Goal: Task Accomplishment & Management: Complete application form

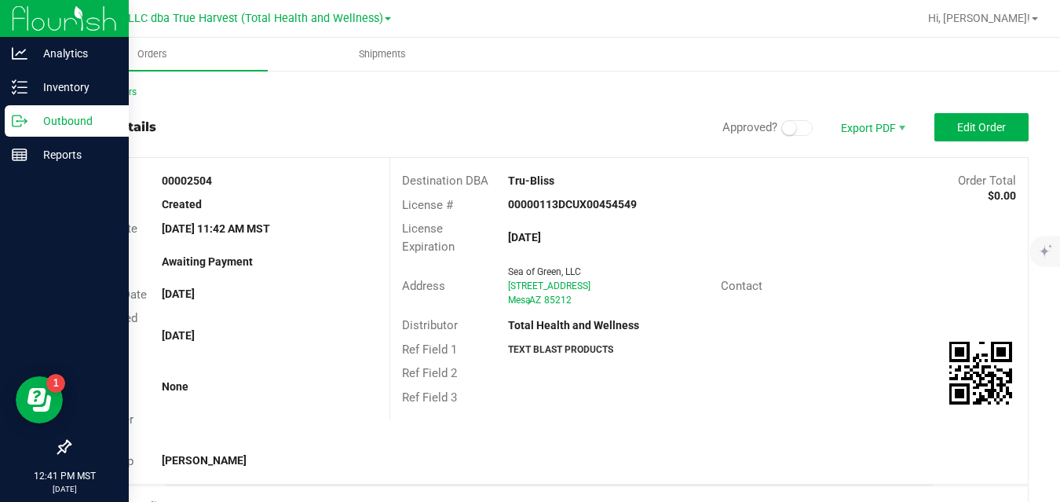
click at [31, 115] on p "Outbound" at bounding box center [74, 120] width 94 height 19
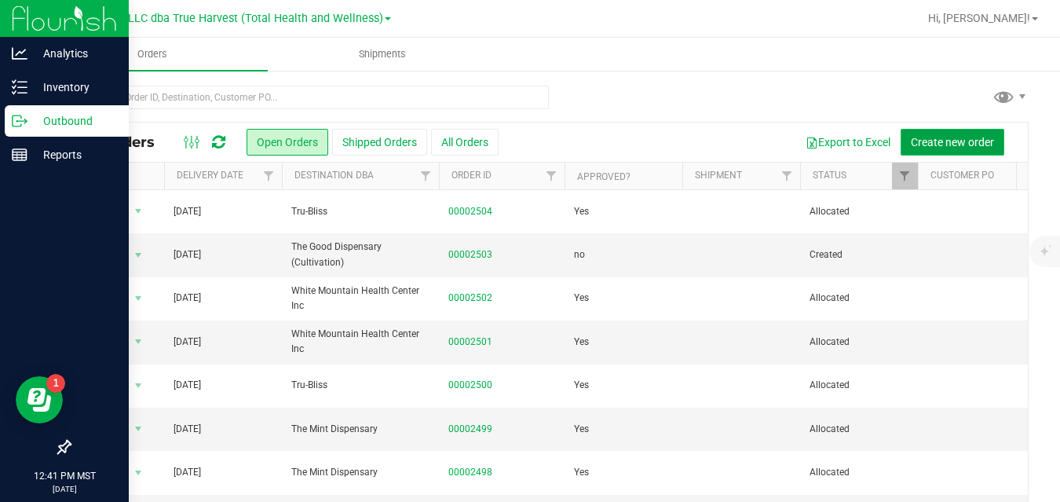
click at [910, 140] on span "Create new order" at bounding box center [951, 142] width 83 height 13
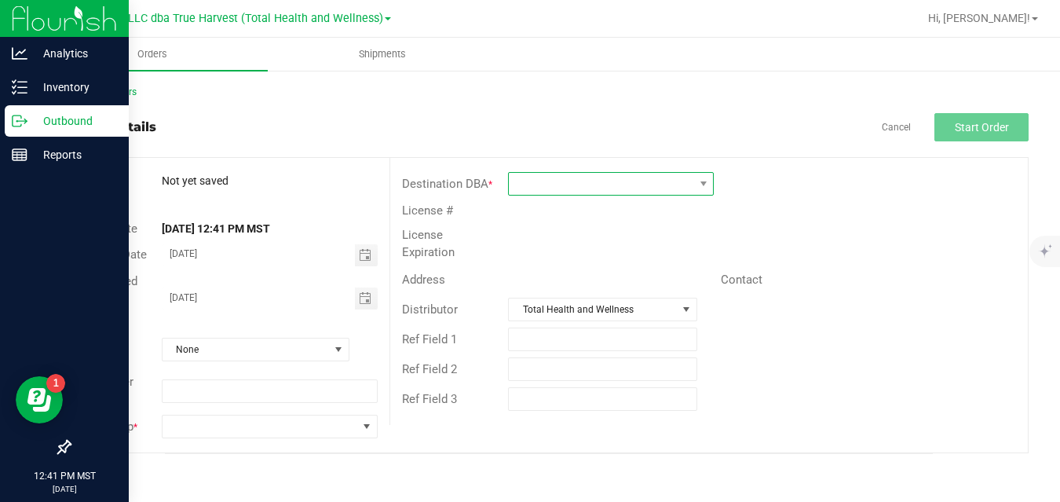
click at [551, 186] on span at bounding box center [601, 184] width 184 height 22
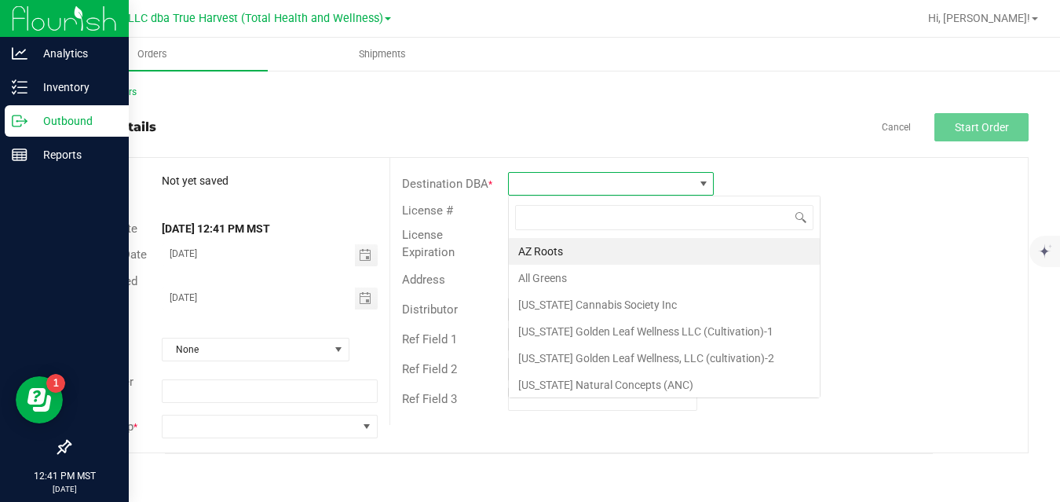
scroll to position [24, 206]
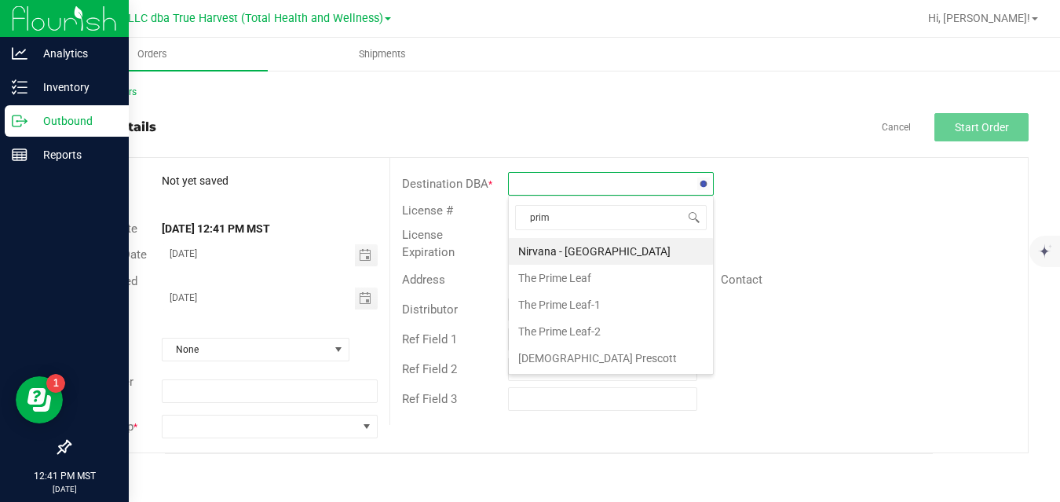
type input "prime"
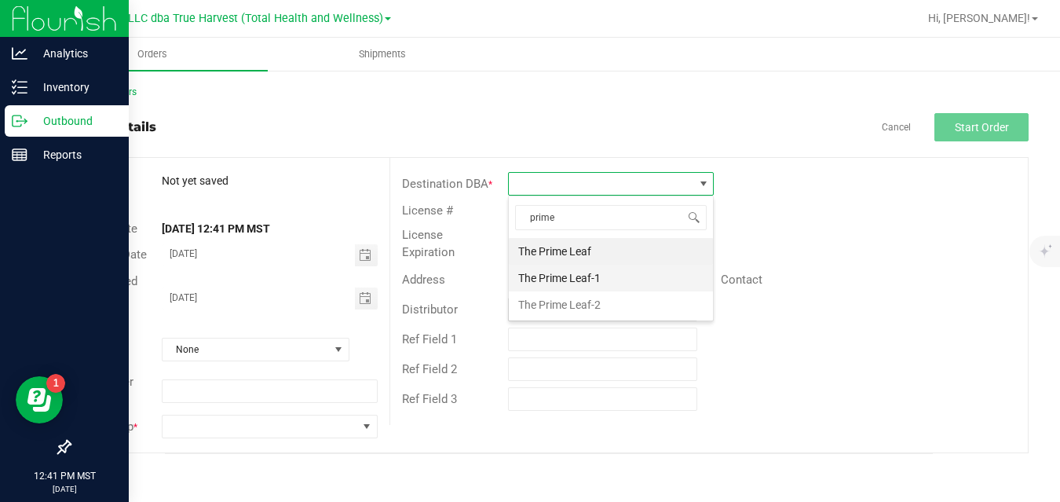
click at [558, 275] on li "The Prime Leaf-1" at bounding box center [611, 277] width 204 height 27
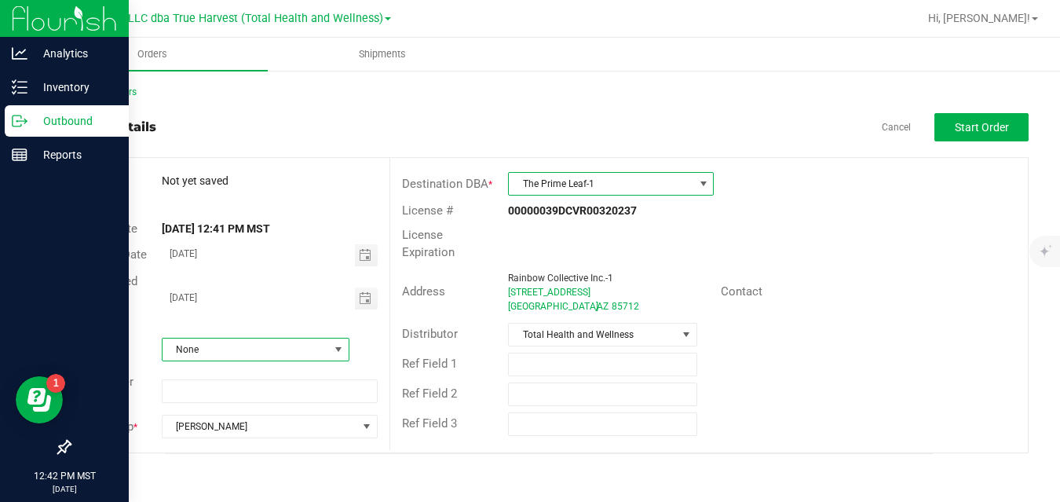
click at [333, 351] on span at bounding box center [338, 349] width 13 height 13
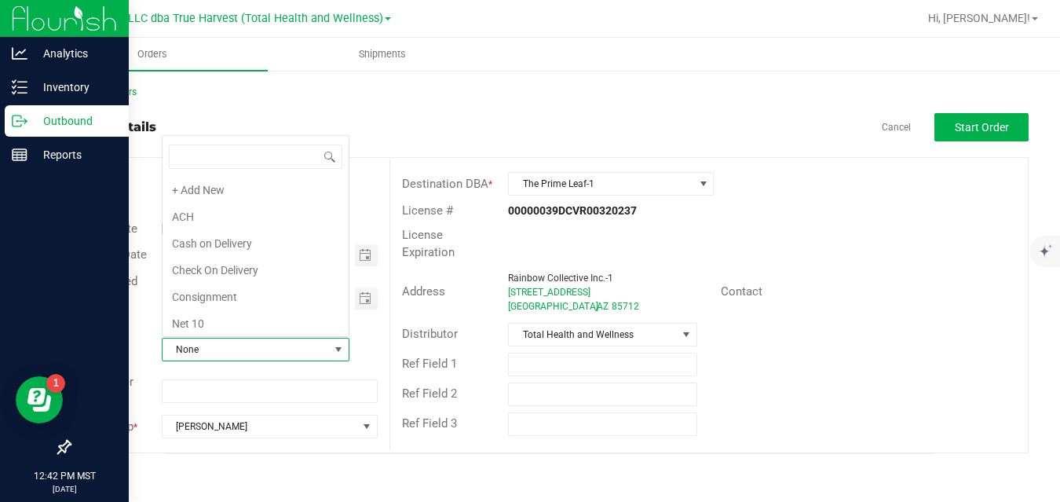
scroll to position [270, 0]
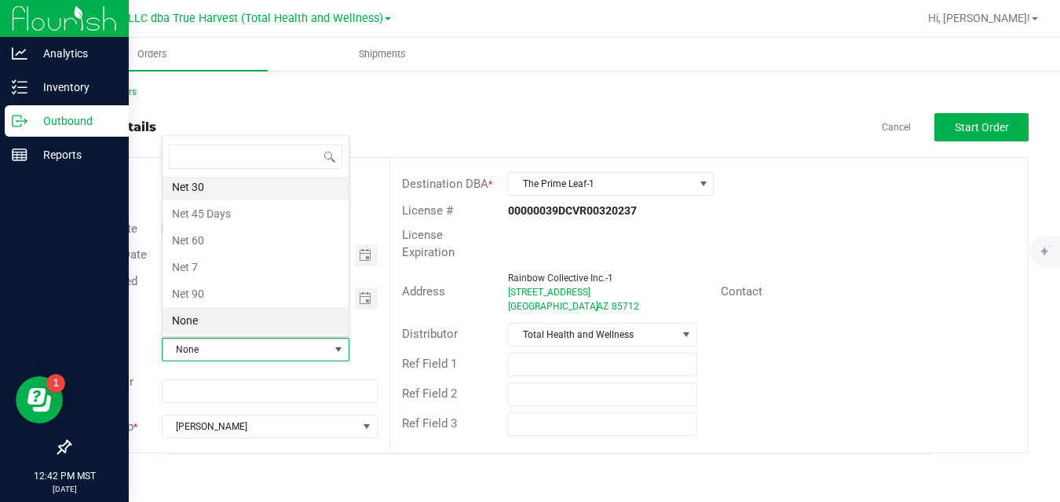
click at [257, 186] on li "Net 30" at bounding box center [255, 186] width 186 height 27
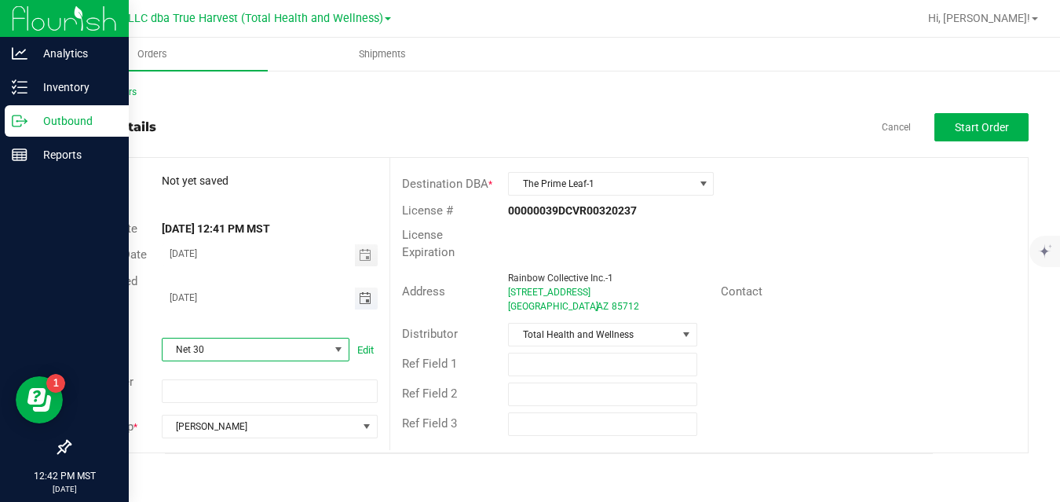
click at [366, 297] on span "Toggle calendar" at bounding box center [365, 298] width 13 height 13
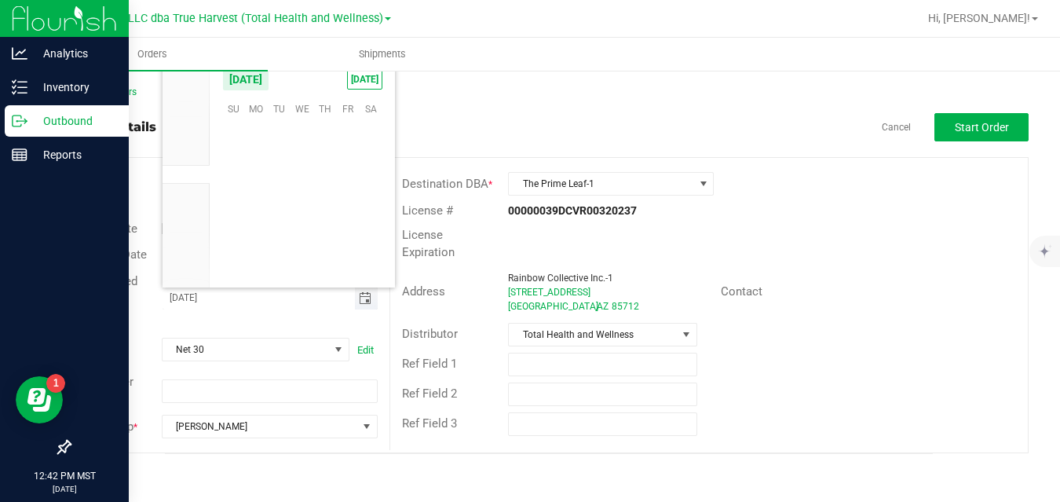
scroll to position [254535, 0]
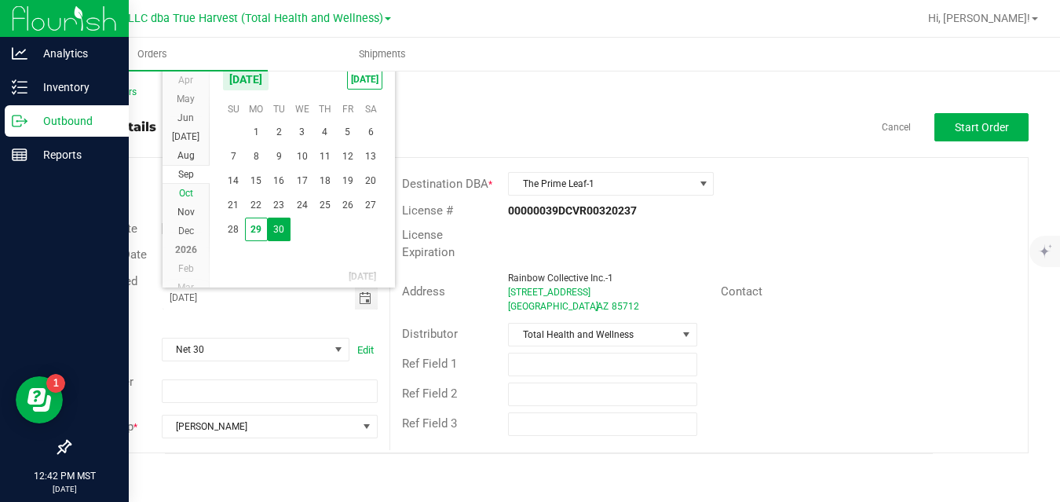
click at [192, 193] on span "Oct" at bounding box center [186, 193] width 14 height 11
click at [323, 128] on span "2" at bounding box center [324, 131] width 23 height 24
type input "10/02/2025"
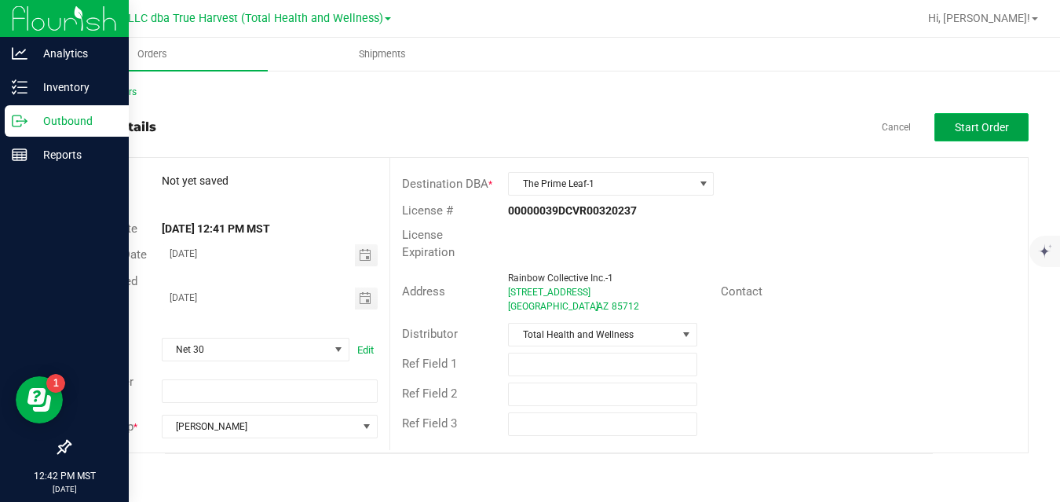
click at [961, 130] on span "Start Order" at bounding box center [981, 127] width 54 height 13
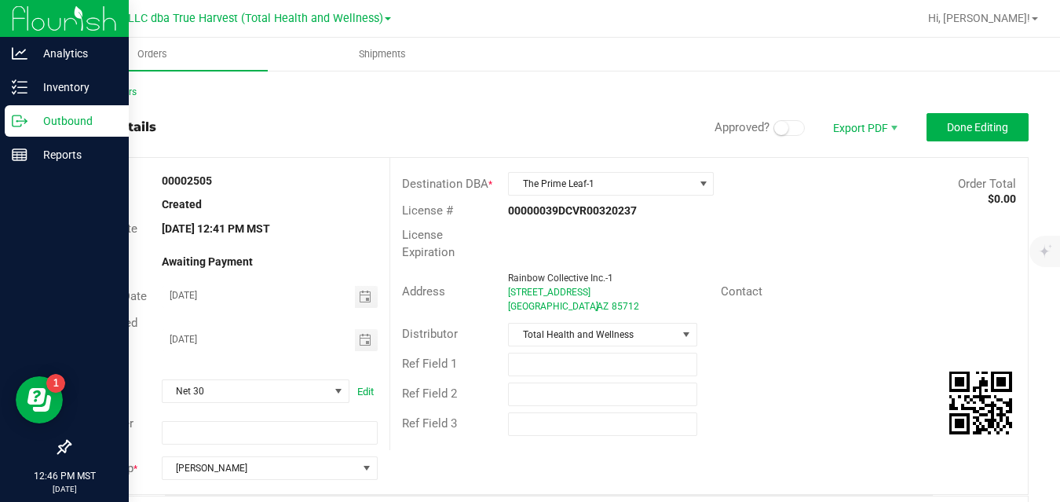
scroll to position [406, 0]
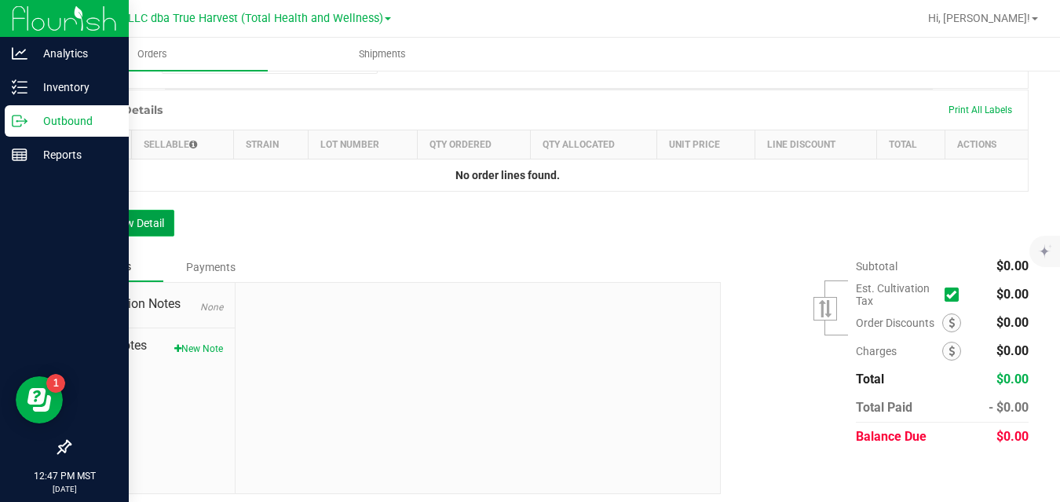
click at [162, 223] on button "Add New Detail" at bounding box center [121, 223] width 105 height 27
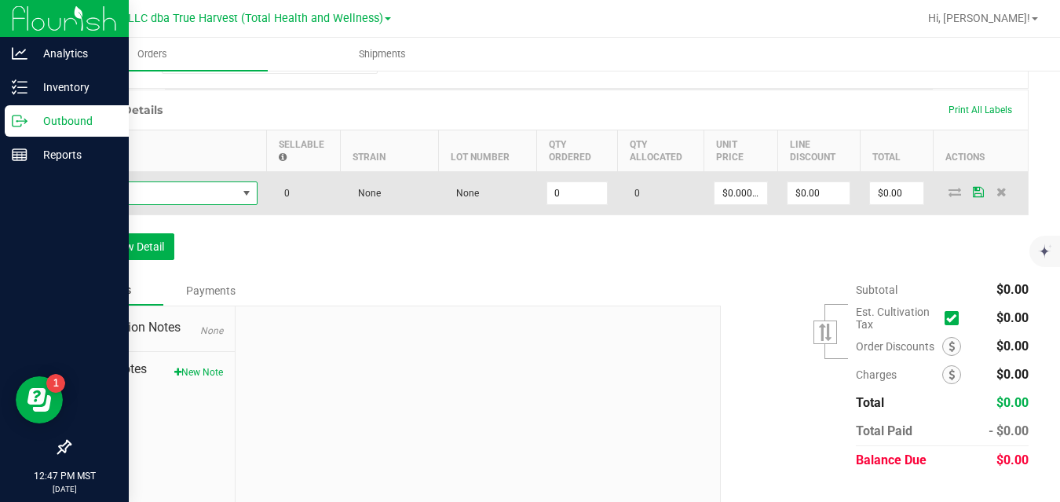
click at [184, 192] on span "NO DATA FOUND" at bounding box center [159, 193] width 156 height 22
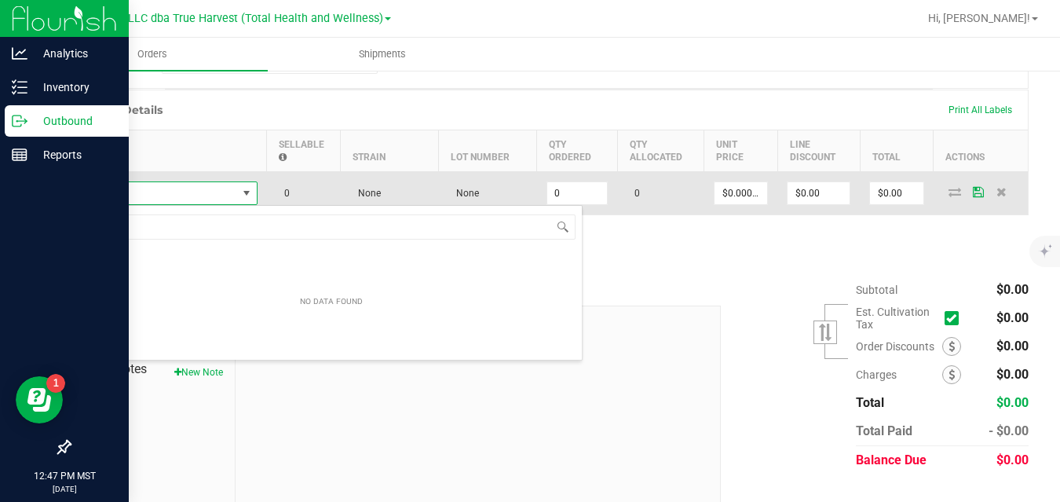
scroll to position [24, 177]
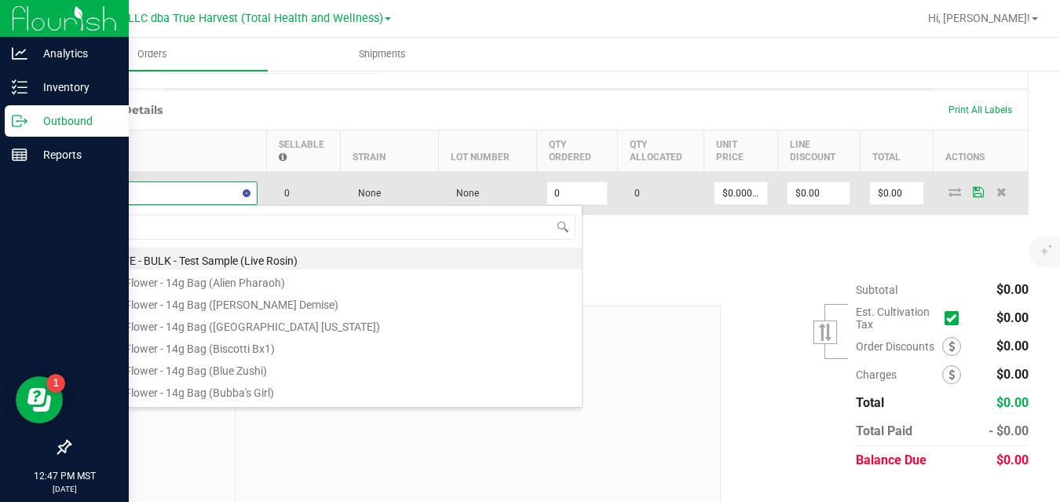
type input "btq - v"
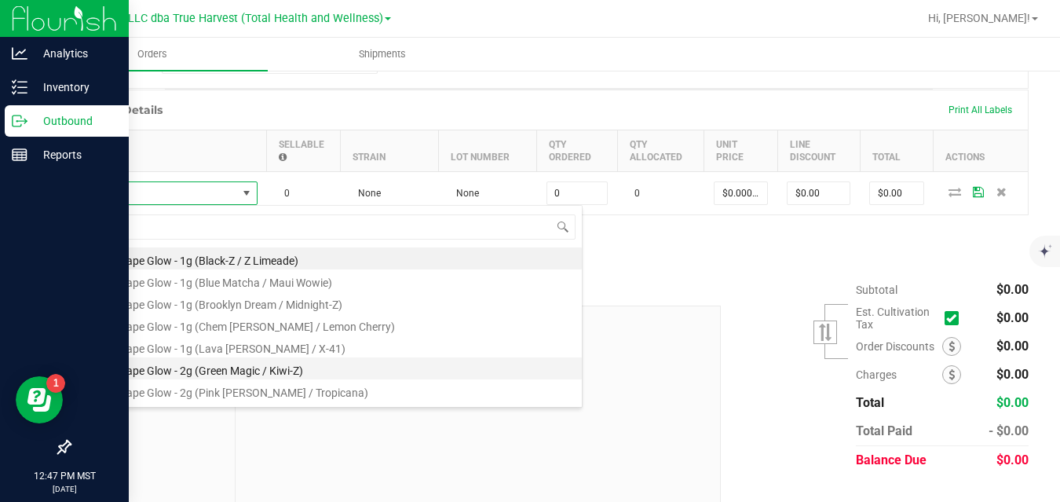
click at [211, 364] on li "BTQ - Vape Glow - 2g (Green Magic / Kiwi-Z)" at bounding box center [331, 368] width 501 height 22
type input "0 ea"
type input "$30.00000"
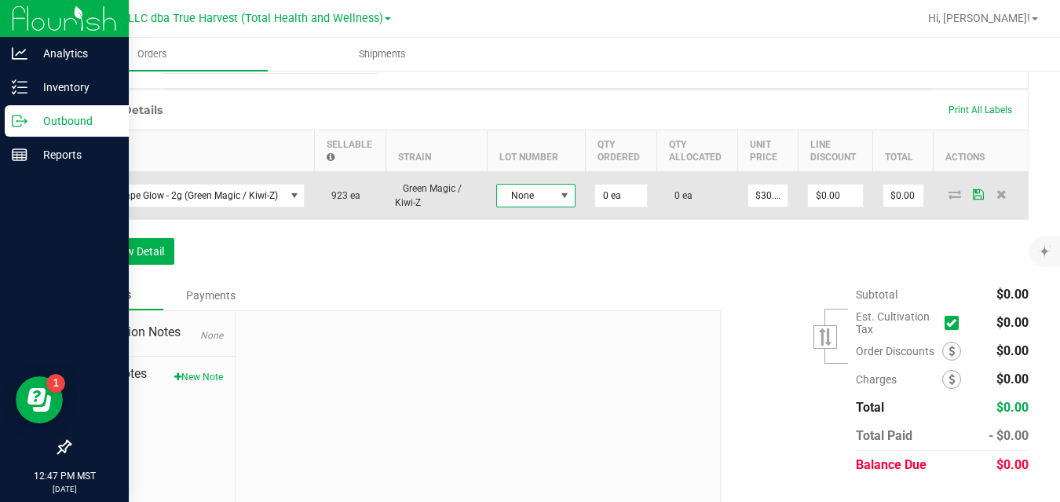
click at [527, 197] on span "None" at bounding box center [526, 195] width 58 height 22
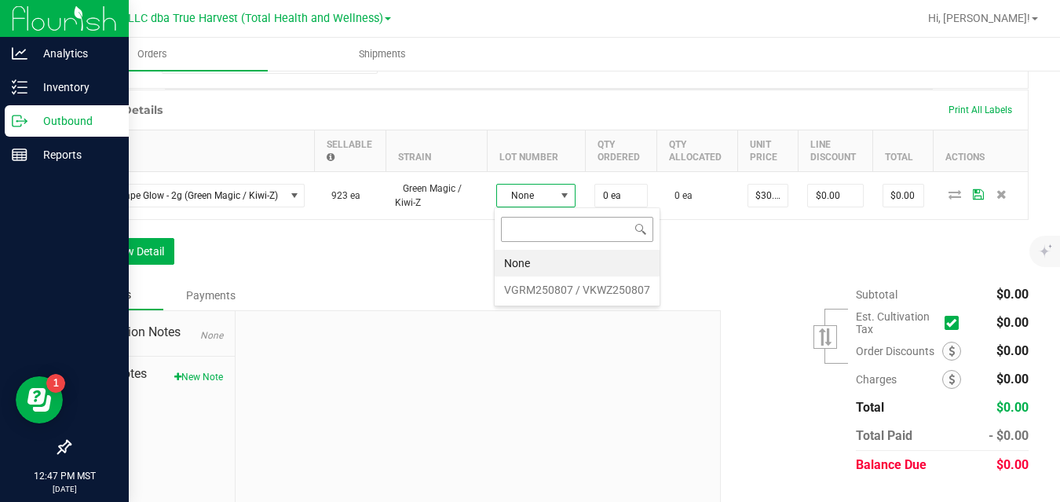
scroll to position [24, 79]
click at [520, 288] on VKWZ250807 "VGRM250807 / VKWZ250807" at bounding box center [576, 289] width 165 height 27
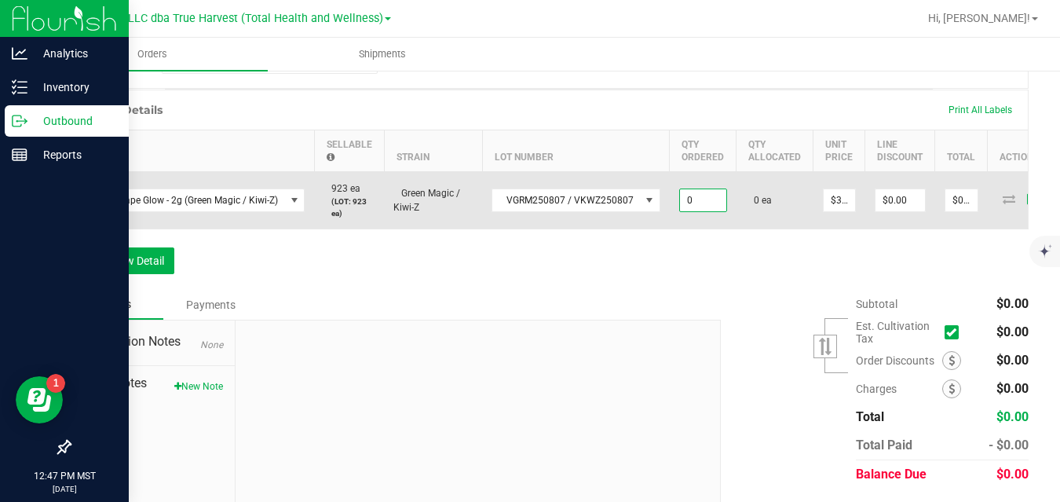
click at [688, 195] on input "0" at bounding box center [703, 200] width 46 height 22
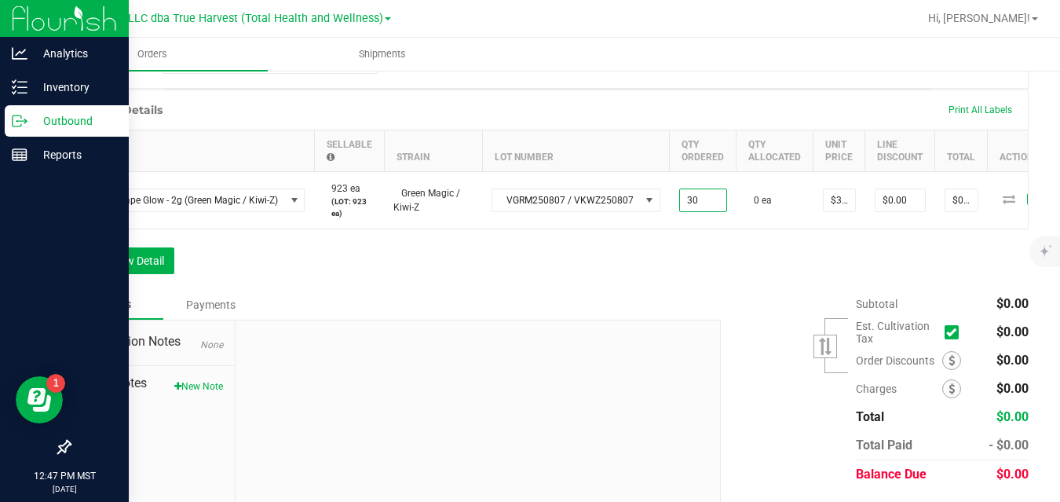
type input "30 ea"
type input "$900.00"
click at [688, 261] on div "Order Details Print All Labels Item Sellable Strain Lot Number Qty Ordered Qty …" at bounding box center [548, 189] width 959 height 200
click at [166, 265] on button "Add New Detail" at bounding box center [121, 260] width 105 height 27
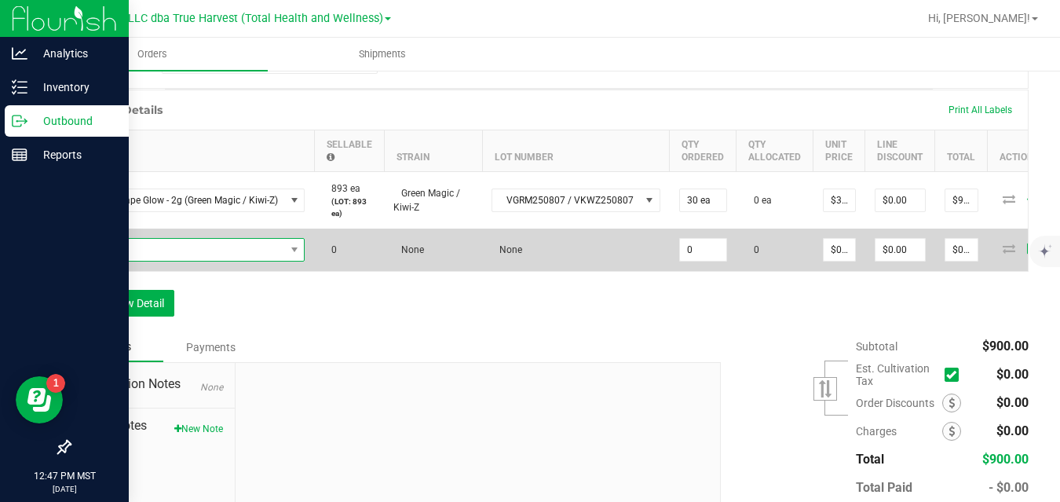
click at [206, 246] on span "NO DATA FOUND" at bounding box center [183, 250] width 204 height 22
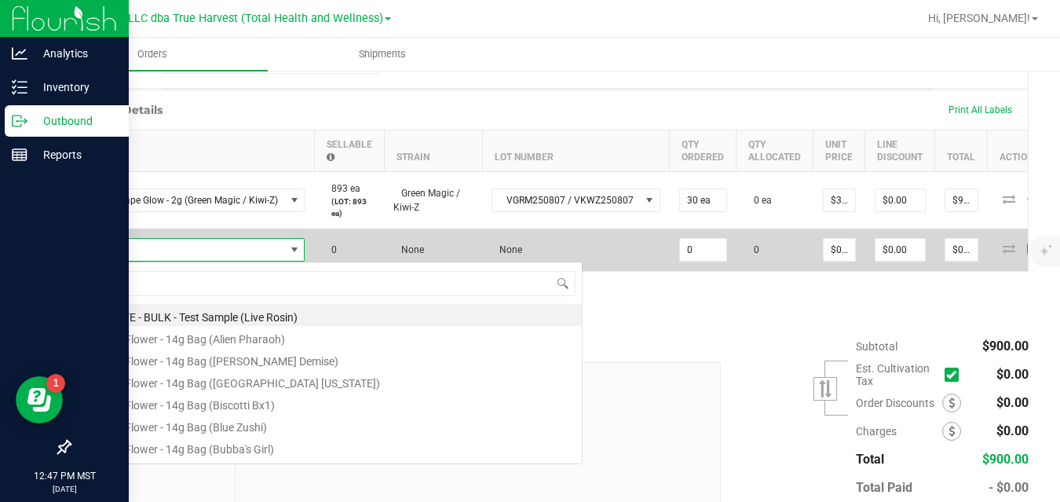
scroll to position [24, 224]
type input "lime"
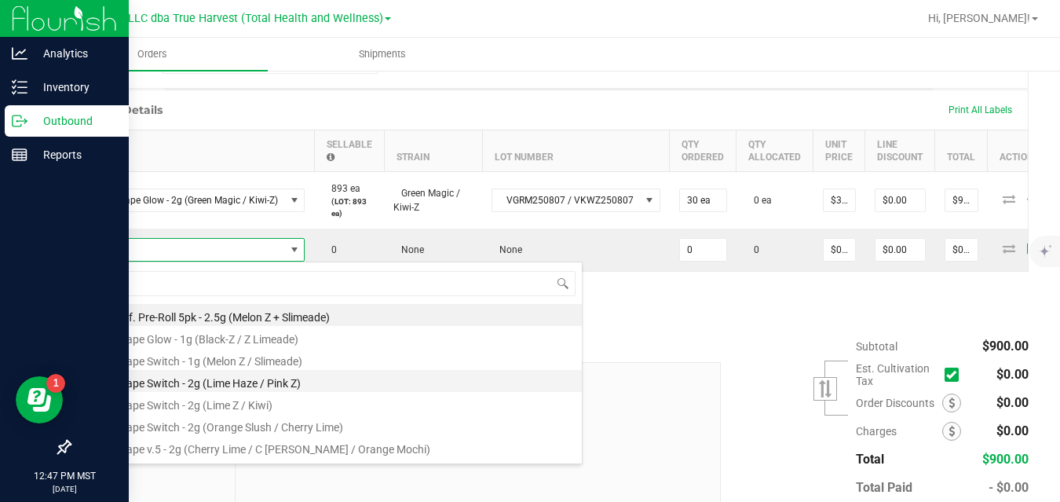
click at [205, 383] on li "BTQ - Vape Switch - 2g (Lime Haze / Pink Z)" at bounding box center [331, 381] width 501 height 22
type input "0 ea"
type input "$30.00000"
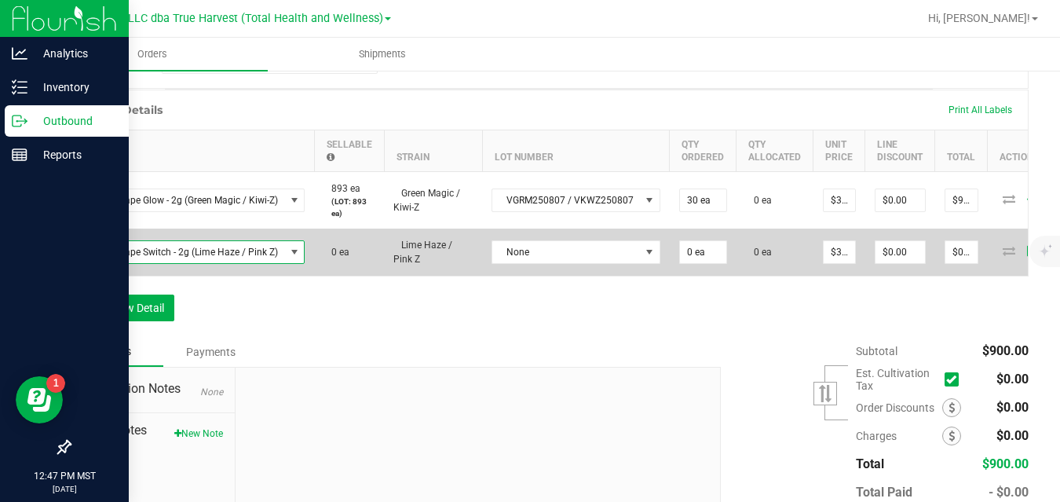
click at [242, 248] on span "BTQ - Vape Switch - 2g (Lime Haze / Pink Z)" at bounding box center [183, 252] width 204 height 22
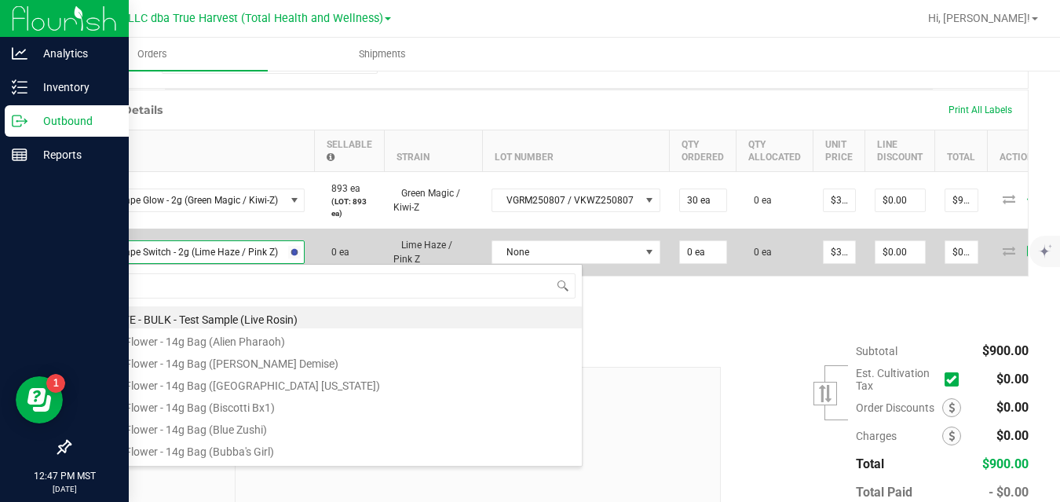
type input "lime"
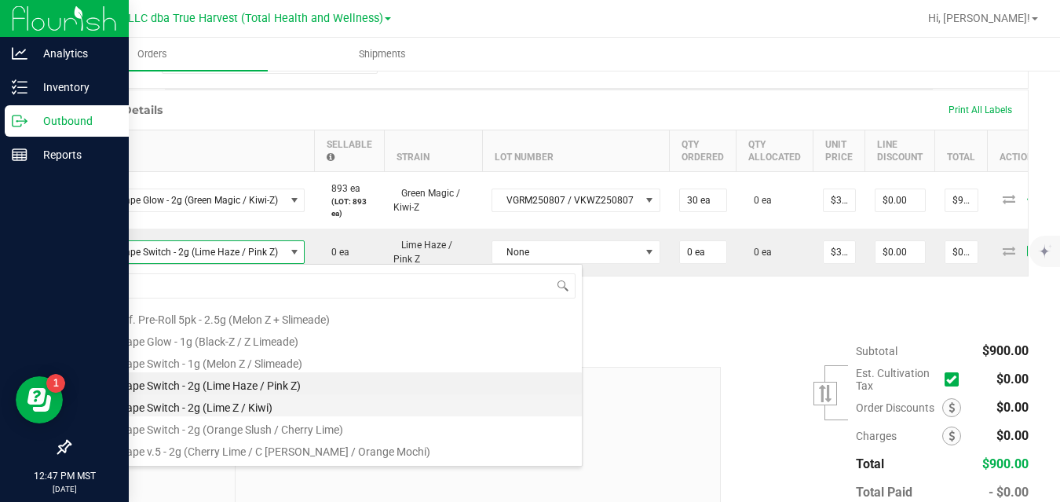
click at [242, 401] on li "BTQ - Vape Switch - 2g (Lime Z / Kiwi)" at bounding box center [331, 405] width 501 height 22
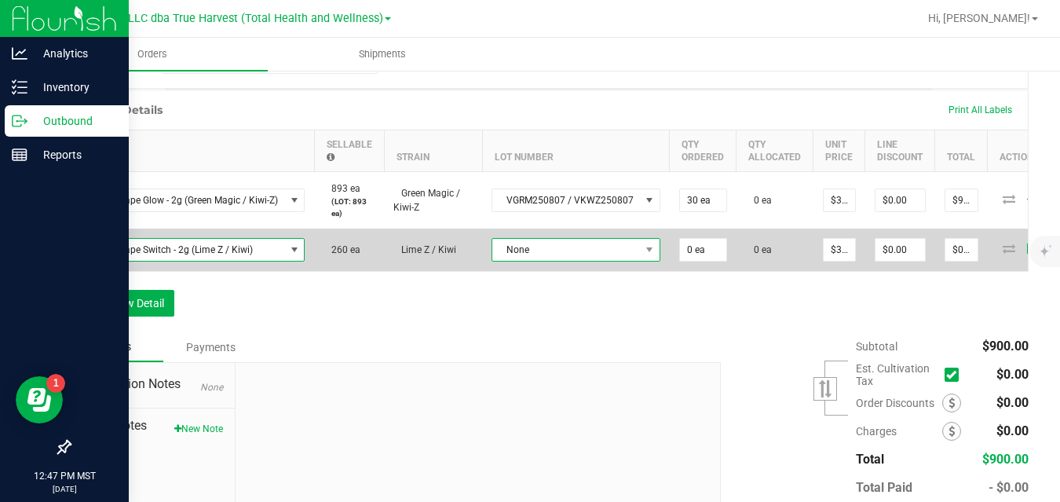
click at [516, 246] on span "None" at bounding box center [566, 250] width 148 height 22
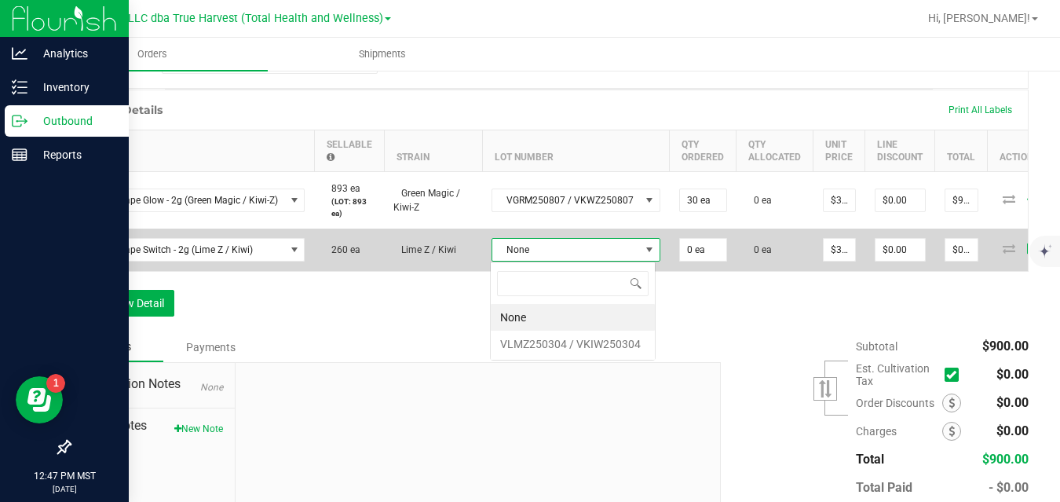
scroll to position [24, 166]
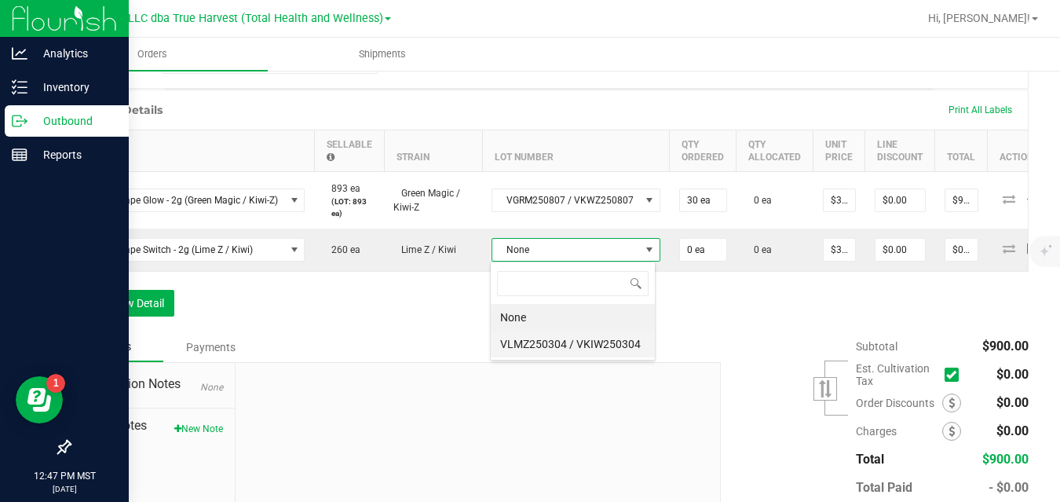
click at [526, 349] on VKIW250304 "VLMZ250304 / VKIW250304" at bounding box center [573, 343] width 164 height 27
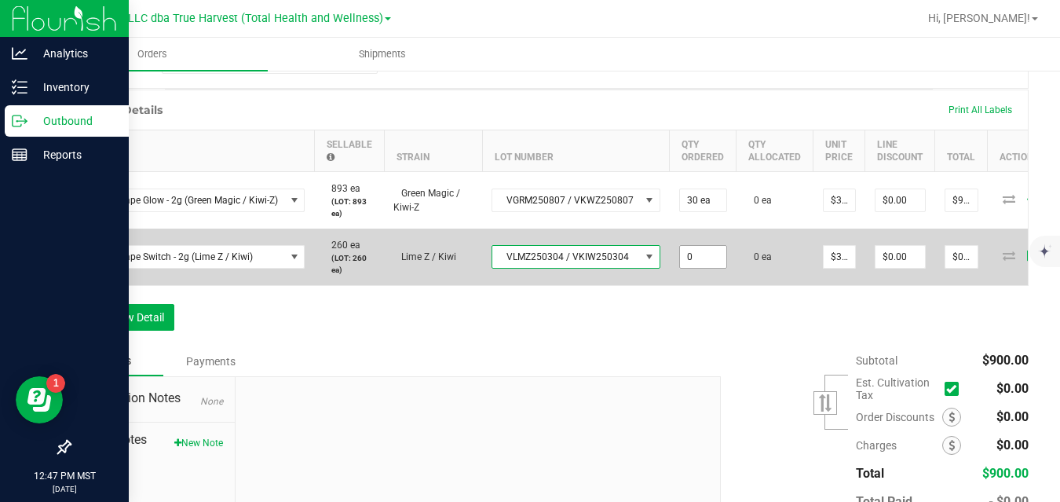
click at [693, 257] on input "0" at bounding box center [703, 257] width 46 height 22
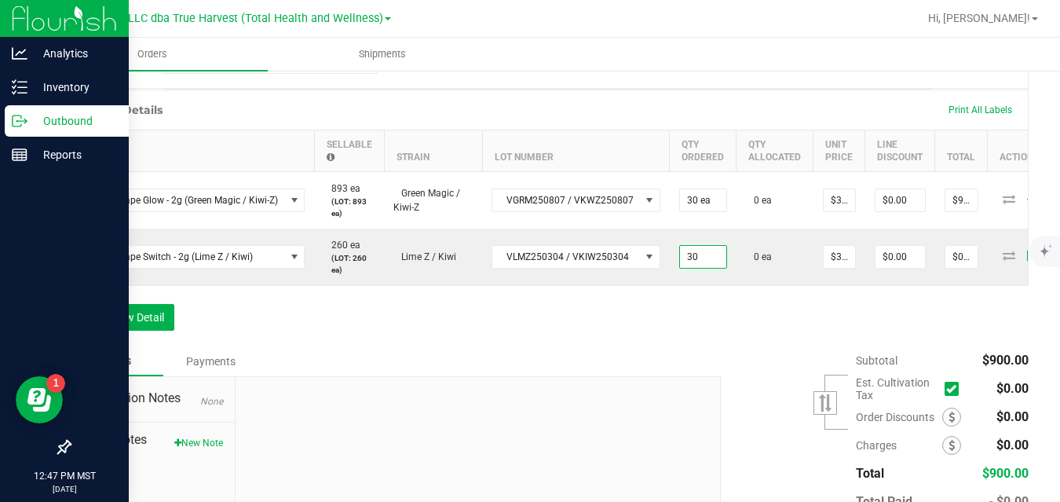
type input "30 ea"
type input "$900.00"
click at [768, 334] on div "Order Details Print All Labels Item Sellable Strain Lot Number Qty Ordered Qty …" at bounding box center [548, 217] width 959 height 257
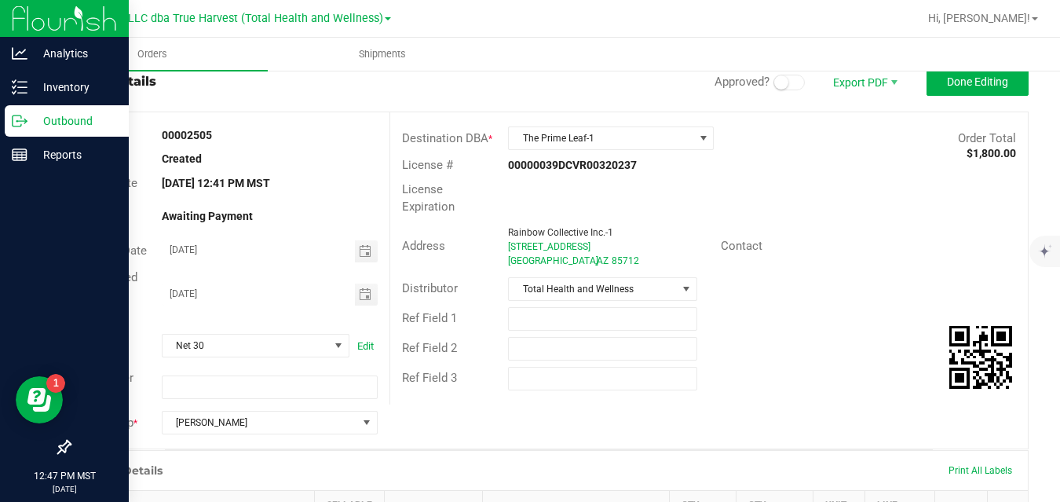
scroll to position [35, 0]
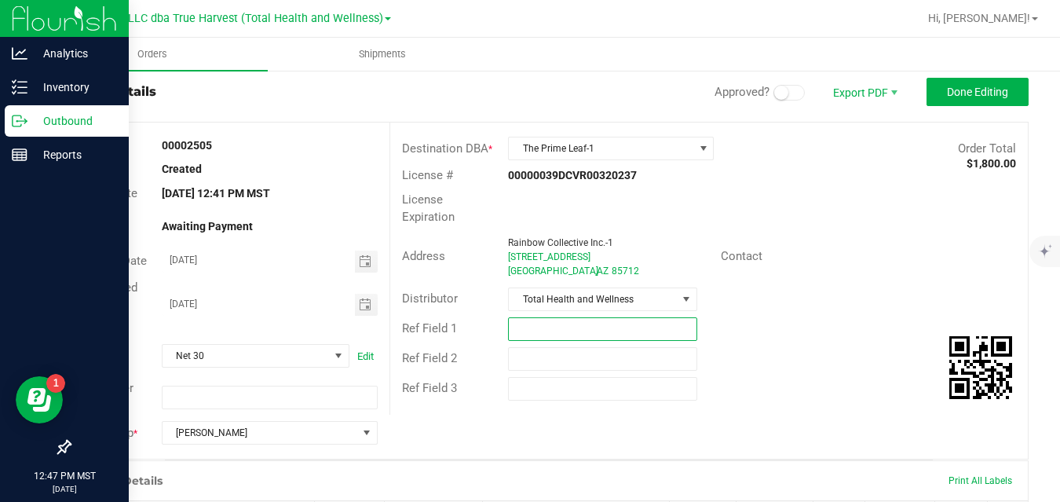
click at [649, 330] on input "text" at bounding box center [602, 329] width 189 height 24
type input "HOLD FOR POSSIBLE MORE PRODUCT"
click at [947, 93] on span "Done Editing" at bounding box center [977, 92] width 61 height 13
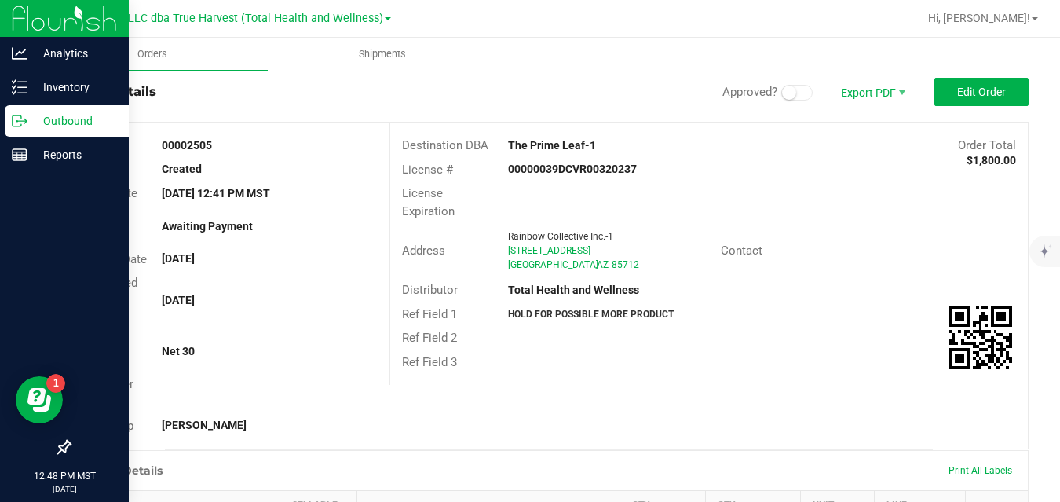
click at [24, 120] on icon at bounding box center [20, 121] width 16 height 16
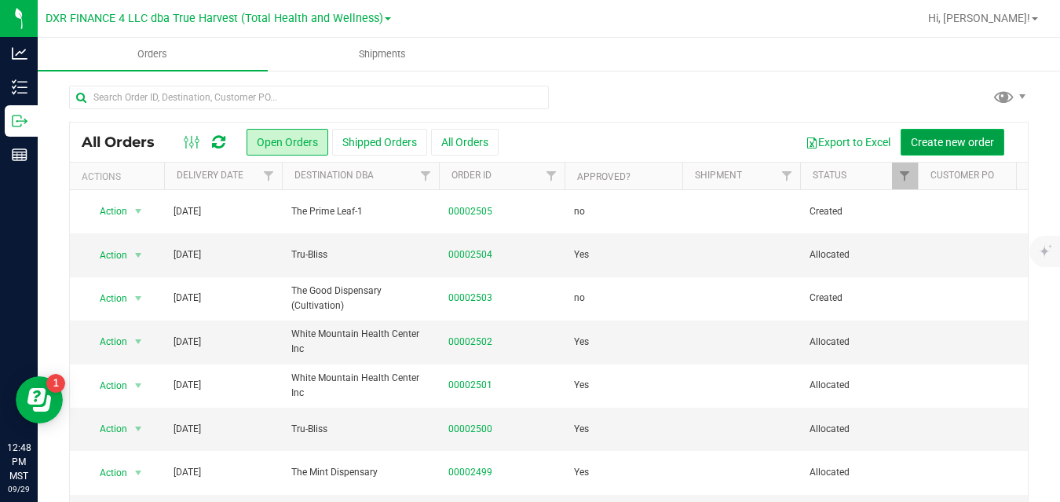
click at [921, 140] on span "Create new order" at bounding box center [951, 142] width 83 height 13
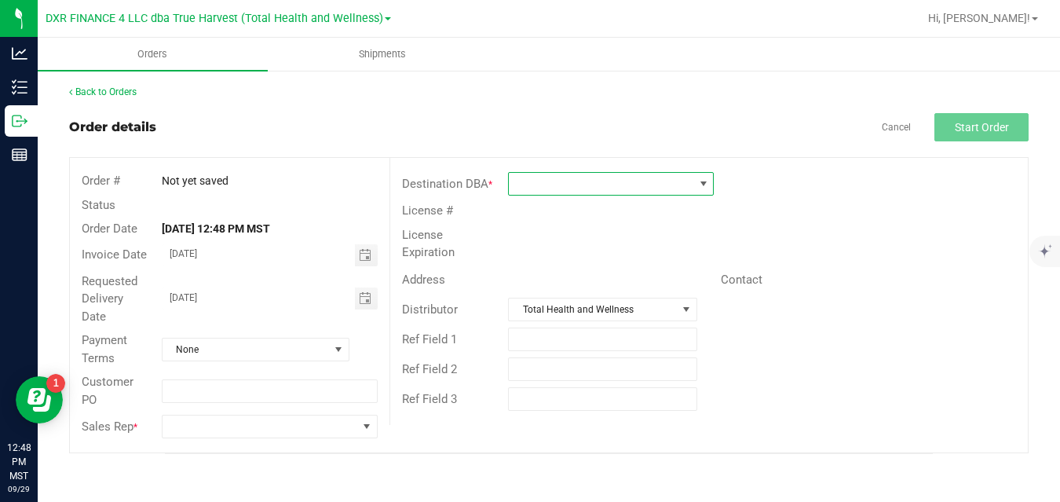
click at [640, 177] on span at bounding box center [601, 184] width 184 height 22
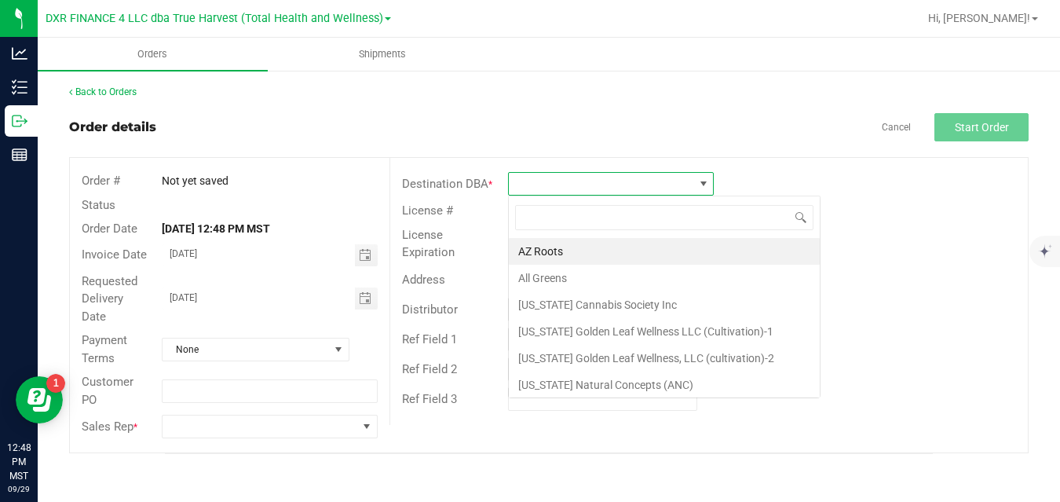
scroll to position [24, 206]
type input "PRIME"
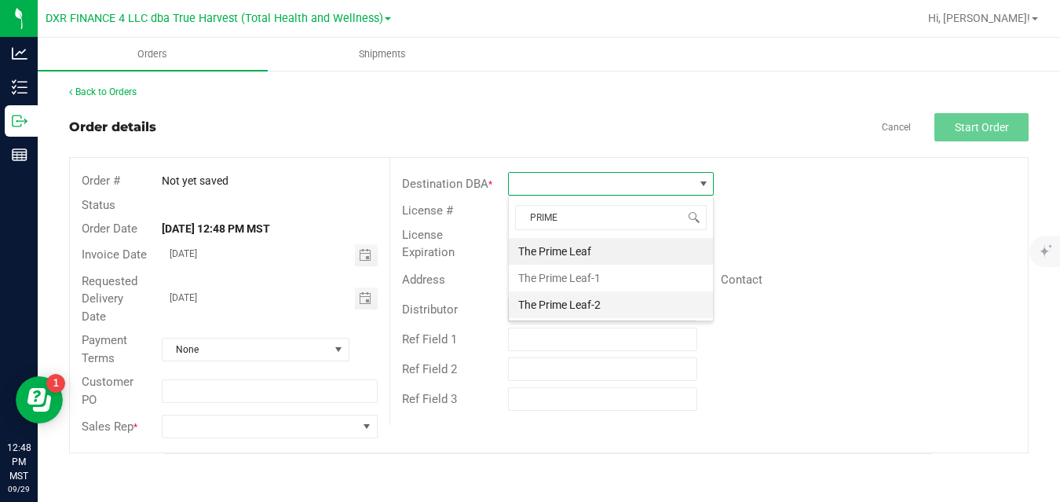
click at [587, 298] on li "The Prime Leaf-2" at bounding box center [611, 304] width 204 height 27
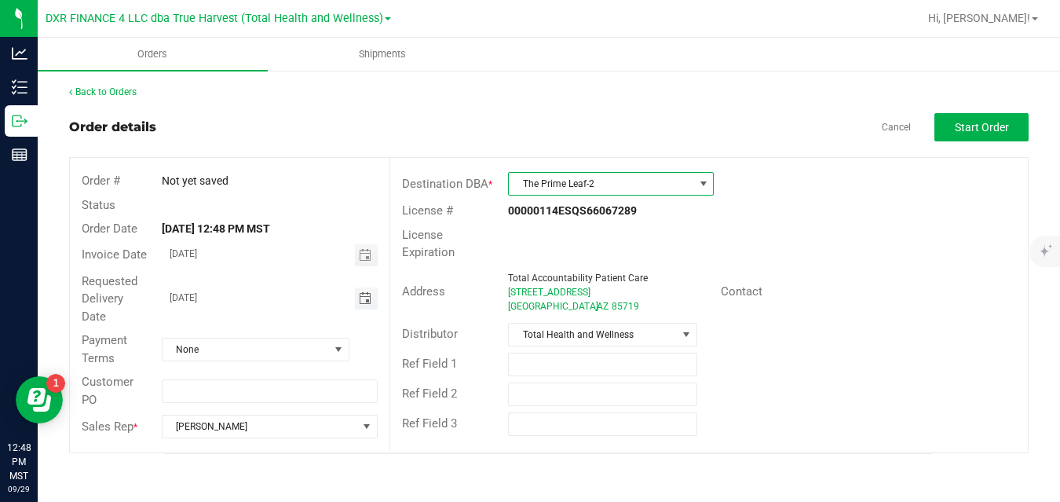
click at [370, 296] on span "Toggle calendar" at bounding box center [365, 298] width 13 height 13
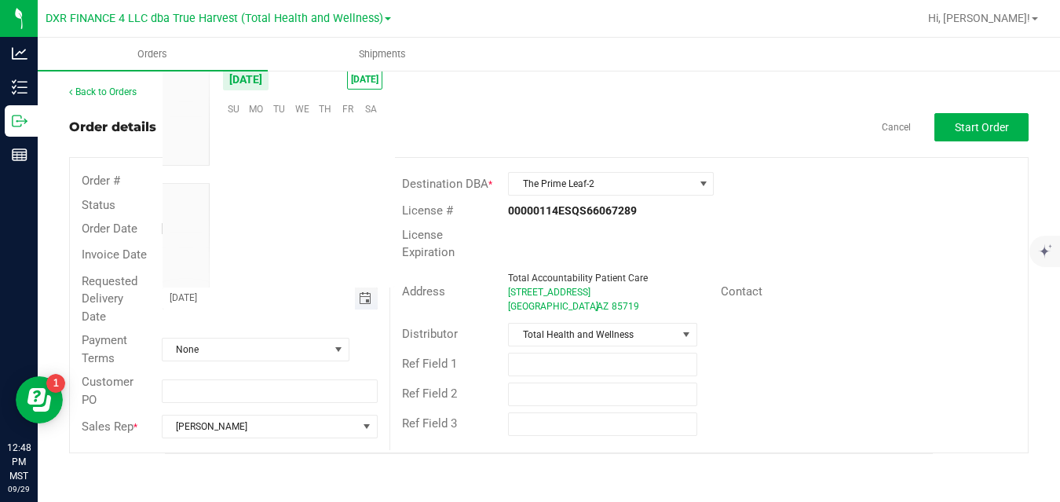
scroll to position [254535, 0]
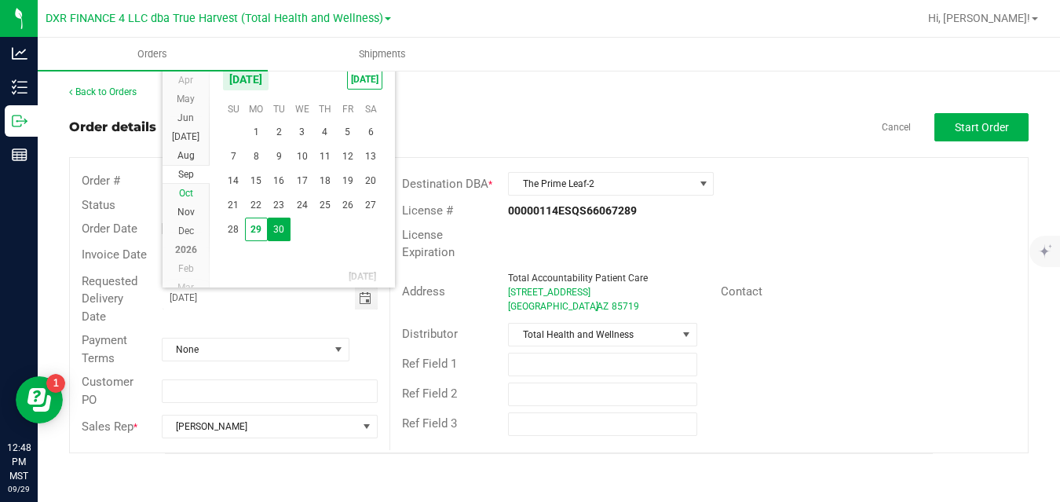
click at [194, 194] on li "Oct" at bounding box center [185, 193] width 47 height 19
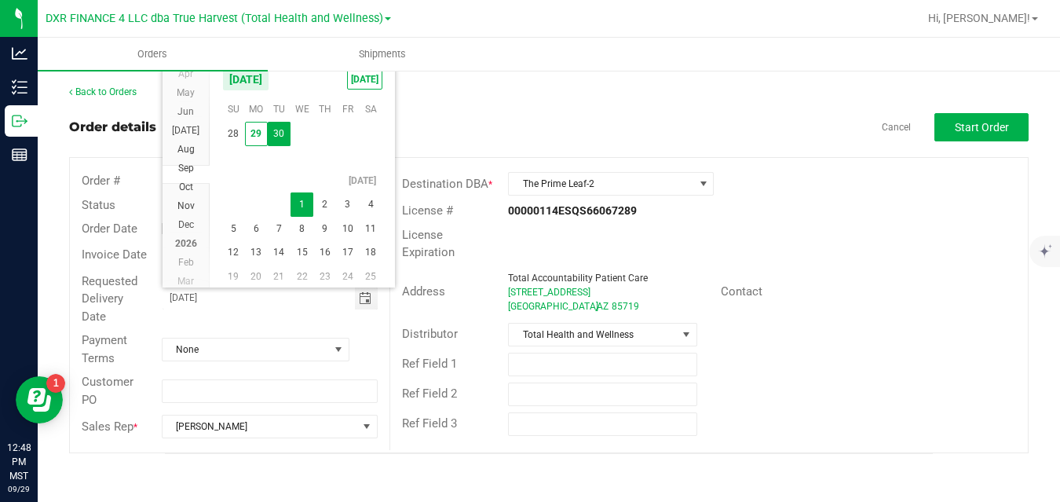
scroll to position [28424, 0]
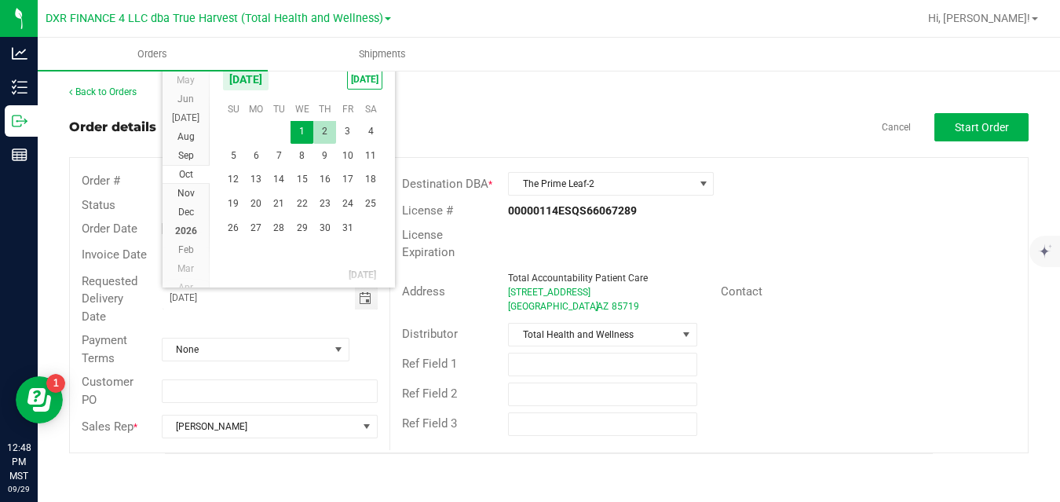
click at [328, 132] on span "2" at bounding box center [324, 131] width 23 height 24
type input "10/02/2025"
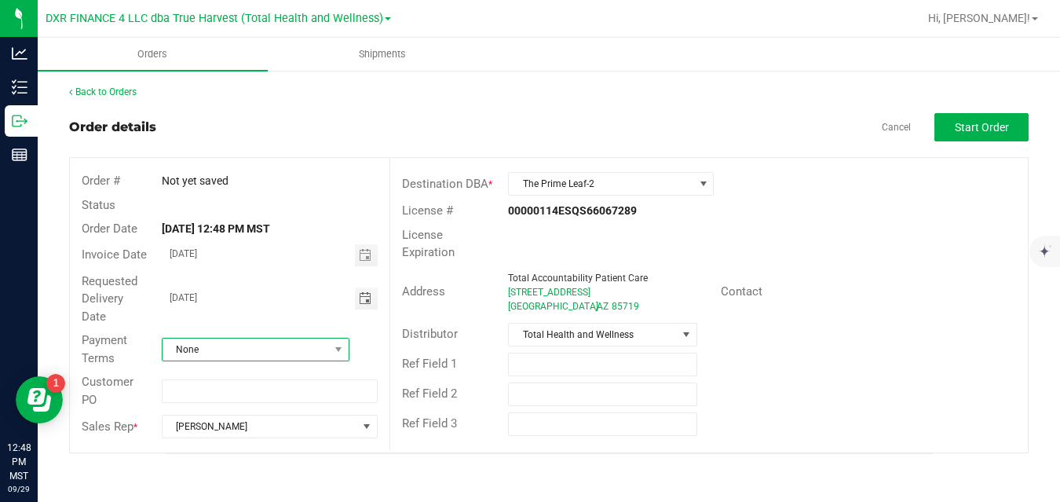
click at [253, 352] on span "None" at bounding box center [245, 349] width 166 height 22
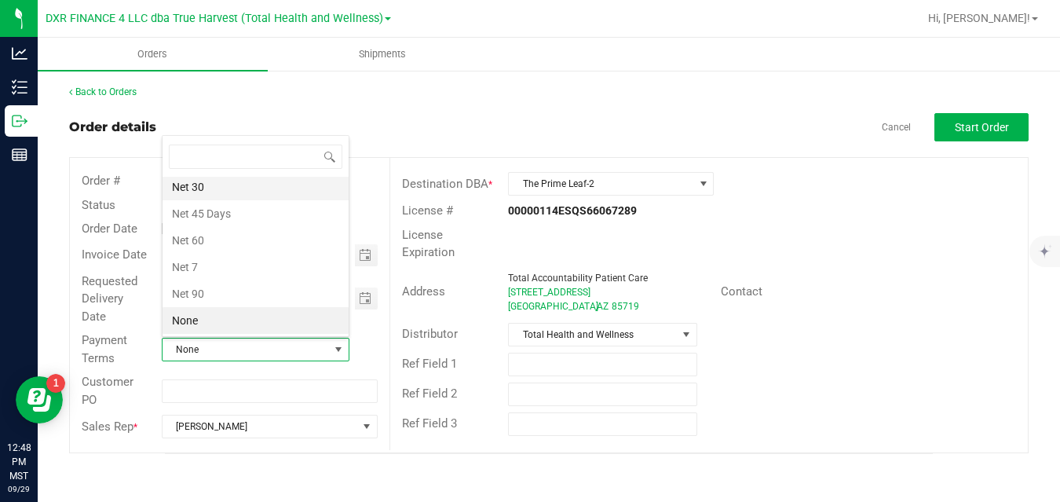
click at [247, 188] on li "Net 30" at bounding box center [255, 186] width 186 height 27
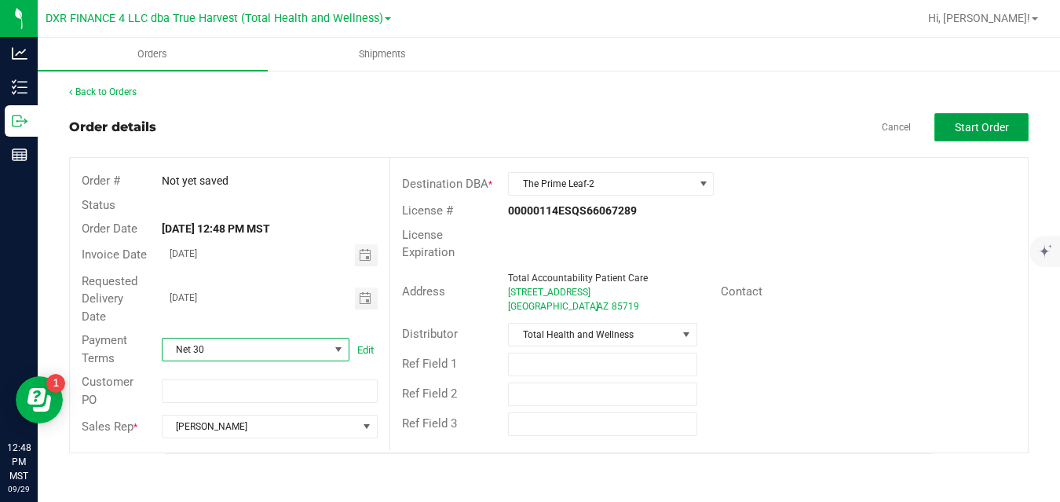
click at [955, 126] on span "Start Order" at bounding box center [981, 127] width 54 height 13
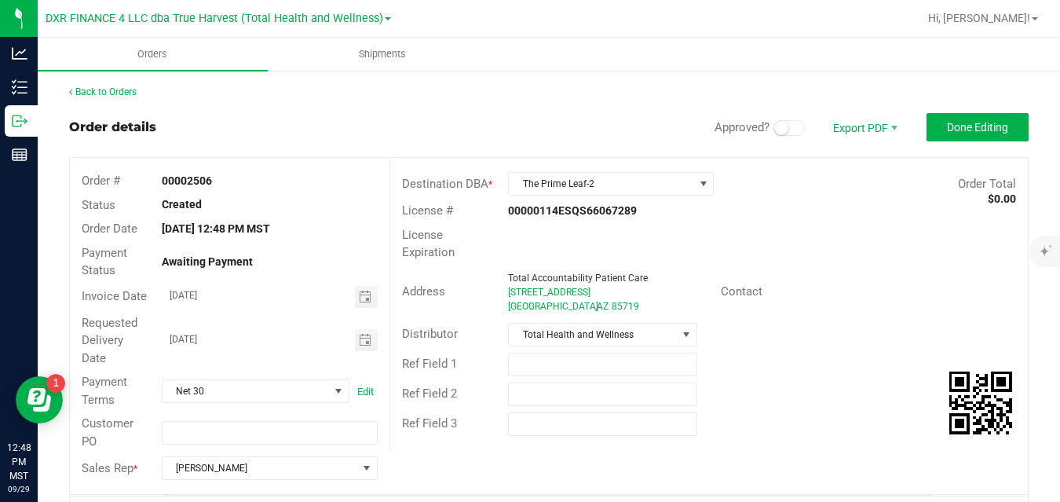
scroll to position [406, 0]
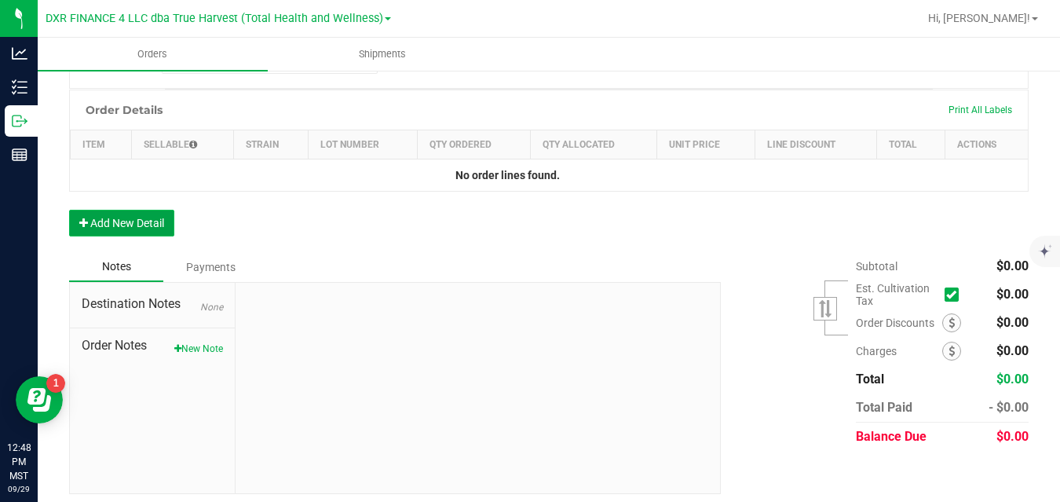
click at [150, 221] on button "Add New Detail" at bounding box center [121, 223] width 105 height 27
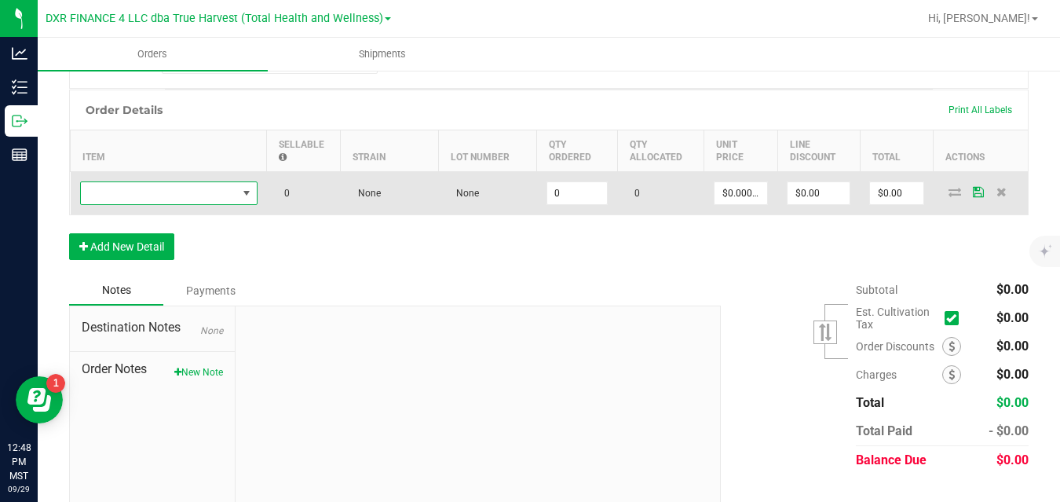
click at [181, 192] on span "NO DATA FOUND" at bounding box center [159, 193] width 156 height 22
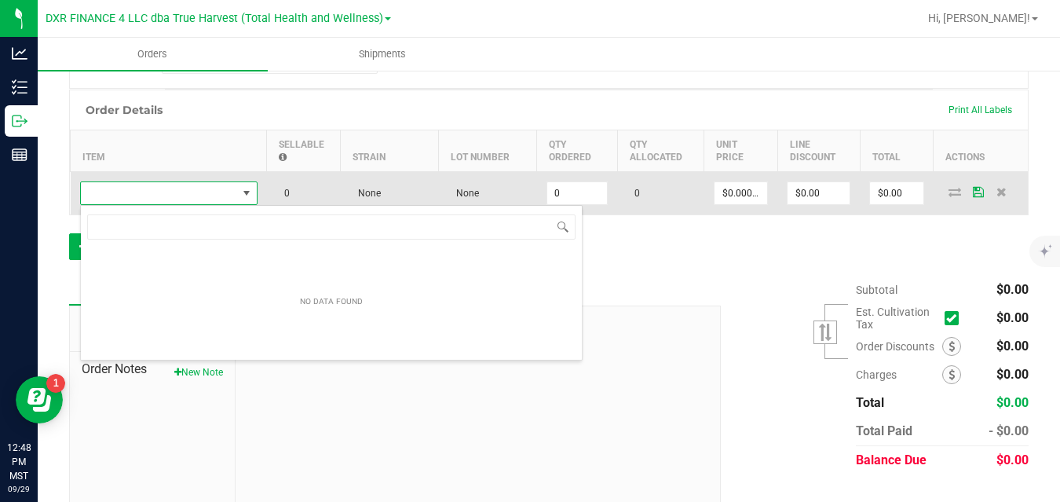
scroll to position [24, 177]
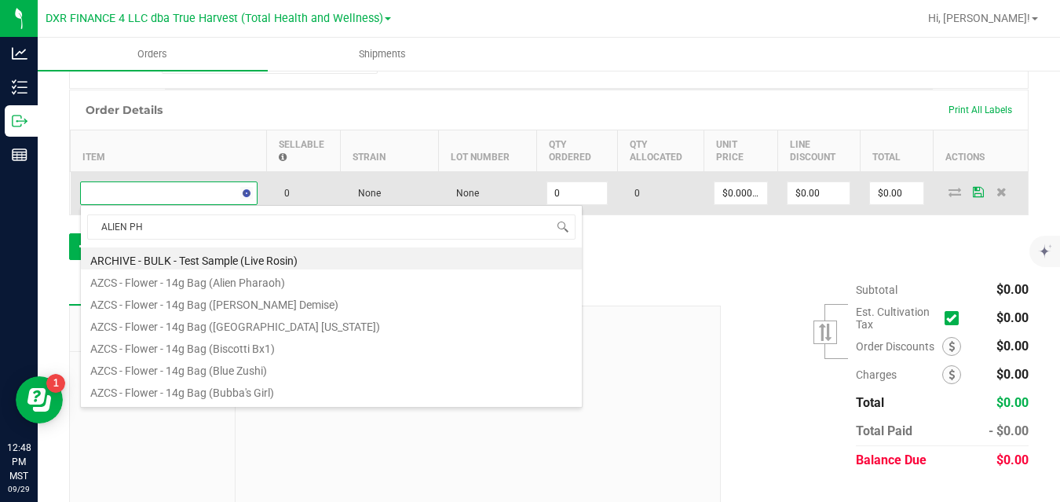
type input "ALIEN PHA"
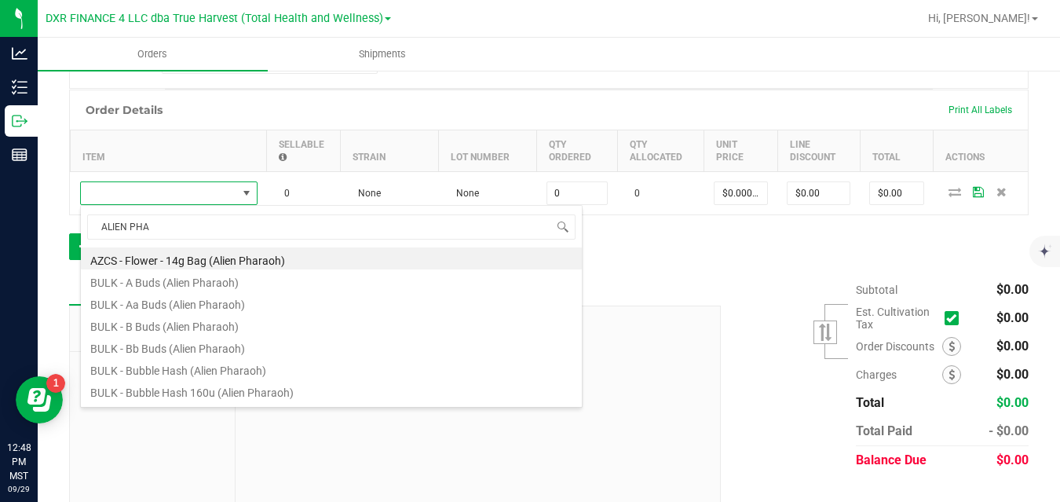
scroll to position [137, 0]
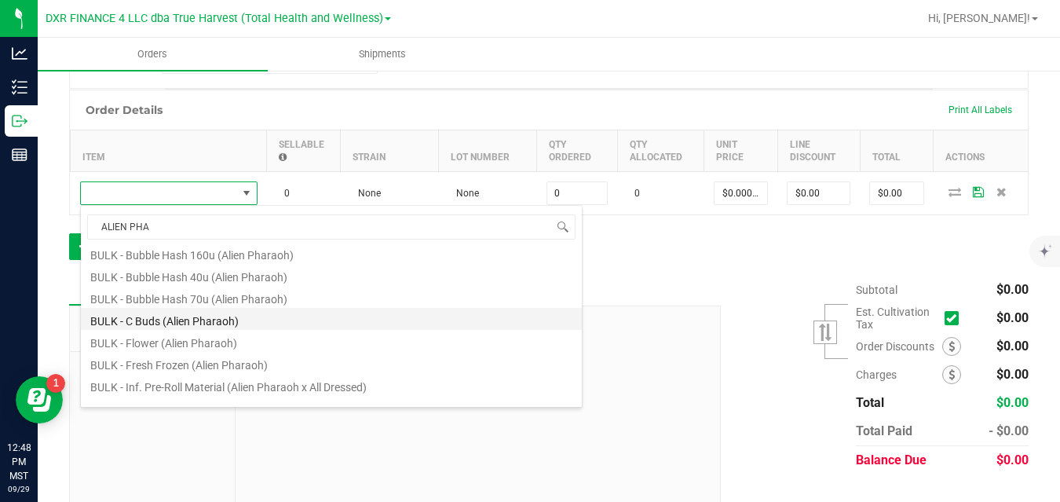
click at [298, 319] on li "BULK - C Buds (Alien Pharaoh)" at bounding box center [331, 319] width 501 height 22
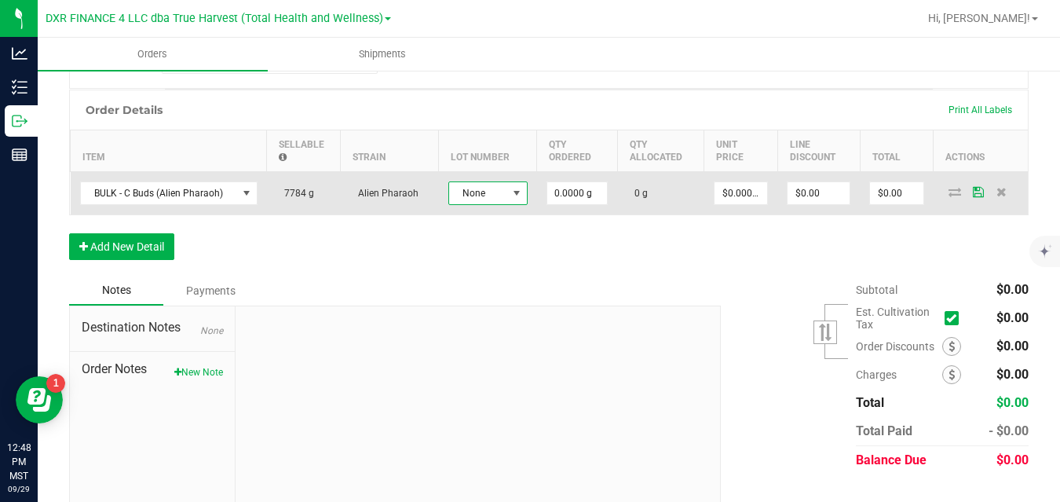
click at [491, 196] on span "None" at bounding box center [478, 193] width 58 height 22
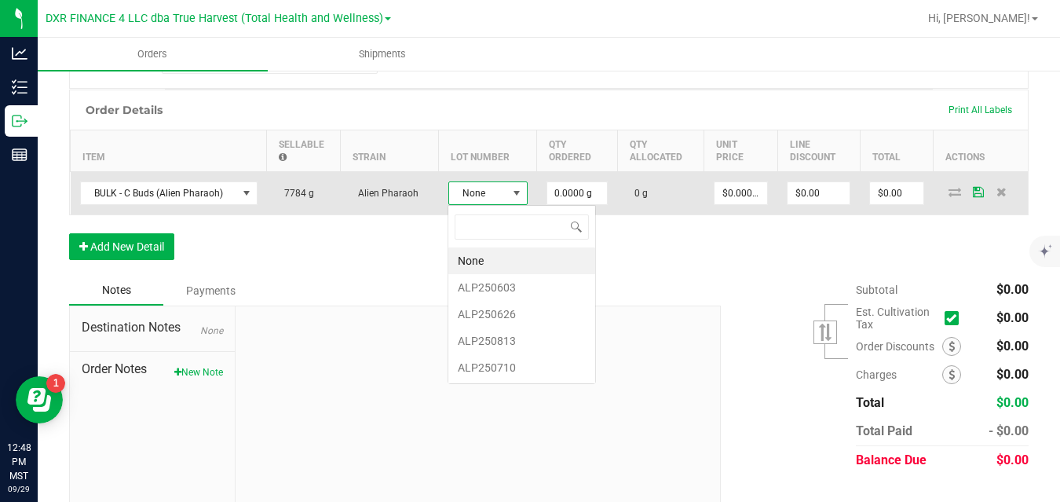
scroll to position [24, 79]
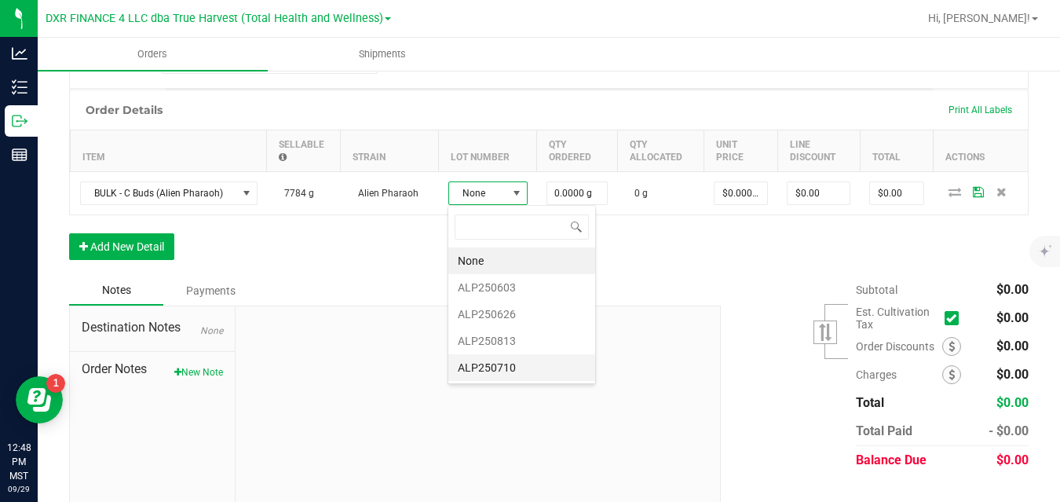
click at [491, 362] on li "ALP250710" at bounding box center [521, 367] width 147 height 27
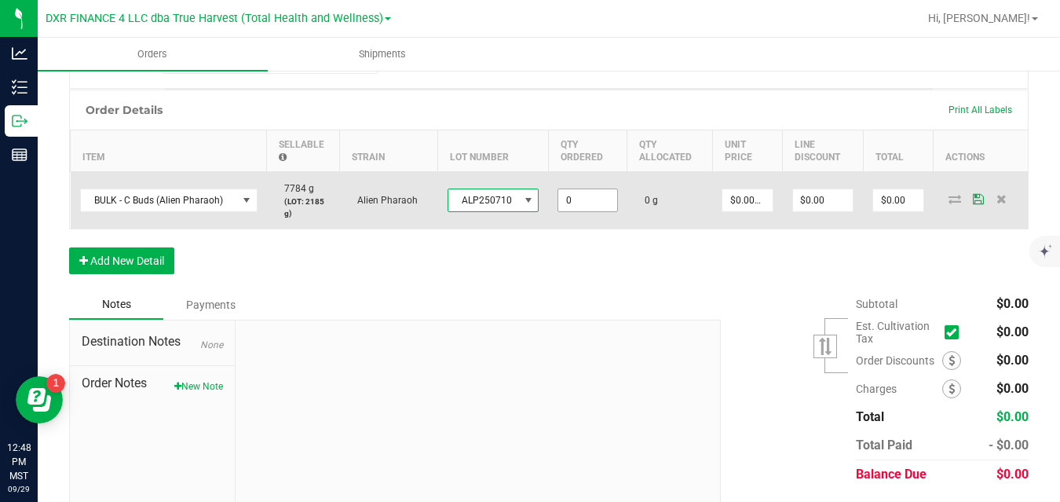
click at [578, 199] on input "0" at bounding box center [587, 200] width 58 height 22
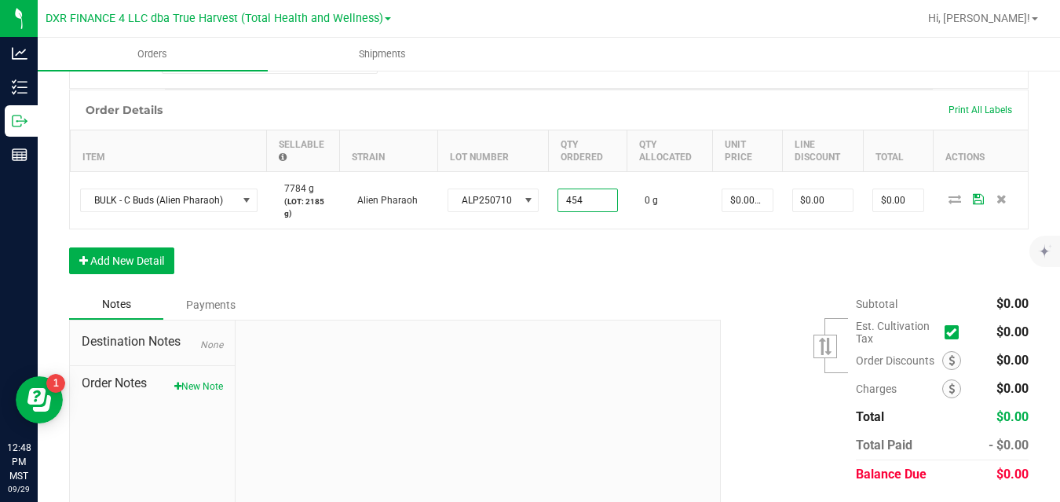
type input "454.0000 g"
click at [572, 256] on div "Order Details Print All Labels Item Sellable Strain Lot Number Qty Ordered Qty …" at bounding box center [548, 189] width 959 height 200
click at [164, 264] on button "Add New Detail" at bounding box center [121, 260] width 105 height 27
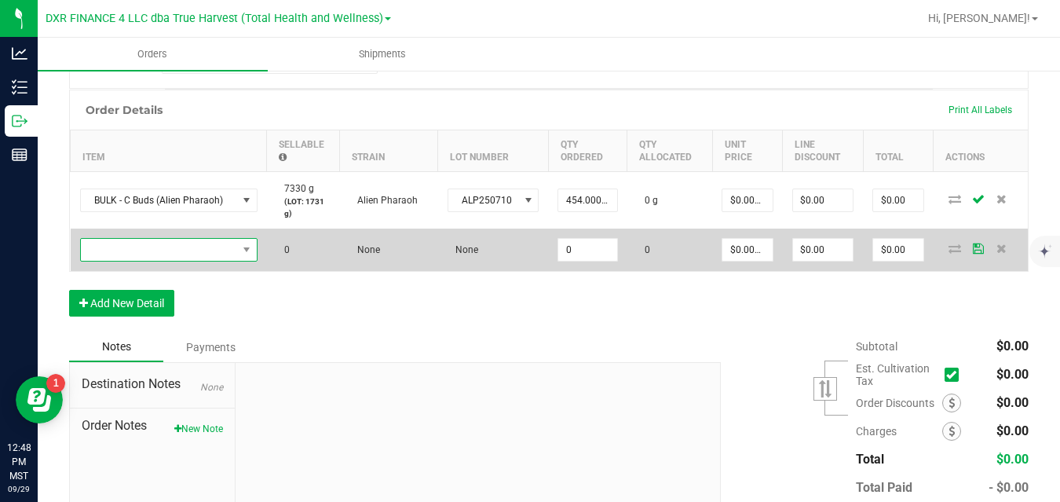
click at [183, 248] on span "NO DATA FOUND" at bounding box center [159, 250] width 156 height 22
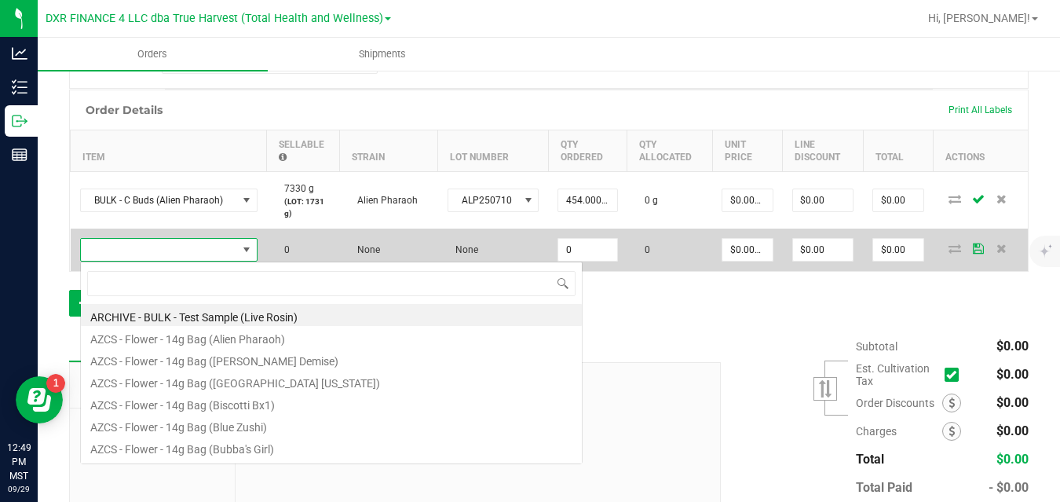
scroll to position [24, 177]
type input "ALIEN PH"
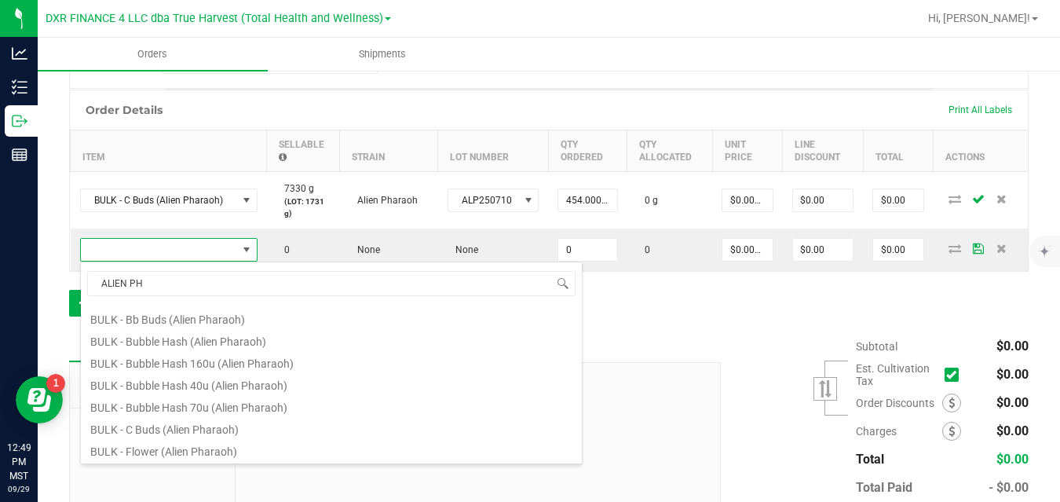
scroll to position [137, 0]
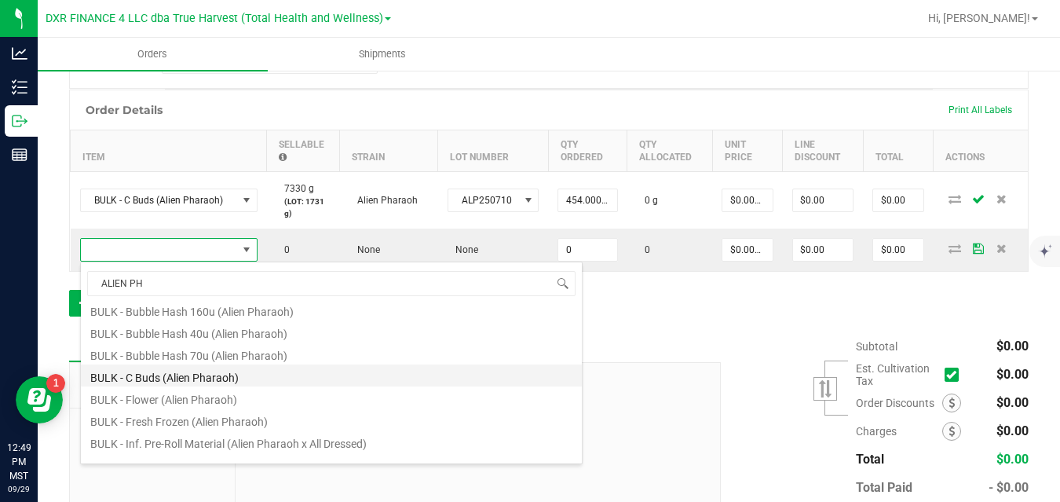
click at [316, 376] on li "BULK - C Buds (Alien Pharaoh)" at bounding box center [331, 375] width 501 height 22
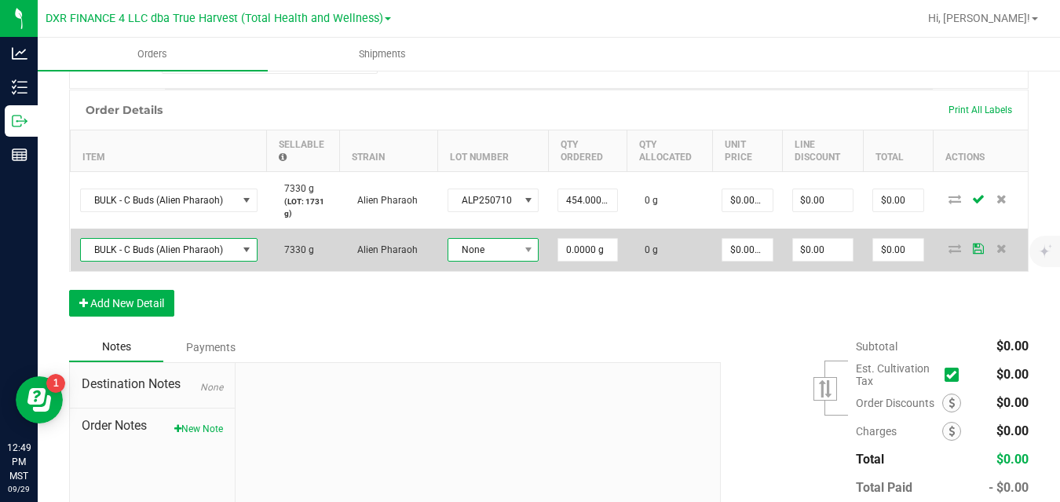
click at [489, 255] on span "None" at bounding box center [483, 250] width 71 height 22
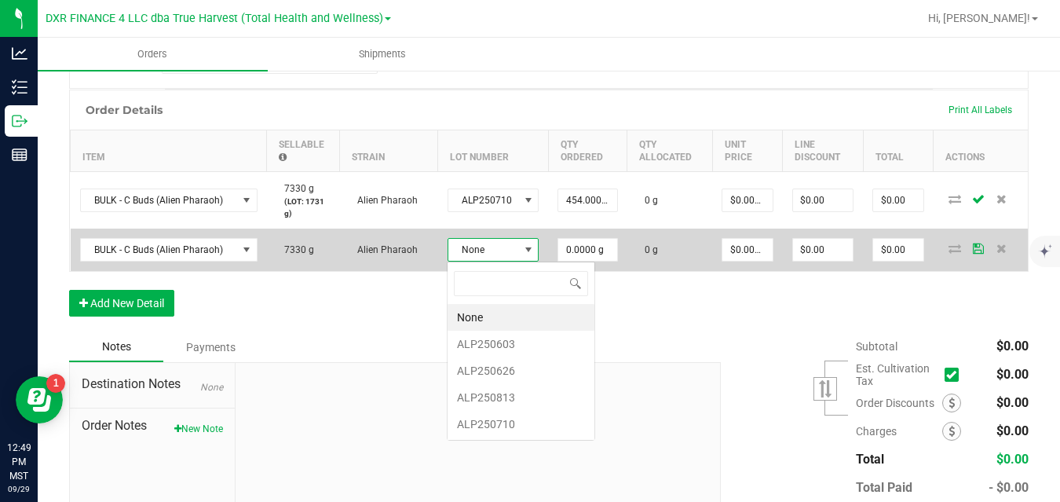
scroll to position [24, 90]
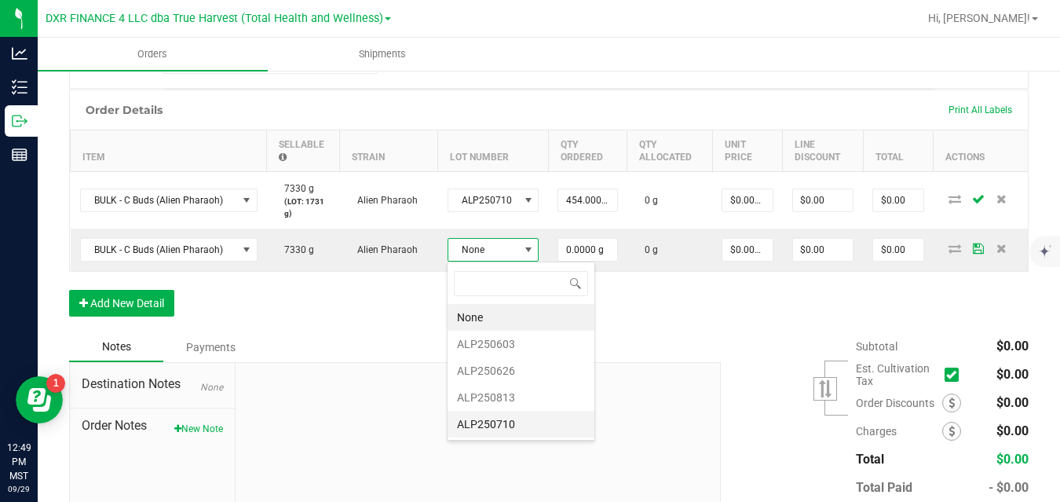
click at [494, 423] on li "ALP250710" at bounding box center [520, 423] width 147 height 27
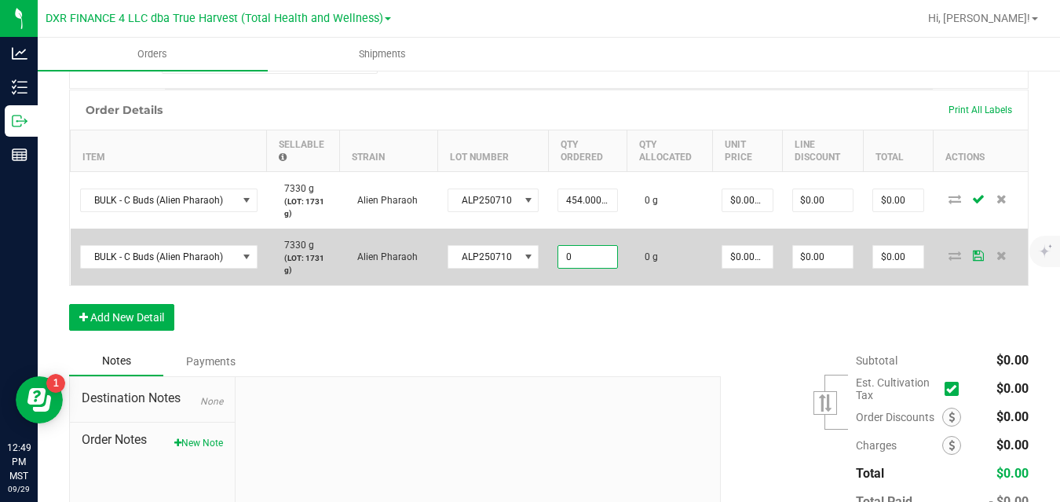
click at [584, 261] on input "0" at bounding box center [587, 257] width 58 height 22
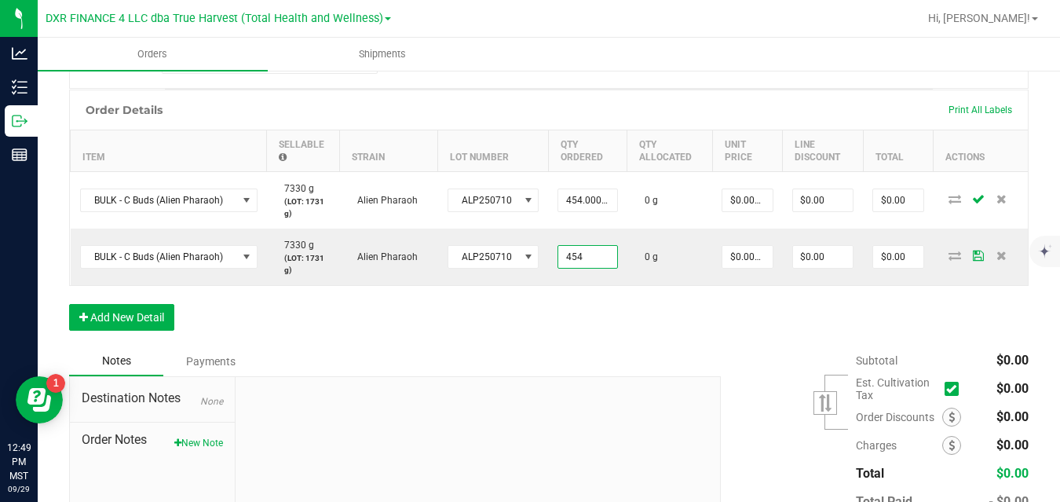
type input "454.0000 g"
click at [602, 319] on div "Order Details Print All Labels Item Sellable Strain Lot Number Qty Ordered Qty …" at bounding box center [548, 217] width 959 height 257
click at [162, 316] on button "Add New Detail" at bounding box center [121, 317] width 105 height 27
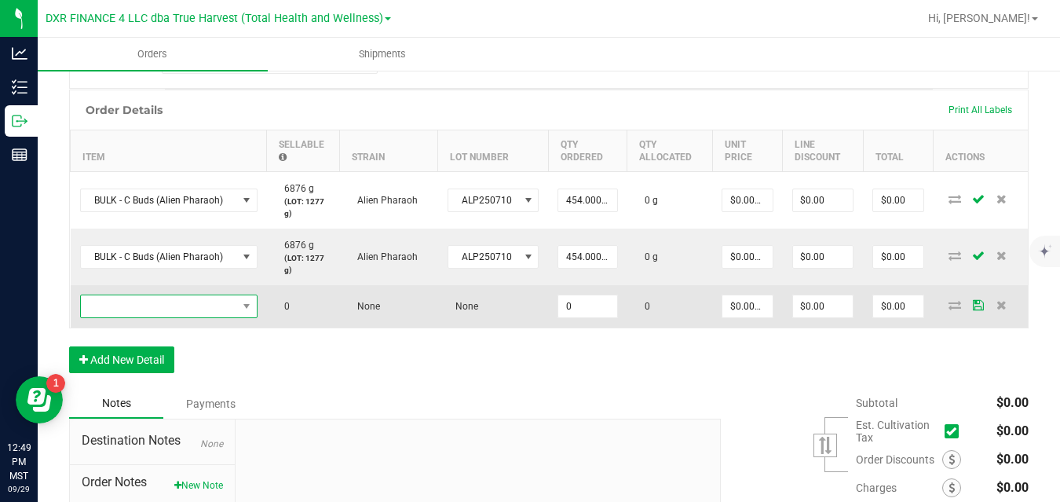
click at [187, 311] on span "NO DATA FOUND" at bounding box center [159, 306] width 156 height 22
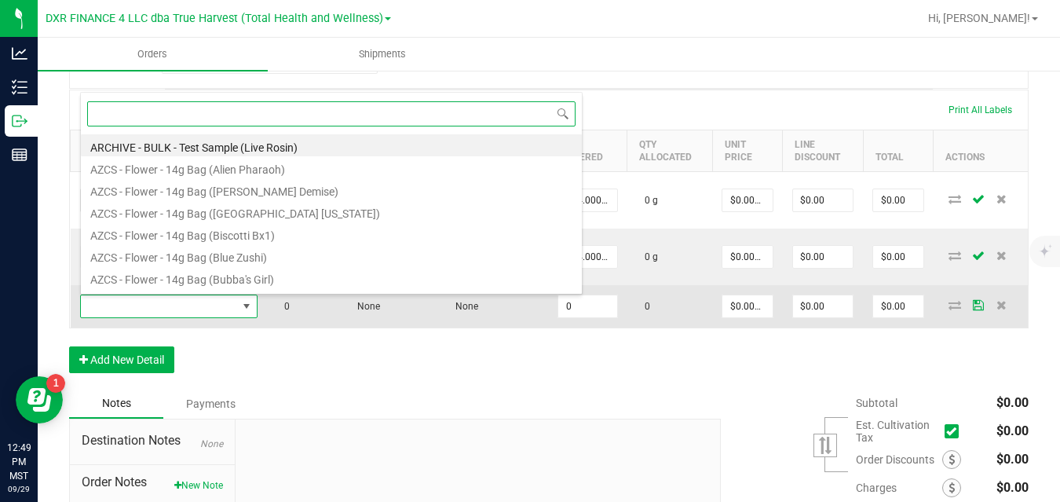
scroll to position [24, 177]
type input "ALIEN PH"
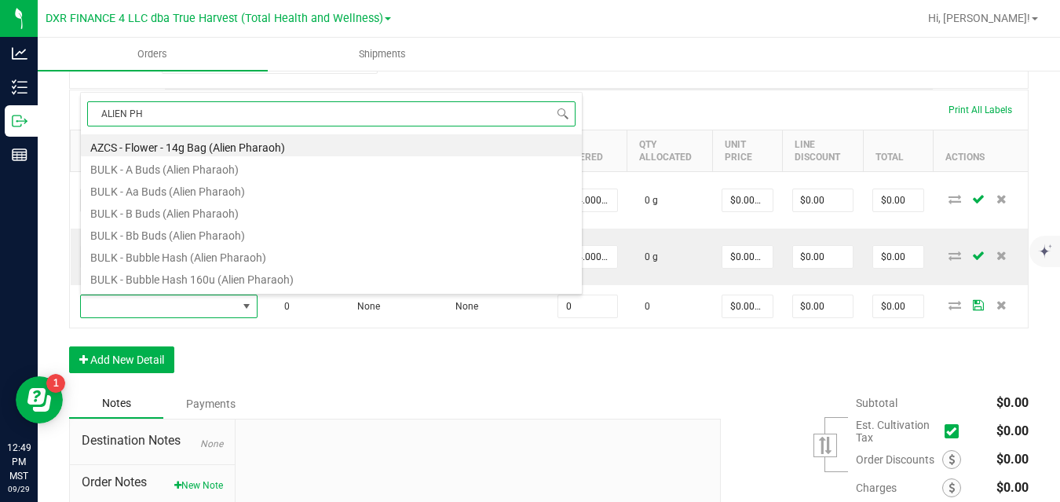
scroll to position [137, 0]
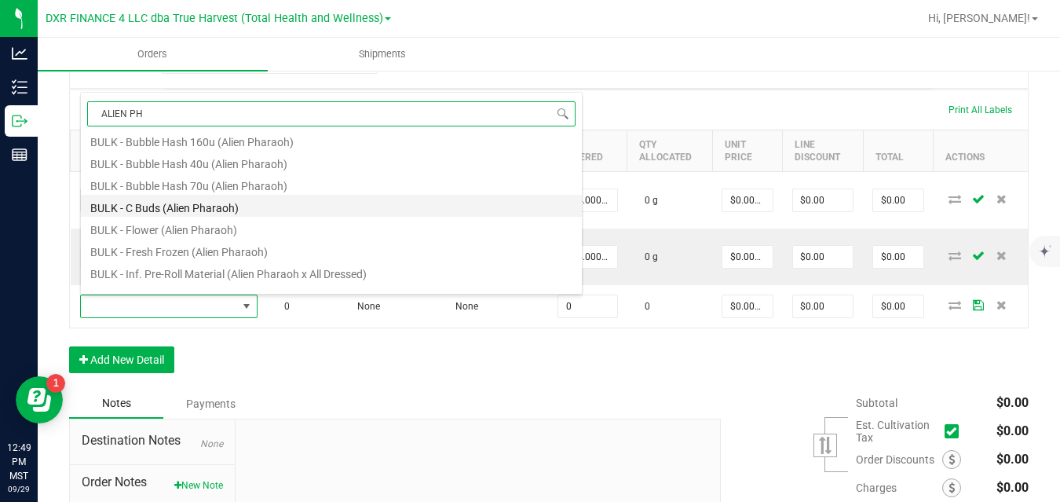
click at [347, 206] on li "BULK - C Buds (Alien Pharaoh)" at bounding box center [331, 206] width 501 height 22
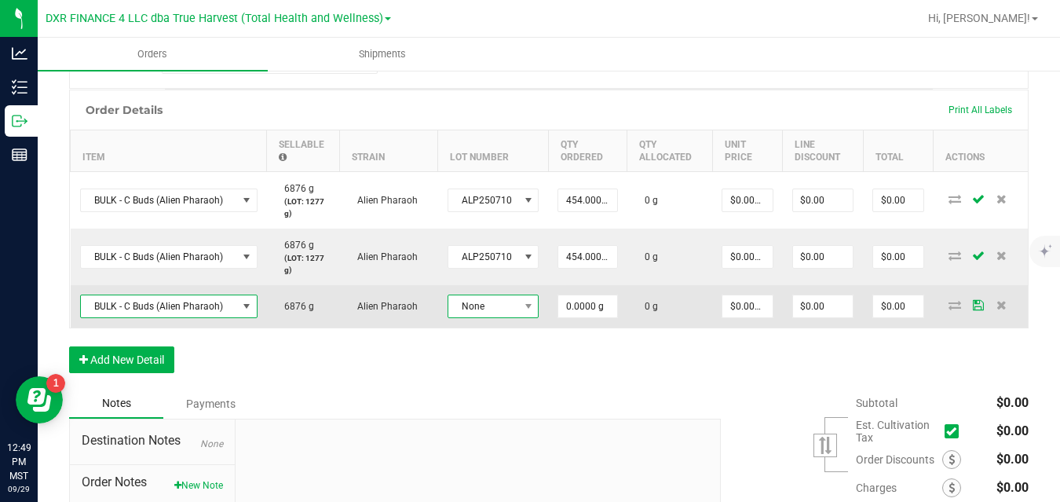
click at [485, 309] on span "None" at bounding box center [483, 306] width 71 height 22
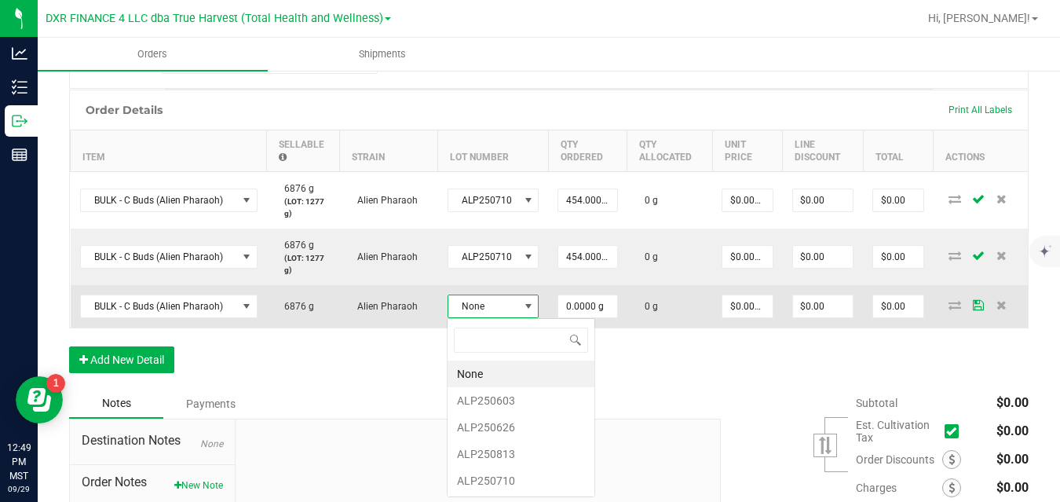
scroll to position [24, 90]
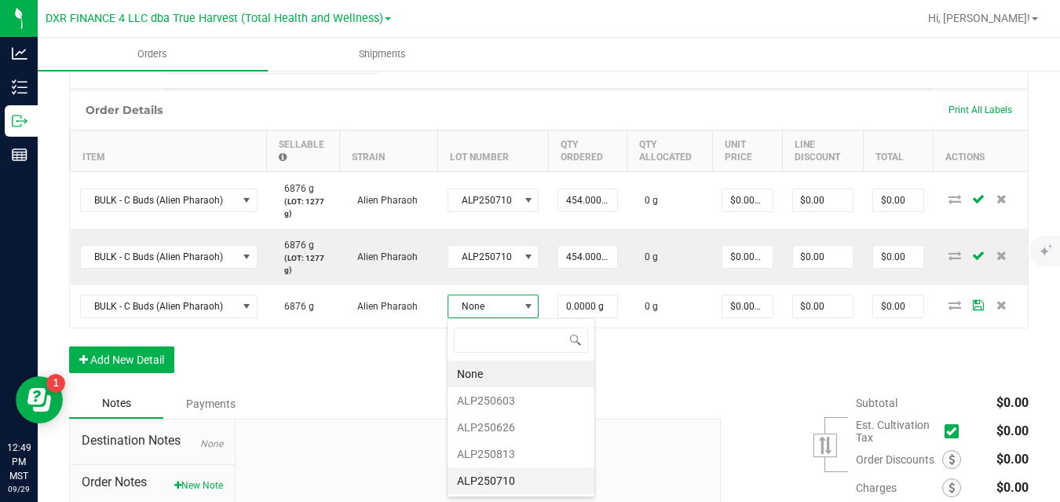
click at [489, 476] on li "ALP250710" at bounding box center [520, 480] width 147 height 27
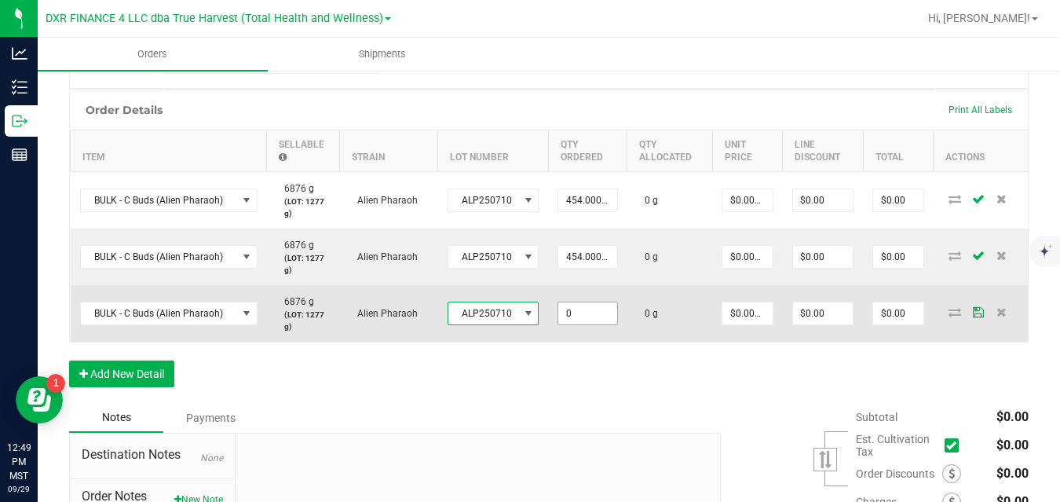
click at [577, 315] on input "0" at bounding box center [587, 313] width 58 height 22
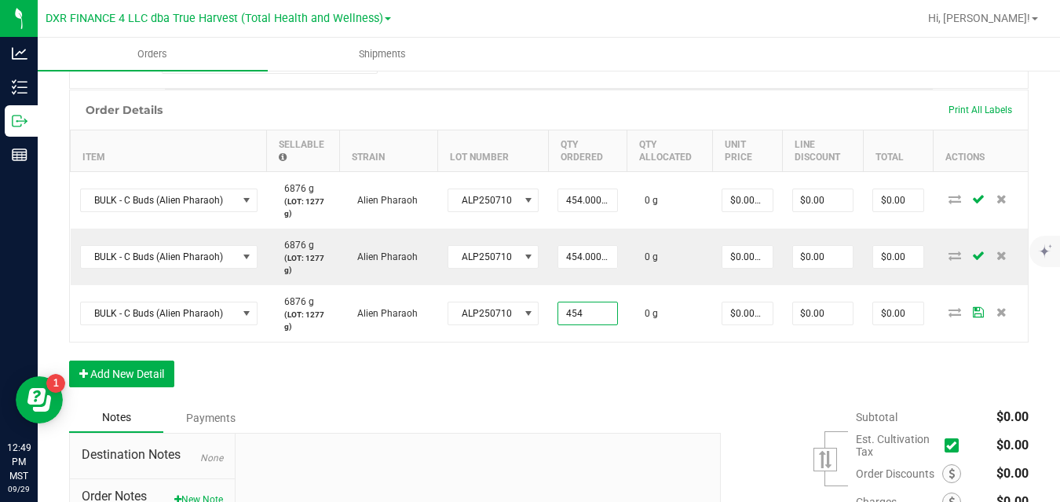
type input "454.0000 g"
click at [677, 356] on div "Order Details Print All Labels Item Sellable Strain Lot Number Qty Ordered Qty …" at bounding box center [548, 245] width 959 height 313
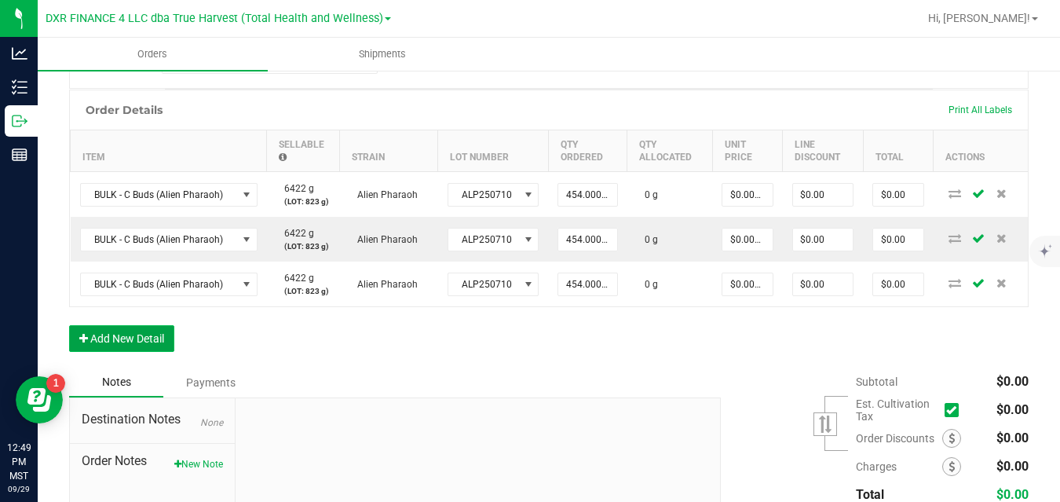
click at [163, 339] on button "Add New Detail" at bounding box center [121, 338] width 105 height 27
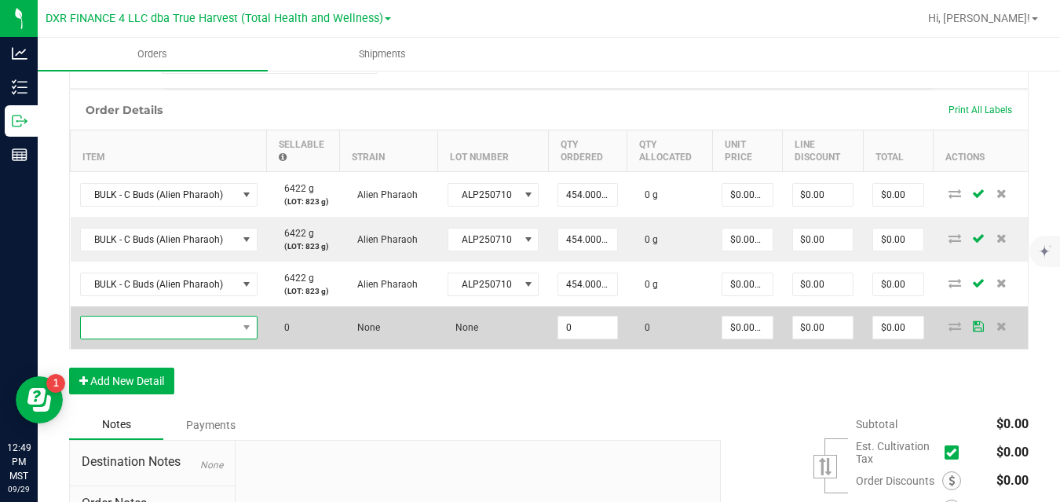
click at [182, 333] on span "NO DATA FOUND" at bounding box center [159, 327] width 156 height 22
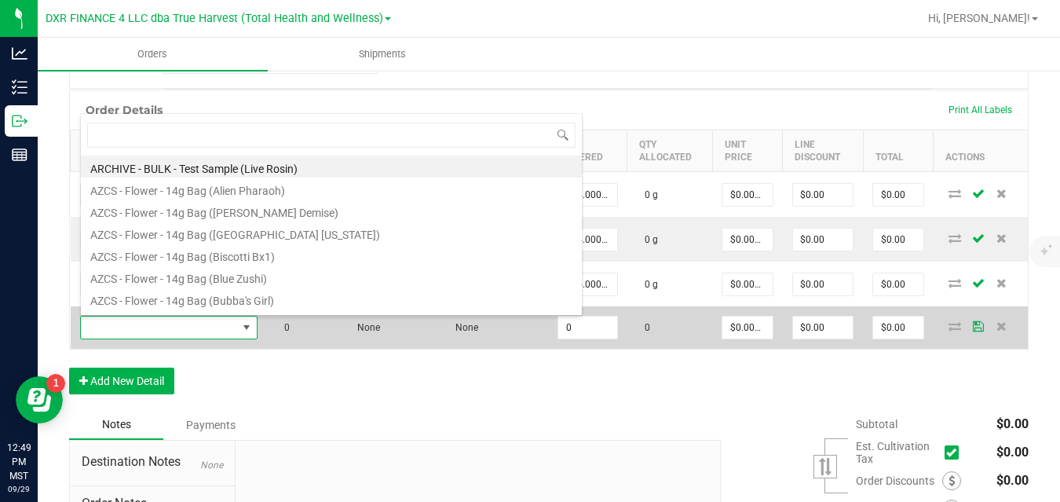
scroll to position [24, 177]
type input "ALIEN PH"
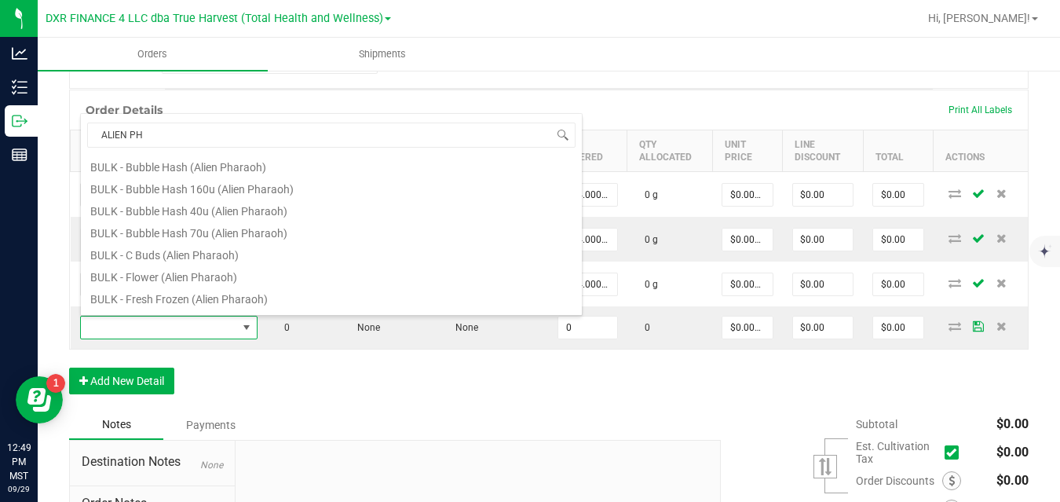
scroll to position [137, 0]
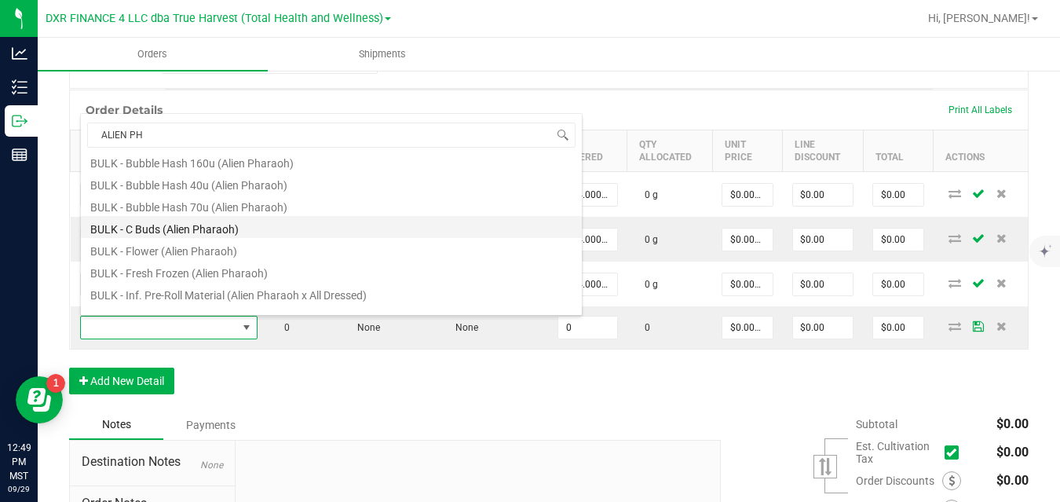
click at [285, 230] on li "BULK - C Buds (Alien Pharaoh)" at bounding box center [331, 227] width 501 height 22
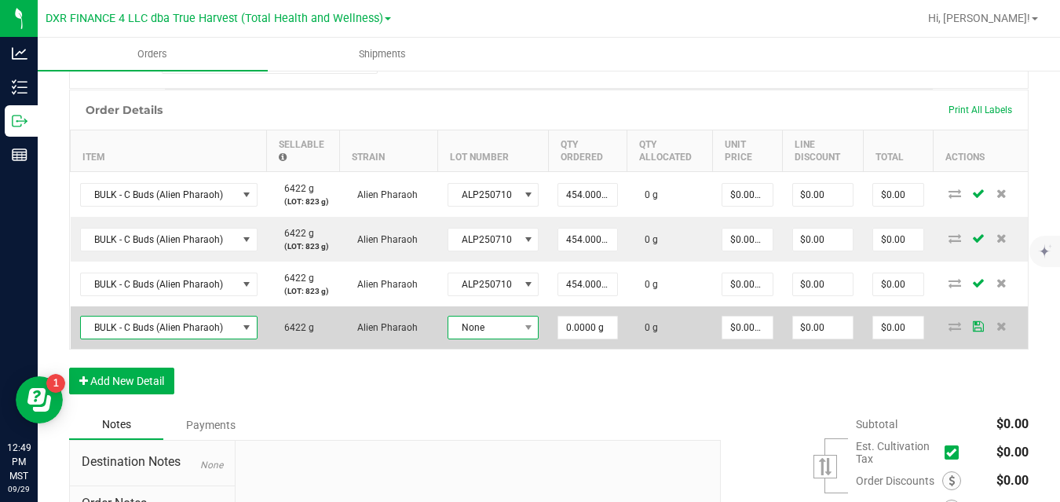
click at [491, 319] on span "None" at bounding box center [483, 327] width 71 height 22
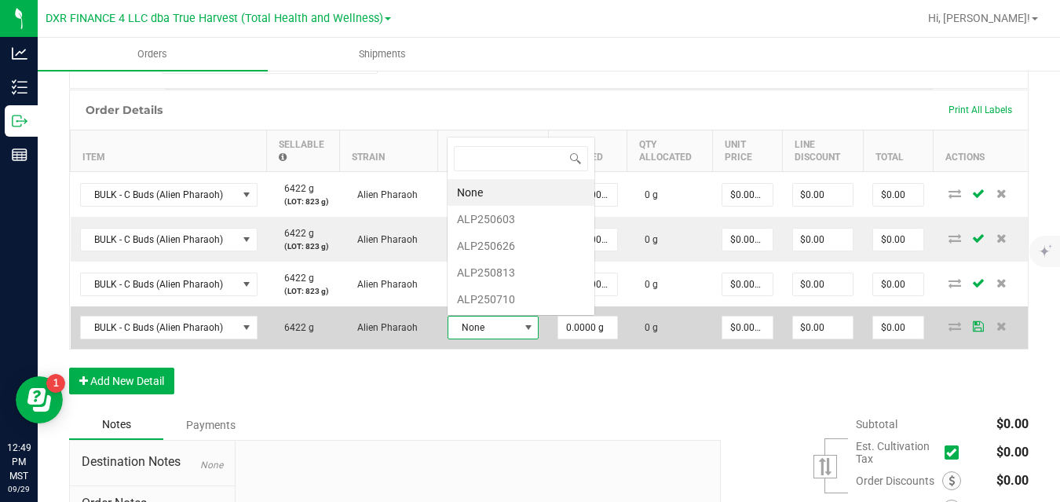
scroll to position [0, 0]
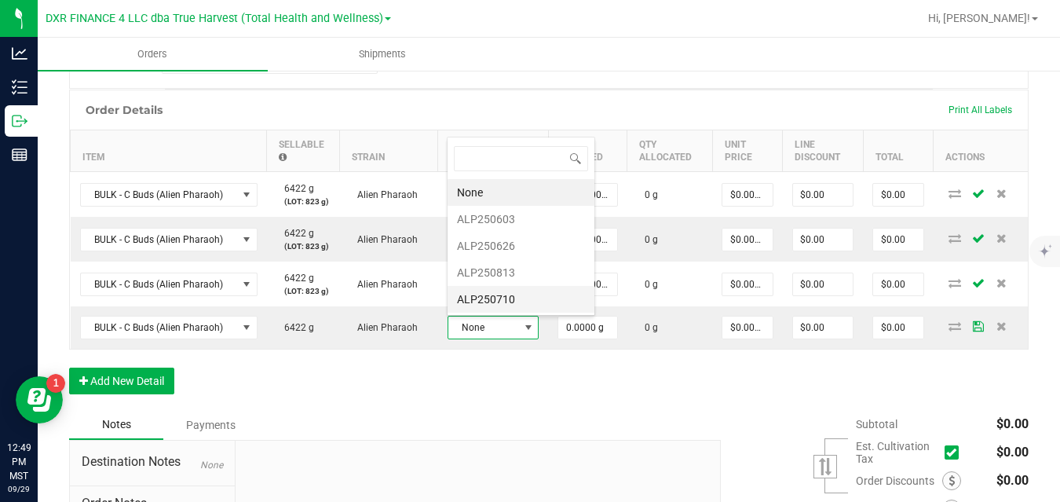
click at [511, 304] on li "ALP250710" at bounding box center [520, 299] width 147 height 27
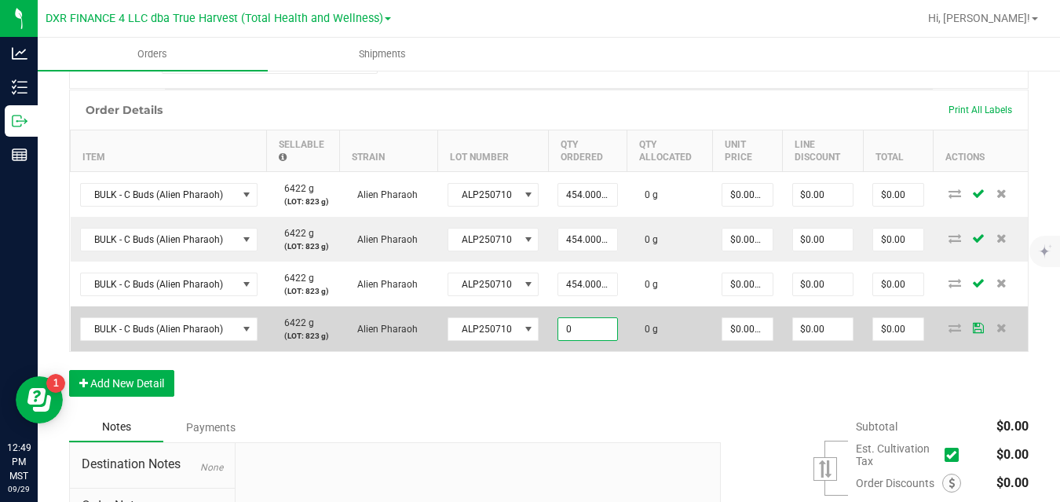
click at [574, 327] on input "0" at bounding box center [587, 329] width 58 height 22
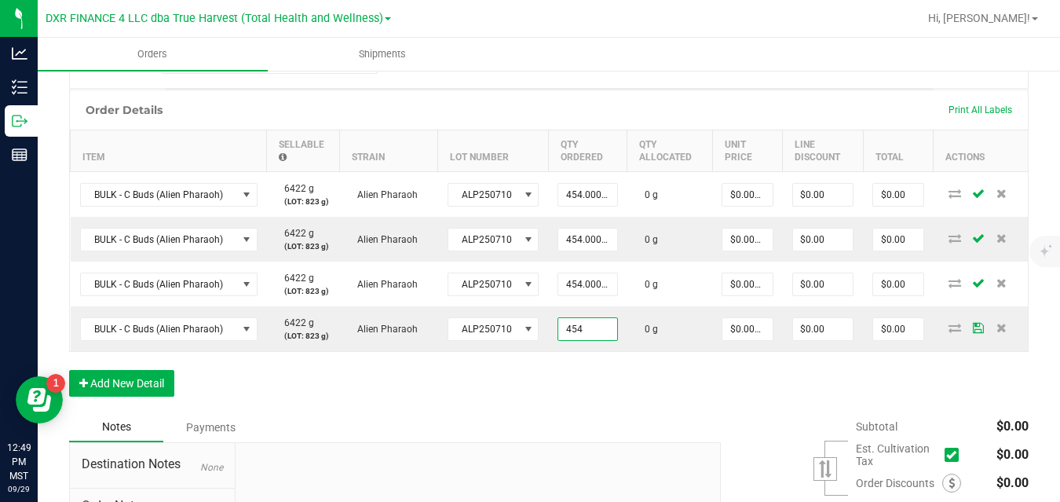
type input "454.0000 g"
click at [658, 367] on div "Order Details Print All Labels Item Sellable Strain Lot Number Qty Ordered Qty …" at bounding box center [548, 250] width 959 height 323
click at [159, 381] on button "Add New Detail" at bounding box center [121, 383] width 105 height 27
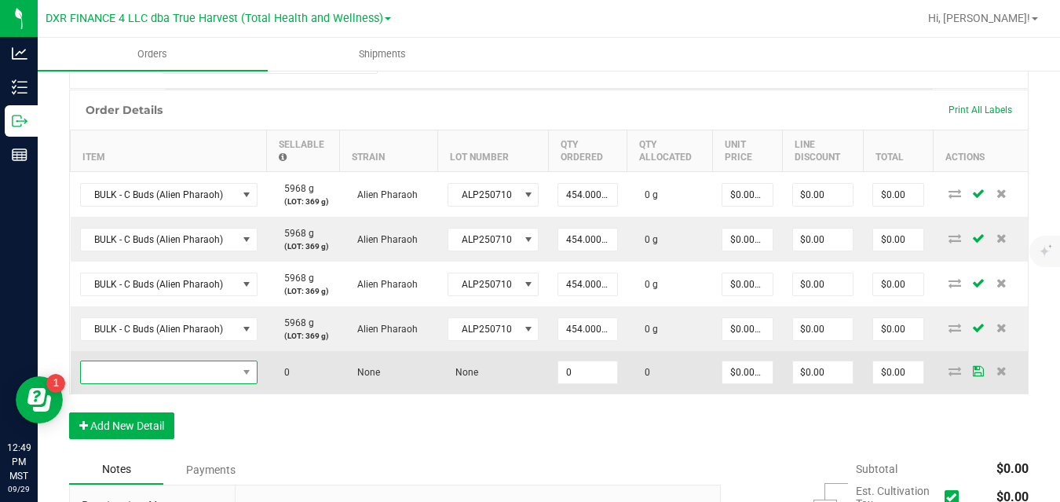
click at [175, 374] on span "NO DATA FOUND" at bounding box center [159, 372] width 156 height 22
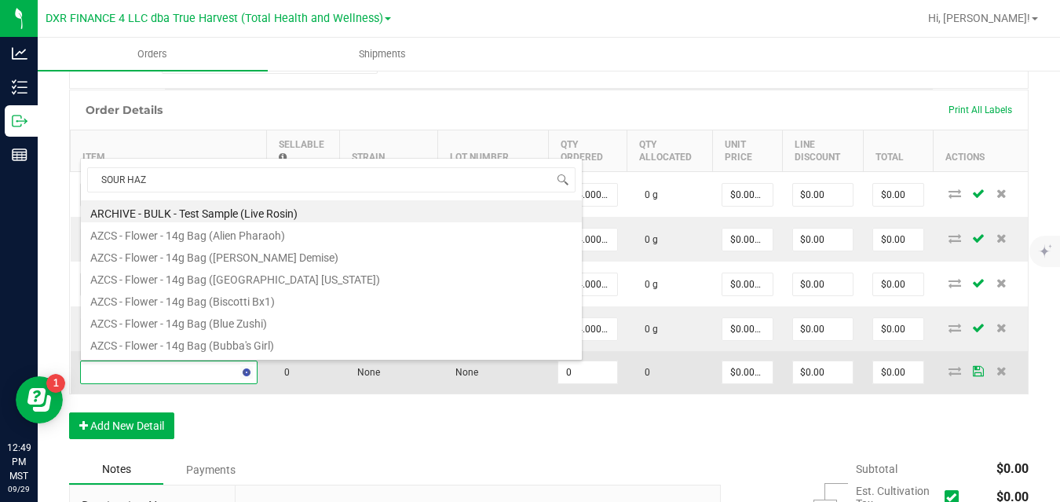
type input "SOUR HAZE"
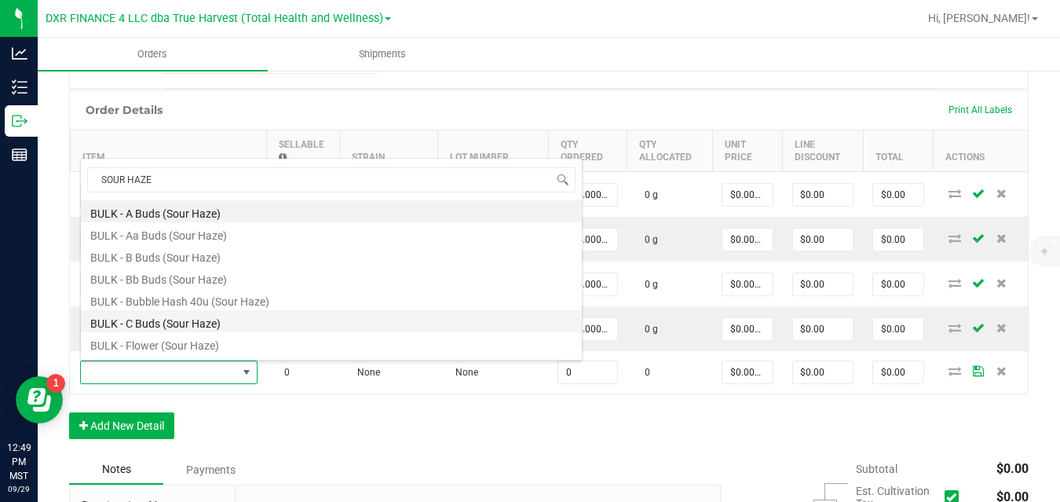
click at [205, 327] on li "BULK - C Buds (Sour Haze)" at bounding box center [331, 321] width 501 height 22
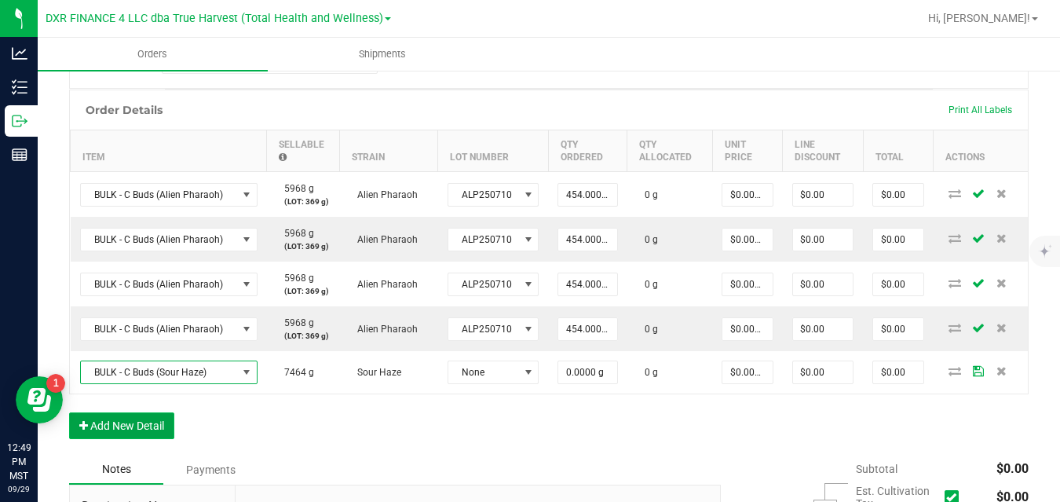
click at [162, 425] on button "Add New Detail" at bounding box center [121, 425] width 105 height 27
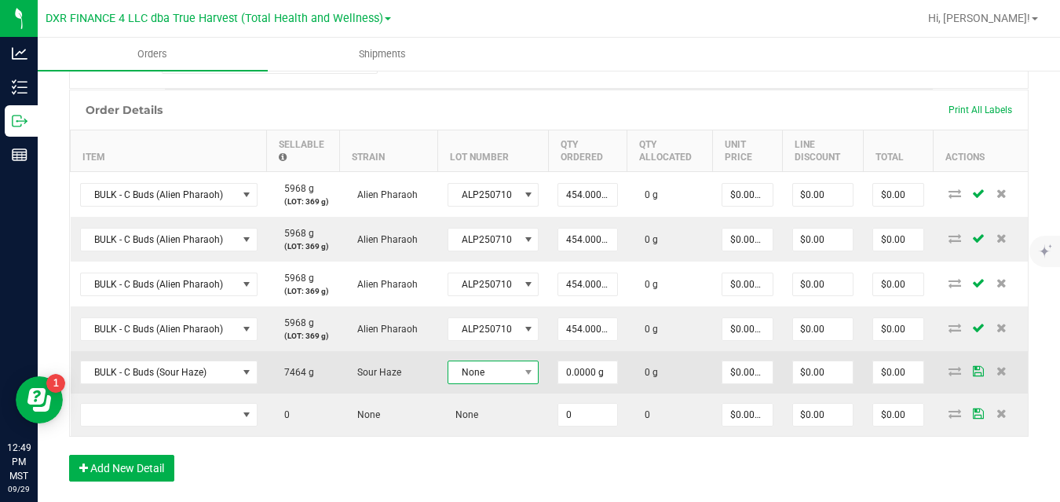
click at [475, 370] on span "None" at bounding box center [483, 372] width 71 height 22
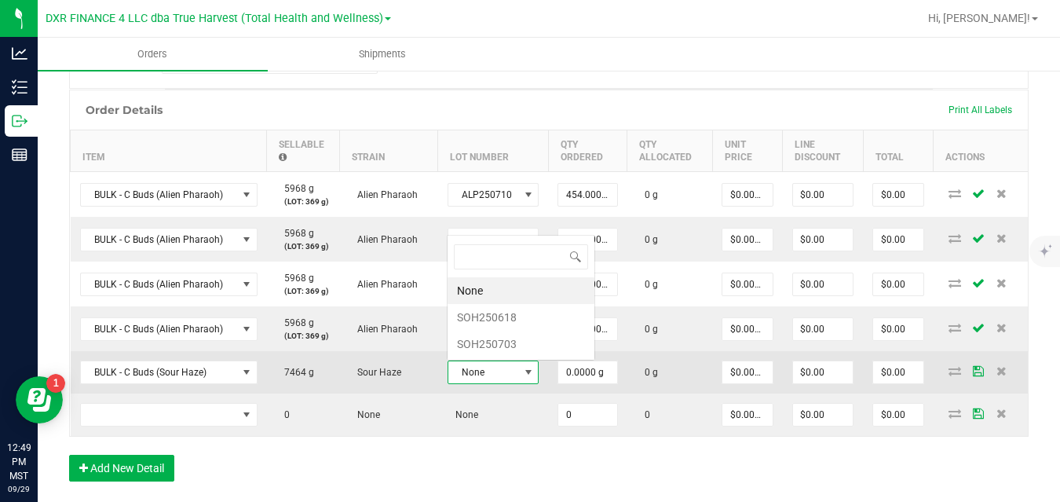
scroll to position [24, 90]
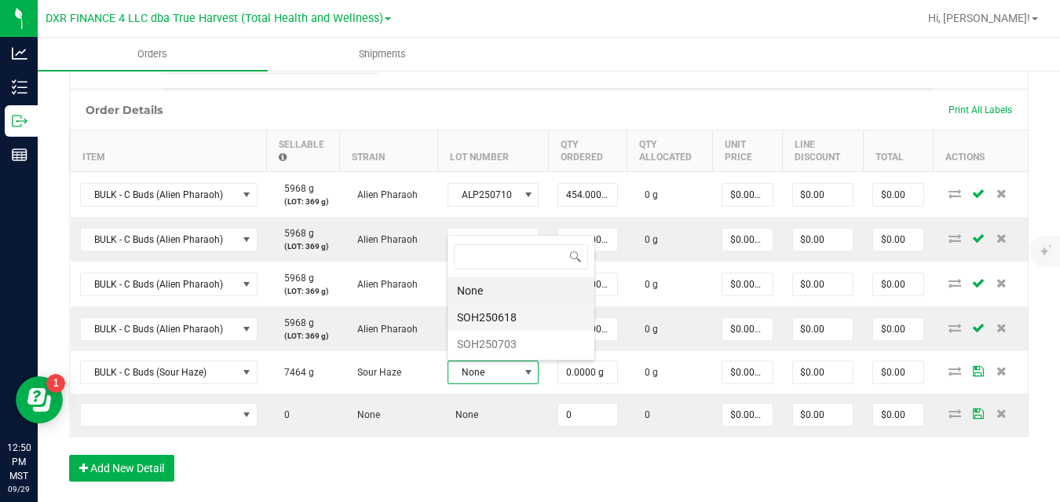
click at [505, 316] on li "SOH250618" at bounding box center [520, 317] width 147 height 27
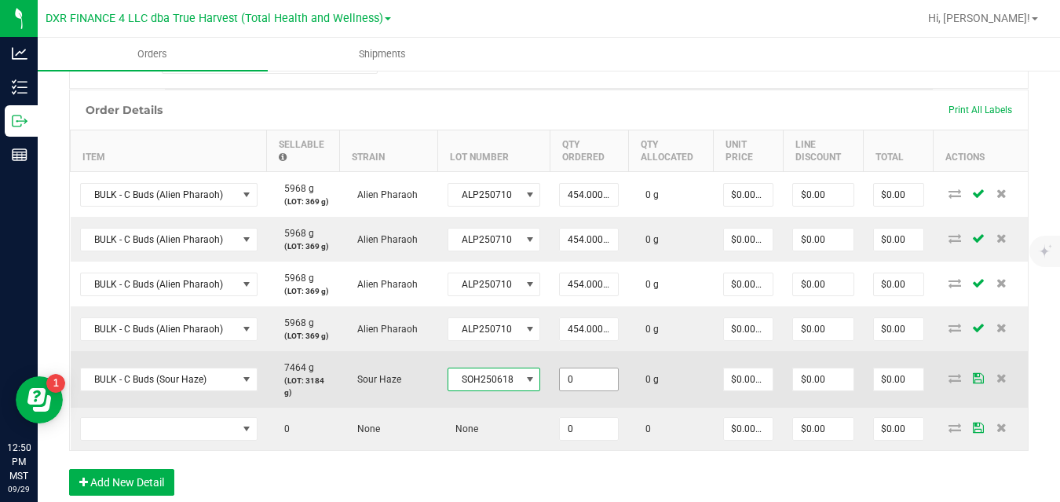
click at [597, 378] on input "0" at bounding box center [589, 379] width 58 height 22
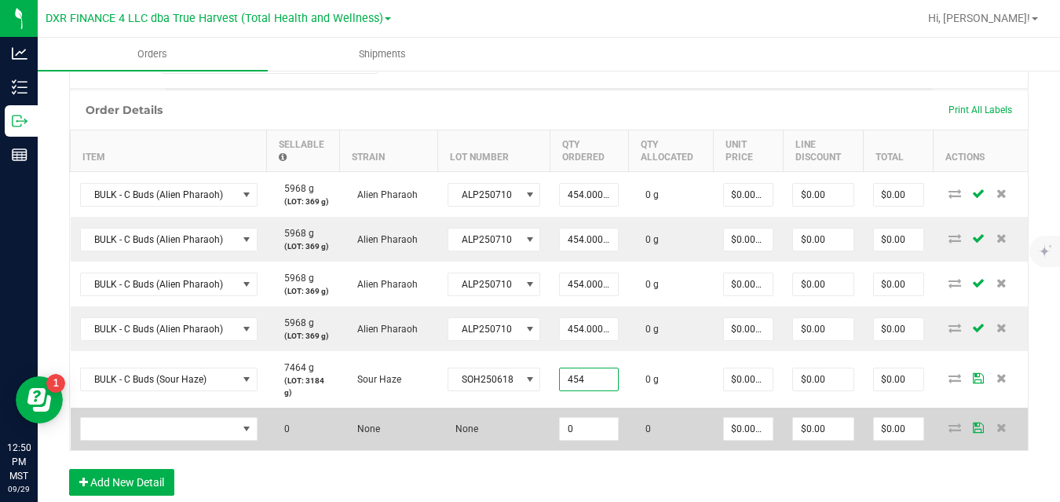
type input "454.0000 g"
click at [538, 411] on td "None" at bounding box center [494, 428] width 112 height 42
click at [207, 425] on span "NO DATA FOUND" at bounding box center [159, 429] width 156 height 22
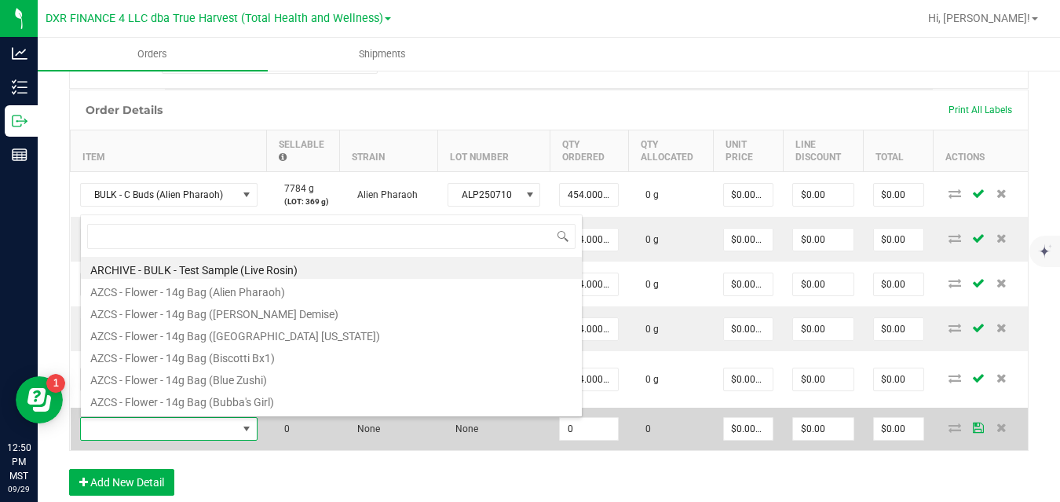
scroll to position [0, 0]
type input "SOUR HAZE"
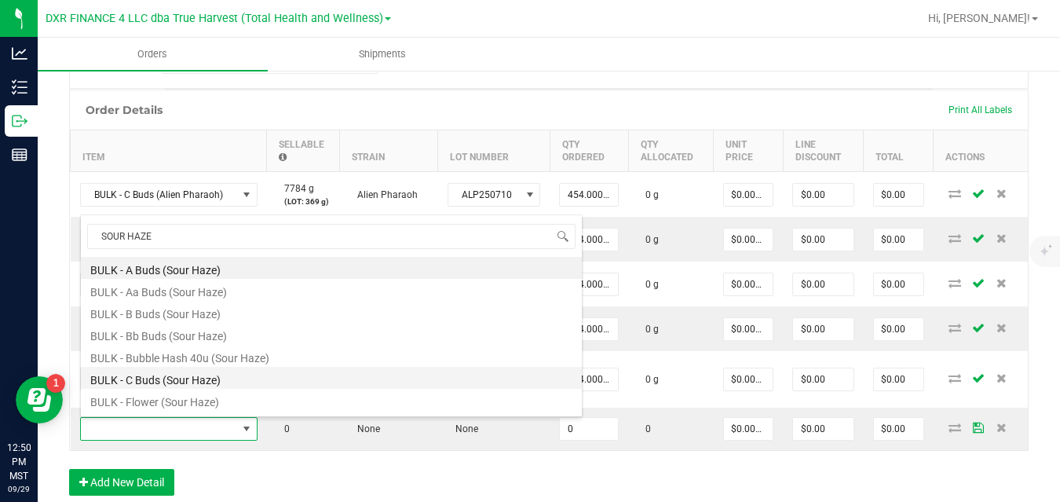
click at [198, 381] on li "BULK - C Buds (Sour Haze)" at bounding box center [331, 378] width 501 height 22
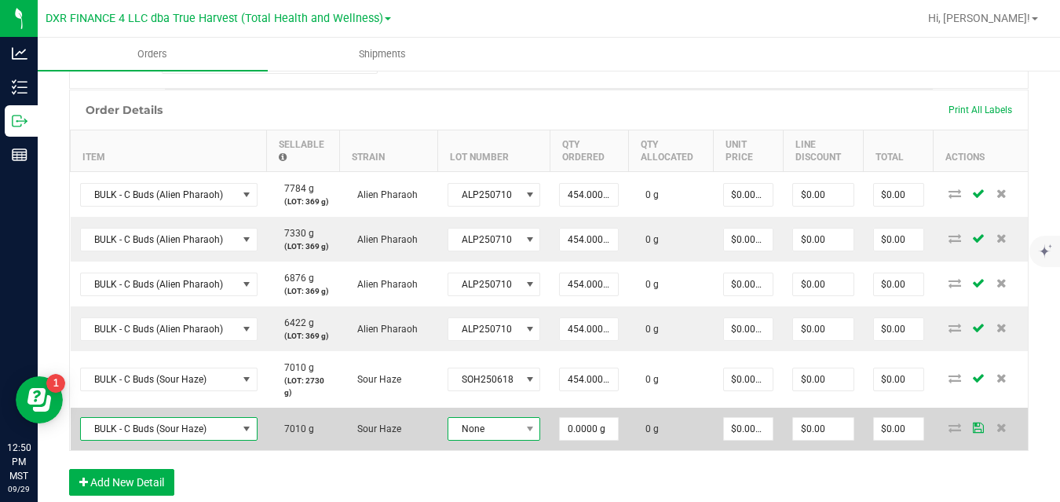
click at [468, 426] on span "None" at bounding box center [484, 429] width 72 height 22
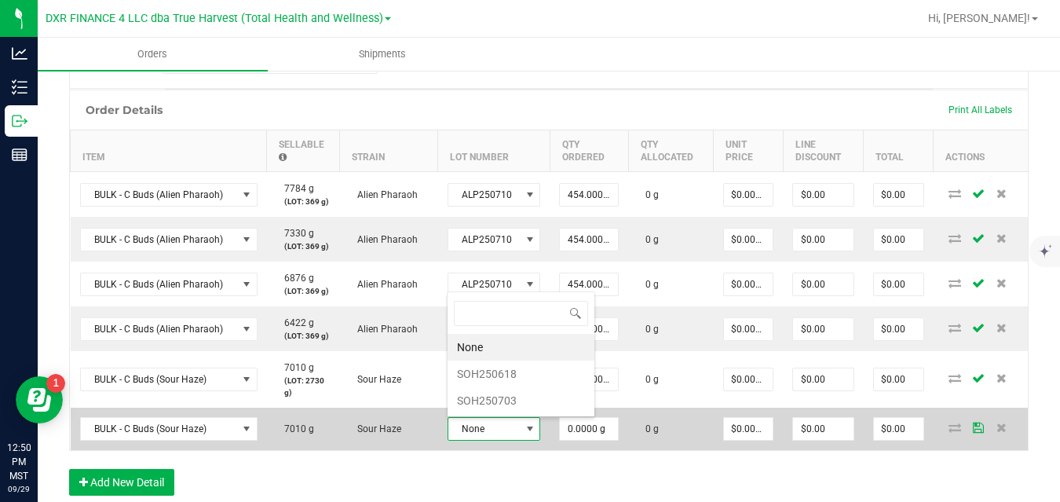
scroll to position [24, 92]
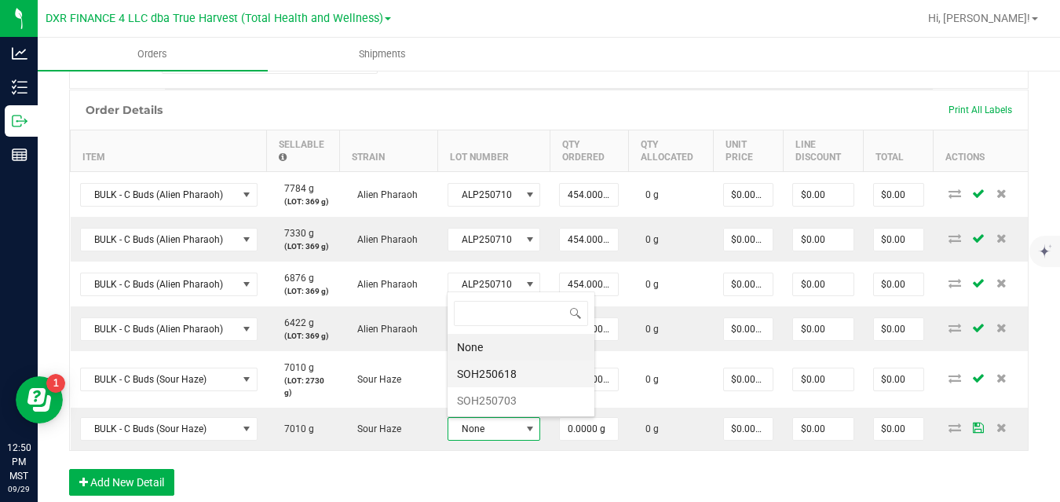
click at [493, 371] on li "SOH250618" at bounding box center [520, 373] width 147 height 27
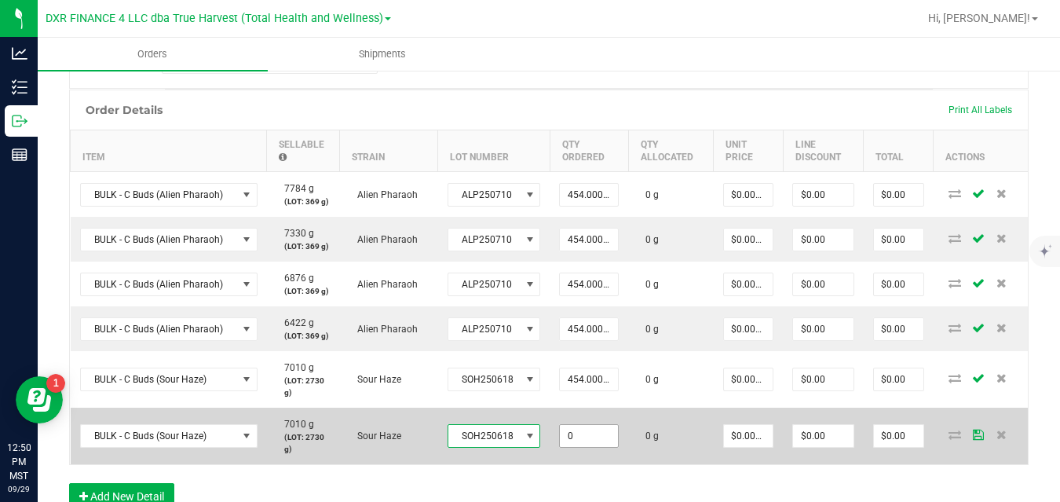
click at [578, 437] on input "0" at bounding box center [589, 436] width 58 height 22
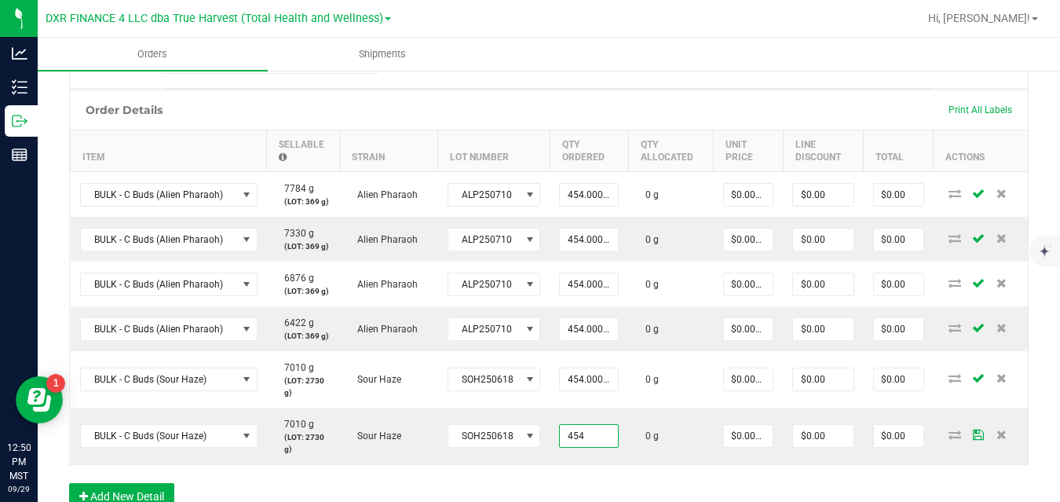
type input "454.0000 g"
click at [585, 469] on div "Order Details Print All Labels Item Sellable Strain Lot Number Qty Ordered Qty …" at bounding box center [548, 307] width 959 height 436
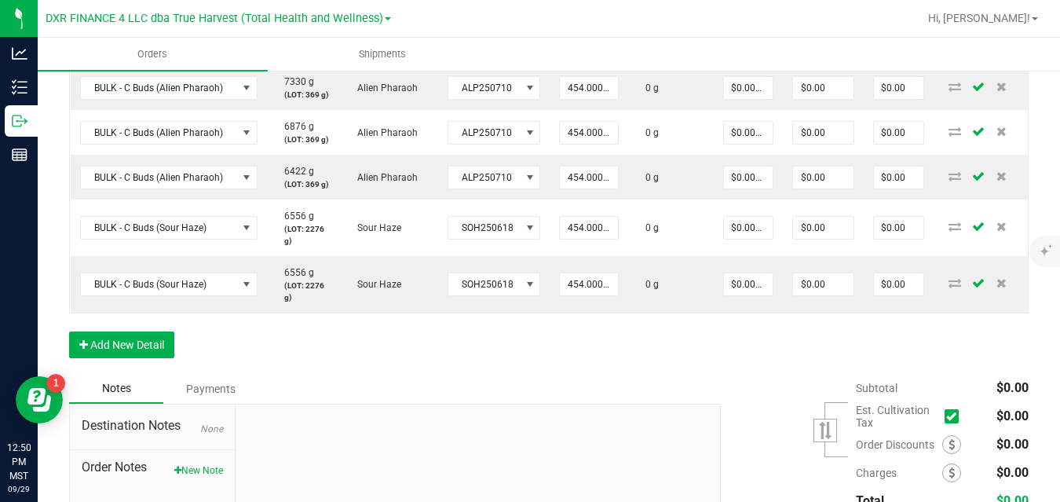
scroll to position [584, 0]
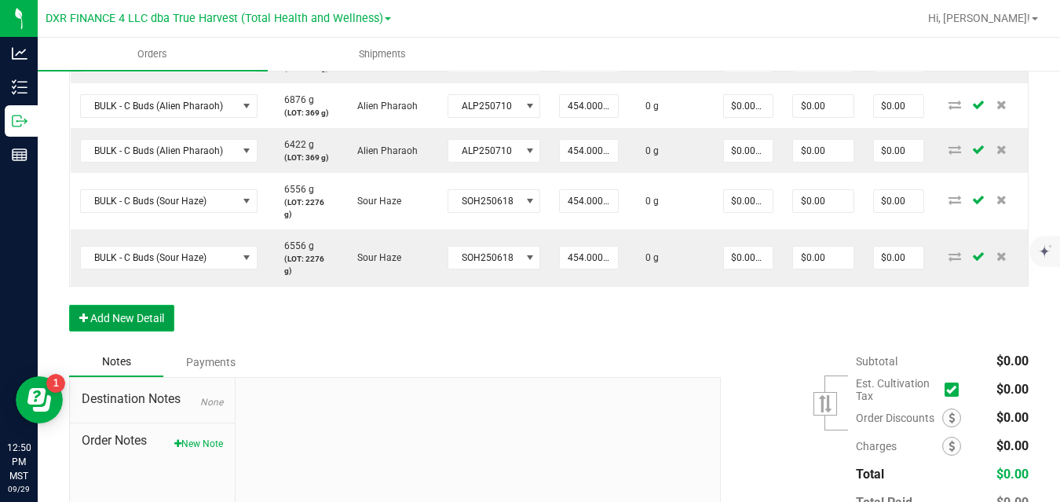
click at [162, 314] on button "Add New Detail" at bounding box center [121, 318] width 105 height 27
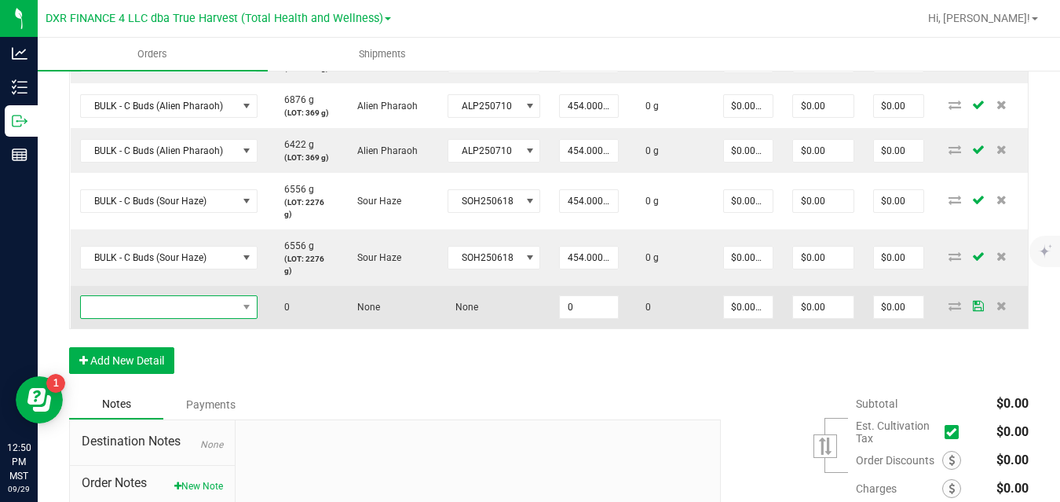
click at [174, 305] on span "NO DATA FOUND" at bounding box center [159, 307] width 156 height 22
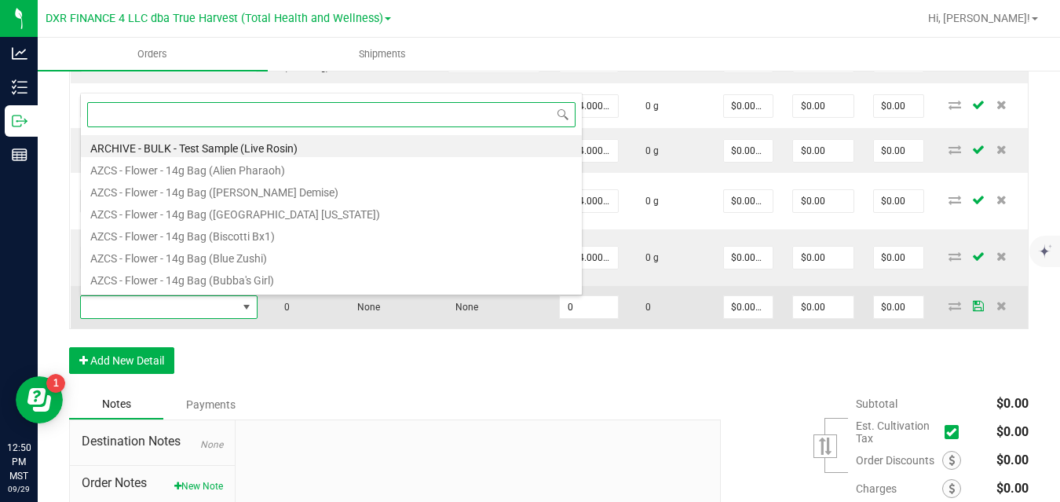
scroll to position [24, 177]
type input "SOUR HAZE"
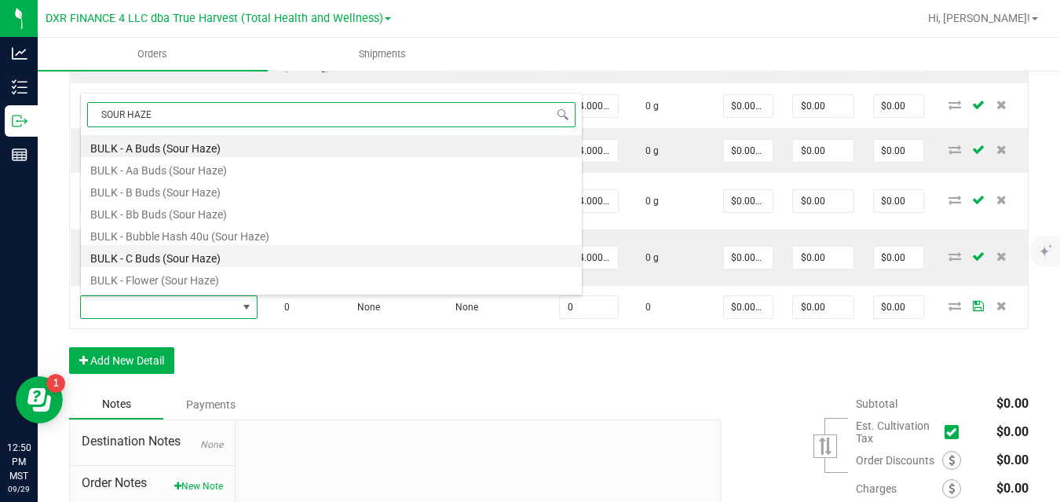
click at [176, 256] on li "BULK - C Buds (Sour Haze)" at bounding box center [331, 256] width 501 height 22
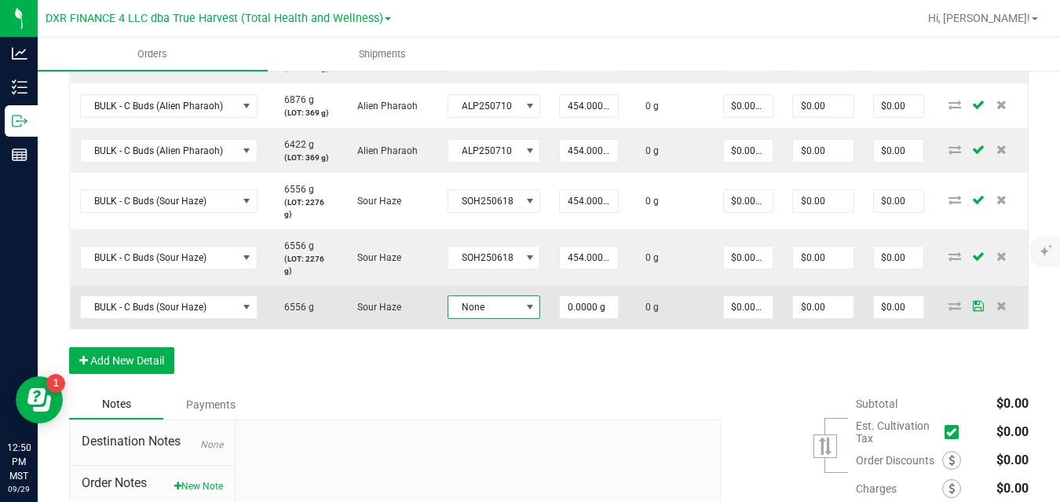
click at [473, 308] on span "None" at bounding box center [484, 307] width 72 height 22
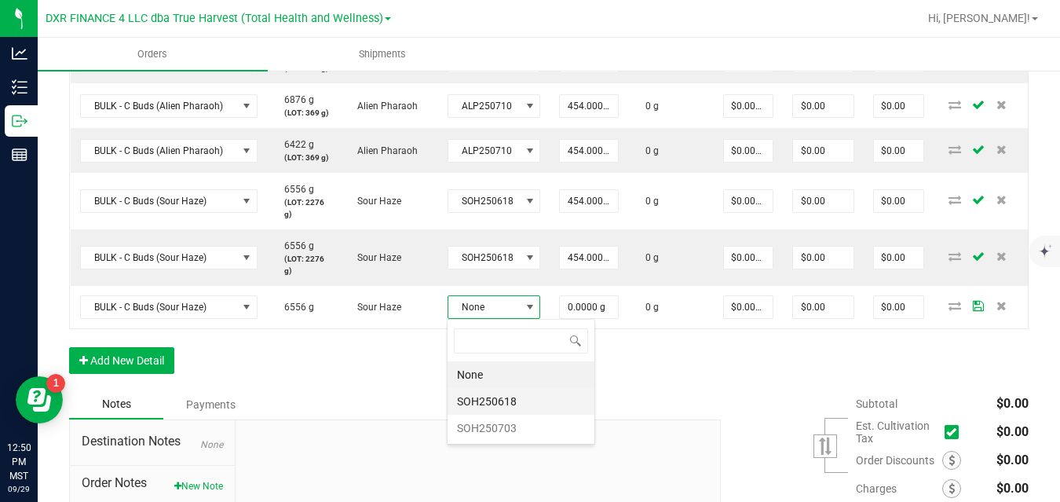
click at [483, 399] on li "SOH250618" at bounding box center [520, 401] width 147 height 27
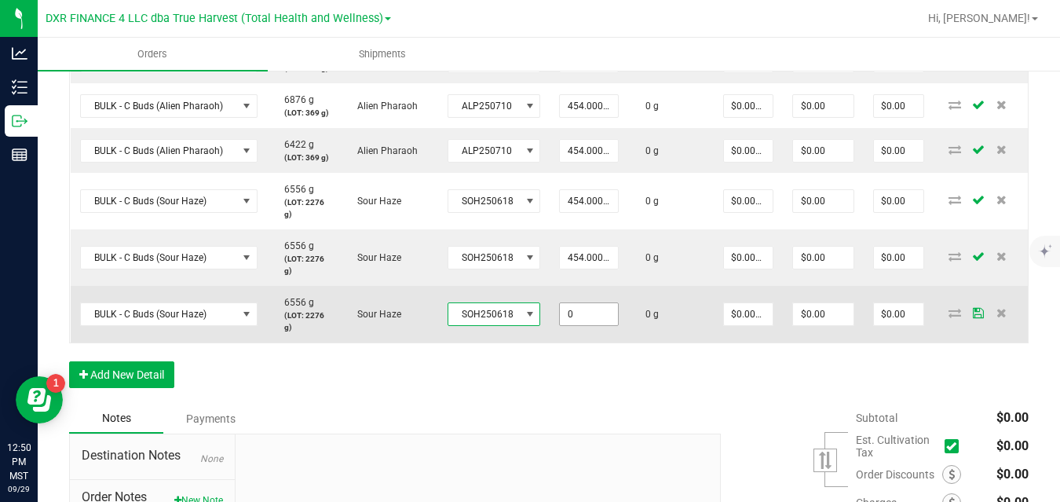
click at [581, 310] on input "0" at bounding box center [589, 314] width 58 height 22
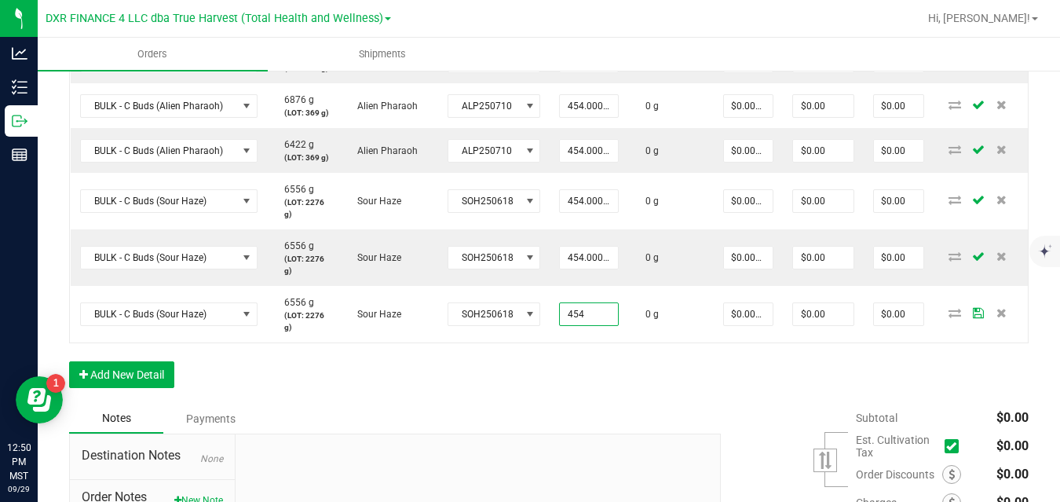
type input "454.0000 g"
click at [593, 359] on div "Order Details Print All Labels Item Sellable Strain Lot Number Qty Ordered Qty …" at bounding box center [548, 157] width 959 height 492
click at [155, 375] on button "Add New Detail" at bounding box center [121, 374] width 105 height 27
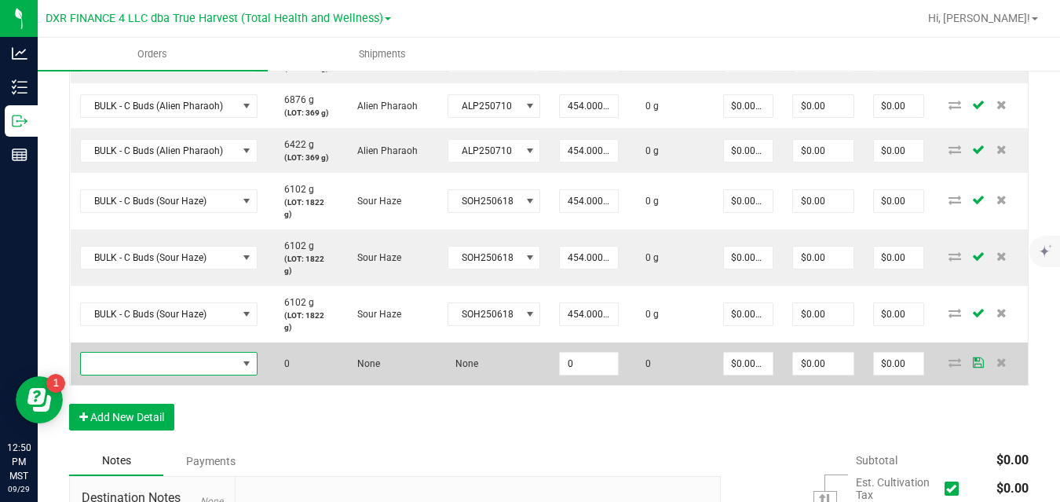
click at [186, 359] on span "NO DATA FOUND" at bounding box center [159, 363] width 156 height 22
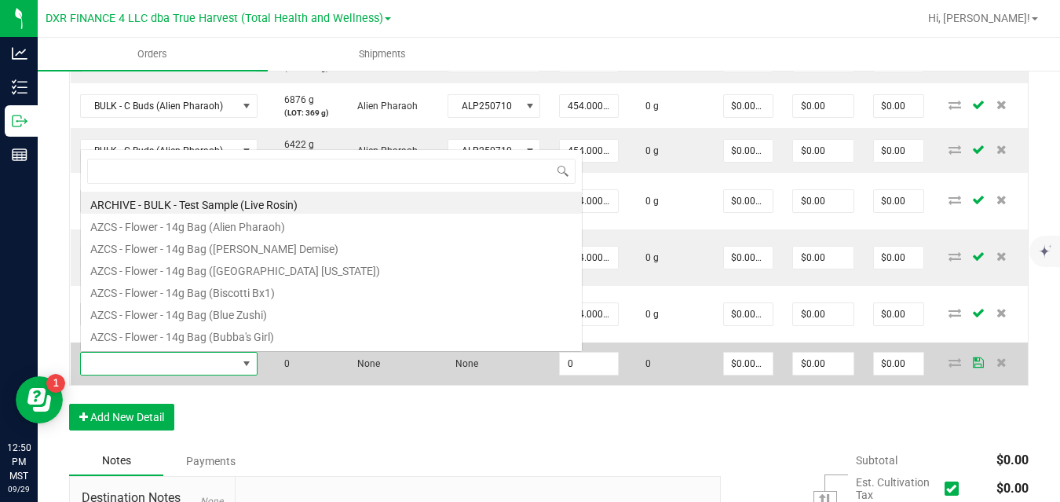
scroll to position [24, 177]
type input "SOUR HAZE"
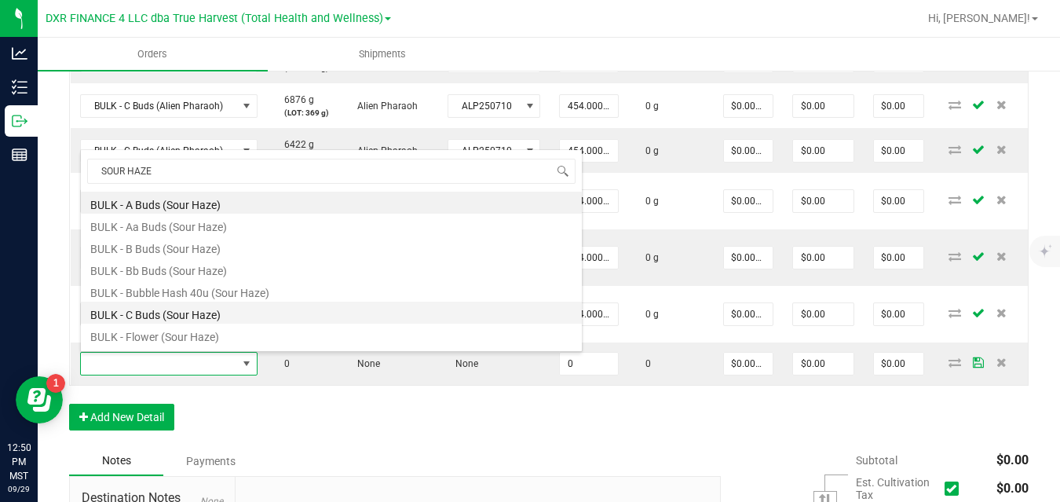
click at [188, 315] on li "BULK - C Buds (Sour Haze)" at bounding box center [331, 312] width 501 height 22
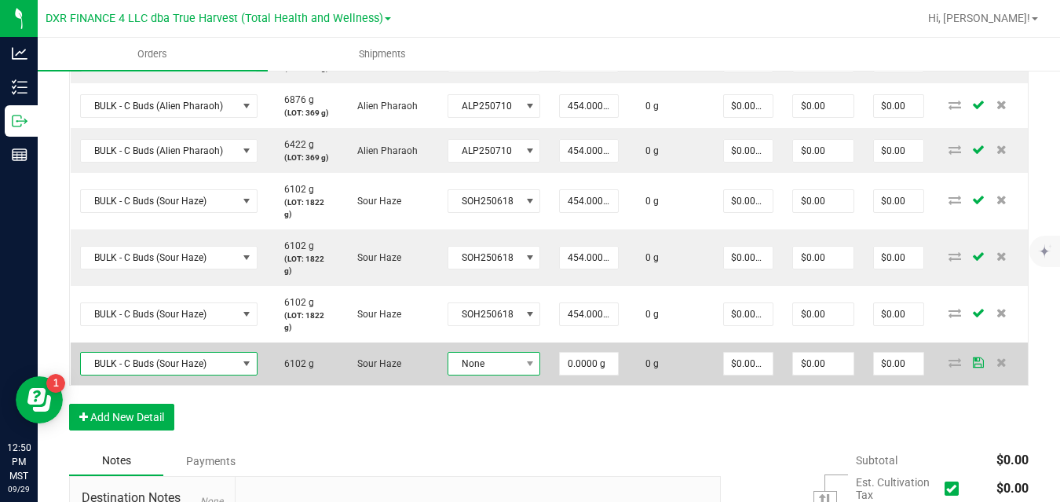
click at [483, 366] on span "None" at bounding box center [484, 363] width 72 height 22
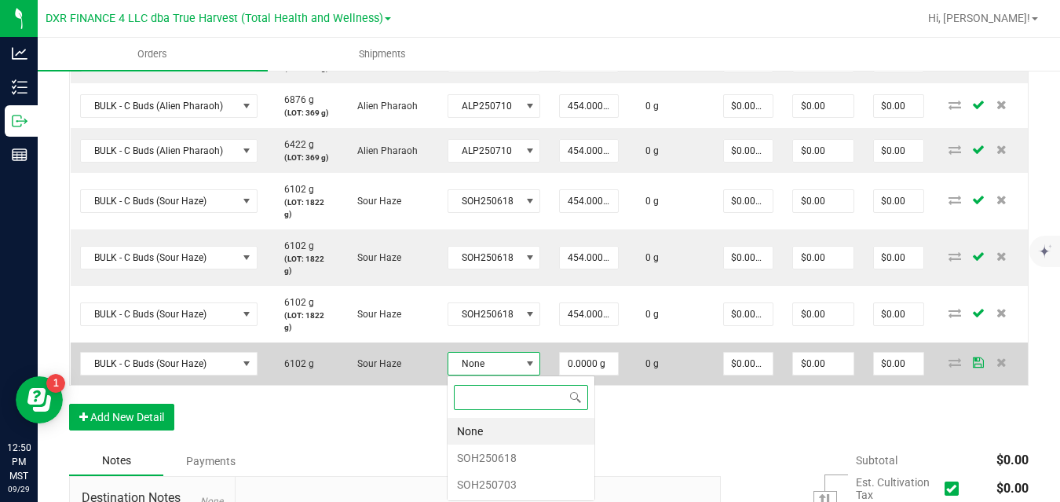
scroll to position [24, 92]
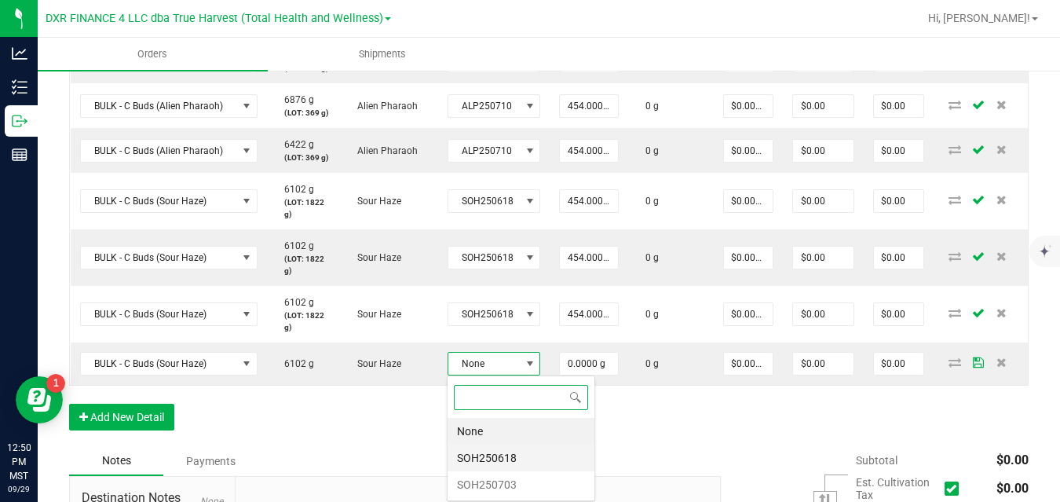
click at [486, 460] on li "SOH250618" at bounding box center [520, 457] width 147 height 27
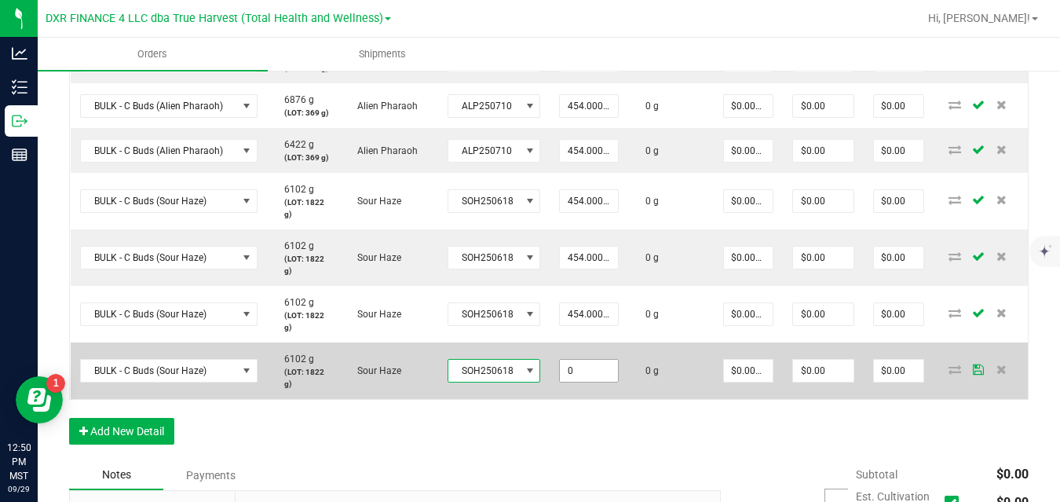
click at [584, 367] on input "0" at bounding box center [589, 370] width 58 height 22
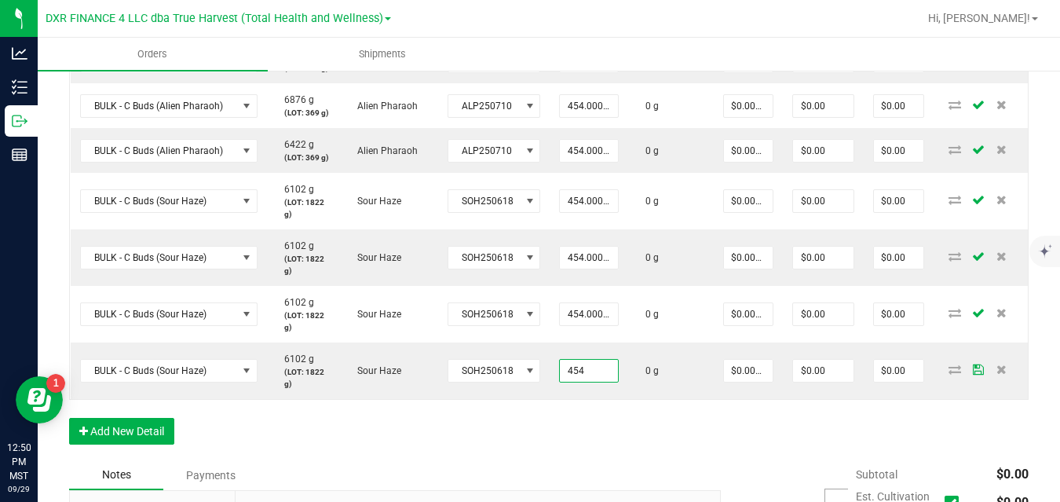
type input "454.0000 g"
click at [638, 429] on div "Order Details Print All Labels Item Sellable Strain Lot Number Qty Ordered Qty …" at bounding box center [548, 185] width 959 height 549
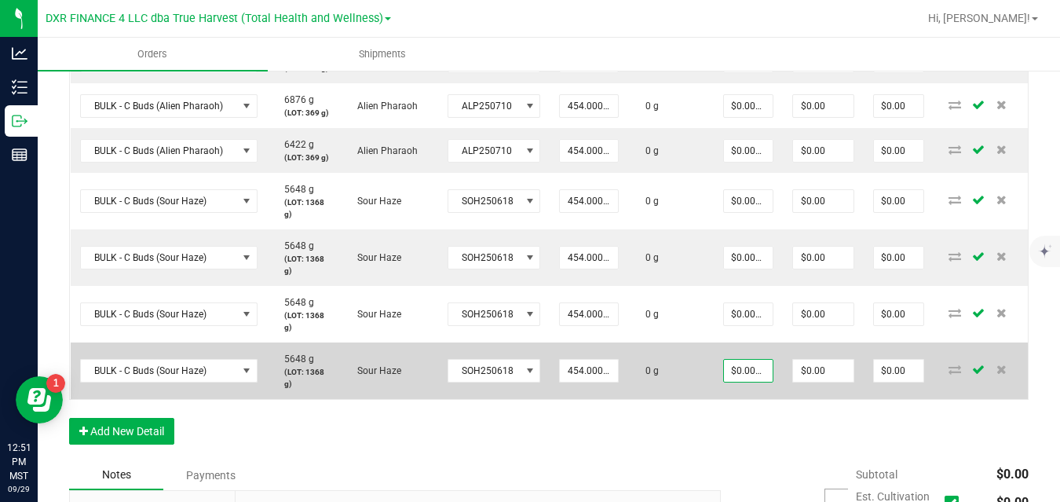
click at [739, 363] on input "$0.00000" at bounding box center [748, 370] width 49 height 22
click at [677, 372] on td "0 g" at bounding box center [671, 370] width 86 height 57
type input "$0.88106"
type input "$400.00"
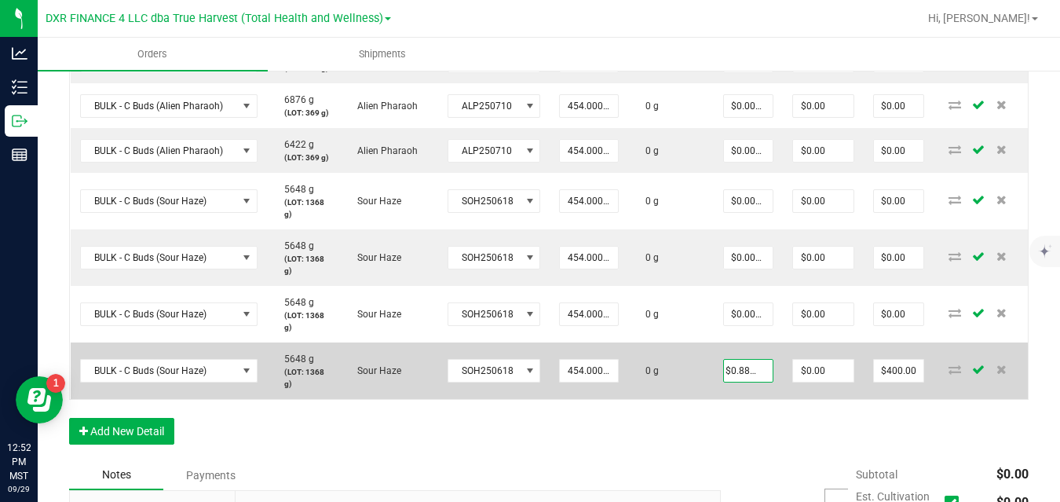
scroll to position [0, 0]
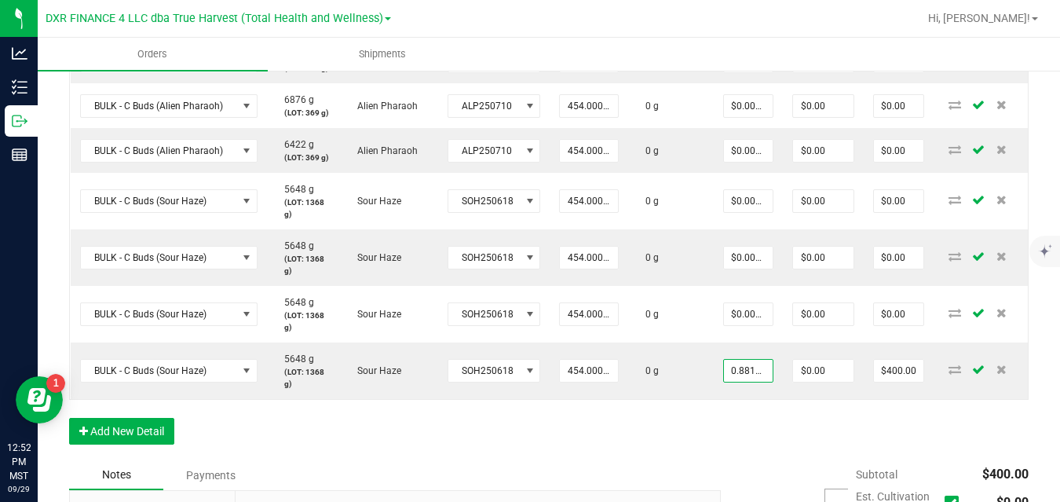
click at [745, 370] on input "0.8810572687" at bounding box center [748, 370] width 49 height 22
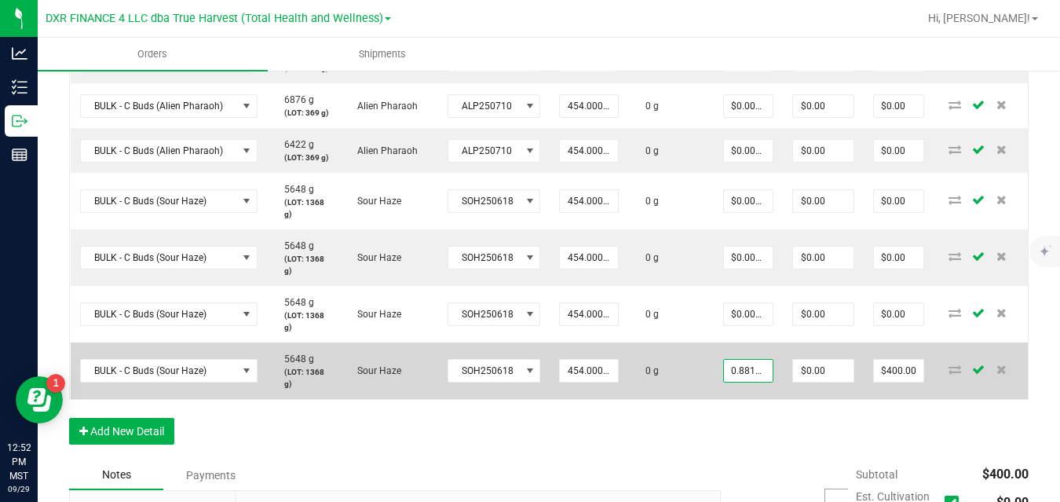
type input "$0.88106"
click at [691, 357] on td "0 g" at bounding box center [671, 370] width 86 height 57
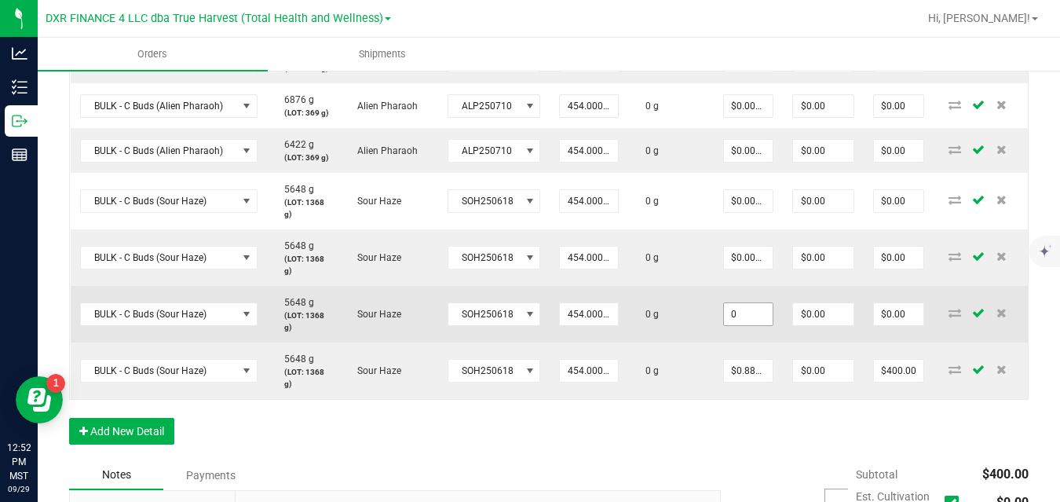
click at [747, 311] on input "0" at bounding box center [748, 314] width 49 height 22
paste input ".8810572687"
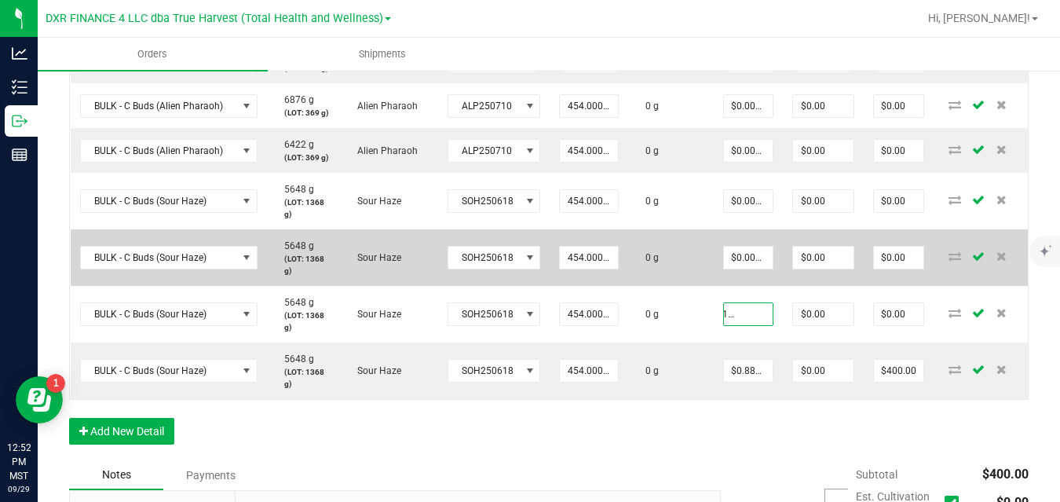
type input "$0.88106"
type input "$400.00"
click at [686, 278] on td "0 g" at bounding box center [671, 257] width 86 height 57
click at [748, 256] on input "0" at bounding box center [748, 257] width 49 height 22
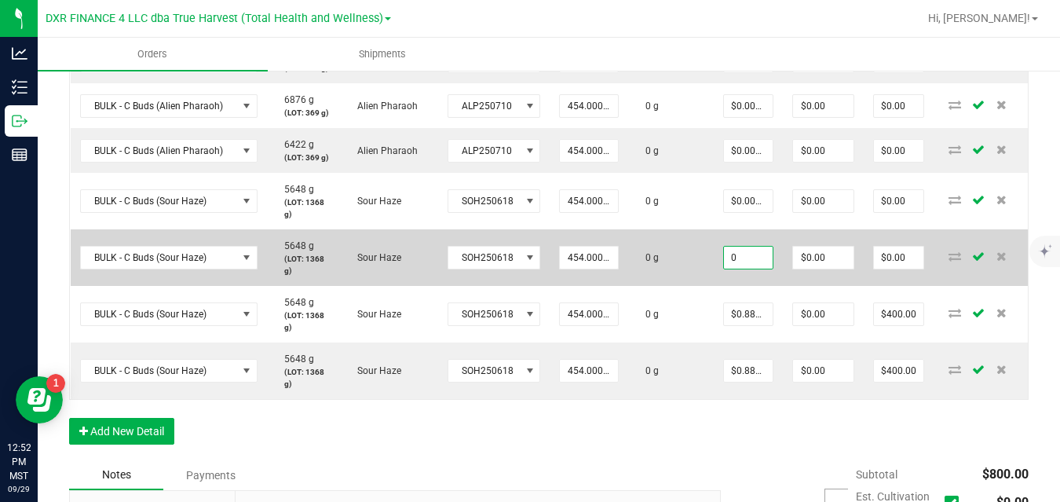
paste input ".8810572687"
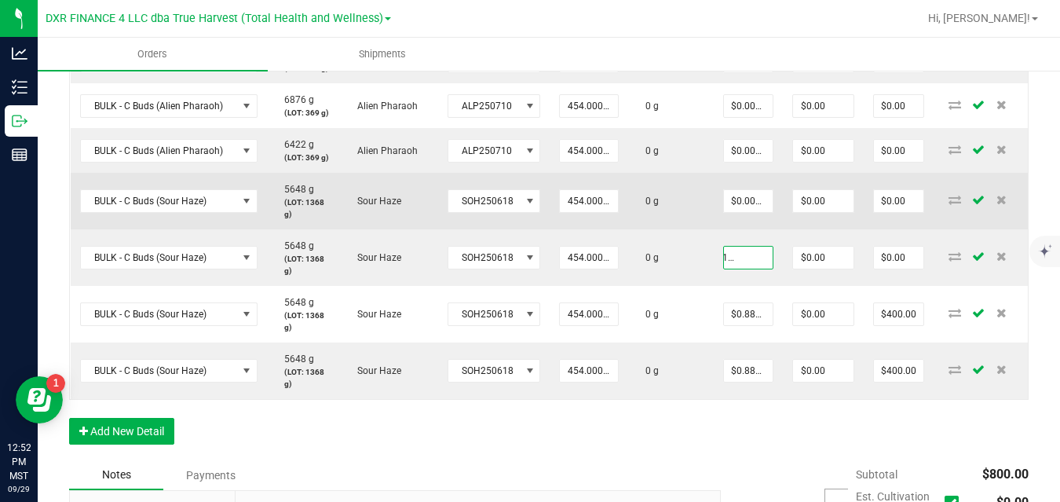
type input "$0.88106"
type input "$400.00"
click at [699, 228] on td "0 g" at bounding box center [671, 201] width 86 height 57
click at [746, 199] on input "$0.00000" at bounding box center [748, 201] width 49 height 22
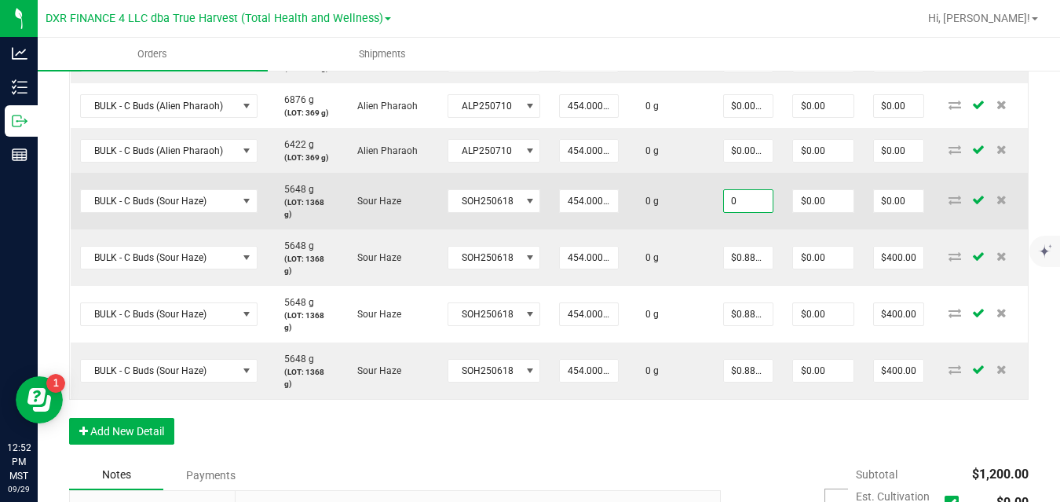
paste input ".8810572687"
type input "$0.88106"
type input "$400.00"
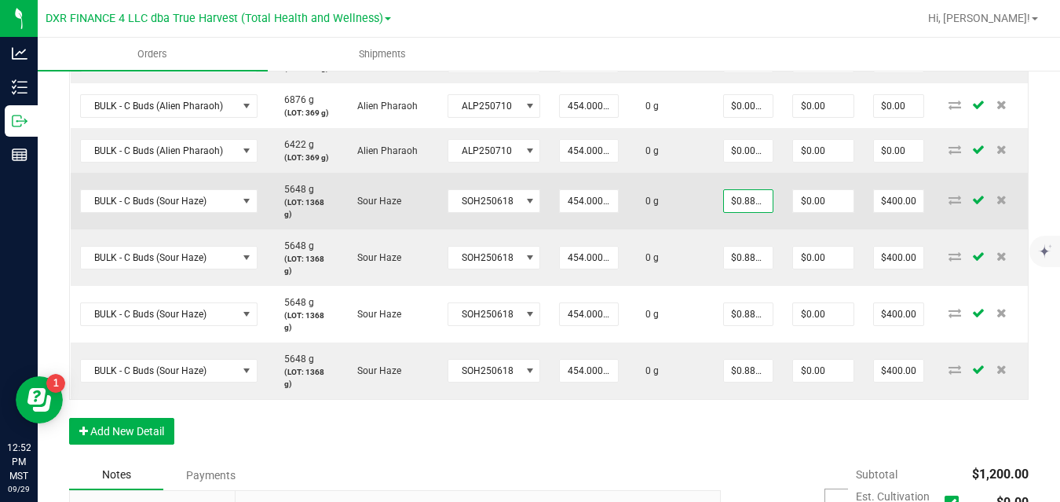
click at [695, 173] on td "0 g" at bounding box center [671, 201] width 86 height 57
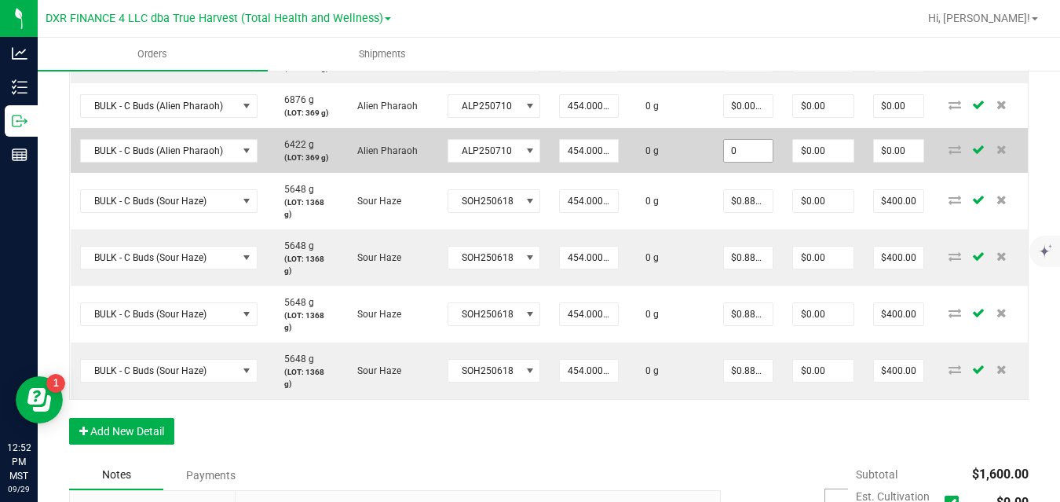
click at [750, 149] on input "0" at bounding box center [748, 151] width 49 height 22
paste input ".8810572687"
type input "$0.88106"
type input "$400.00"
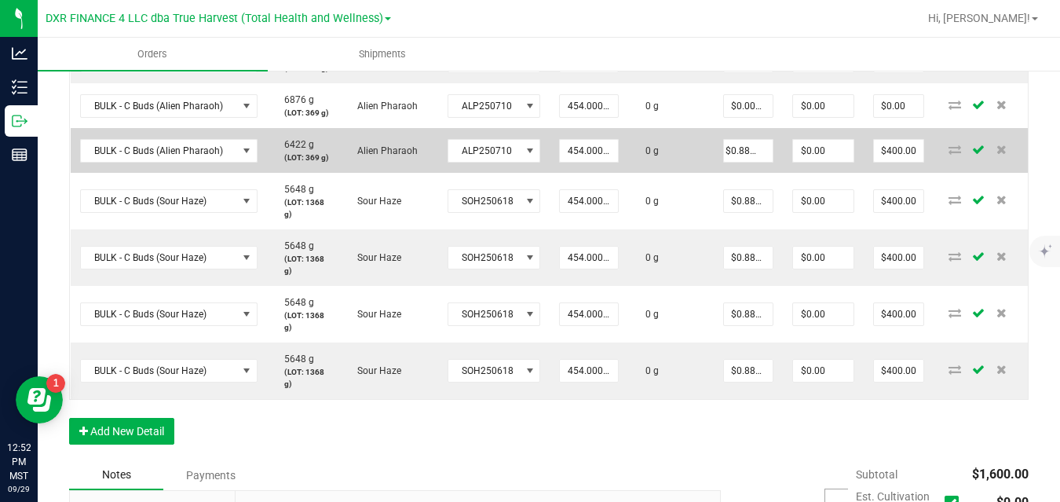
scroll to position [0, 0]
click at [684, 131] on td "0 g" at bounding box center [671, 150] width 86 height 45
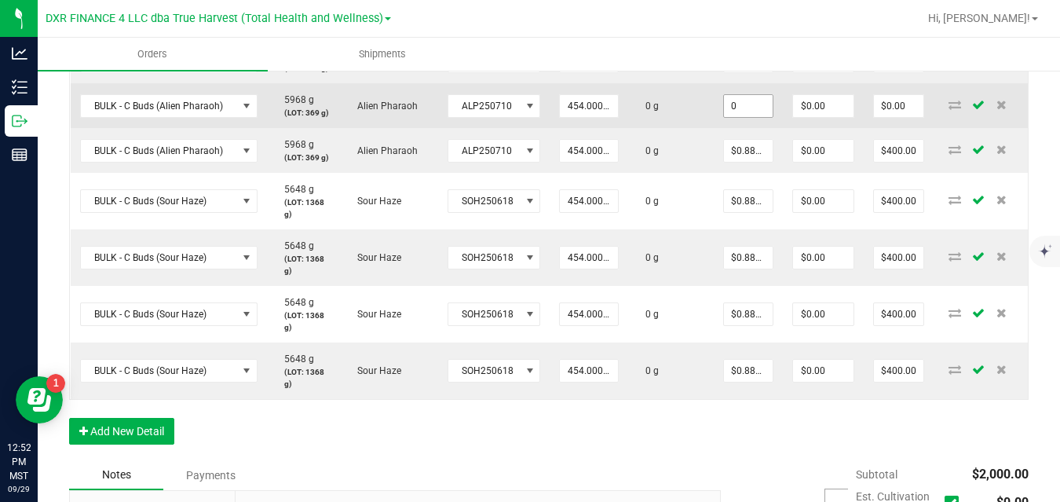
click at [743, 105] on input "0" at bounding box center [748, 106] width 49 height 22
paste input ".8810572687"
type input "$0.88106"
type input "$400.00"
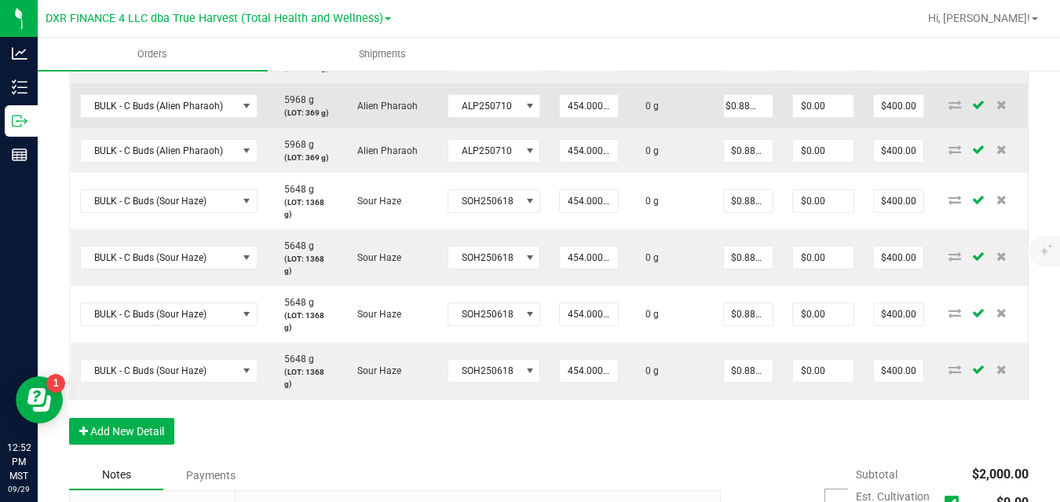
scroll to position [0, 0]
click at [686, 120] on td "0 g" at bounding box center [671, 105] width 86 height 45
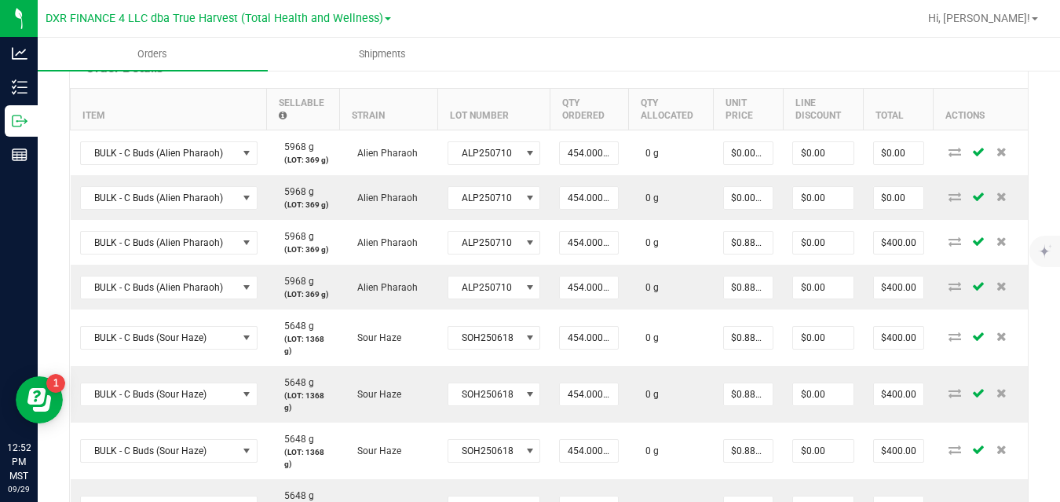
scroll to position [416, 0]
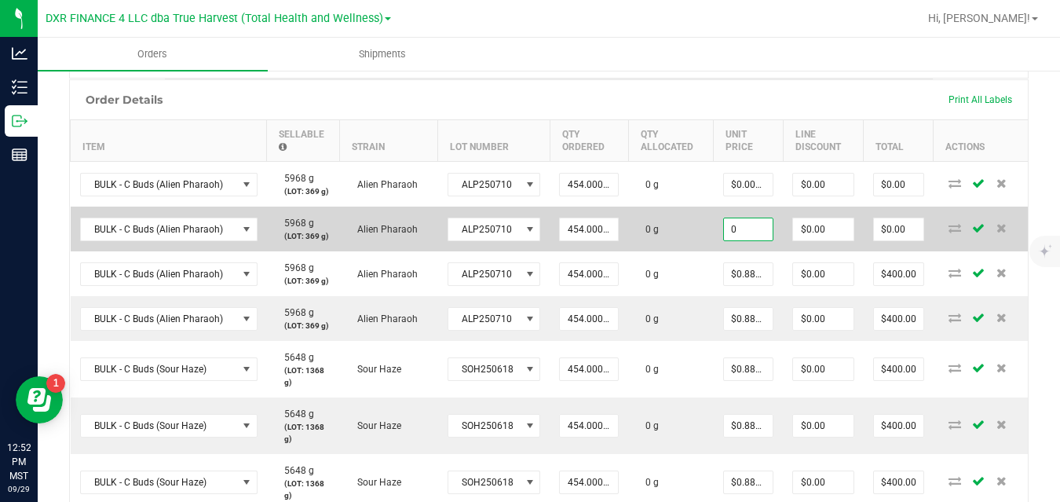
click at [753, 228] on input "0" at bounding box center [748, 229] width 49 height 22
paste input ".8810572687"
type input "$0.88106"
type input "$400.00"
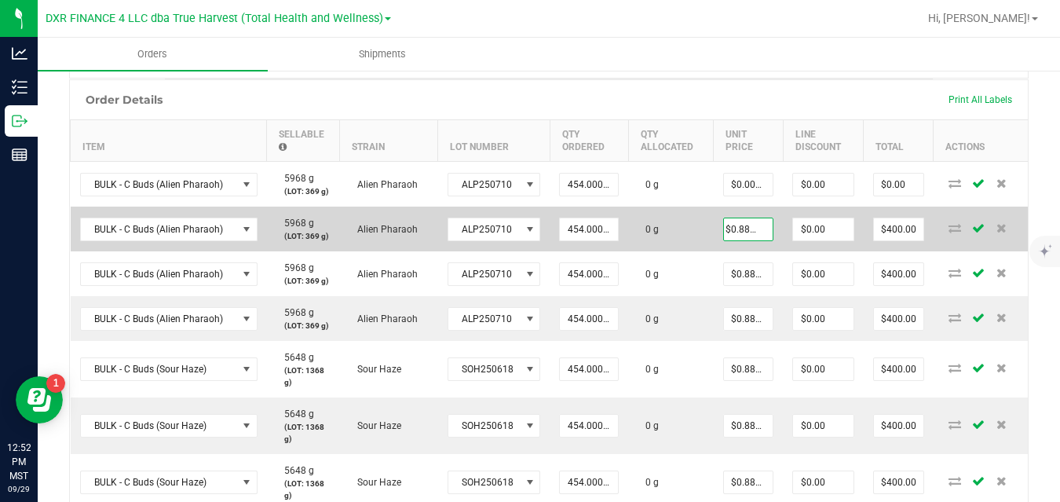
click at [695, 217] on td "0 g" at bounding box center [671, 228] width 86 height 45
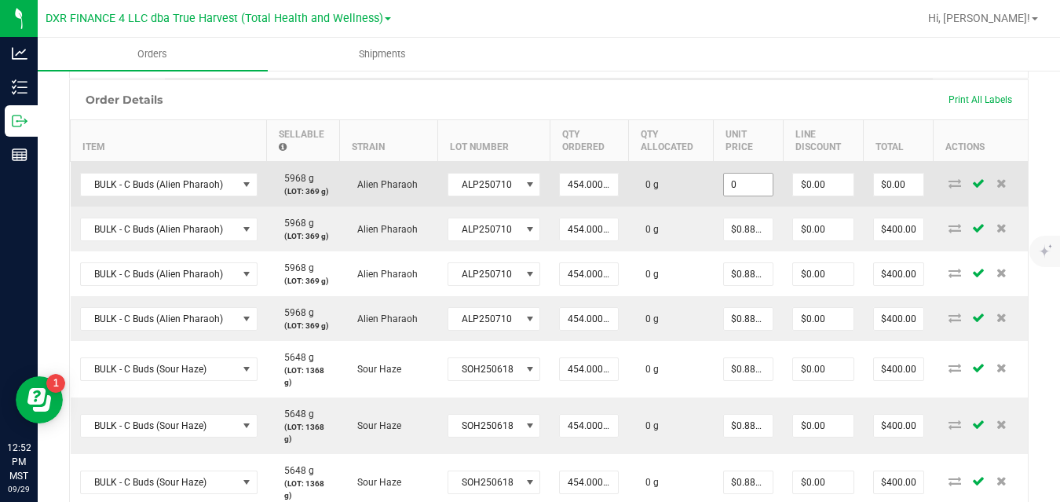
click at [748, 181] on input "0" at bounding box center [748, 184] width 49 height 22
paste input ".8810572687"
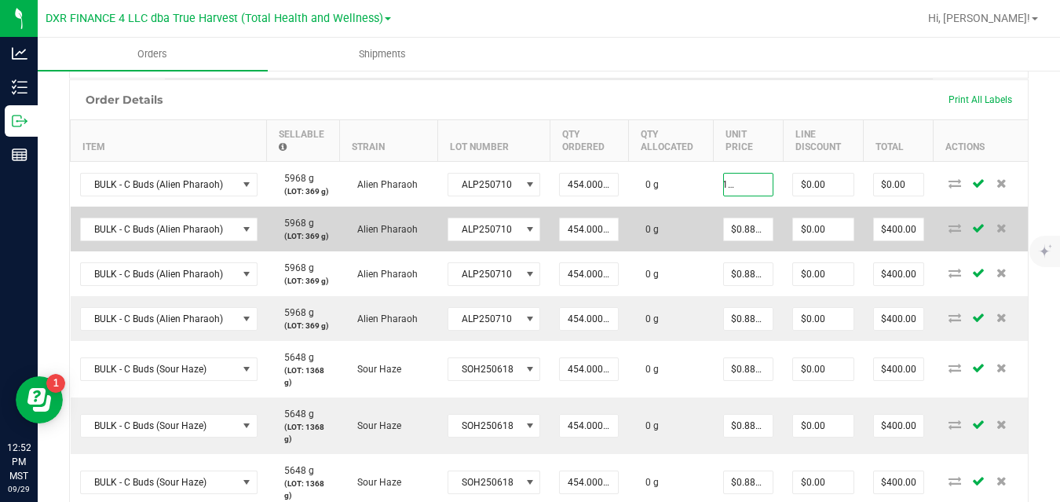
type input "$0.88106"
type input "$400.00"
click at [694, 207] on td "0 g" at bounding box center [671, 228] width 86 height 45
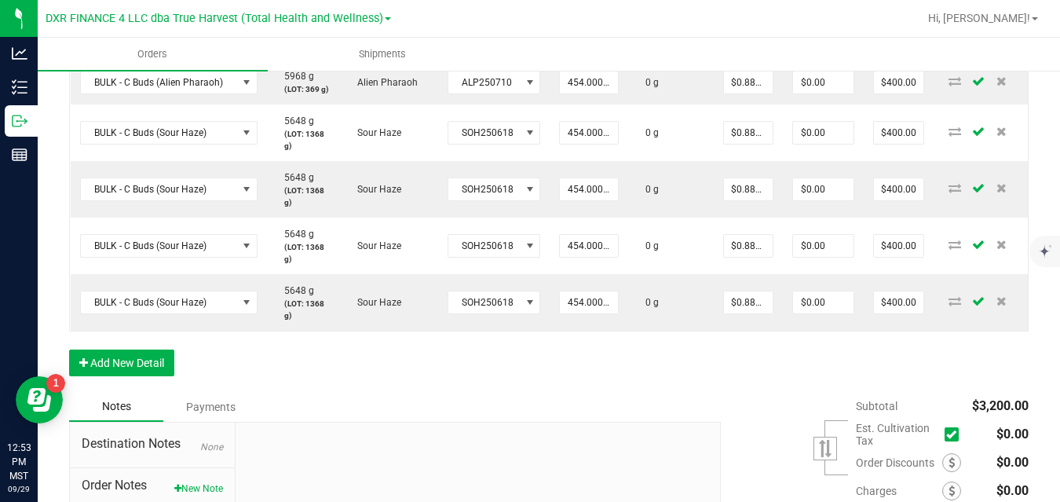
scroll to position [664, 0]
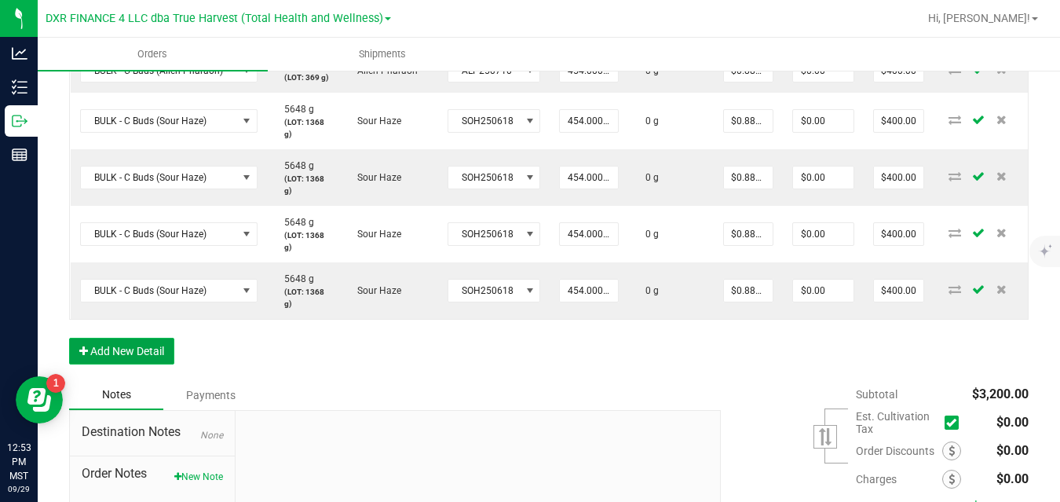
click at [134, 349] on button "Add New Detail" at bounding box center [121, 350] width 105 height 27
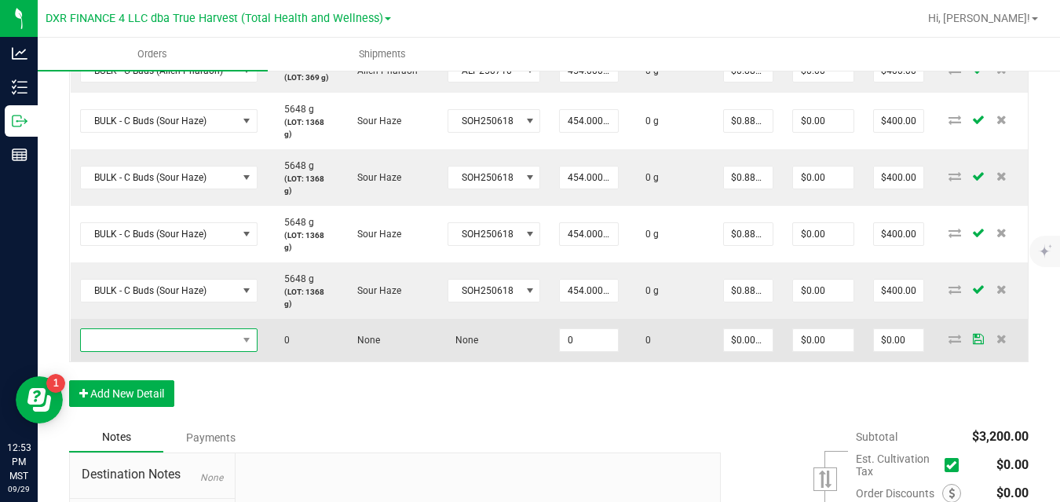
click at [173, 335] on span "NO DATA FOUND" at bounding box center [159, 340] width 156 height 22
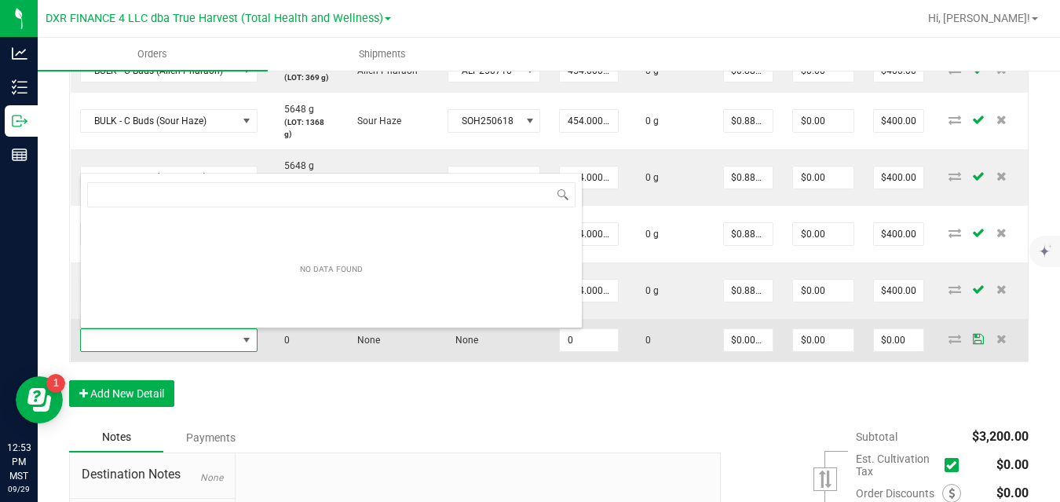
scroll to position [24, 177]
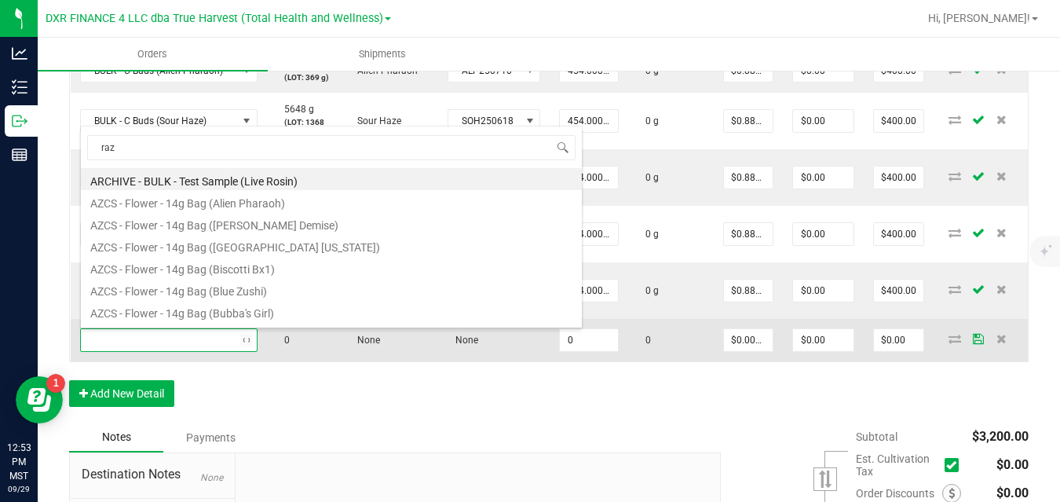
type input "razz"
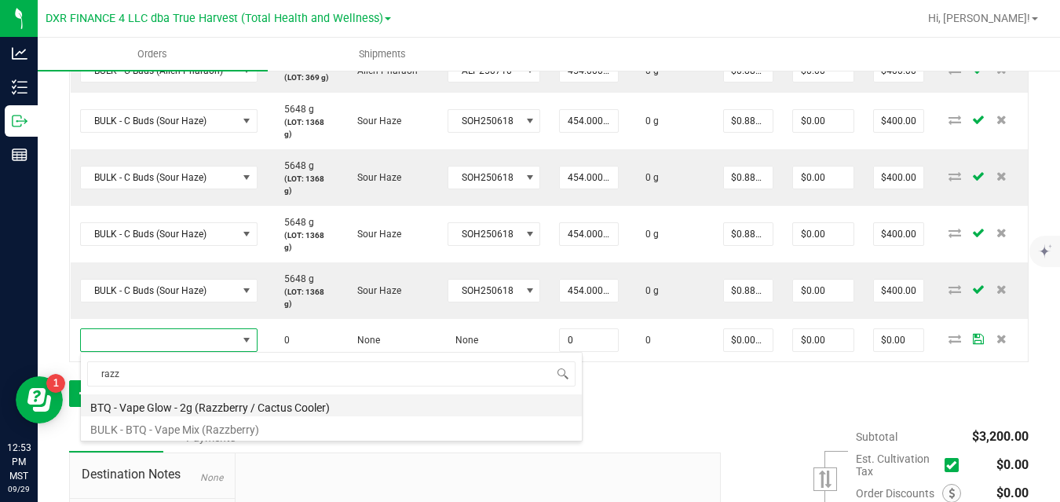
click at [197, 405] on li "BTQ - Vape Glow - 2g (Razzberry / Cactus Cooler)" at bounding box center [331, 405] width 501 height 22
type input "0 ea"
type input "$30.00000"
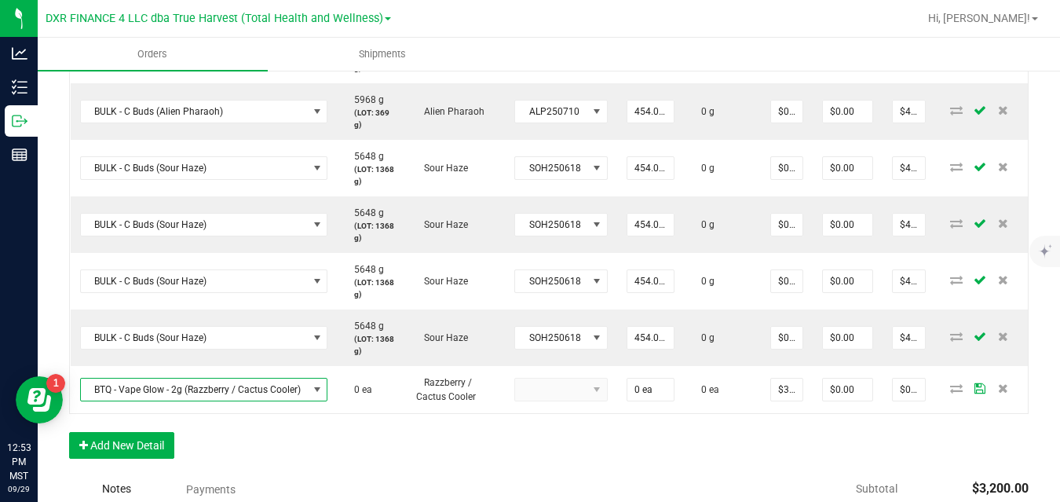
scroll to position [688, 0]
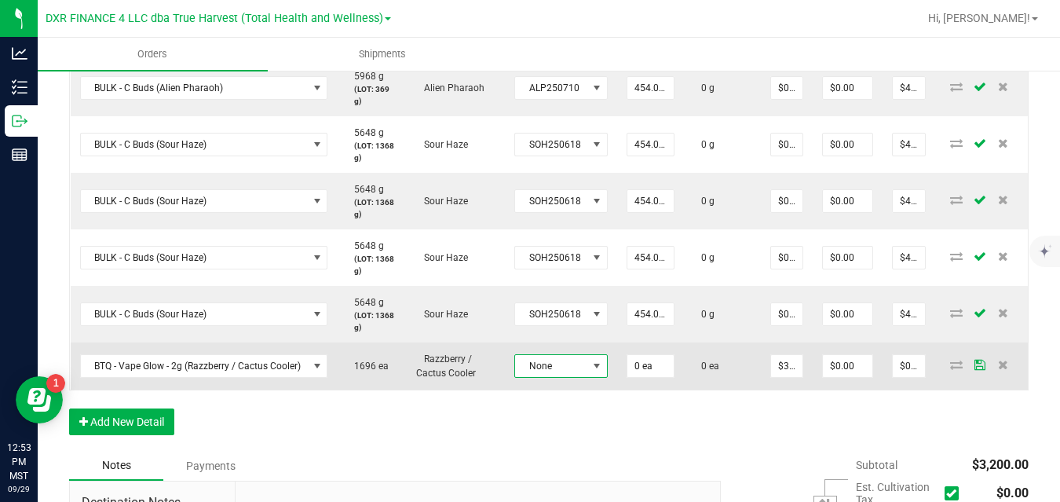
click at [530, 365] on span "None" at bounding box center [551, 366] width 72 height 22
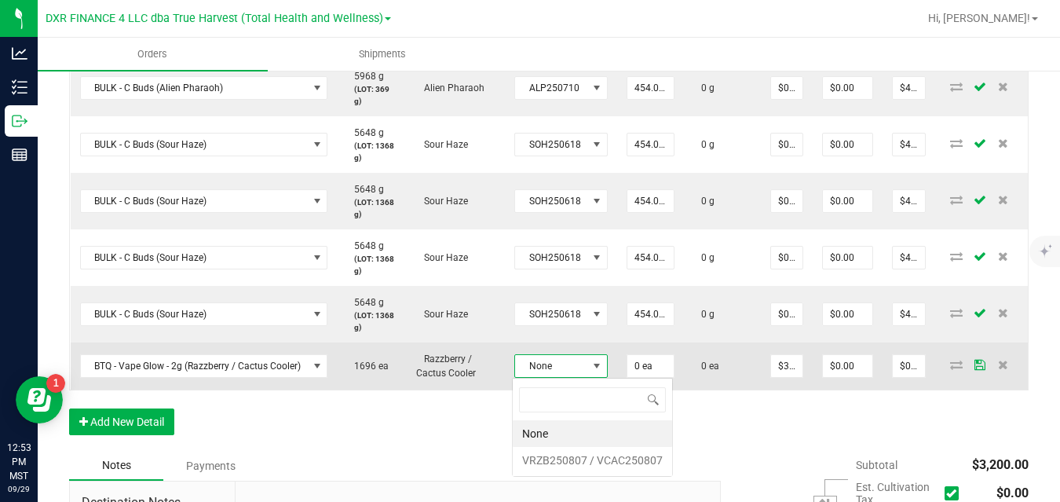
scroll to position [24, 92]
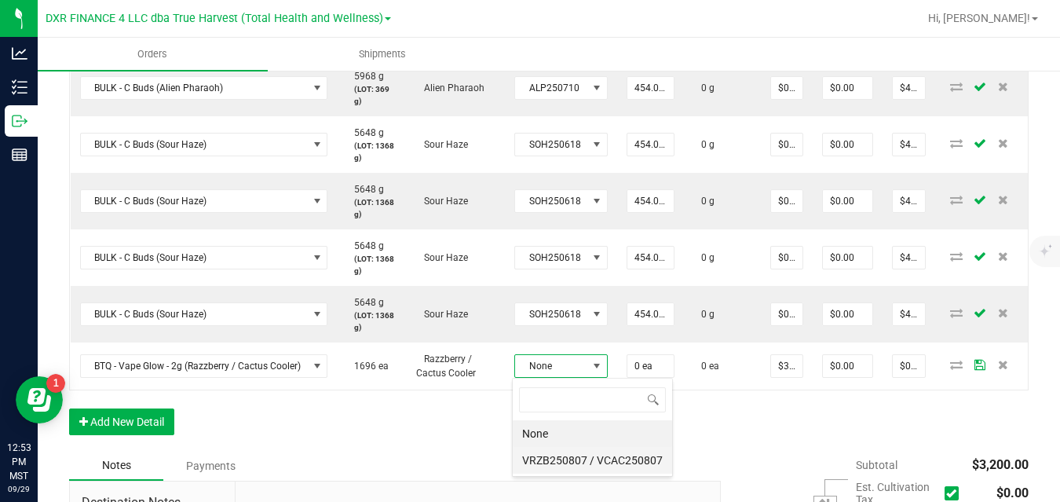
click at [542, 455] on VCAC250807 "VRZB250807 / VCAC250807" at bounding box center [592, 460] width 159 height 27
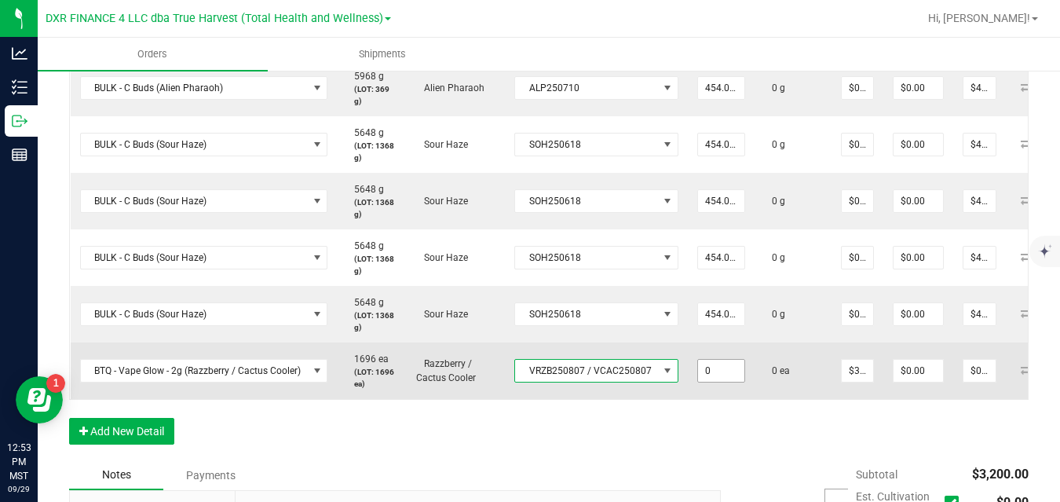
click at [717, 370] on input "0" at bounding box center [721, 370] width 46 height 22
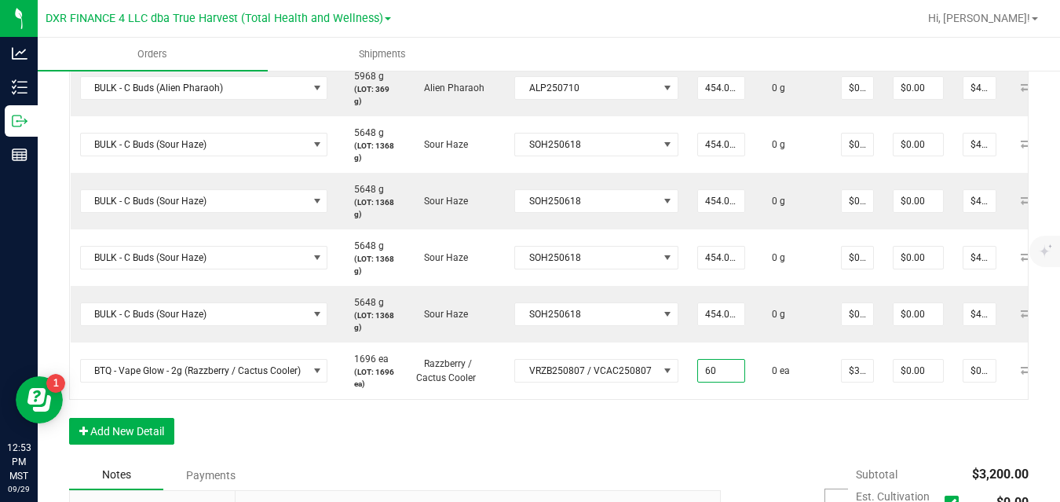
type input "60 ea"
type input "$1,800.00"
click at [709, 425] on div "Order Details Print All Labels Item Sellable Strain Lot Number Qty Ordered Qty …" at bounding box center [548, 134] width 959 height 652
click at [169, 440] on button "Add New Detail" at bounding box center [121, 431] width 105 height 27
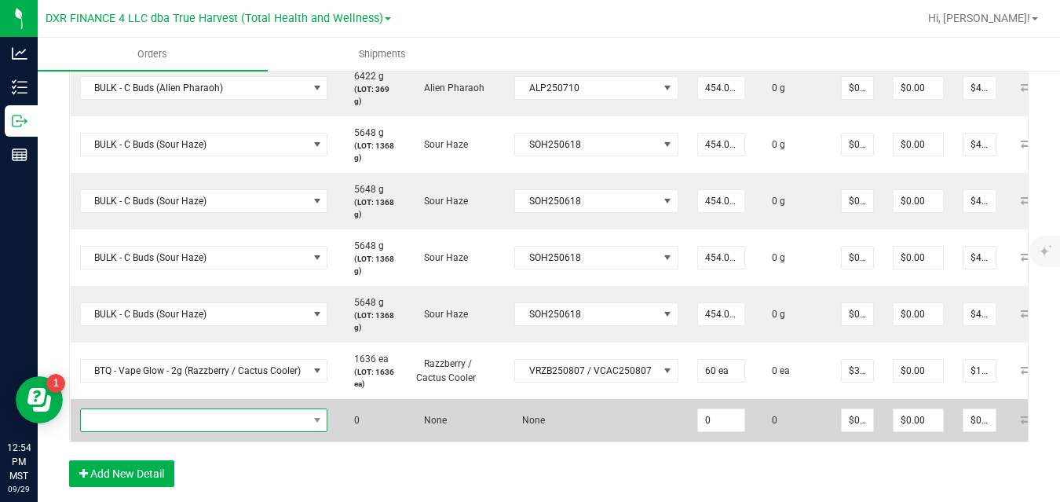
click at [199, 425] on span "NO DATA FOUND" at bounding box center [194, 420] width 227 height 22
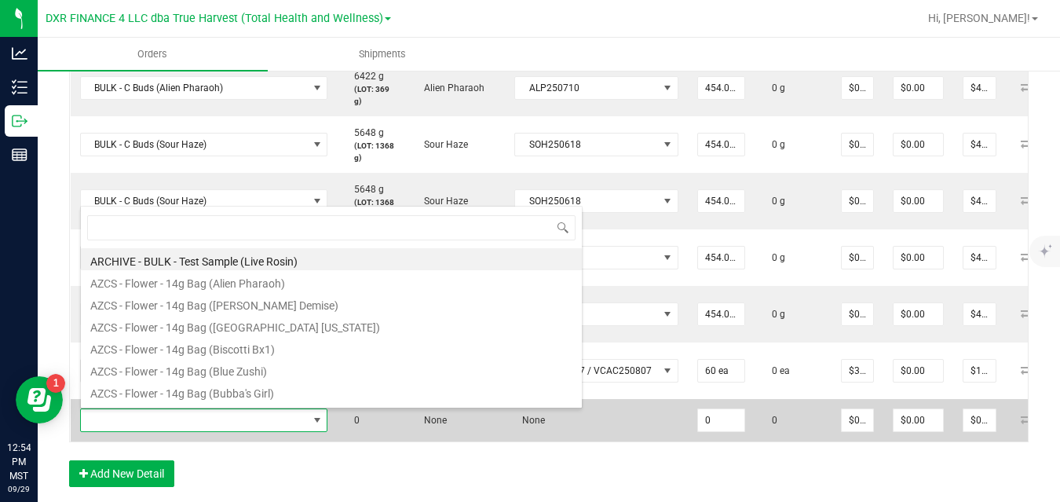
scroll to position [0, 0]
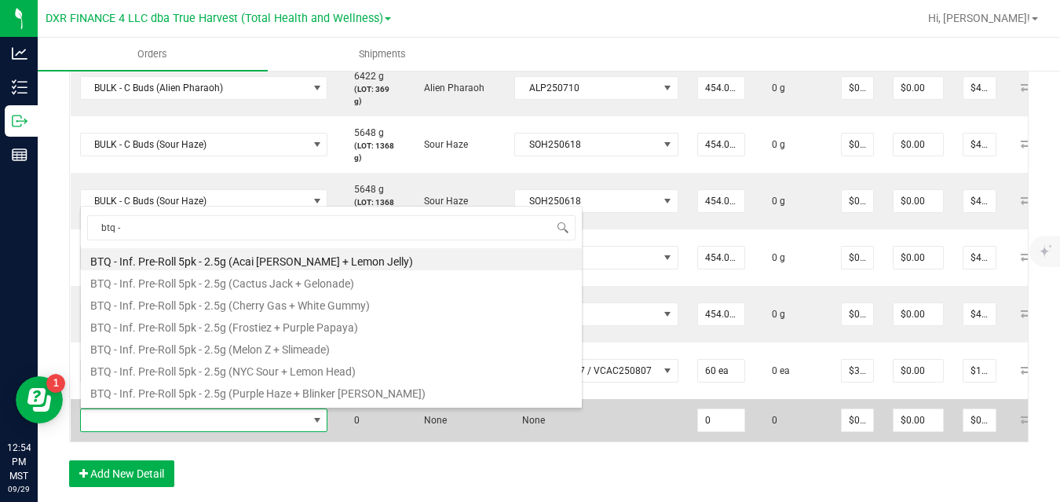
type input "btq - v"
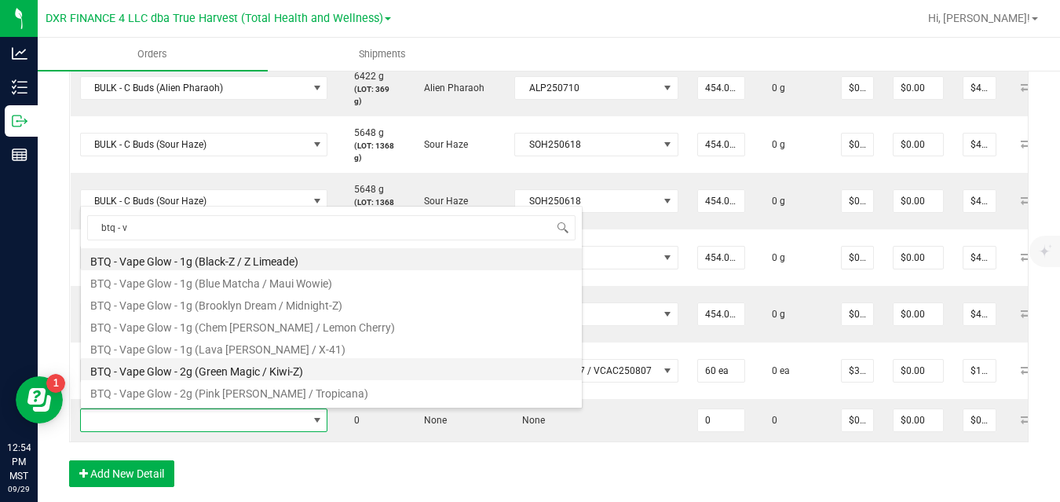
click at [435, 369] on li "BTQ - Vape Glow - 2g (Green Magic / Kiwi-Z)" at bounding box center [331, 369] width 501 height 22
type input "0 ea"
type input "$30.00000"
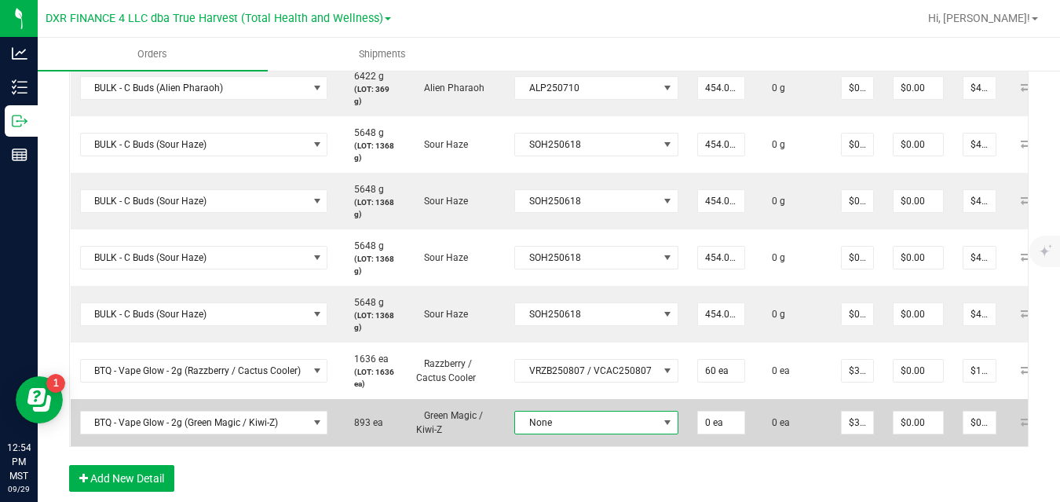
click at [552, 430] on span "None" at bounding box center [586, 422] width 143 height 22
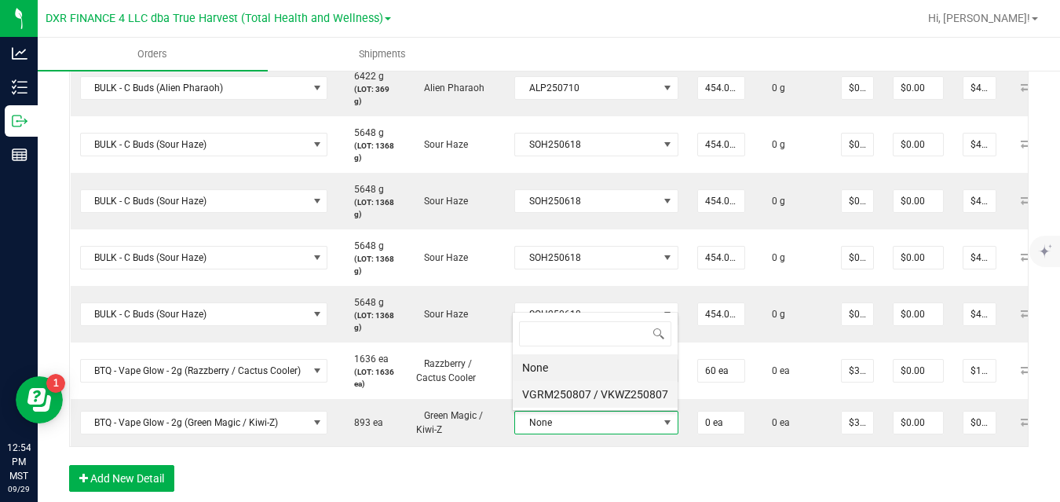
scroll to position [24, 161]
click at [574, 391] on VKWZ250807 "VGRM250807 / VKWZ250807" at bounding box center [595, 394] width 165 height 27
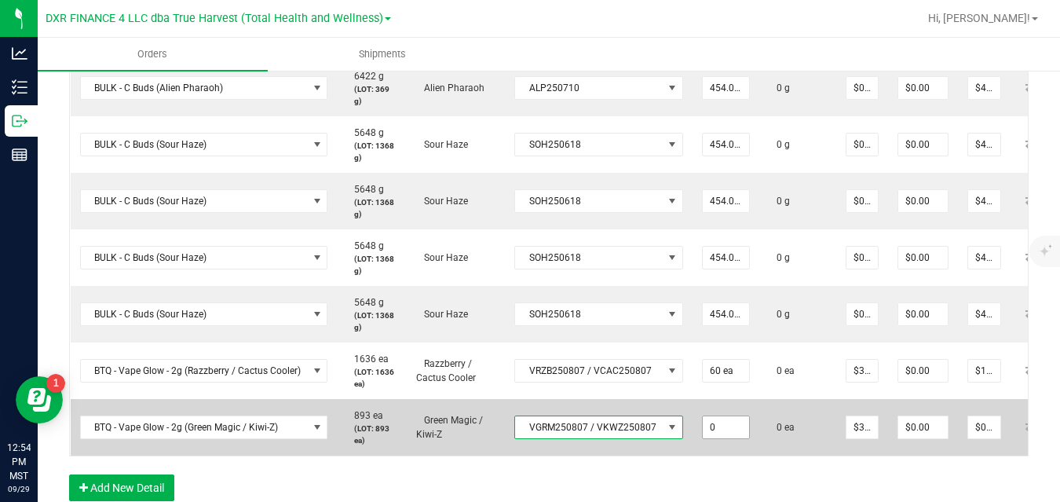
click at [713, 419] on input "0" at bounding box center [725, 427] width 46 height 22
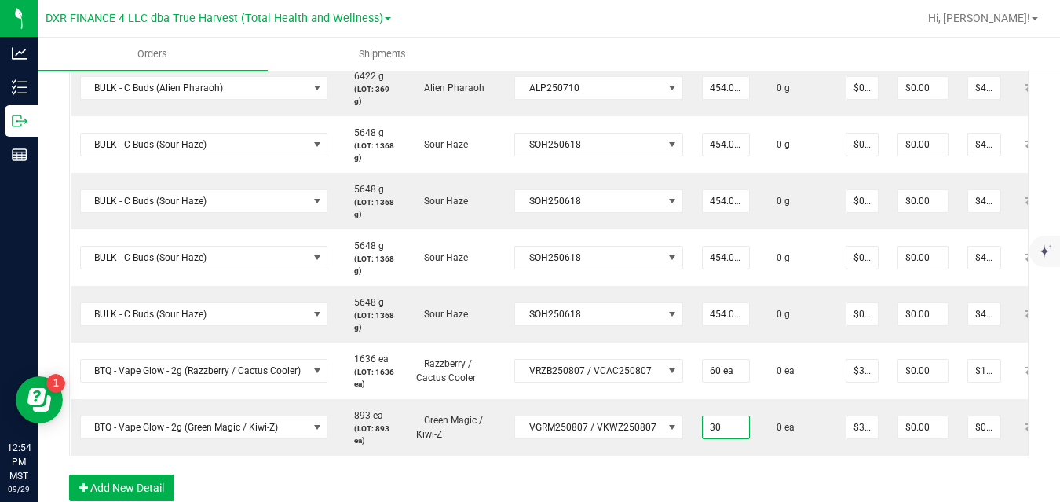
type input "30 ea"
type input "$900.00"
click at [724, 476] on div "Order Details Print All Labels Item Sellable Strain Lot Number Qty Ordered Qty …" at bounding box center [548, 162] width 959 height 709
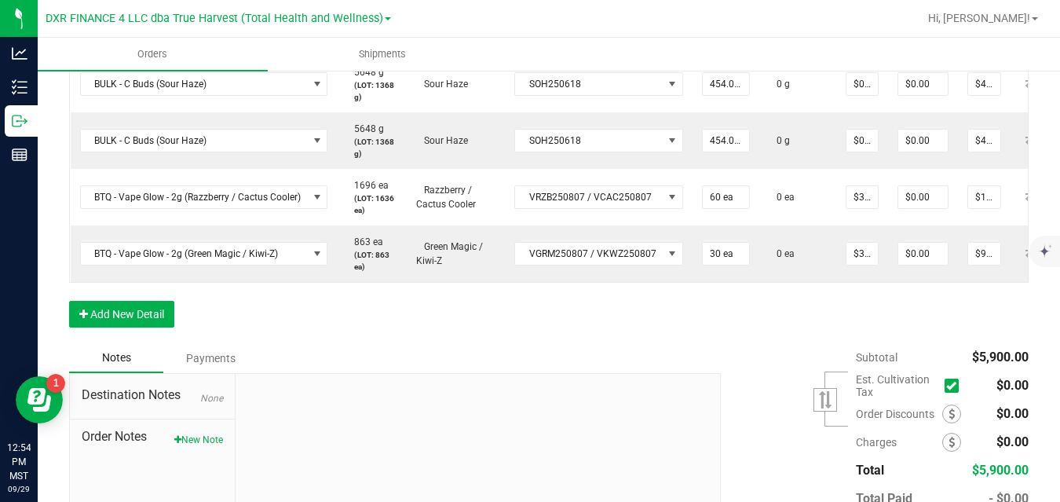
scroll to position [866, 0]
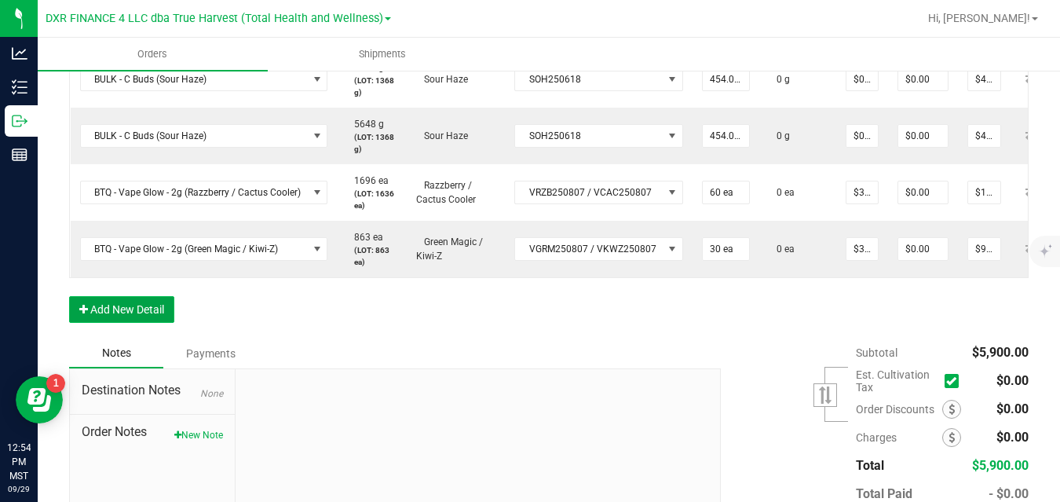
click at [159, 323] on button "Add New Detail" at bounding box center [121, 309] width 105 height 27
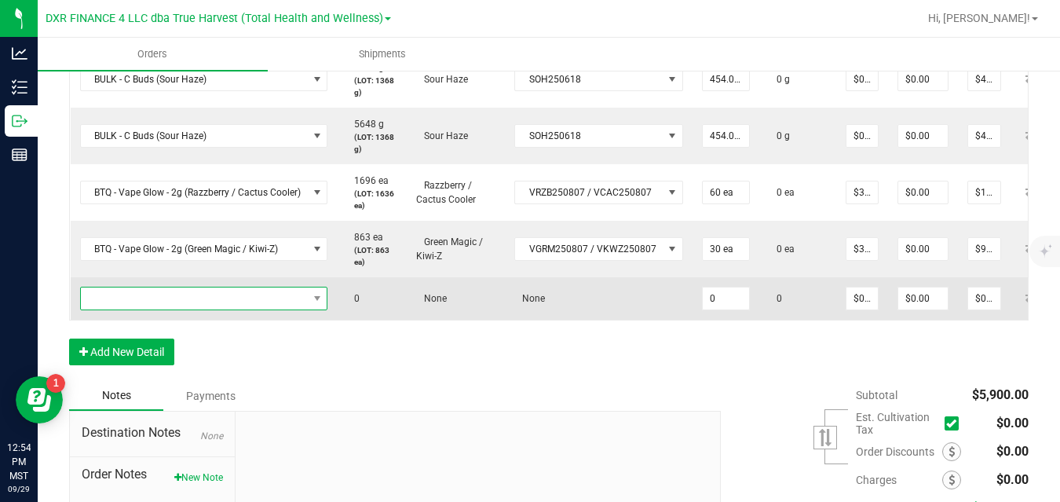
click at [187, 296] on span "NO DATA FOUND" at bounding box center [194, 298] width 227 height 22
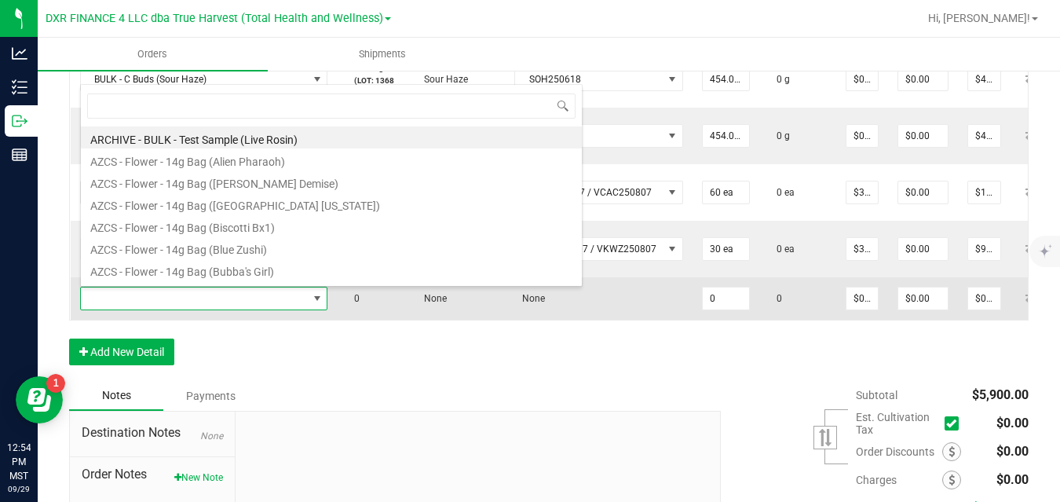
scroll to position [24, 247]
type input "b"
type input "lime"
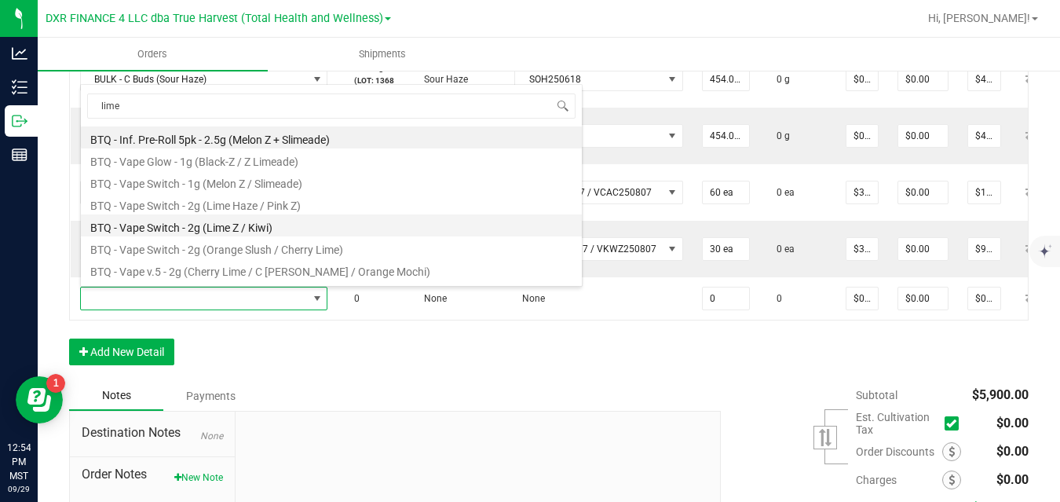
click at [220, 224] on li "BTQ - Vape Switch - 2g (Lime Z / Kiwi)" at bounding box center [331, 225] width 501 height 22
type input "0 ea"
type input "$30.00000"
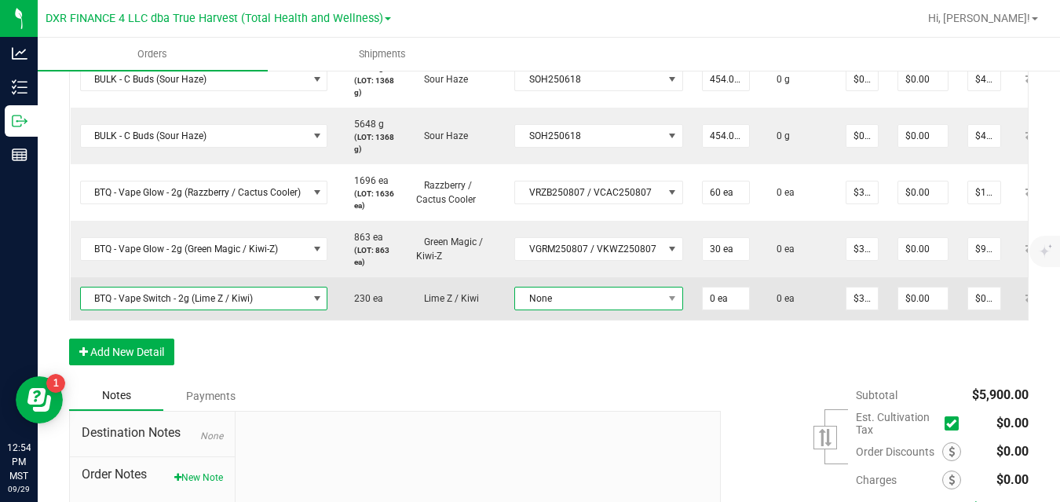
click at [534, 292] on span "None" at bounding box center [589, 298] width 148 height 22
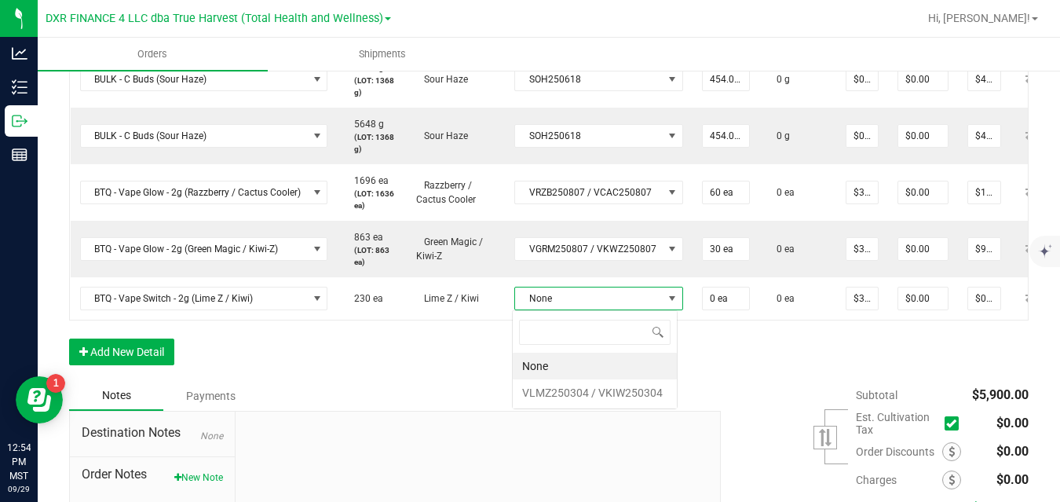
scroll to position [24, 166]
click at [535, 387] on VKIW250304 "VLMZ250304 / VKIW250304" at bounding box center [595, 392] width 164 height 27
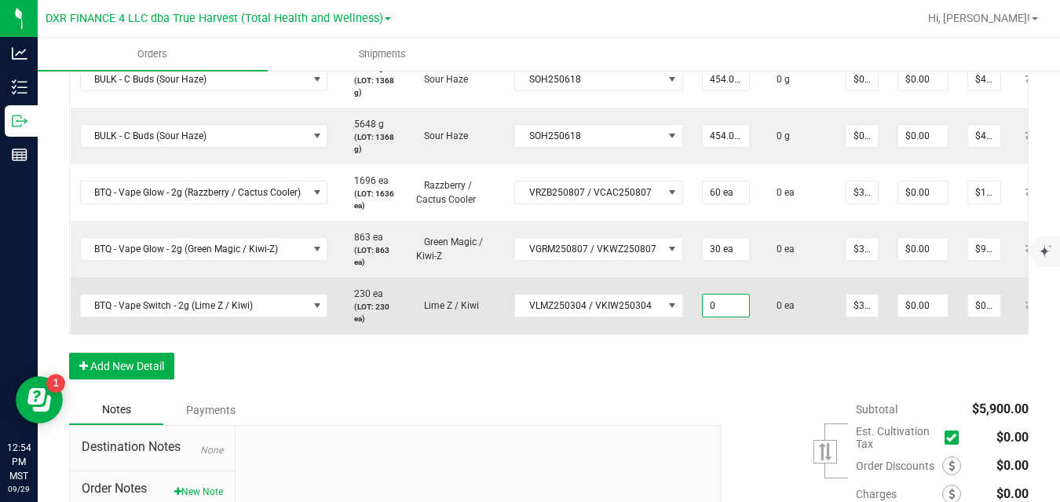
click at [713, 306] on input "0" at bounding box center [725, 305] width 46 height 22
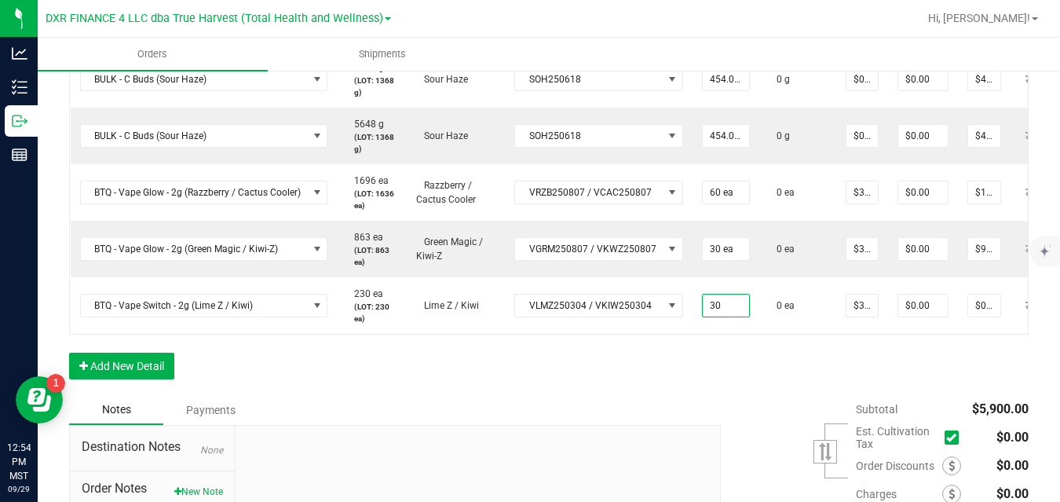
click at [749, 376] on div "Order Details Print All Labels Item Sellable Strain Lot Number Qty Ordered Qty …" at bounding box center [548, 12] width 959 height 765
type input "30 ea"
type input "$900.00"
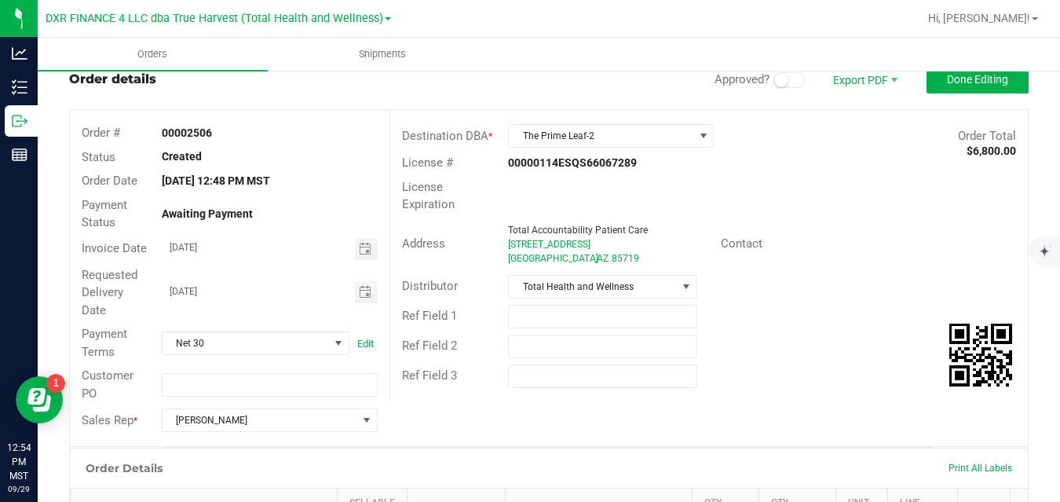
scroll to position [15, 0]
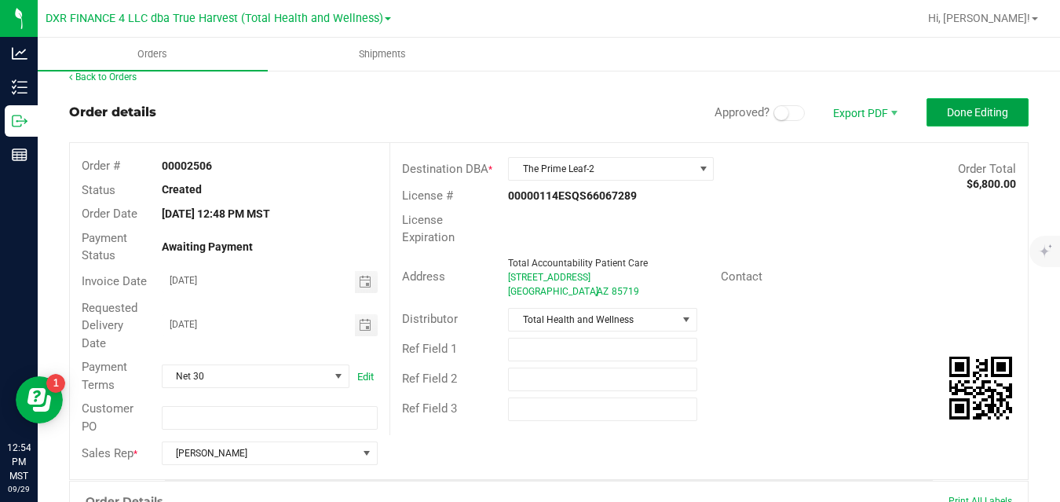
click at [975, 121] on button "Done Editing" at bounding box center [977, 112] width 102 height 28
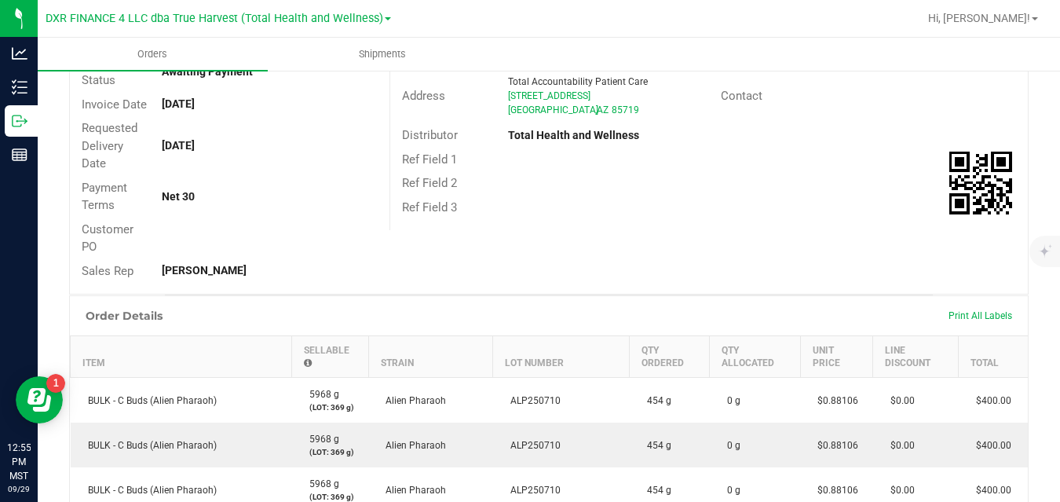
scroll to position [25, 0]
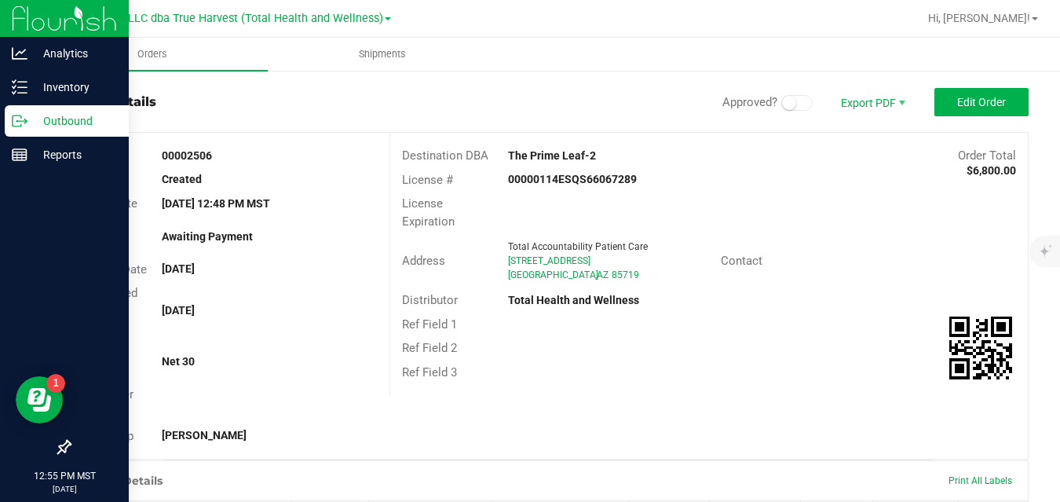
click at [25, 122] on icon at bounding box center [20, 121] width 16 height 16
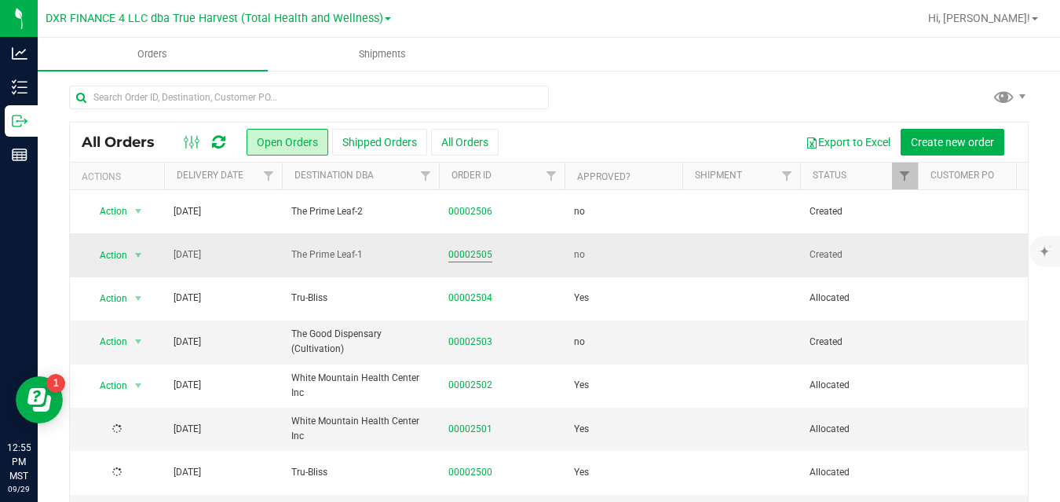
click at [461, 255] on link "00002505" at bounding box center [470, 254] width 44 height 15
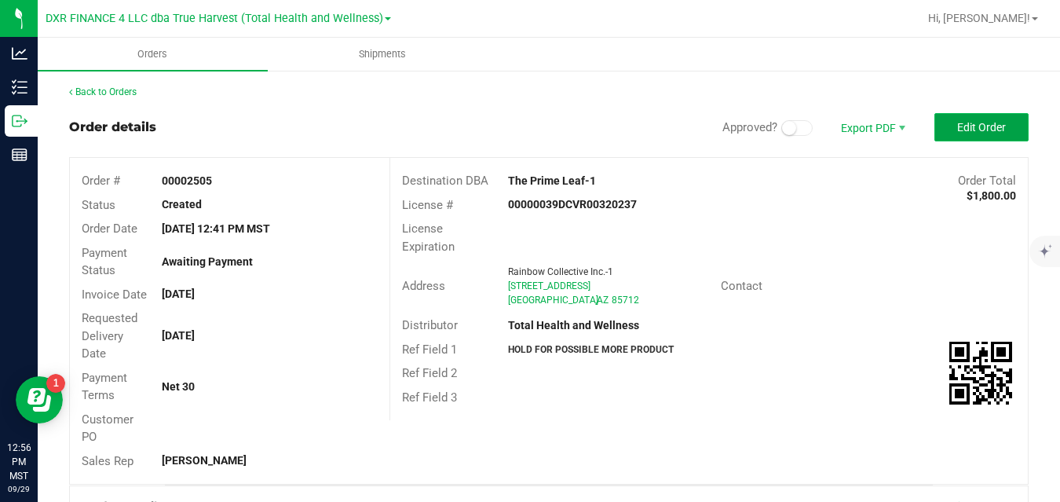
click at [957, 126] on span "Edit Order" at bounding box center [981, 127] width 49 height 13
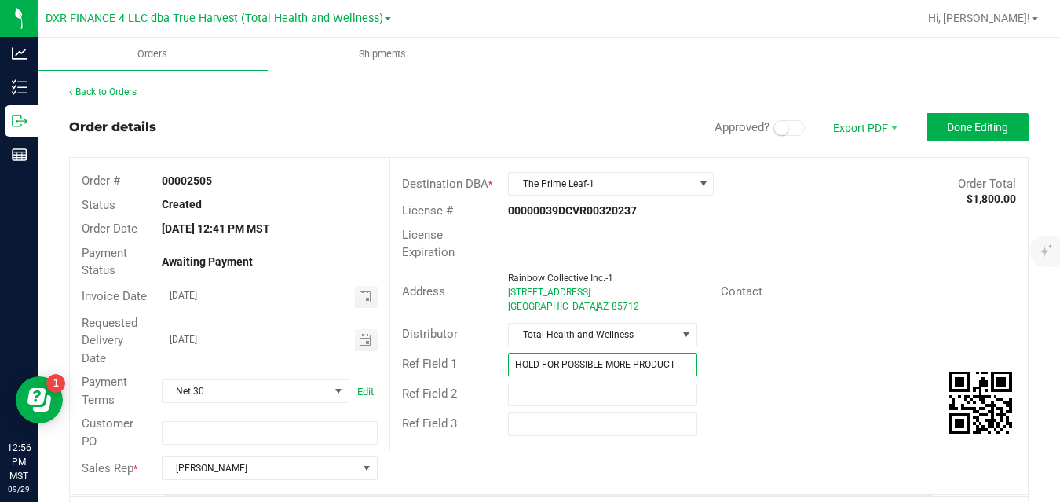
drag, startPoint x: 673, startPoint y: 360, endPoint x: 488, endPoint y: 367, distance: 185.3
click at [488, 367] on div "Ref Field 1 HOLD FOR POSSIBLE MORE PRODUCT" at bounding box center [708, 364] width 637 height 30
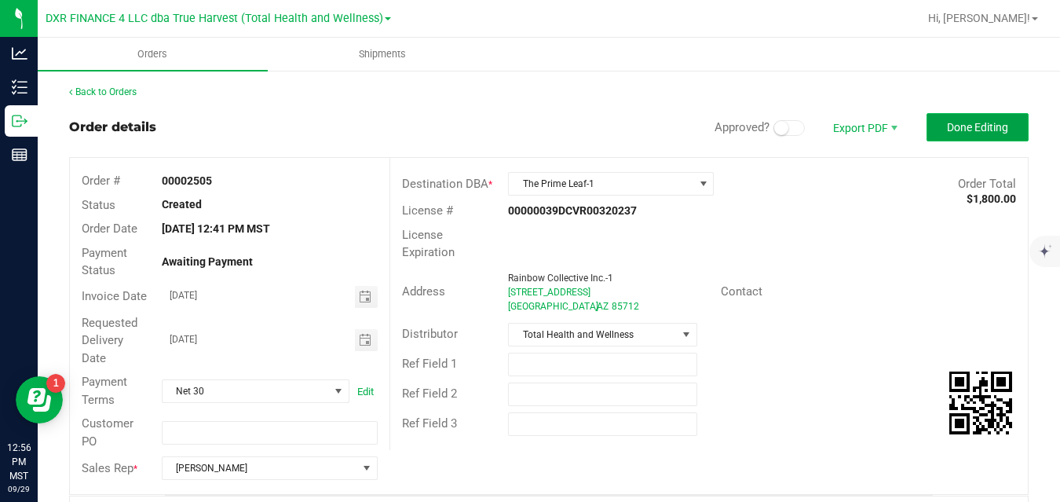
click at [947, 122] on span "Done Editing" at bounding box center [977, 127] width 61 height 13
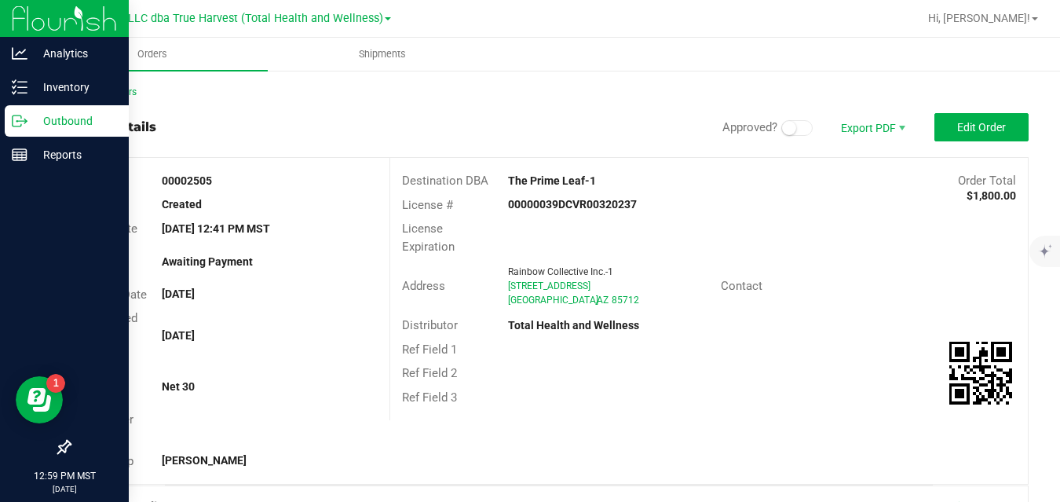
click at [32, 118] on p "Outbound" at bounding box center [74, 120] width 94 height 19
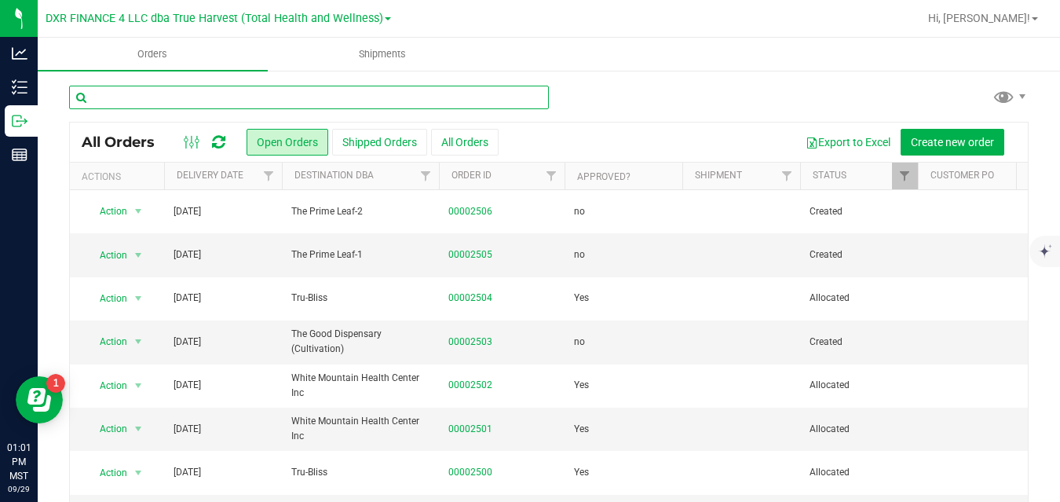
click at [312, 96] on input "text" at bounding box center [309, 98] width 480 height 24
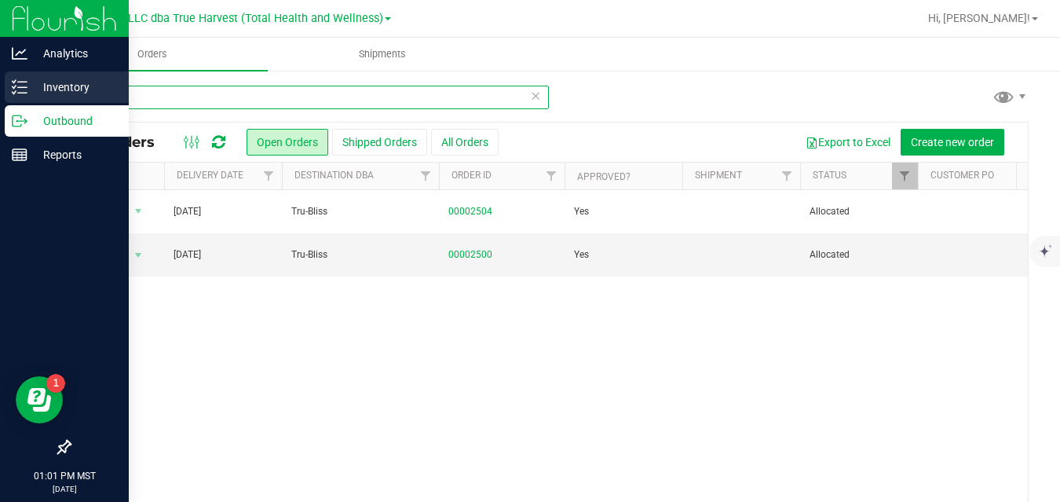
type input "tru"
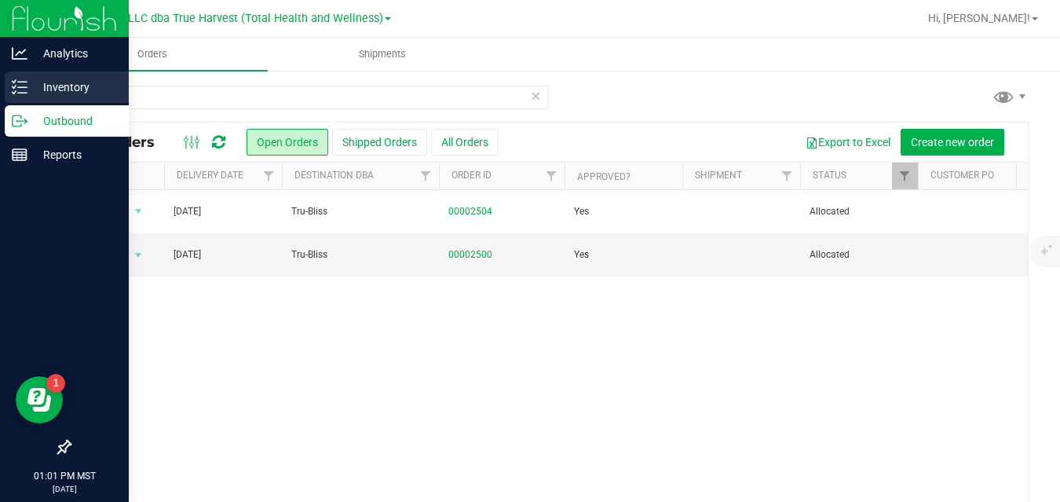
click at [24, 89] on icon at bounding box center [20, 87] width 16 height 16
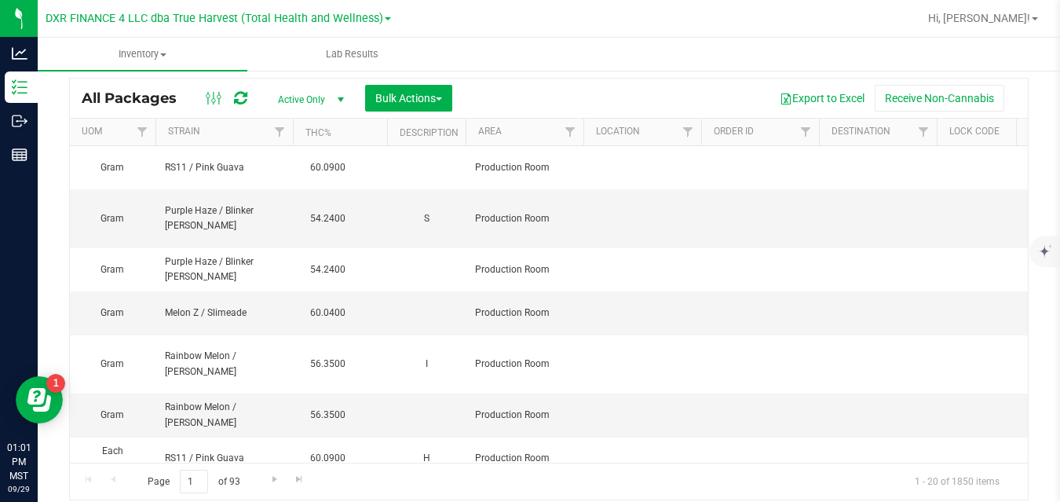
scroll to position [0, 1634]
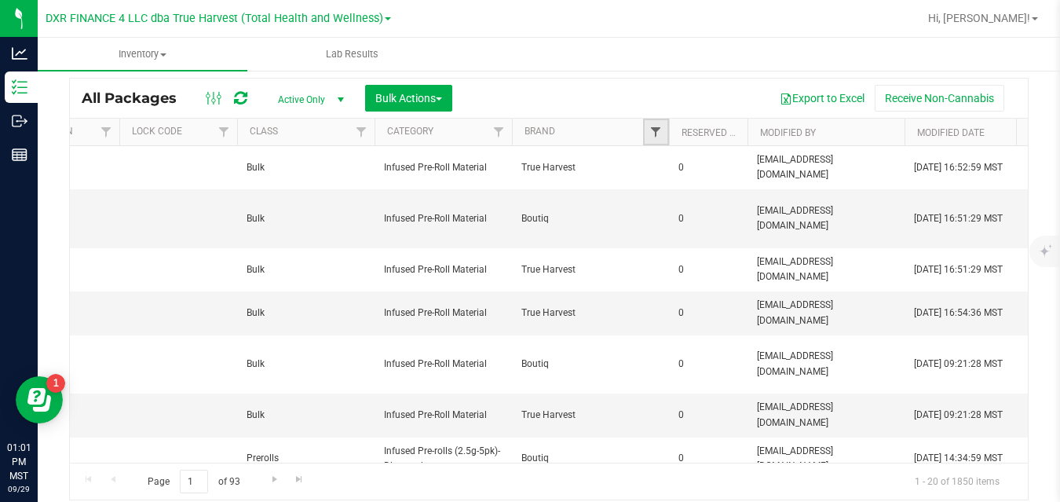
click at [654, 134] on span "Filter" at bounding box center [655, 132] width 13 height 13
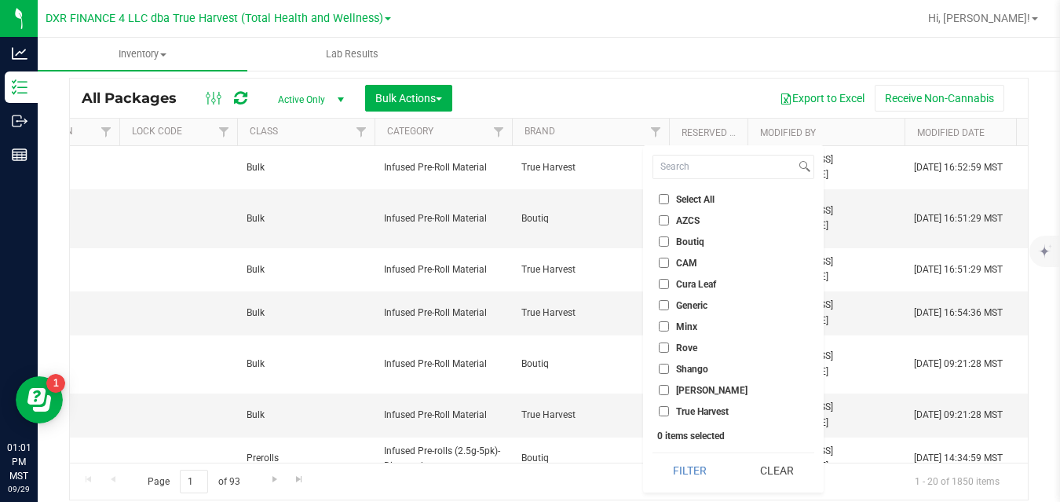
click at [680, 367] on span "Shango" at bounding box center [692, 368] width 32 height 9
click at [669, 367] on input "Shango" at bounding box center [663, 368] width 10 height 10
checkbox input "true"
click at [684, 470] on button "Filter" at bounding box center [689, 470] width 75 height 35
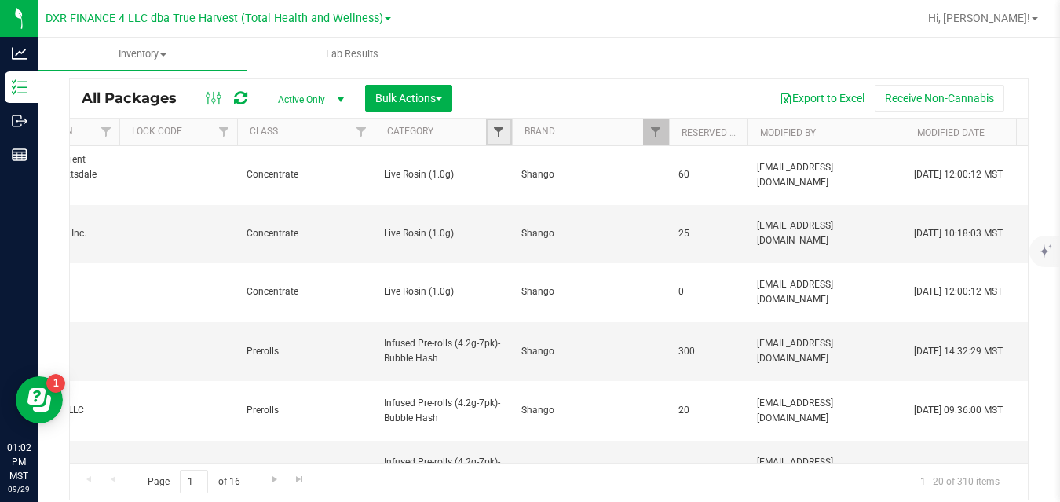
drag, startPoint x: 571, startPoint y: 172, endPoint x: 502, endPoint y: 129, distance: 82.1
click at [502, 129] on span "Filter" at bounding box center [498, 132] width 13 height 13
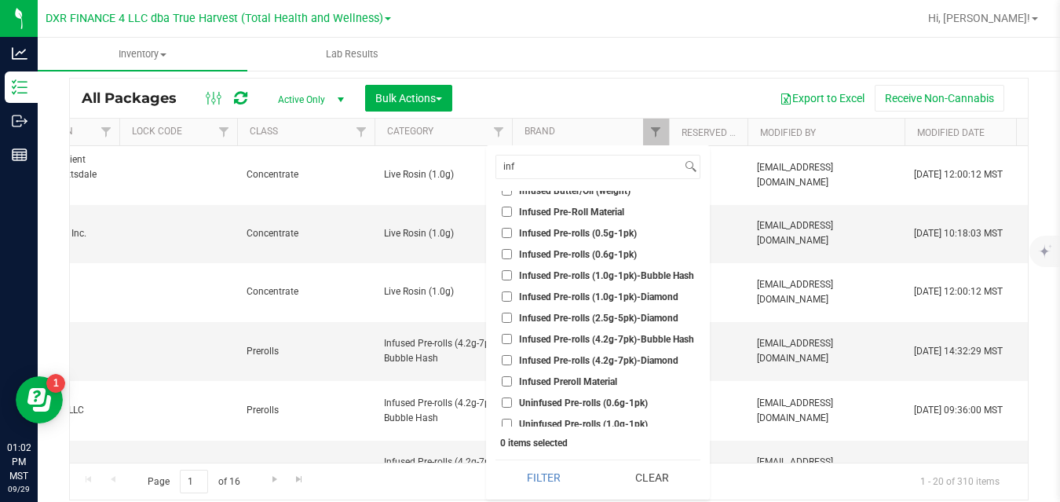
scroll to position [125, 0]
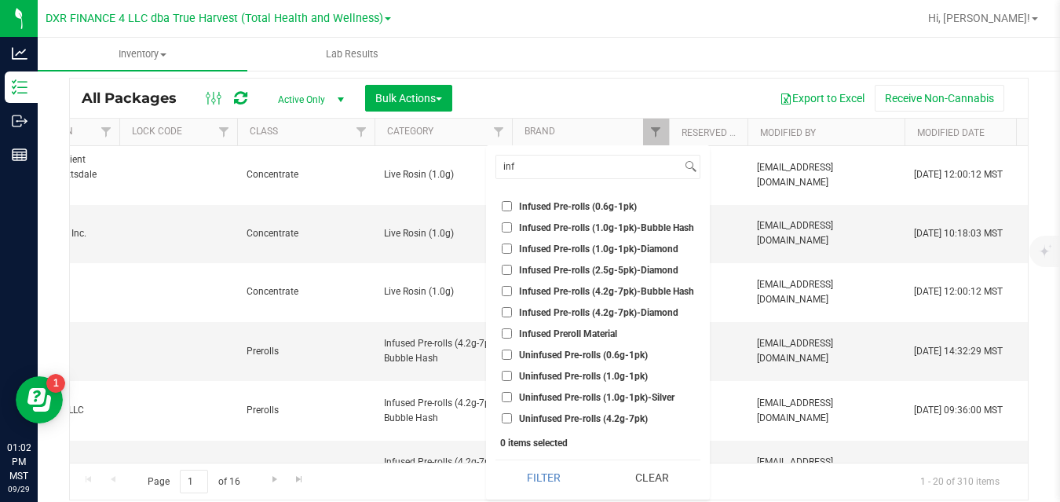
type input "inf"
click at [635, 371] on span "Uninfused Pre-rolls (1.0g-1pk)" at bounding box center [583, 375] width 129 height 9
click at [512, 371] on input "Uninfused Pre-rolls (1.0g-1pk)" at bounding box center [507, 375] width 10 height 10
click at [554, 475] on button "Filter" at bounding box center [543, 477] width 97 height 35
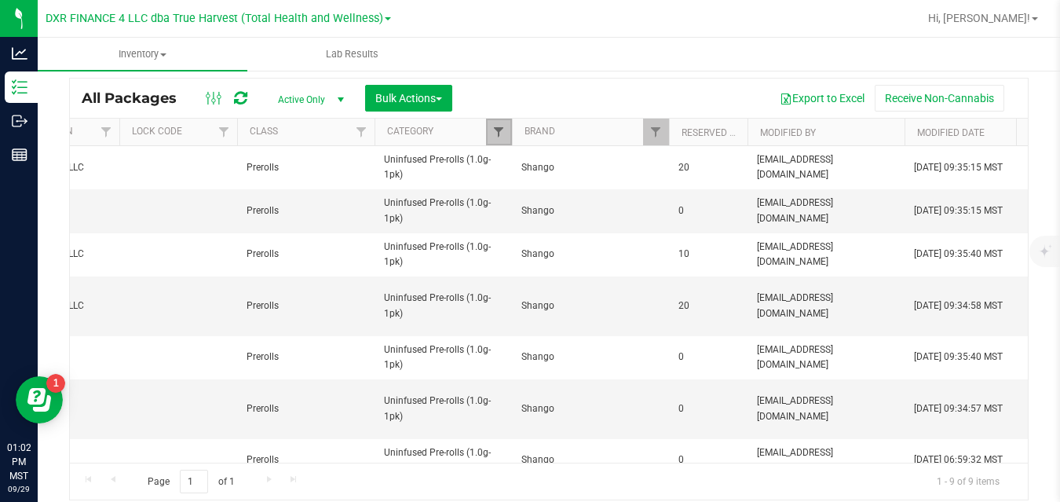
click at [498, 134] on span "Filter" at bounding box center [498, 132] width 13 height 13
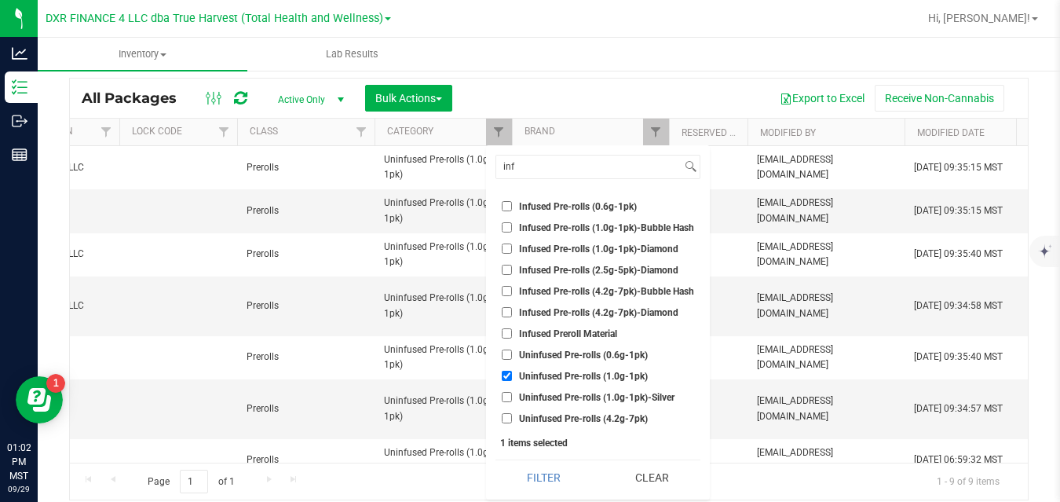
click at [532, 380] on span "Uninfused Pre-rolls (1.0g-1pk)" at bounding box center [583, 375] width 129 height 9
click at [512, 380] on input "Uninfused Pre-rolls (1.0g-1pk)" at bounding box center [507, 375] width 10 height 10
checkbox input "false"
click at [606, 228] on span "Infused Pre-rolls (1.0g-1pk)-Bubble Hash" at bounding box center [606, 227] width 175 height 9
click at [512, 228] on input "Infused Pre-rolls (1.0g-1pk)-Bubble Hash" at bounding box center [507, 227] width 10 height 10
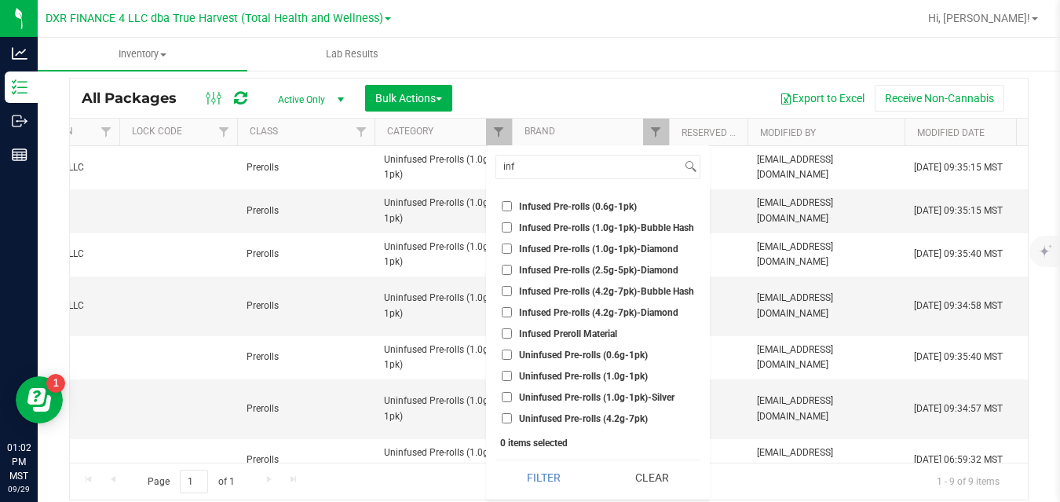
checkbox input "true"
click at [598, 248] on span "Infused Pre-rolls (1.0g-1pk)-Diamond" at bounding box center [598, 248] width 159 height 9
click at [512, 248] on input "Infused Pre-rolls (1.0g-1pk)-Diamond" at bounding box center [507, 248] width 10 height 10
checkbox input "true"
click at [539, 472] on button "Filter" at bounding box center [543, 477] width 97 height 35
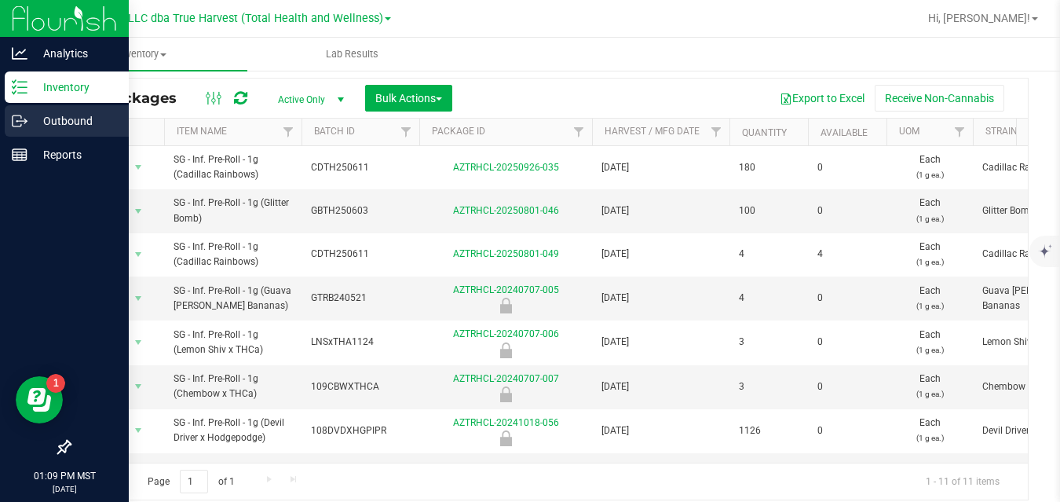
click at [28, 113] on p "Outbound" at bounding box center [74, 120] width 94 height 19
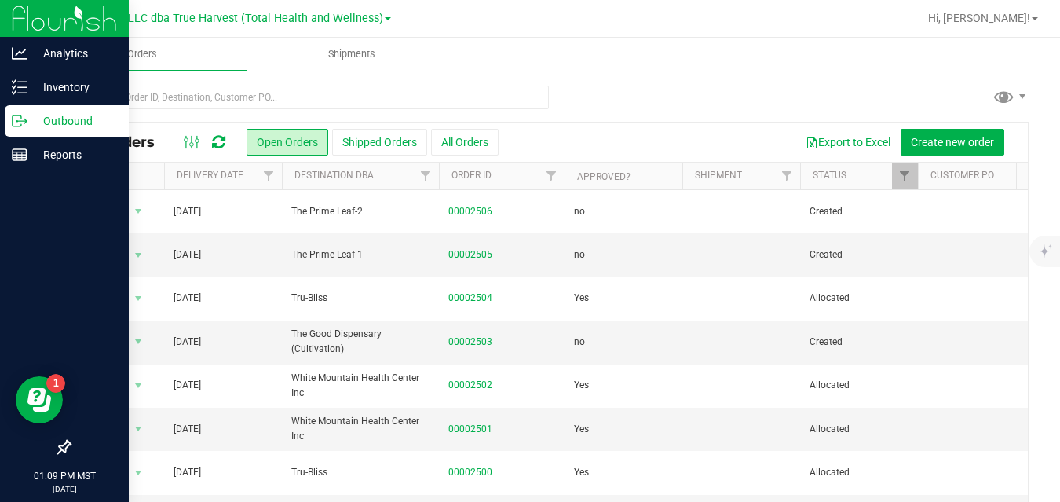
scroll to position [266, 0]
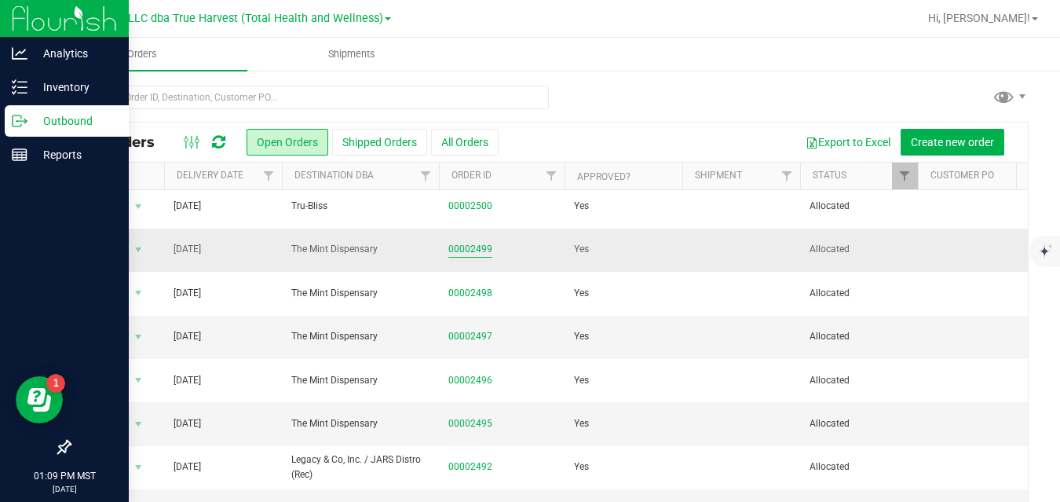
click at [483, 246] on link "00002499" at bounding box center [470, 249] width 44 height 15
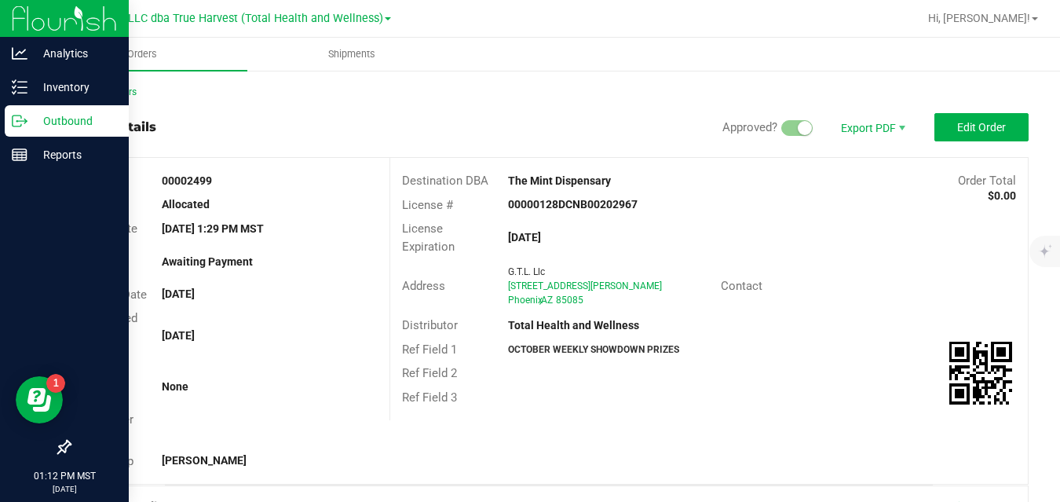
click at [20, 122] on icon at bounding box center [20, 121] width 16 height 16
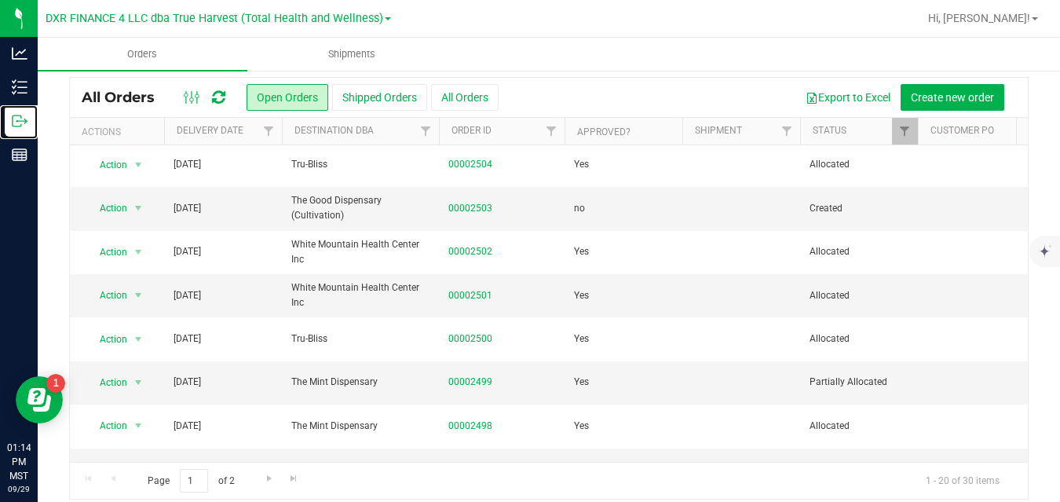
scroll to position [93, 0]
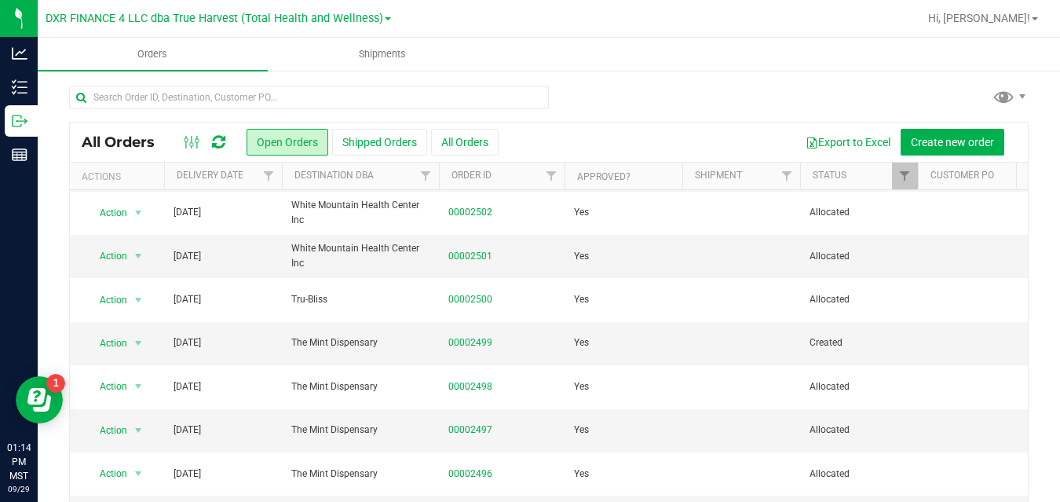
scroll to position [175, 0]
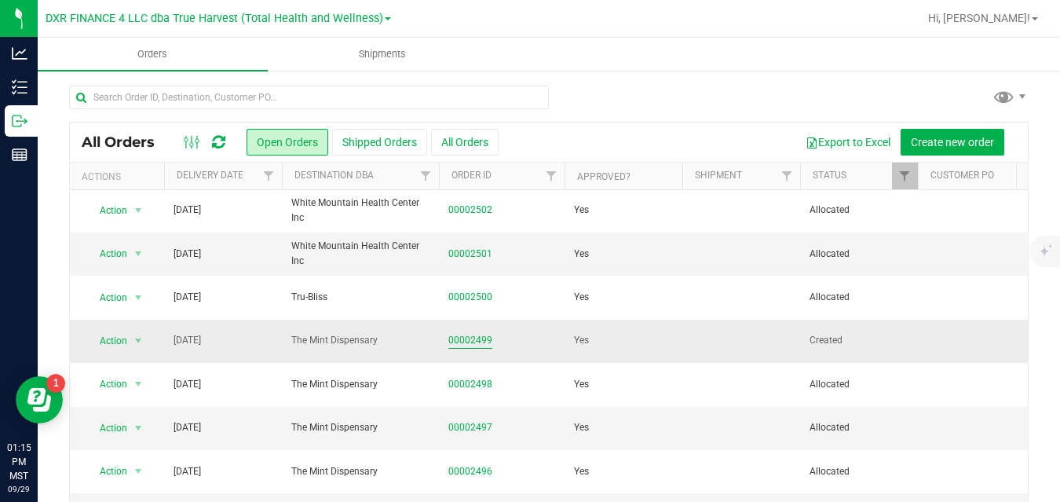
click at [465, 338] on link "00002499" at bounding box center [470, 340] width 44 height 15
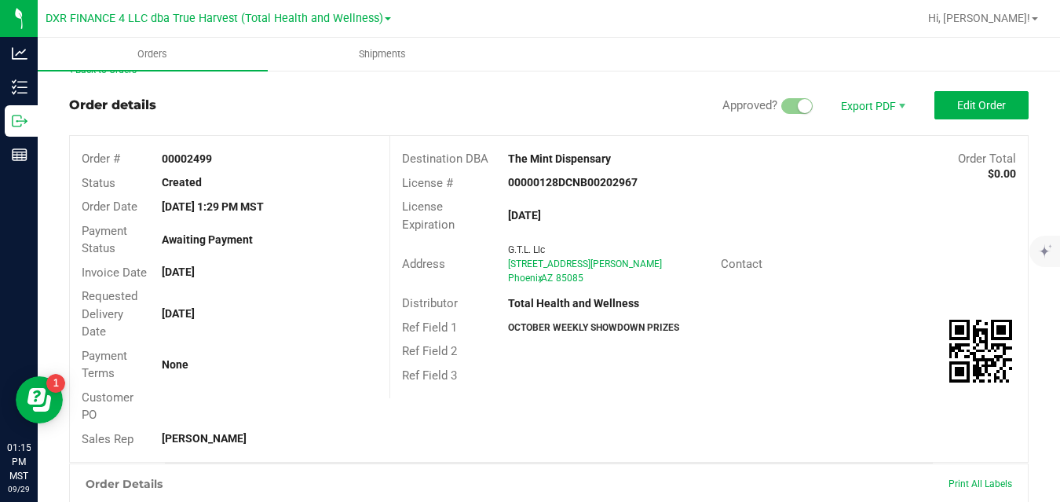
scroll to position [3, 0]
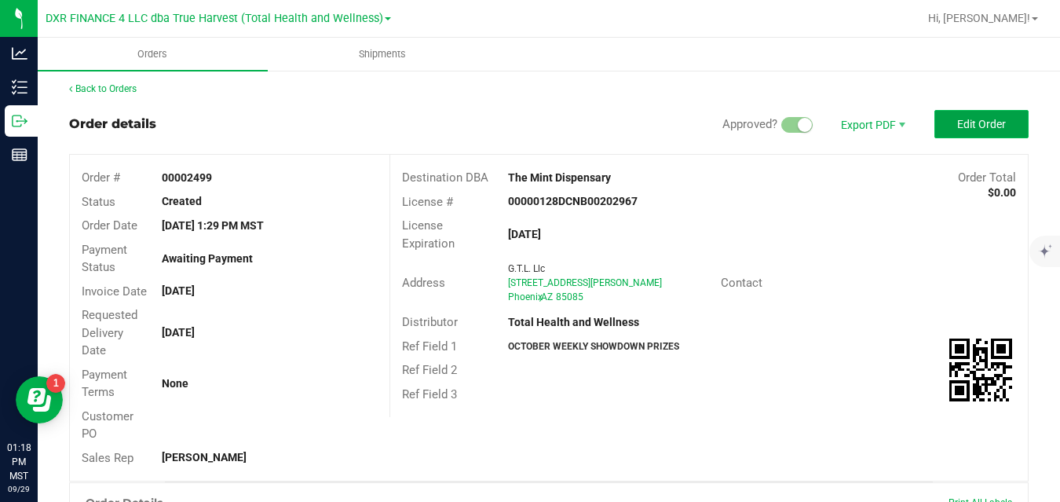
click at [969, 122] on span "Edit Order" at bounding box center [981, 124] width 49 height 13
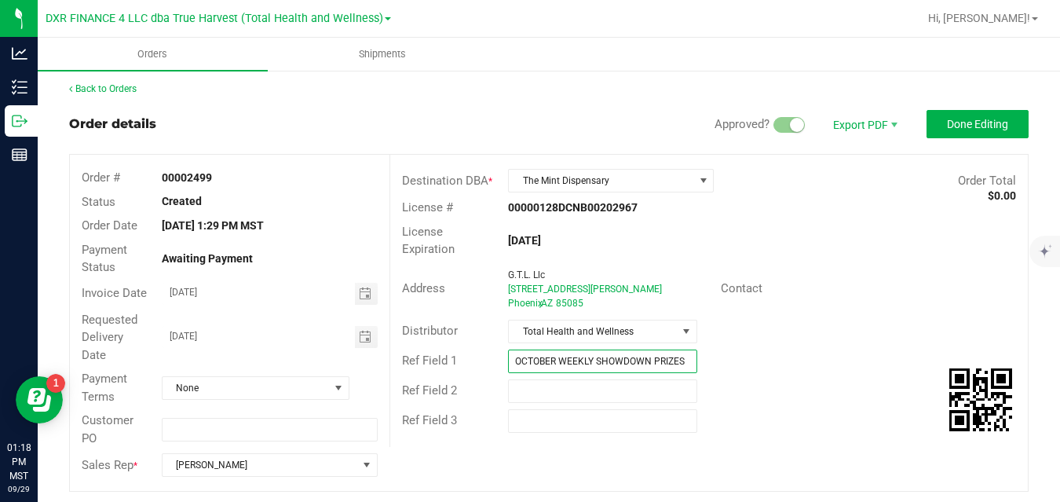
drag, startPoint x: 681, startPoint y: 359, endPoint x: 490, endPoint y: 361, distance: 191.5
click at [490, 361] on div "Ref Field [DATE] WEEKLY SHOWDOWN PRIZES" at bounding box center [708, 361] width 637 height 30
type input "SHANGO BA PICKUP"
click at [751, 394] on div "Ref Field 2" at bounding box center [708, 391] width 637 height 30
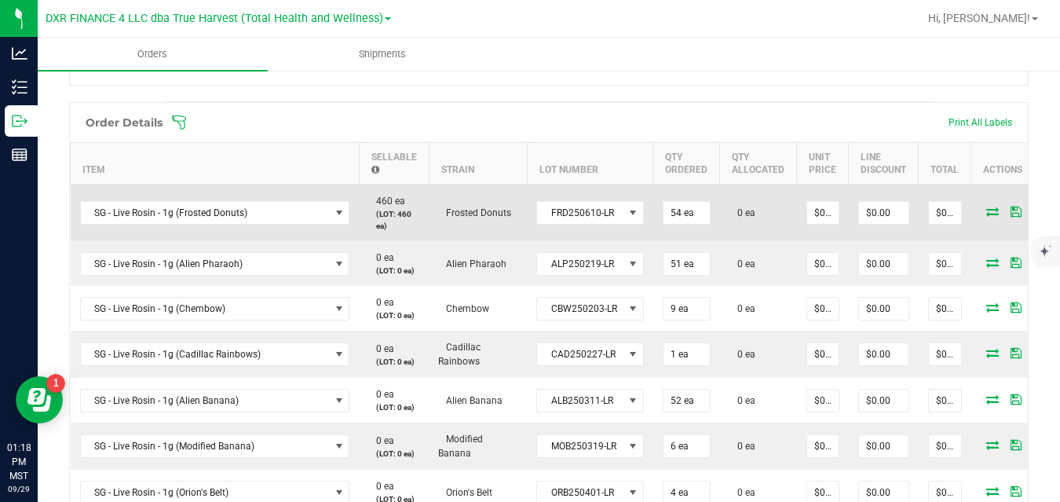
click at [1034, 209] on icon at bounding box center [1039, 210] width 10 height 9
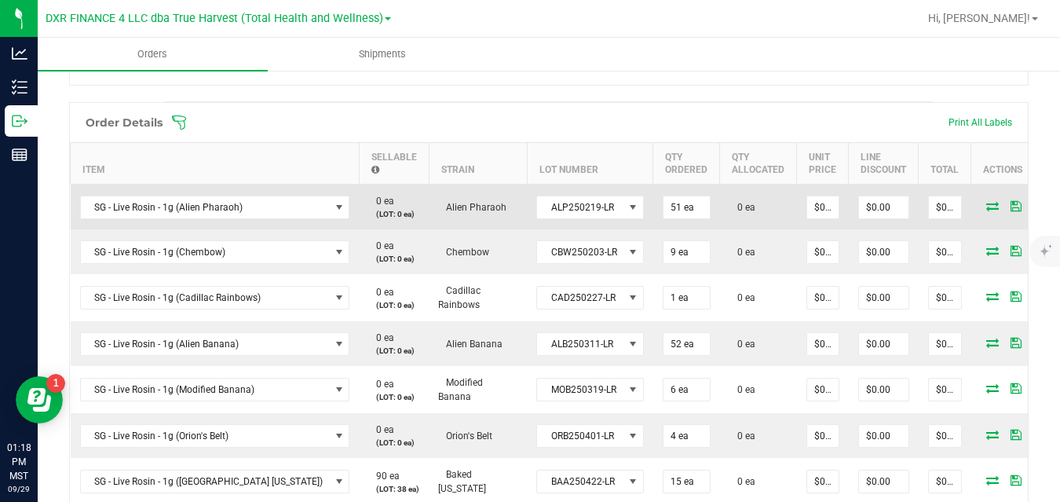
click at [1034, 209] on icon at bounding box center [1039, 205] width 10 height 9
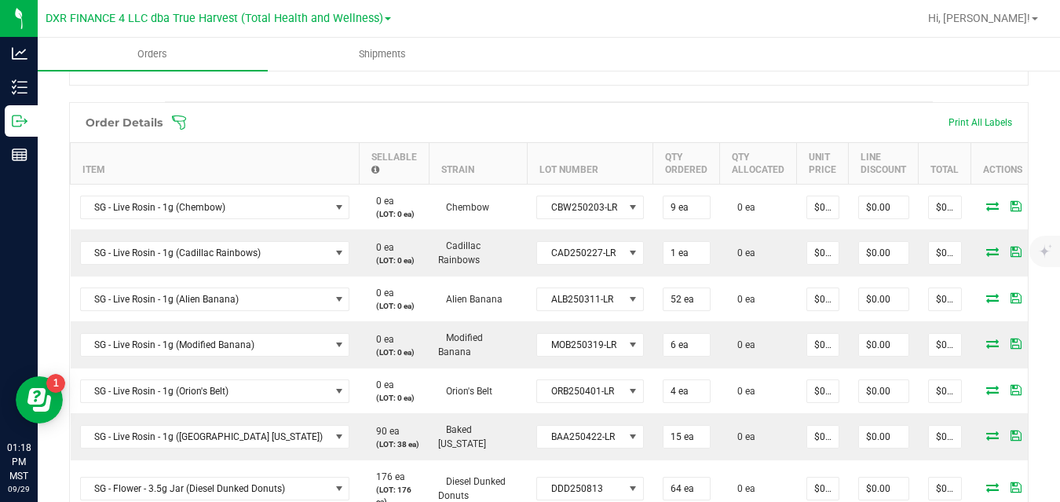
click at [1034, 209] on icon at bounding box center [1039, 205] width 10 height 9
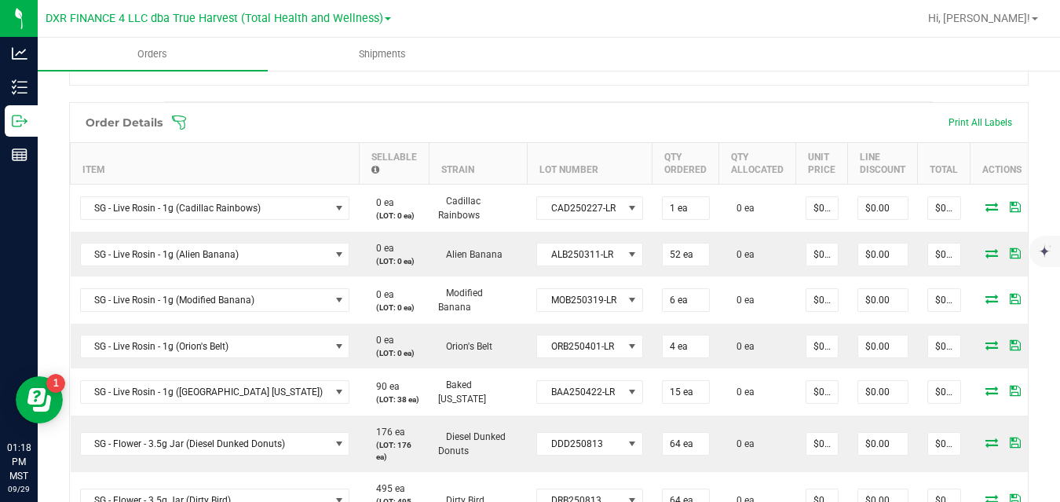
click at [1033, 209] on icon at bounding box center [1038, 206] width 10 height 9
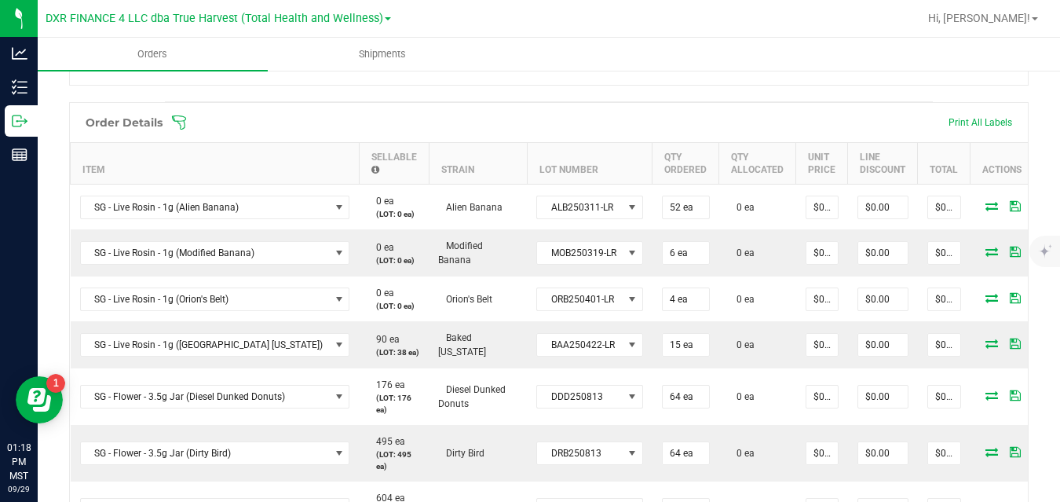
click at [1033, 209] on icon at bounding box center [1038, 205] width 10 height 9
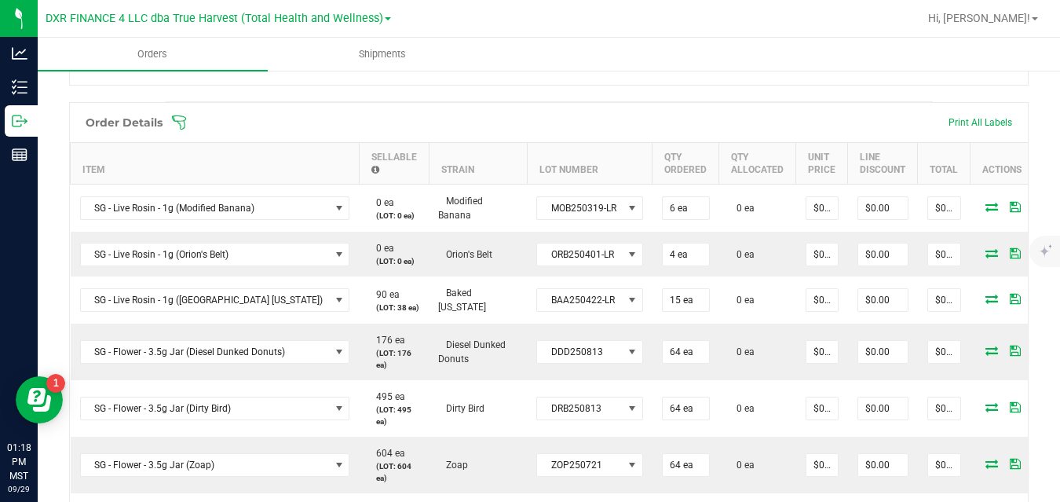
click at [1033, 209] on icon at bounding box center [1038, 206] width 10 height 9
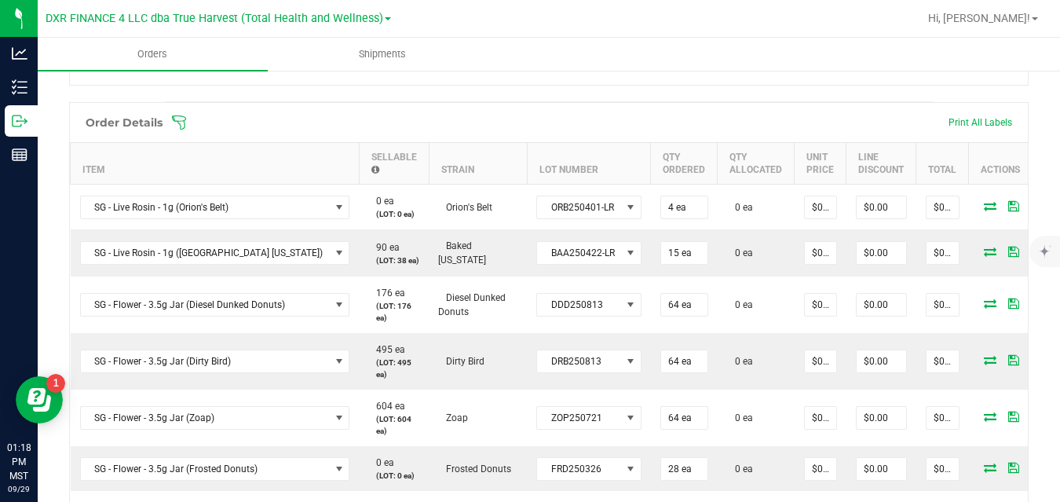
click at [1031, 209] on icon at bounding box center [1036, 205] width 10 height 9
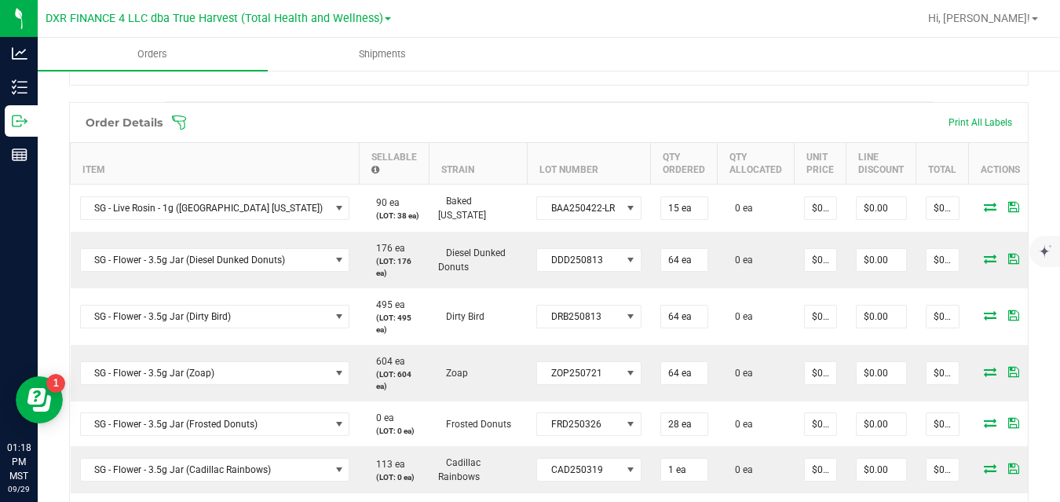
click at [1031, 209] on icon at bounding box center [1036, 206] width 10 height 9
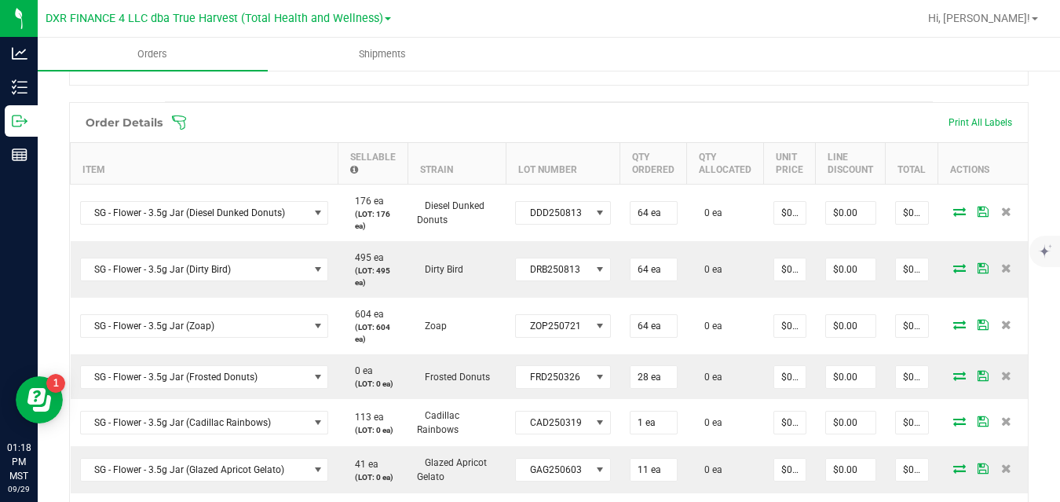
click at [1001, 209] on icon at bounding box center [1006, 210] width 10 height 9
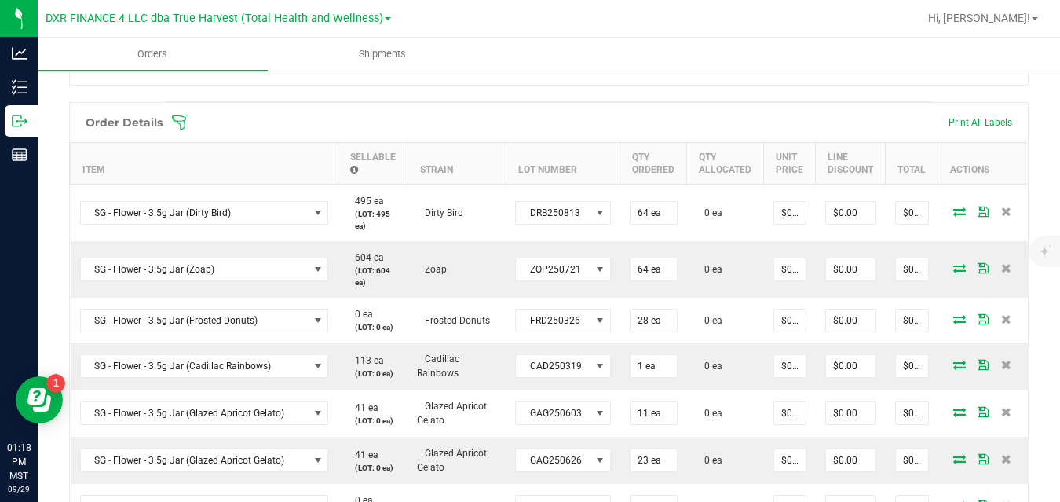
click at [1001, 209] on icon at bounding box center [1006, 210] width 10 height 9
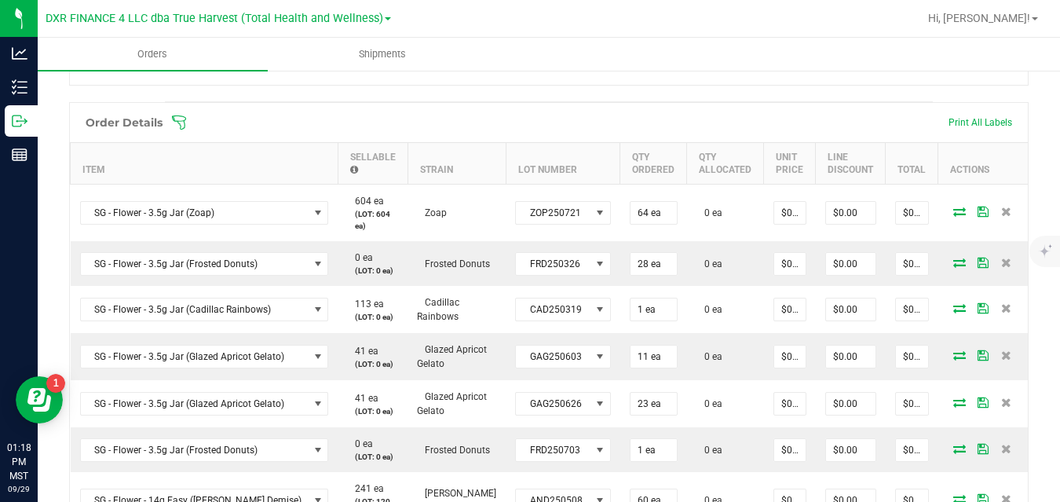
click at [1001, 209] on icon at bounding box center [1006, 210] width 10 height 9
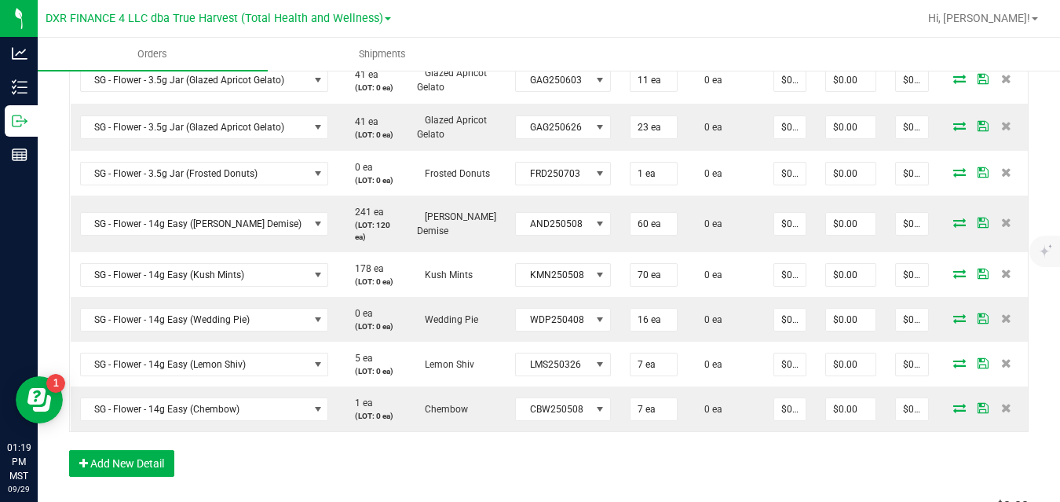
scroll to position [633, 0]
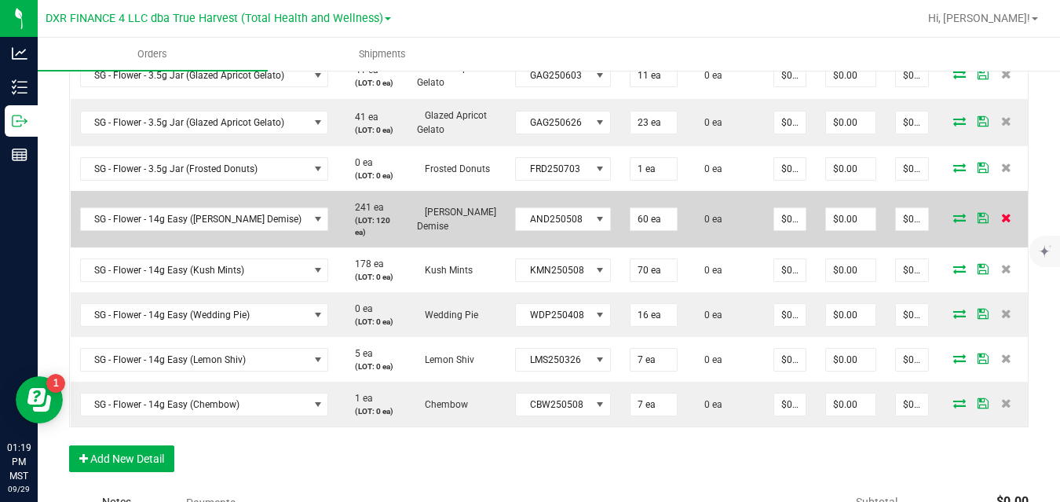
click at [1001, 216] on icon at bounding box center [1006, 217] width 10 height 9
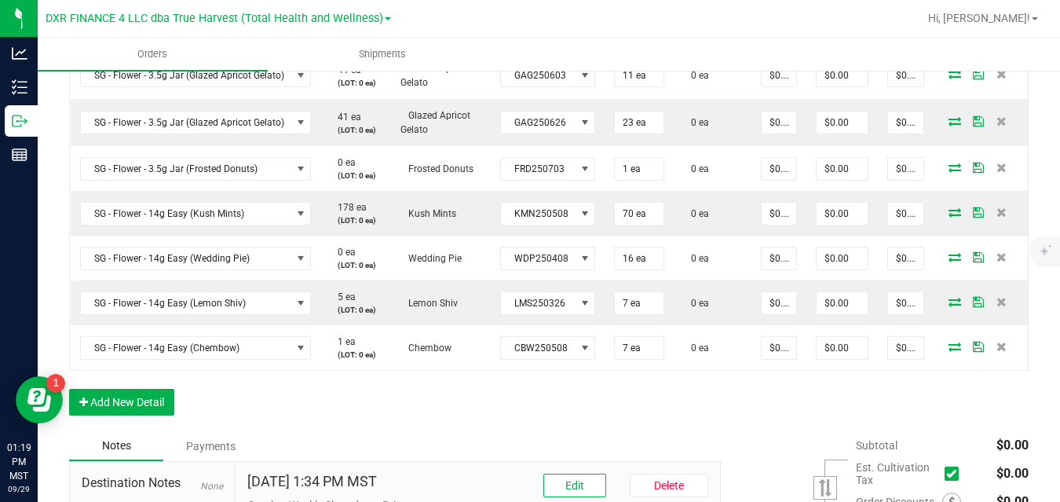
click at [996, 216] on icon at bounding box center [1001, 211] width 10 height 9
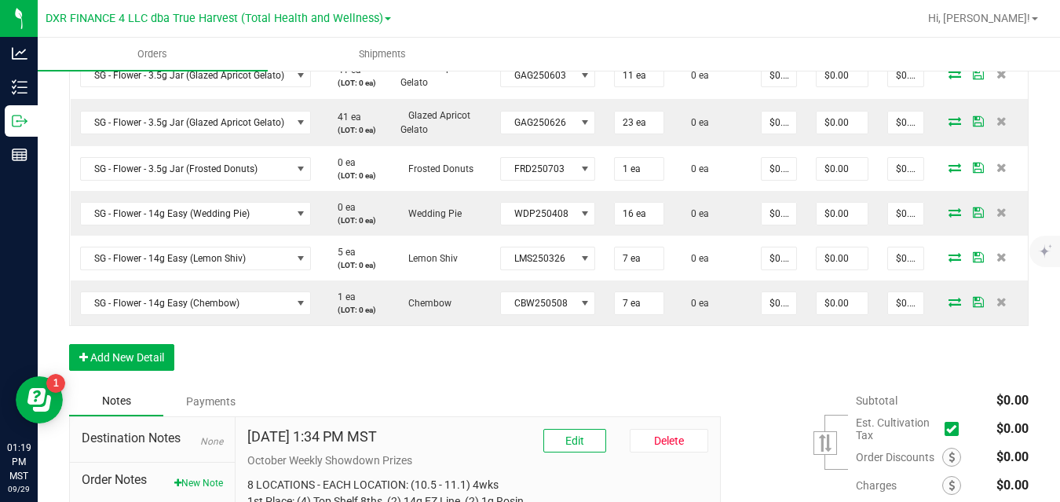
click at [996, 216] on icon at bounding box center [1001, 211] width 10 height 9
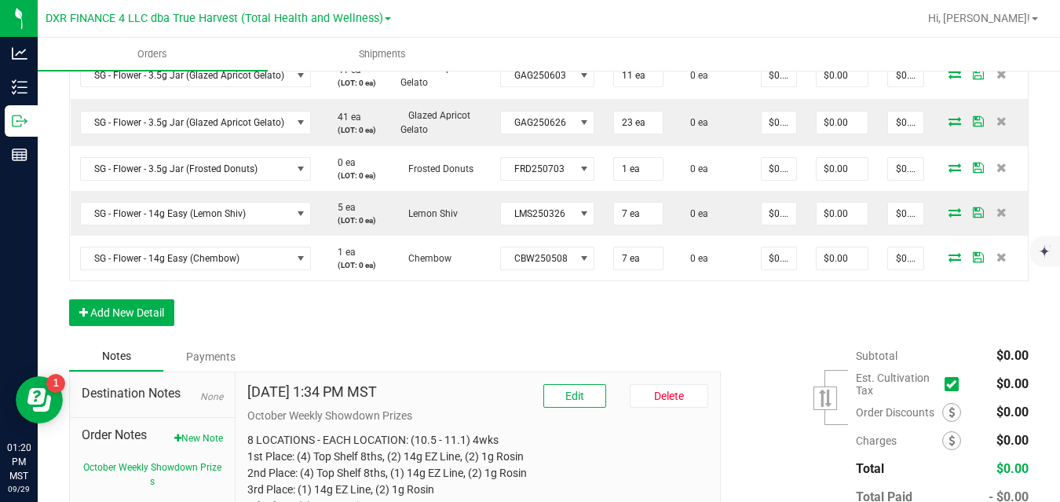
click at [996, 216] on icon at bounding box center [1001, 211] width 10 height 9
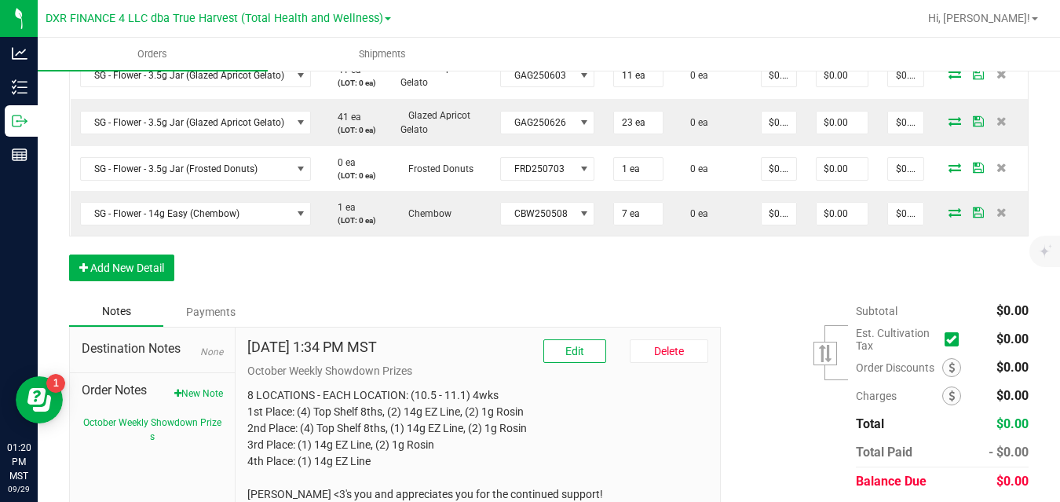
click at [996, 216] on icon at bounding box center [1001, 211] width 10 height 9
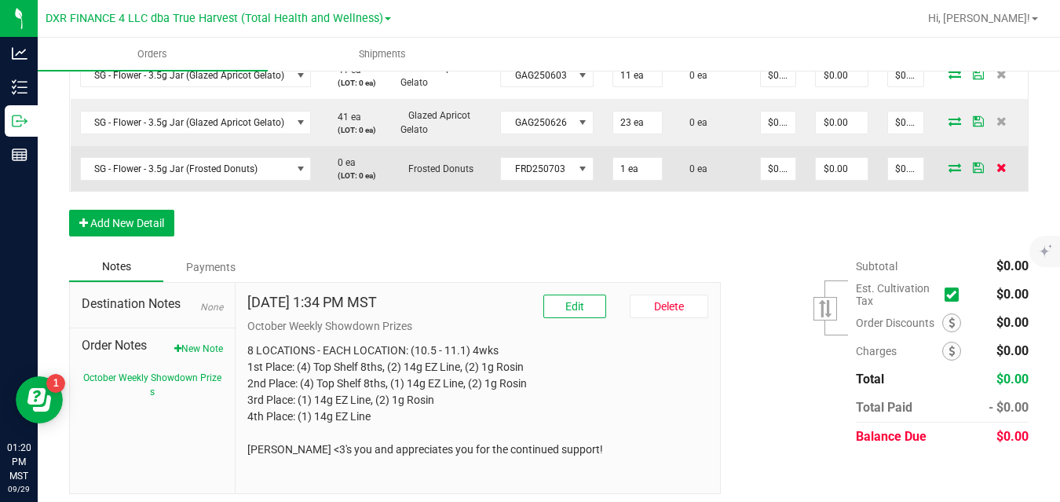
click at [996, 167] on icon at bounding box center [1001, 166] width 10 height 9
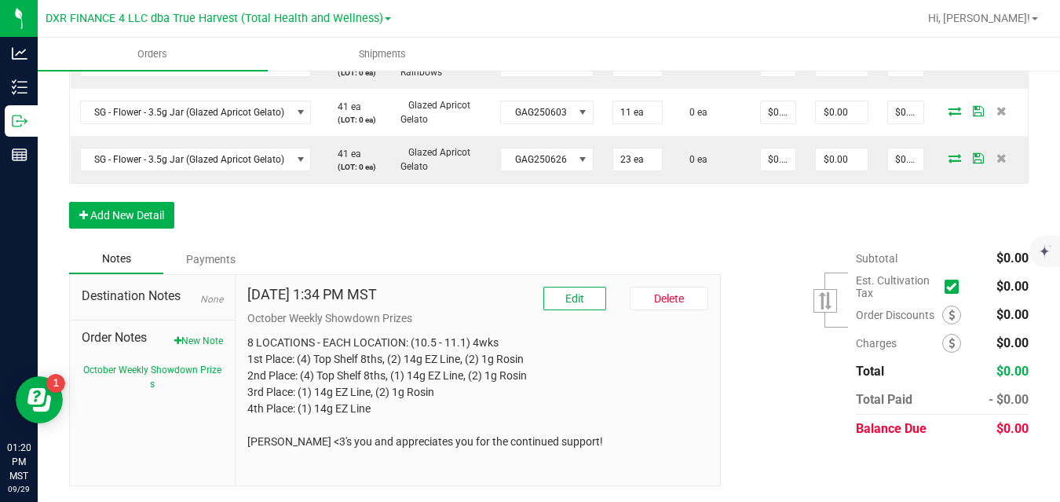
scroll to position [596, 0]
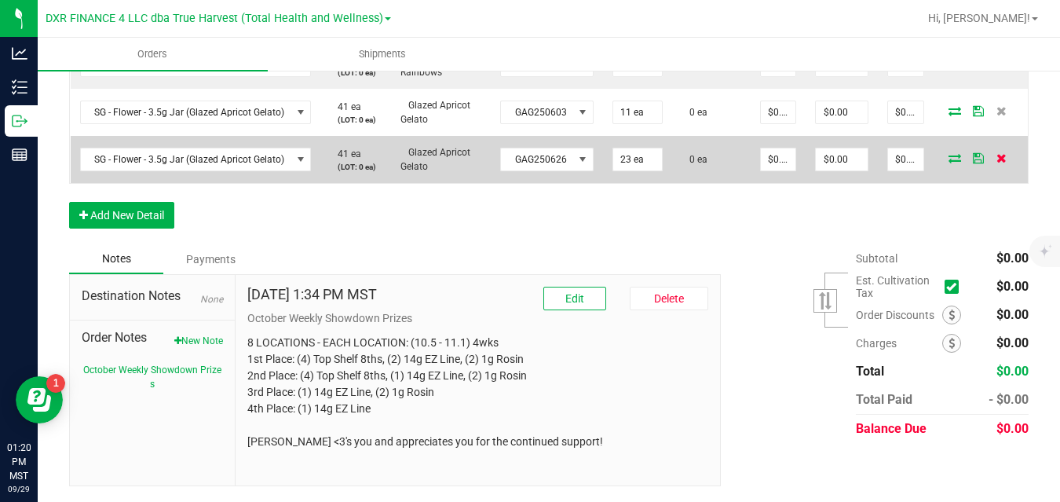
click at [996, 155] on icon at bounding box center [1001, 157] width 10 height 9
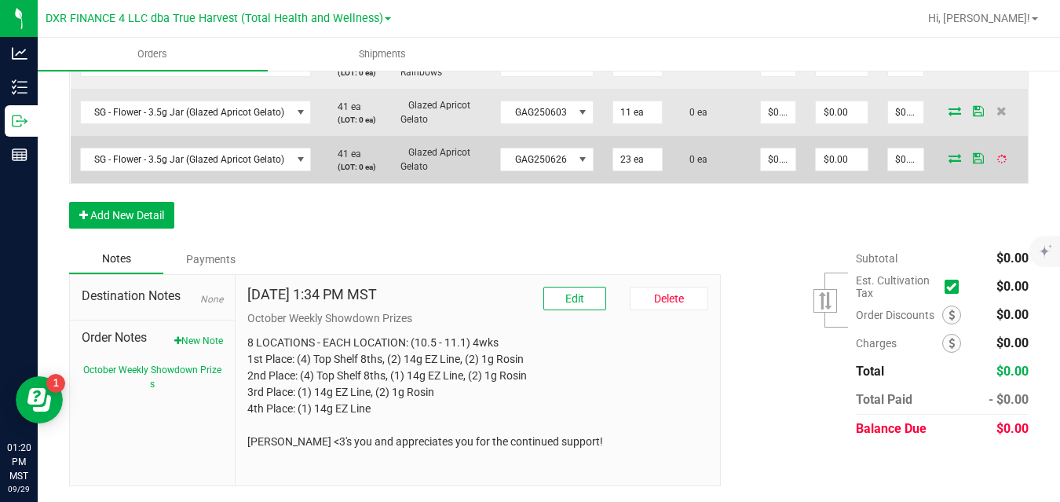
scroll to position [549, 0]
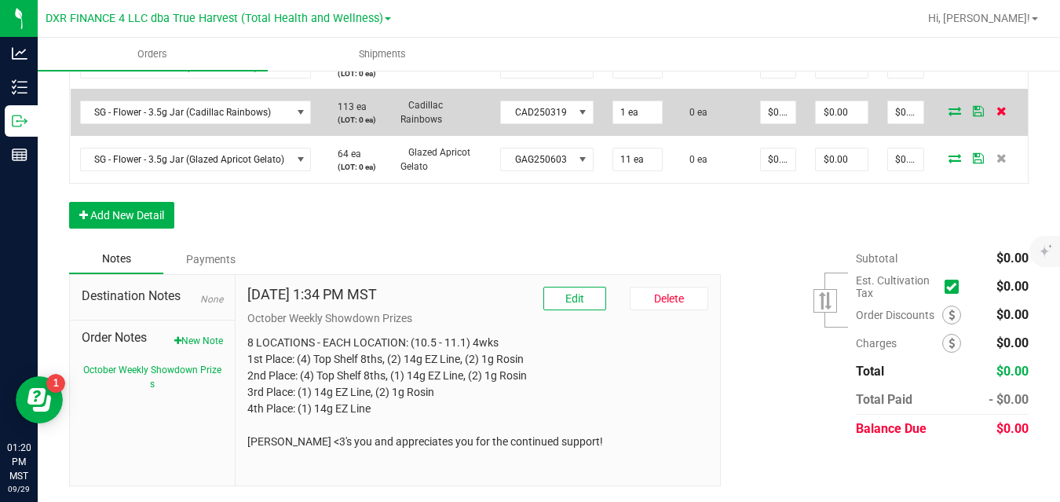
click at [996, 112] on icon at bounding box center [1001, 110] width 10 height 9
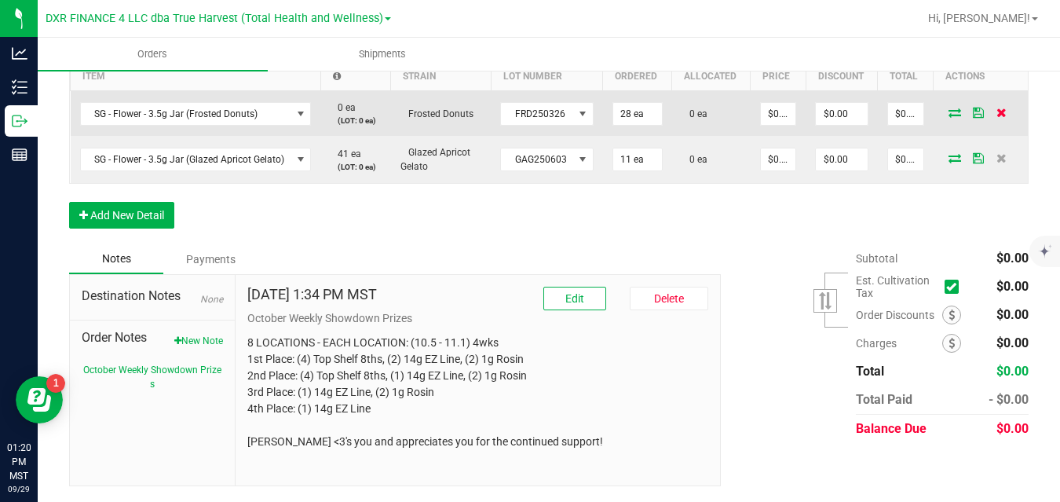
click at [996, 117] on icon at bounding box center [1001, 112] width 10 height 9
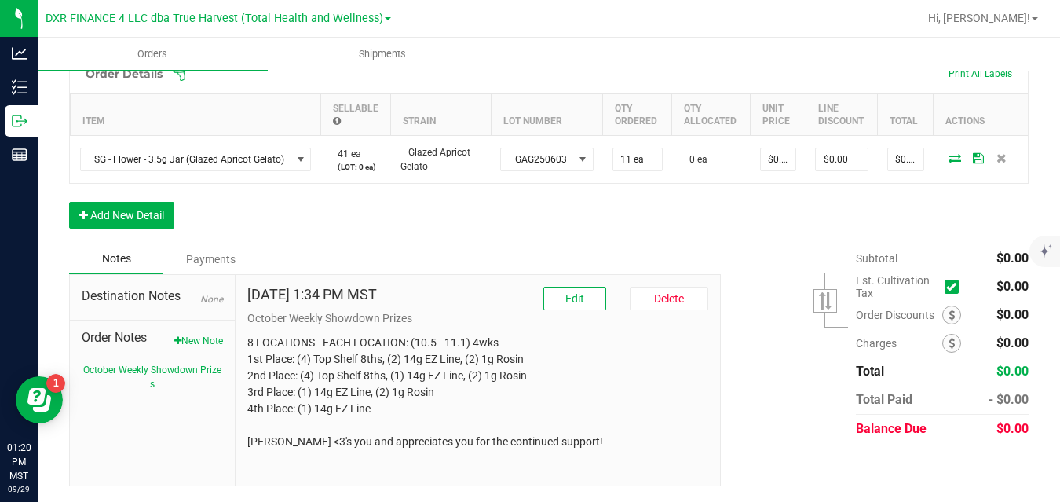
scroll to position [458, 0]
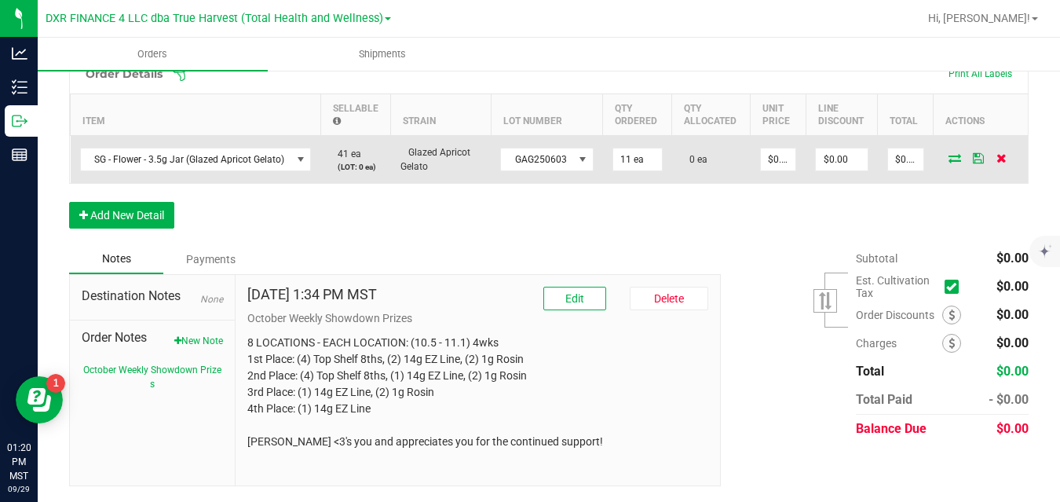
click at [996, 156] on icon at bounding box center [1001, 157] width 10 height 9
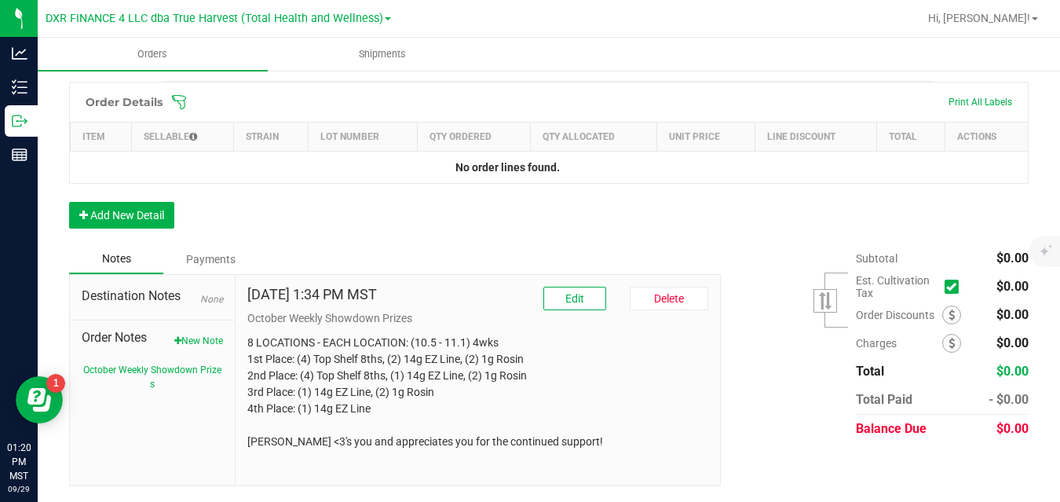
scroll to position [429, 0]
click at [566, 294] on span "Edit" at bounding box center [574, 298] width 19 height 13
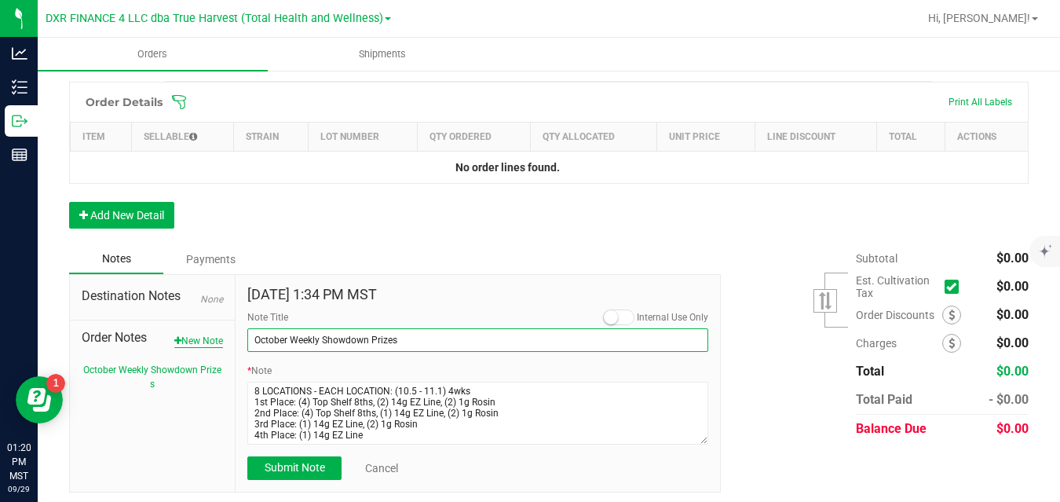
drag, startPoint x: 434, startPoint y: 341, endPoint x: 221, endPoint y: 341, distance: 213.5
click at [221, 341] on div "Destination Notes None Order Notes New Note October Weekly Showdown Prizes [DAT…" at bounding box center [394, 383] width 651 height 218
type input "s"
type input "SHANGO BA PICKUP"
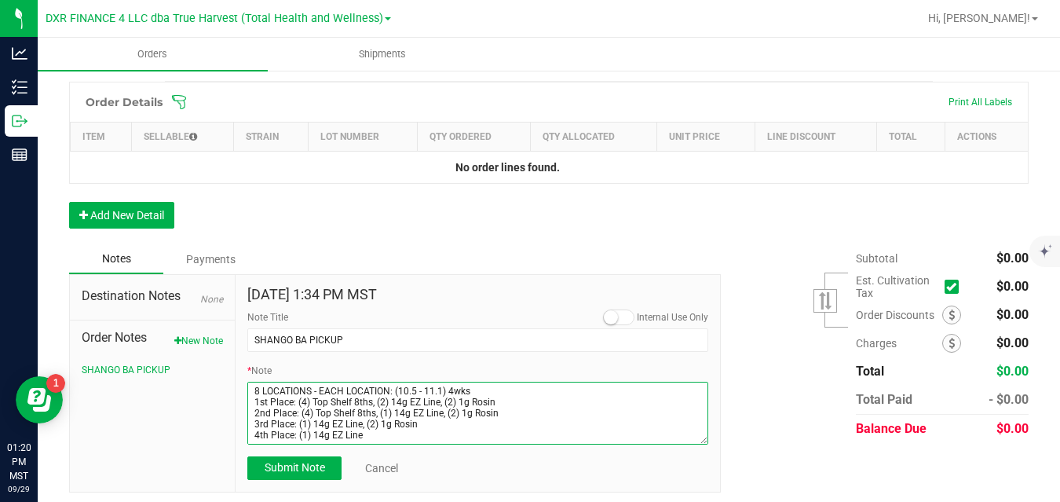
click at [404, 435] on textarea "* Note" at bounding box center [477, 412] width 461 height 63
drag, startPoint x: 379, startPoint y: 432, endPoint x: 249, endPoint y: 390, distance: 136.8
click at [249, 390] on textarea "* Note" at bounding box center [477, 412] width 461 height 63
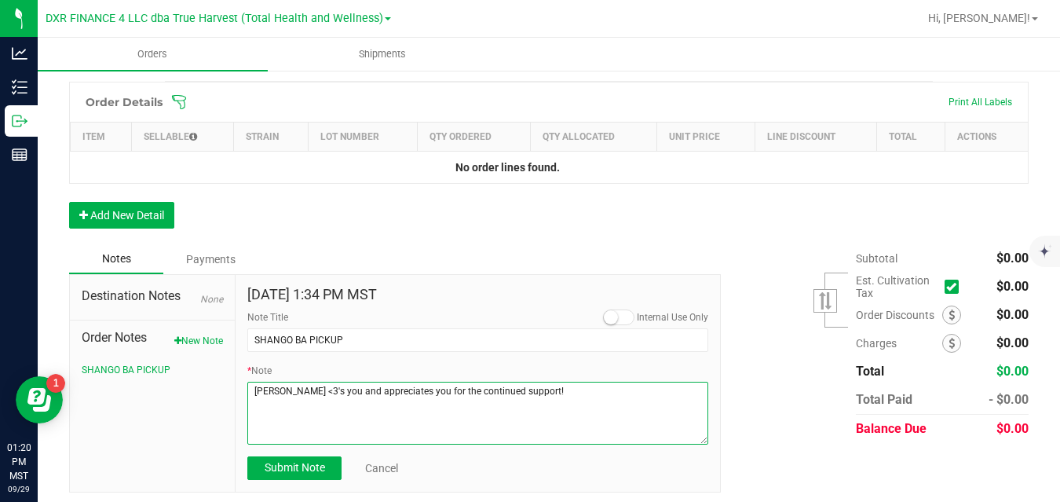
drag, startPoint x: 255, startPoint y: 436, endPoint x: 249, endPoint y: 388, distance: 48.3
click at [249, 388] on textarea "* Note" at bounding box center [477, 412] width 461 height 63
drag, startPoint x: 532, startPoint y: 411, endPoint x: 237, endPoint y: 387, distance: 296.1
click at [237, 387] on div "[DATE] 1:34 PM MST Internal Use Only Note Title SHANGO BA PICKUP * Note Submit …" at bounding box center [477, 383] width 484 height 217
type textarea "FOR [PERSON_NAME] PICKUP - PLEASE CONTACT [PERSON_NAME]"
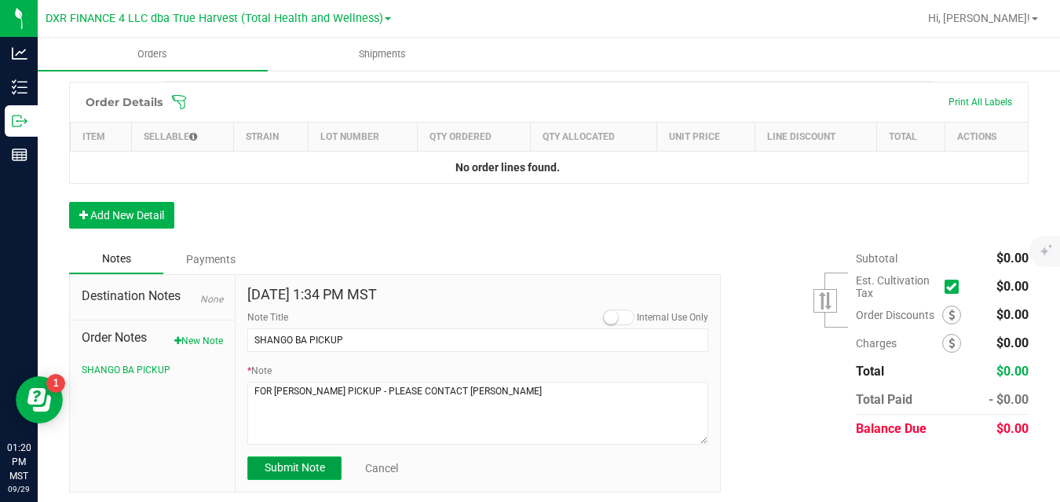
click at [269, 467] on span "Submit Note" at bounding box center [294, 467] width 60 height 13
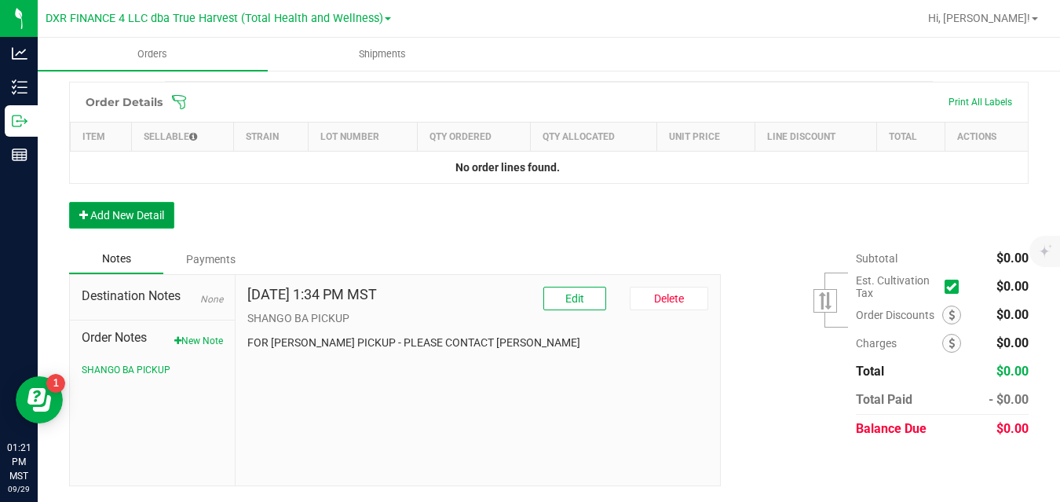
click at [154, 219] on button "Add New Detail" at bounding box center [121, 215] width 105 height 27
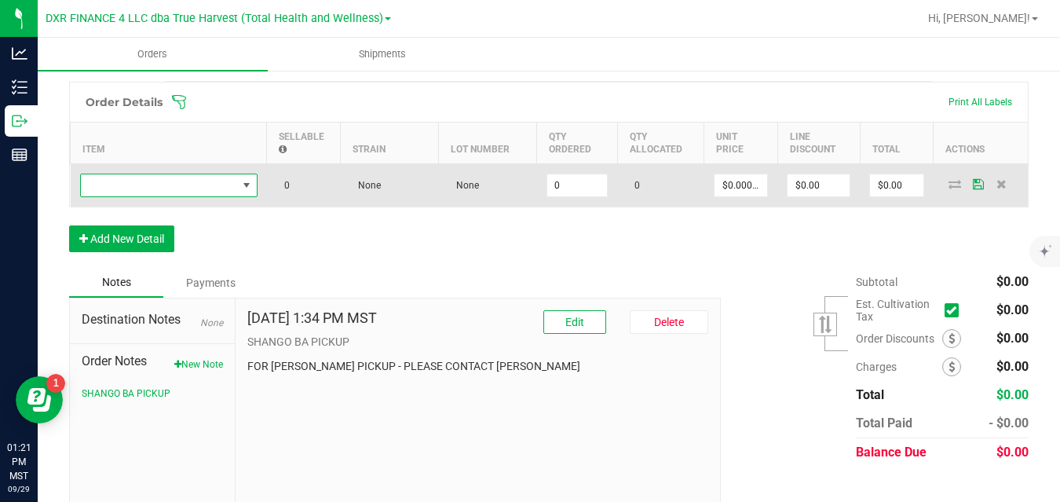
click at [182, 183] on span "NO DATA FOUND" at bounding box center [159, 185] width 156 height 22
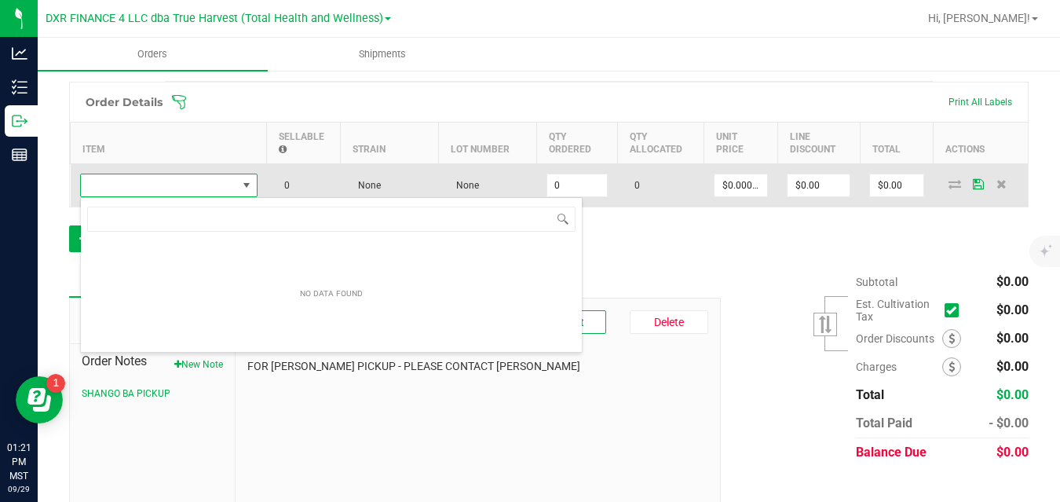
scroll to position [24, 177]
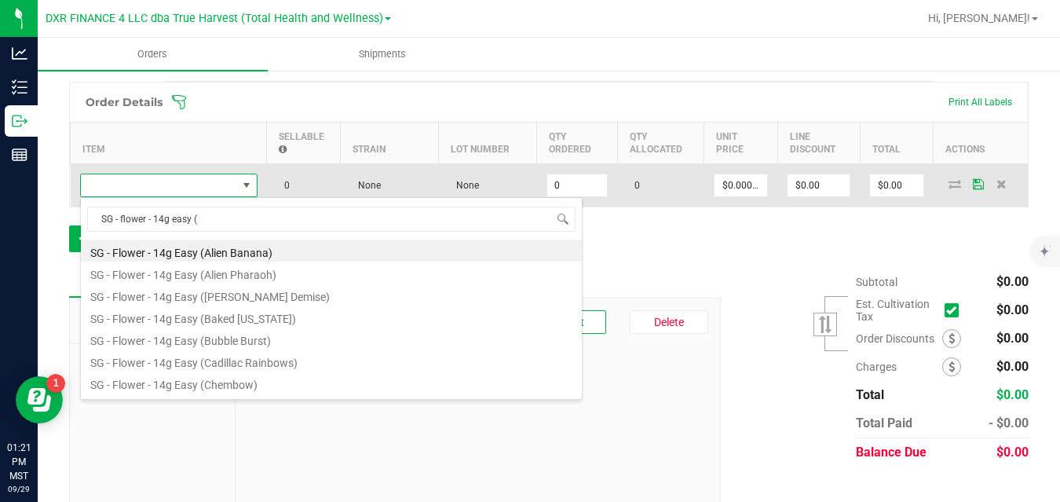
type input "SG - flower - 14g easy (s"
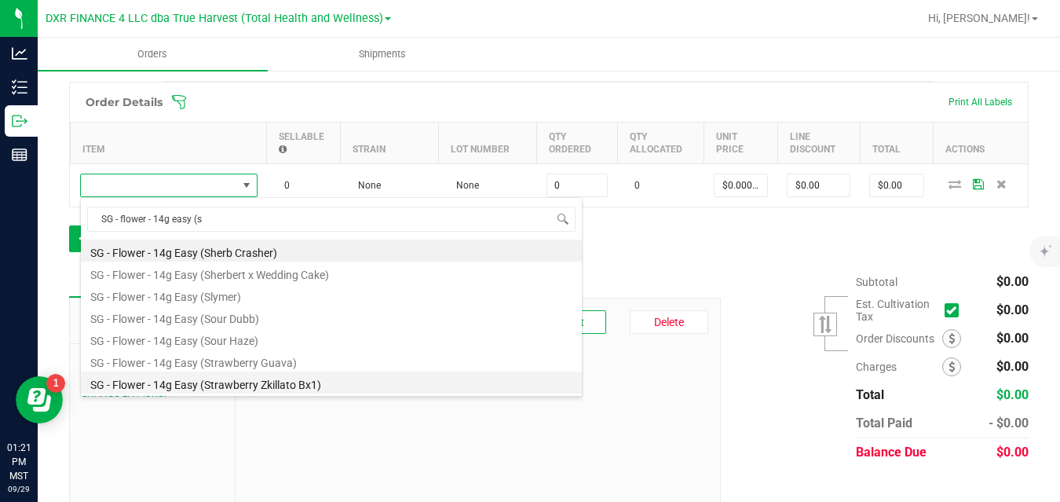
click at [217, 380] on li "SG - Flower - 14g Easy (Strawberry Zkillato Bx1)" at bounding box center [331, 382] width 501 height 22
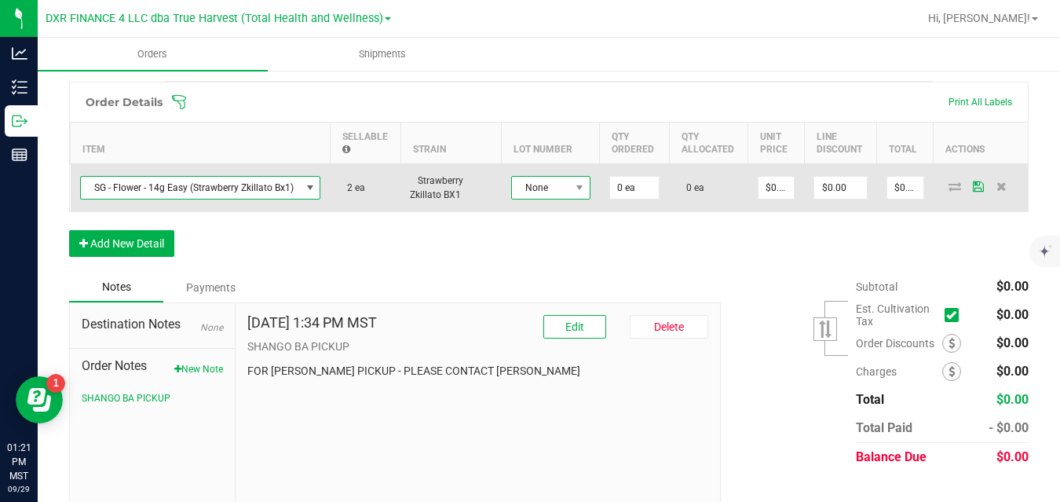
click at [542, 189] on span "None" at bounding box center [541, 188] width 58 height 22
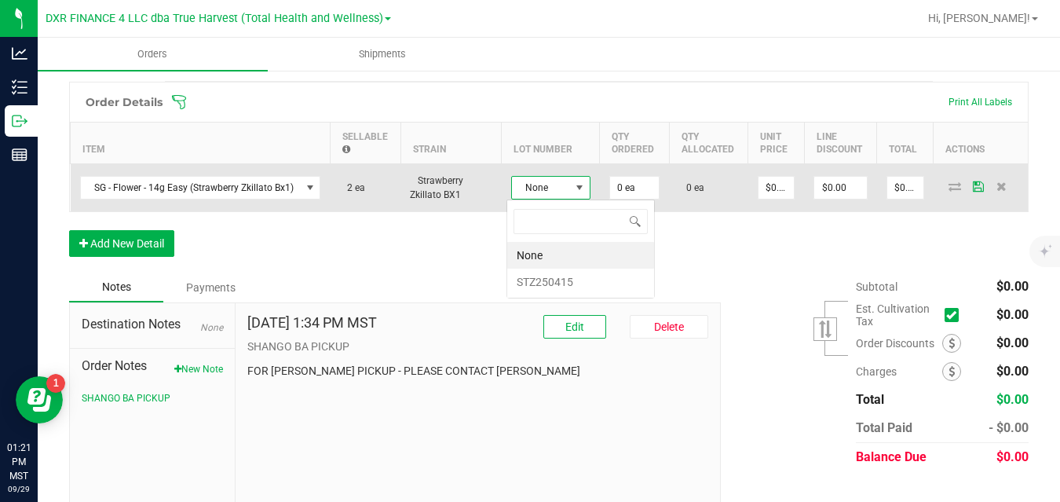
scroll to position [24, 79]
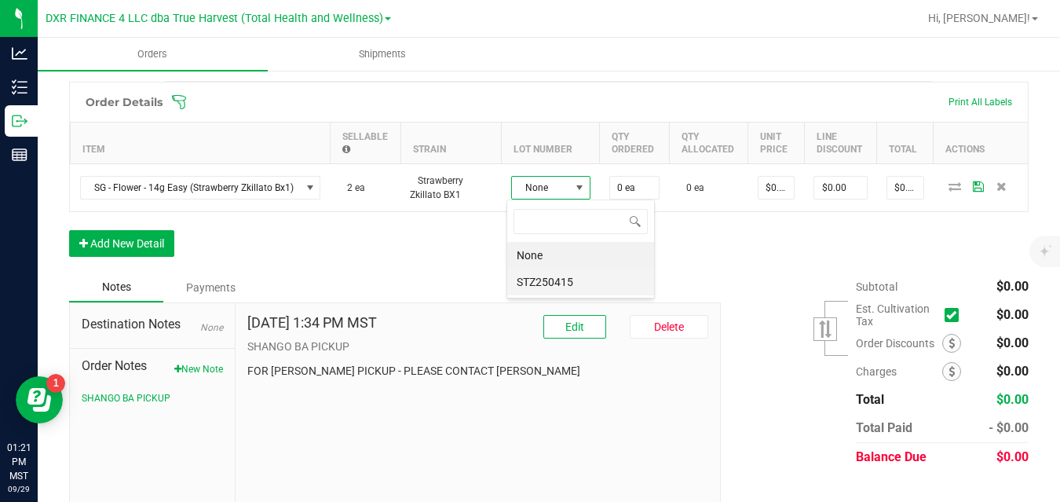
click at [545, 279] on li "STZ250415" at bounding box center [580, 281] width 147 height 27
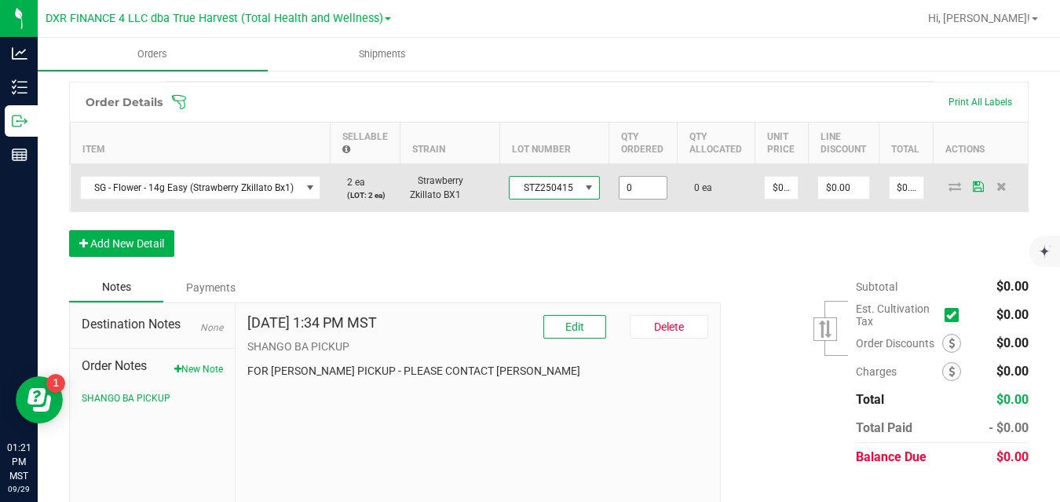
click at [644, 184] on input "0" at bounding box center [642, 188] width 47 height 22
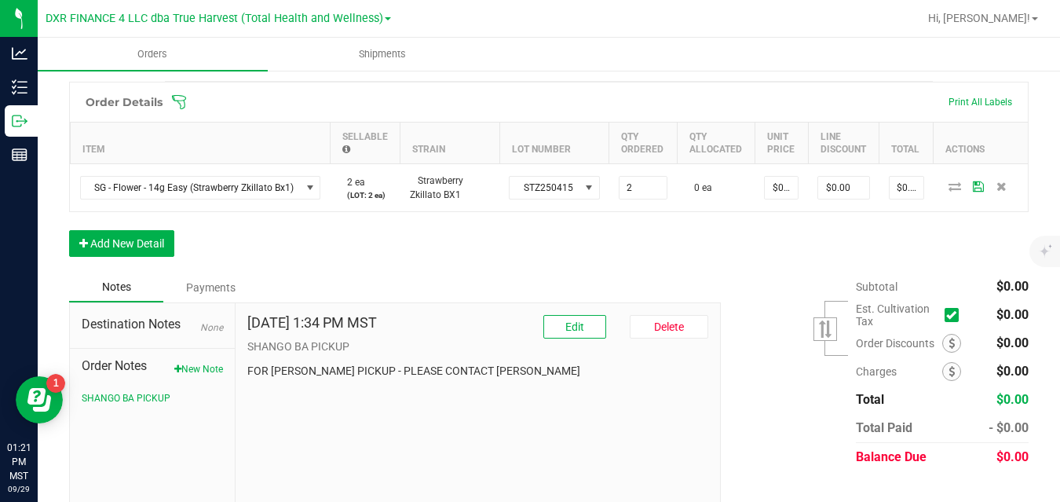
type input "2 ea"
click at [706, 240] on div "Order Details Print All Labels Item Sellable Strain Lot Number Qty Ordered Qty …" at bounding box center [548, 177] width 959 height 191
click at [161, 243] on button "Add New Detail" at bounding box center [121, 243] width 105 height 27
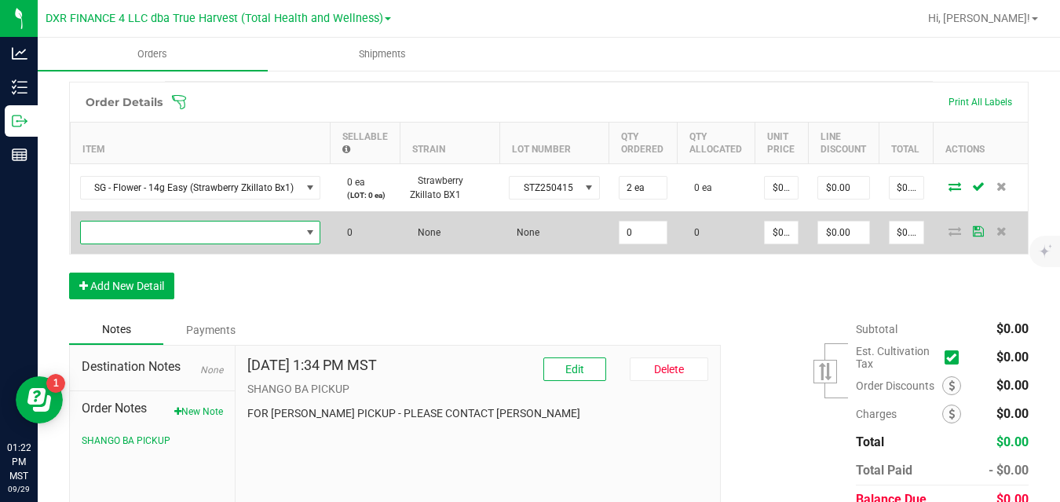
click at [170, 227] on span "NO DATA FOUND" at bounding box center [191, 232] width 220 height 22
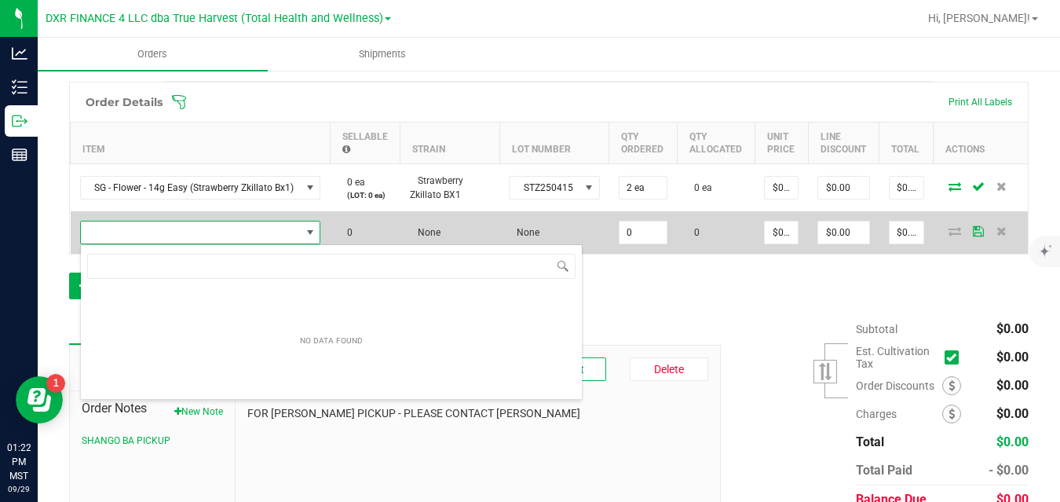
scroll to position [24, 239]
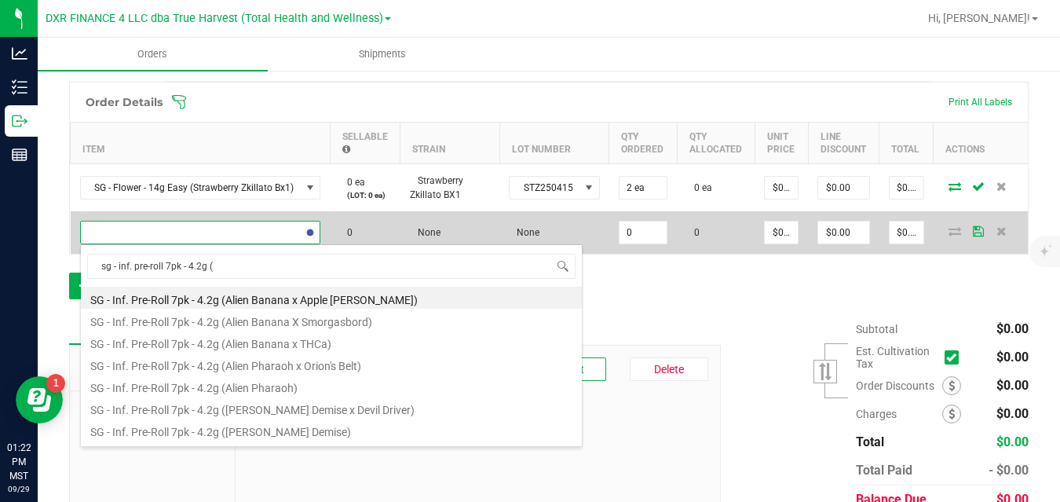
type input "sg - inf. pre-roll 7pk - 4.2g (c"
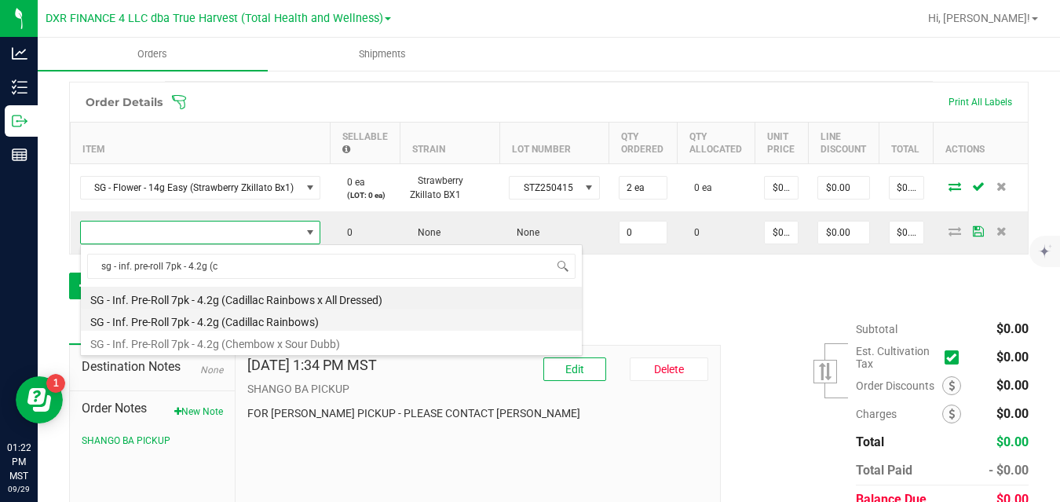
click at [246, 321] on li "SG - Inf. Pre-Roll 7pk - 4.2g (Cadillac Rainbows)" at bounding box center [331, 319] width 501 height 22
type input "0 ea"
type input "$27.50000"
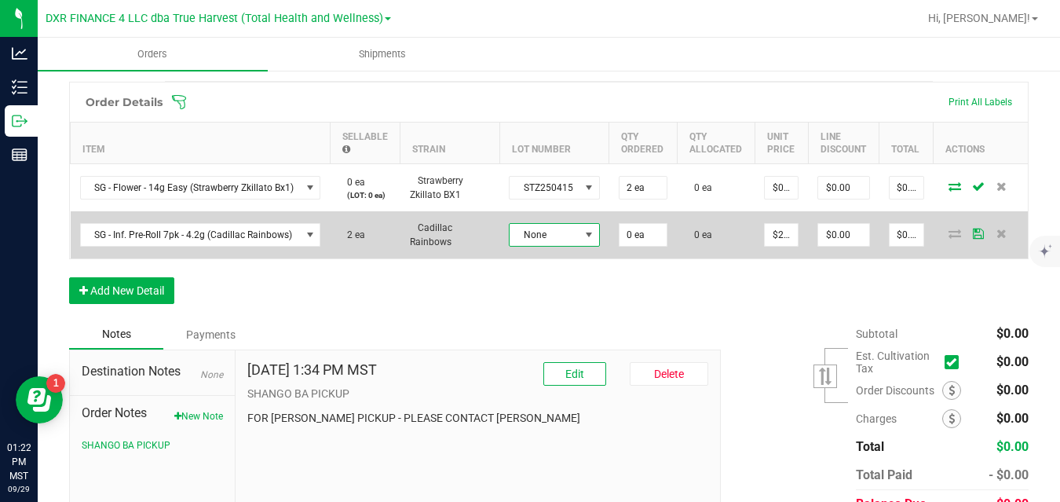
click at [526, 235] on span "None" at bounding box center [544, 235] width 70 height 22
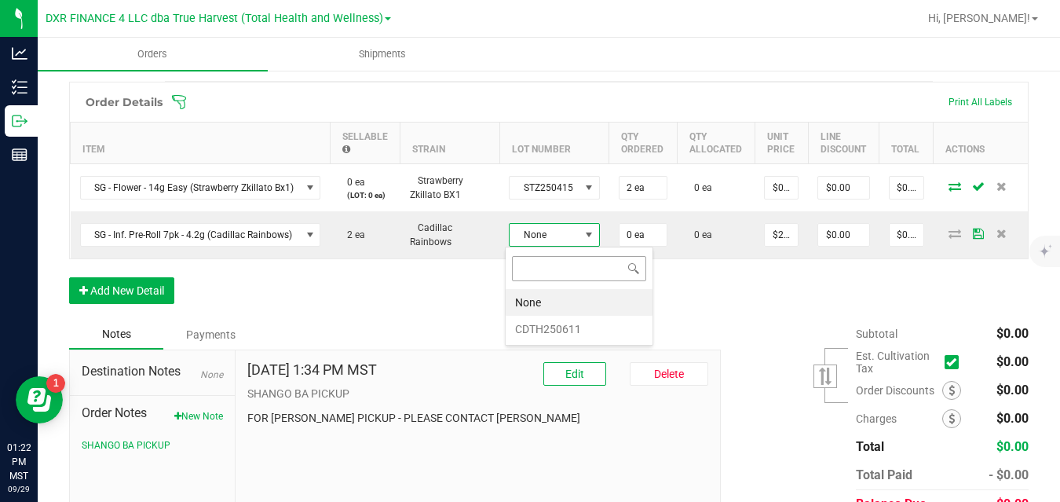
scroll to position [24, 89]
click at [538, 328] on li "CDTH250611" at bounding box center [578, 329] width 147 height 27
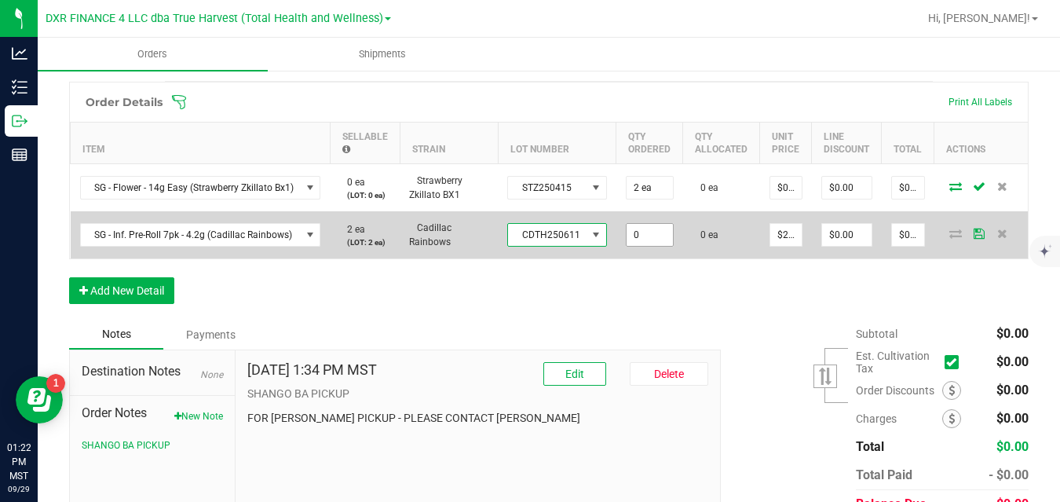
click at [637, 234] on input "0" at bounding box center [649, 235] width 46 height 22
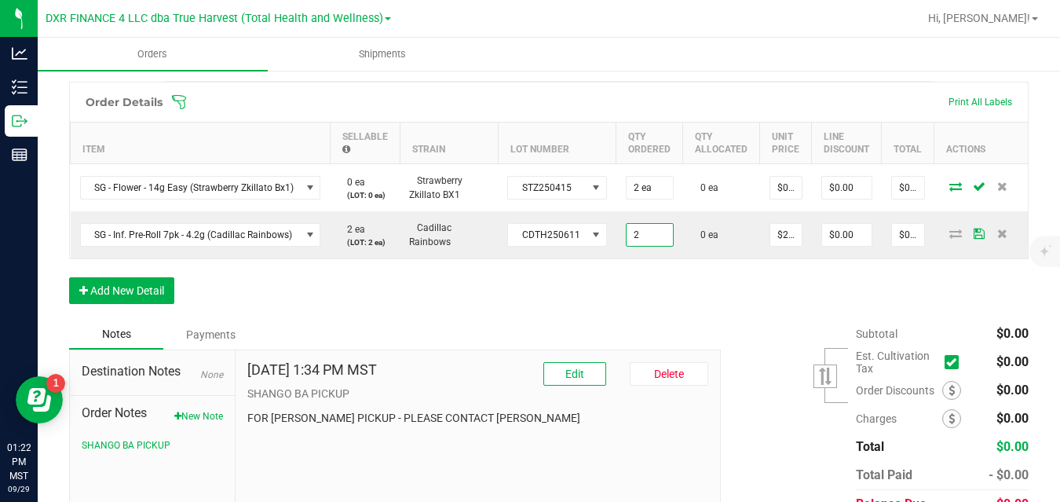
type input "2 ea"
type input "$55.00"
click at [694, 309] on div "Order Details Print All Labels Item Sellable Strain Lot Number Qty Ordered Qty …" at bounding box center [548, 201] width 959 height 238
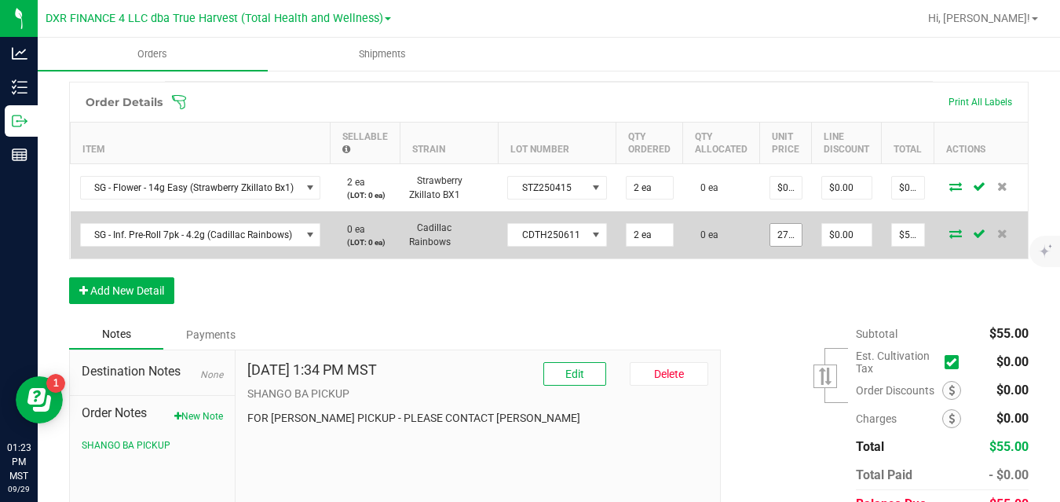
click at [781, 236] on input "27.5" at bounding box center [785, 235] width 31 height 22
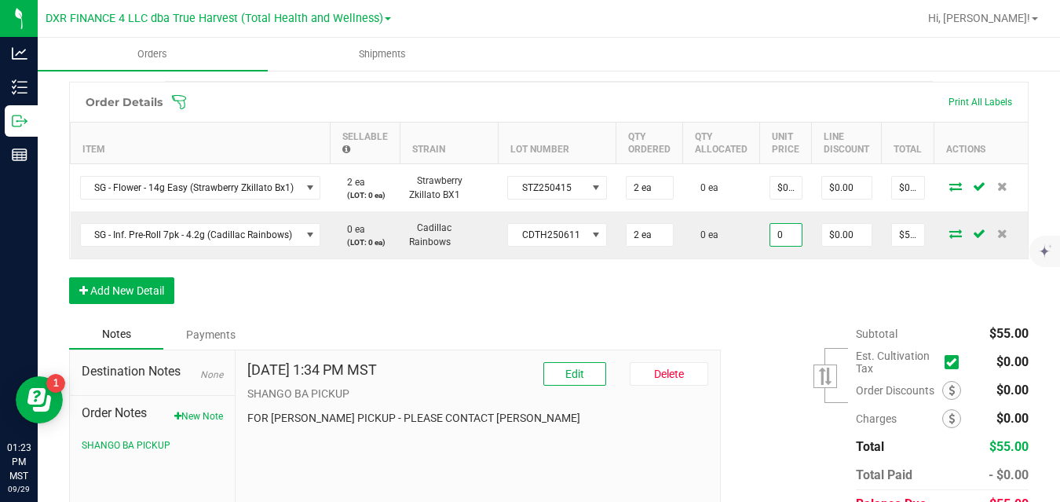
type input "$0.00000"
type input "$0.00"
click at [761, 316] on div "Order Details Print All Labels Item Sellable Strain Lot Number Qty Ordered Qty …" at bounding box center [548, 201] width 959 height 238
click at [166, 298] on button "Add New Detail" at bounding box center [121, 290] width 105 height 27
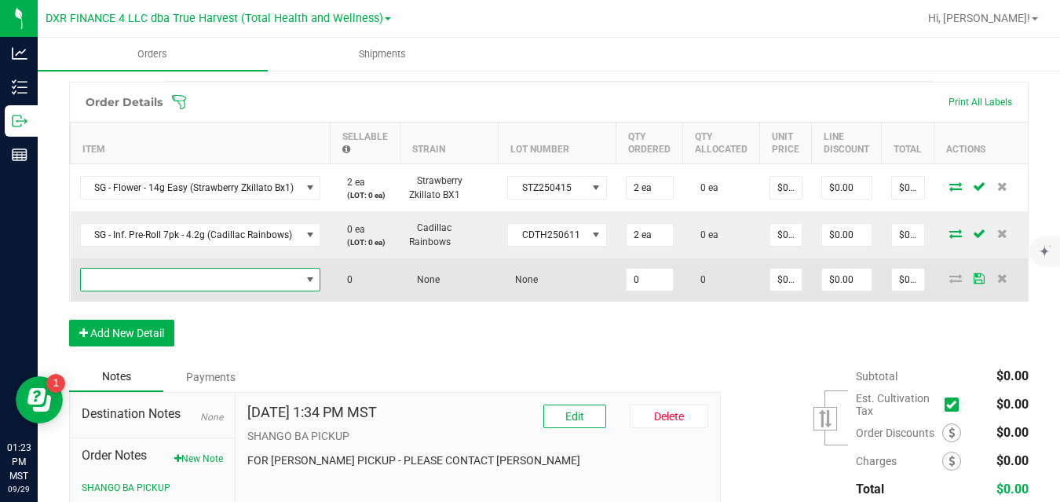
click at [185, 286] on span "NO DATA FOUND" at bounding box center [191, 279] width 220 height 22
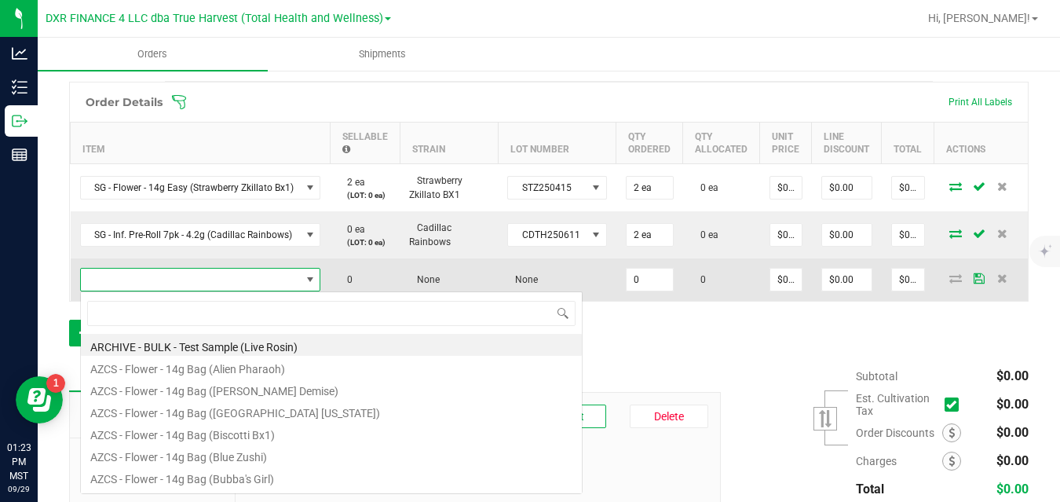
scroll to position [24, 239]
type input "sg - flower - 14g easy (a"
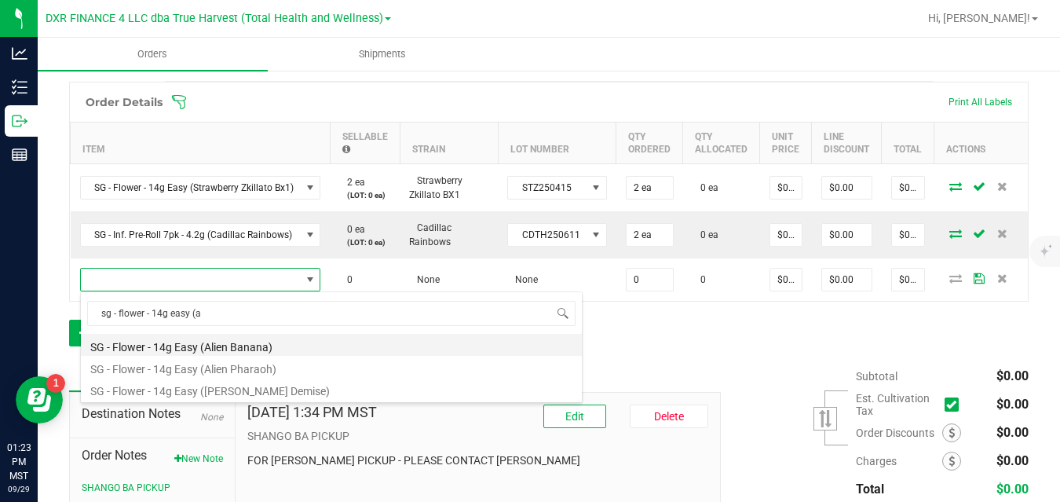
click at [202, 345] on li "SG - Flower - 14g Easy (Alien Banana)" at bounding box center [331, 345] width 501 height 22
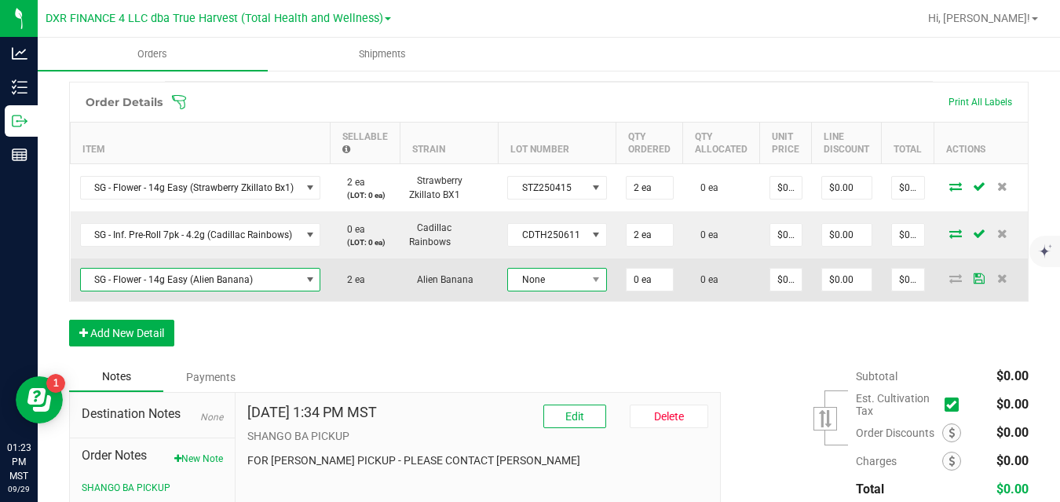
click at [527, 279] on span "None" at bounding box center [547, 279] width 78 height 22
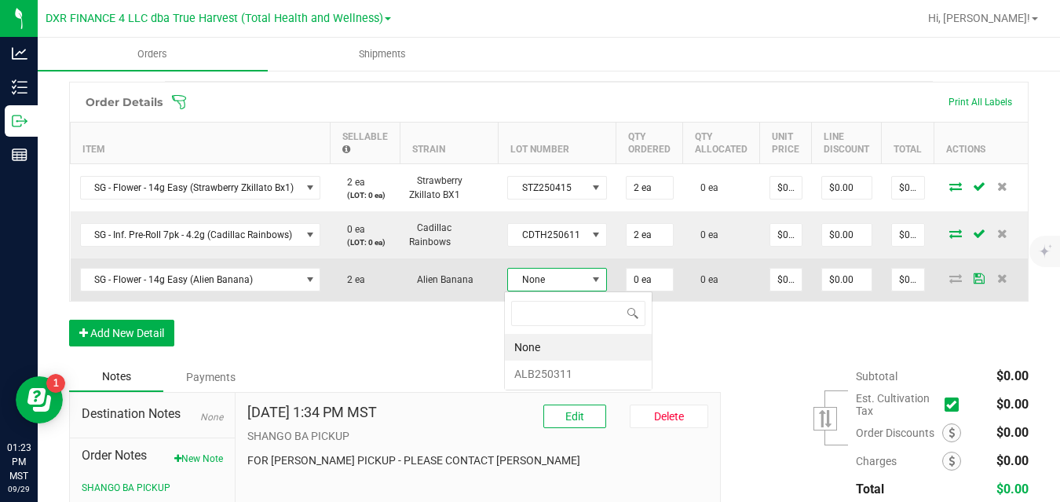
scroll to position [24, 98]
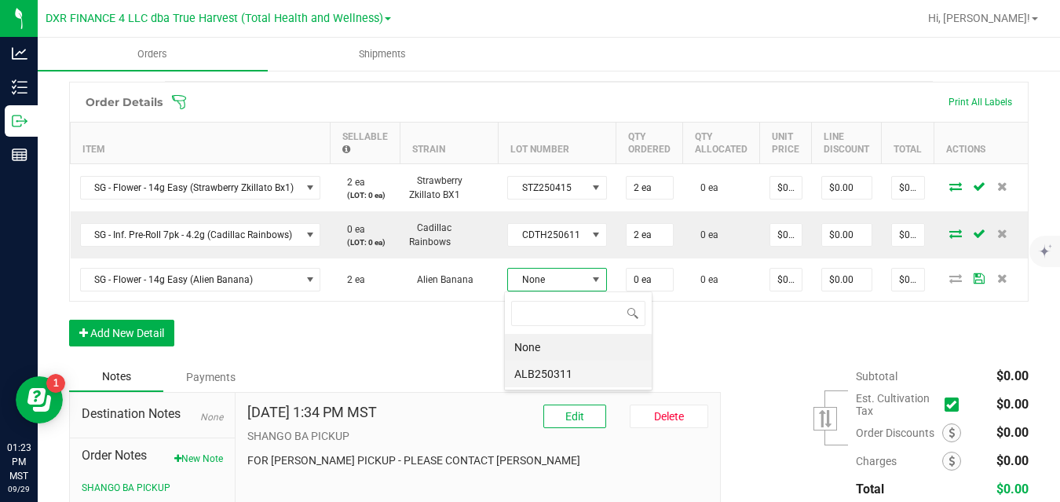
click at [538, 373] on li "ALB250311" at bounding box center [578, 373] width 147 height 27
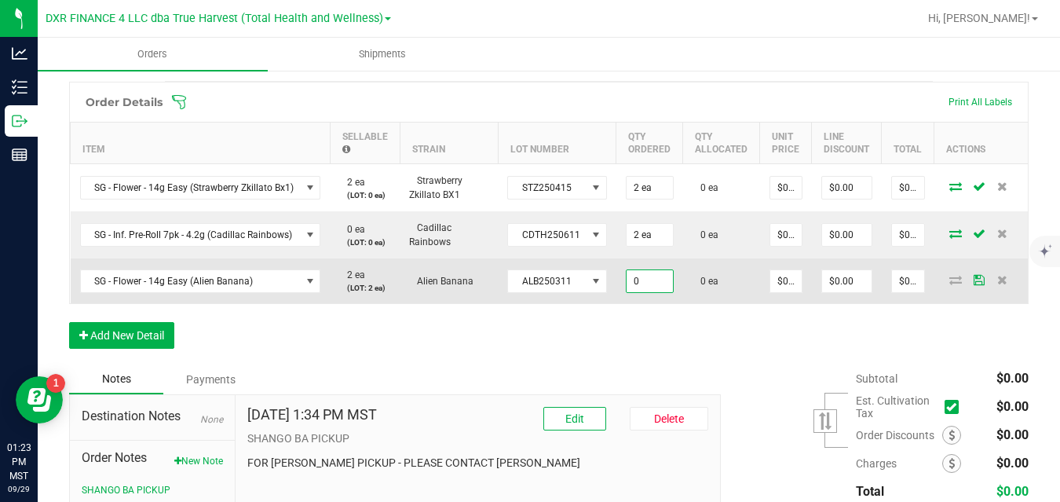
click at [643, 282] on input "0" at bounding box center [649, 281] width 46 height 22
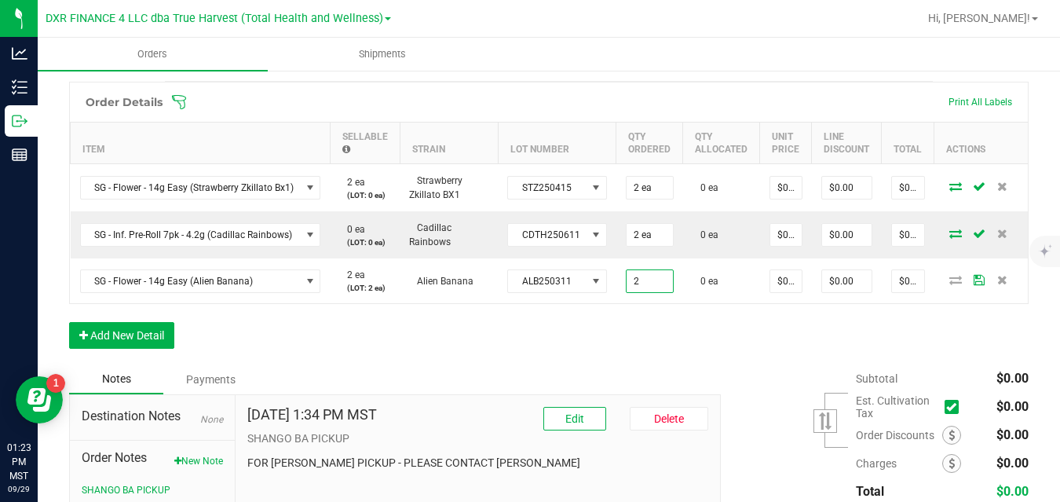
type input "2 ea"
click at [707, 336] on div "Order Details Print All Labels Item Sellable Strain Lot Number Qty Ordered Qty …" at bounding box center [548, 223] width 959 height 283
click at [154, 348] on button "Add New Detail" at bounding box center [121, 335] width 105 height 27
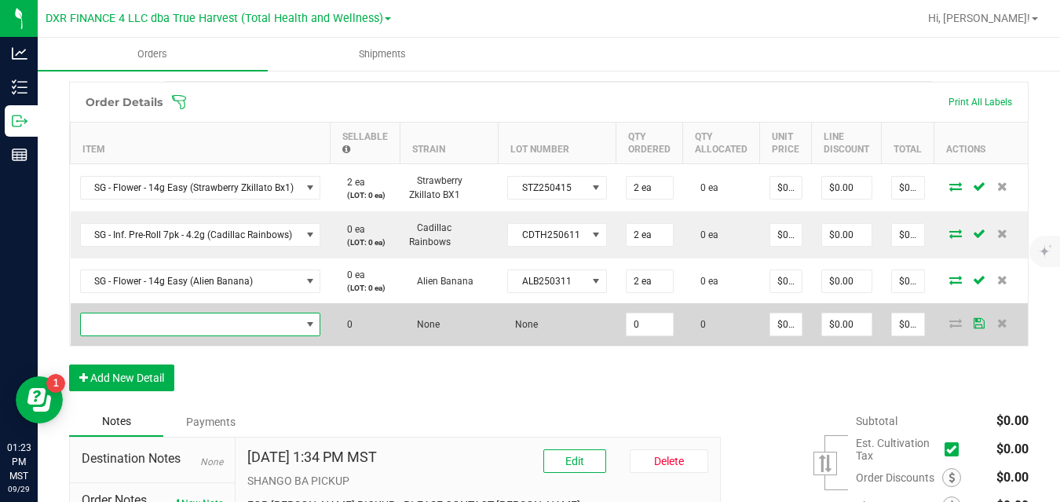
click at [192, 326] on span "NO DATA FOUND" at bounding box center [191, 324] width 220 height 22
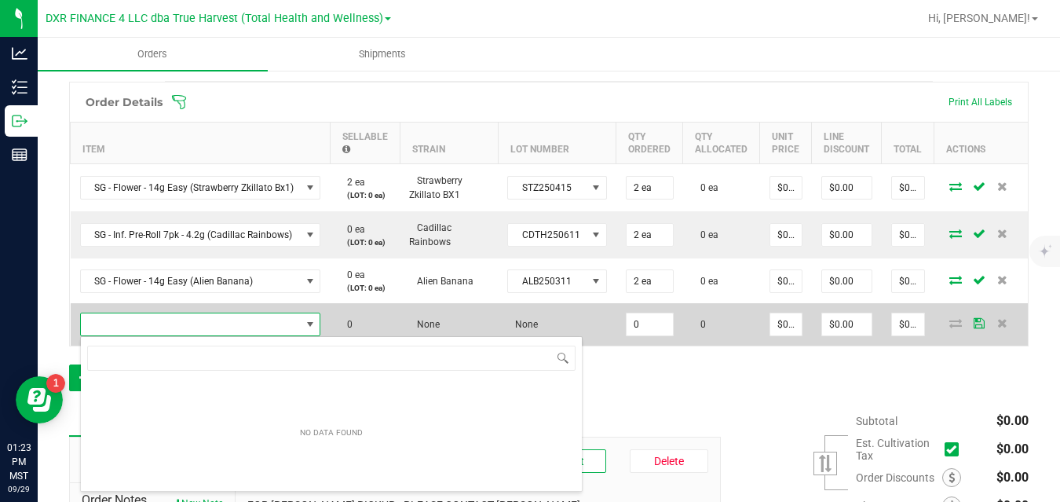
scroll to position [24, 239]
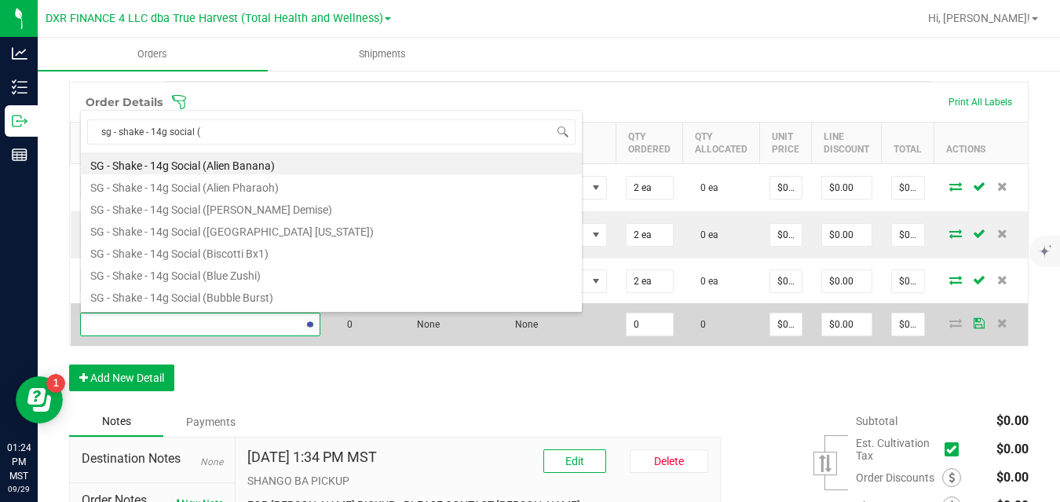
type input "sg - shake - 14g social (z"
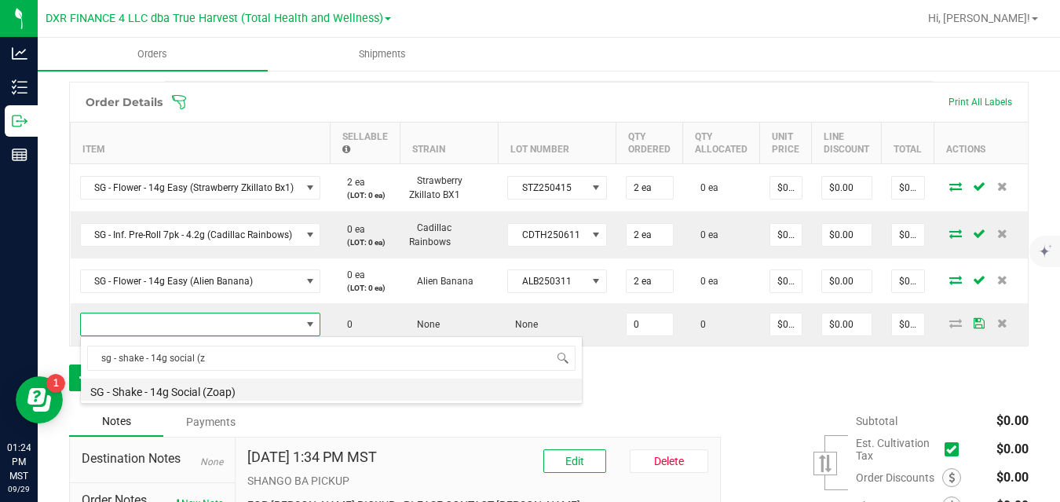
click at [203, 388] on li "SG - Shake - 14g Social (Zoap)" at bounding box center [331, 389] width 501 height 22
type input "0 ea"
type input "$10.00000"
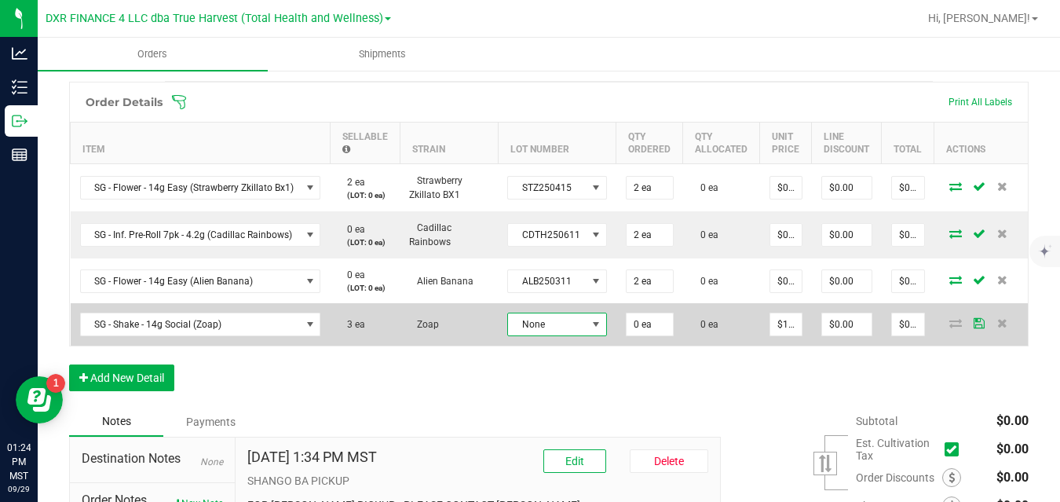
click at [525, 324] on span "None" at bounding box center [547, 324] width 78 height 22
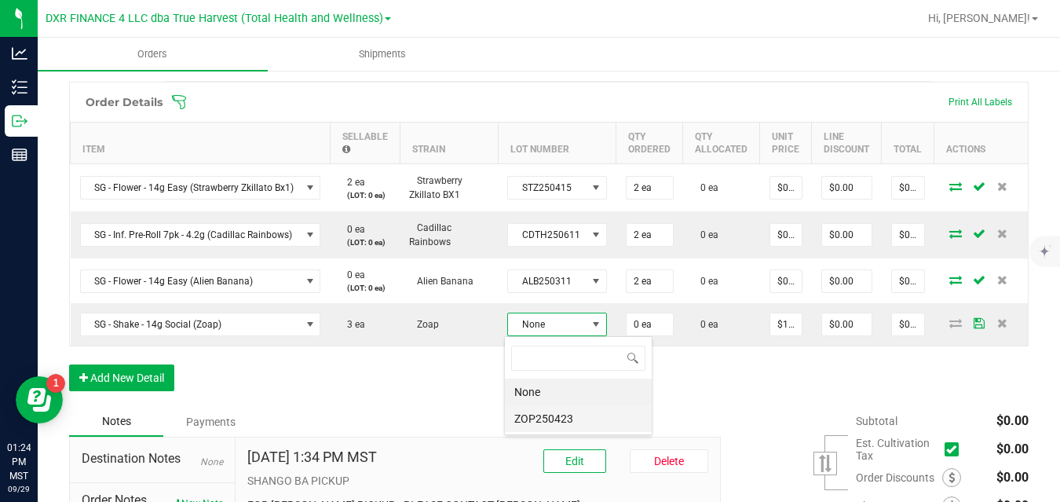
click at [542, 413] on li "ZOP250423" at bounding box center [578, 418] width 147 height 27
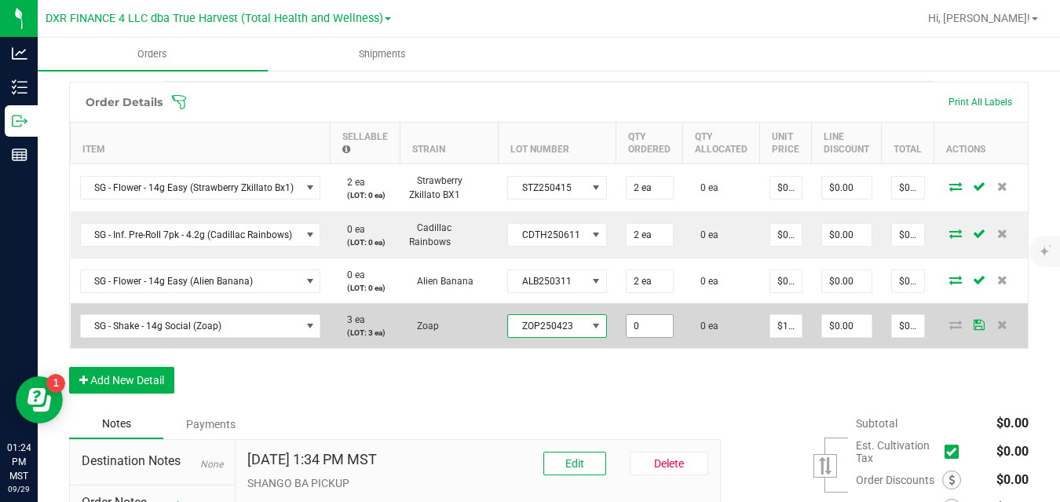
click at [637, 325] on input "0" at bounding box center [649, 326] width 46 height 22
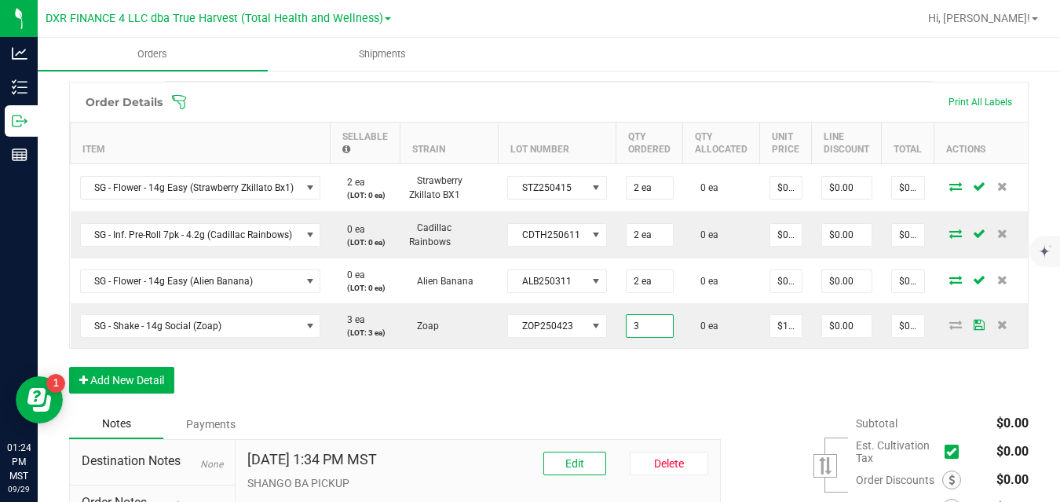
type input "3 ea"
type input "$30.00"
click at [704, 371] on div "Order Details Print All Labels Item Sellable Strain Lot Number Qty Ordered Qty …" at bounding box center [548, 245] width 959 height 327
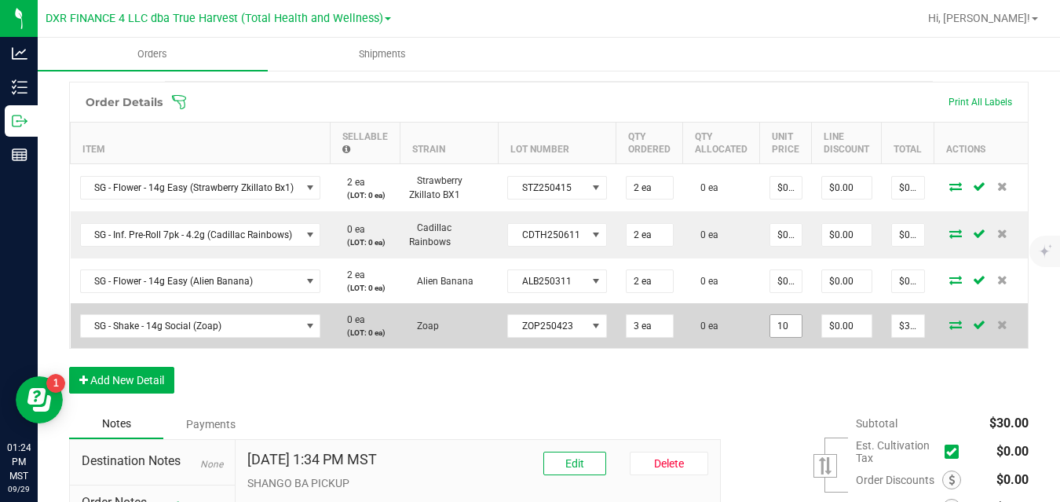
click at [786, 318] on input "10" at bounding box center [785, 326] width 31 height 22
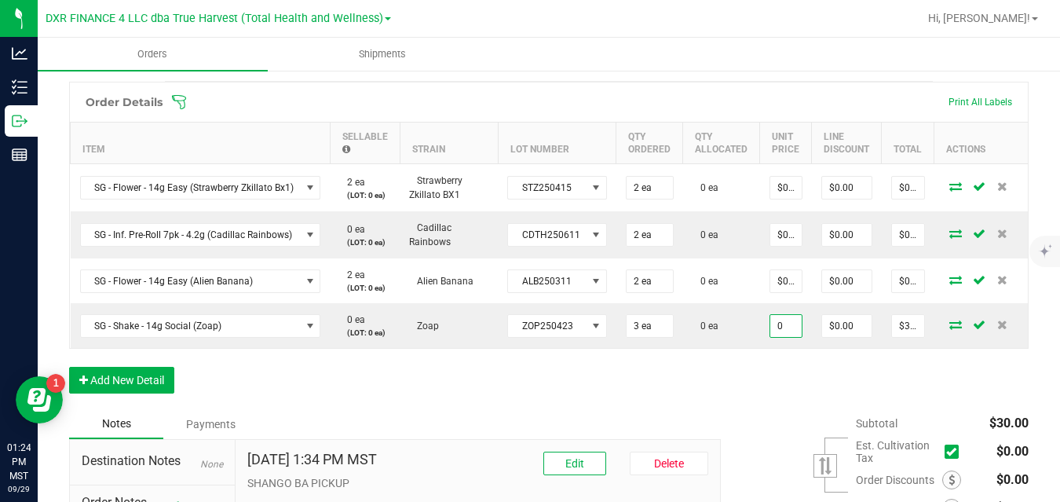
type input "$0.00000"
type input "$0.00"
click at [788, 381] on div "Order Details Print All Labels Item Sellable Strain Lot Number Qty Ordered Qty …" at bounding box center [548, 245] width 959 height 327
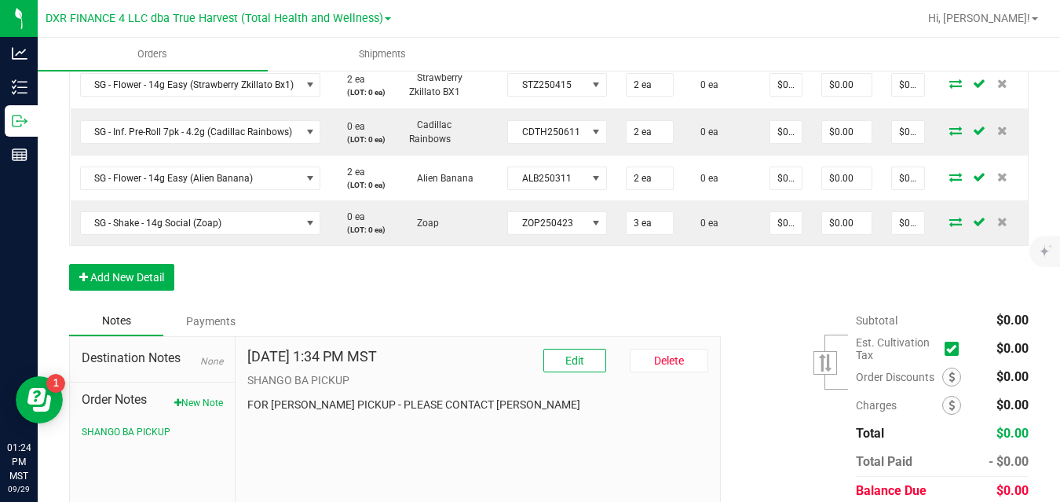
scroll to position [567, 0]
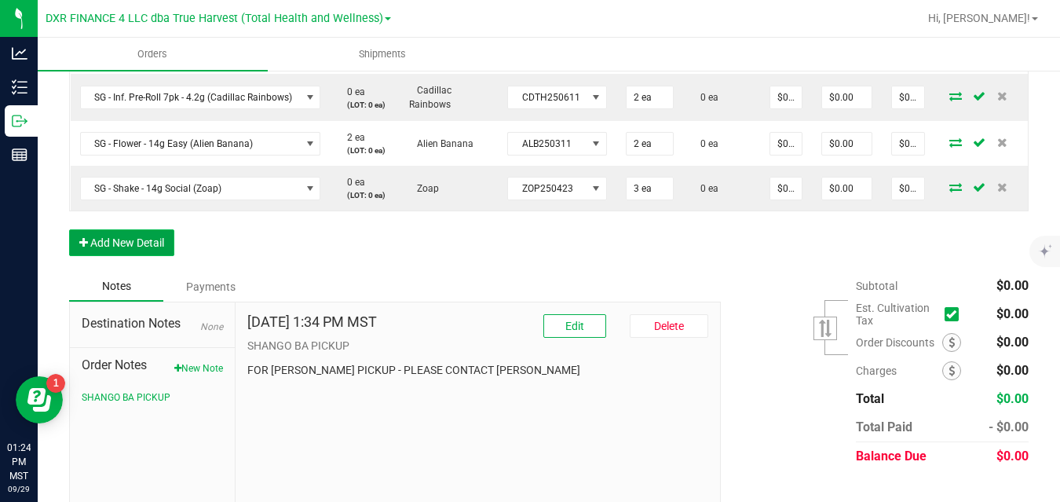
click at [155, 254] on button "Add New Detail" at bounding box center [121, 242] width 105 height 27
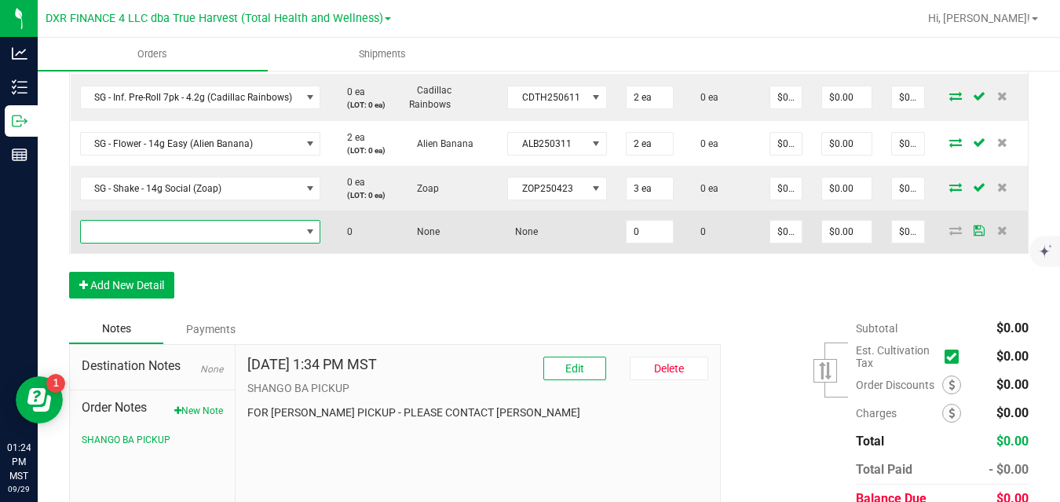
click at [176, 234] on span "NO DATA FOUND" at bounding box center [191, 232] width 220 height 22
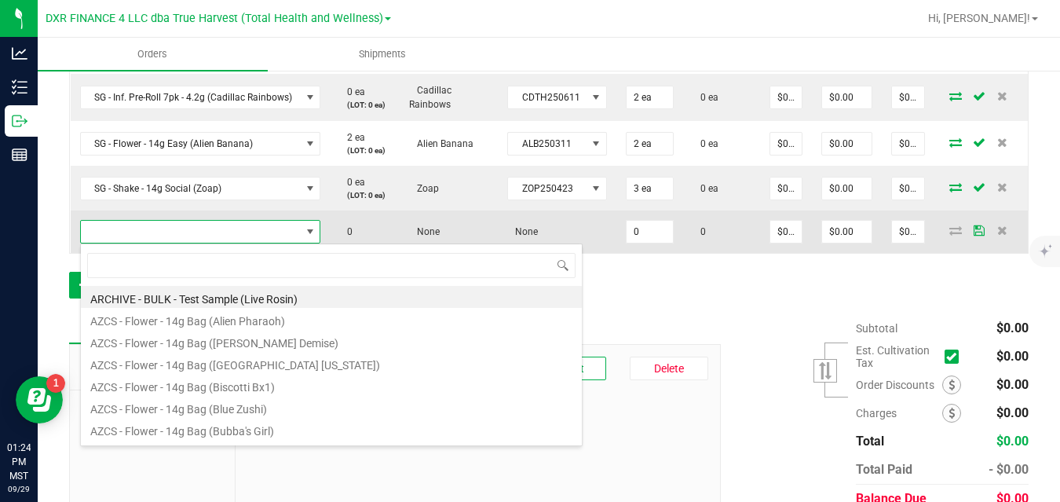
scroll to position [24, 239]
type input "sg - shake - 14g social (e"
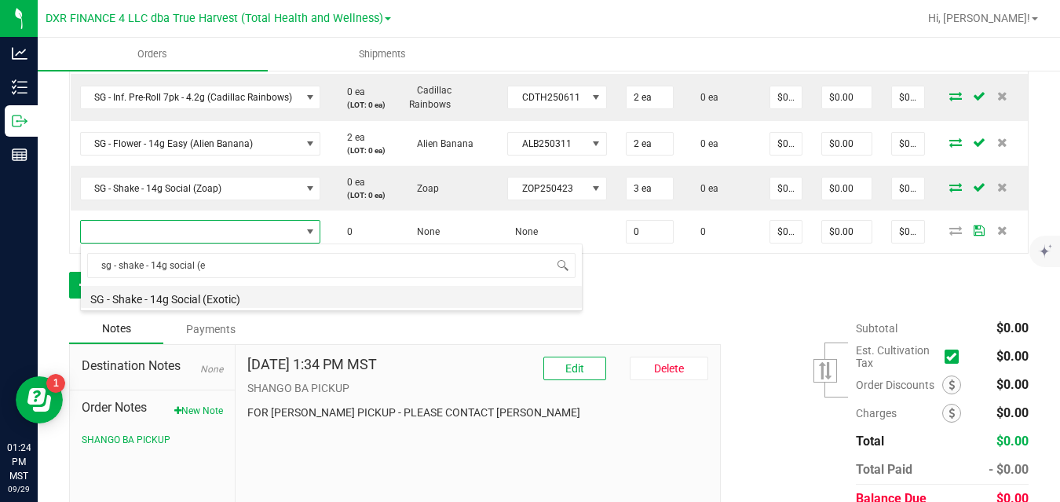
click at [191, 297] on li "SG - Shake - 14g Social (Exotic)" at bounding box center [331, 297] width 501 height 22
type input "0 ea"
type input "$10.00000"
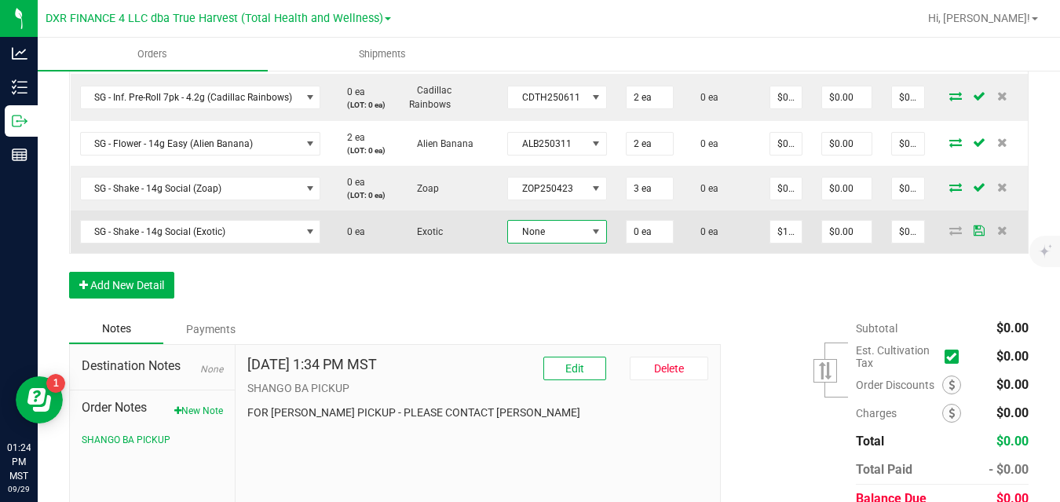
click at [510, 239] on span "None" at bounding box center [547, 232] width 78 height 22
click at [281, 233] on span "SG - Shake - 14g Social (Exotic)" at bounding box center [191, 232] width 220 height 22
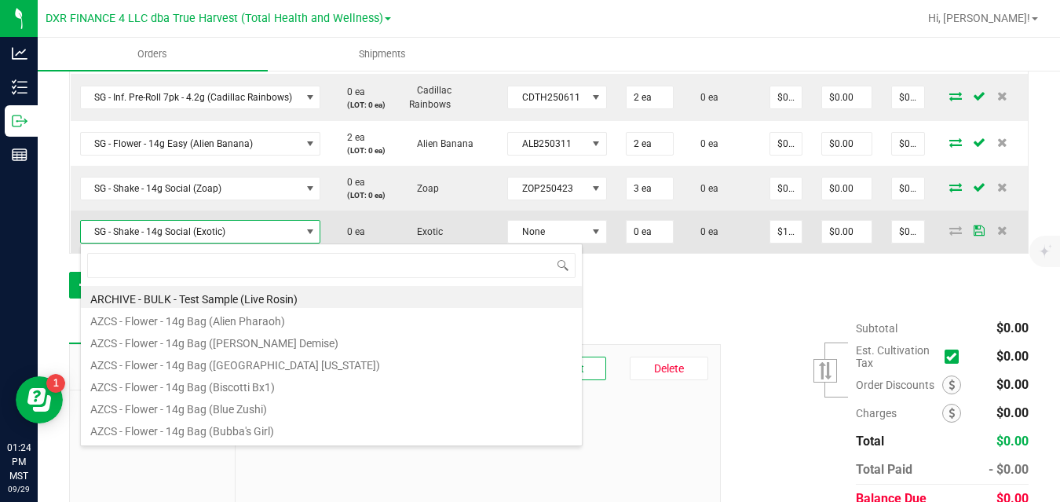
scroll to position [24, 239]
type input "sg - flower - 14g easy (e"
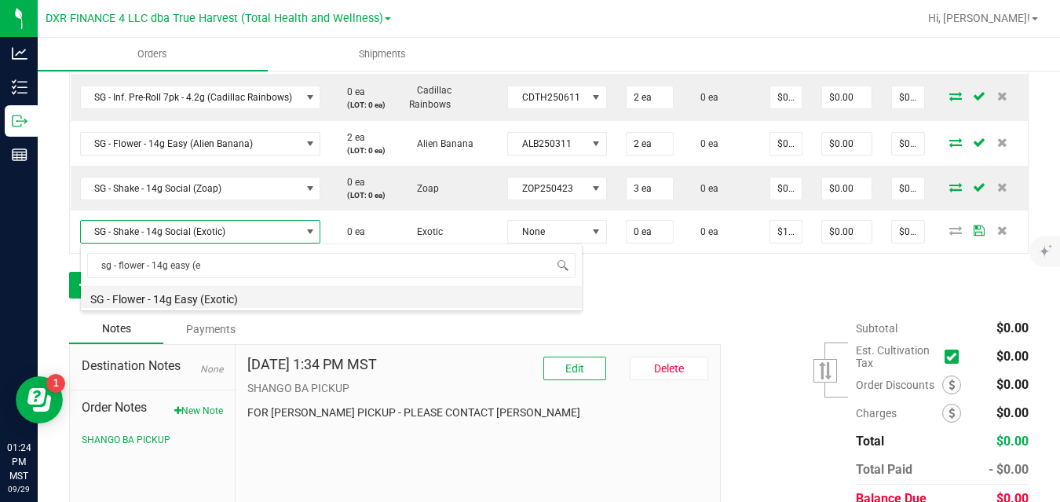
click at [244, 300] on li "SG - Flower - 14g Easy (Exotic)" at bounding box center [331, 297] width 501 height 22
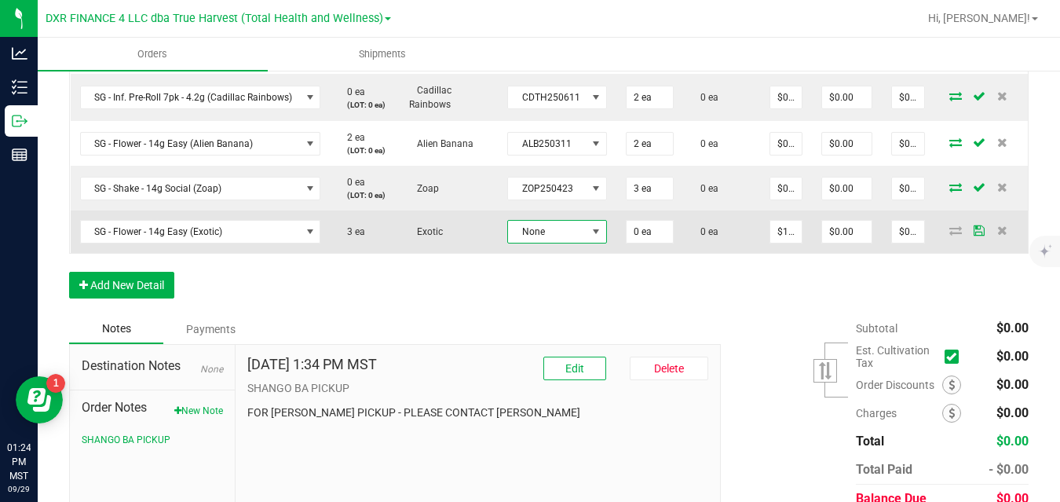
click at [525, 235] on span "None" at bounding box center [547, 232] width 78 height 22
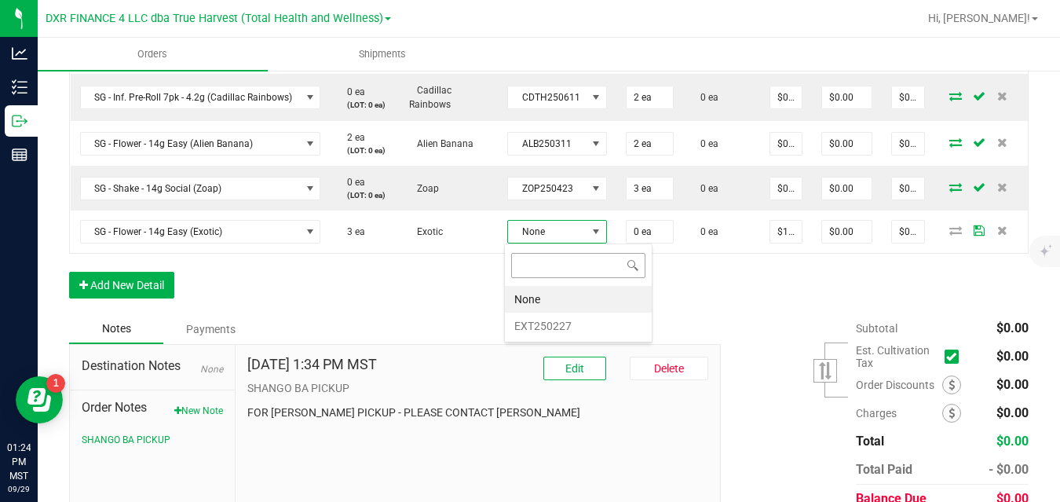
scroll to position [24, 98]
click at [531, 326] on li "EXT250227" at bounding box center [578, 325] width 147 height 27
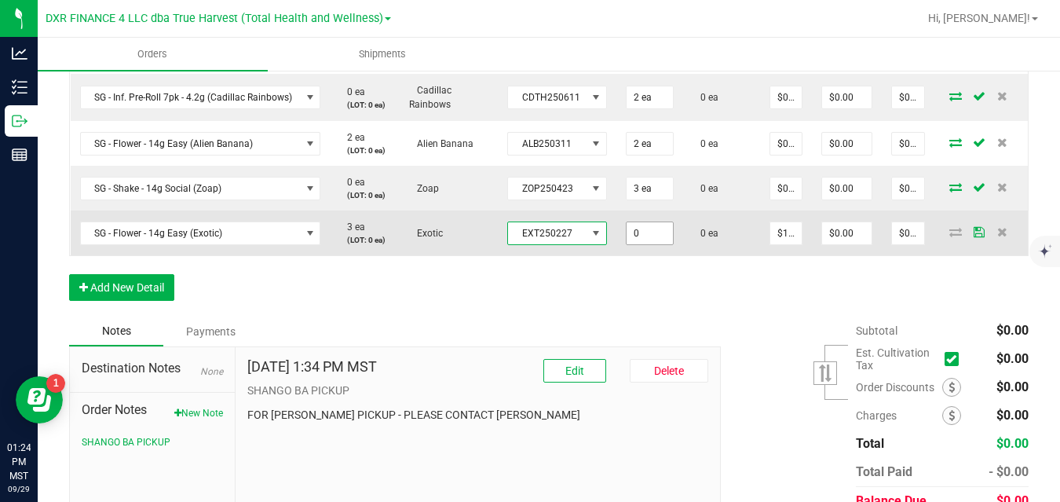
click at [637, 234] on input "0" at bounding box center [649, 233] width 46 height 22
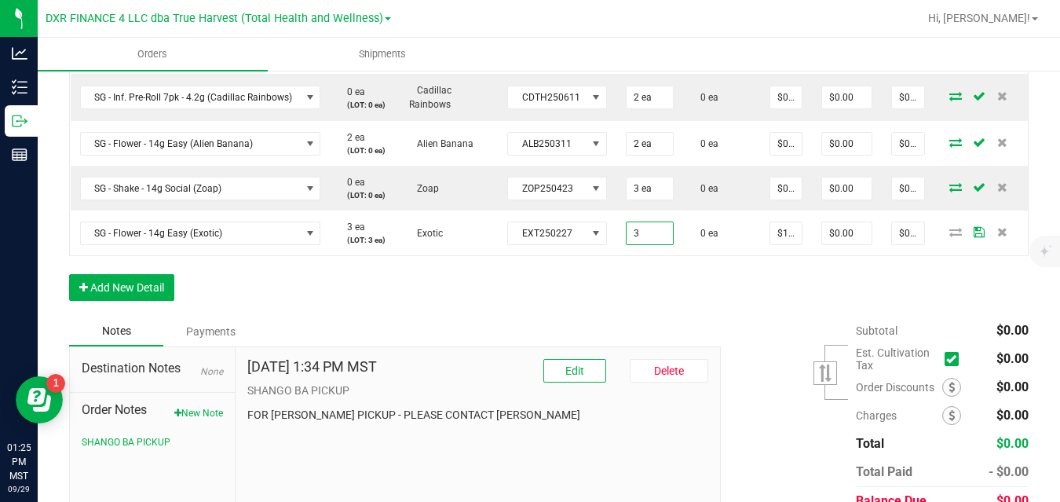
type input "3 ea"
type input "$30.00"
click at [703, 283] on div "Order Details Print All Labels Item Sellable Strain Lot Number Qty Ordered Qty …" at bounding box center [548, 130] width 959 height 372
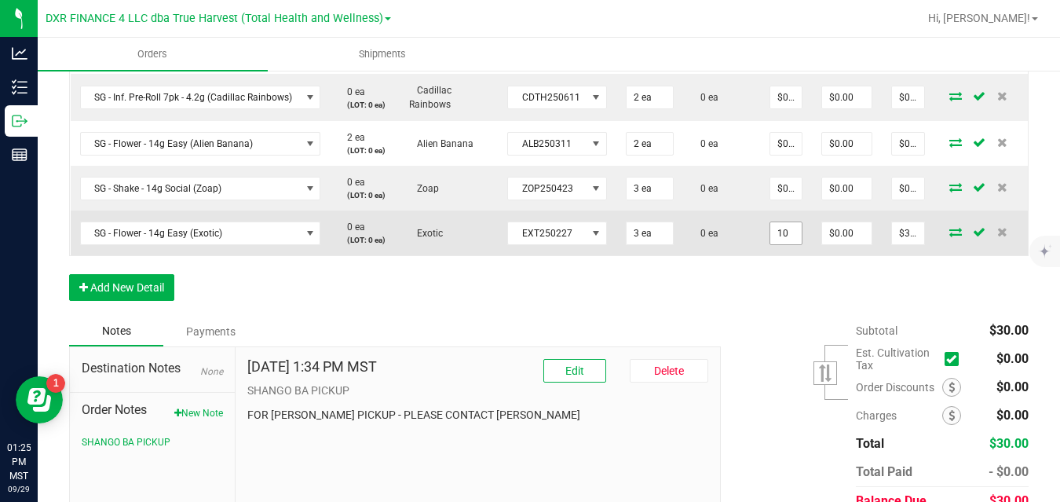
click at [778, 235] on input "10" at bounding box center [785, 233] width 31 height 22
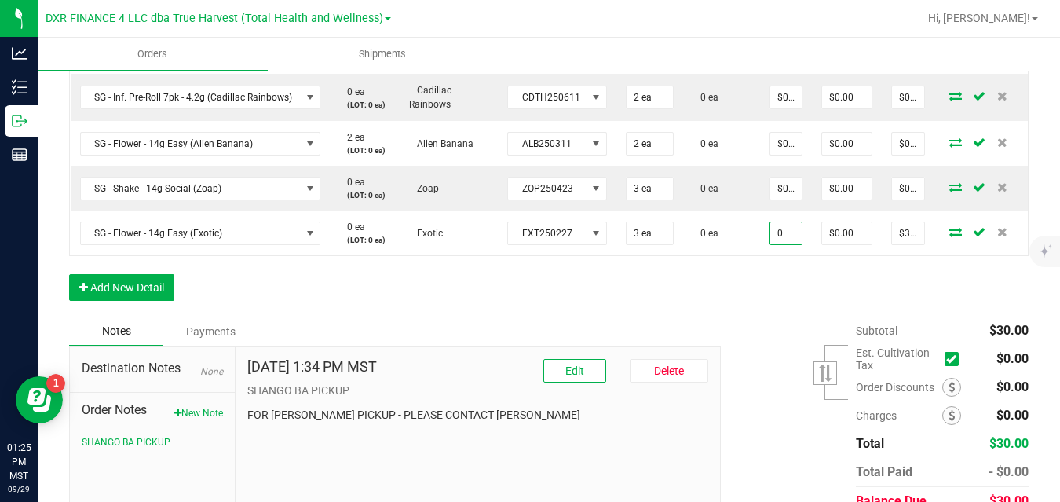
type input "$0.00000"
type input "$0.00"
click at [766, 281] on div "Order Details Print All Labels Item Sellable Strain Lot Number Qty Ordered Qty …" at bounding box center [548, 130] width 959 height 372
click at [147, 298] on button "Add New Detail" at bounding box center [121, 287] width 105 height 27
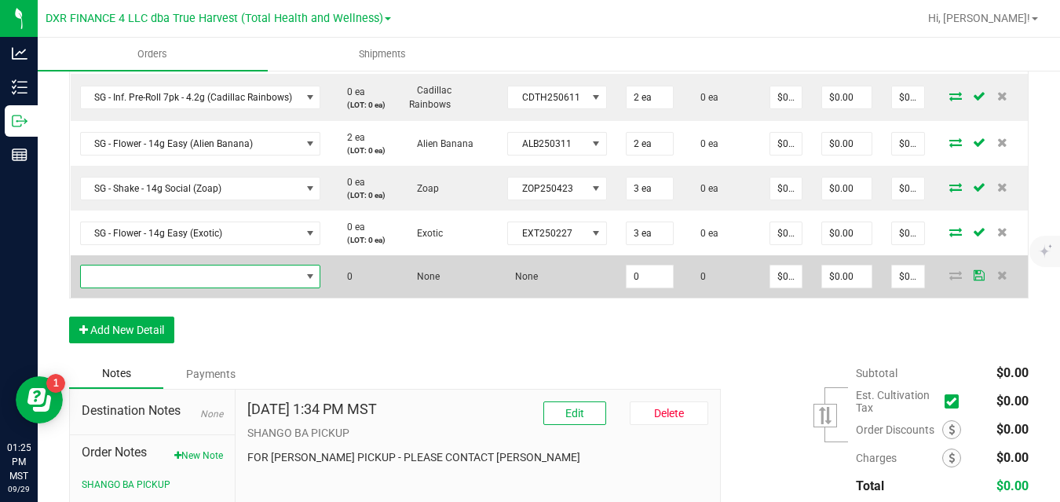
click at [176, 275] on span "NO DATA FOUND" at bounding box center [191, 276] width 220 height 22
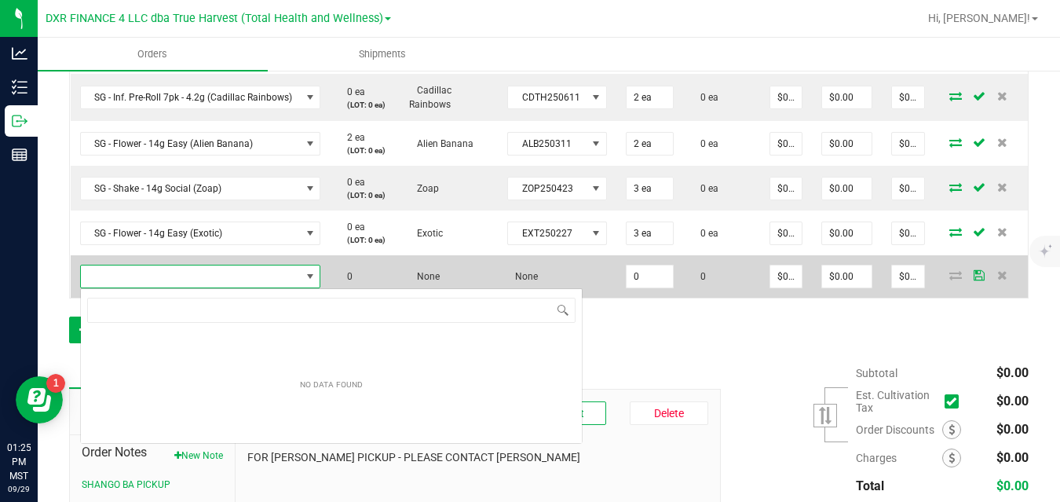
scroll to position [24, 239]
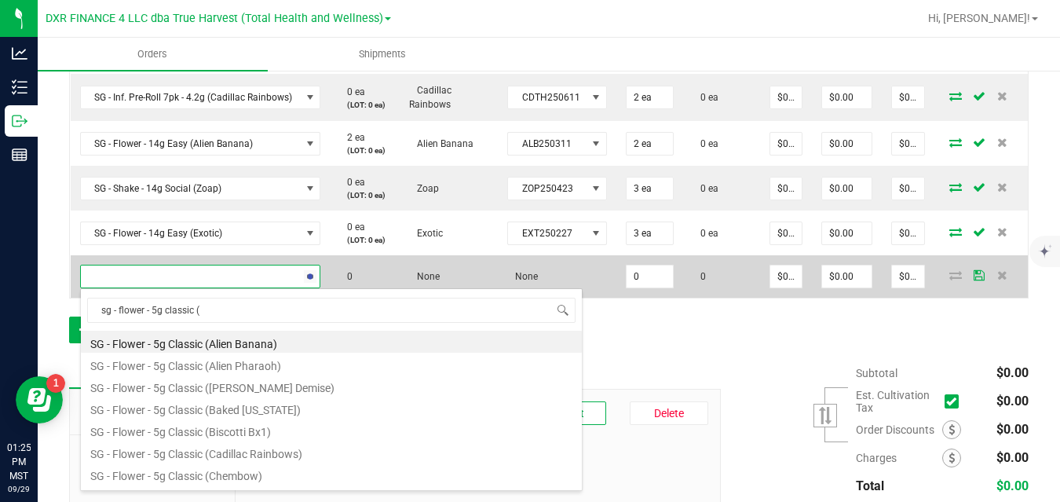
type input "sg - flower - 5g classic (g"
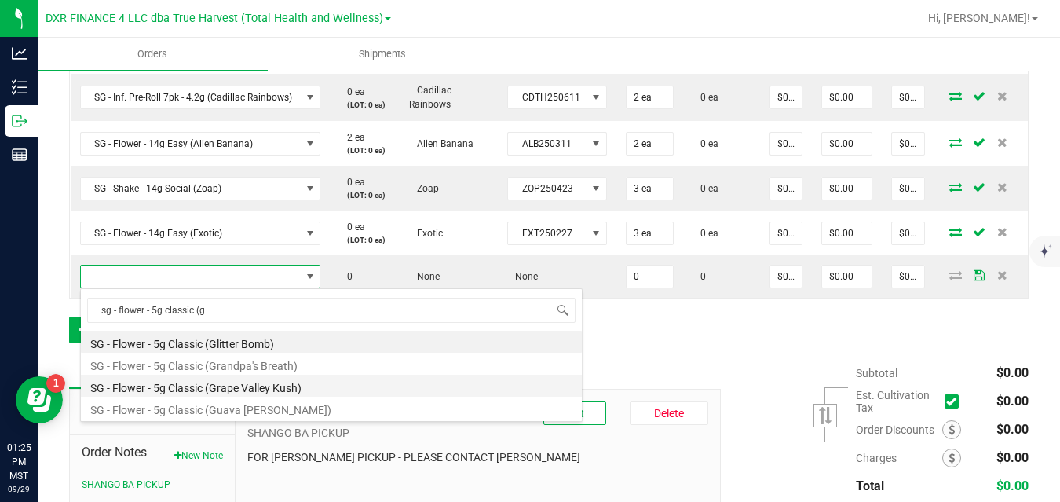
click at [228, 385] on li "SG - Flower - 5g Classic (Grape Valley Kush)" at bounding box center [331, 385] width 501 height 22
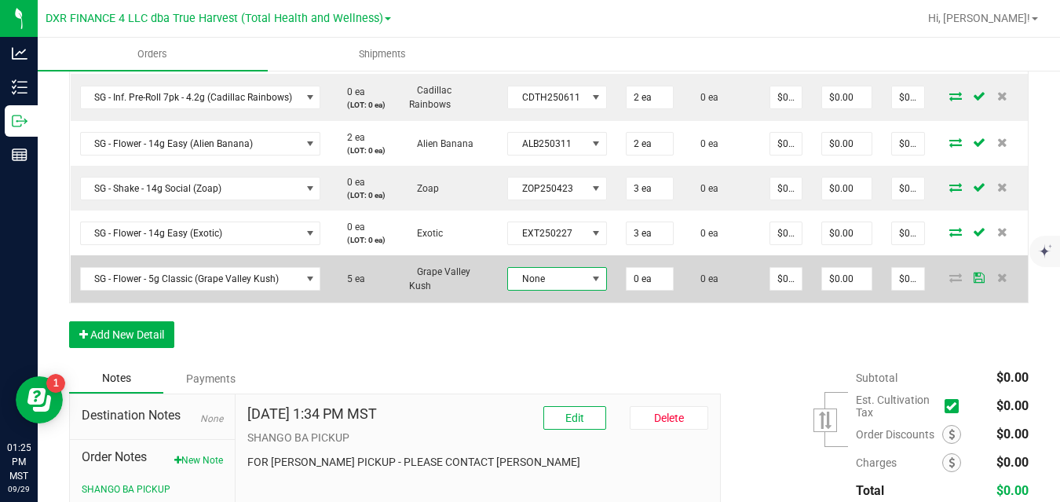
click at [545, 277] on span "None" at bounding box center [547, 279] width 78 height 22
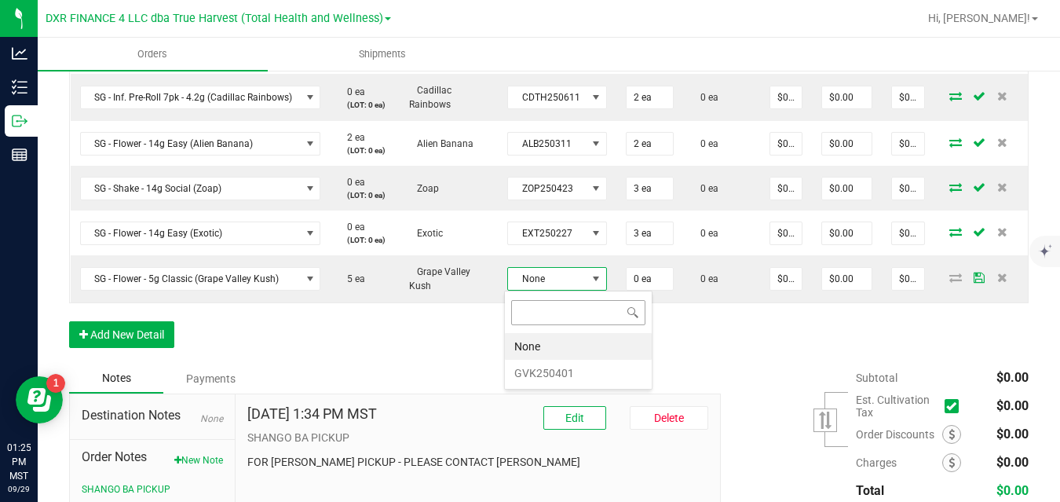
scroll to position [24, 98]
click at [541, 368] on li "GVK250401" at bounding box center [578, 372] width 147 height 27
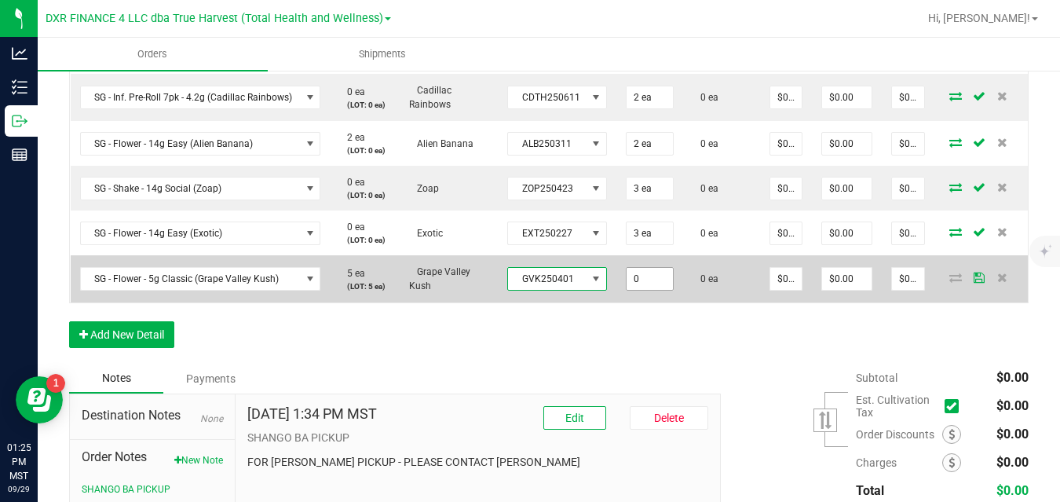
click at [638, 279] on input "0" at bounding box center [649, 279] width 46 height 22
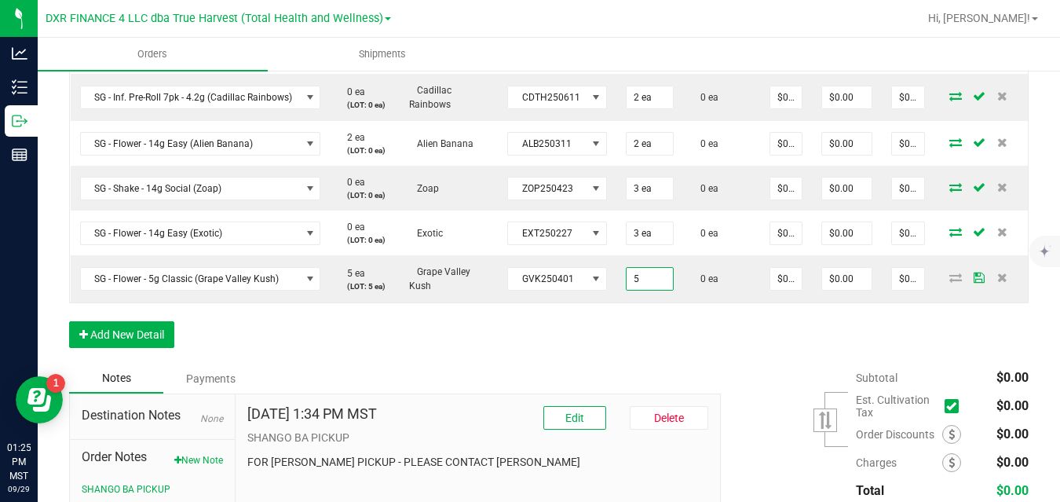
type input "5 ea"
click at [714, 336] on div "Order Details Print All Labels Item Sellable Strain Lot Number Qty Ordered Qty …" at bounding box center [548, 153] width 959 height 419
click at [153, 344] on button "Add New Detail" at bounding box center [121, 334] width 105 height 27
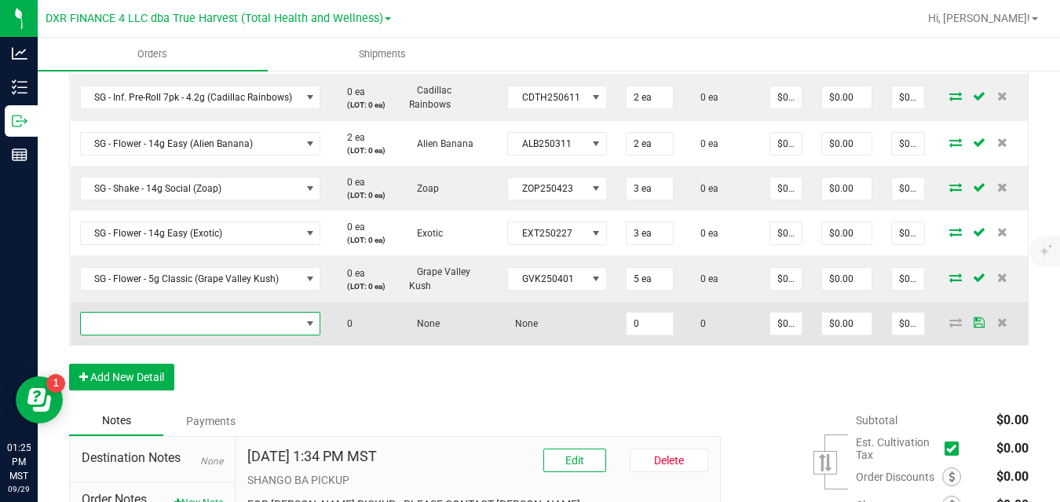
click at [175, 324] on span "NO DATA FOUND" at bounding box center [191, 323] width 220 height 22
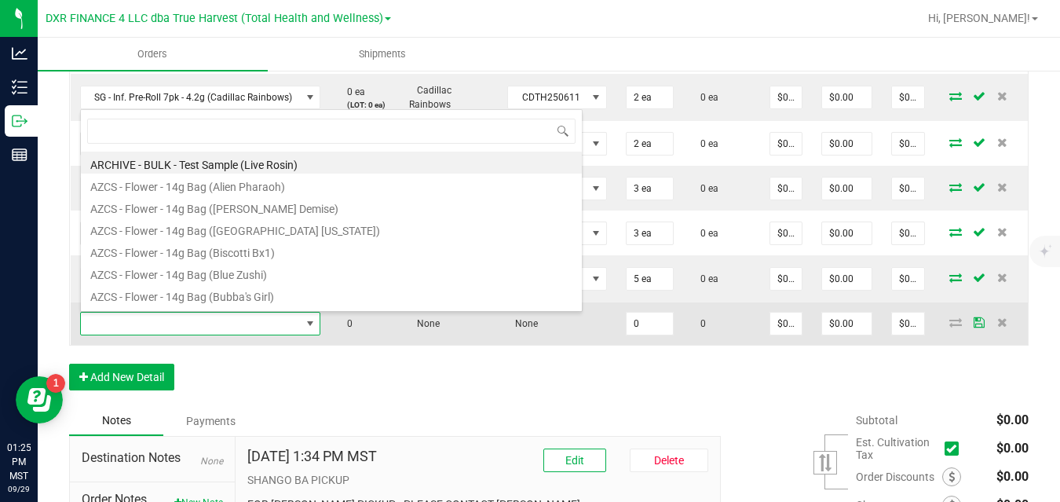
scroll to position [24, 239]
type input "sg - flower - 5g classic (k"
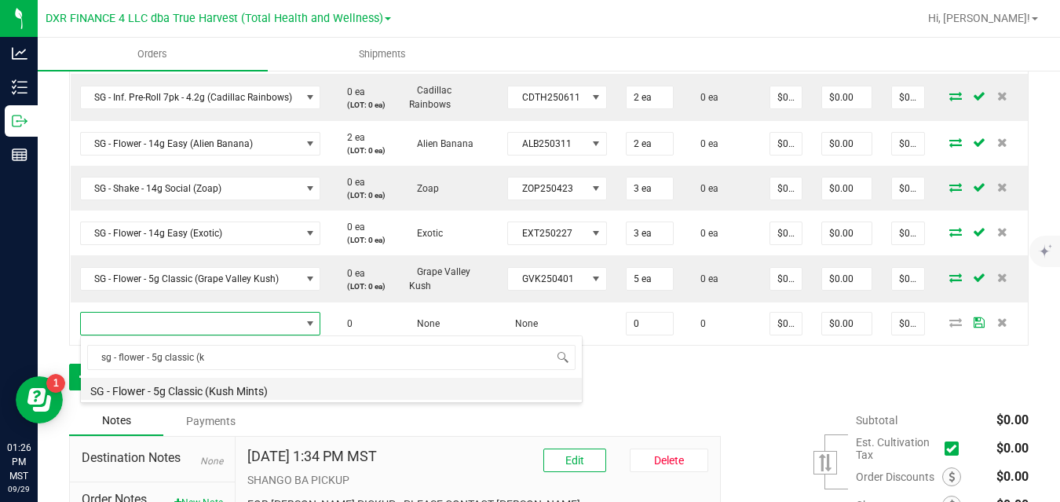
click at [190, 385] on li "SG - Flower - 5g Classic (Kush Mints)" at bounding box center [331, 389] width 501 height 22
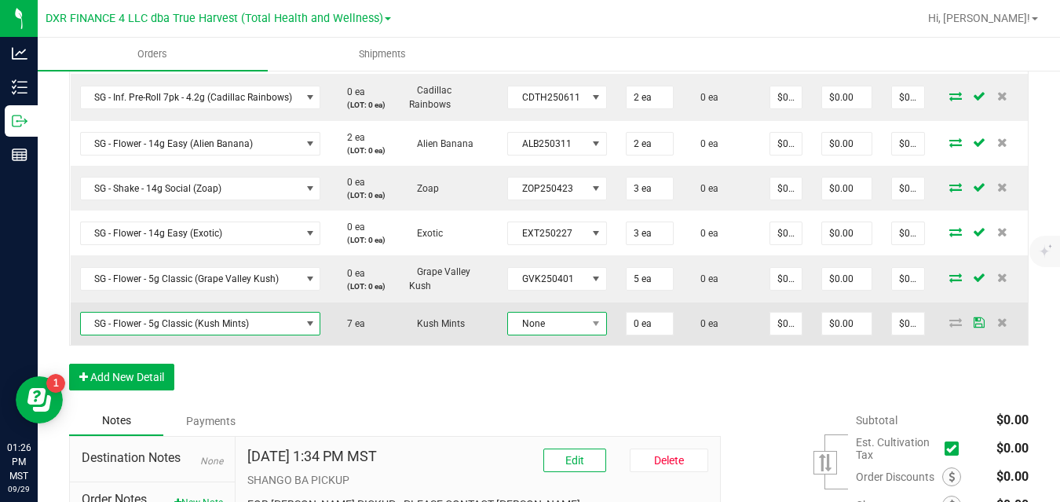
click at [538, 320] on span "None" at bounding box center [547, 323] width 78 height 22
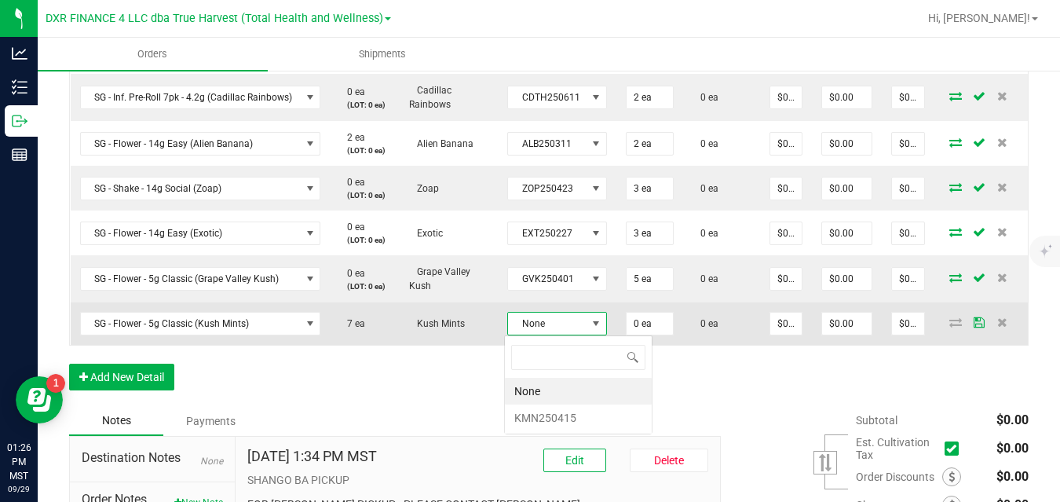
scroll to position [24, 98]
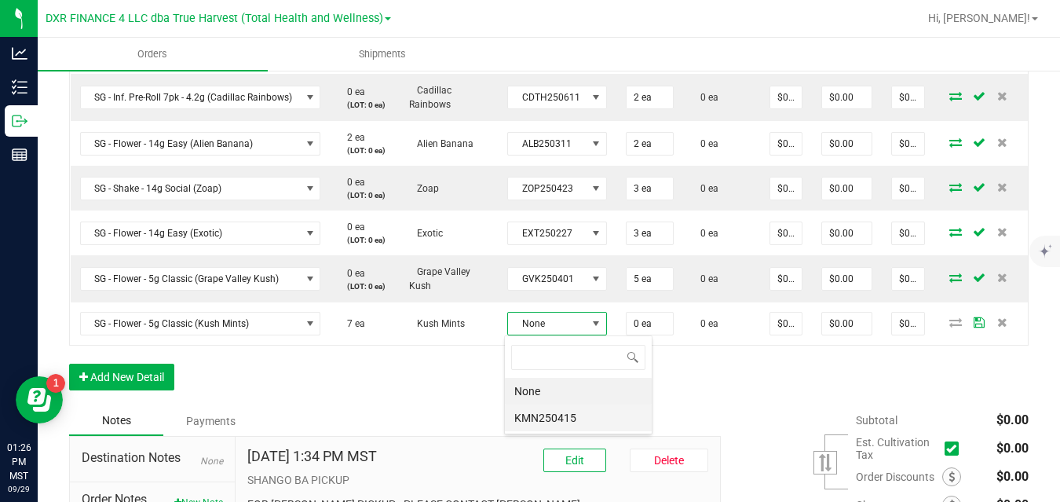
click at [547, 421] on li "KMN250415" at bounding box center [578, 417] width 147 height 27
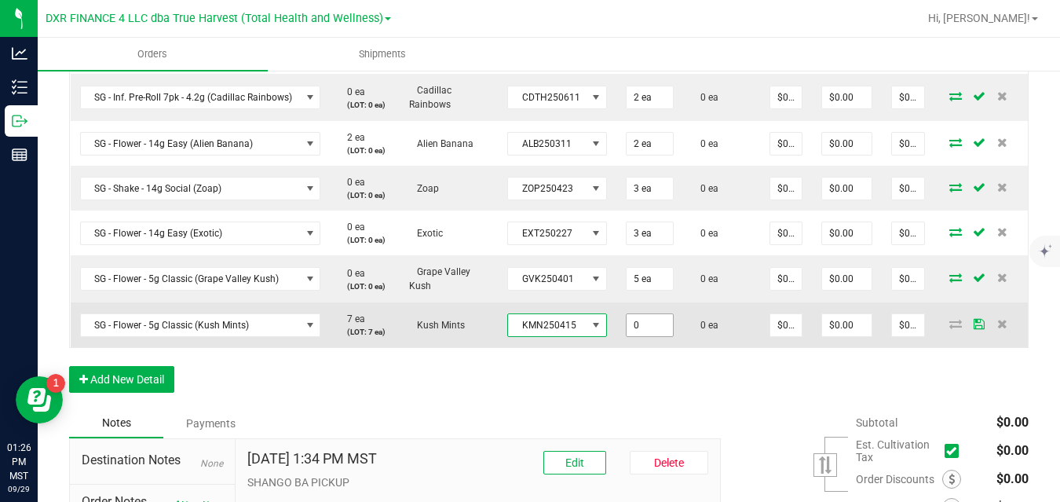
click at [633, 324] on input "0" at bounding box center [649, 325] width 46 height 22
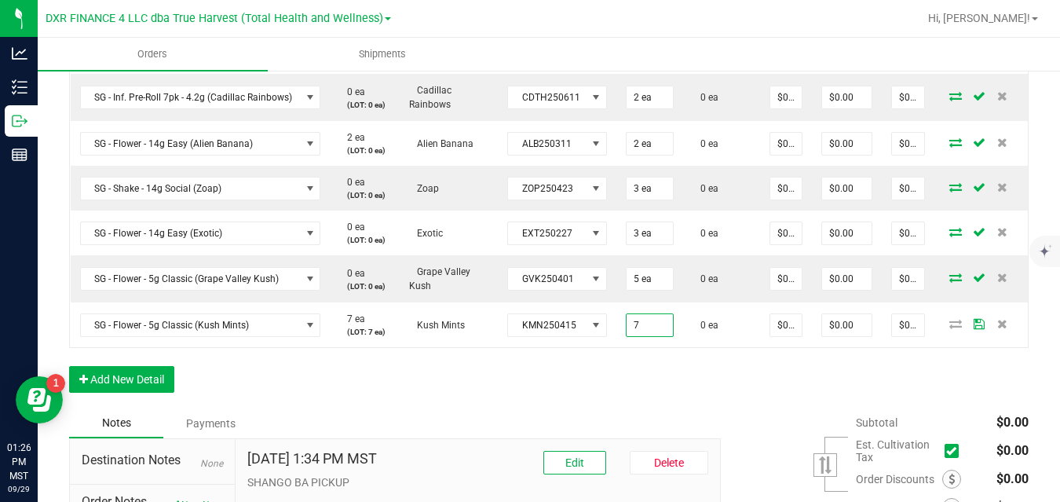
type input "7 ea"
click at [703, 381] on div "Order Details Print All Labels Item Sellable Strain Lot Number Qty Ordered Qty …" at bounding box center [548, 176] width 959 height 464
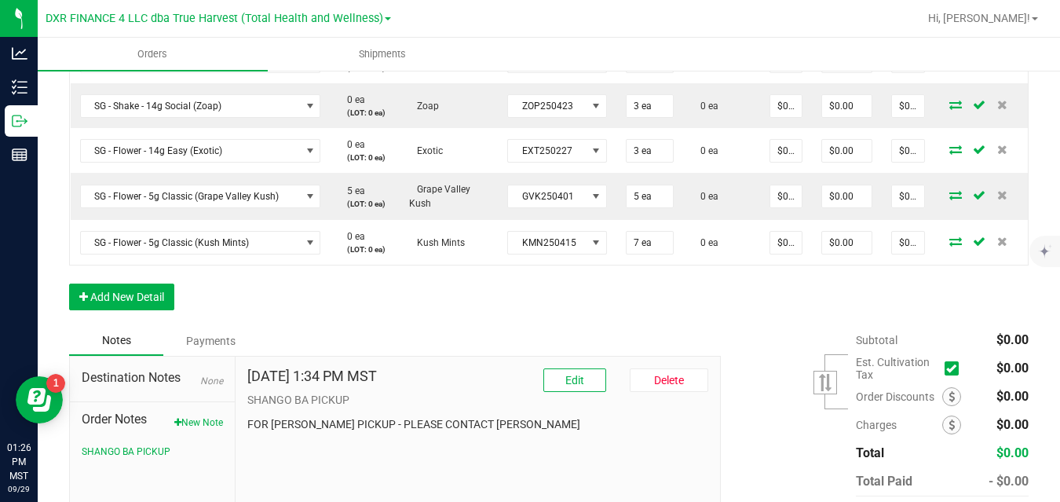
scroll to position [671, 0]
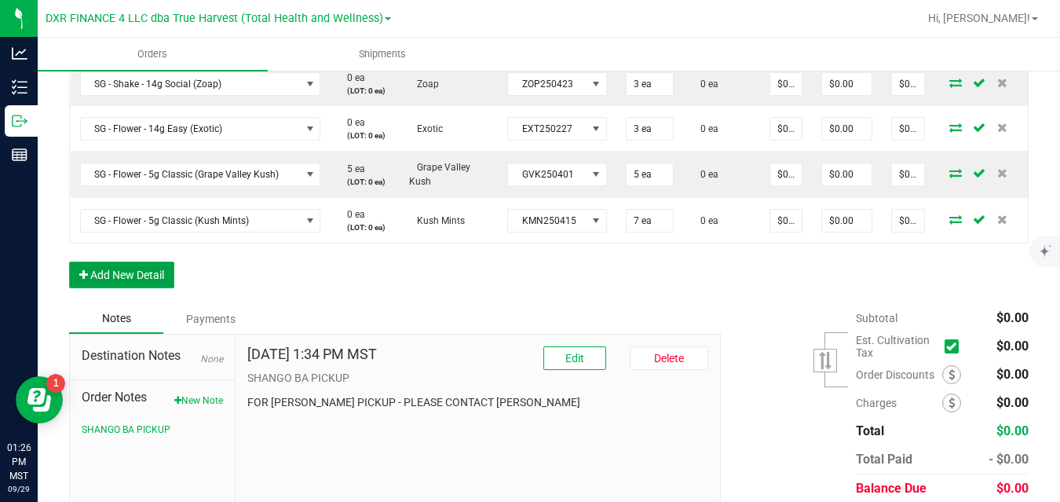
click at [158, 288] on button "Add New Detail" at bounding box center [121, 274] width 105 height 27
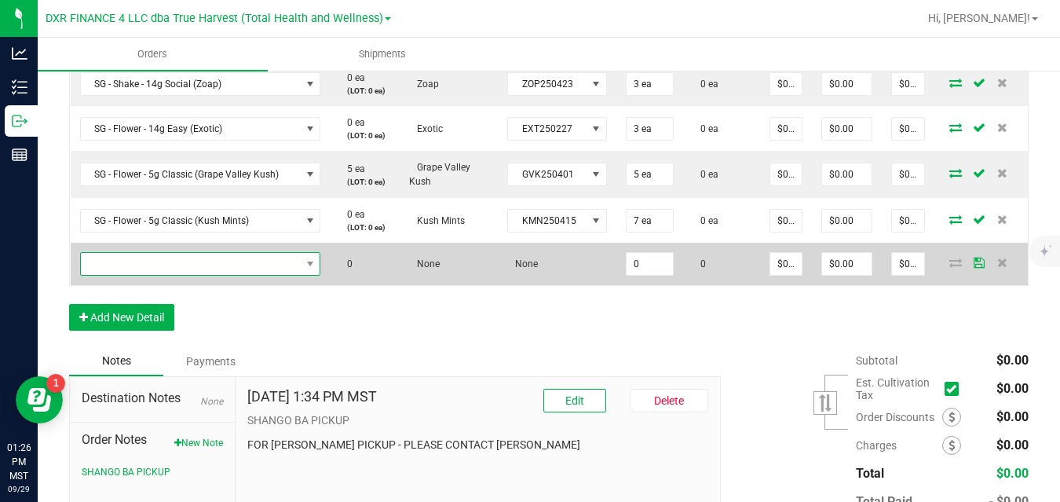
click at [179, 260] on span "NO DATA FOUND" at bounding box center [191, 264] width 220 height 22
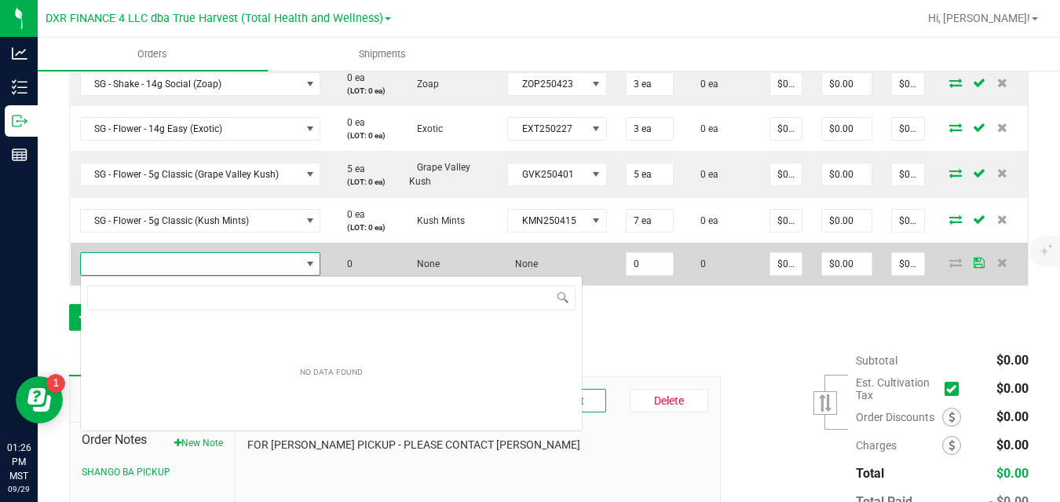
scroll to position [24, 239]
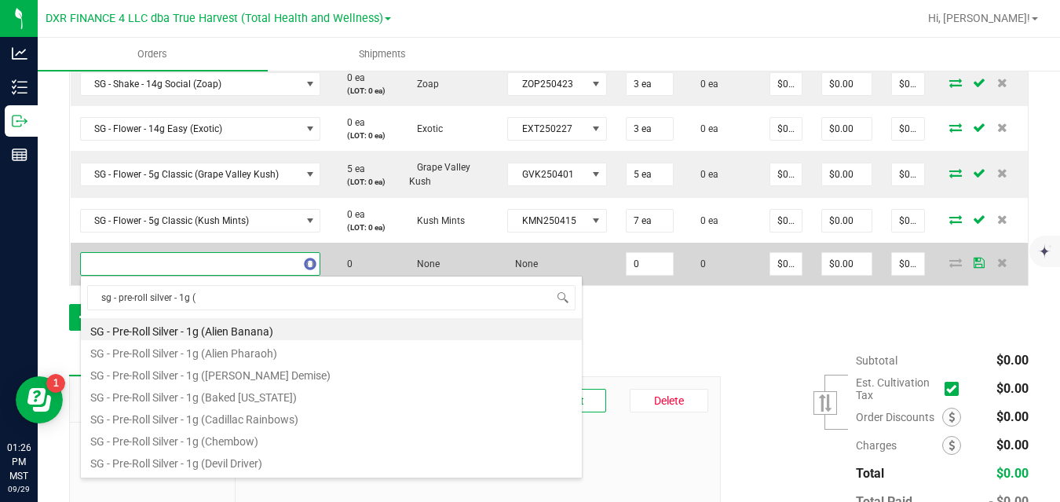
type input "sg - pre-roll silver - 1g (c"
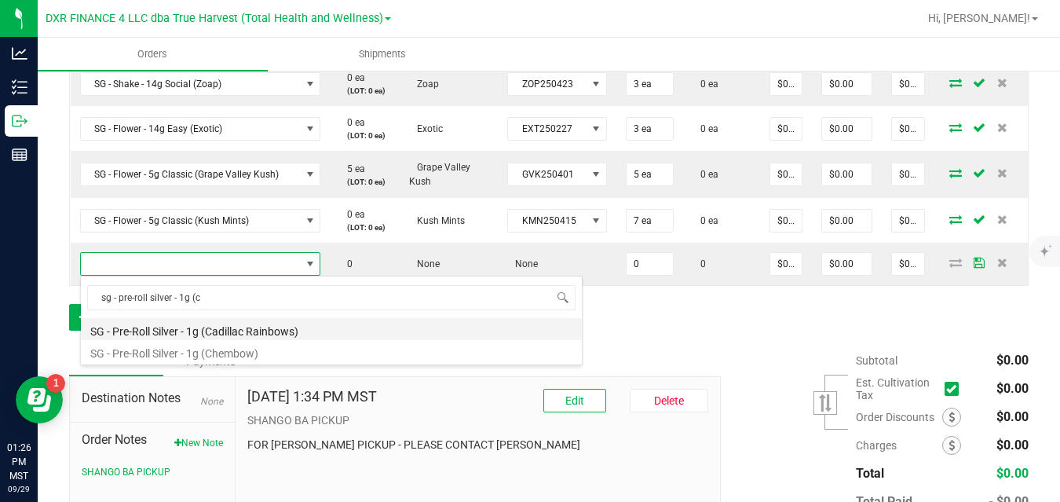
click at [219, 331] on li "SG - Pre-Roll Silver - 1g (Cadillac Rainbows)" at bounding box center [331, 329] width 501 height 22
type input "0 ea"
type input "$3.00000"
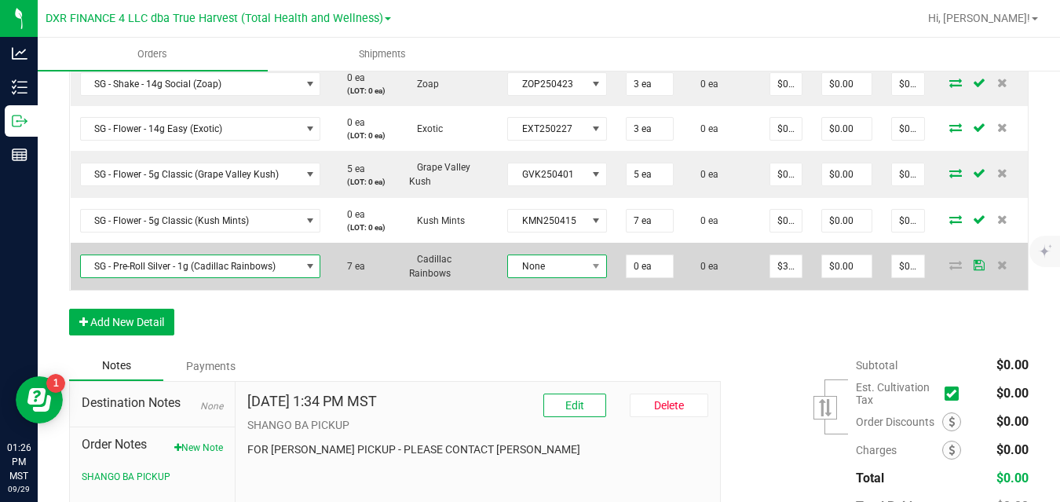
click at [534, 274] on span "None" at bounding box center [547, 266] width 78 height 22
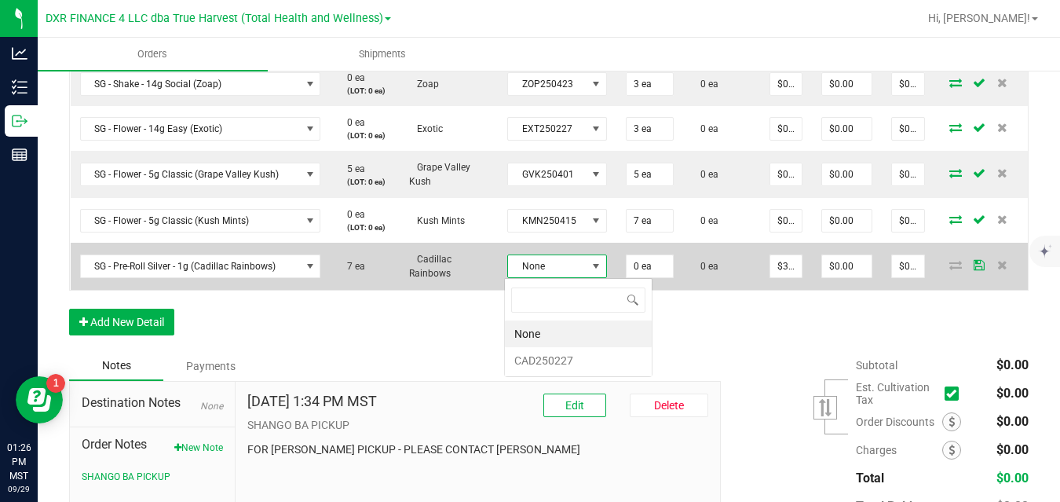
scroll to position [24, 98]
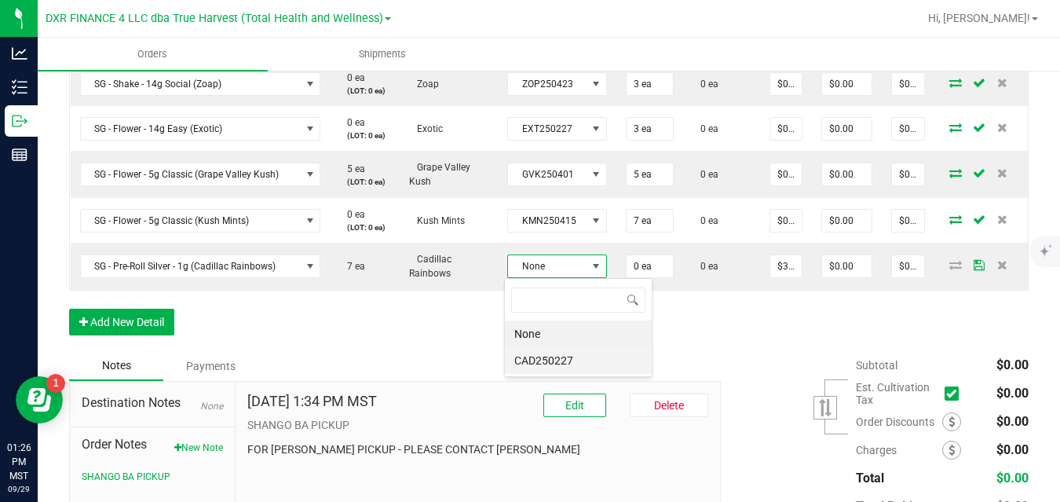
click at [537, 360] on li "CAD250227" at bounding box center [578, 360] width 147 height 27
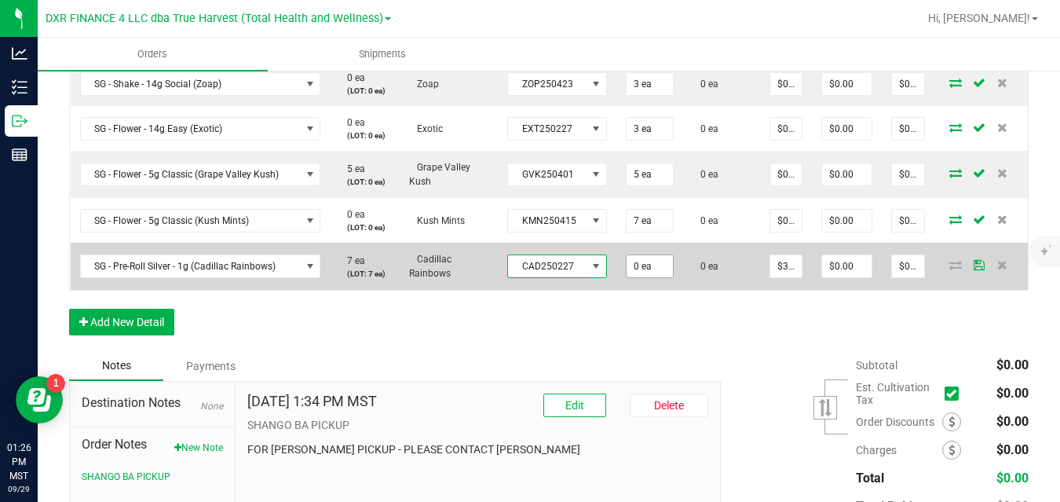
click at [647, 260] on input "0 ea" at bounding box center [649, 266] width 46 height 22
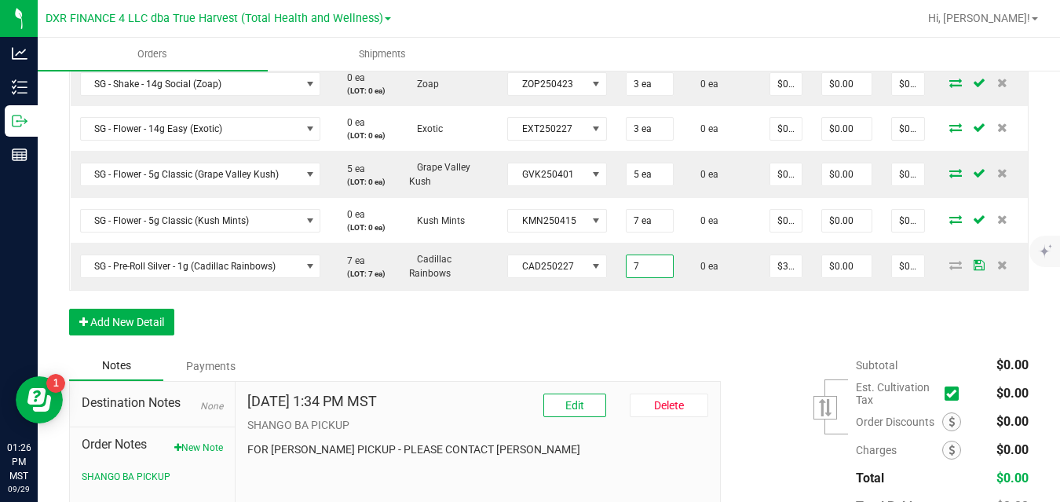
type input "7 ea"
type input "$21.00"
click at [684, 332] on div "Order Details Print All Labels Item Sellable Strain Lot Number Qty Ordered Qty …" at bounding box center [548, 95] width 959 height 511
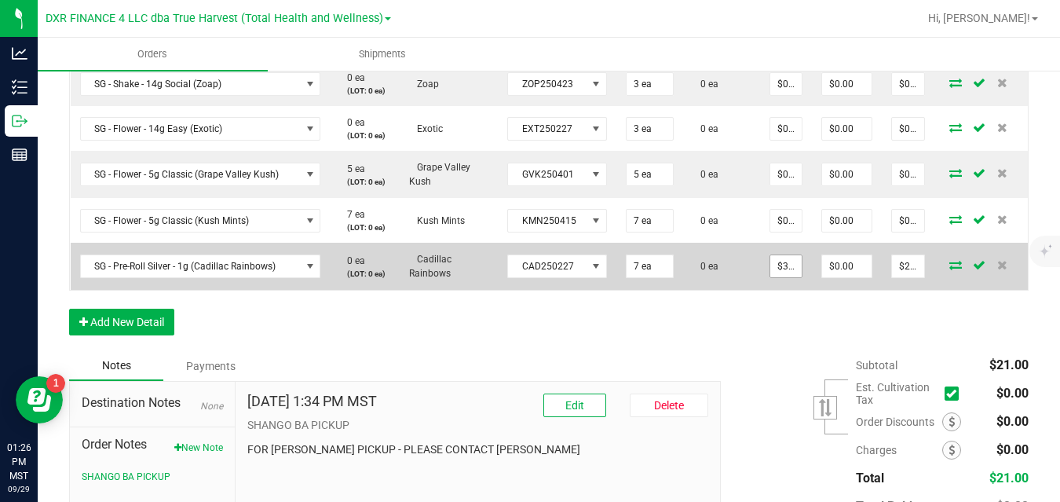
click at [782, 262] on input "$3.00000" at bounding box center [785, 266] width 31 height 22
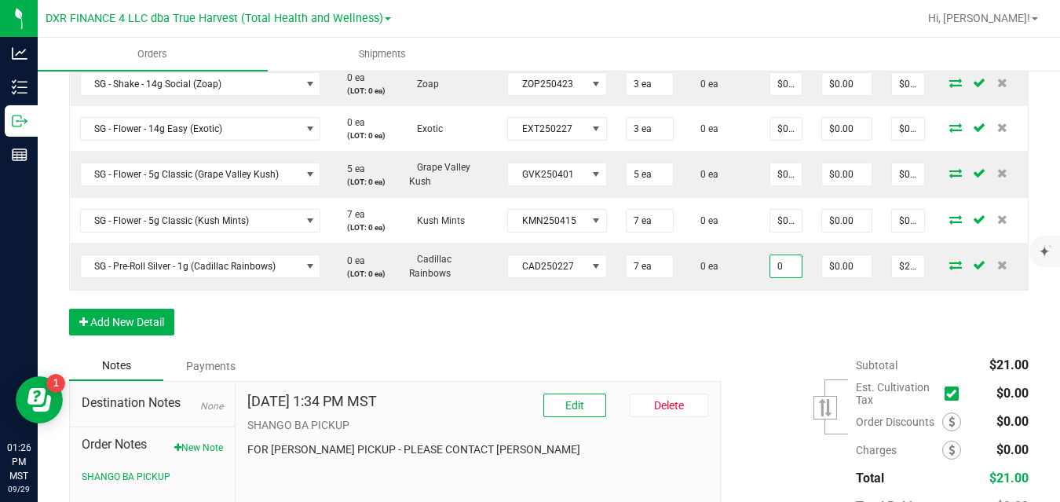
type input "$0.00000"
type input "$0.00"
click at [790, 337] on div "Order Details Print All Labels Item Sellable Strain Lot Number Qty Ordered Qty …" at bounding box center [548, 95] width 959 height 511
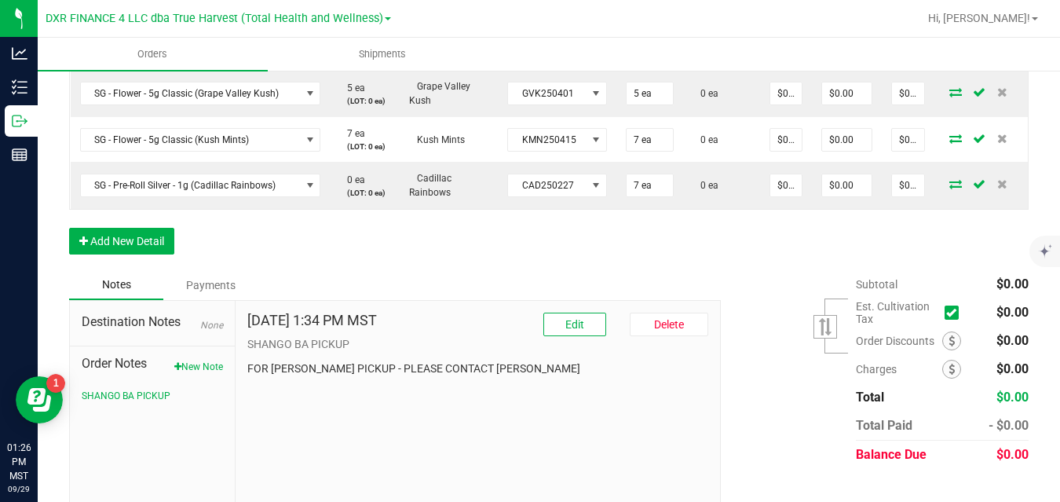
scroll to position [783, 0]
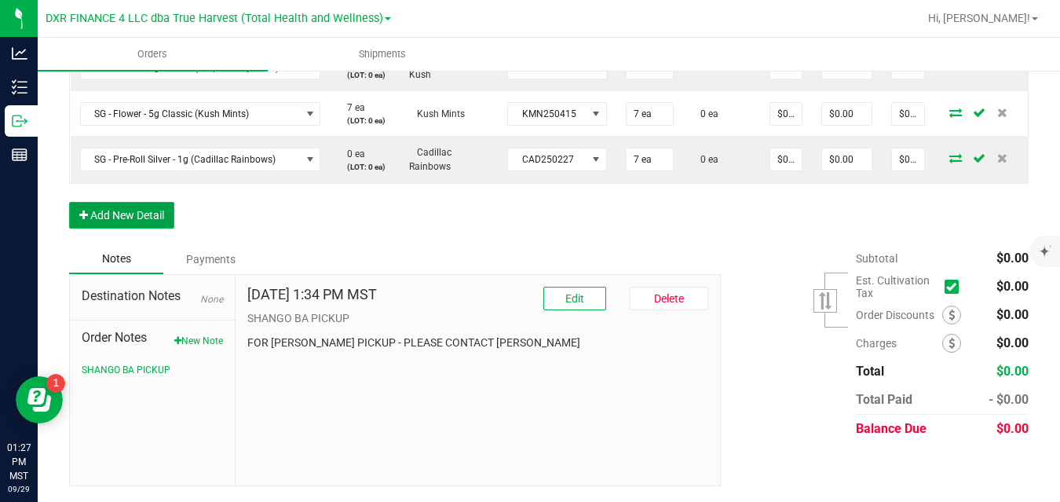
click at [155, 219] on button "Add New Detail" at bounding box center [121, 215] width 105 height 27
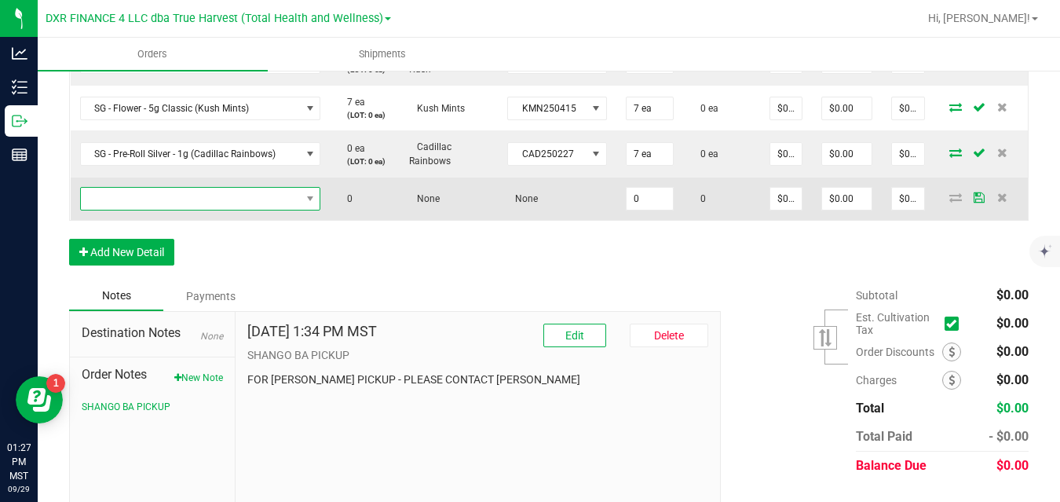
click at [173, 194] on span "NO DATA FOUND" at bounding box center [191, 199] width 220 height 22
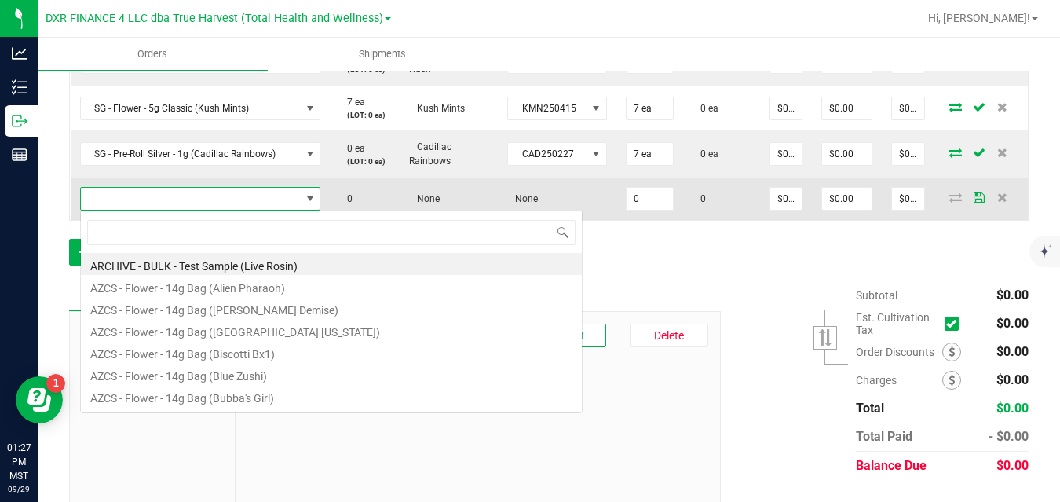
scroll to position [24, 239]
type input "sg - flower - 3.5g jar (b"
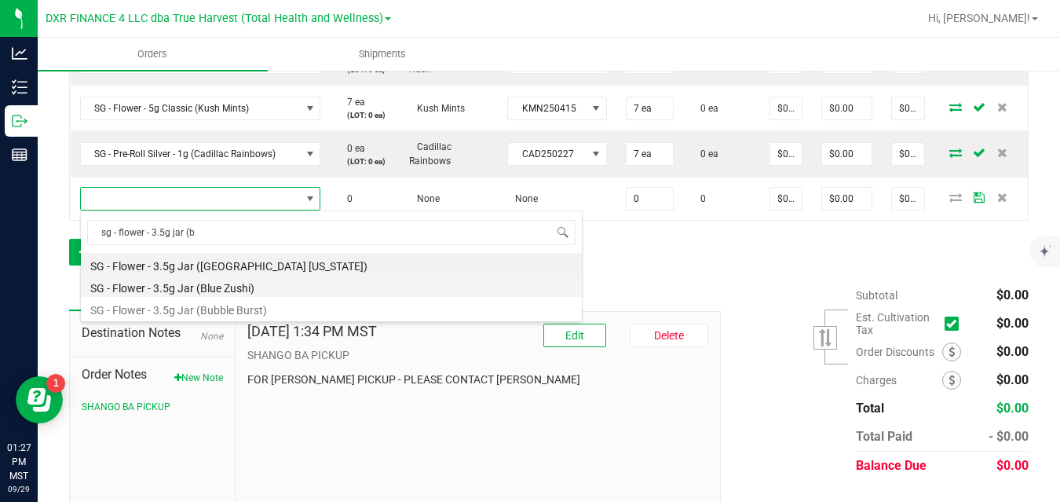
click at [206, 283] on li "SG - Flower - 3.5g Jar (Blue Zushi)" at bounding box center [331, 286] width 501 height 22
type input "0 ea"
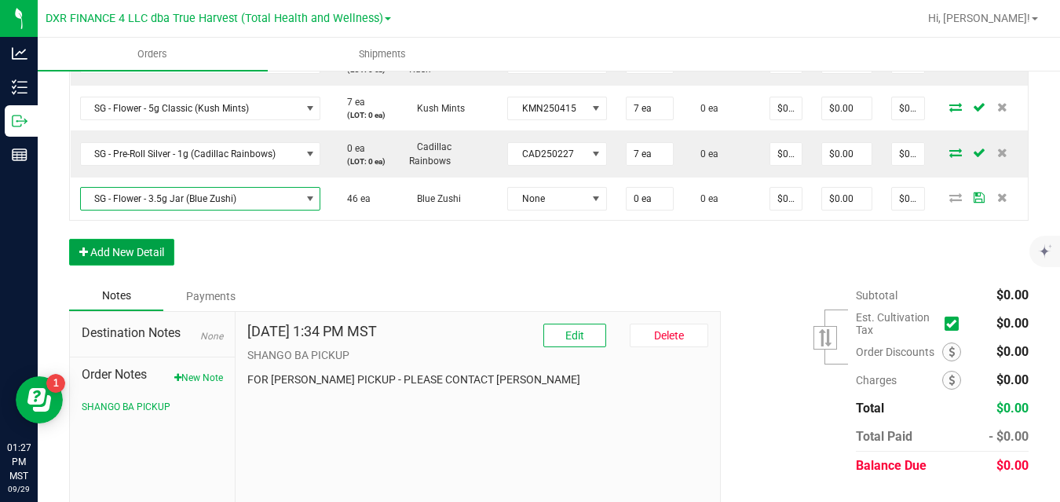
click at [160, 264] on button "Add New Detail" at bounding box center [121, 252] width 105 height 27
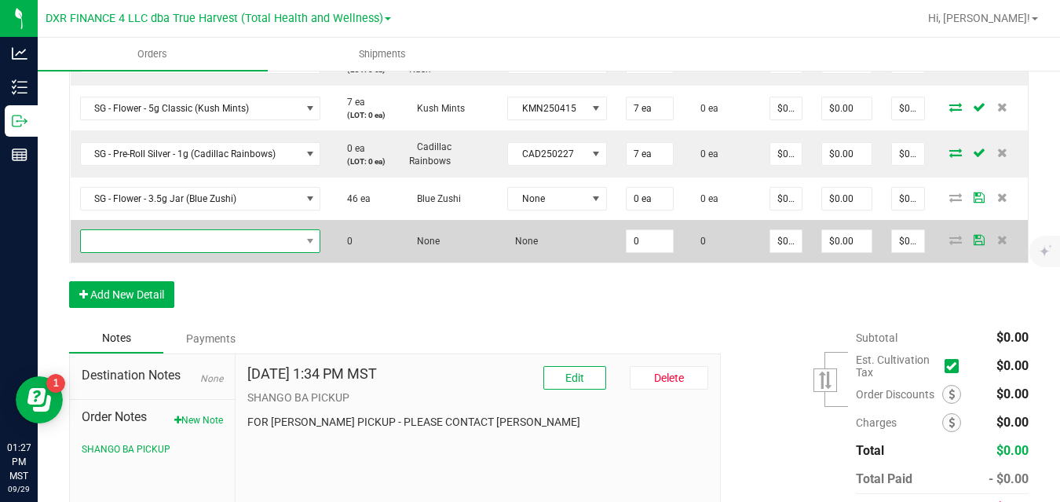
click at [188, 240] on span "NO DATA FOUND" at bounding box center [191, 241] width 220 height 22
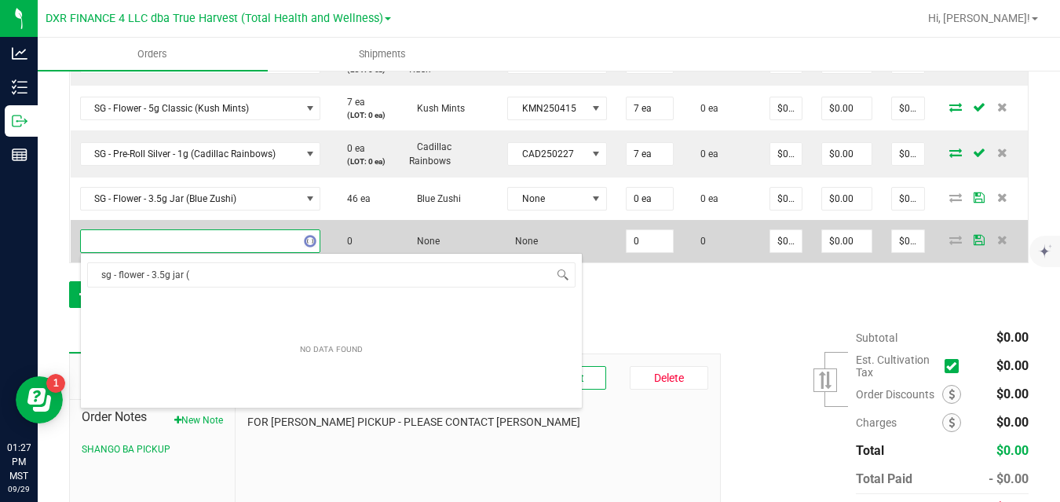
type input "sg - flower - 3.5g jar (b"
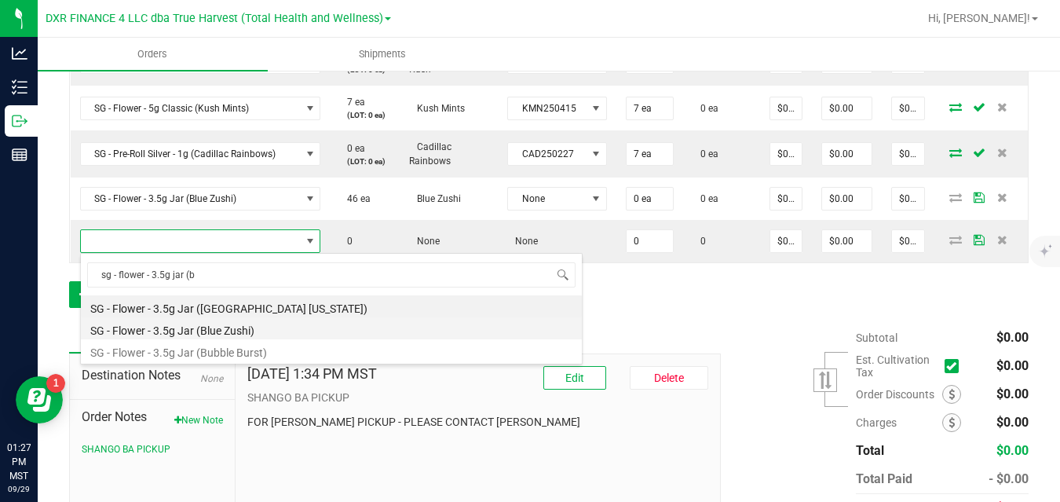
click at [204, 329] on li "SG - Flower - 3.5g Jar (Blue Zushi)" at bounding box center [331, 328] width 501 height 22
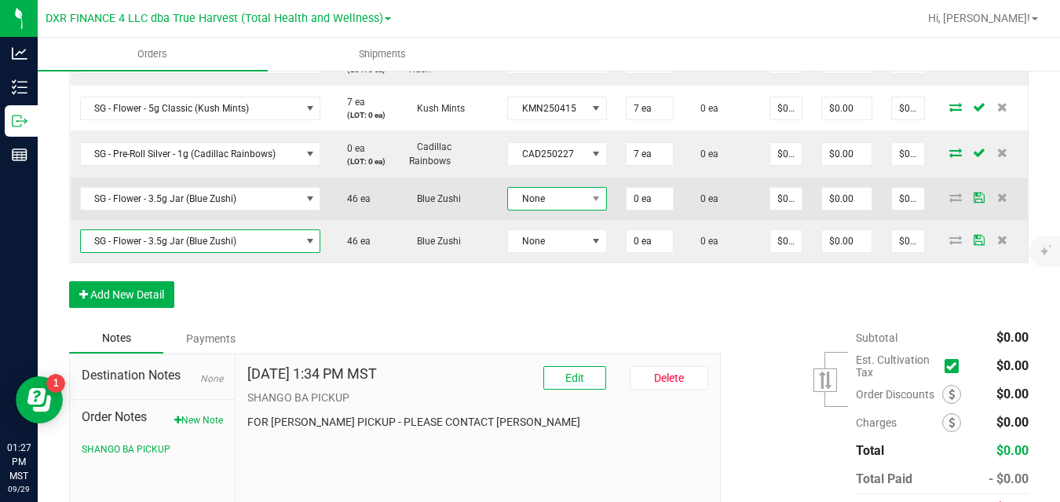
click at [538, 203] on span "None" at bounding box center [547, 199] width 78 height 22
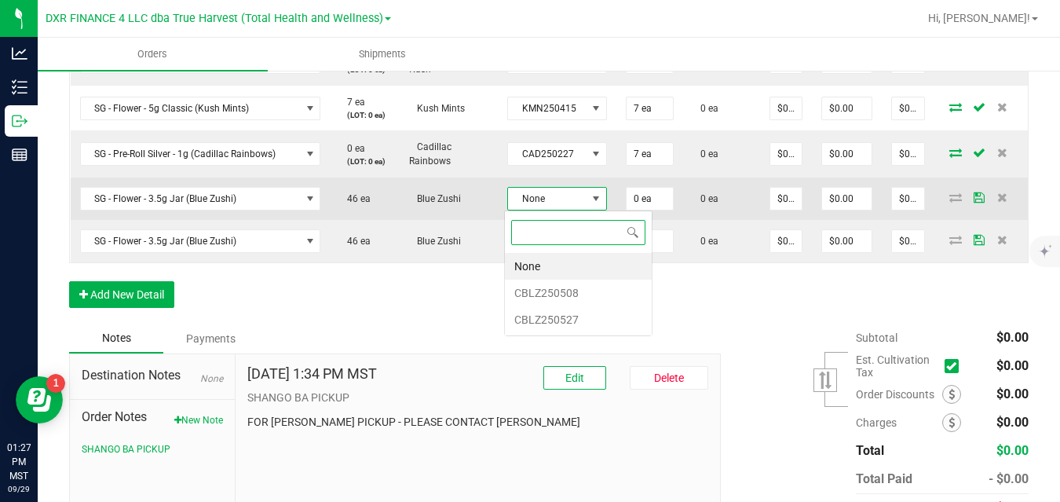
scroll to position [24, 98]
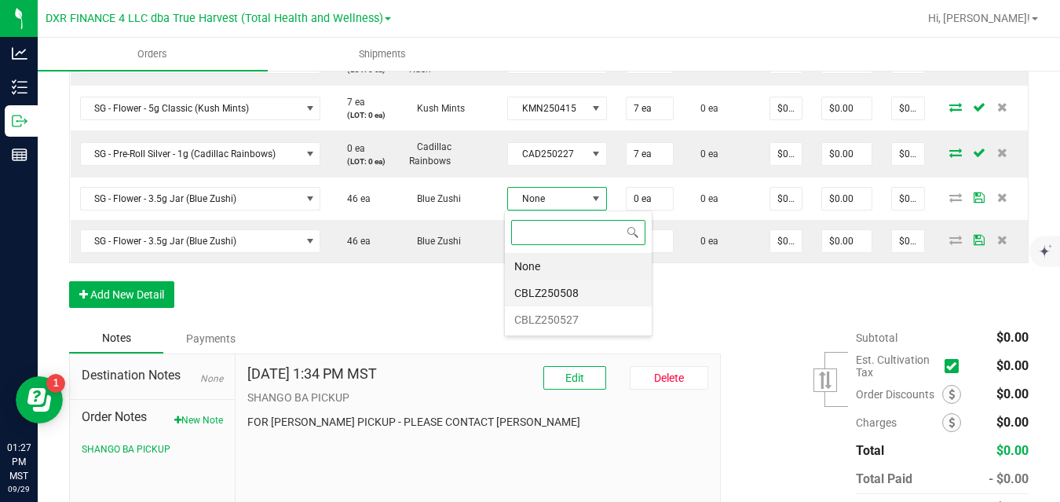
click at [536, 294] on li "CBLZ250508" at bounding box center [578, 292] width 147 height 27
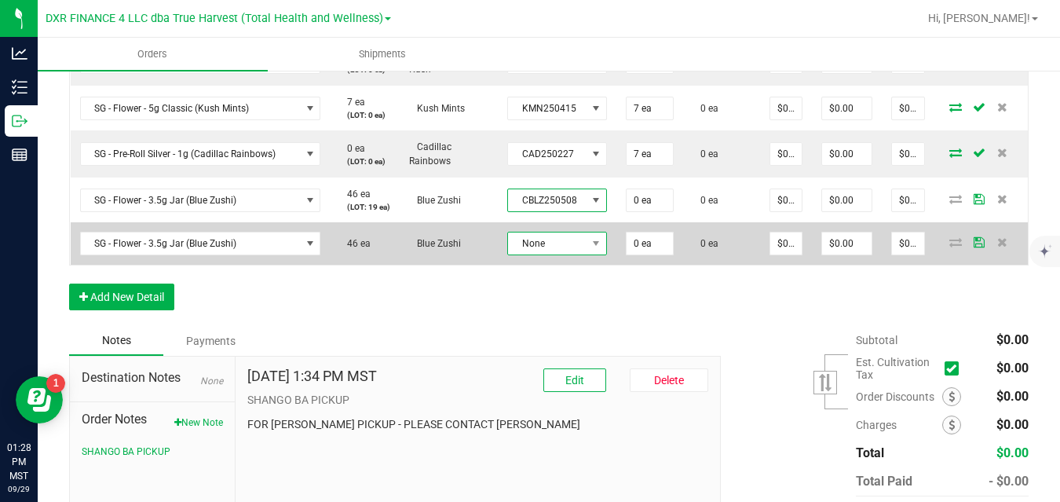
click at [545, 250] on span "None" at bounding box center [547, 243] width 78 height 22
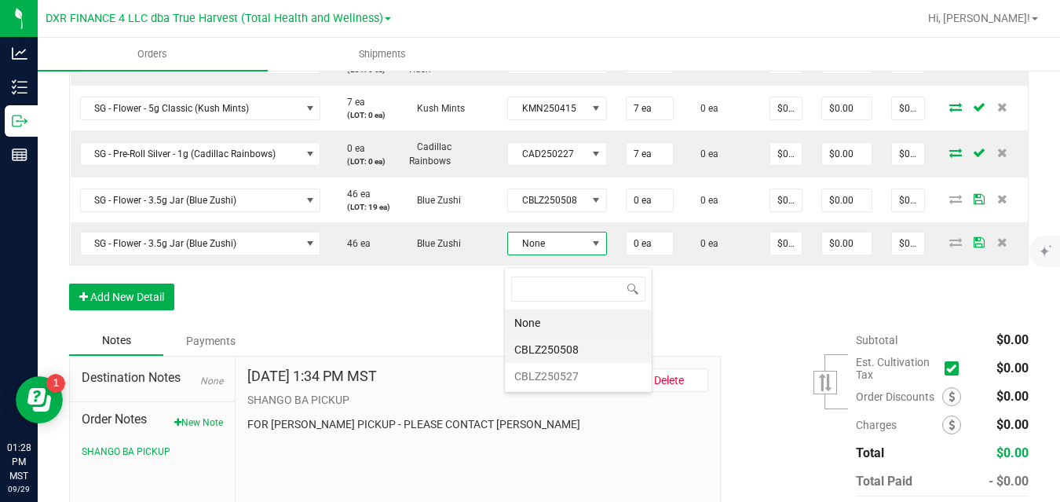
click at [550, 347] on li "CBLZ250508" at bounding box center [578, 349] width 147 height 27
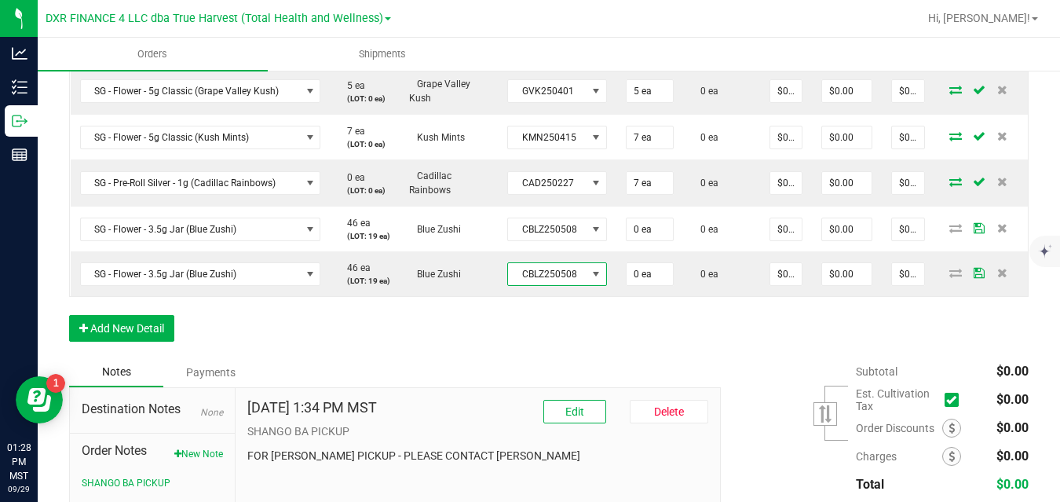
scroll to position [752, 0]
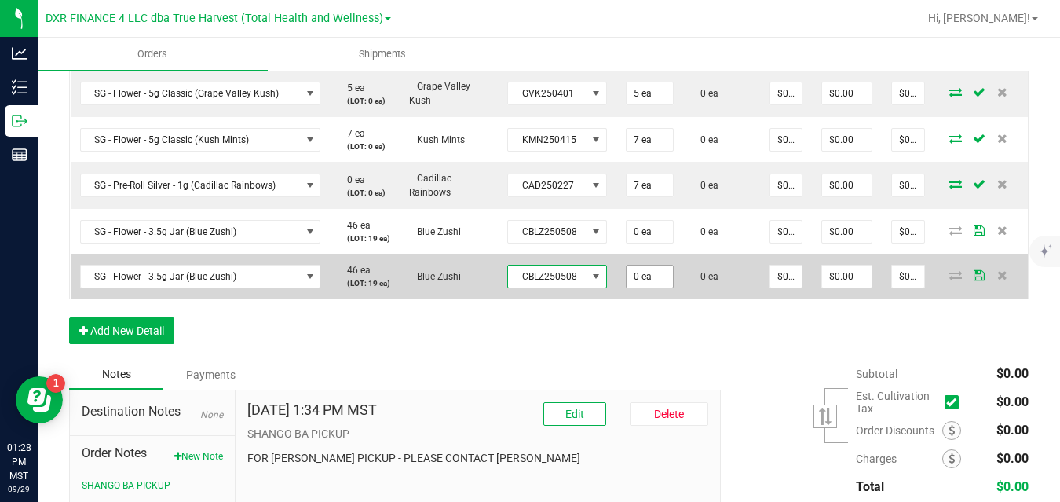
click at [639, 287] on input "0 ea" at bounding box center [649, 276] width 46 height 22
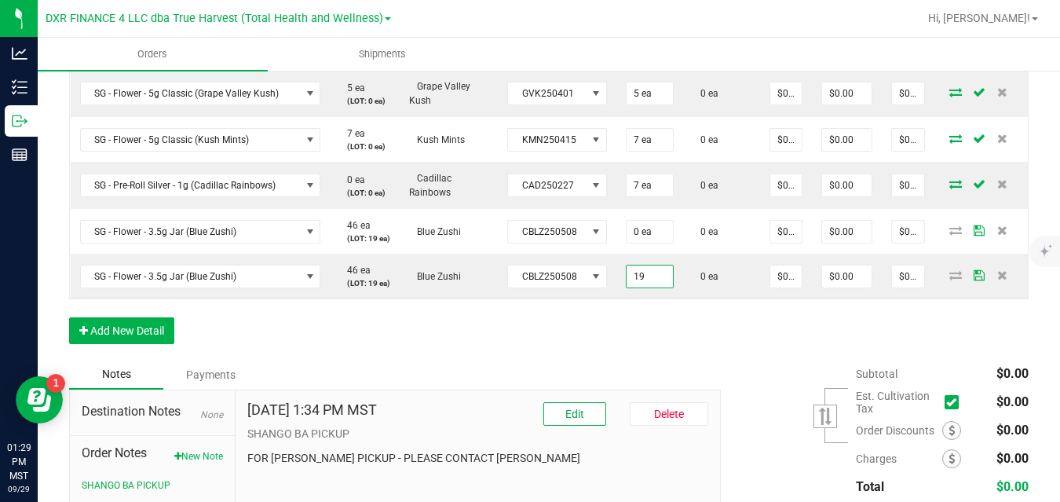
click at [740, 351] on div "Order Details Print All Labels Item Sellable Strain Lot Number Qty Ordered Qty …" at bounding box center [548, 59] width 959 height 600
type input "19 ea"
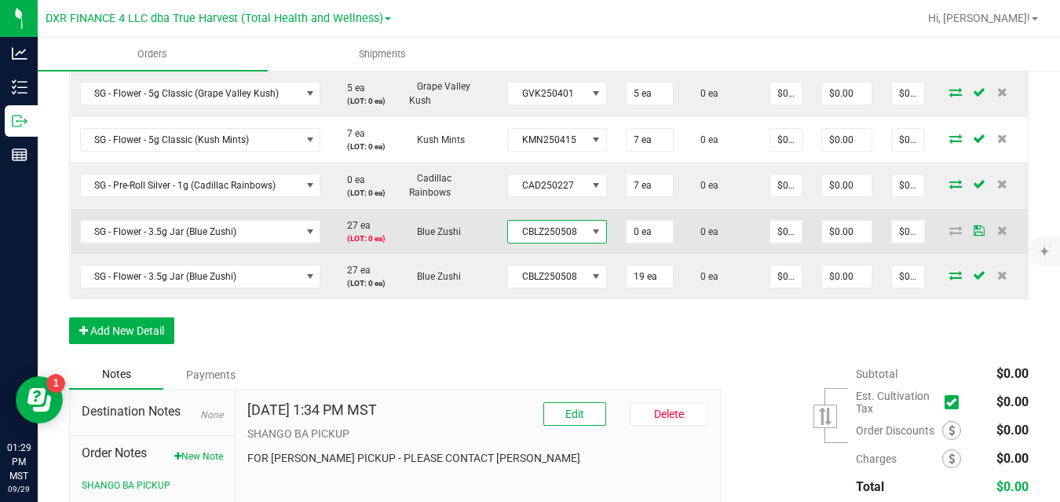
click at [534, 234] on span "CBLZ250508" at bounding box center [547, 232] width 78 height 22
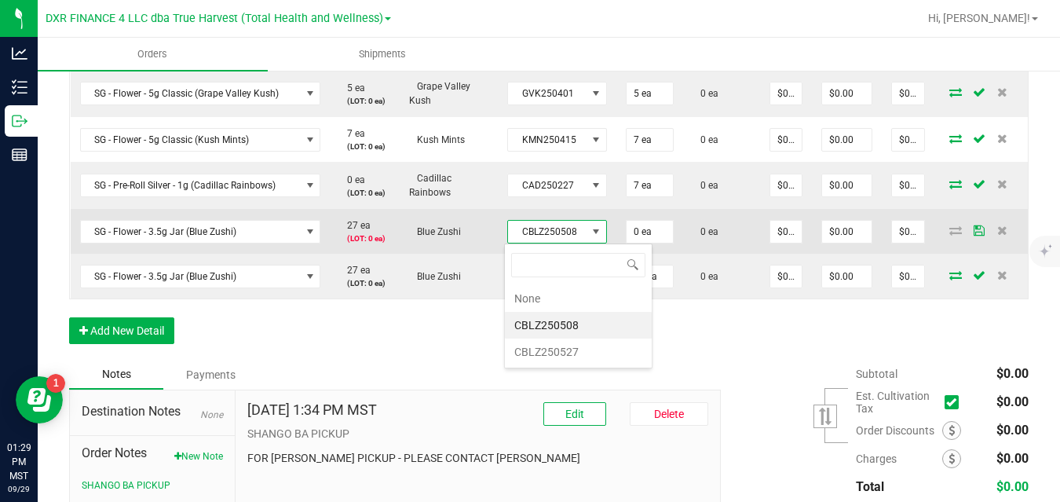
scroll to position [24, 98]
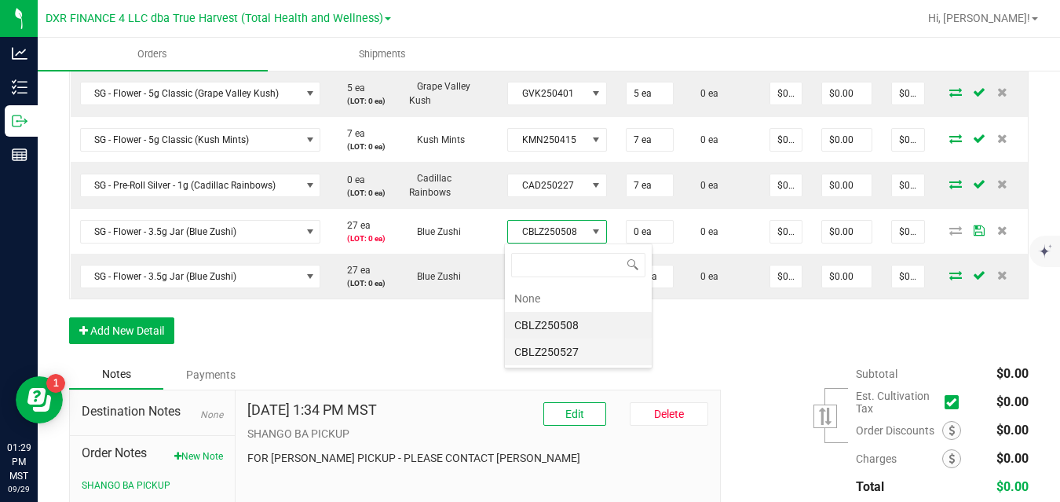
click at [548, 352] on li "CBLZ250527" at bounding box center [578, 351] width 147 height 27
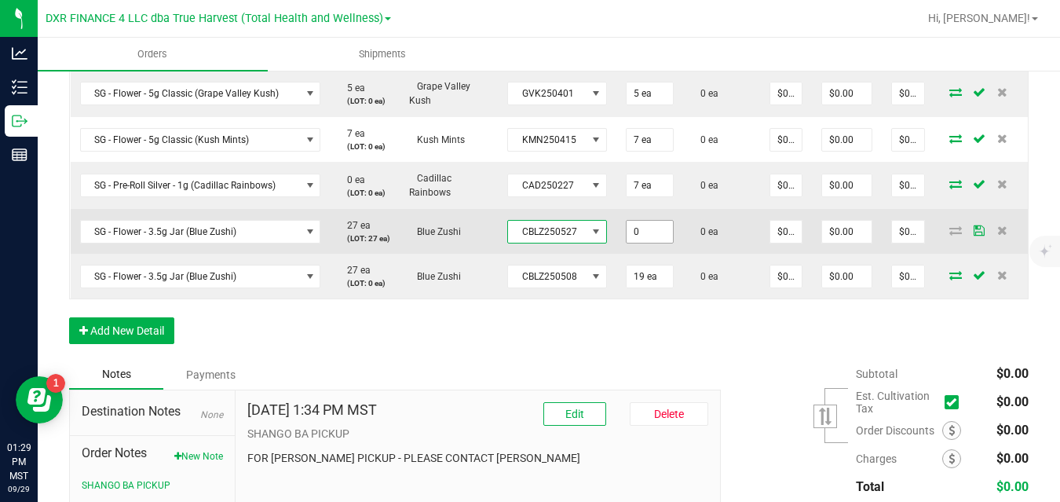
click at [637, 235] on input "0" at bounding box center [649, 232] width 46 height 22
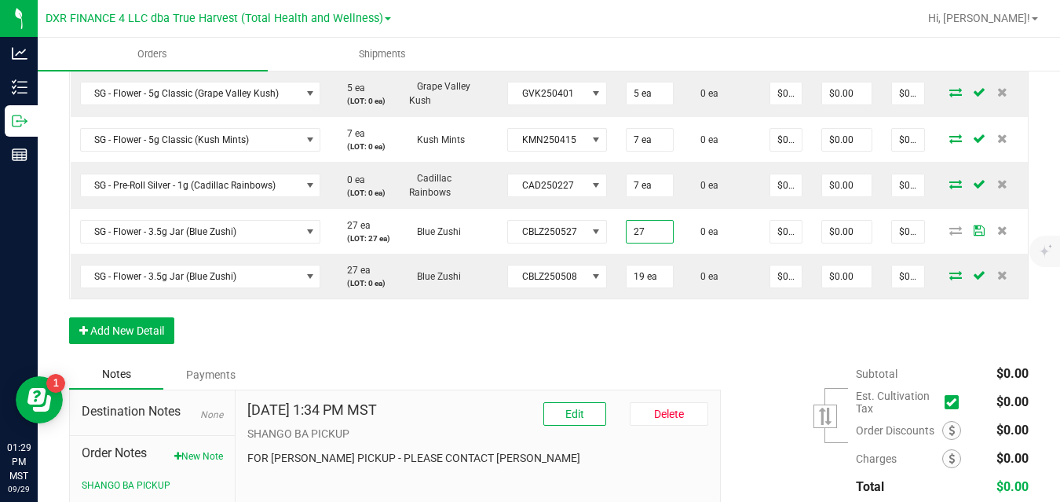
type input "27 ea"
click at [702, 359] on div "Order Details Print All Labels Item Sellable Strain Lot Number Qty Ordered Qty …" at bounding box center [548, 59] width 959 height 600
click at [159, 342] on button "Add New Detail" at bounding box center [121, 330] width 105 height 27
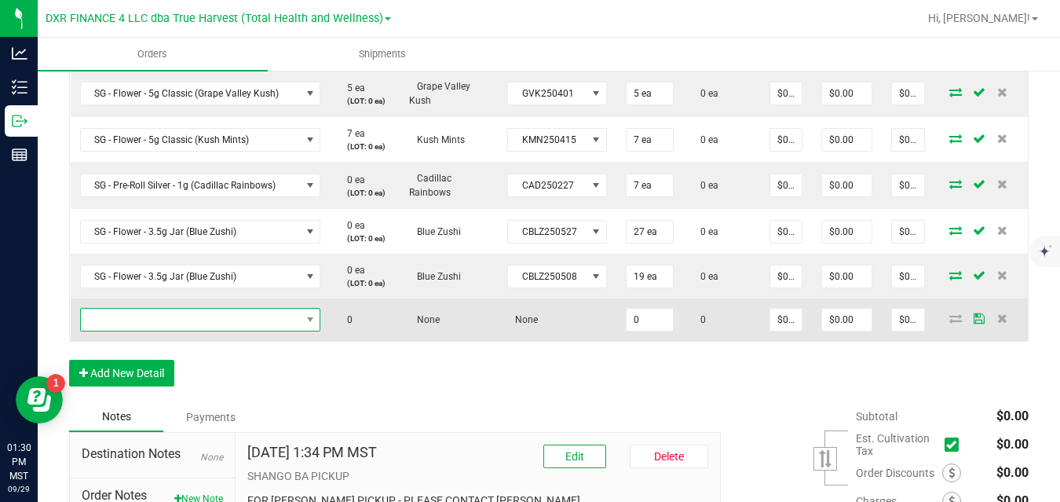
click at [190, 322] on span "NO DATA FOUND" at bounding box center [191, 319] width 220 height 22
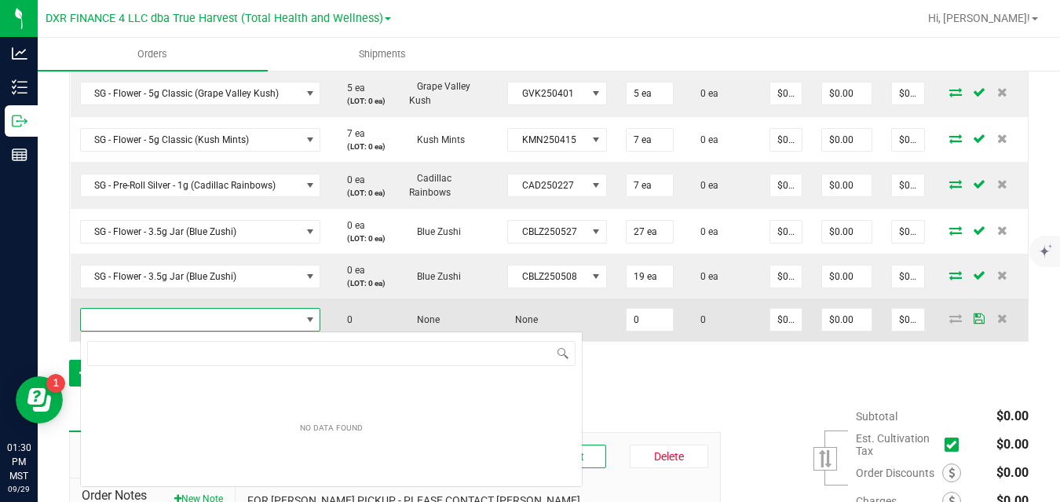
scroll to position [24, 239]
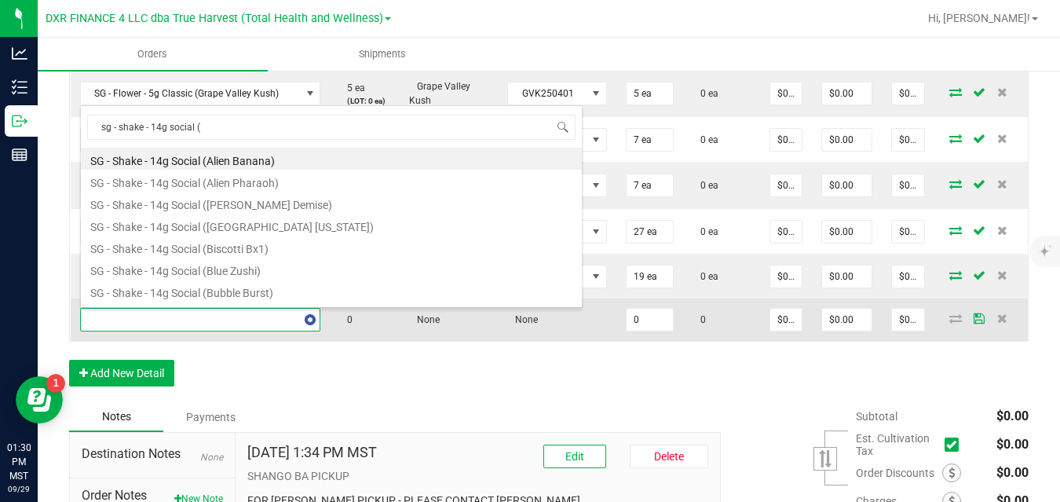
type input "sg - shake - 14g social (j"
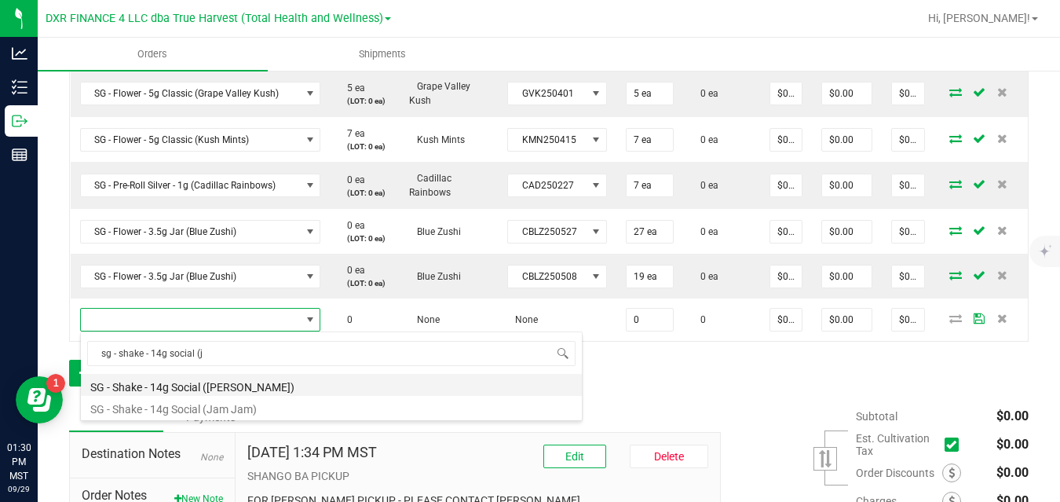
click at [213, 385] on li "SG - Shake - 14g Social ([PERSON_NAME])" at bounding box center [331, 385] width 501 height 22
type input "0 ea"
type input "$10.00000"
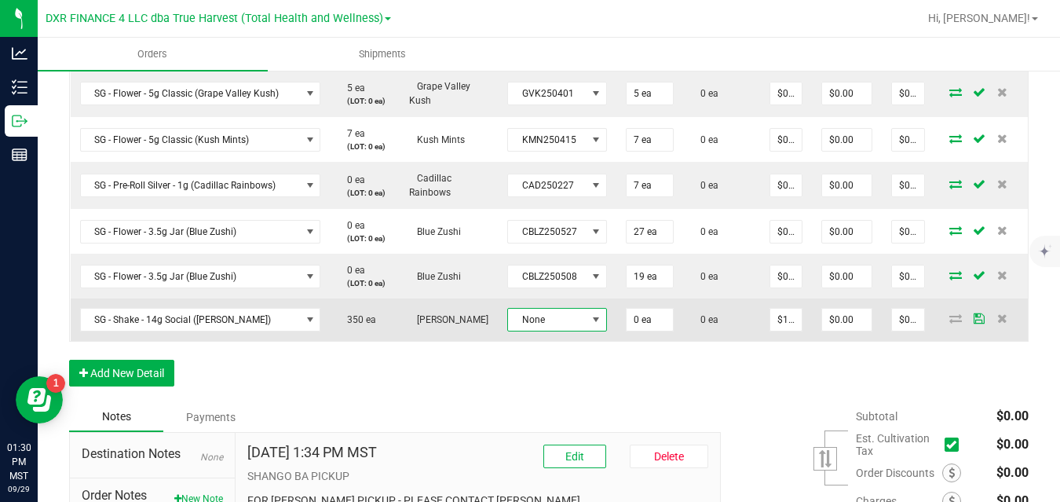
click at [516, 319] on span "None" at bounding box center [547, 319] width 78 height 22
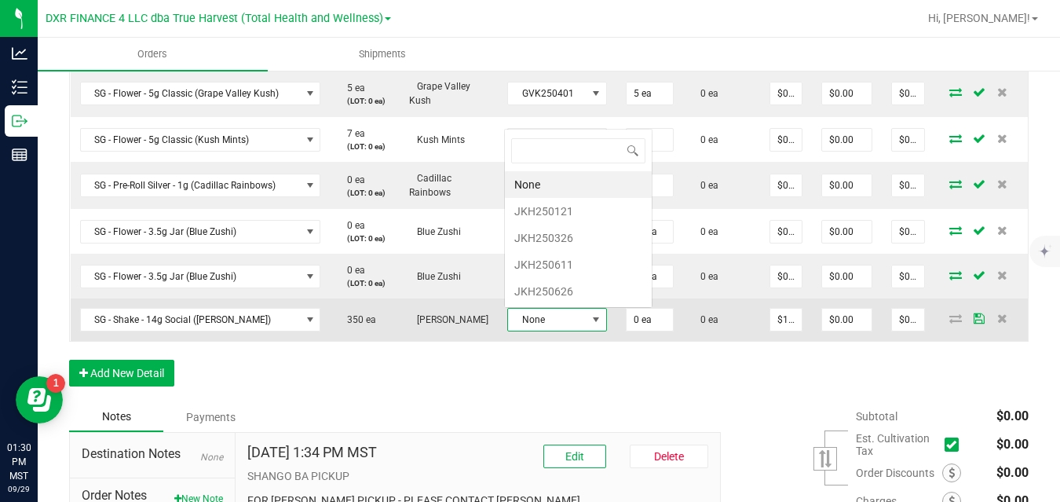
scroll to position [24, 98]
click at [516, 319] on span "None" at bounding box center [547, 319] width 78 height 22
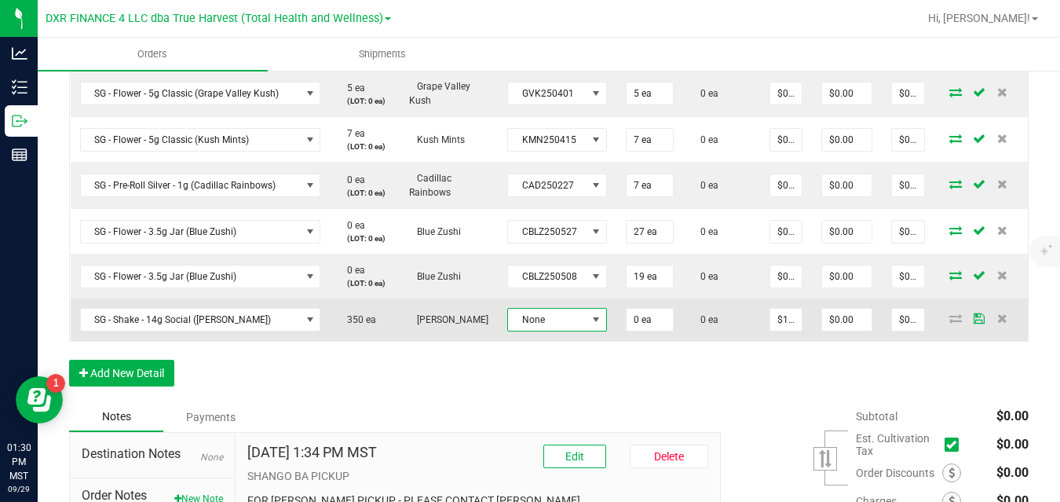
click at [575, 319] on span "None" at bounding box center [547, 319] width 78 height 22
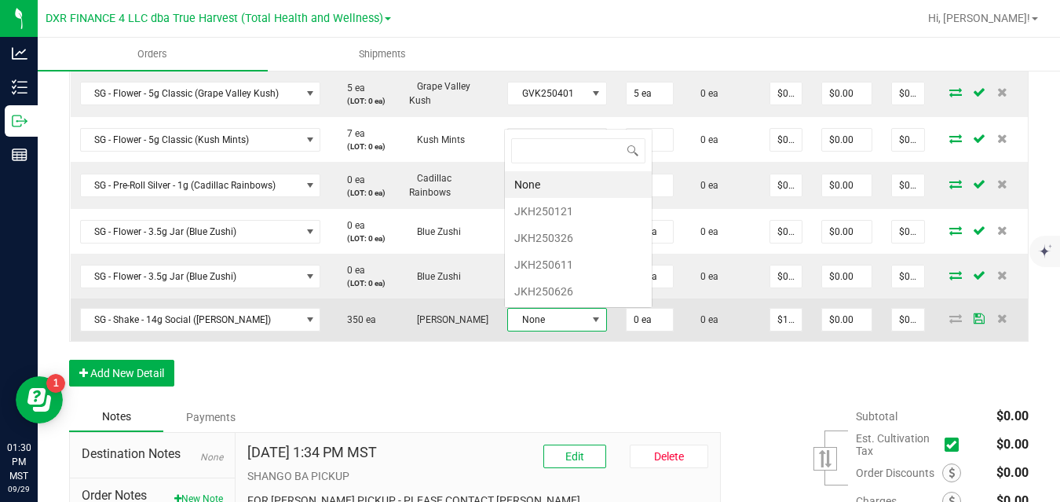
scroll to position [0, 0]
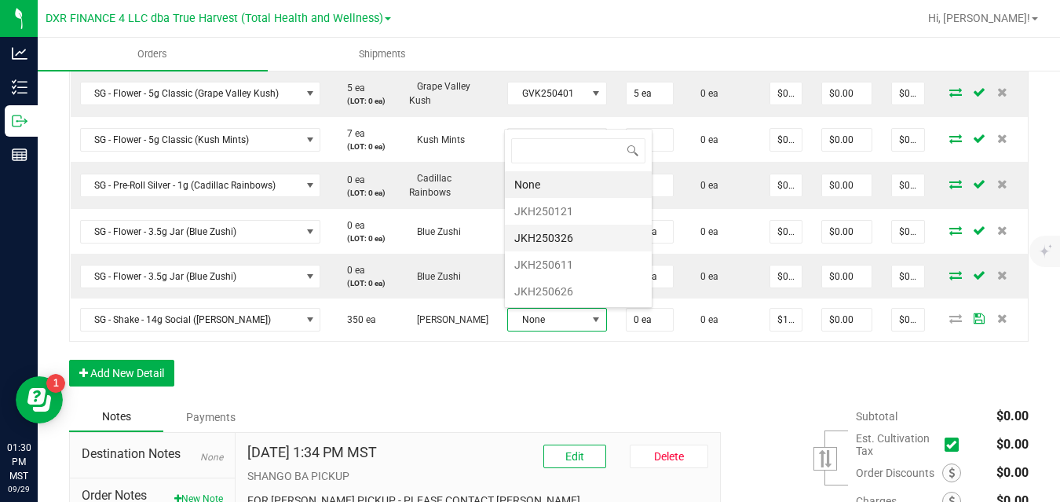
click at [564, 239] on li "JKH250326" at bounding box center [578, 237] width 147 height 27
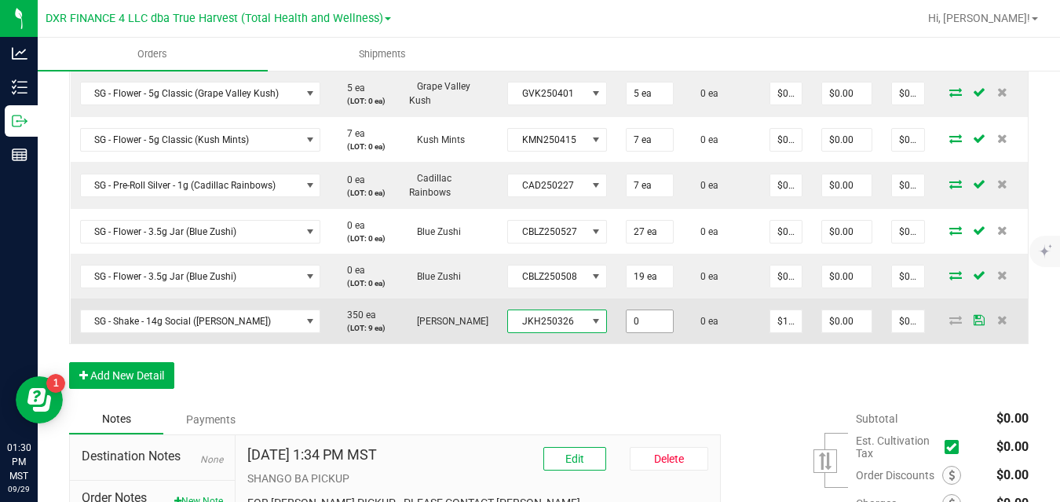
click at [645, 318] on input "0" at bounding box center [649, 321] width 46 height 22
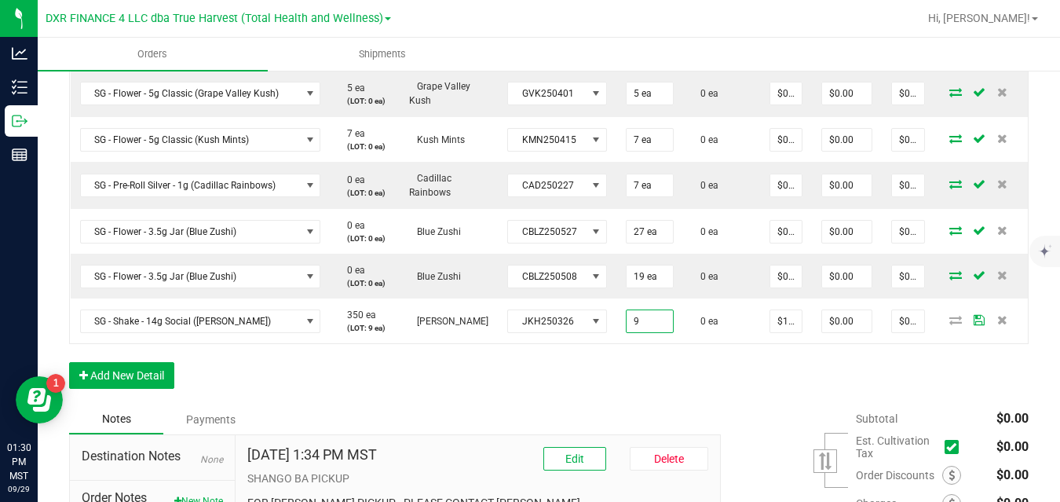
click at [709, 401] on div "Order Details Print All Labels Item Sellable Strain Lot Number Qty Ordered Qty …" at bounding box center [548, 81] width 959 height 645
type input "9 ea"
type input "$90.00"
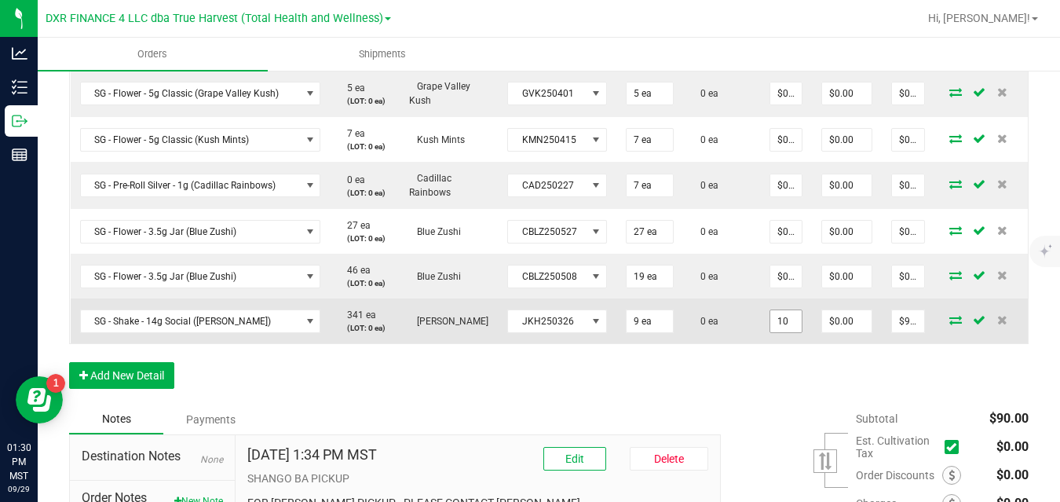
click at [782, 318] on input "10" at bounding box center [785, 321] width 31 height 22
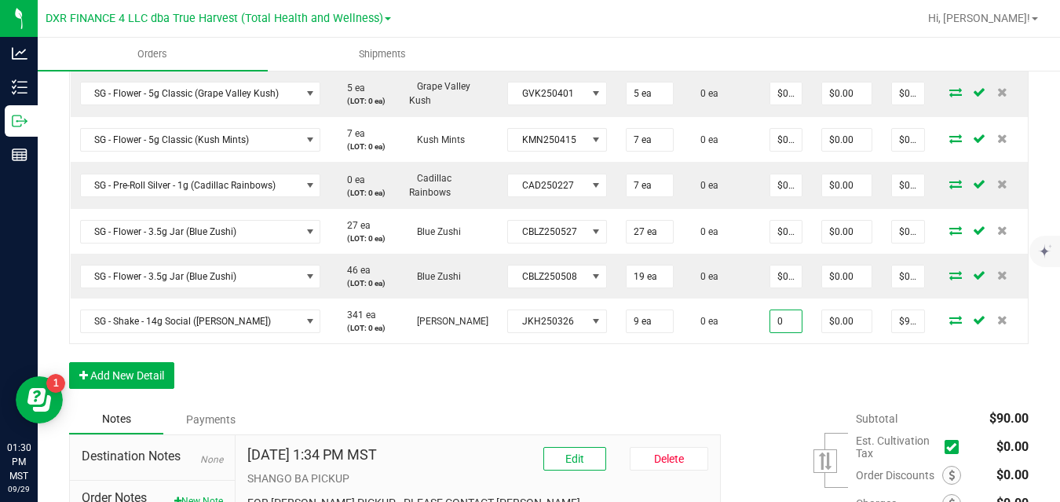
type input "$0.00000"
type input "$0.00"
click at [773, 389] on div "Order Details Print All Labels Item Sellable Strain Lot Number Qty Ordered Qty …" at bounding box center [548, 81] width 959 height 645
click at [144, 379] on button "Add New Detail" at bounding box center [121, 375] width 105 height 27
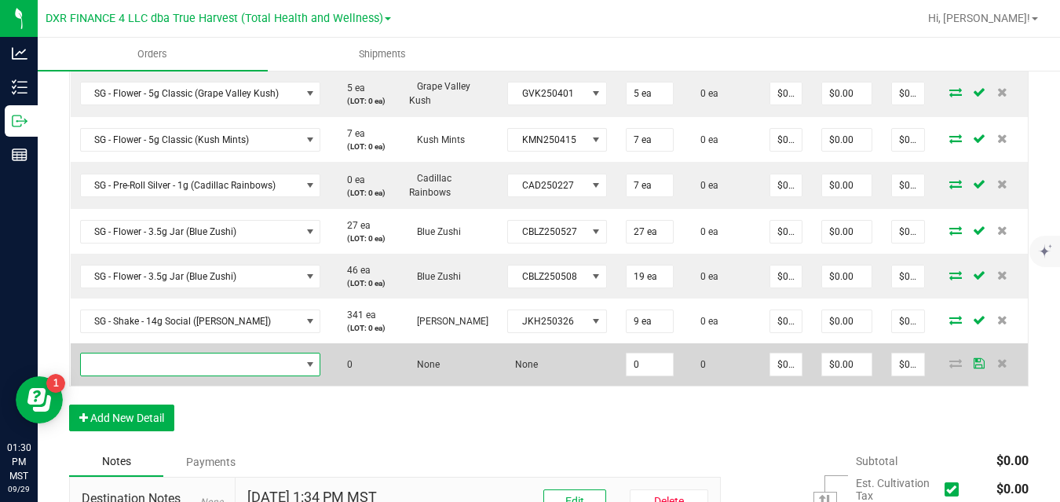
click at [186, 362] on span "NO DATA FOUND" at bounding box center [191, 364] width 220 height 22
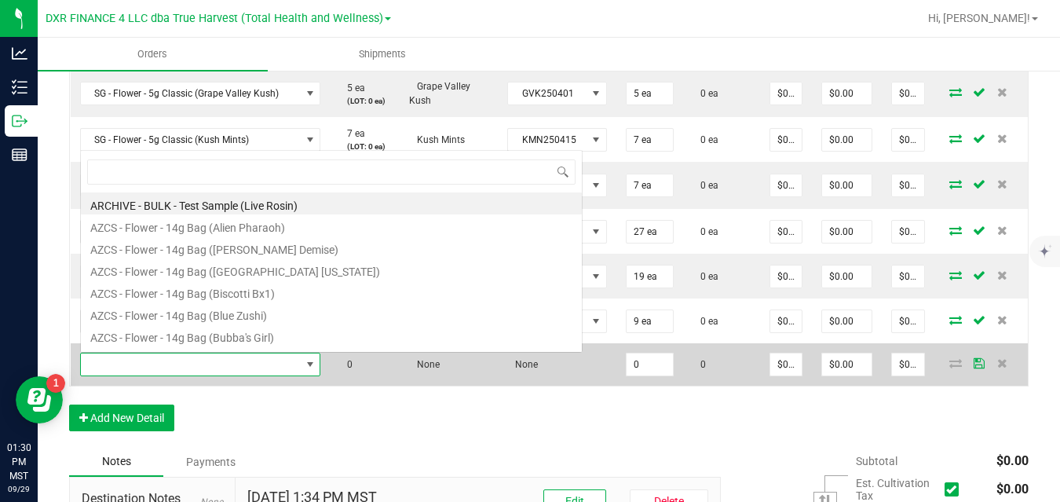
scroll to position [24, 239]
type input "sg - flower - 3.5g jar (e"
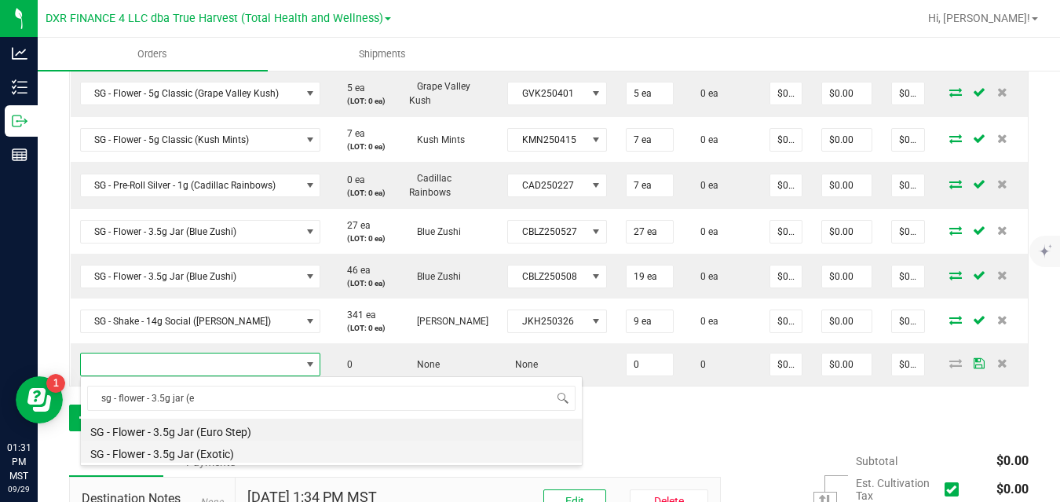
click at [203, 454] on li "SG - Flower - 3.5g Jar (Exotic)" at bounding box center [331, 451] width 501 height 22
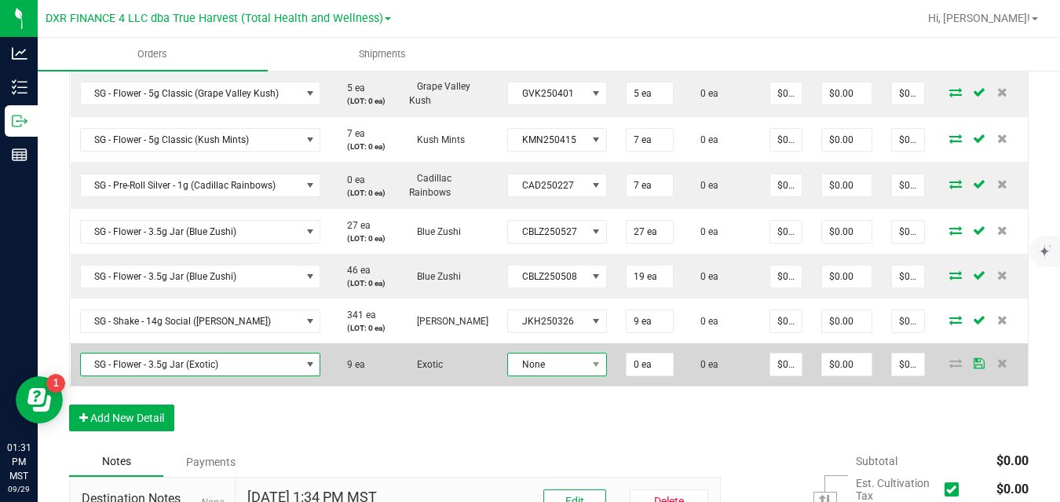
click at [565, 357] on span "None" at bounding box center [547, 364] width 78 height 22
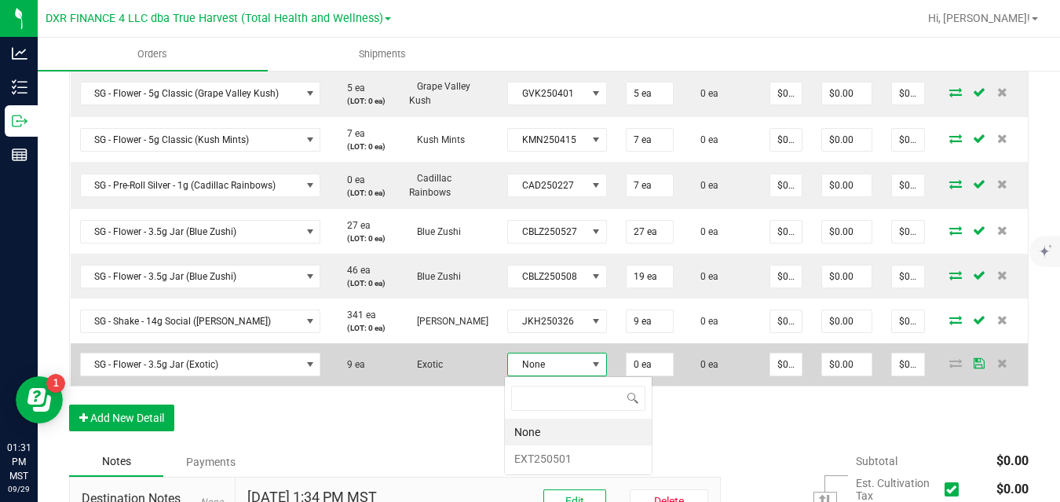
scroll to position [24, 98]
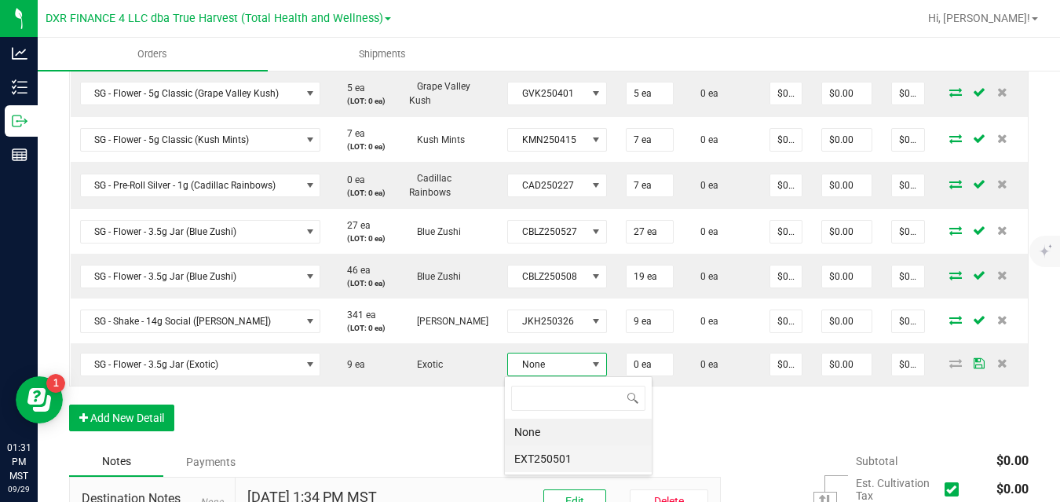
click at [557, 458] on li "EXT250501" at bounding box center [578, 458] width 147 height 27
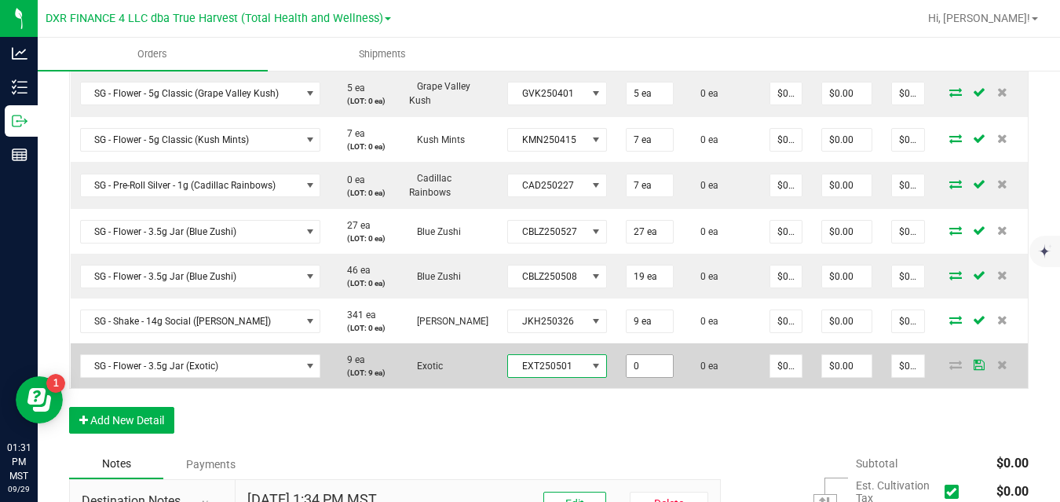
click at [639, 366] on input "0" at bounding box center [649, 366] width 46 height 22
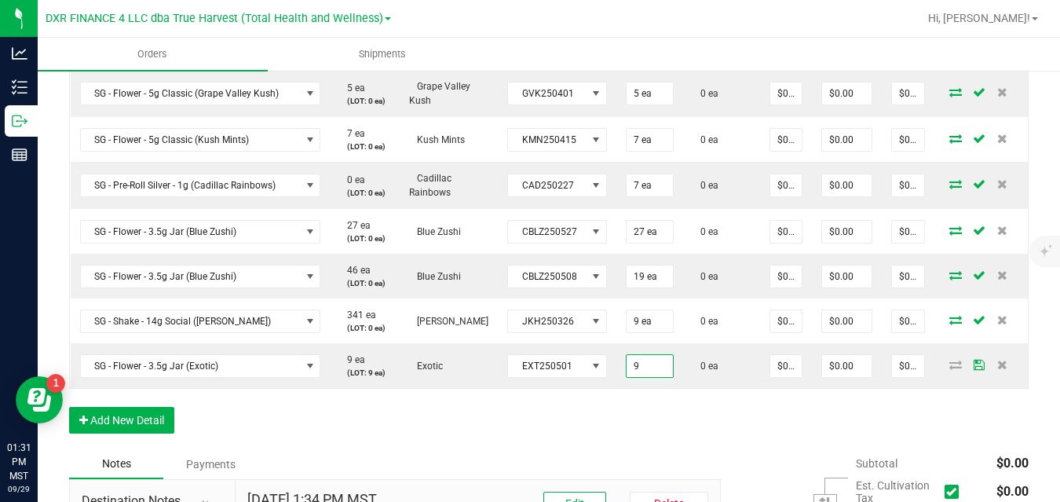
type input "9 ea"
click at [720, 431] on div "Order Details Print All Labels Item Sellable Strain Lot Number Qty Ordered Qty …" at bounding box center [548, 104] width 959 height 690
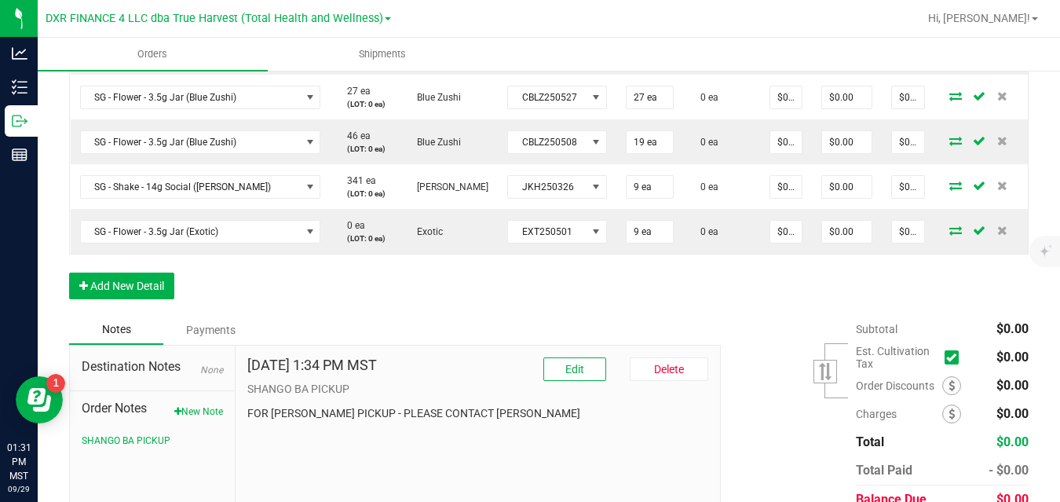
scroll to position [891, 0]
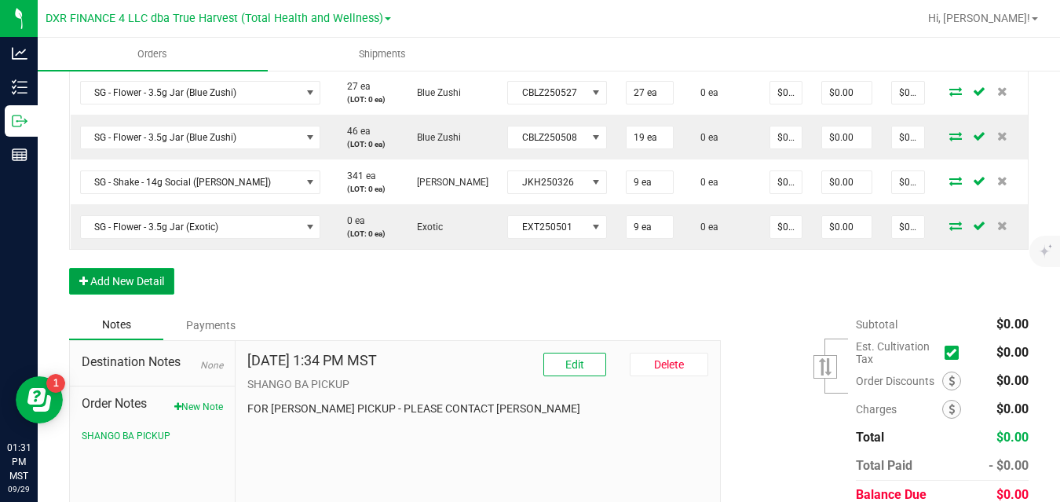
click at [161, 288] on button "Add New Detail" at bounding box center [121, 281] width 105 height 27
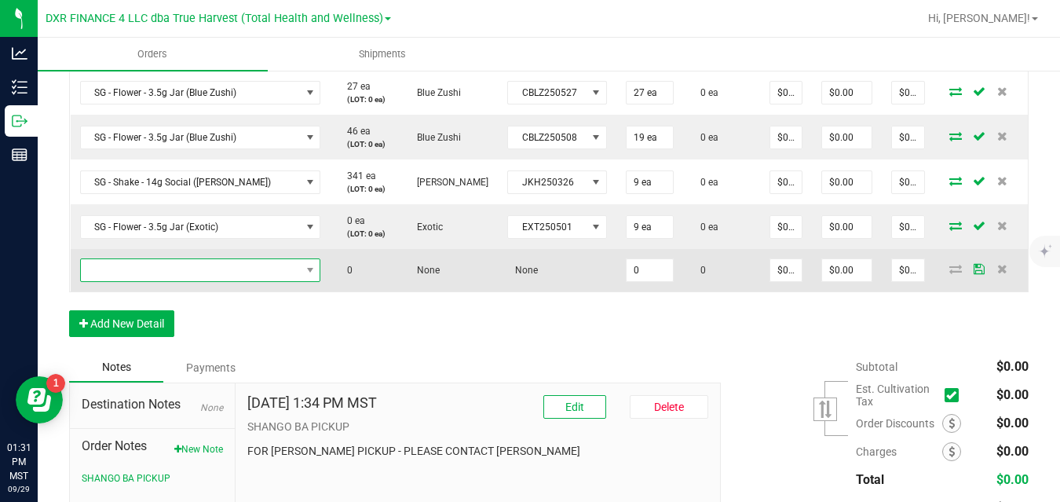
click at [187, 271] on span "NO DATA FOUND" at bounding box center [191, 270] width 220 height 22
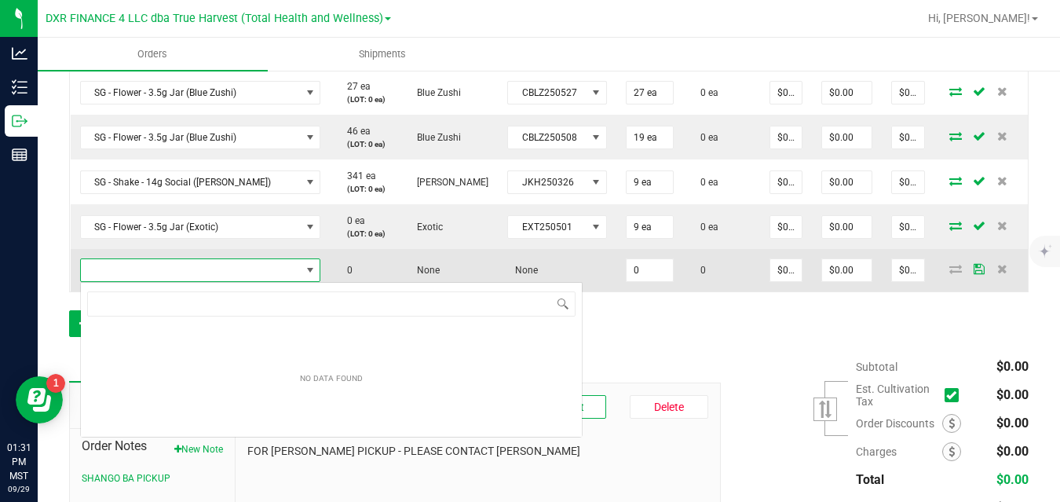
scroll to position [24, 239]
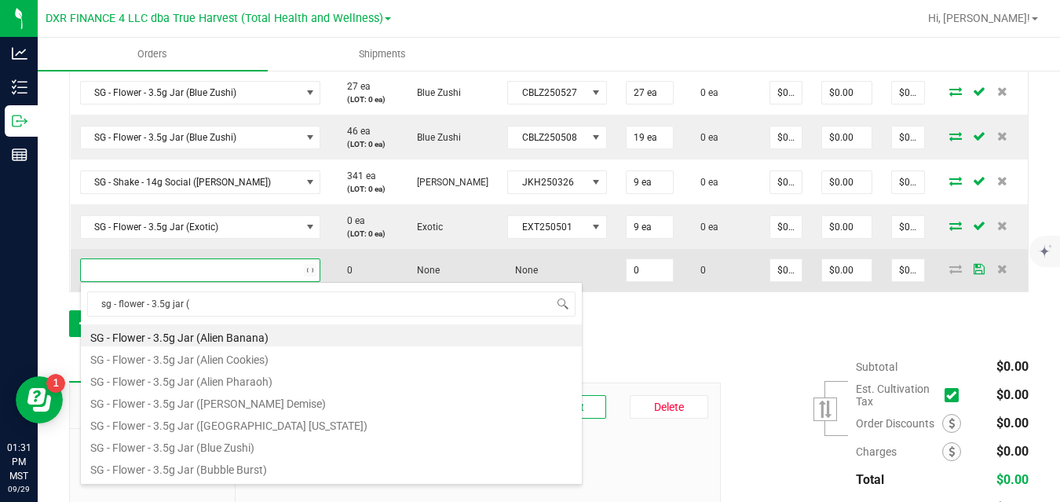
type input "sg - flower - 3.5g jar (g"
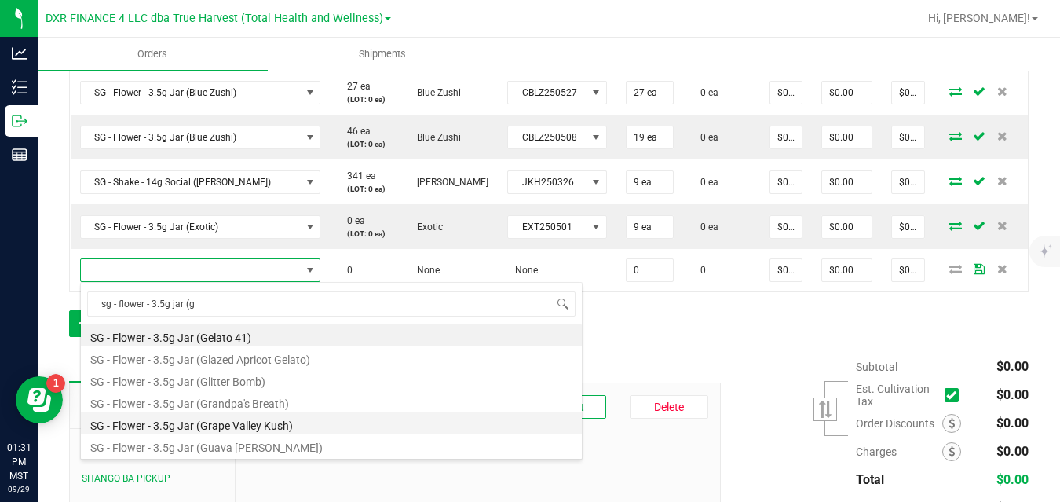
click at [216, 418] on li "SG - Flower - 3.5g Jar (Grape Valley Kush)" at bounding box center [331, 423] width 501 height 22
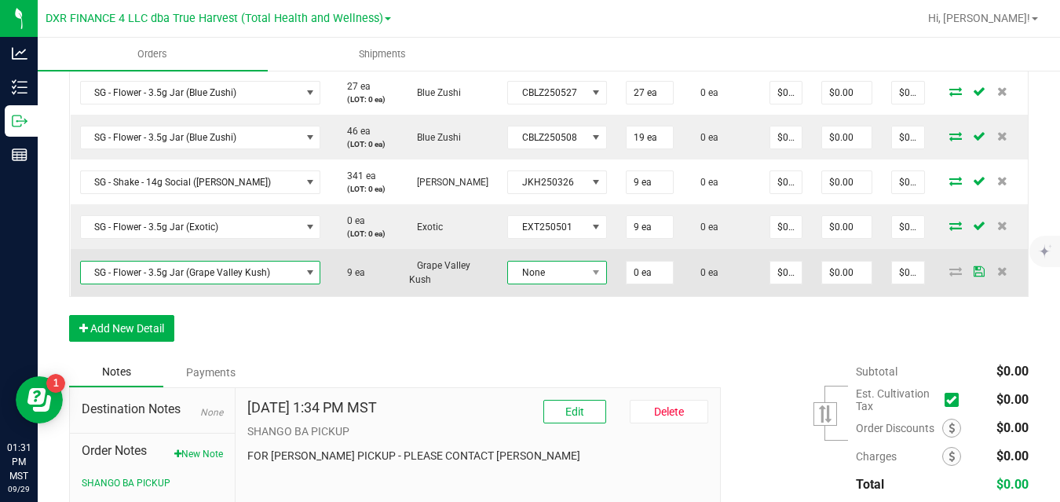
click at [528, 268] on span "None" at bounding box center [547, 272] width 78 height 22
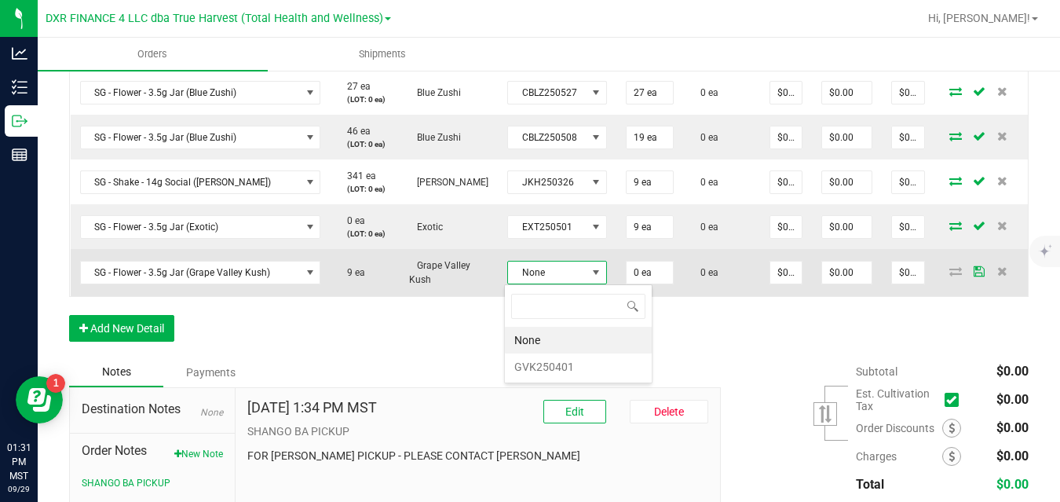
scroll to position [24, 98]
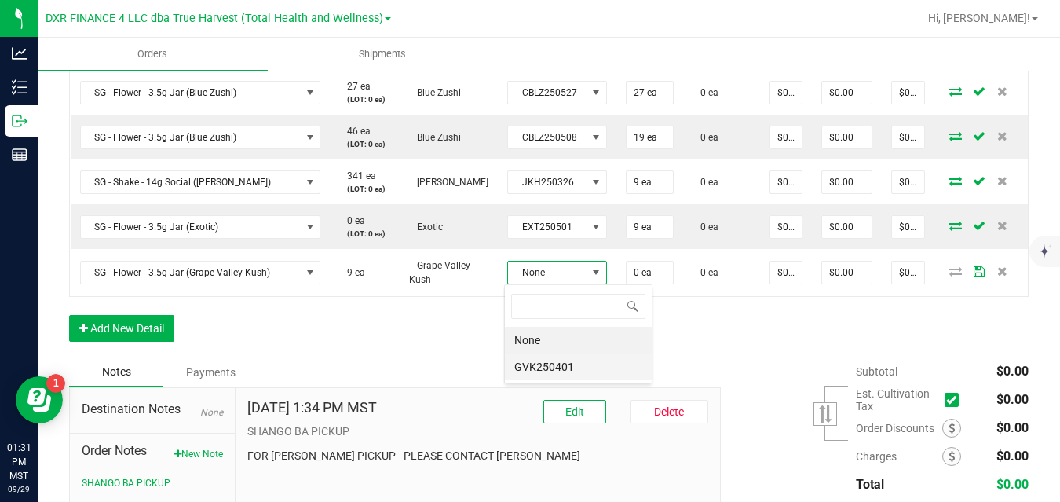
click at [539, 363] on li "GVK250401" at bounding box center [578, 366] width 147 height 27
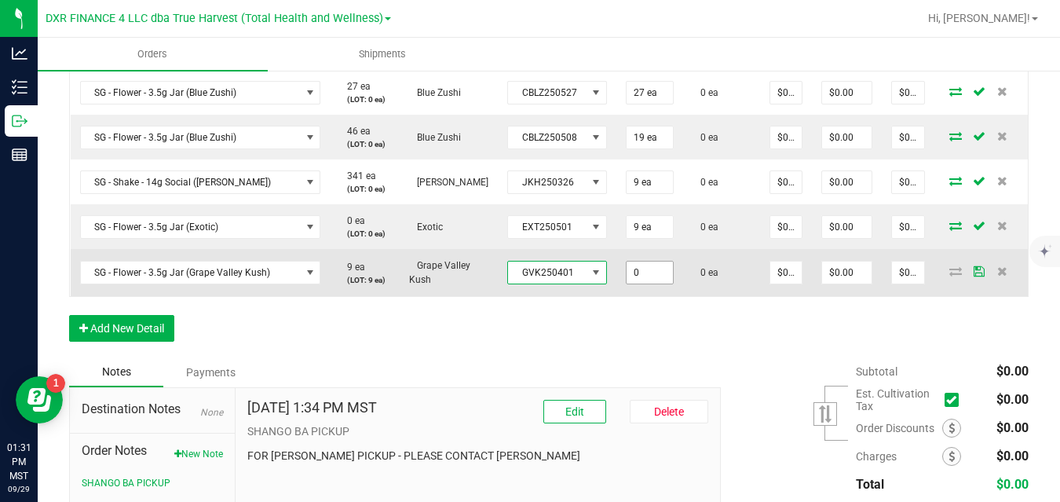
click at [644, 268] on input "0" at bounding box center [649, 272] width 46 height 22
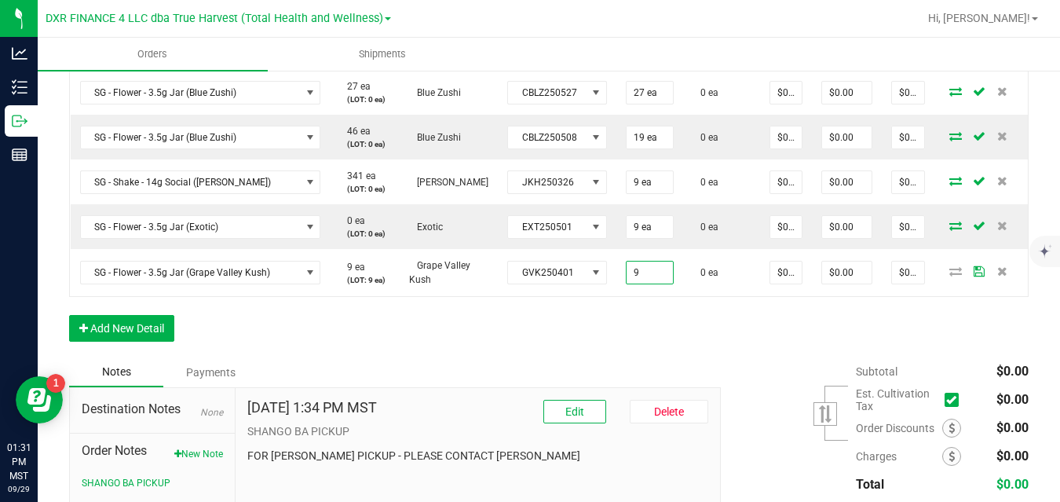
type input "9 ea"
click at [161, 339] on button "Add New Detail" at bounding box center [121, 328] width 105 height 27
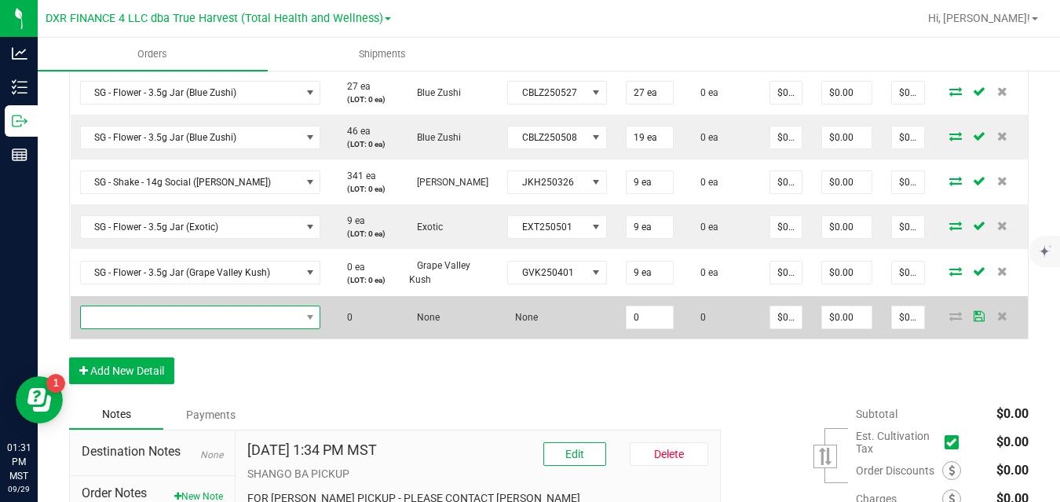
click at [177, 322] on span "NO DATA FOUND" at bounding box center [191, 317] width 220 height 22
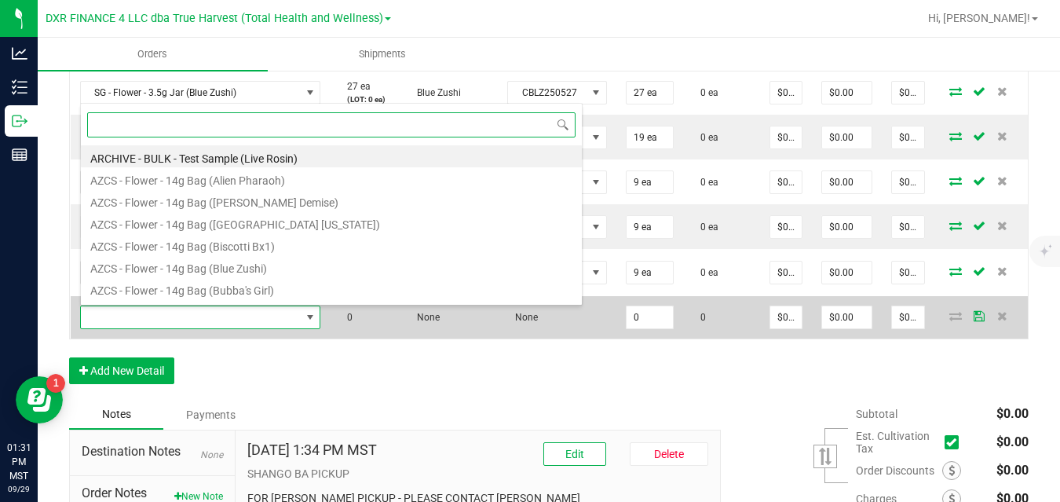
scroll to position [24, 239]
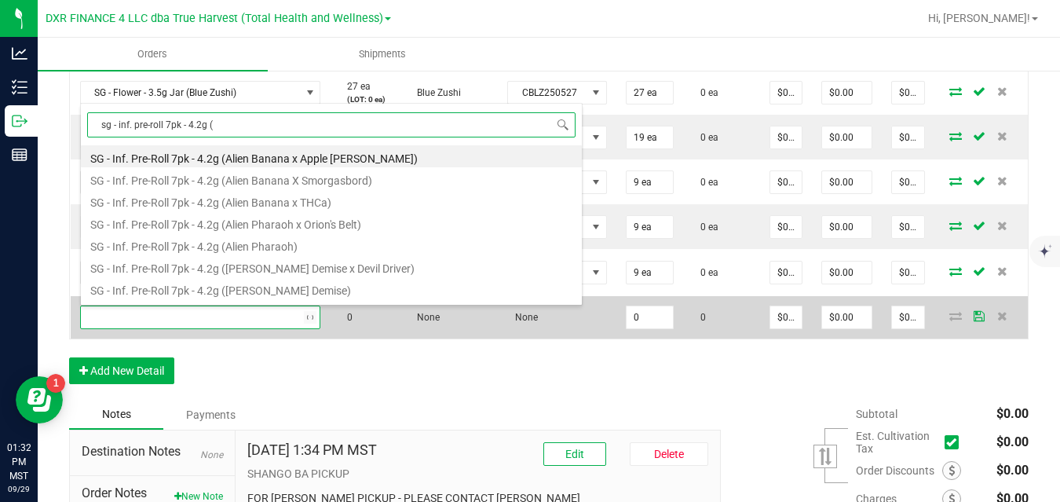
type input "sg - inf. pre-roll 7pk - 4.2g (g"
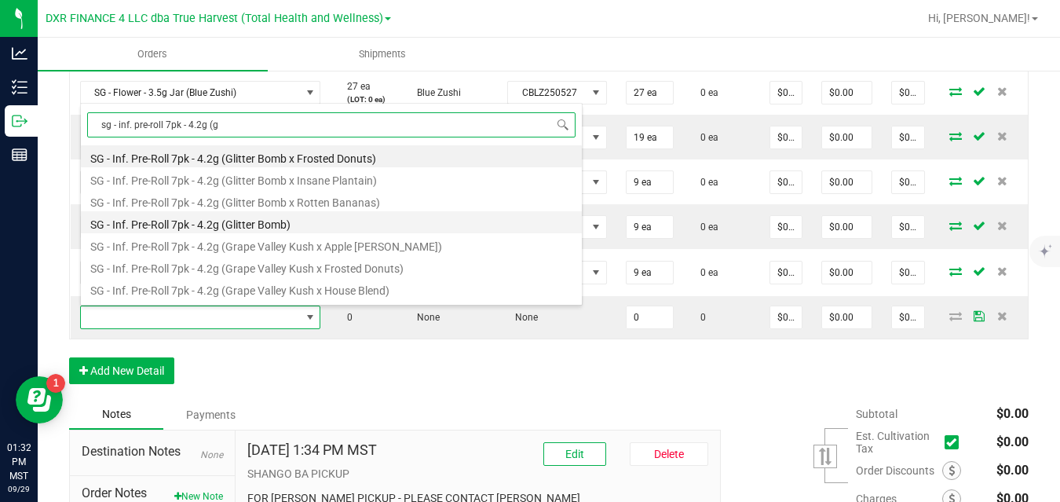
click at [246, 226] on li "SG - Inf. Pre-Roll 7pk - 4.2g (Glitter Bomb)" at bounding box center [331, 222] width 501 height 22
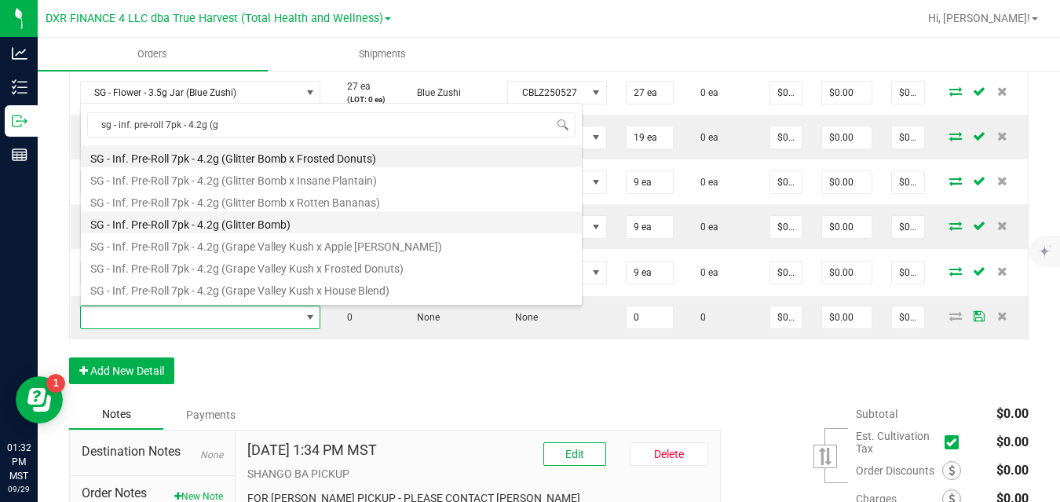
type input "0 ea"
type input "$27.50000"
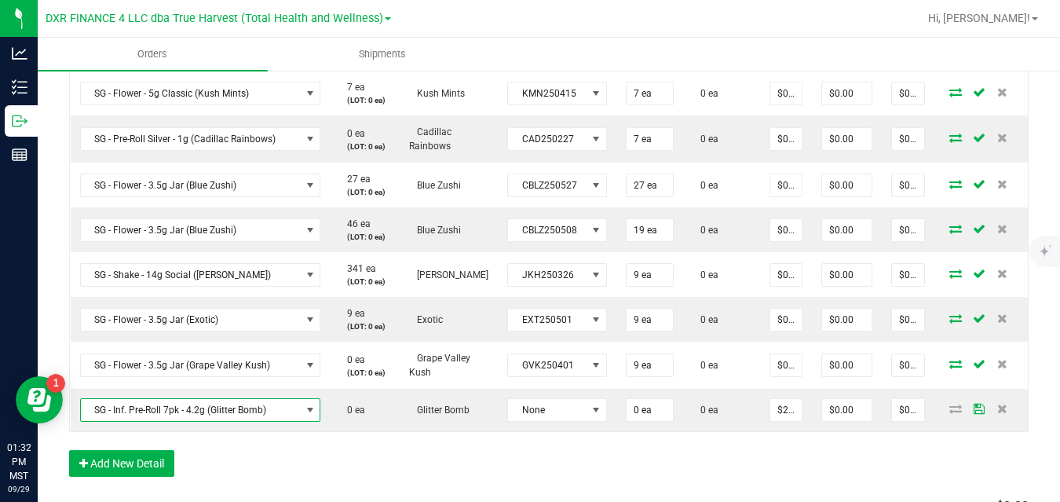
scroll to position [806, 0]
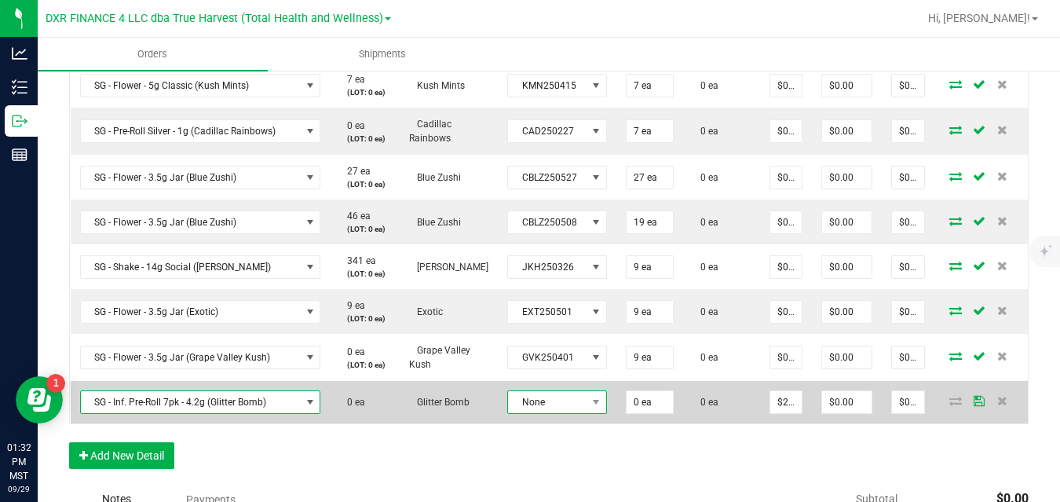
click at [536, 399] on span "None" at bounding box center [547, 402] width 78 height 22
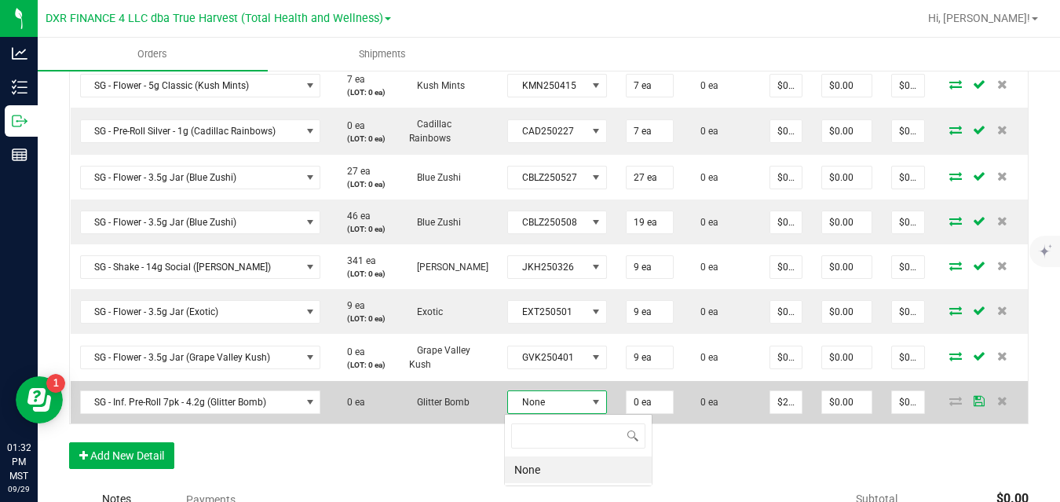
scroll to position [24, 98]
click at [536, 399] on span "None" at bounding box center [547, 402] width 78 height 22
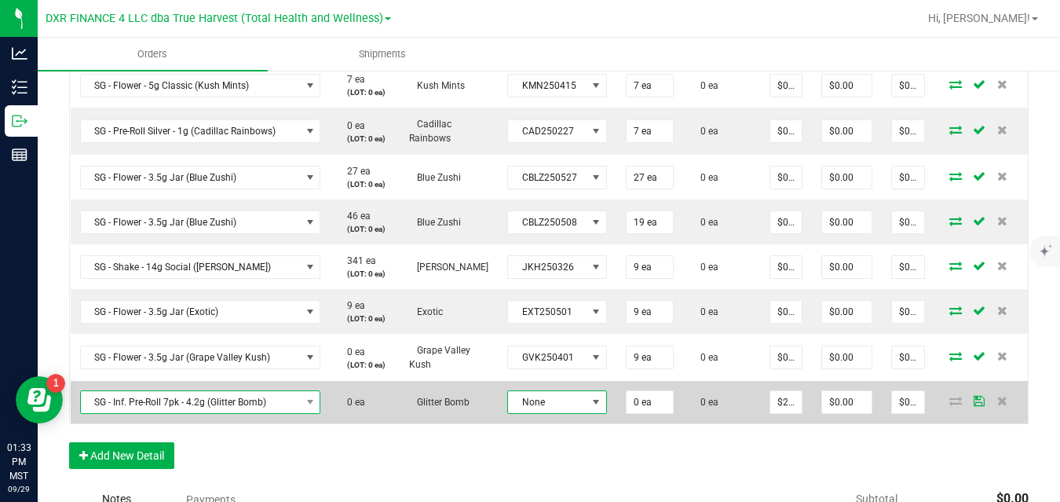
click at [252, 405] on span "SG - Inf. Pre-Roll 7pk - 4.2g (Glitter Bomb)" at bounding box center [191, 402] width 220 height 22
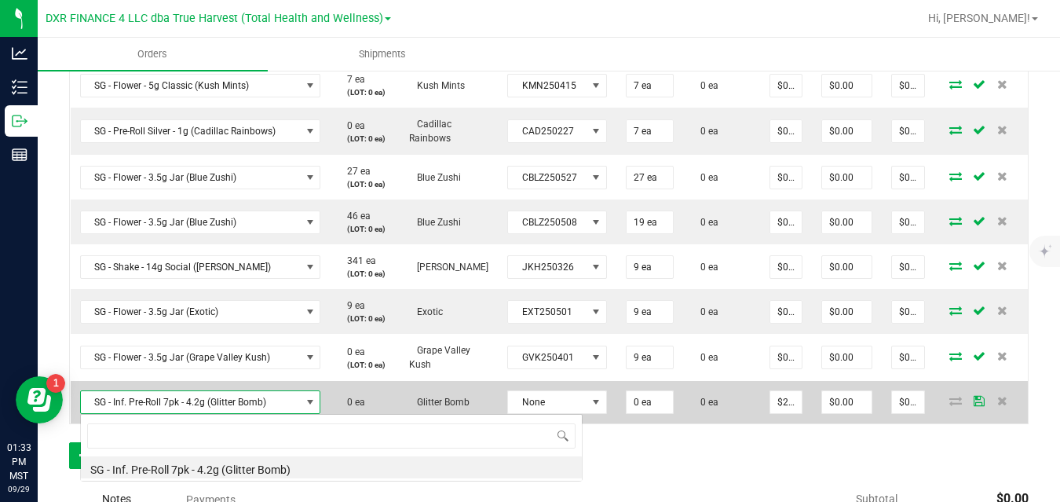
scroll to position [24, 239]
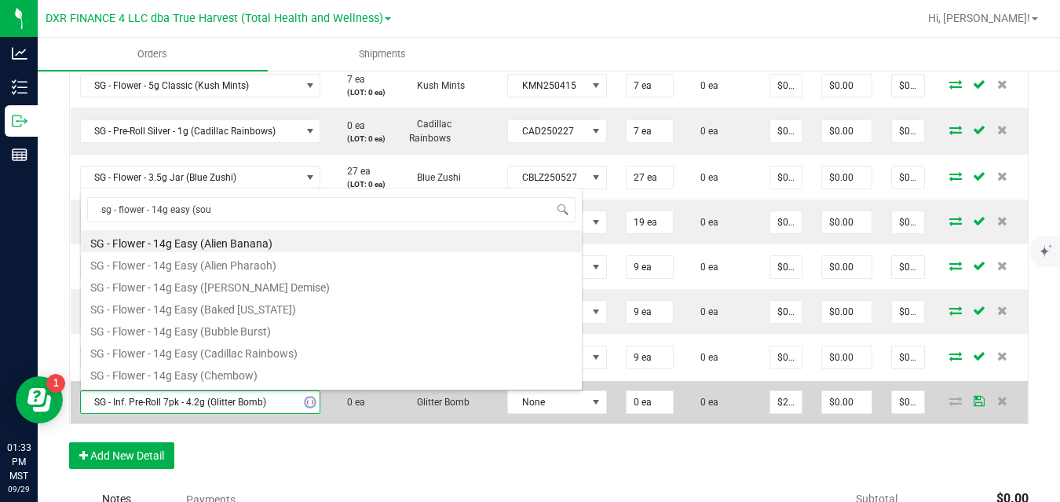
type input "sg - flower - 14g easy (sour"
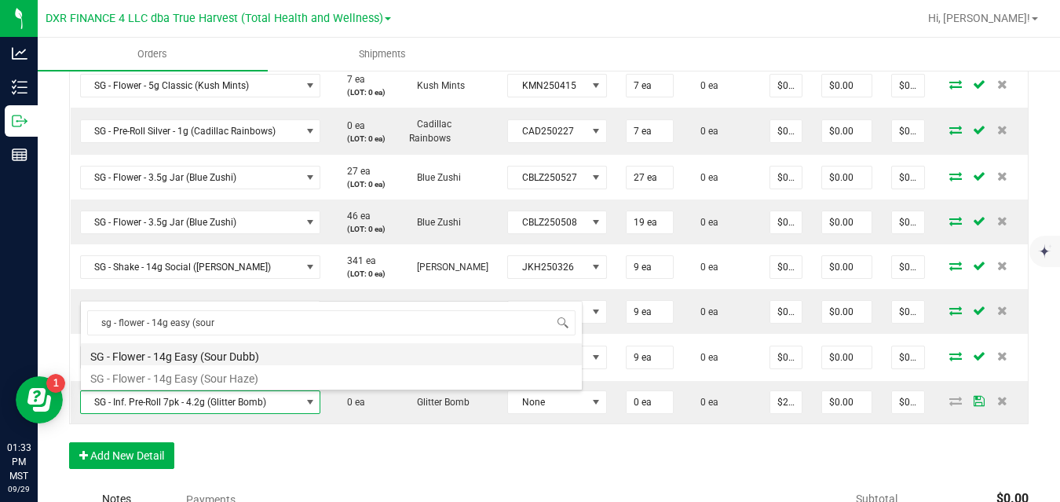
click at [254, 350] on li "SG - Flower - 14g Easy (Sour Dubb)" at bounding box center [331, 354] width 501 height 22
type input "$50.00000"
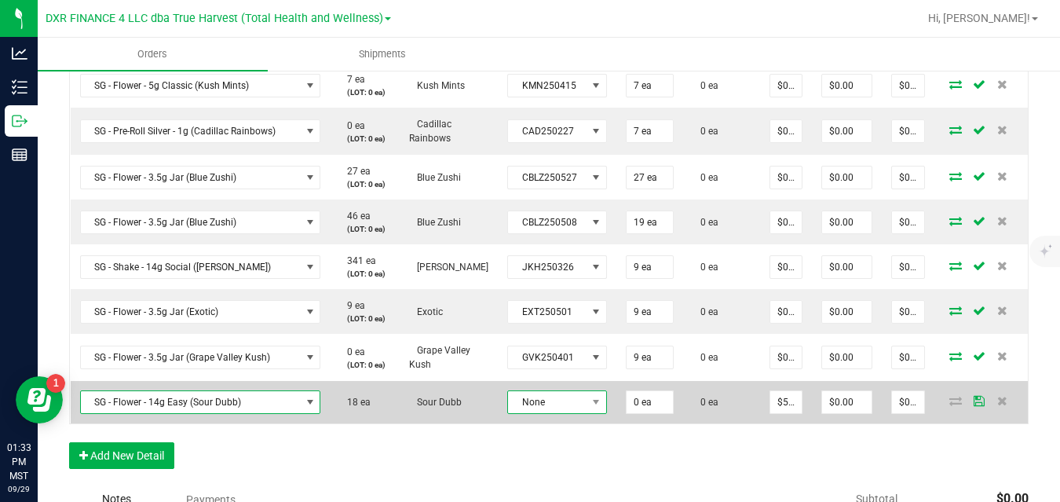
click at [523, 402] on span "None" at bounding box center [547, 402] width 78 height 22
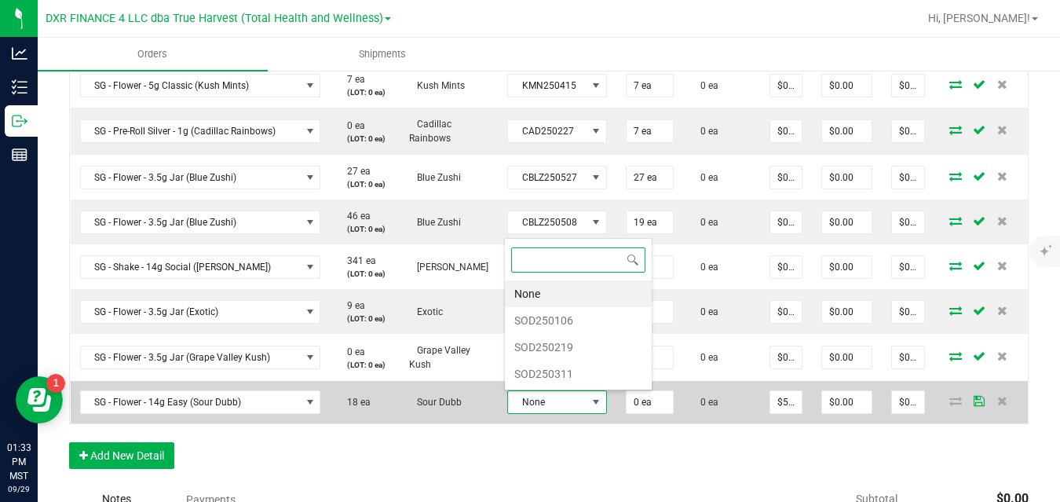
scroll to position [24, 98]
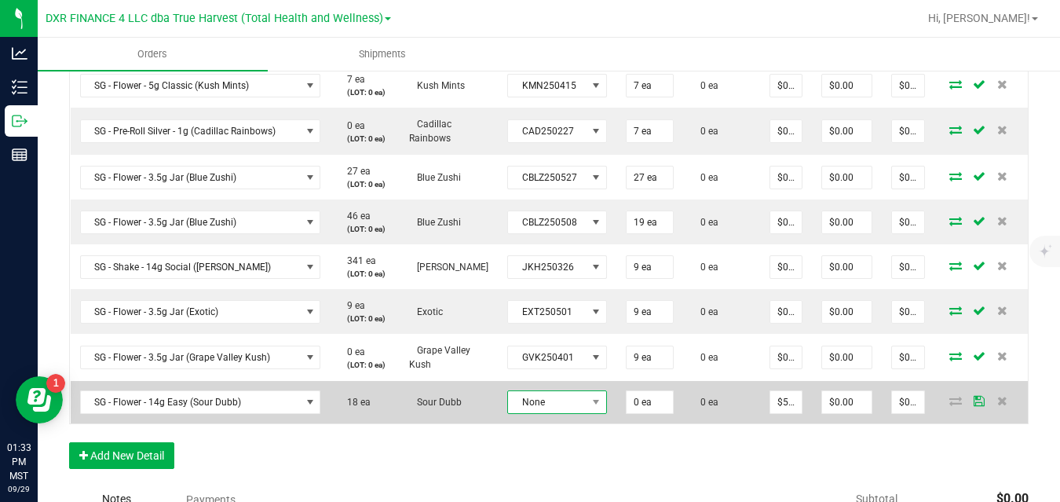
click at [579, 400] on span "None" at bounding box center [547, 402] width 78 height 22
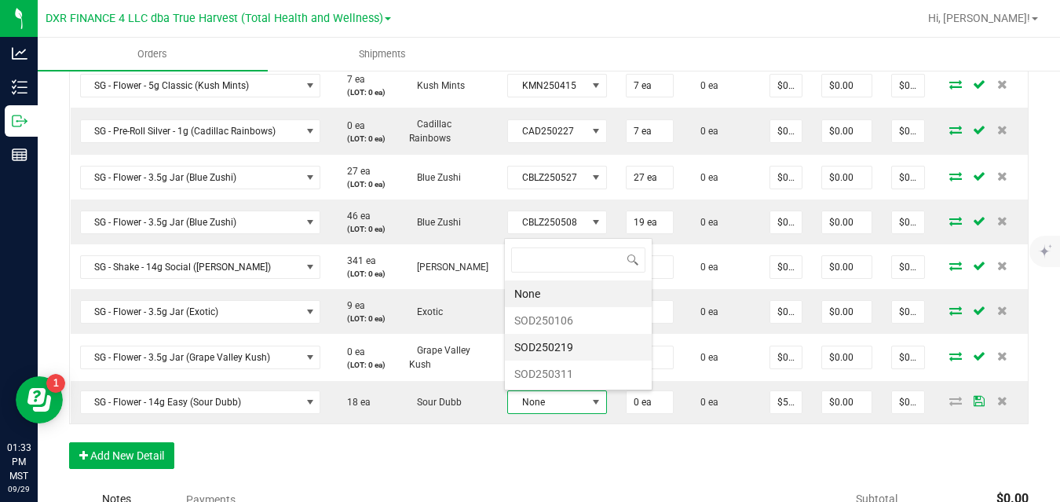
click at [564, 346] on li "SOD250219" at bounding box center [578, 347] width 147 height 27
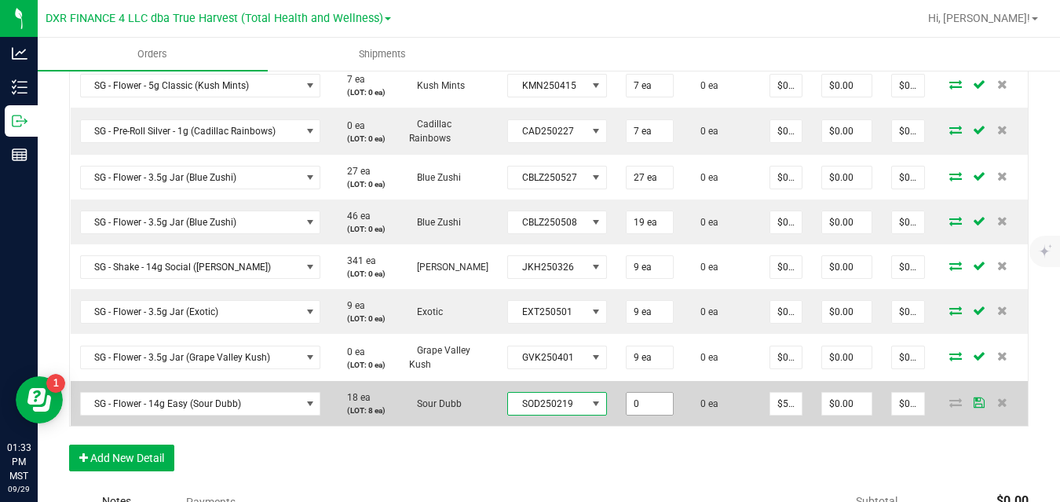
click at [645, 407] on input "0" at bounding box center [649, 403] width 46 height 22
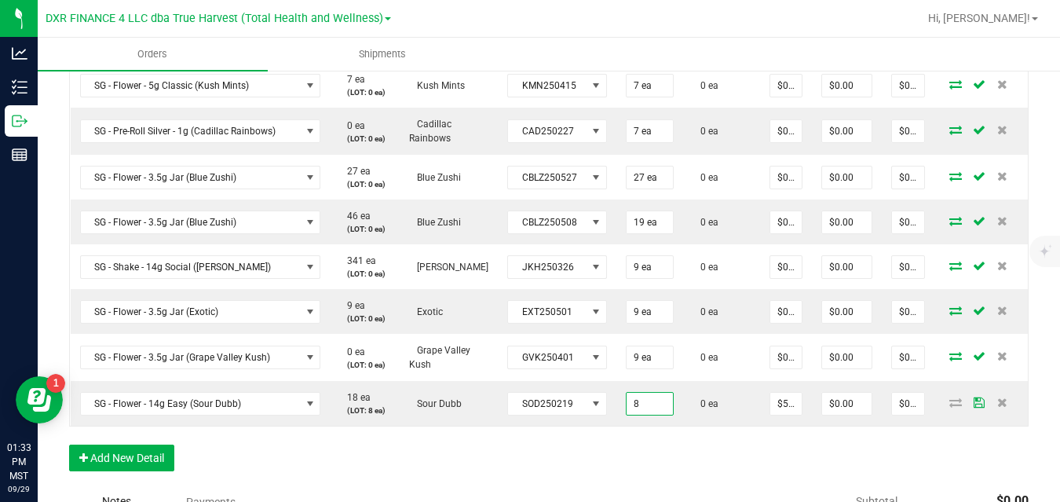
type input "8 ea"
type input "$400.00"
click at [678, 447] on div "Order Details Print All Labels Item Sellable Strain Lot Number Qty Ordered Qty …" at bounding box center [548, 96] width 959 height 782
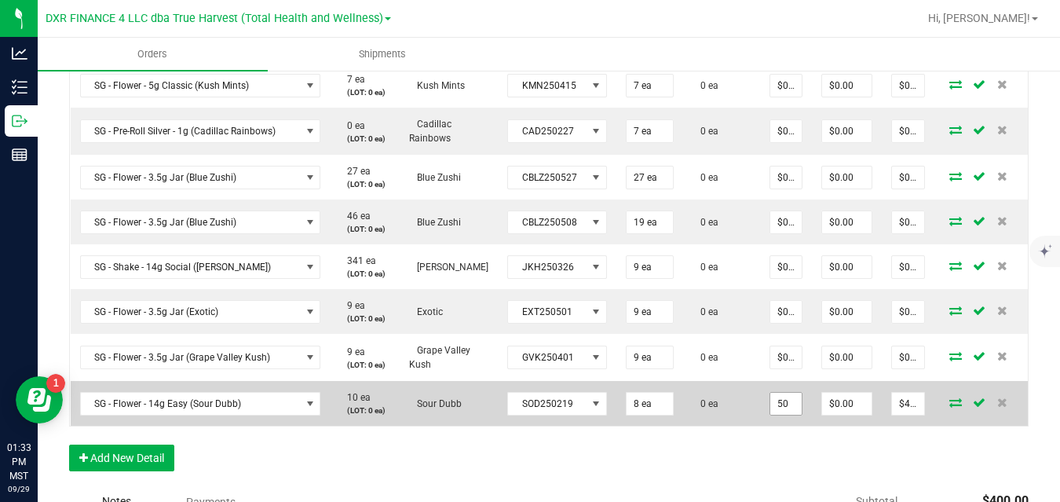
click at [782, 397] on input "50" at bounding box center [785, 403] width 31 height 22
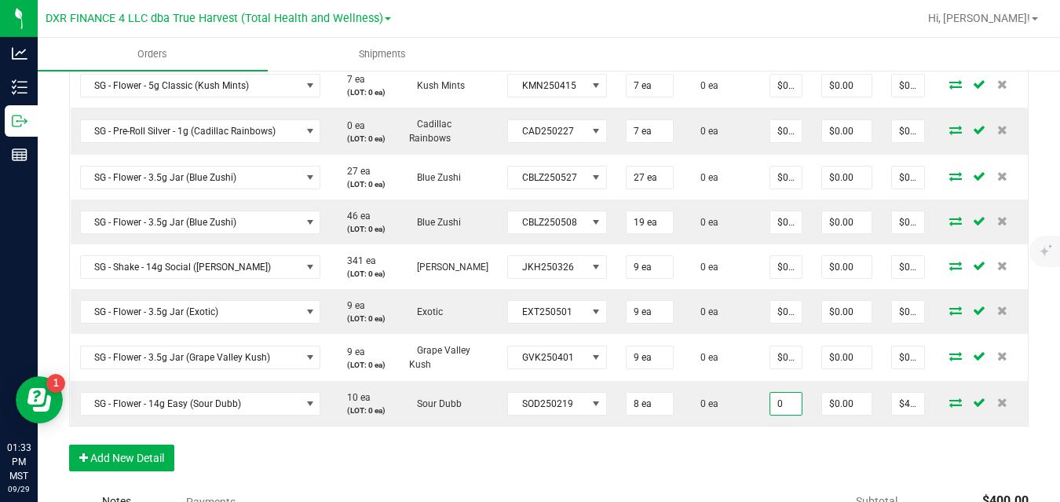
click at [764, 447] on div "Order Details Print All Labels Item Sellable Strain Lot Number Qty Ordered Qty …" at bounding box center [548, 96] width 959 height 782
type input "$0.00000"
type input "$0.00"
click at [144, 470] on button "Add New Detail" at bounding box center [121, 457] width 105 height 27
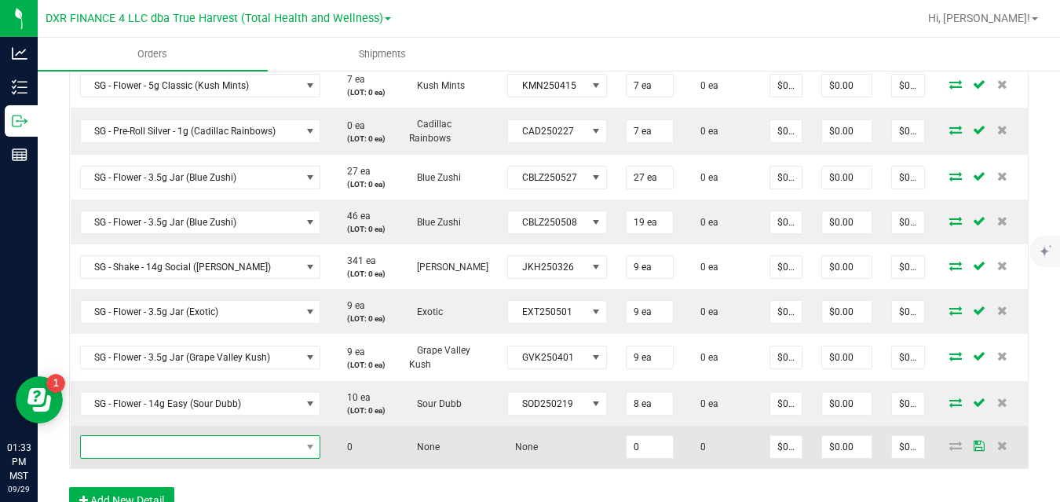
click at [169, 447] on span "NO DATA FOUND" at bounding box center [191, 447] width 220 height 22
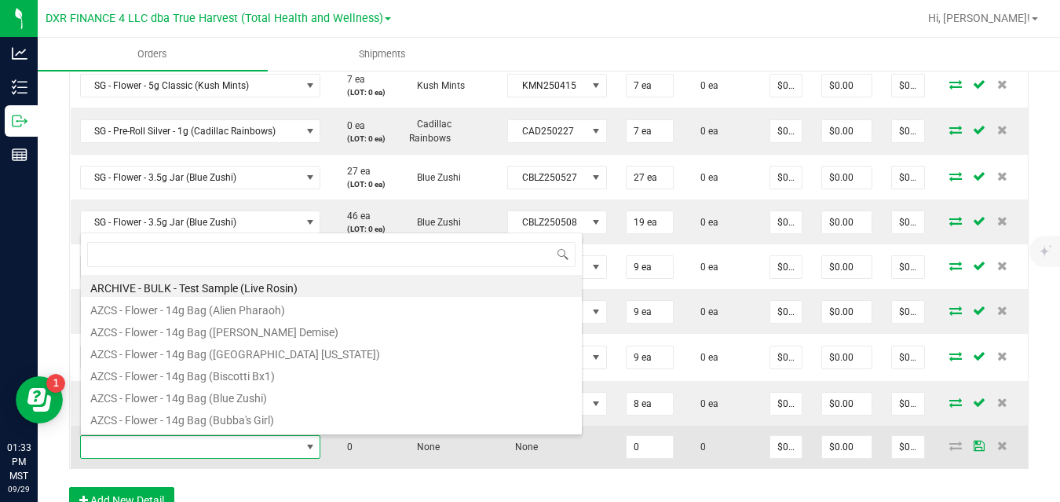
scroll to position [24, 239]
type input "sg - flower - 14g easy (sour"
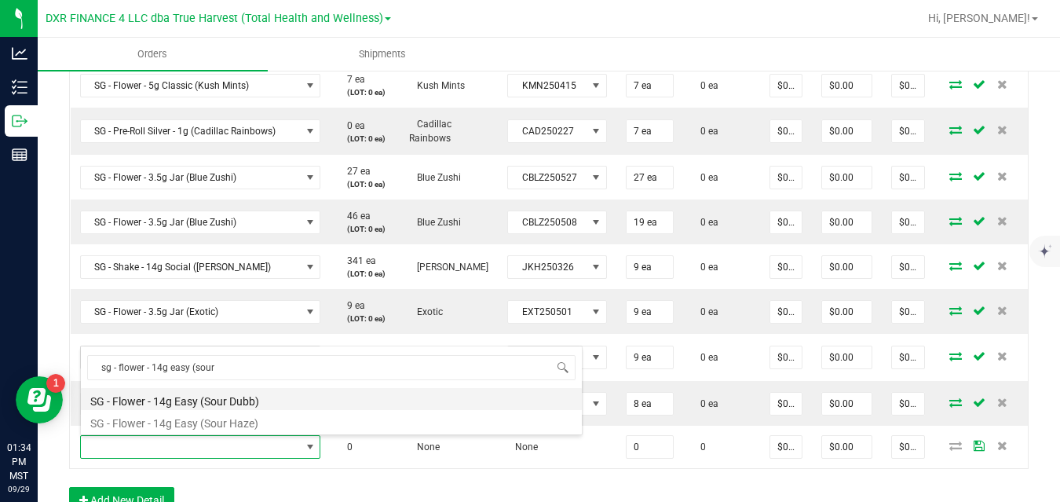
click at [209, 400] on li "SG - Flower - 14g Easy (Sour Dubb)" at bounding box center [331, 399] width 501 height 22
type input "0 ea"
type input "$50.00000"
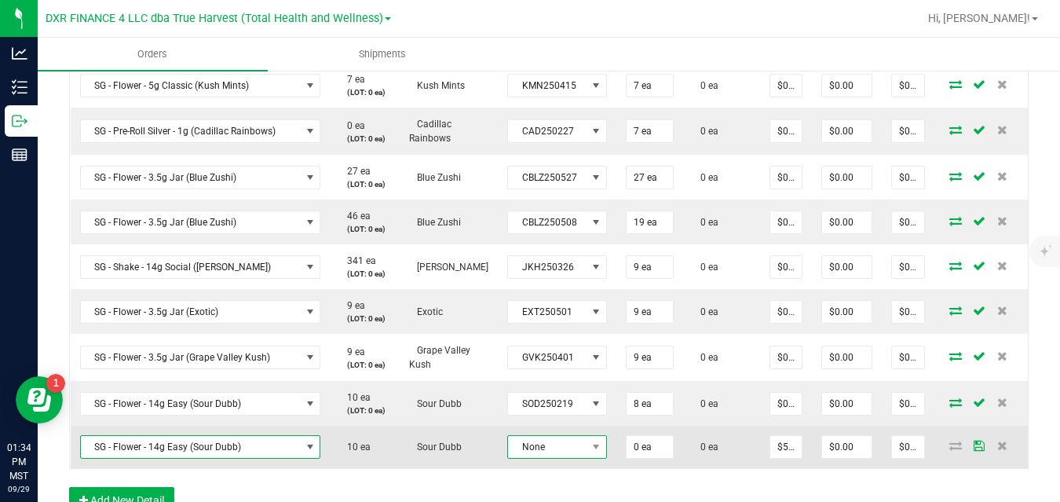
click at [524, 440] on span "None" at bounding box center [547, 447] width 78 height 22
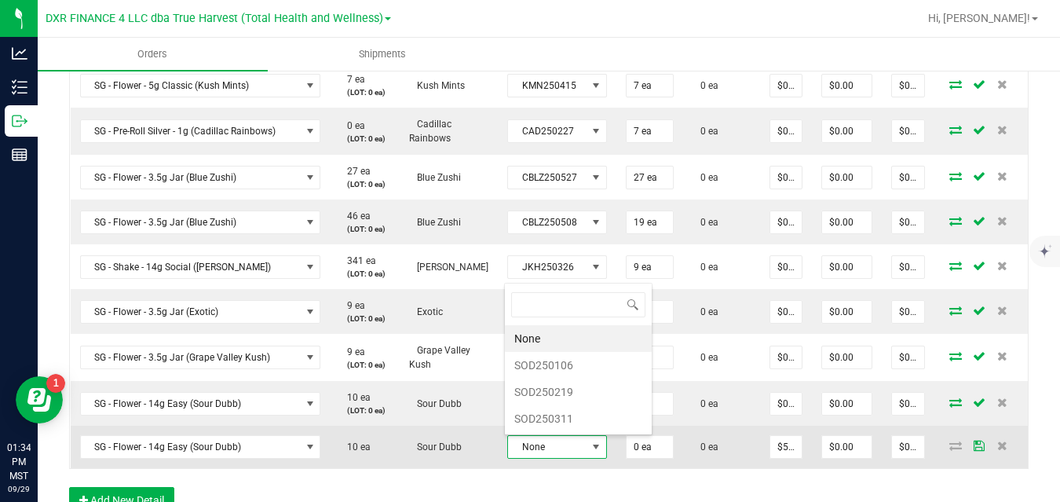
scroll to position [24, 98]
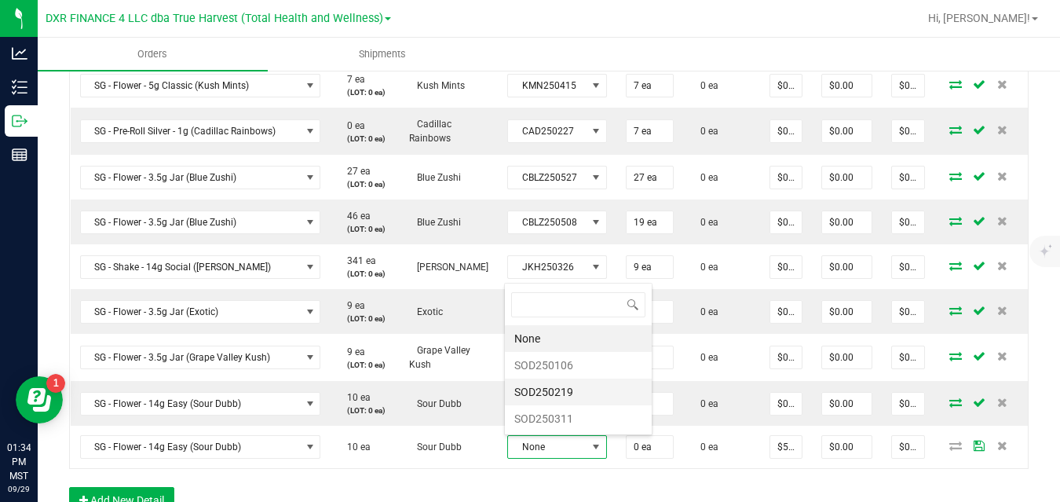
click at [544, 396] on li "SOD250219" at bounding box center [578, 391] width 147 height 27
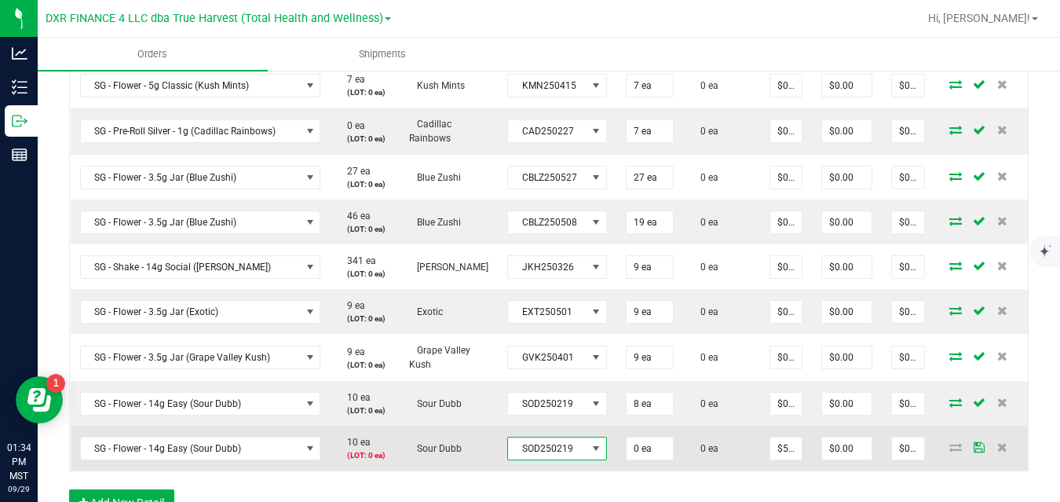
click at [586, 450] on span at bounding box center [596, 448] width 20 height 22
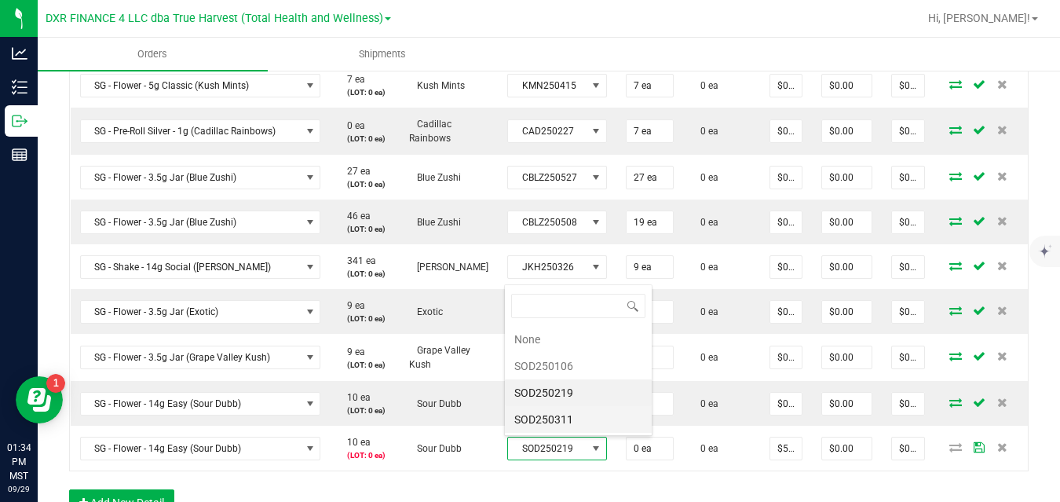
click at [580, 418] on li "SOD250311" at bounding box center [578, 419] width 147 height 27
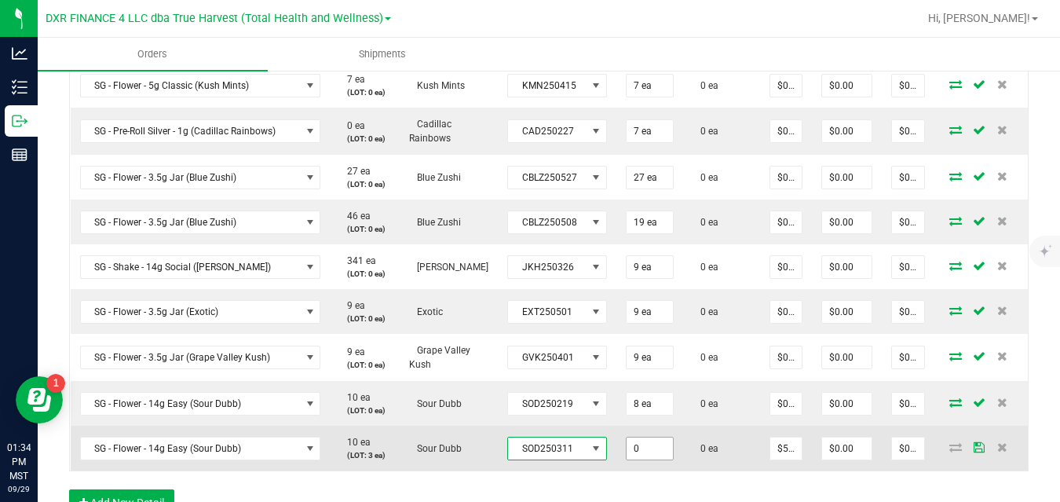
click at [642, 447] on input "0" at bounding box center [649, 448] width 46 height 22
type input "3 ea"
type input "$150.00"
click at [691, 457] on td "0 ea" at bounding box center [721, 447] width 77 height 45
click at [782, 445] on input "50" at bounding box center [785, 448] width 31 height 22
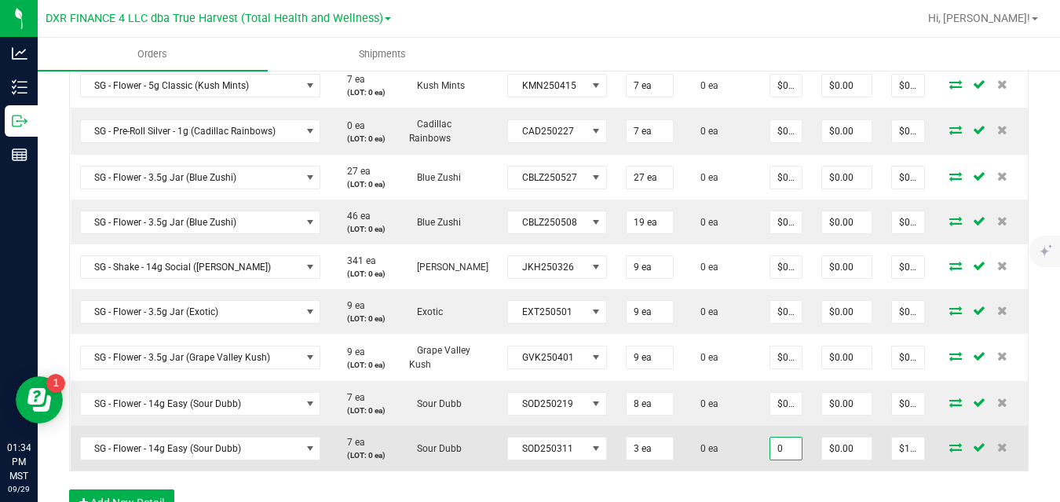
click at [738, 448] on td "0 ea" at bounding box center [721, 447] width 77 height 45
type input "$0.00000"
type input "$0.00"
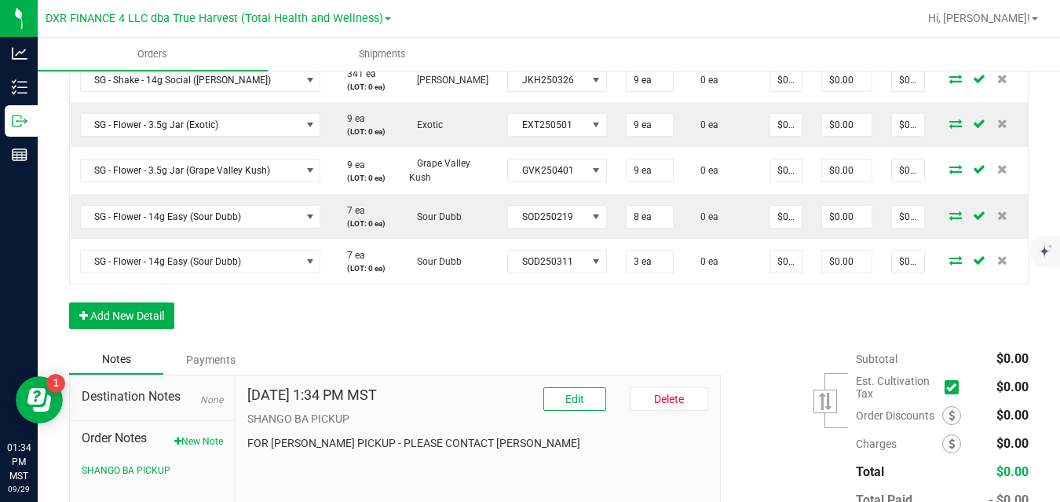
scroll to position [1018, 0]
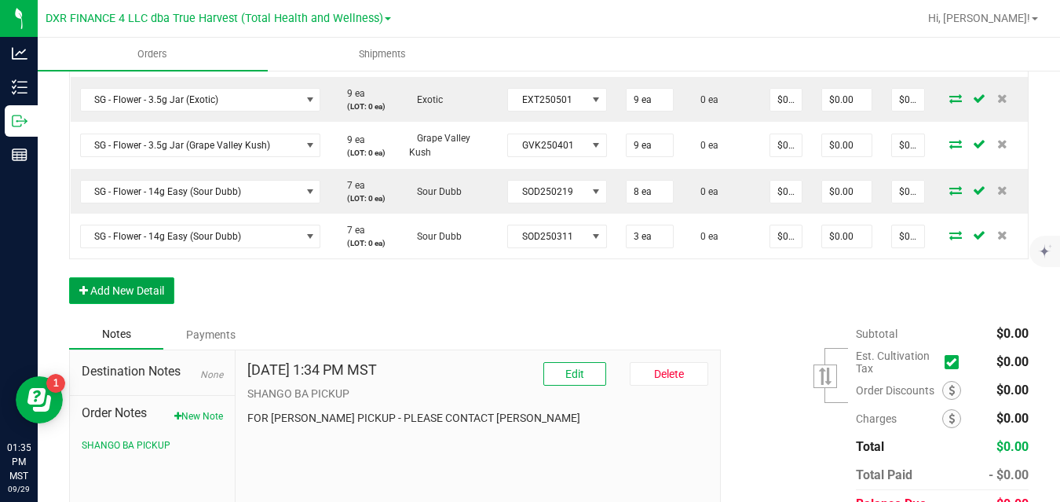
click at [134, 297] on button "Add New Detail" at bounding box center [121, 290] width 105 height 27
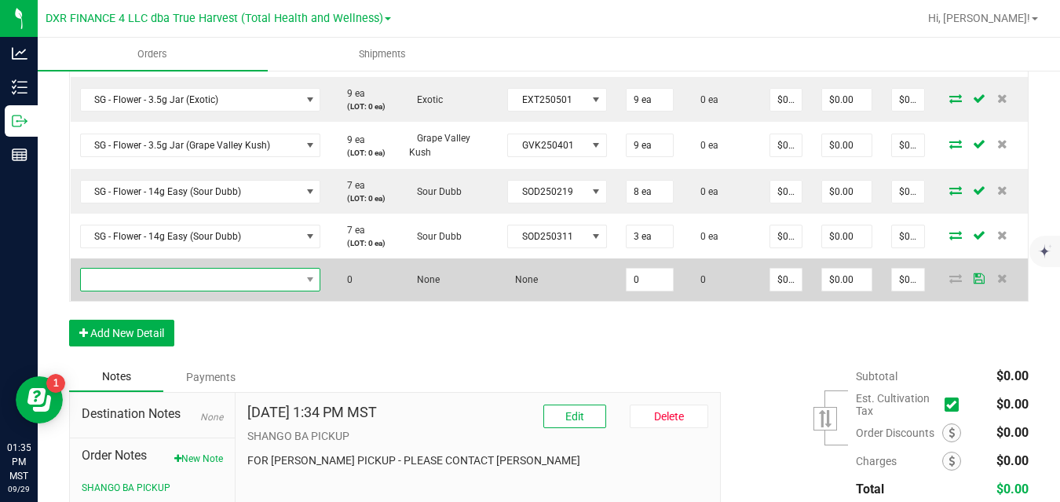
click at [172, 277] on span "NO DATA FOUND" at bounding box center [191, 279] width 220 height 22
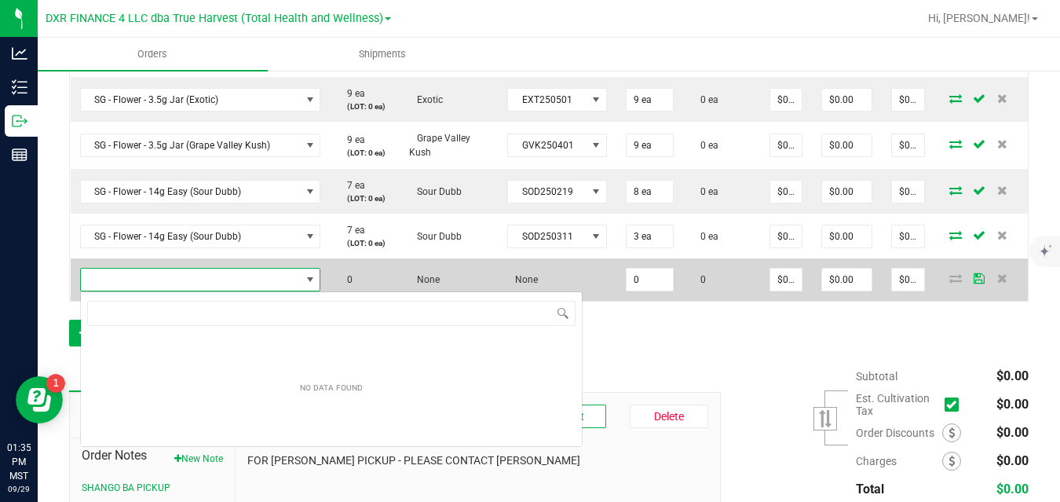
scroll to position [24, 239]
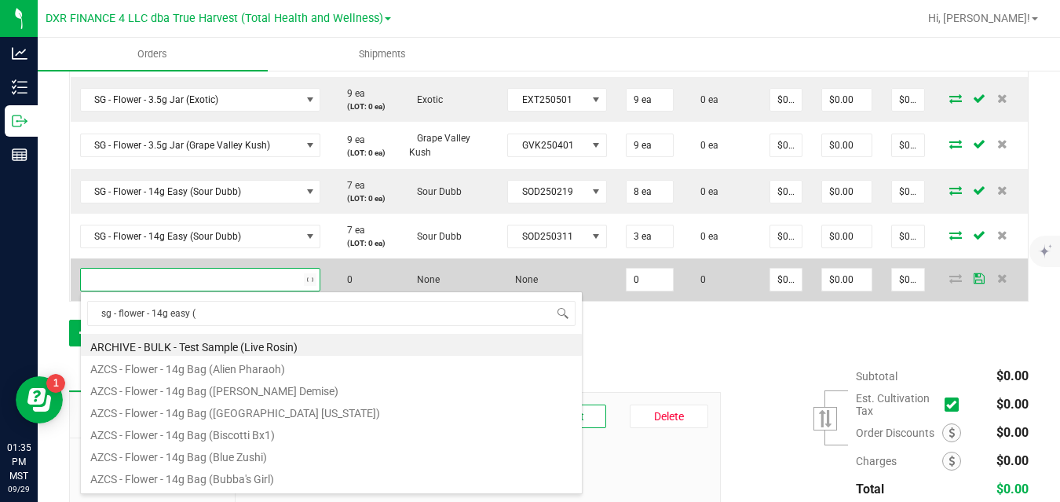
type input "sg - flower - 14g easy (c"
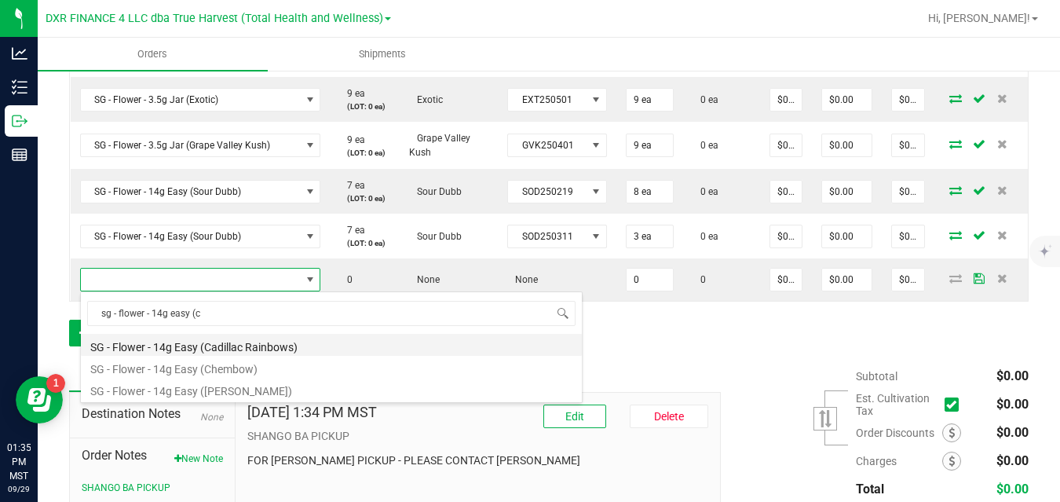
click at [197, 346] on li "SG - Flower - 14g Easy (Cadillac Rainbows)" at bounding box center [331, 345] width 501 height 22
type input "0 ea"
type input "$50.00000"
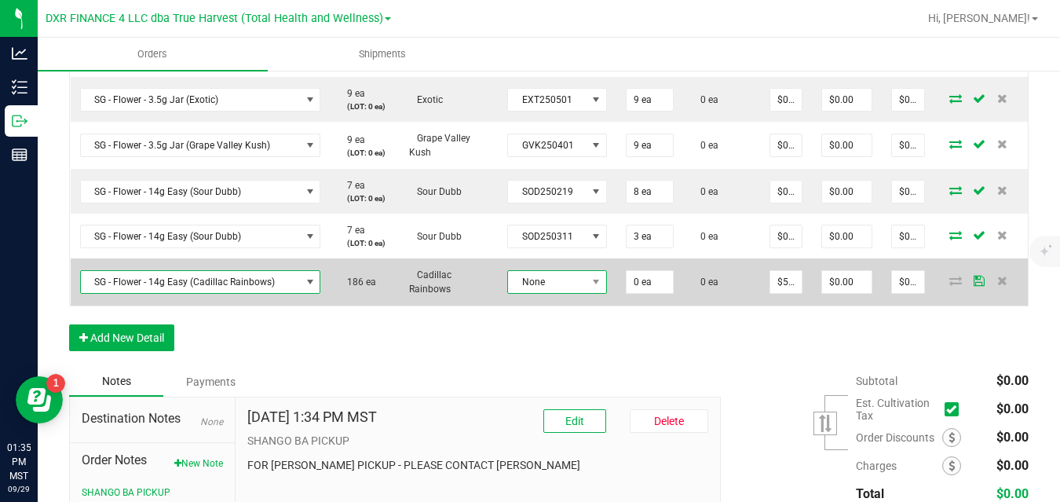
click at [524, 283] on span "None" at bounding box center [547, 282] width 78 height 22
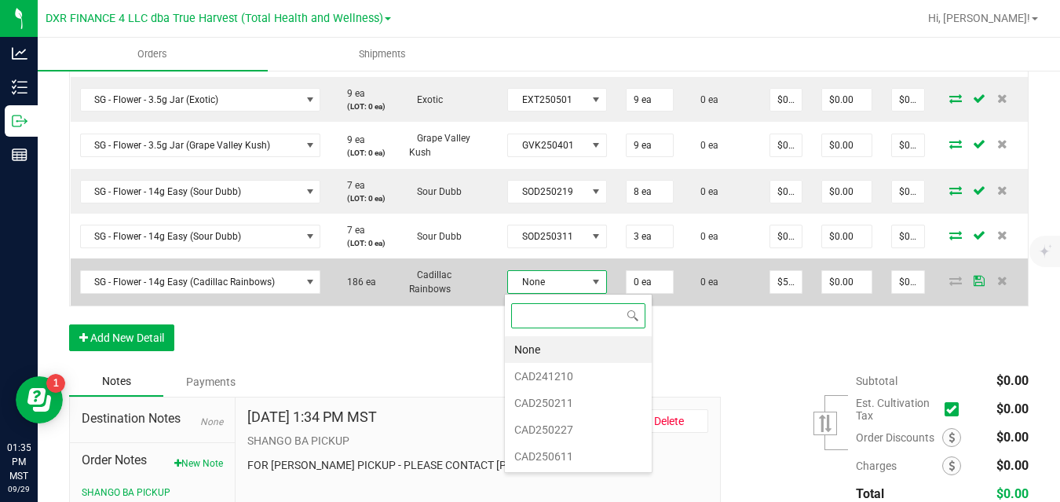
scroll to position [24, 98]
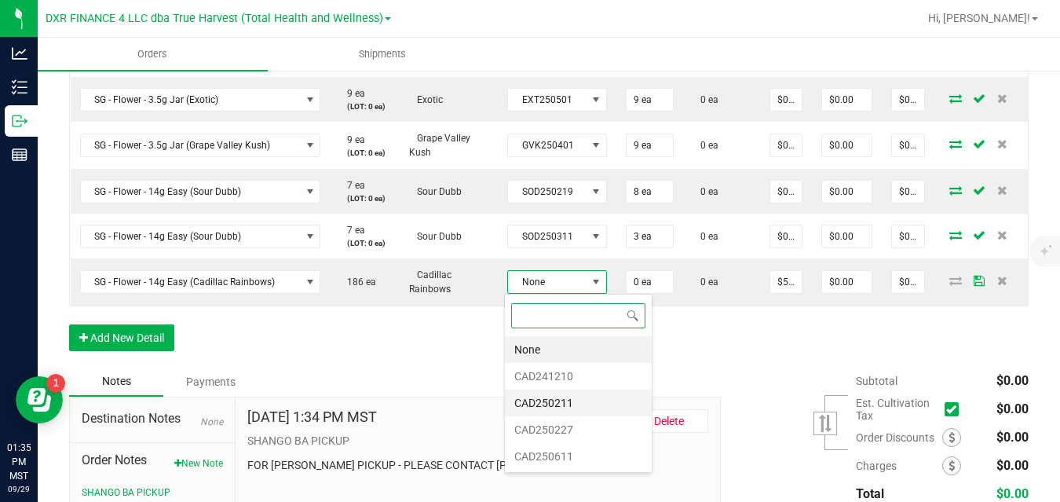
click at [531, 398] on li "CAD250211" at bounding box center [578, 402] width 147 height 27
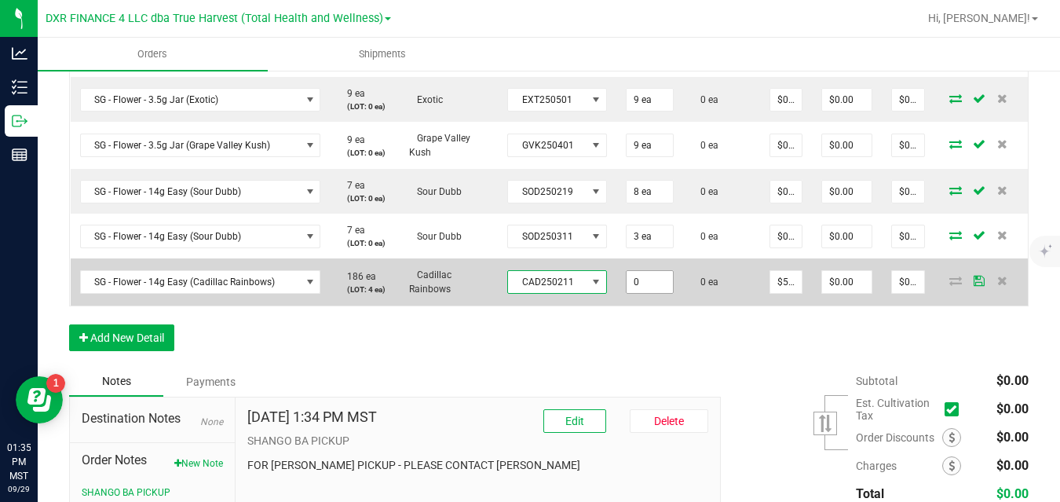
click at [638, 278] on input "0" at bounding box center [649, 282] width 46 height 22
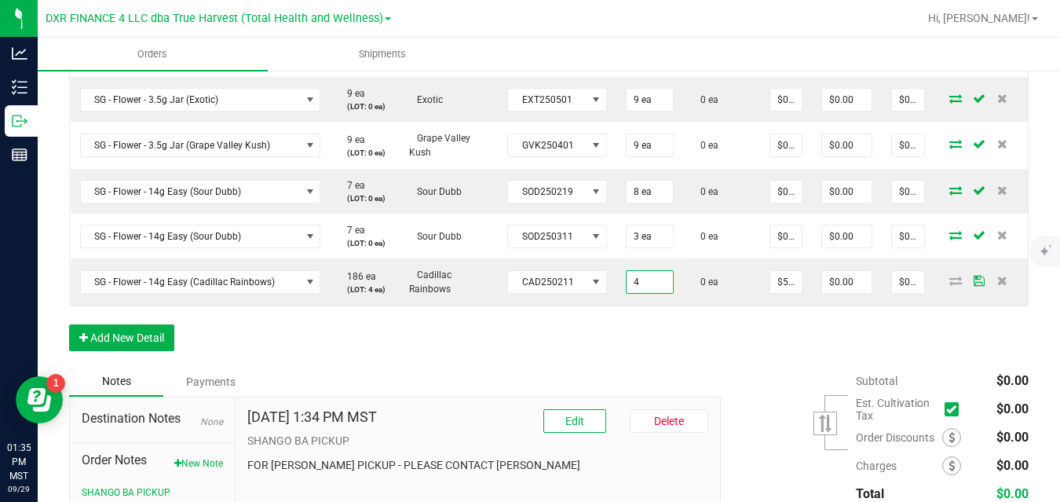
type input "4 ea"
type input "$200.00"
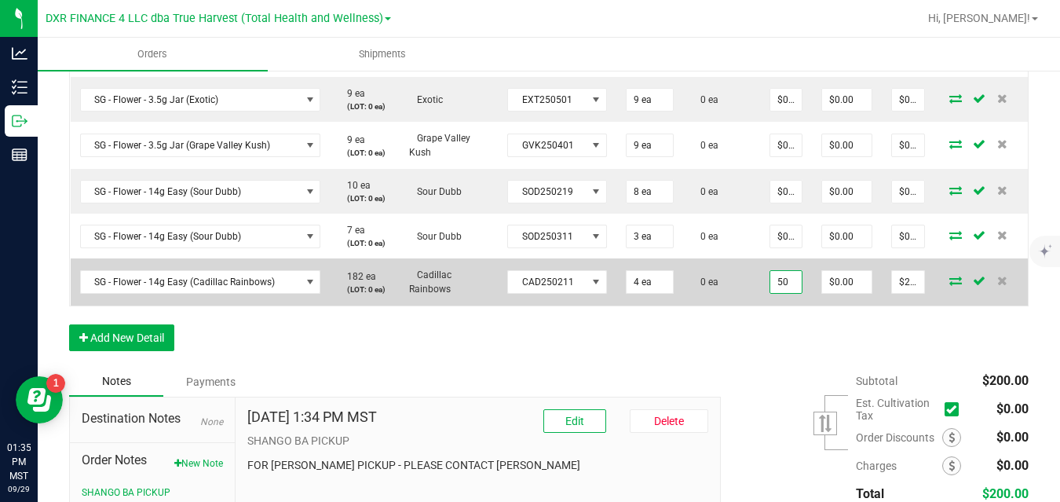
click at [786, 278] on input "50" at bounding box center [785, 282] width 31 height 22
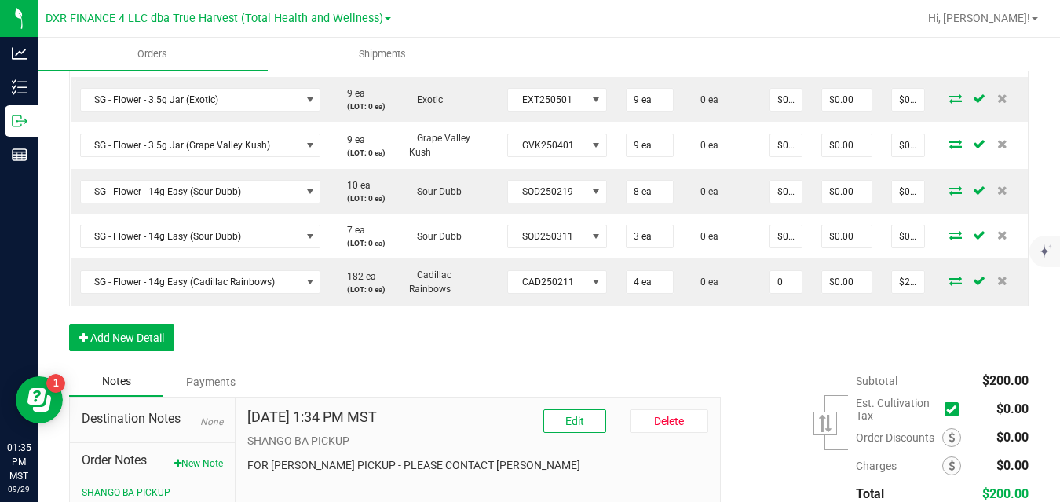
type input "$0.00000"
type input "$0.00"
click at [159, 342] on button "Add New Detail" at bounding box center [121, 337] width 105 height 27
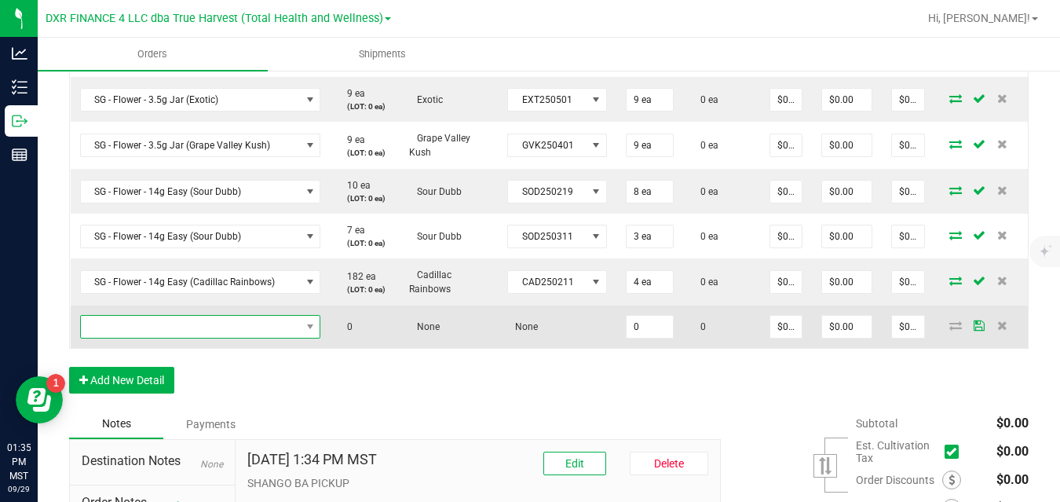
click at [174, 324] on span "NO DATA FOUND" at bounding box center [191, 327] width 220 height 22
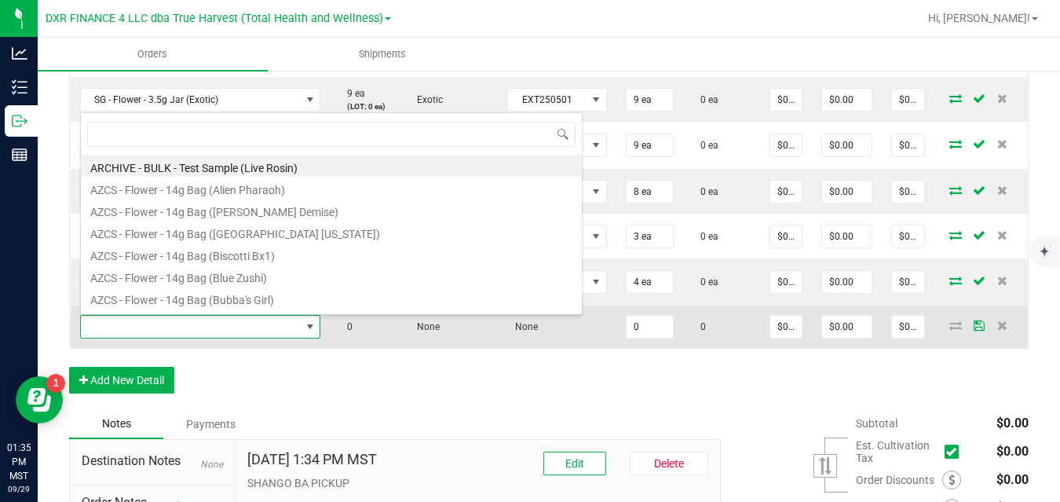
scroll to position [24, 239]
type input "sg - flower - 14g easy (c"
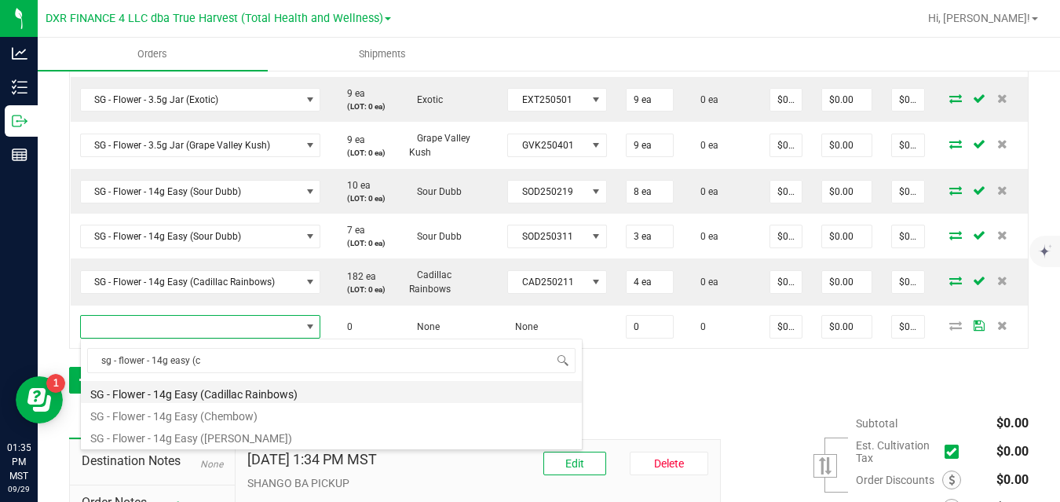
click at [189, 392] on li "SG - Flower - 14g Easy (Cadillac Rainbows)" at bounding box center [331, 392] width 501 height 22
type input "0 ea"
type input "$50.00000"
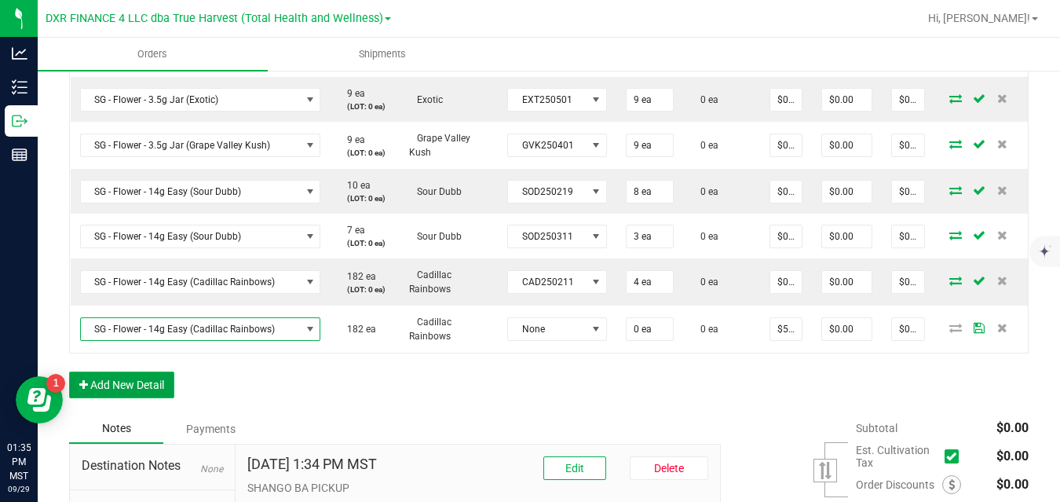
click at [155, 394] on button "Add New Detail" at bounding box center [121, 384] width 105 height 27
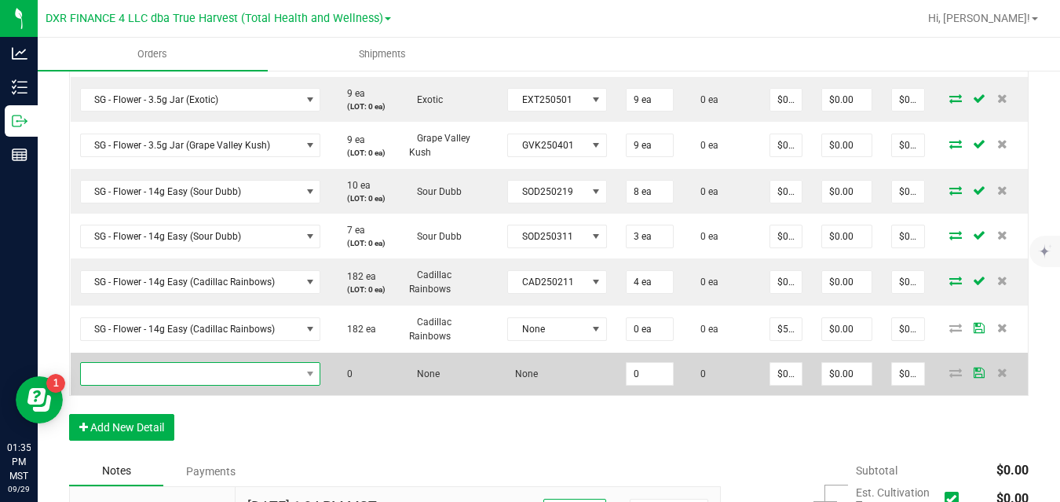
click at [186, 376] on span "NO DATA FOUND" at bounding box center [191, 374] width 220 height 22
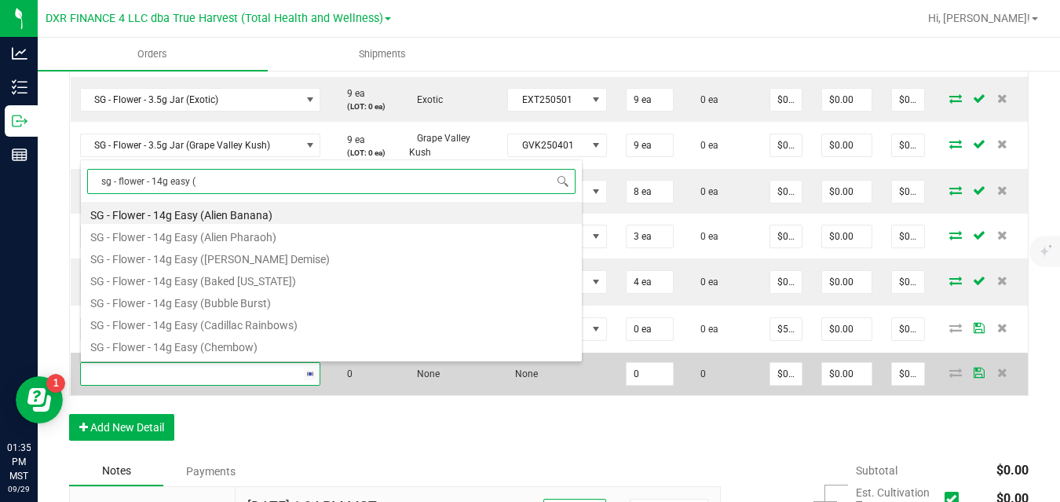
type input "sg - flower - 14g easy (c"
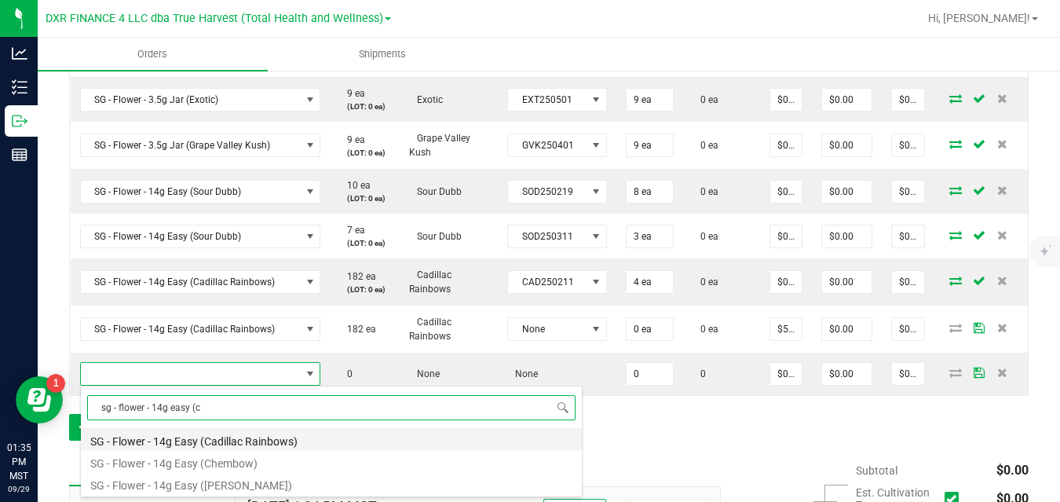
click at [192, 438] on li "SG - Flower - 14g Easy (Cadillac Rainbows)" at bounding box center [331, 439] width 501 height 22
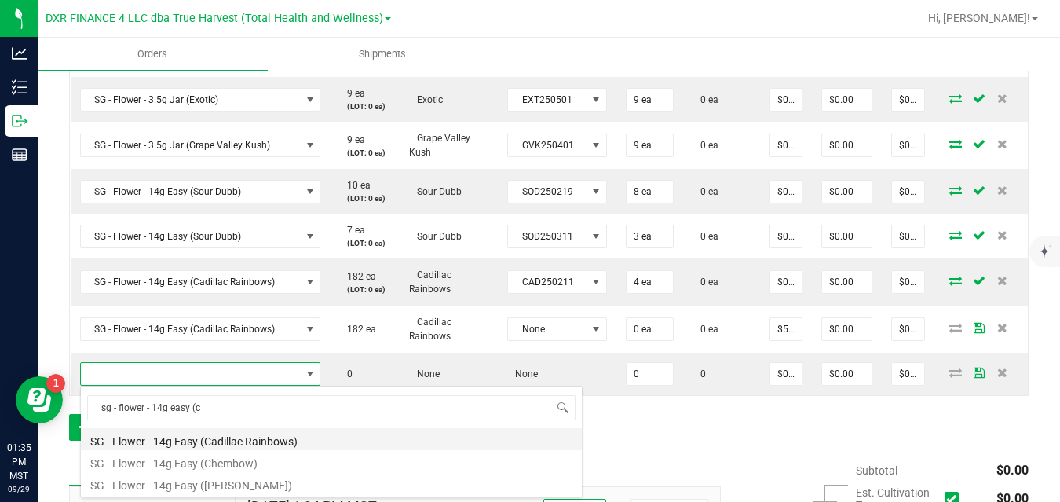
type input "0 ea"
type input "$50.00000"
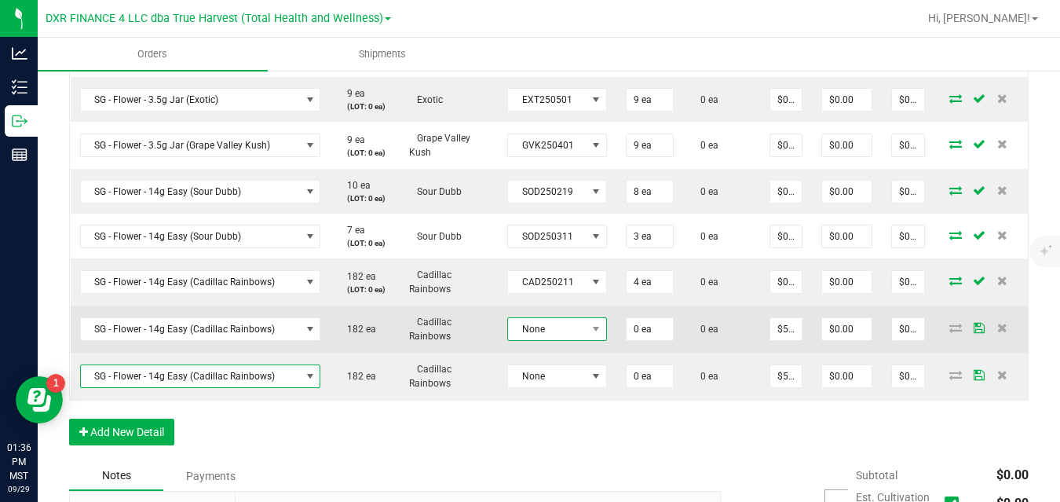
click at [575, 325] on span "None" at bounding box center [547, 329] width 78 height 22
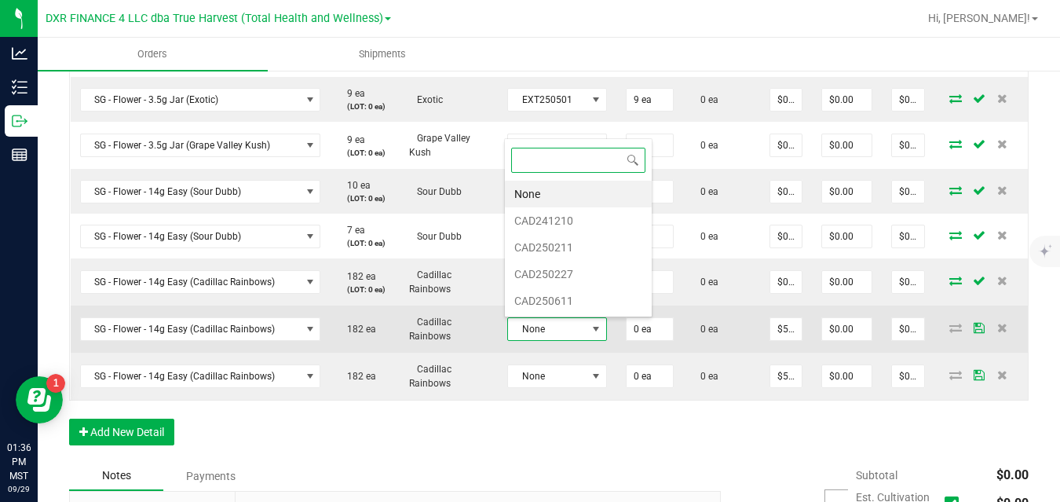
scroll to position [24, 98]
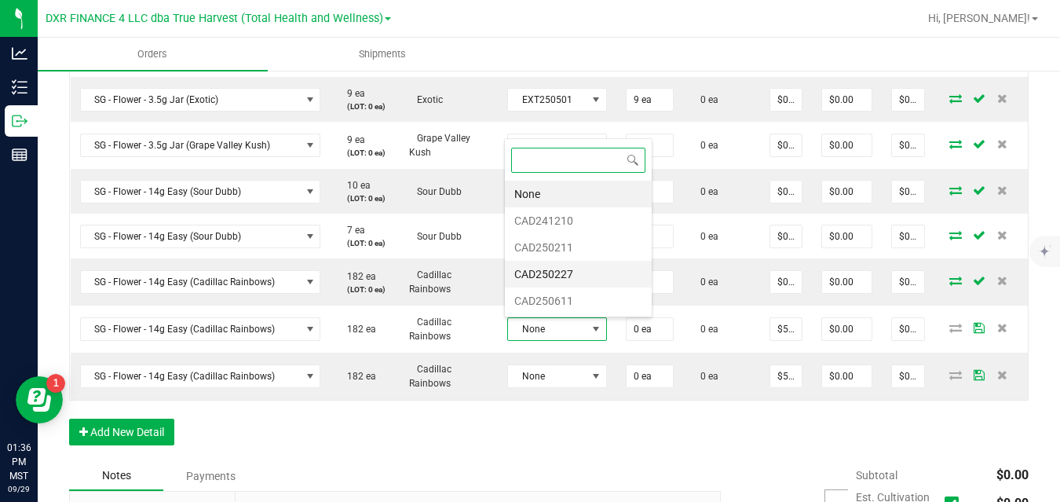
click at [567, 273] on li "CAD250227" at bounding box center [578, 274] width 147 height 27
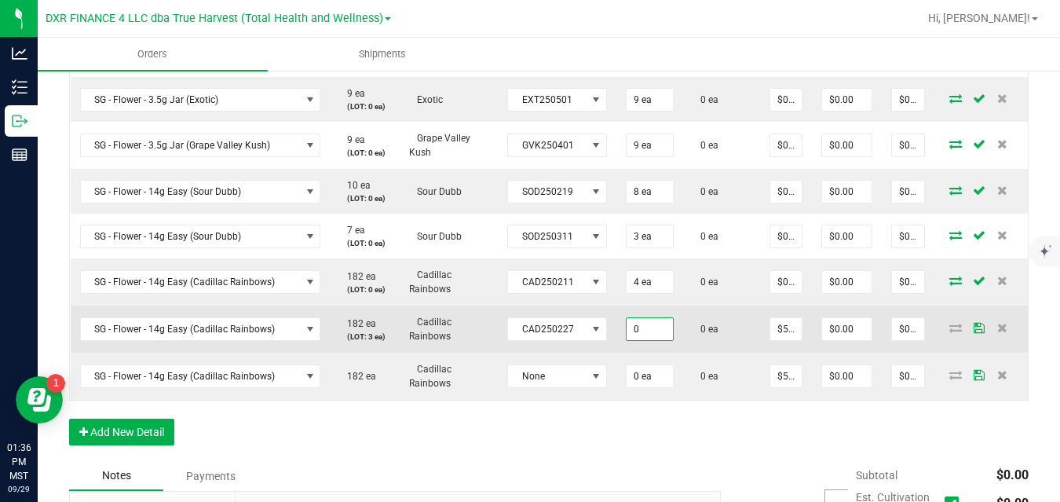
click at [639, 323] on input "0" at bounding box center [649, 329] width 46 height 22
type input "3 ea"
type input "$150.00"
click at [683, 338] on td "0 ea" at bounding box center [721, 328] width 77 height 47
click at [779, 334] on input "50" at bounding box center [785, 329] width 31 height 22
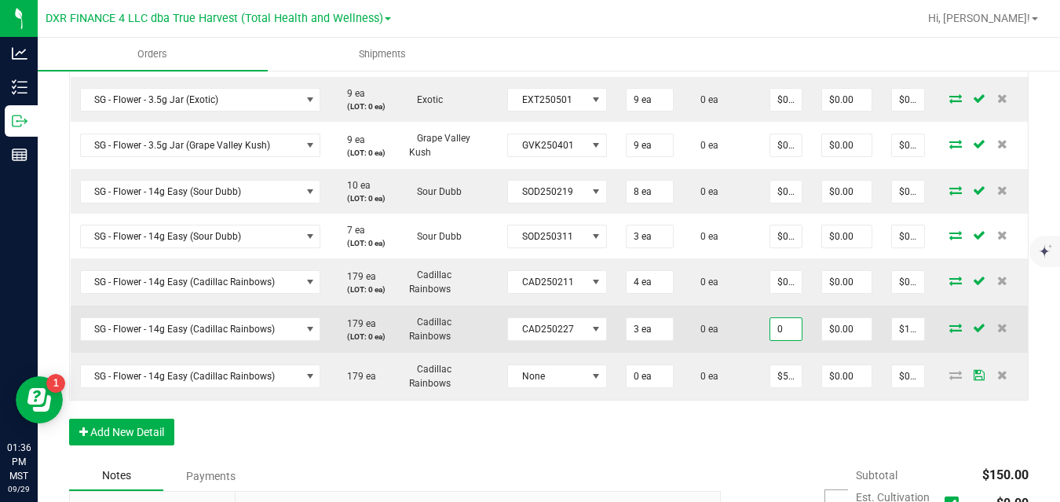
type input "$0.00000"
type input "$0.00"
click at [692, 346] on td "0 ea" at bounding box center [721, 328] width 77 height 47
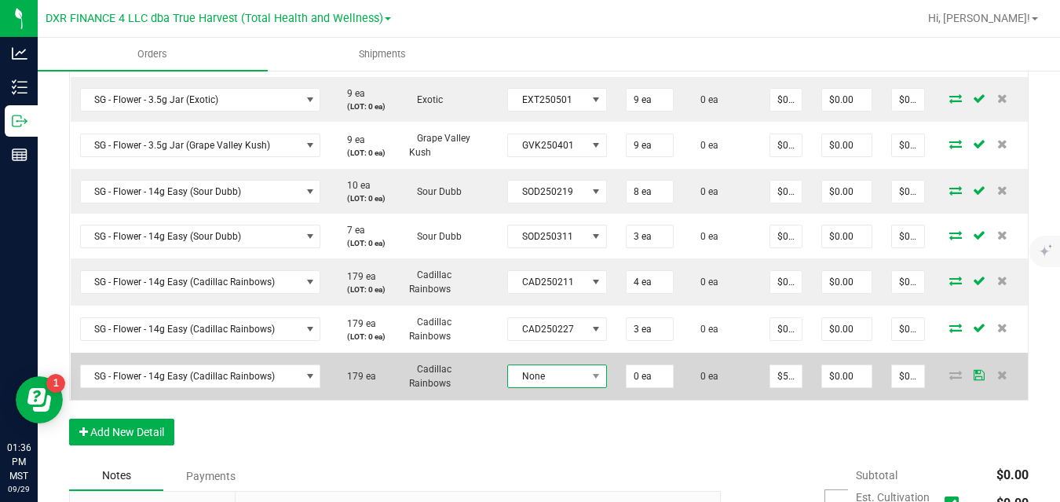
click at [534, 375] on span "None" at bounding box center [547, 376] width 78 height 22
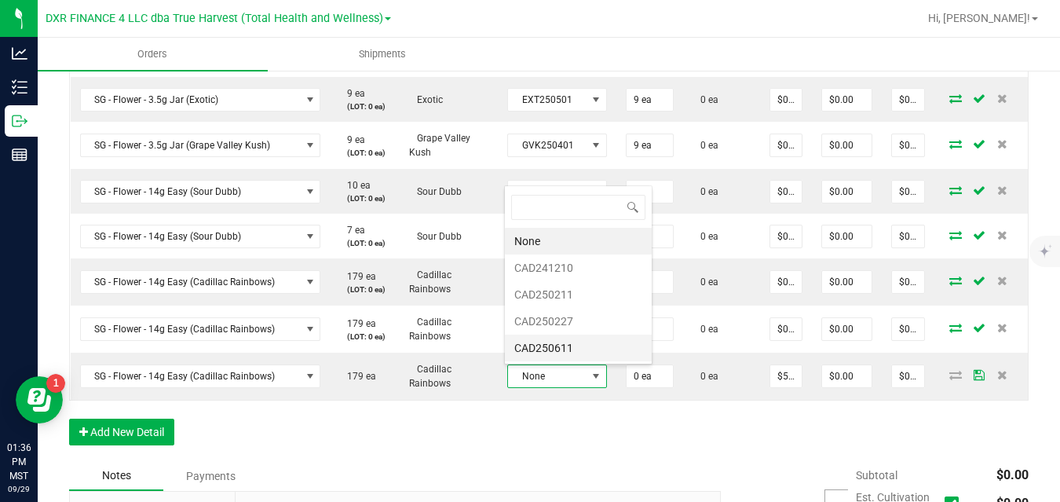
click at [544, 348] on li "CAD250611" at bounding box center [578, 347] width 147 height 27
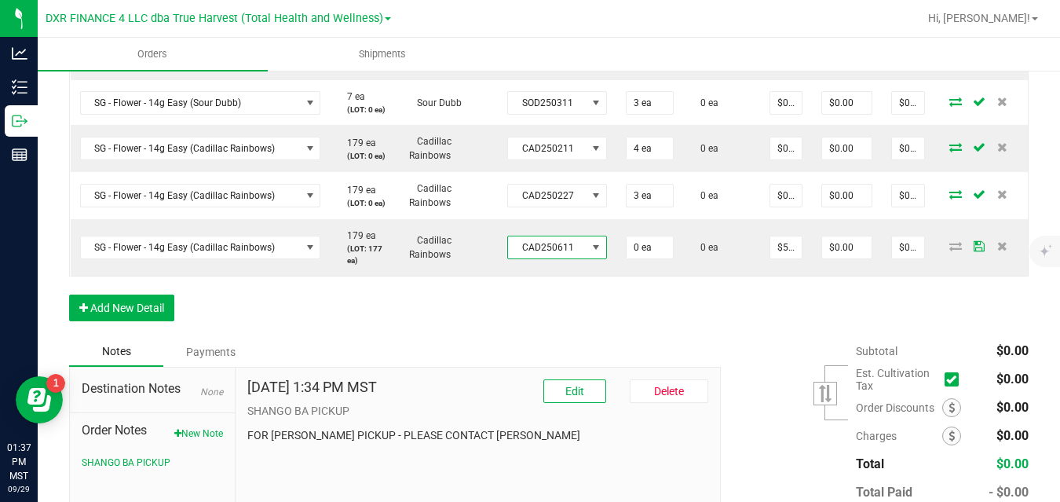
scroll to position [1201, 0]
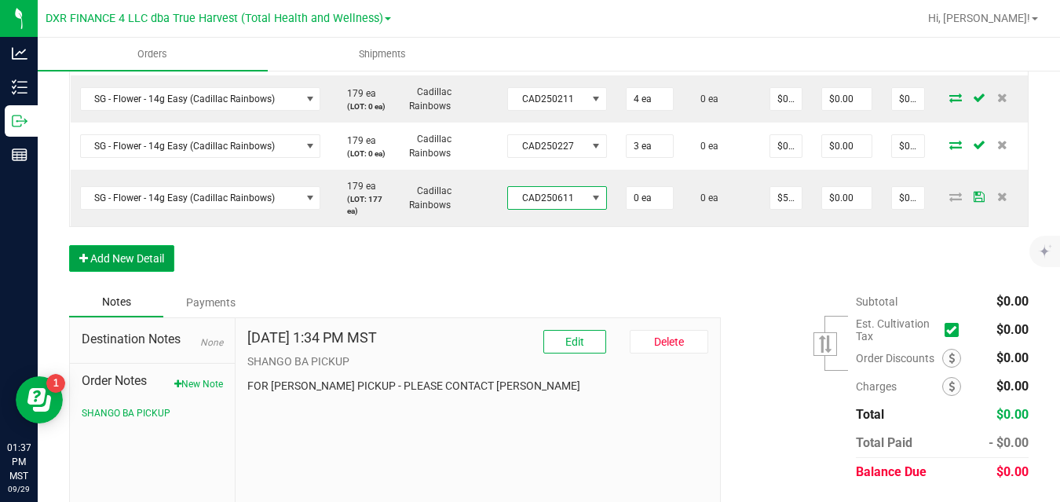
click at [122, 264] on button "Add New Detail" at bounding box center [121, 258] width 105 height 27
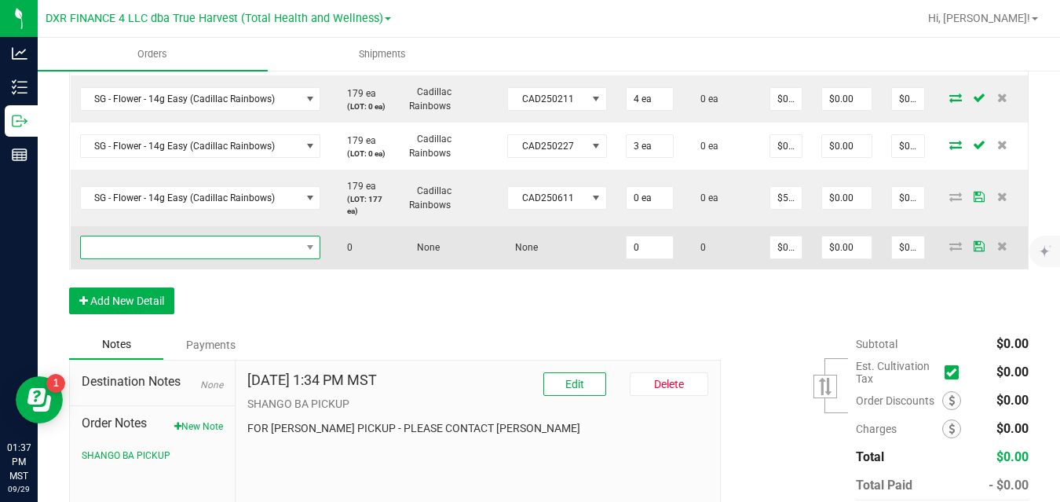
click at [163, 244] on span "NO DATA FOUND" at bounding box center [191, 247] width 220 height 22
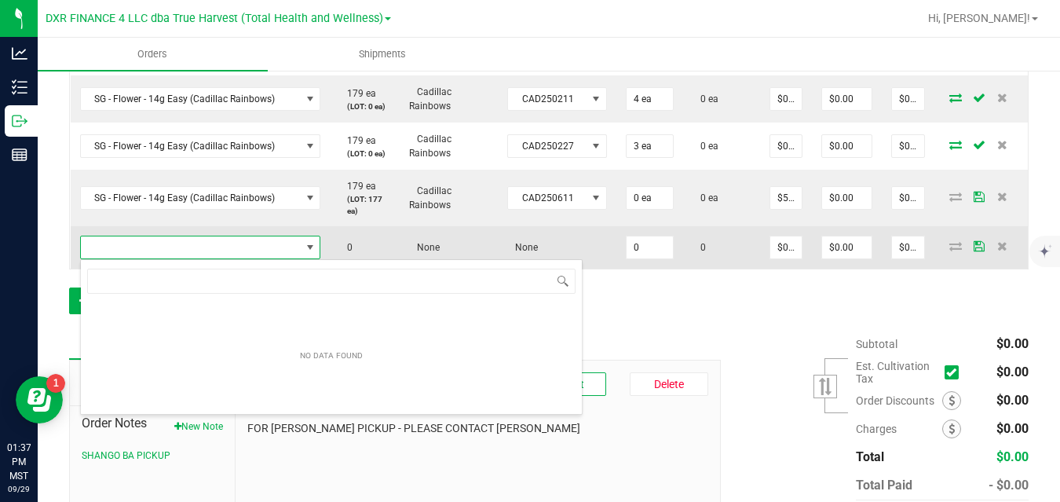
scroll to position [24, 239]
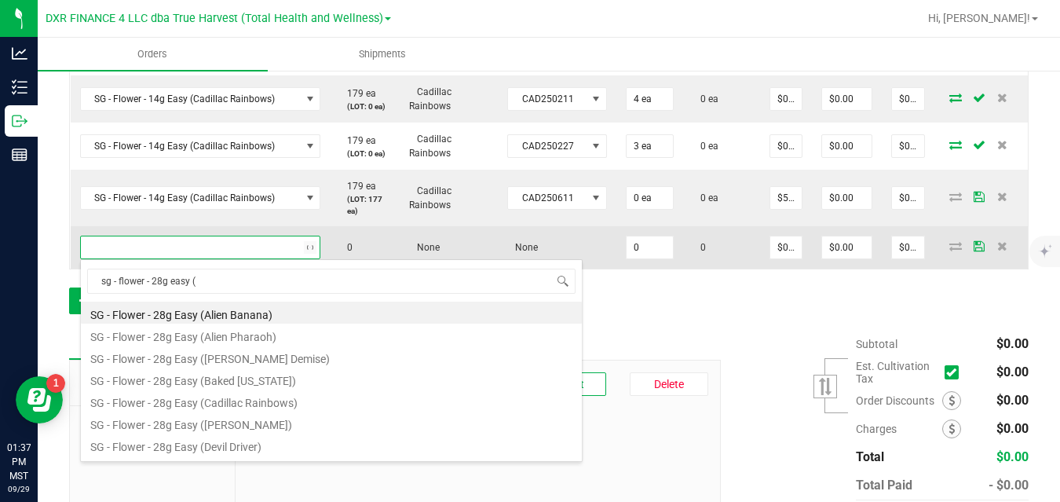
type input "sg - flower - 28g easy (k"
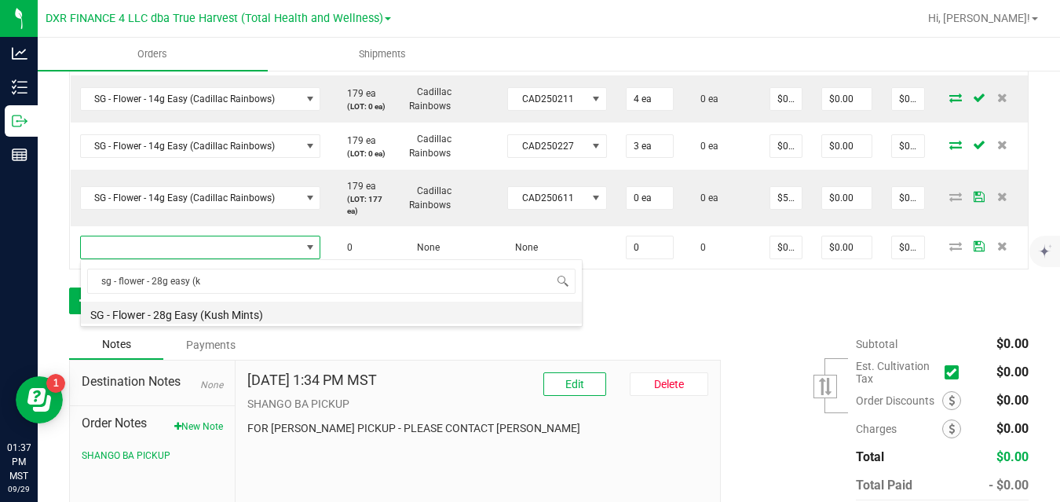
click at [199, 312] on li "SG - Flower - 28g Easy (Kush Mints)" at bounding box center [331, 312] width 501 height 22
type input "0 ea"
type input "$85.00000"
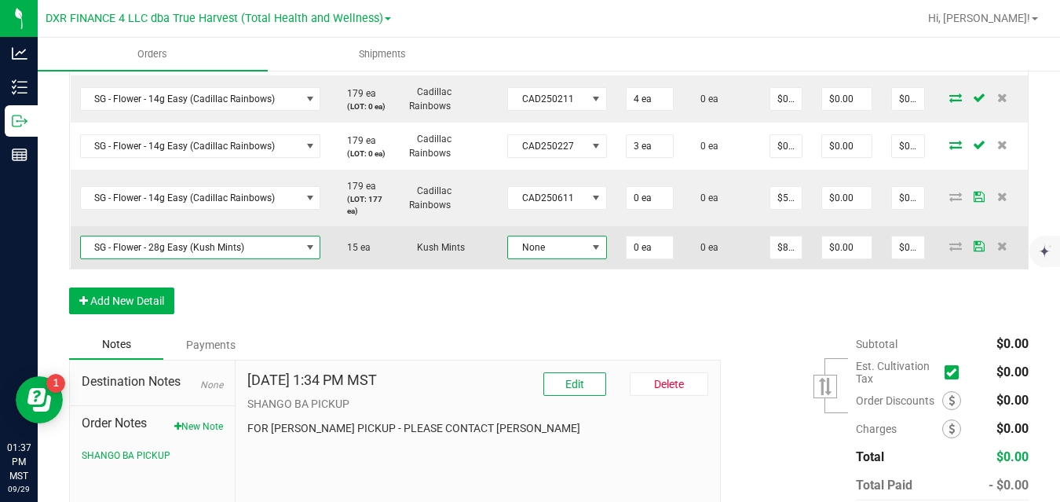
click at [531, 246] on span "None" at bounding box center [547, 247] width 78 height 22
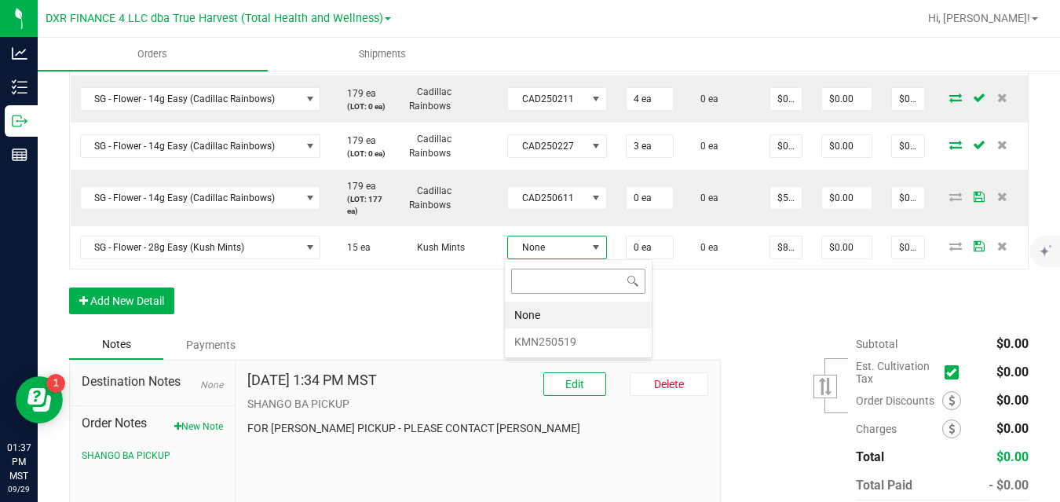
scroll to position [24, 98]
click at [535, 343] on li "KMN250519" at bounding box center [578, 341] width 147 height 27
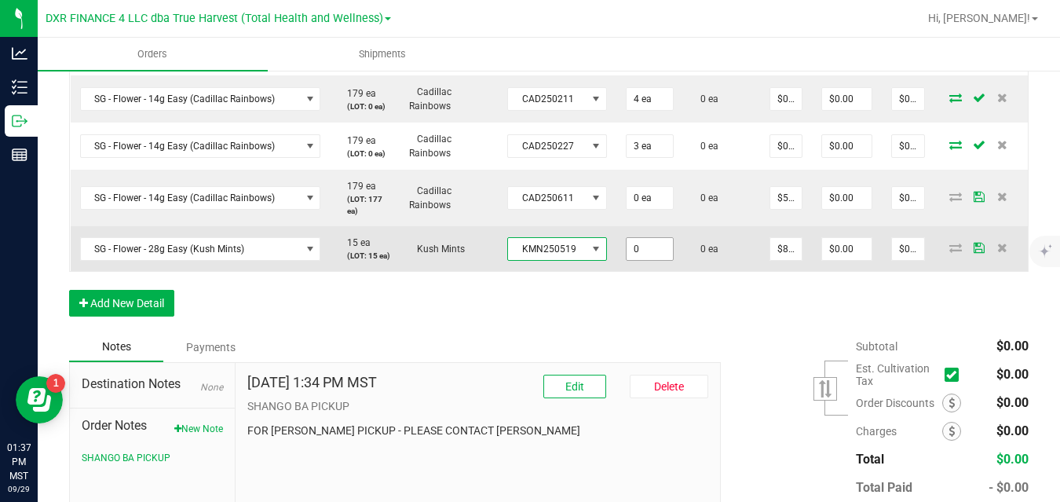
click at [642, 251] on input "0" at bounding box center [649, 249] width 46 height 22
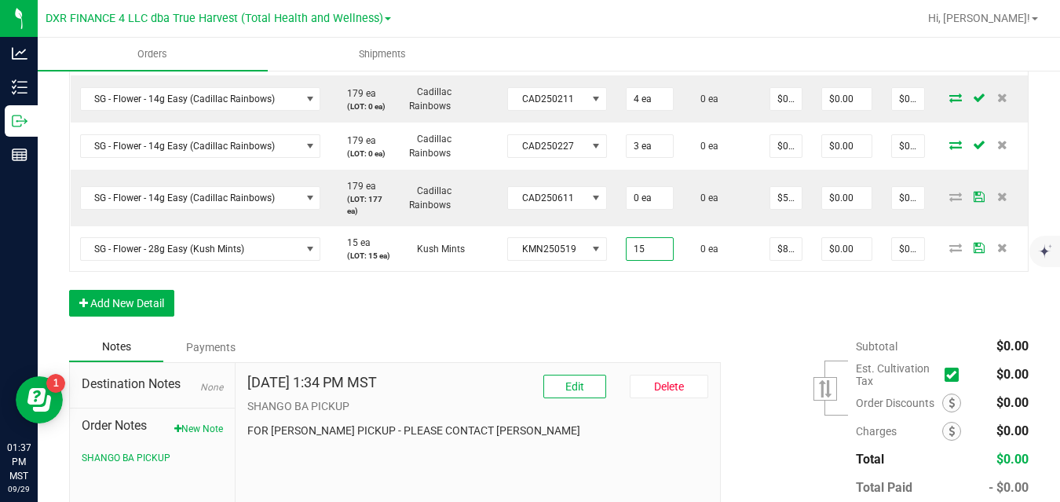
type input "15 ea"
type input "$1,275.00"
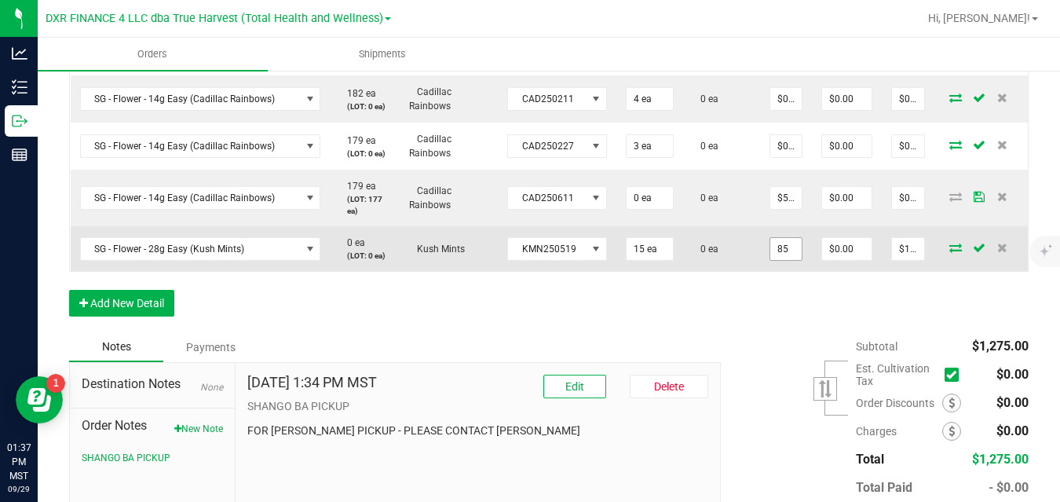
click at [781, 251] on input "85" at bounding box center [785, 249] width 31 height 22
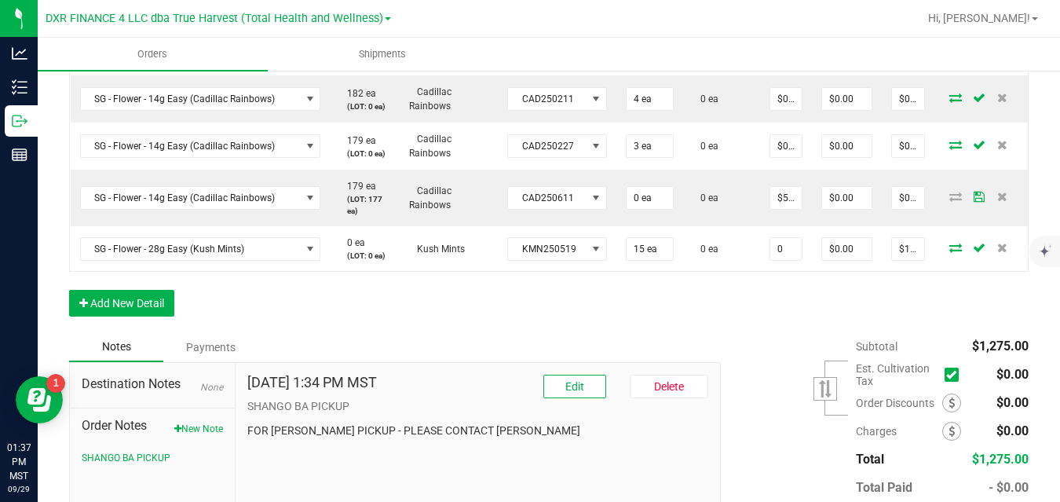
type input "$0.00000"
type input "$0.00"
click at [148, 311] on button "Add New Detail" at bounding box center [121, 303] width 105 height 27
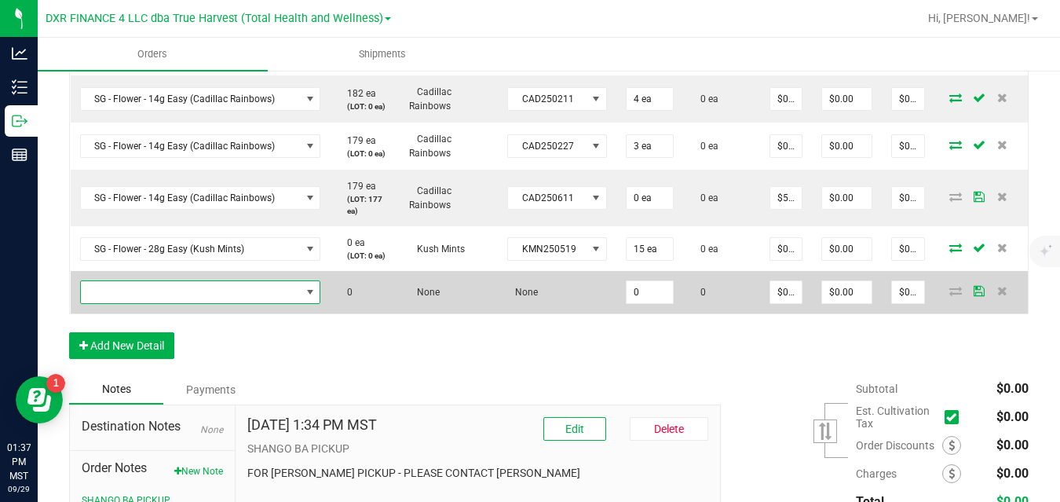
click at [172, 290] on span "NO DATA FOUND" at bounding box center [191, 292] width 220 height 22
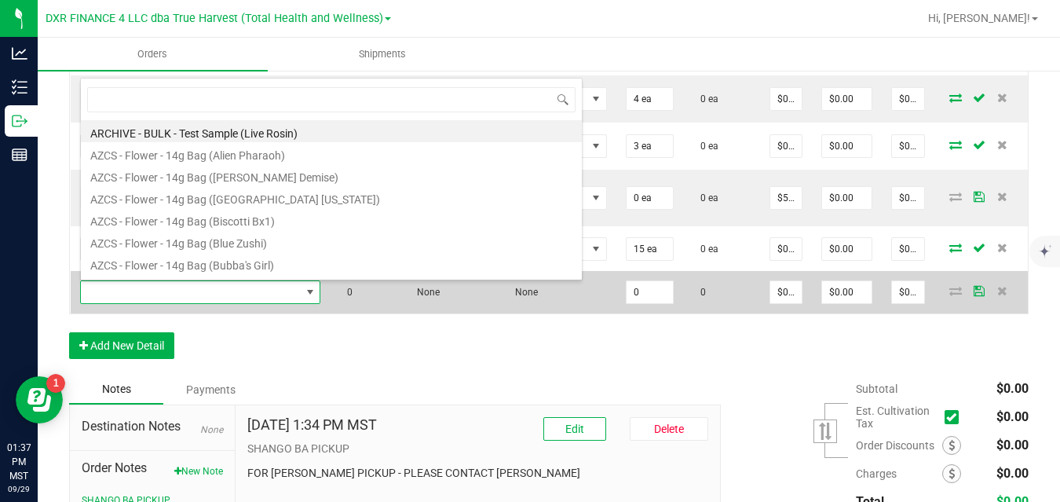
scroll to position [24, 239]
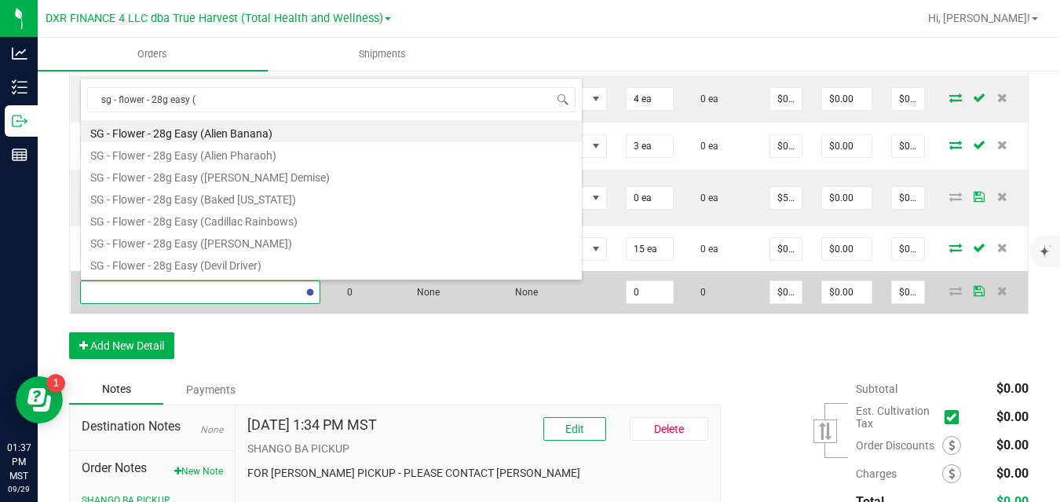
type input "sg - flower - 28g easy (i"
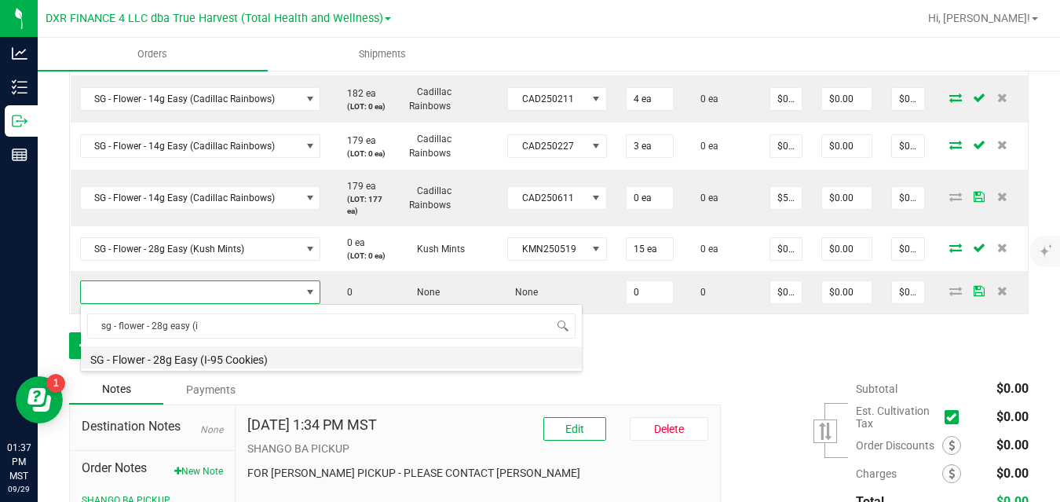
click at [188, 359] on li "SG - Flower - 28g Easy (I-95 Cookies)" at bounding box center [331, 357] width 501 height 22
type input "0 ea"
type input "$85.00000"
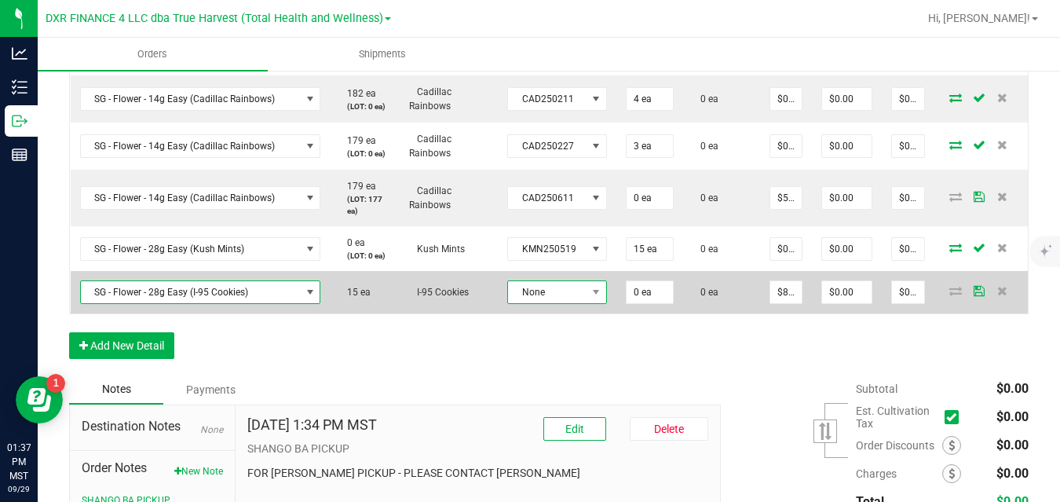
click at [545, 285] on span "None" at bounding box center [547, 292] width 78 height 22
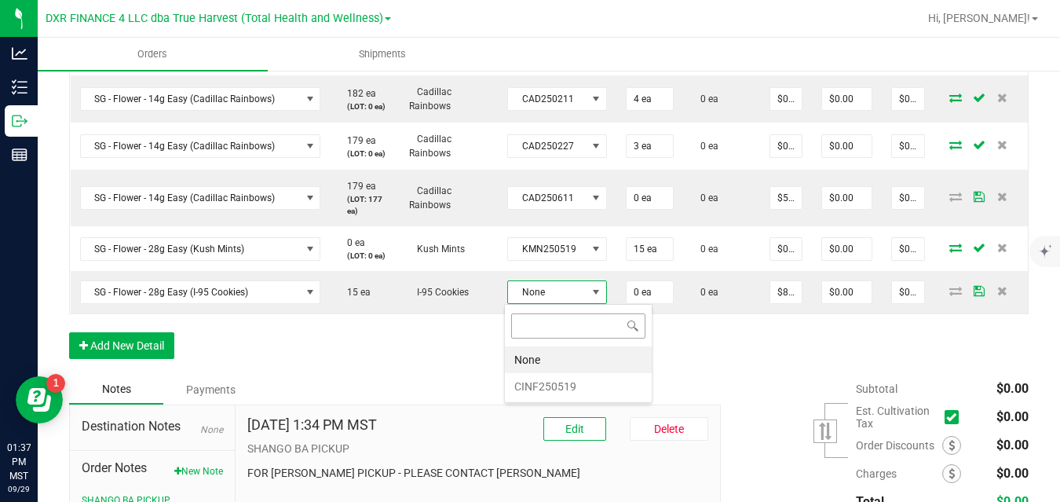
scroll to position [24, 98]
click at [549, 383] on li "CINF250519" at bounding box center [578, 386] width 147 height 27
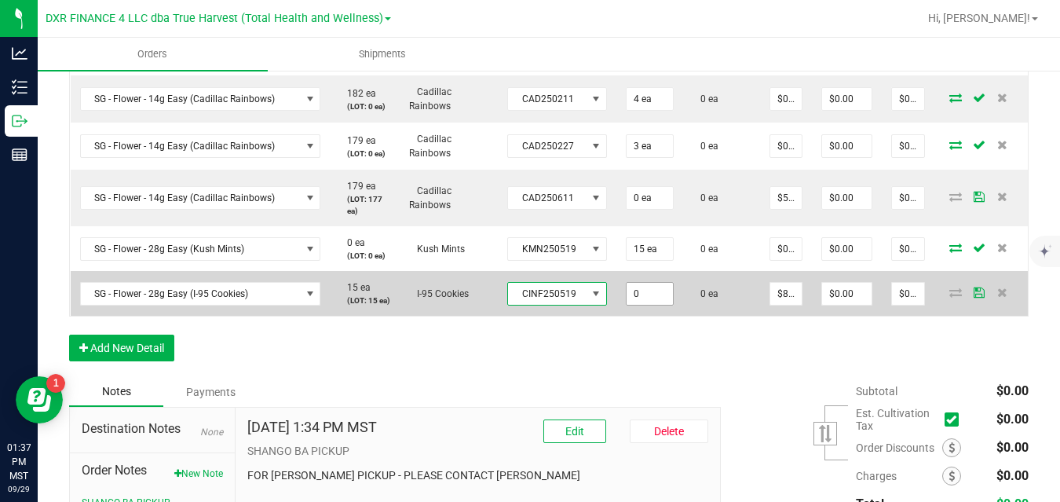
click at [640, 299] on input "0" at bounding box center [649, 294] width 46 height 22
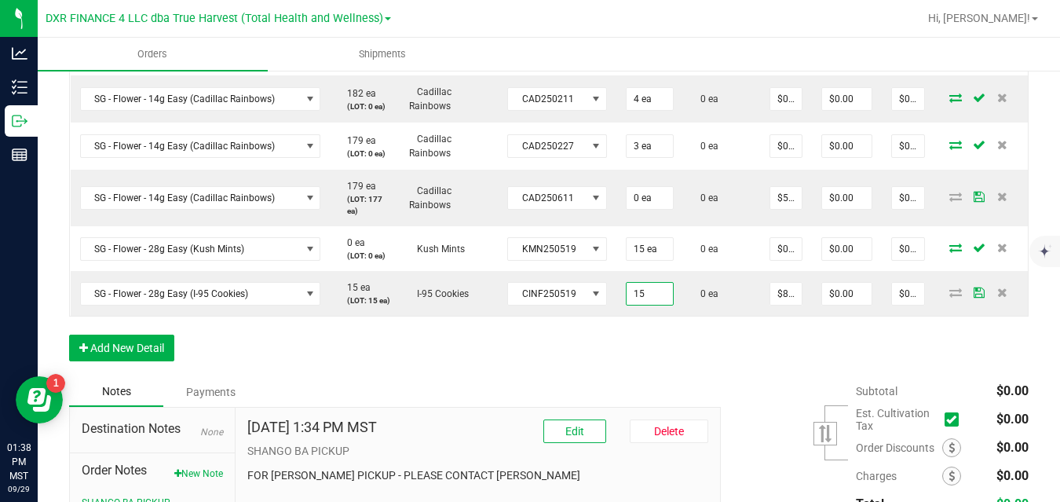
type input "15 ea"
type input "$1,275.00"
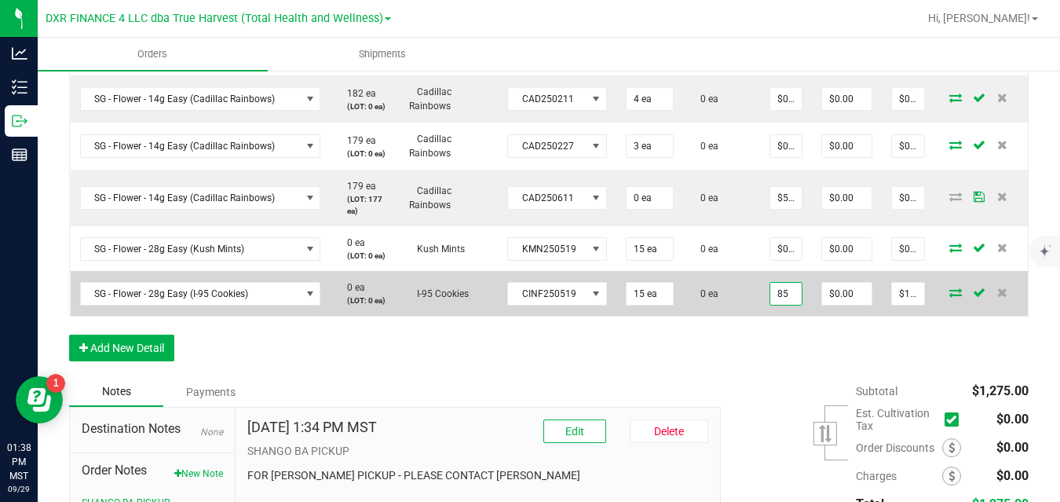
click at [788, 285] on input "85" at bounding box center [785, 294] width 31 height 22
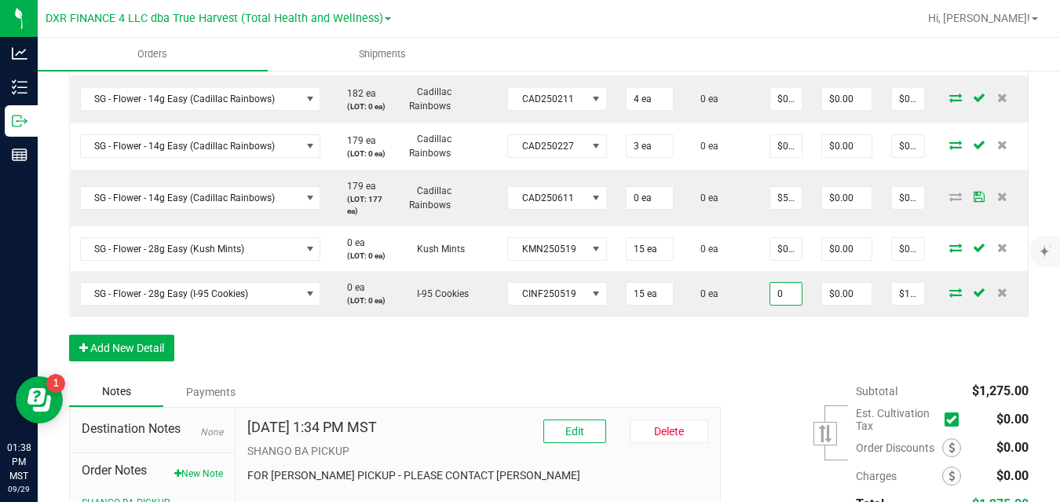
type input "$0.00000"
type input "$0.00"
click at [163, 361] on button "Add New Detail" at bounding box center [121, 347] width 105 height 27
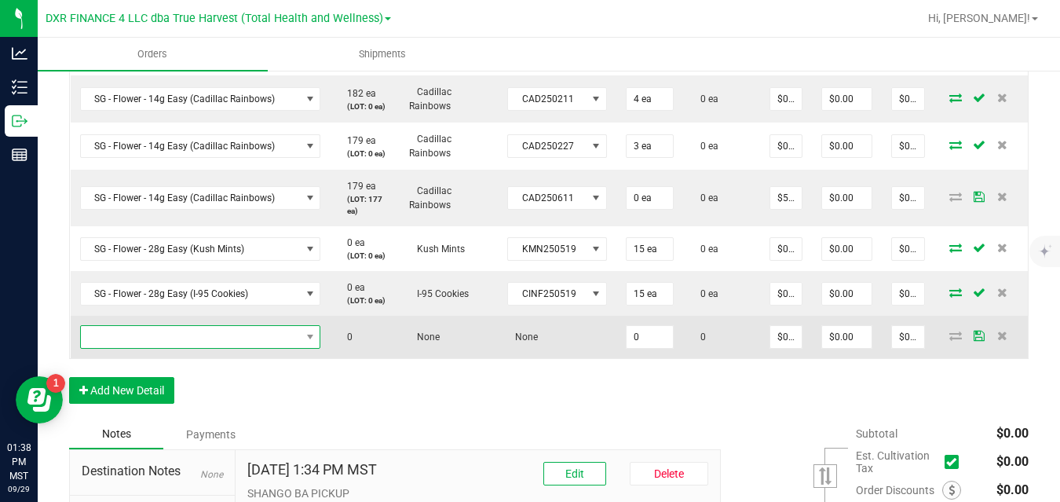
click at [176, 337] on span "NO DATA FOUND" at bounding box center [191, 337] width 220 height 22
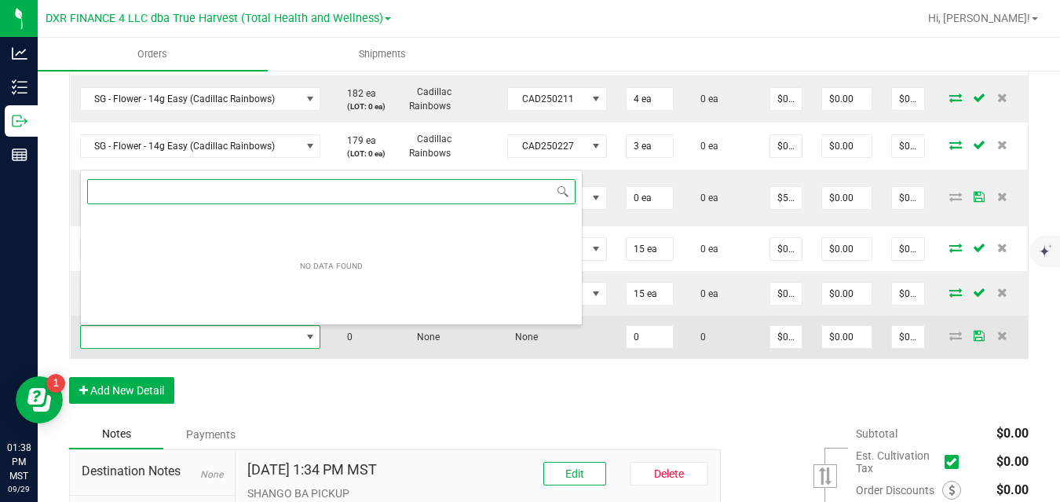
scroll to position [24, 239]
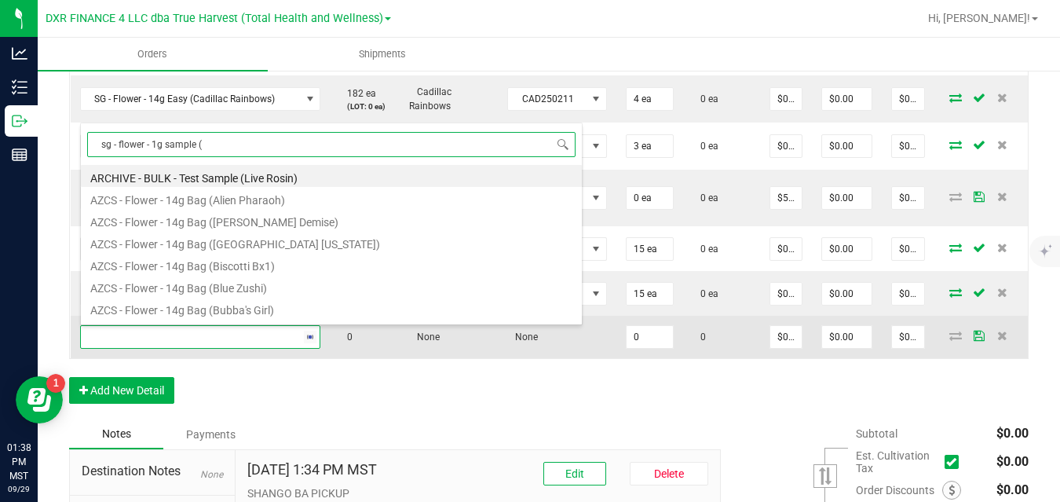
type input "sg - flower - 1g sample (k"
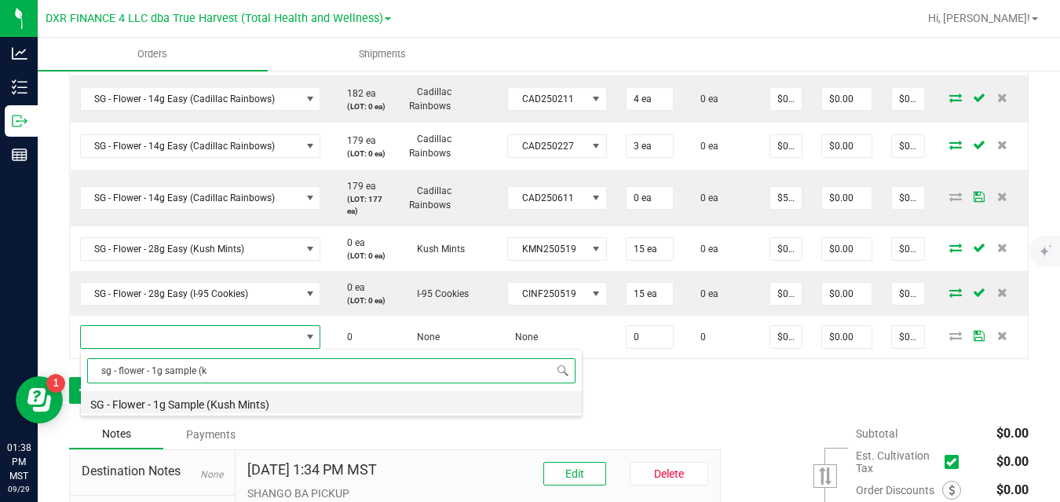
click at [190, 404] on li "SG - Flower - 1g Sample (Kush Mints)" at bounding box center [331, 402] width 501 height 22
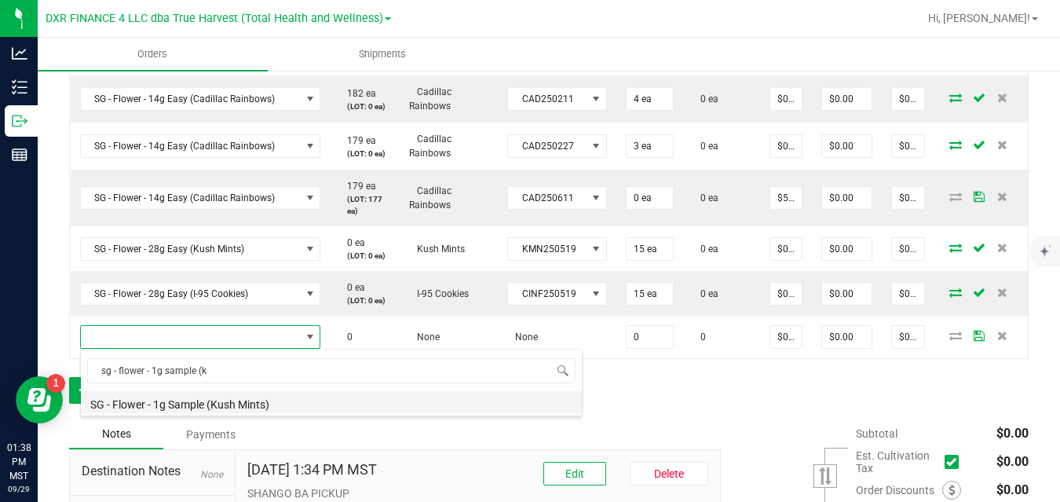
type input "0 ea"
type input "$0.00430"
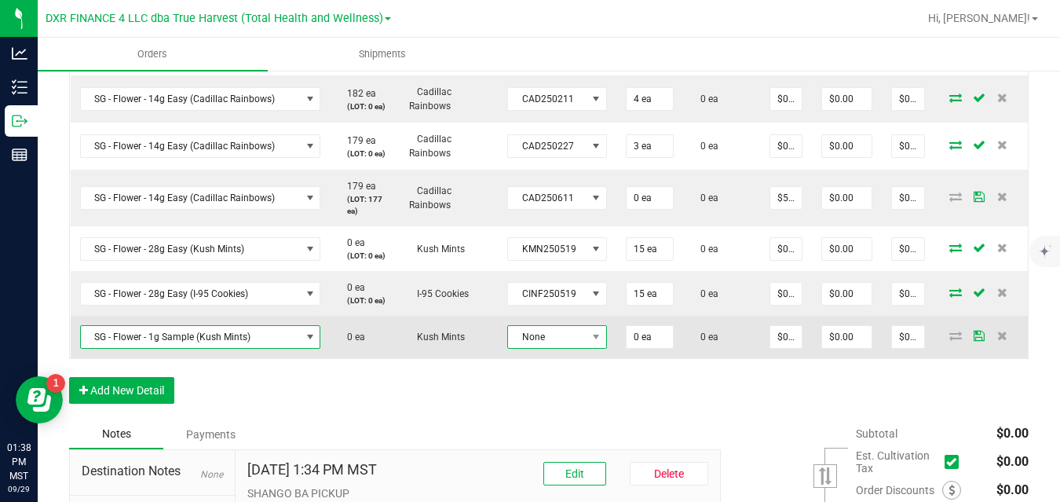
click at [538, 334] on span "None" at bounding box center [547, 337] width 78 height 22
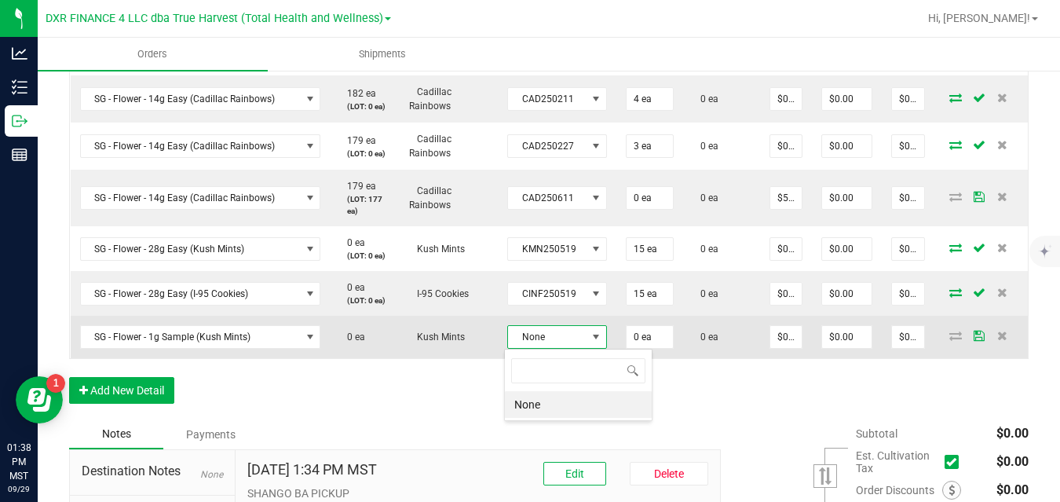
scroll to position [24, 98]
click at [538, 334] on span "None" at bounding box center [547, 337] width 78 height 22
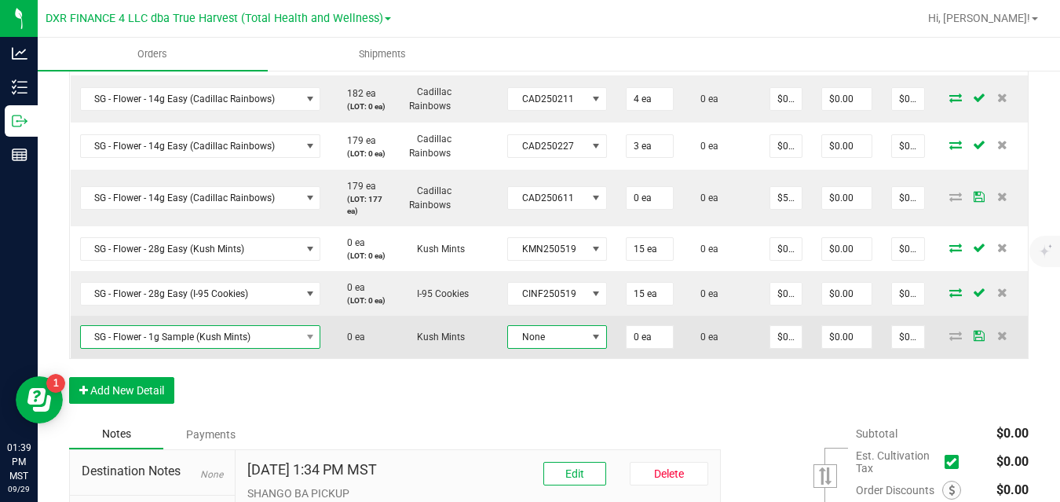
click at [243, 335] on span "SG - Flower - 1g Sample (Kush Mints)" at bounding box center [191, 337] width 220 height 22
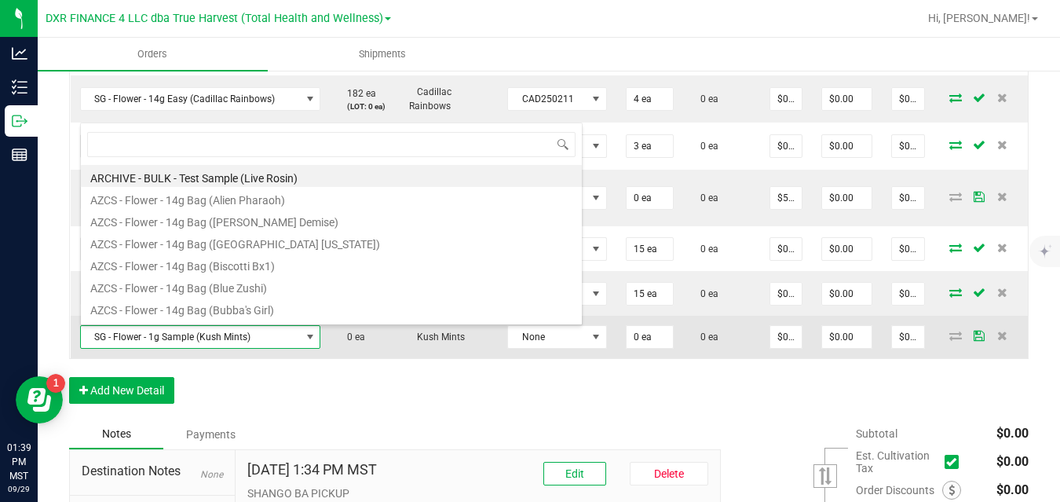
scroll to position [24, 239]
type input "kush mints"
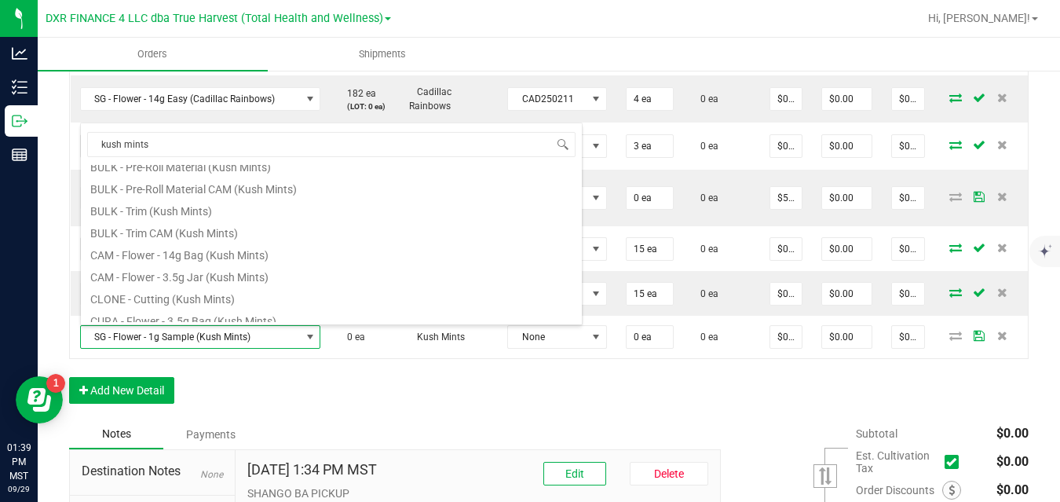
scroll to position [283, 0]
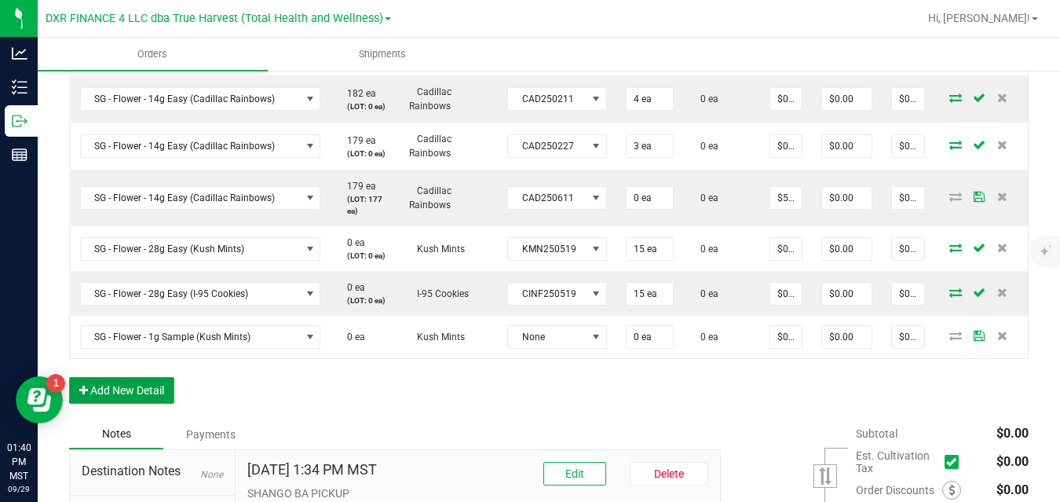
click at [150, 399] on button "Add New Detail" at bounding box center [121, 390] width 105 height 27
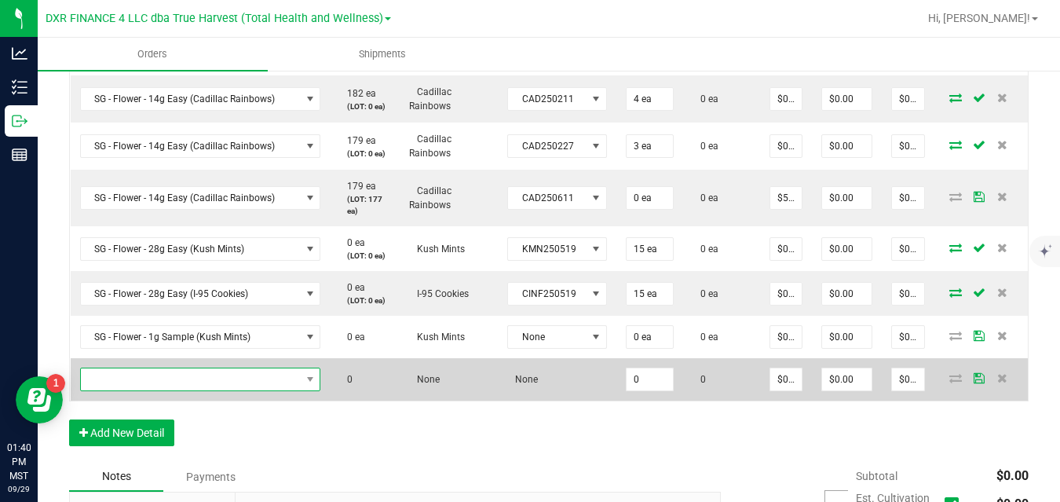
click at [167, 381] on span "NO DATA FOUND" at bounding box center [191, 379] width 220 height 22
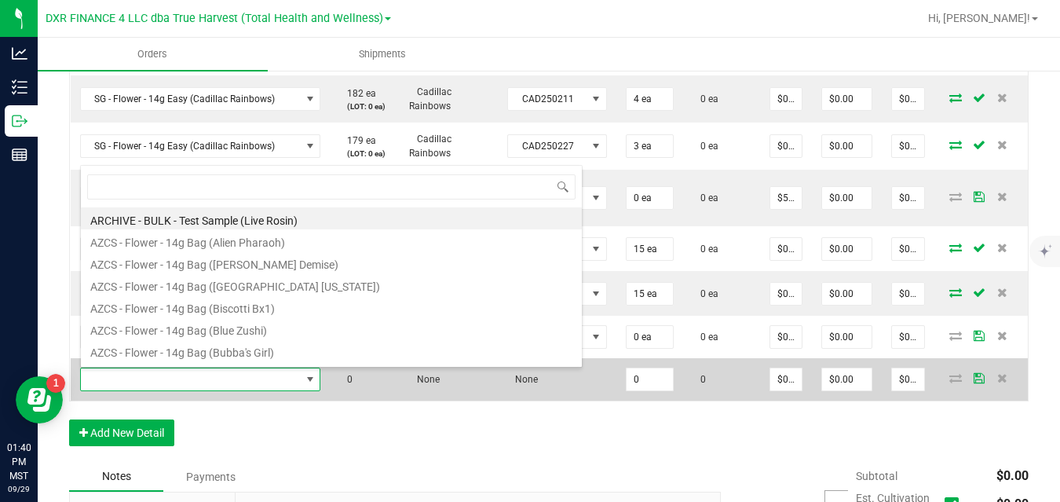
scroll to position [24, 239]
type input "sg - flower - 5g classic (w"
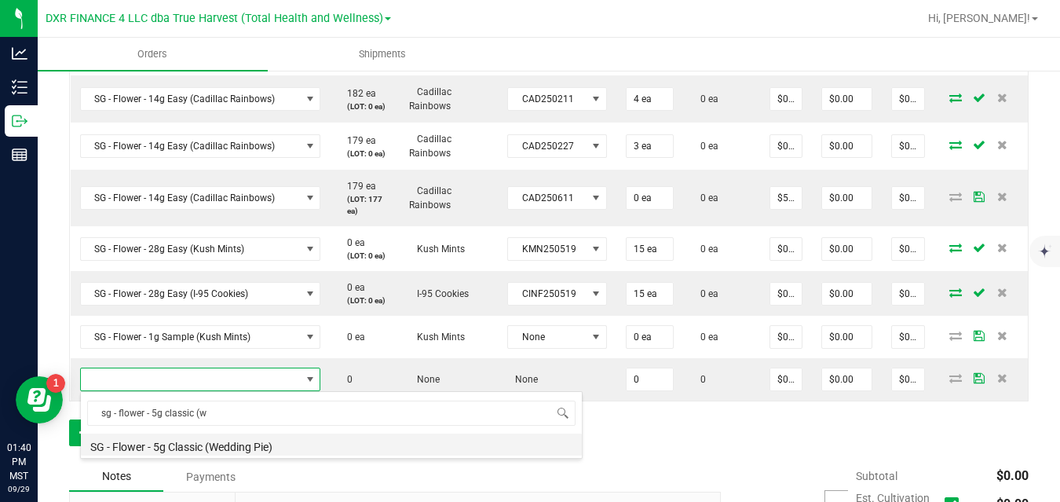
click at [184, 447] on li "SG - Flower - 5g Classic (Wedding Pie)" at bounding box center [331, 444] width 501 height 22
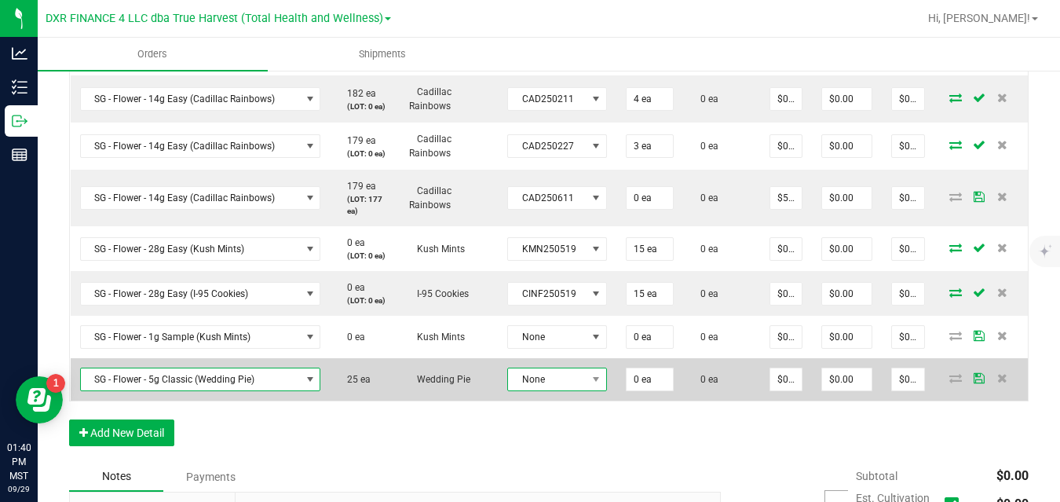
click at [528, 372] on span "None" at bounding box center [547, 379] width 78 height 22
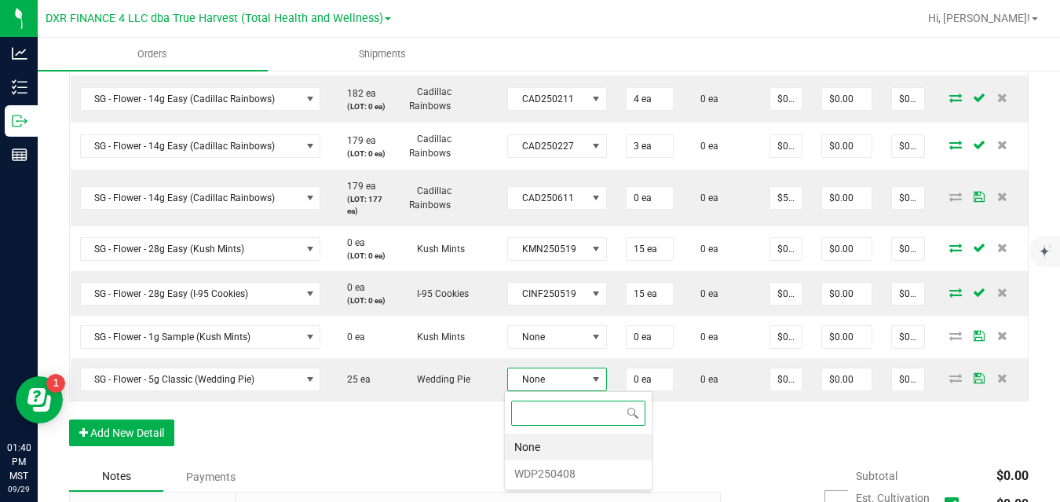
scroll to position [24, 98]
click at [529, 470] on li "WDP250408" at bounding box center [578, 473] width 147 height 27
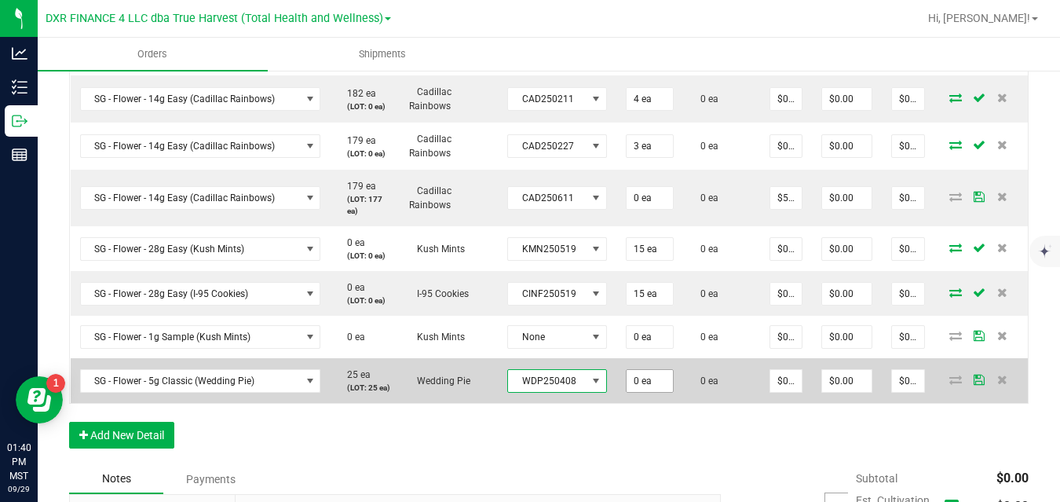
click at [636, 381] on input "0 ea" at bounding box center [649, 381] width 46 height 22
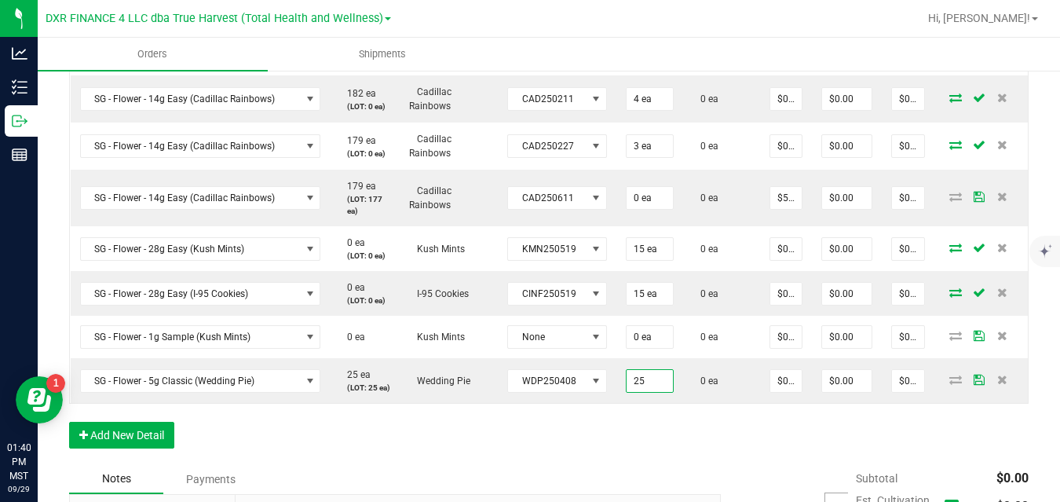
type input "25 ea"
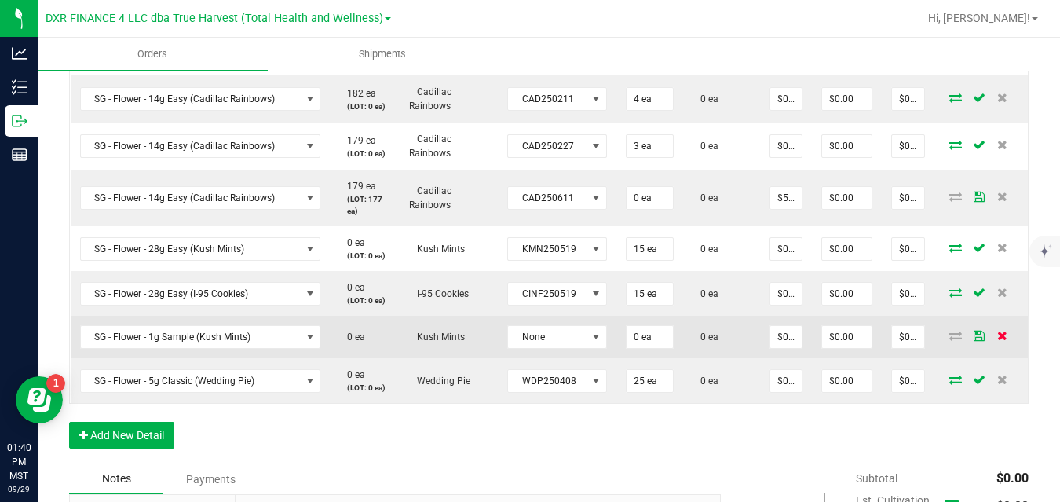
click at [998, 332] on icon at bounding box center [1002, 334] width 10 height 9
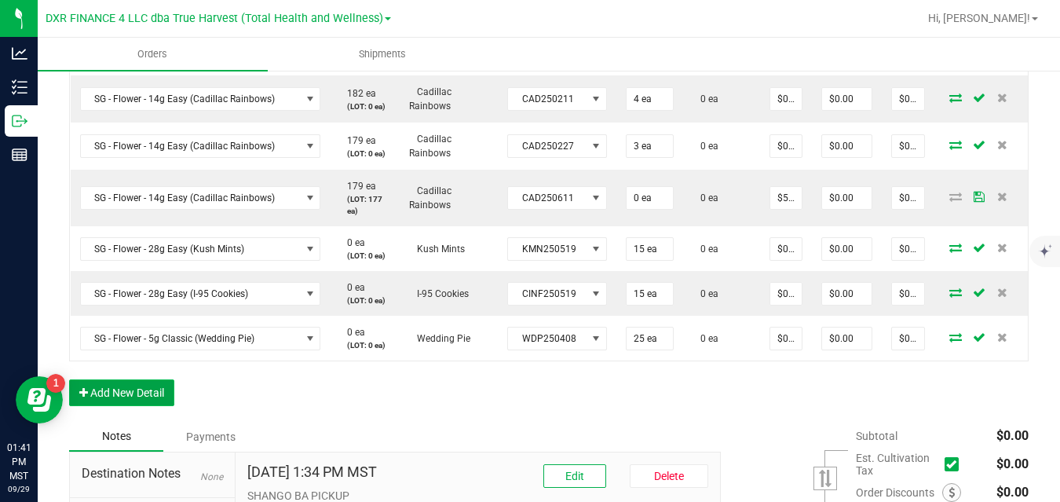
click at [162, 395] on button "Add New Detail" at bounding box center [121, 392] width 105 height 27
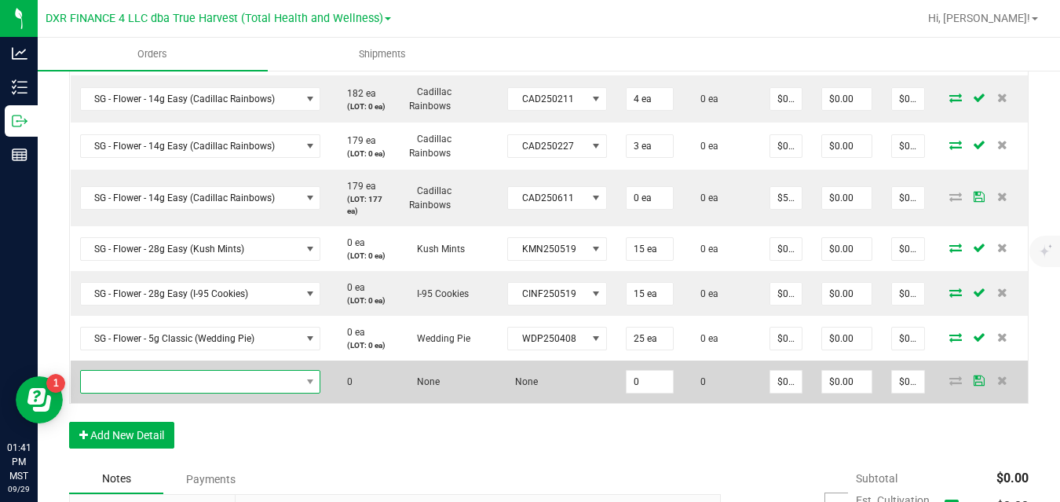
click at [188, 385] on span "NO DATA FOUND" at bounding box center [191, 381] width 220 height 22
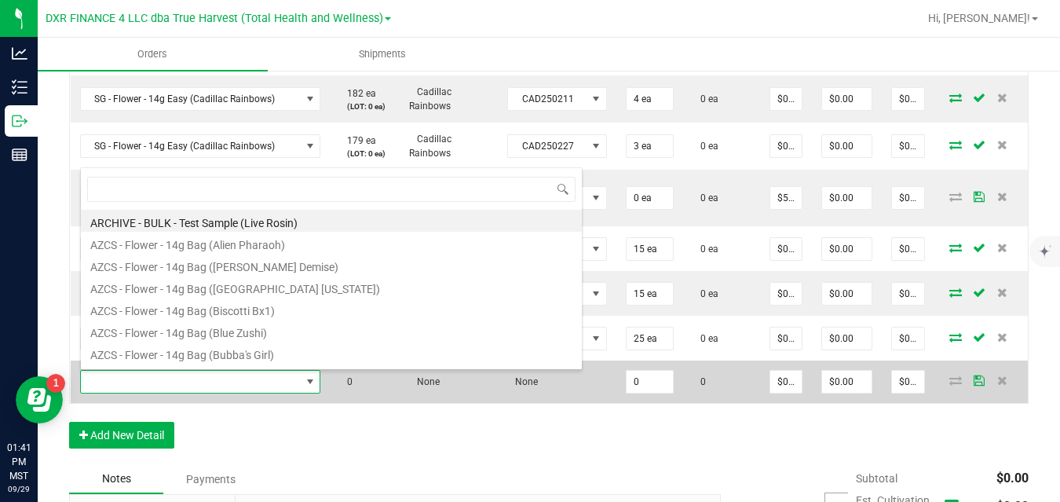
scroll to position [24, 239]
type input "sg - flower - 3.5g jar (f"
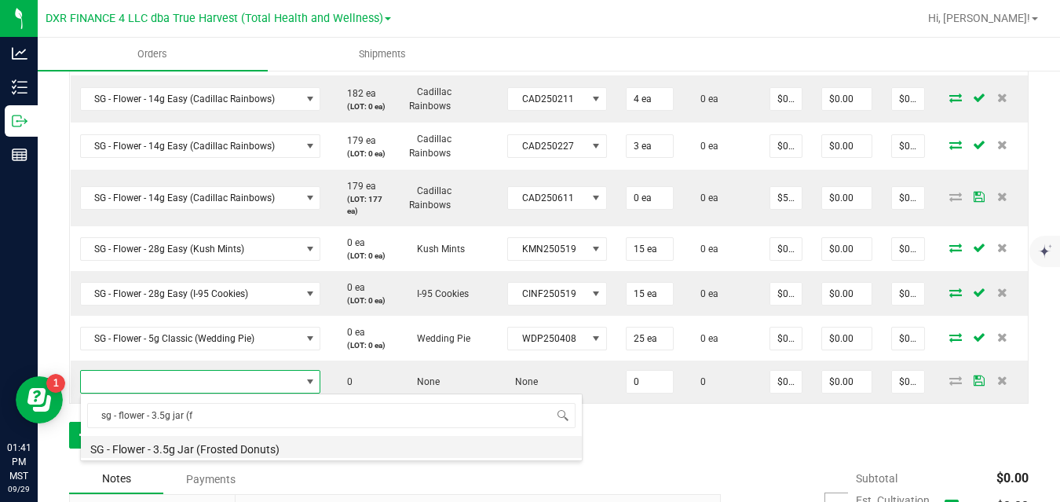
click at [200, 447] on li "SG - Flower - 3.5g Jar (Frosted Donuts)" at bounding box center [331, 447] width 501 height 22
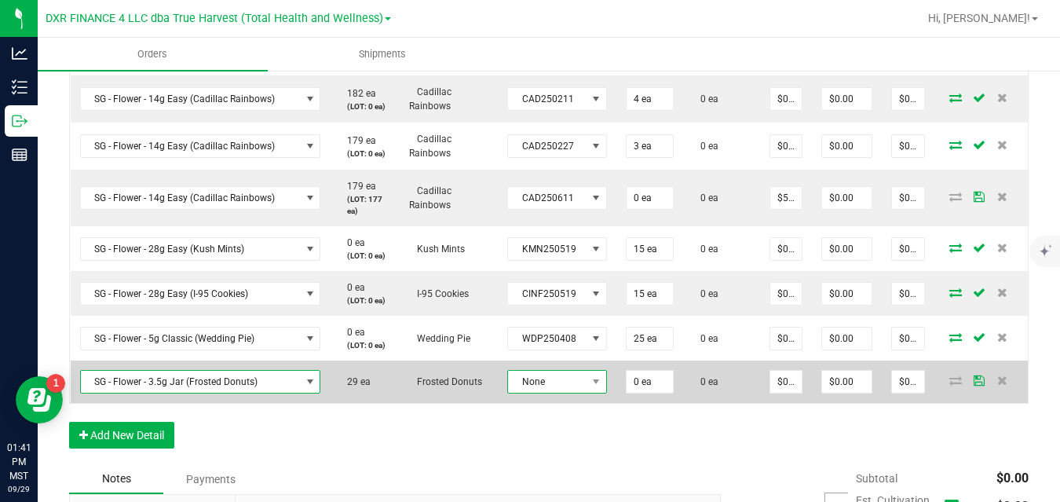
click at [578, 381] on span "None" at bounding box center [547, 381] width 78 height 22
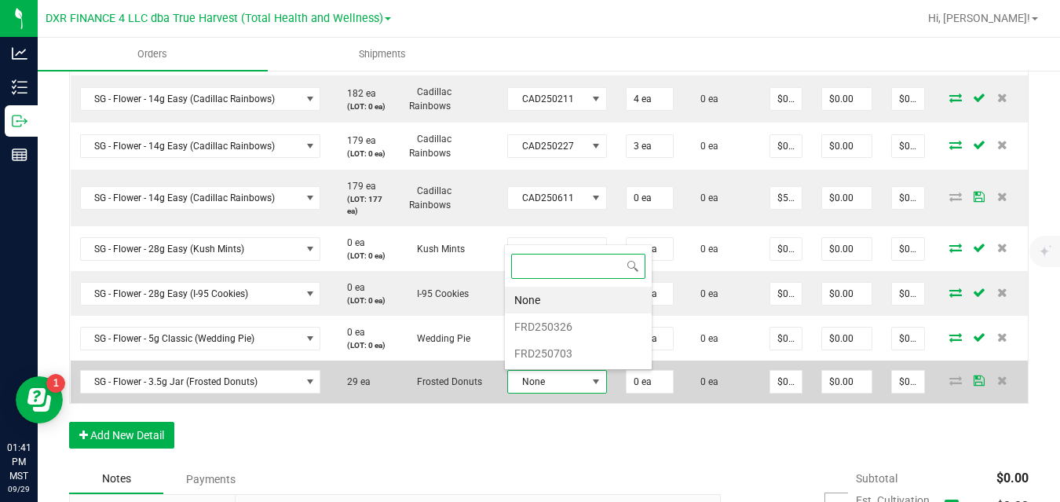
scroll to position [24, 98]
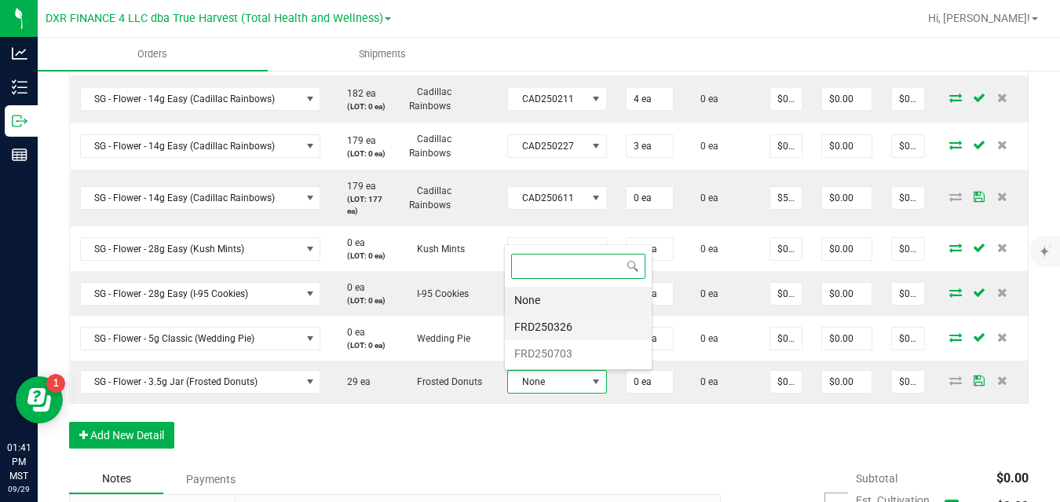
click at [575, 329] on li "FRD250326" at bounding box center [578, 326] width 147 height 27
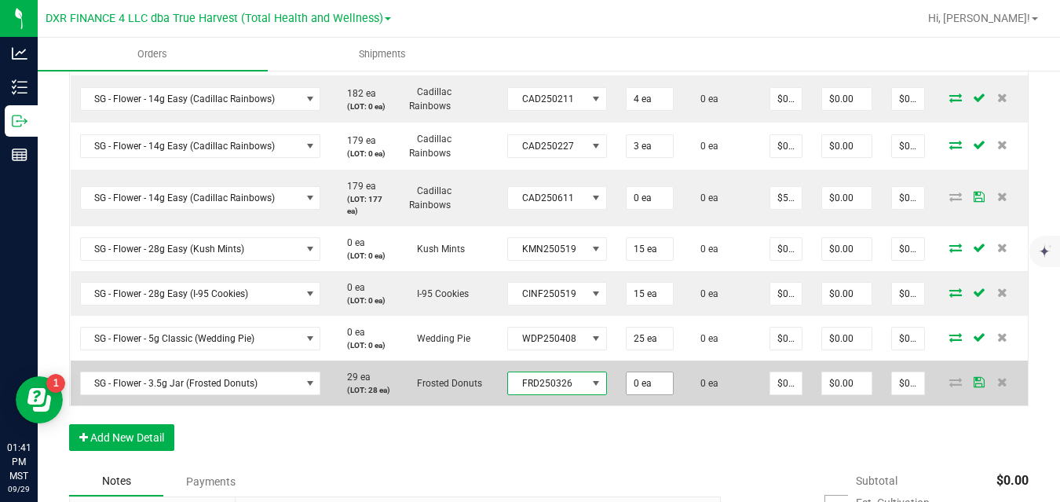
click at [650, 388] on input "0 ea" at bounding box center [649, 383] width 46 height 22
click at [710, 405] on td "0 ea" at bounding box center [721, 382] width 77 height 45
type input "28 ea"
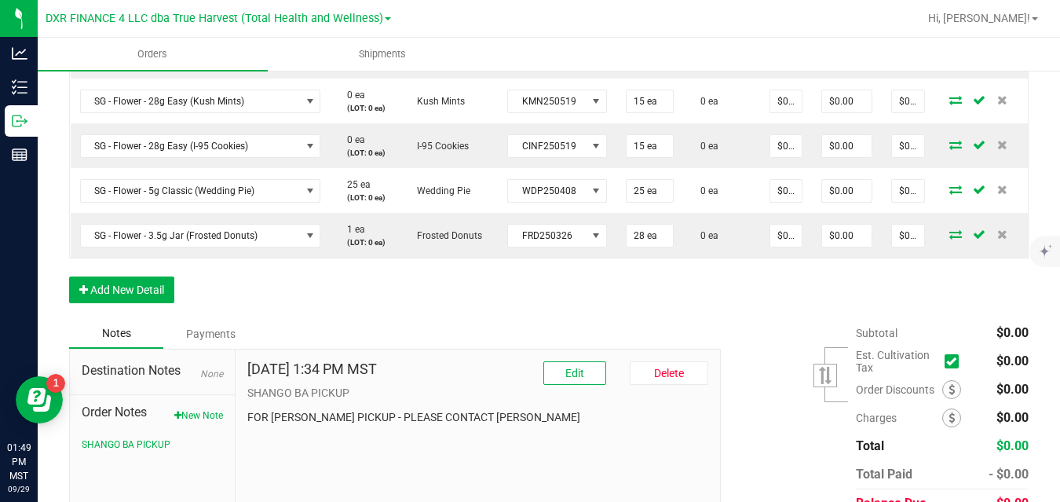
scroll to position [1359, 0]
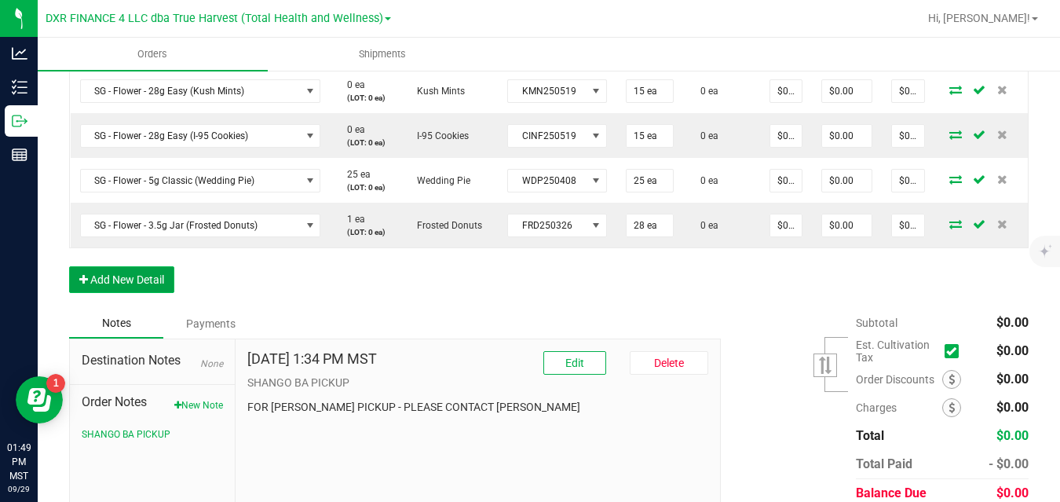
click at [142, 290] on button "Add New Detail" at bounding box center [121, 279] width 105 height 27
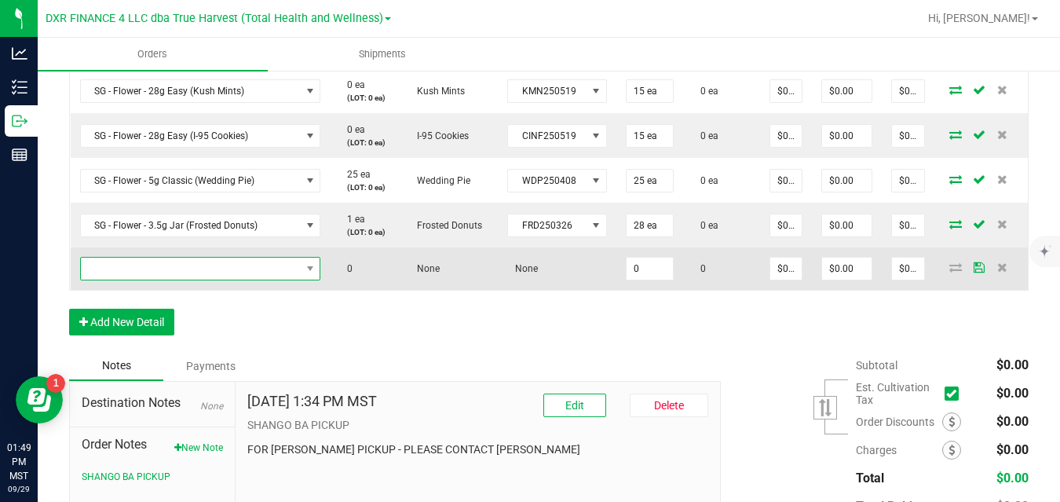
click at [188, 265] on span "NO DATA FOUND" at bounding box center [191, 268] width 220 height 22
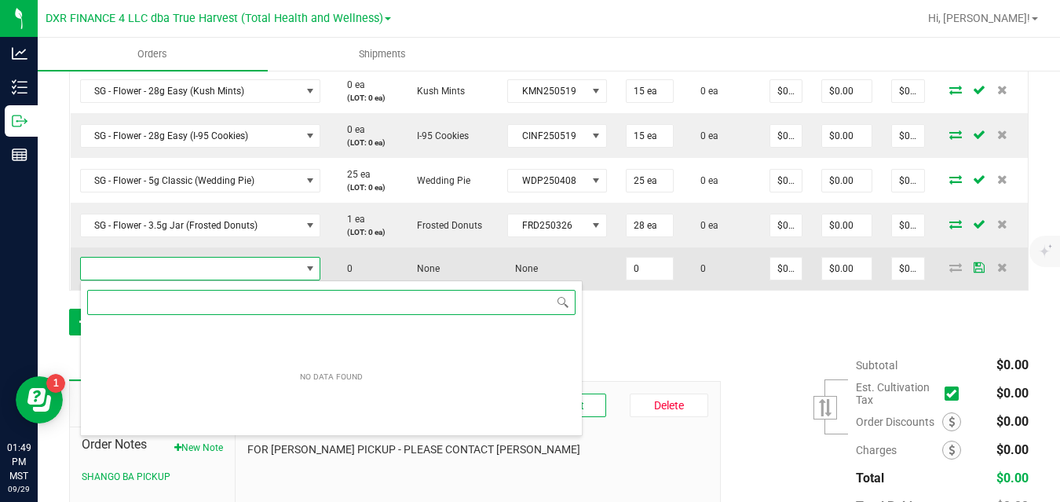
scroll to position [24, 239]
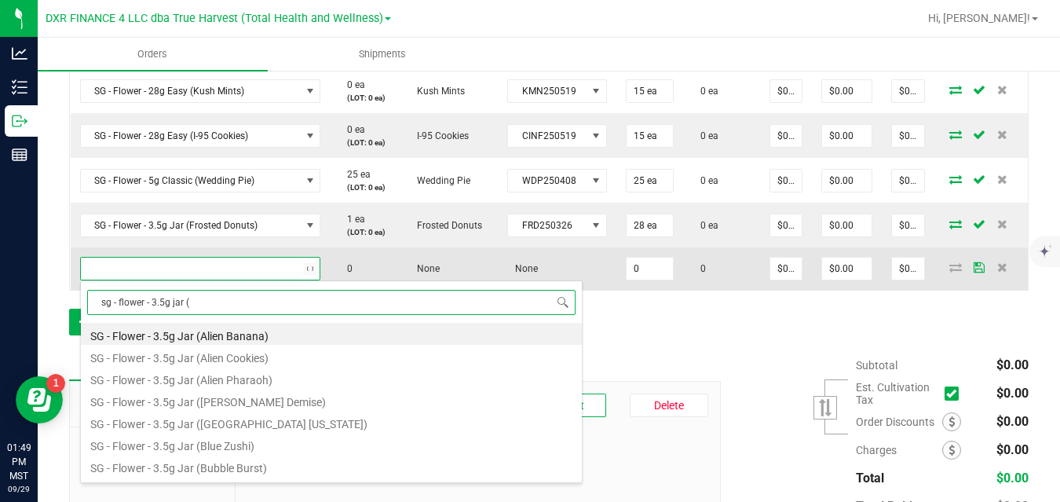
type input "sg - flower - 3.5g jar (l"
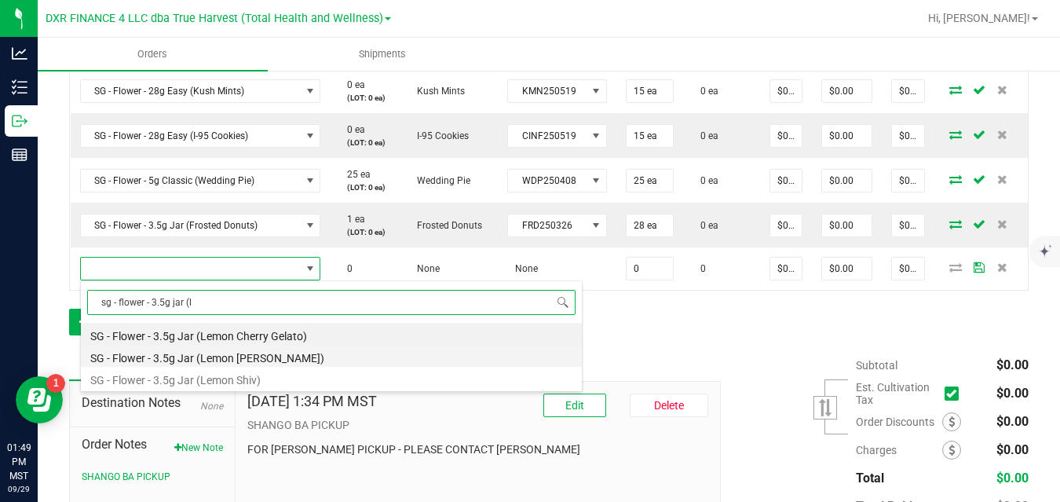
click at [195, 354] on li "SG - Flower - 3.5g Jar (Lemon [PERSON_NAME])" at bounding box center [331, 356] width 501 height 22
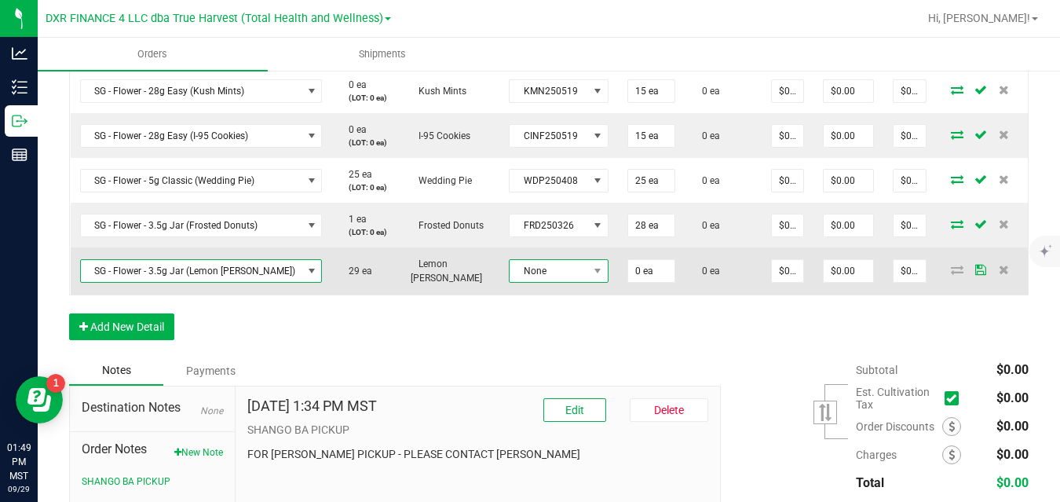
click at [567, 275] on span "None" at bounding box center [548, 271] width 78 height 22
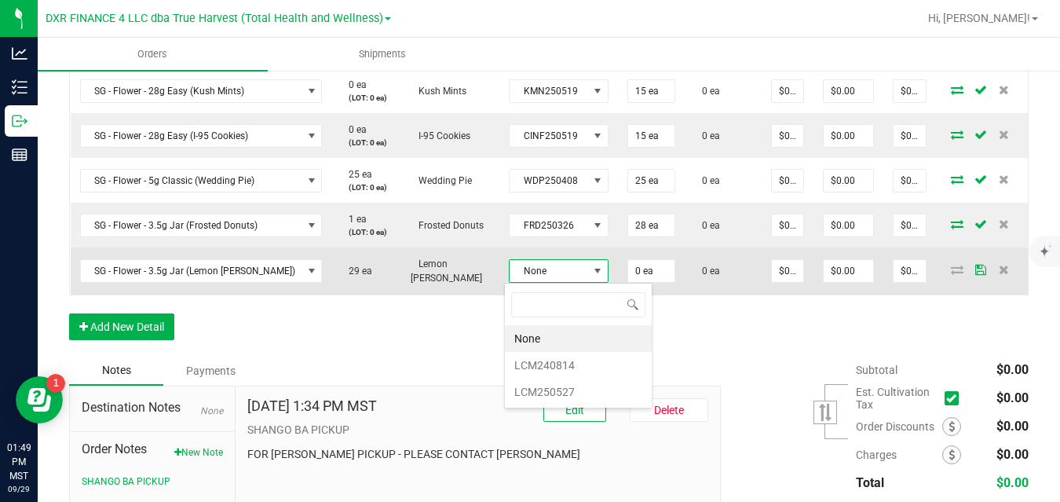
scroll to position [24, 98]
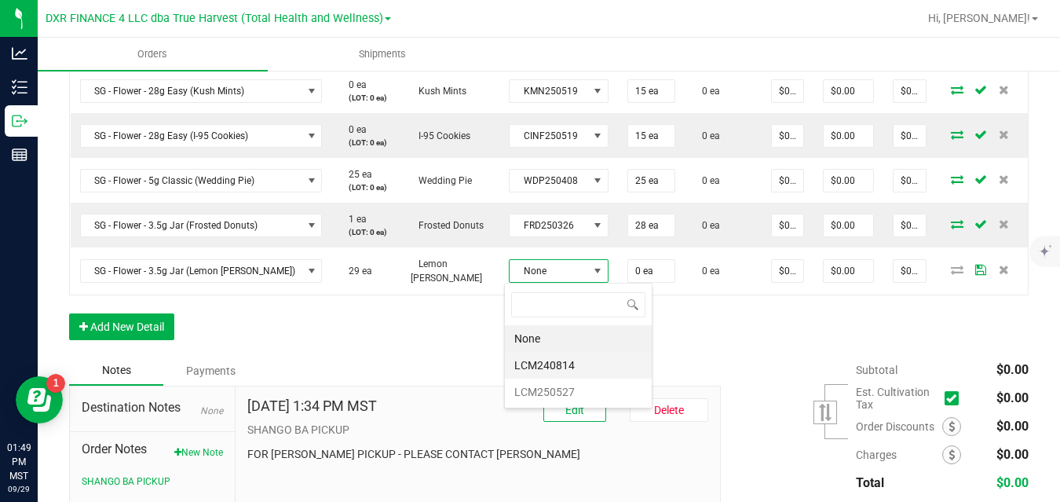
click at [560, 363] on li "LCM240814" at bounding box center [578, 365] width 147 height 27
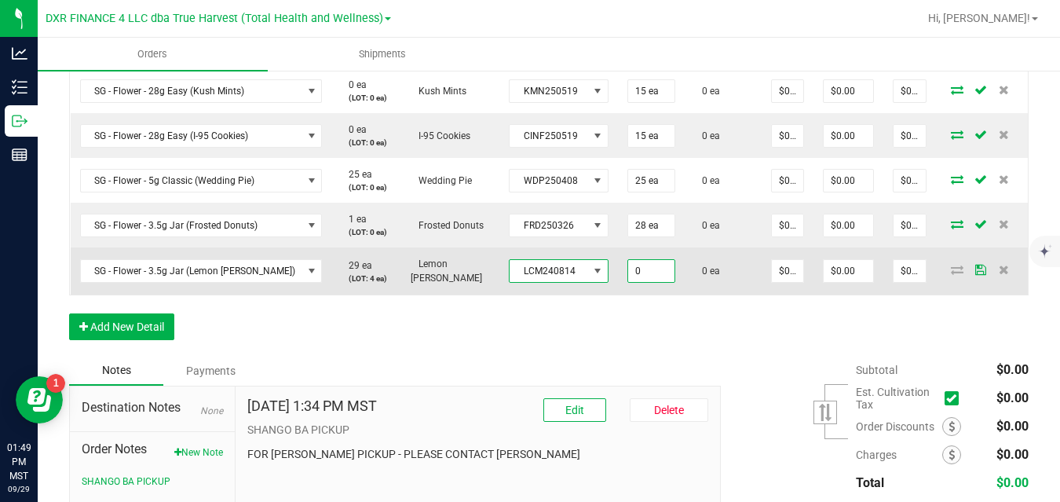
click at [633, 268] on input "0" at bounding box center [651, 271] width 46 height 22
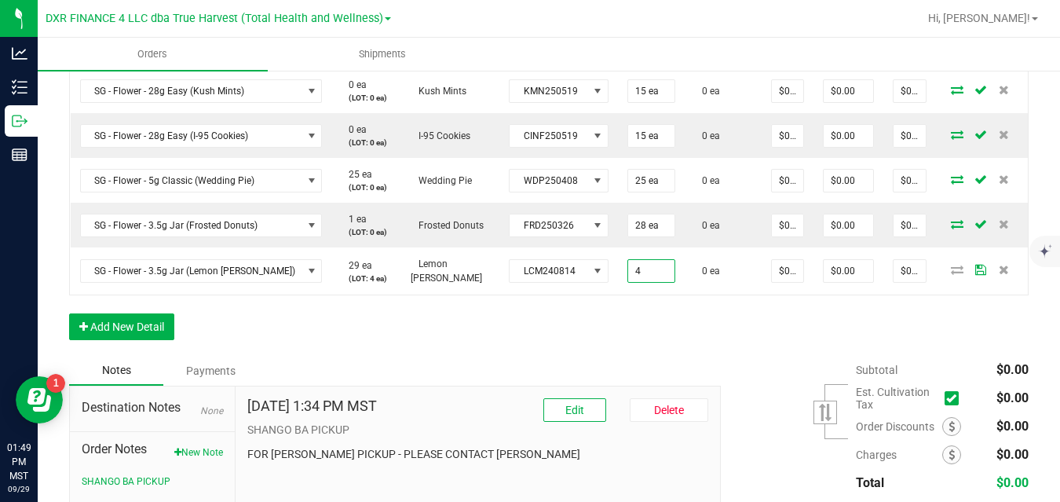
type input "4 ea"
click at [161, 334] on button "Add New Detail" at bounding box center [121, 326] width 105 height 27
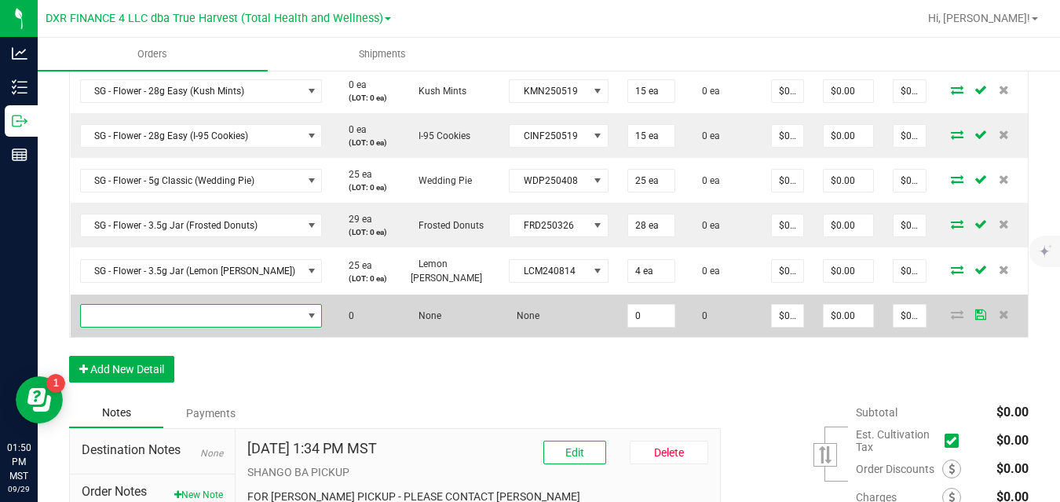
click at [273, 314] on span "NO DATA FOUND" at bounding box center [191, 316] width 221 height 22
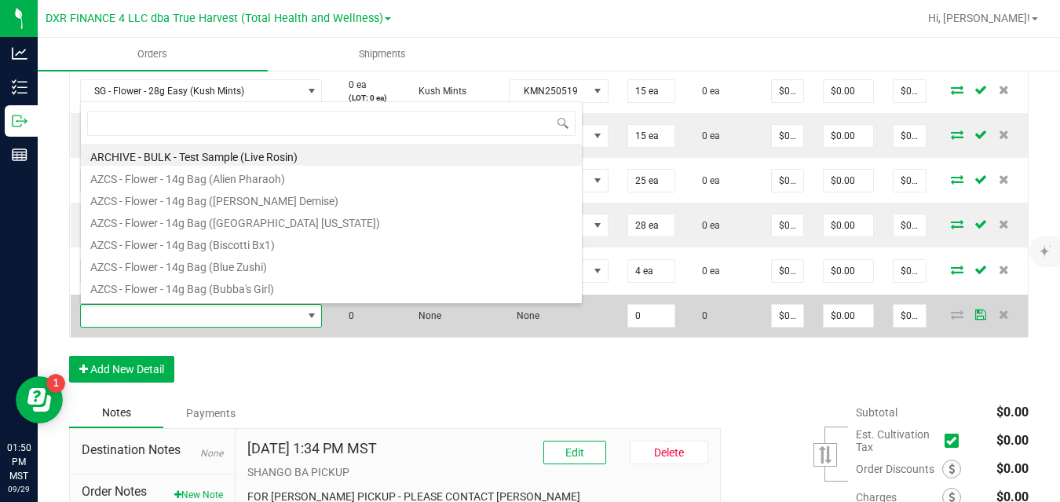
scroll to position [24, 239]
type input "sg - flower - 3.5g jar (l"
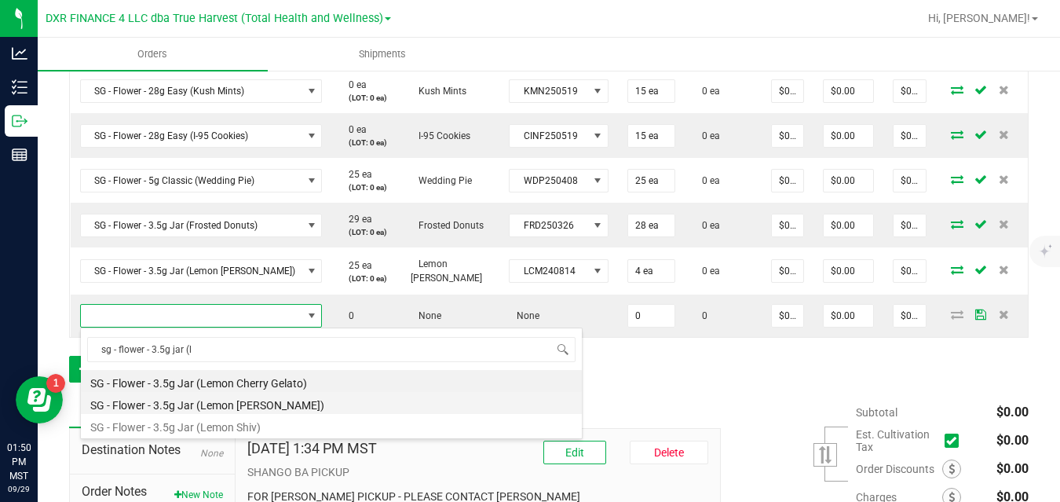
click at [277, 400] on li "SG - Flower - 3.5g Jar (Lemon [PERSON_NAME])" at bounding box center [331, 403] width 501 height 22
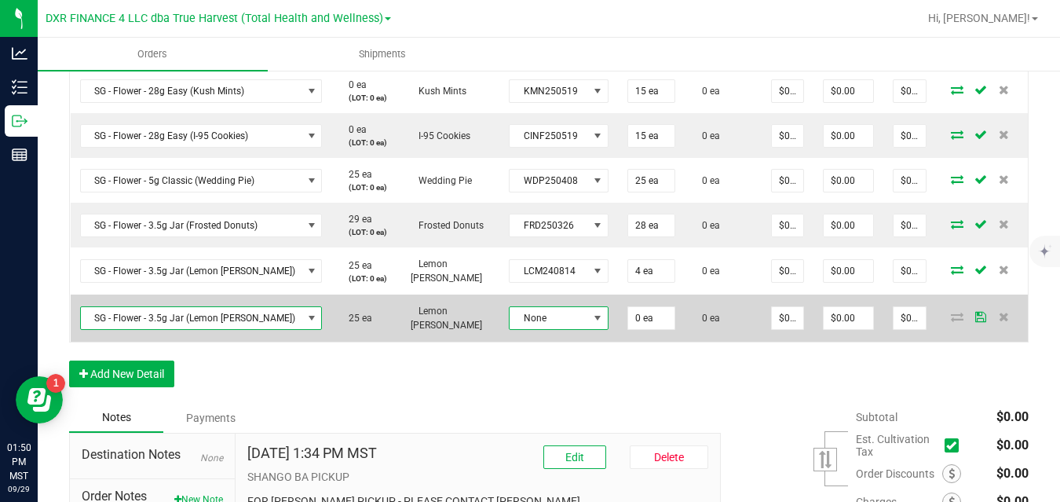
click at [544, 324] on span "None" at bounding box center [548, 318] width 78 height 22
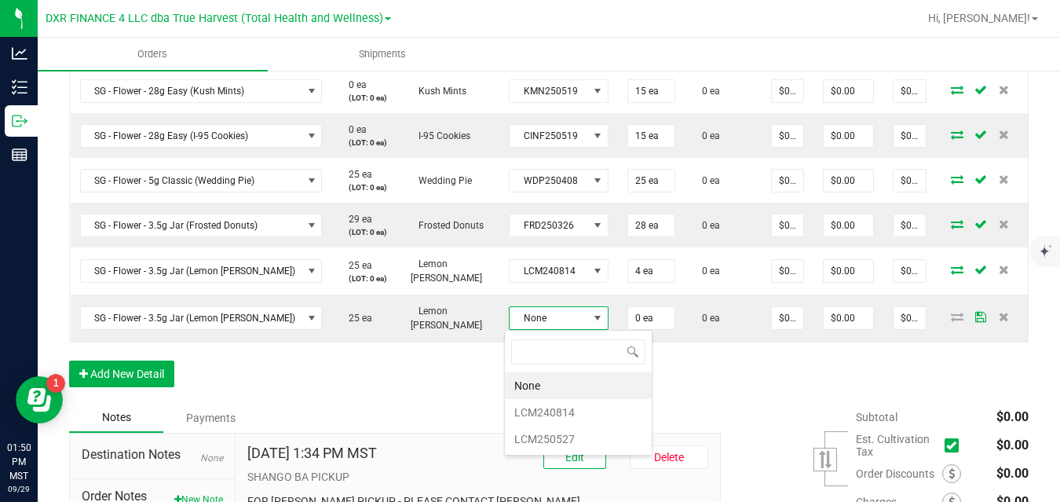
scroll to position [24, 98]
click at [545, 443] on li "LCM250527" at bounding box center [578, 438] width 147 height 27
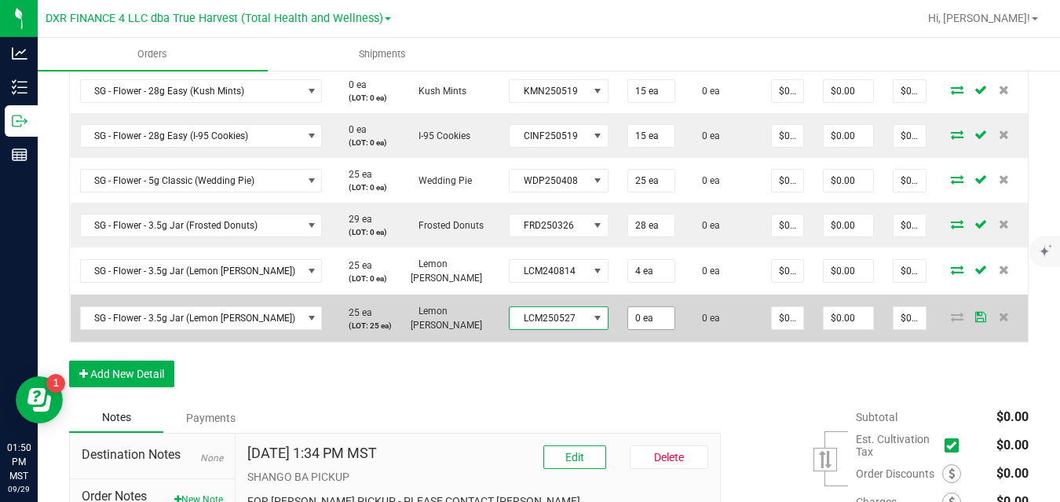
click at [637, 322] on input "0 ea" at bounding box center [651, 318] width 46 height 22
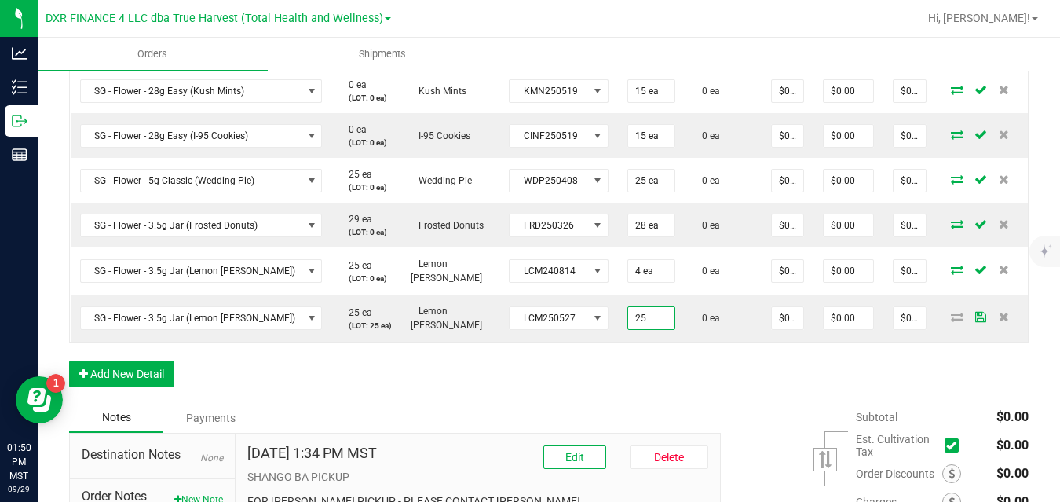
type input "25 ea"
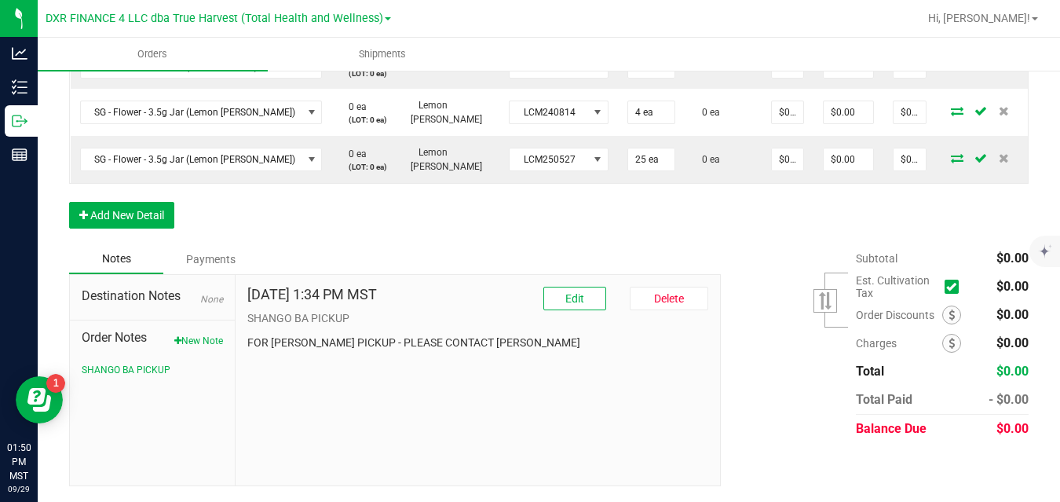
scroll to position [1527, 0]
click at [143, 212] on button "Add New Detail" at bounding box center [121, 215] width 105 height 27
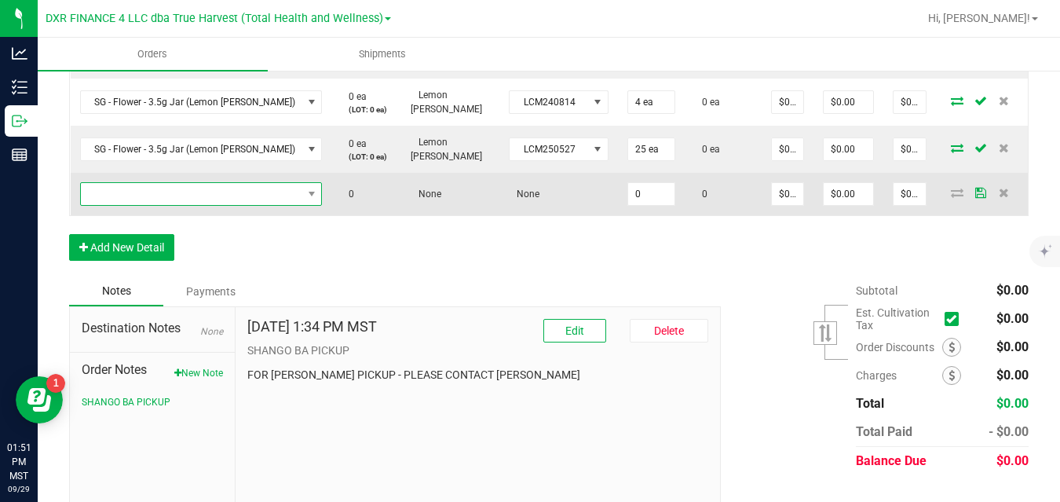
click at [169, 190] on span "NO DATA FOUND" at bounding box center [191, 194] width 221 height 22
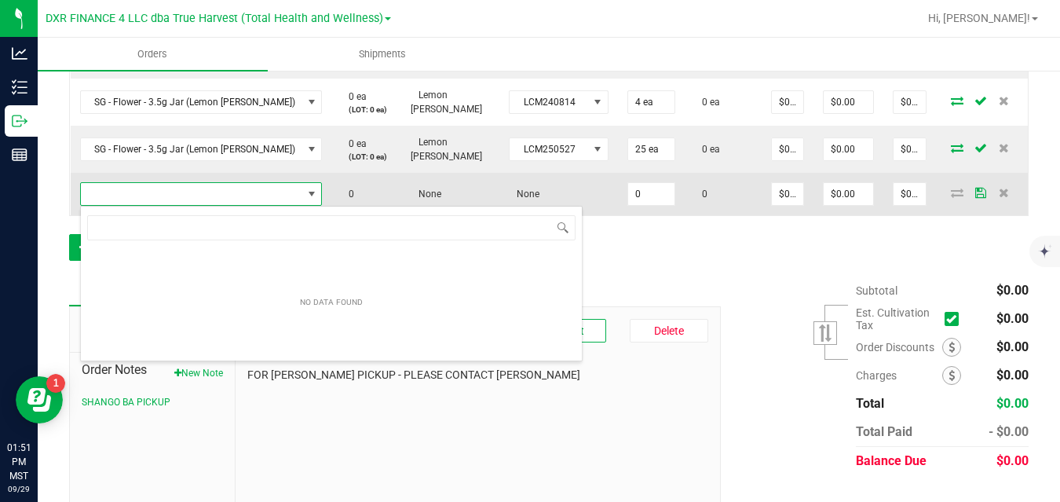
scroll to position [24, 239]
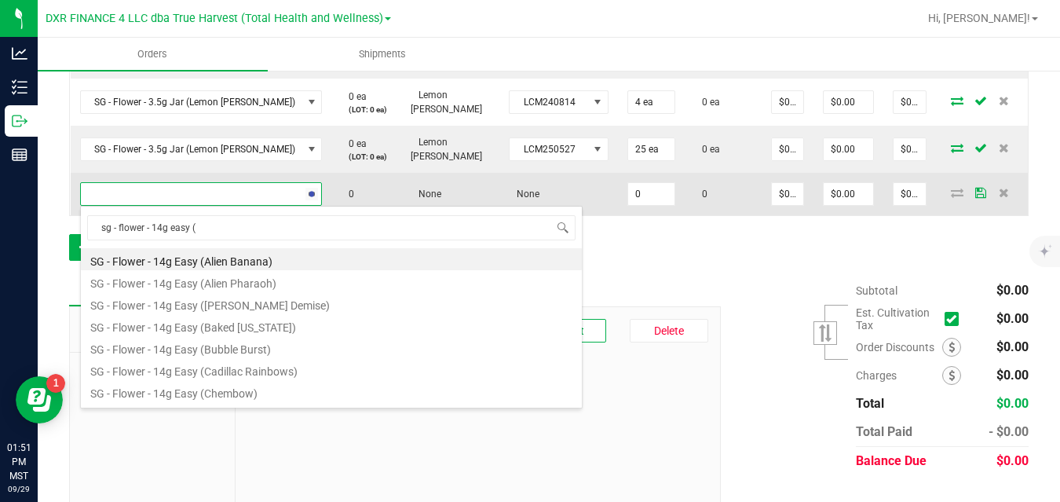
type input "sg - flower - 14g easy (f"
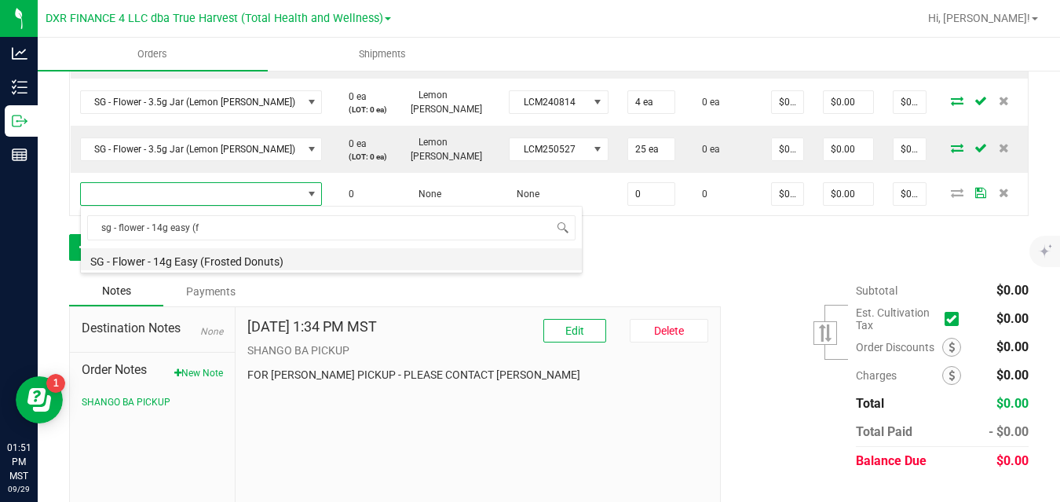
click at [191, 257] on li "SG - Flower - 14g Easy (Frosted Donuts)" at bounding box center [331, 259] width 501 height 22
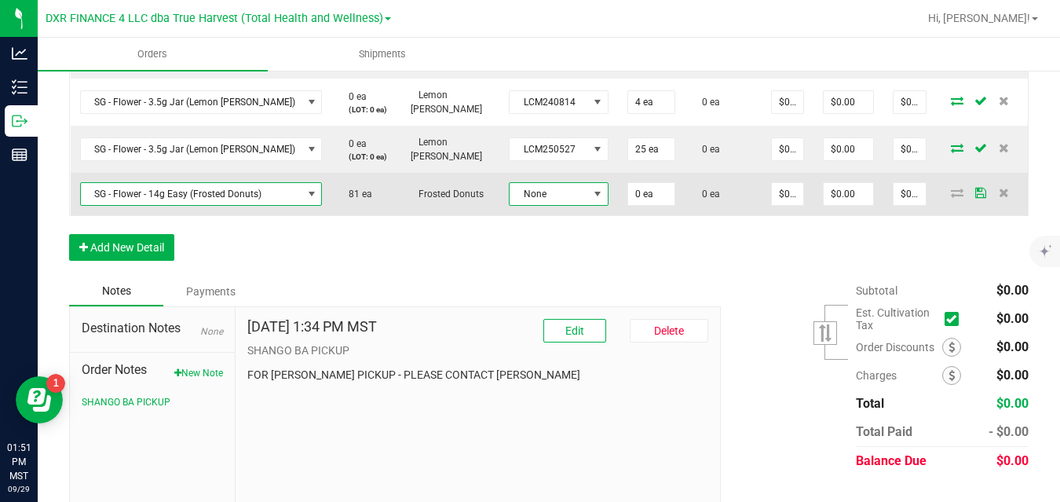
click at [534, 187] on span "None" at bounding box center [548, 194] width 78 height 22
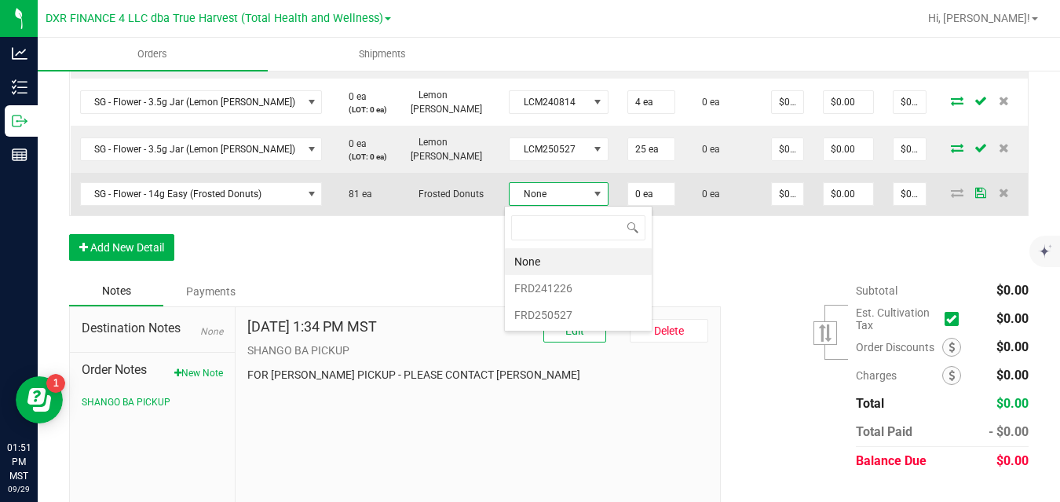
scroll to position [24, 98]
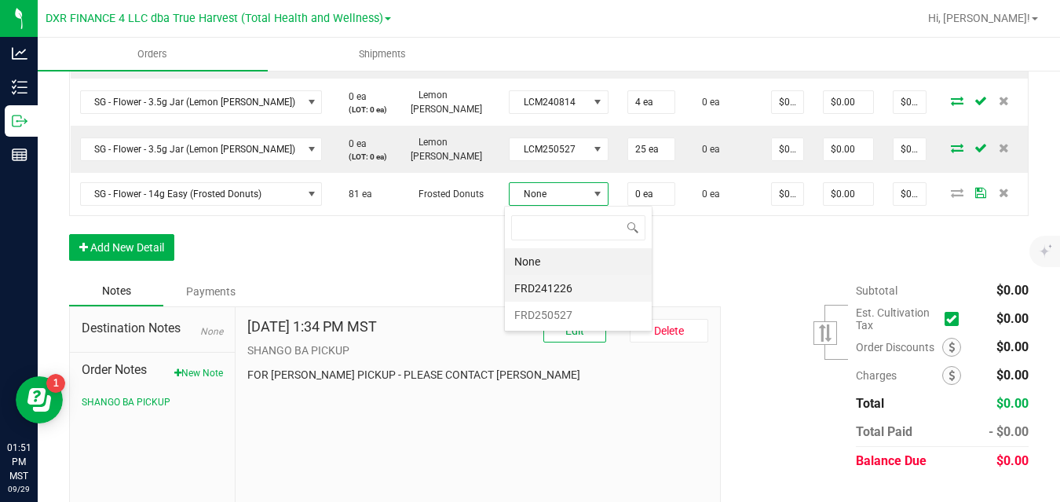
click at [552, 288] on li "FRD241226" at bounding box center [578, 288] width 147 height 27
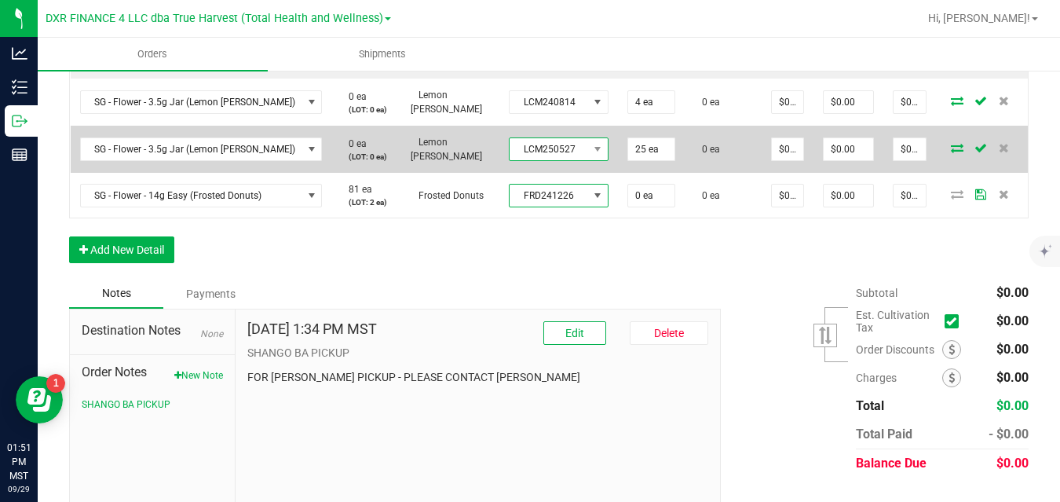
click at [559, 148] on span "LCM250527" at bounding box center [548, 149] width 78 height 22
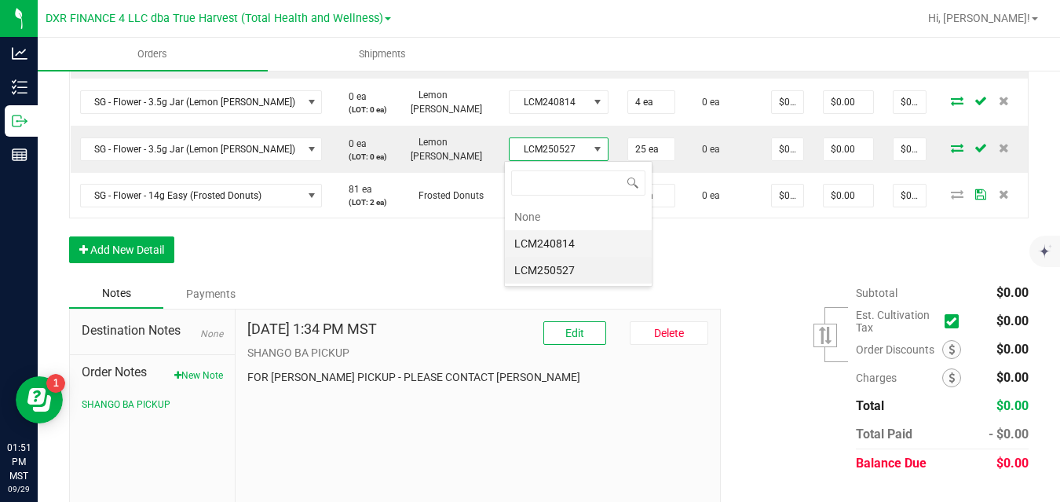
click at [564, 240] on li "LCM240814" at bounding box center [578, 243] width 147 height 27
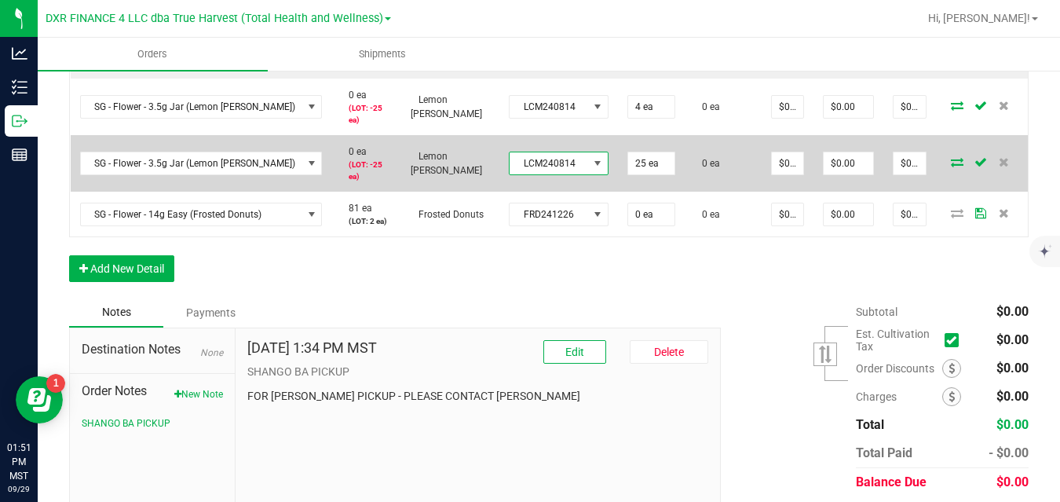
click at [561, 166] on span "LCM240814" at bounding box center [548, 163] width 78 height 22
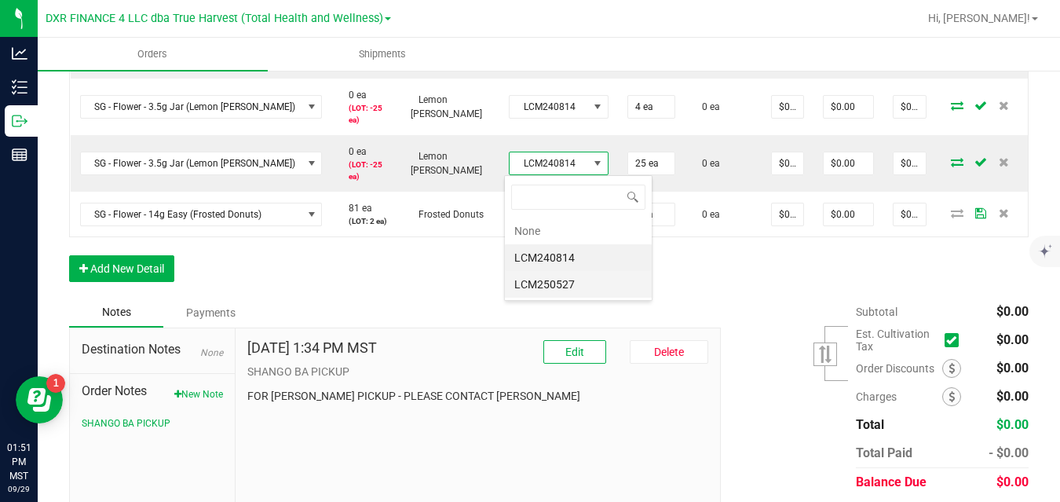
click at [564, 279] on li "LCM250527" at bounding box center [578, 284] width 147 height 27
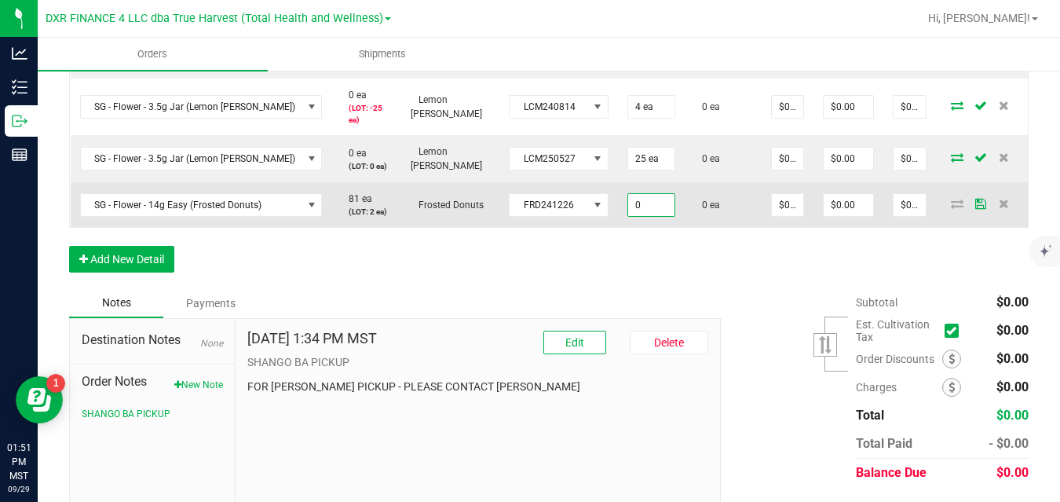
click at [640, 207] on input "0" at bounding box center [651, 205] width 46 height 22
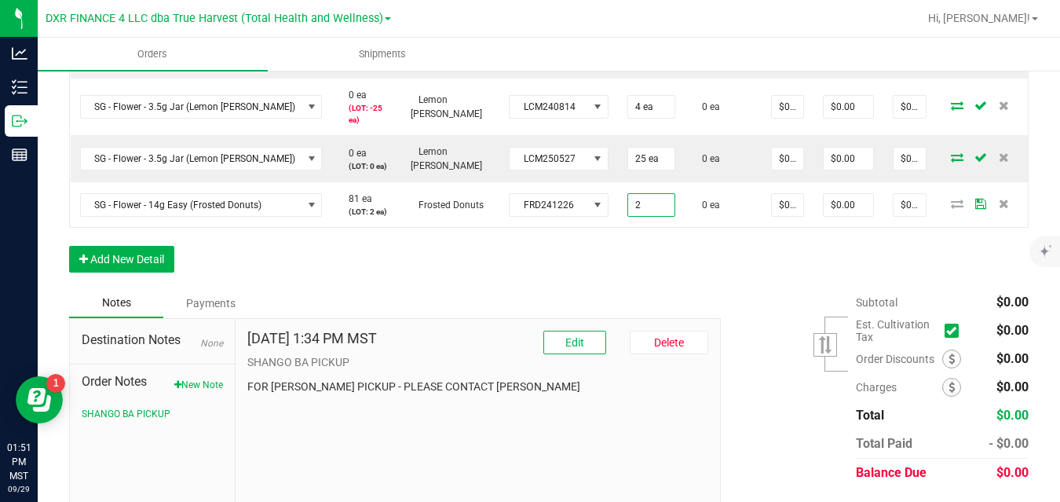
type input "2 ea"
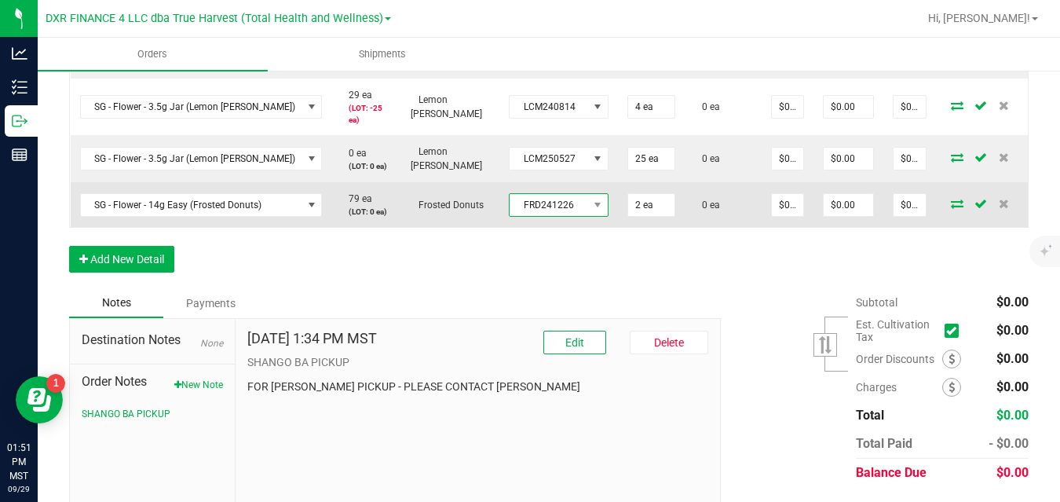
click at [554, 205] on span "FRD241226" at bounding box center [548, 205] width 78 height 22
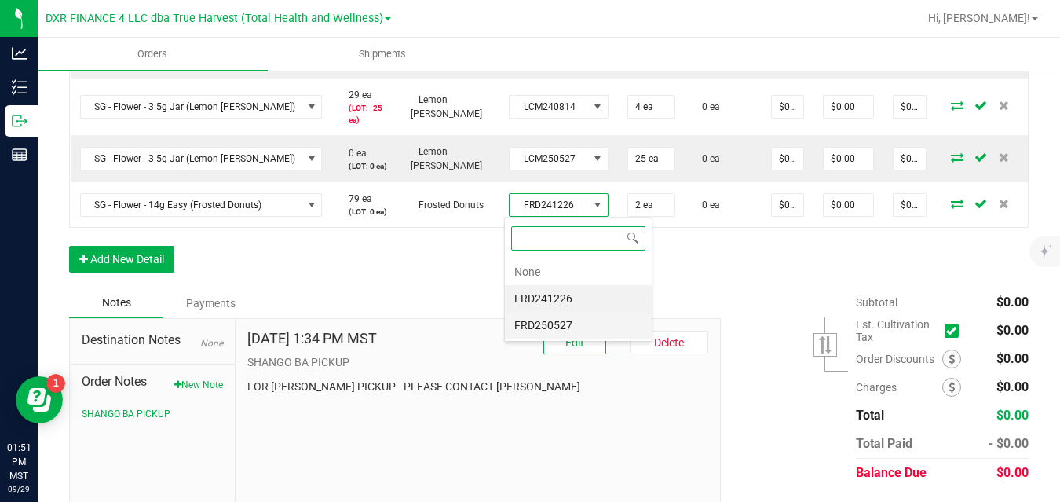
click at [562, 323] on li "FRD250527" at bounding box center [578, 325] width 147 height 27
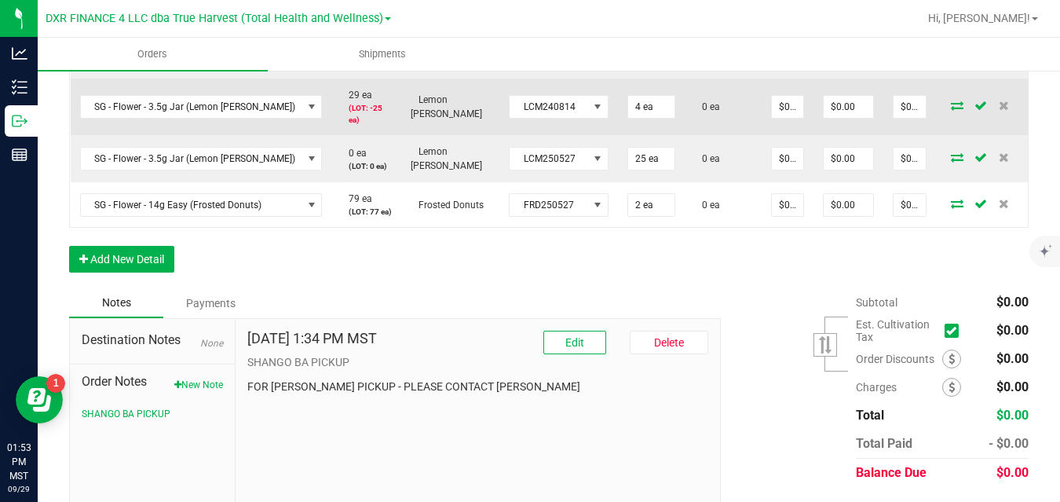
click at [691, 122] on td "0 ea" at bounding box center [722, 106] width 77 height 57
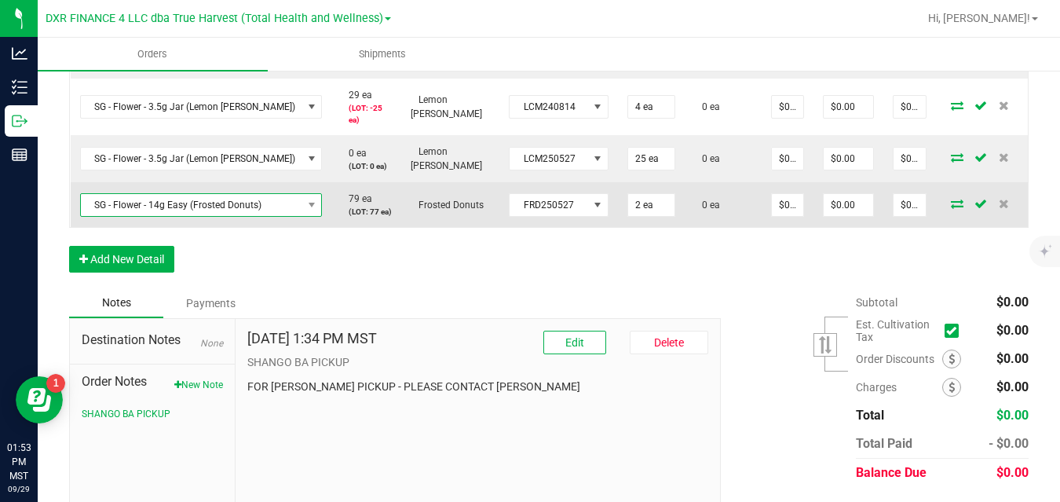
click at [207, 205] on span "SG - Flower - 14g Easy (Frosted Donuts)" at bounding box center [191, 205] width 221 height 22
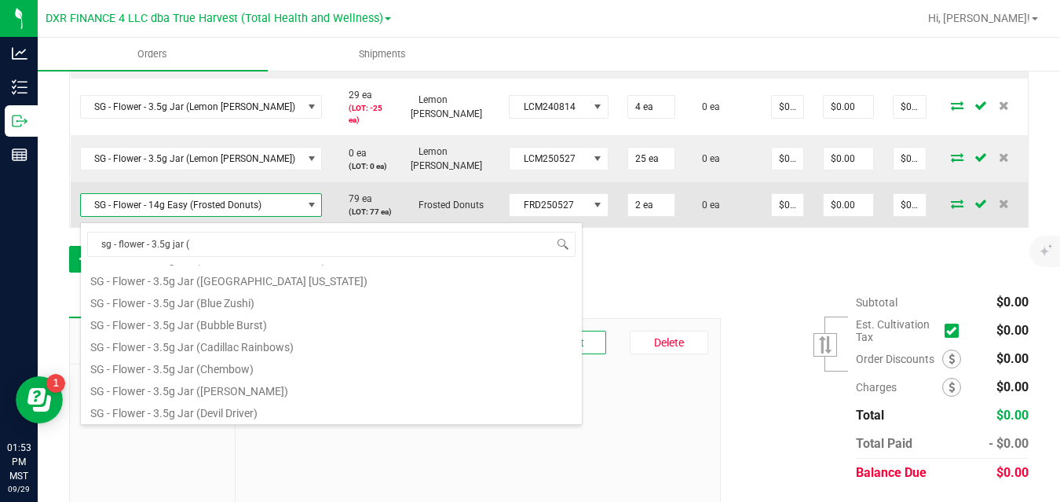
scroll to position [0, 0]
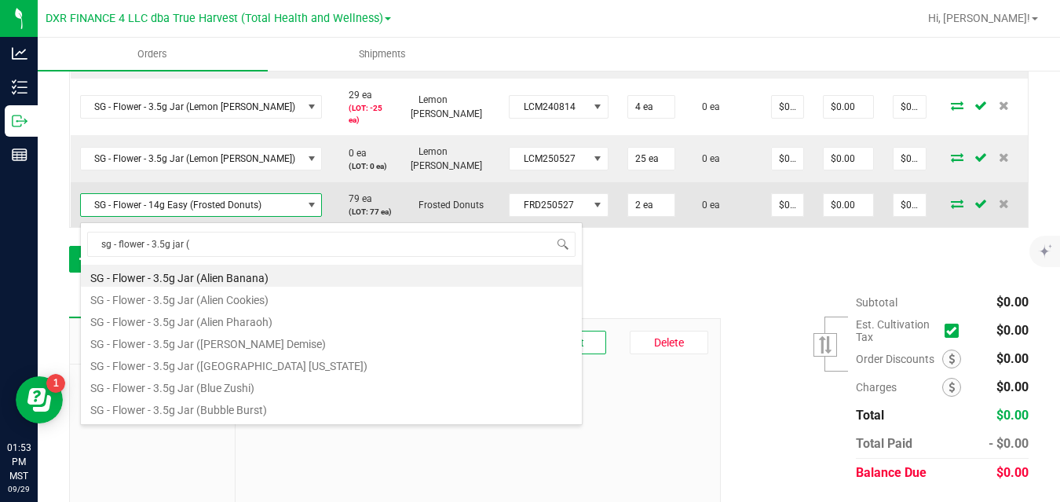
type input "sg - flower - 3.5g jar (g"
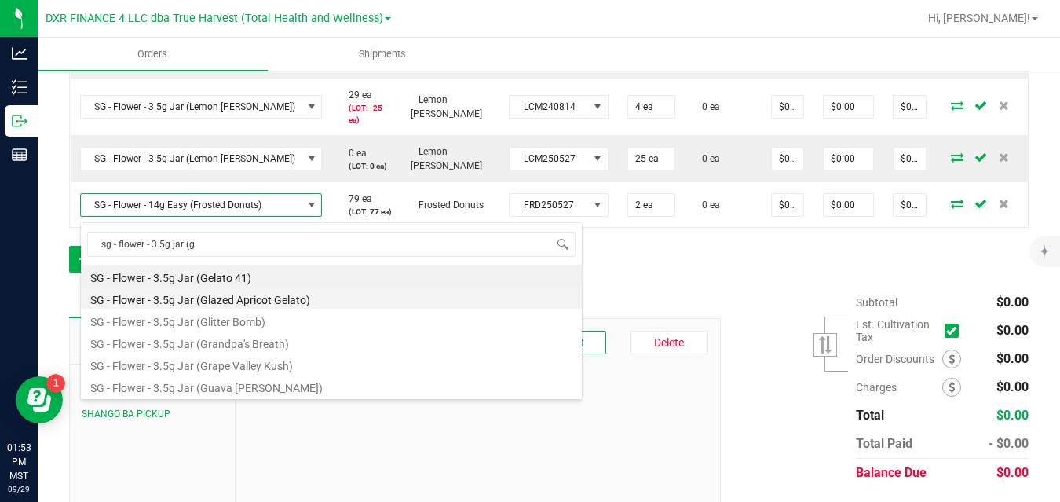
click at [232, 303] on li "SG - Flower - 3.5g Jar (Glazed Apricot Gelato)" at bounding box center [331, 297] width 501 height 22
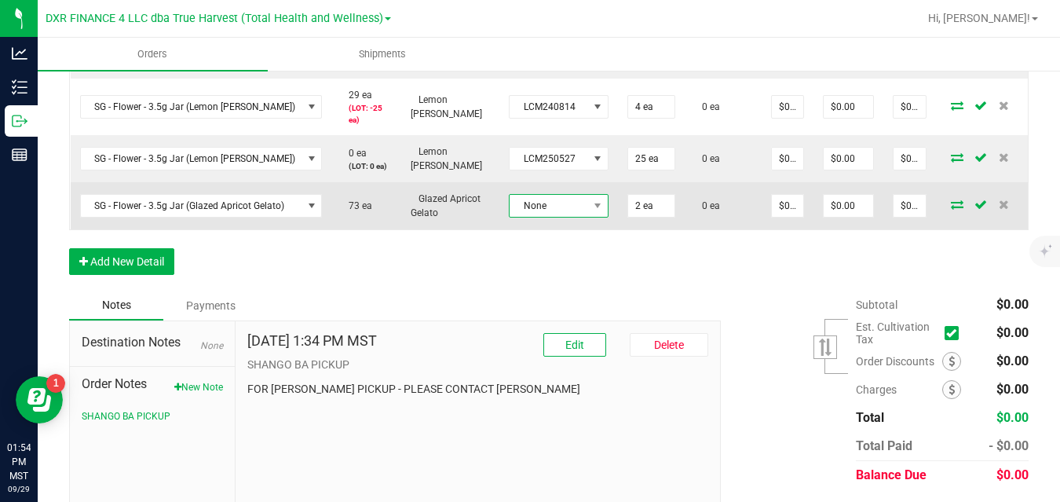
click at [564, 206] on span "None" at bounding box center [548, 206] width 78 height 22
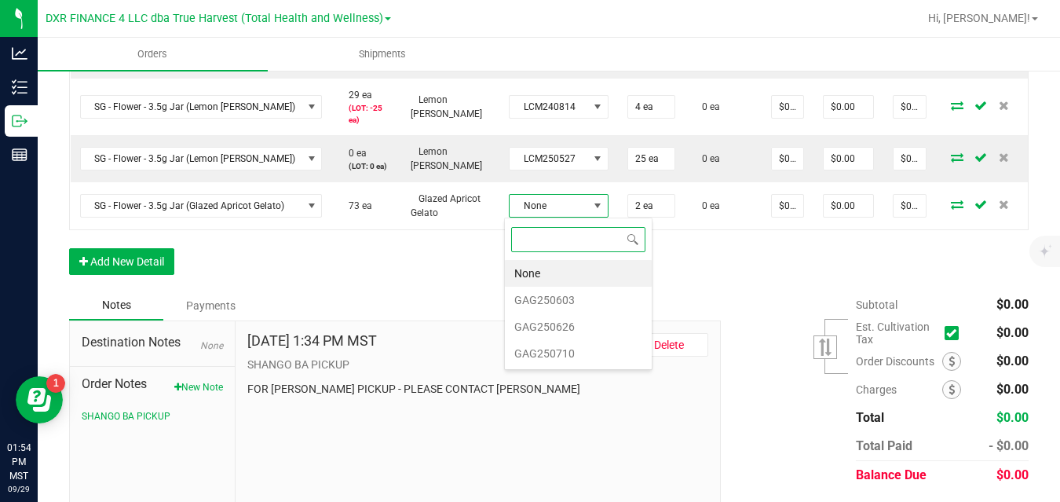
scroll to position [24, 98]
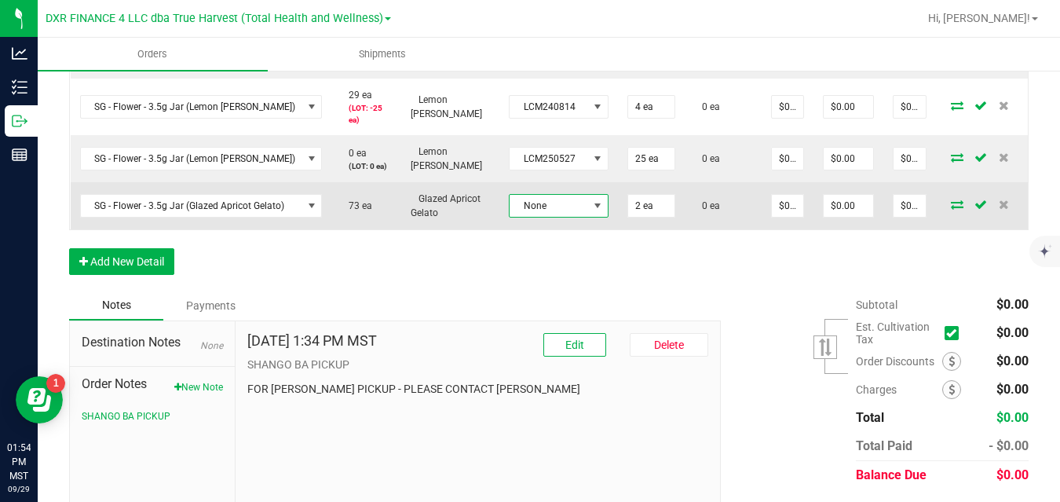
click at [547, 207] on span "None" at bounding box center [548, 206] width 78 height 22
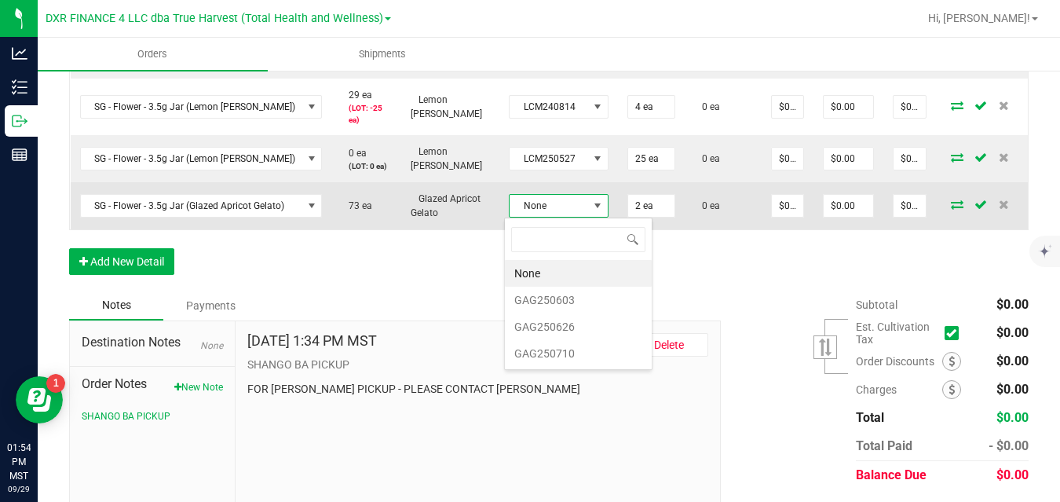
click at [547, 207] on span "None" at bounding box center [548, 206] width 78 height 22
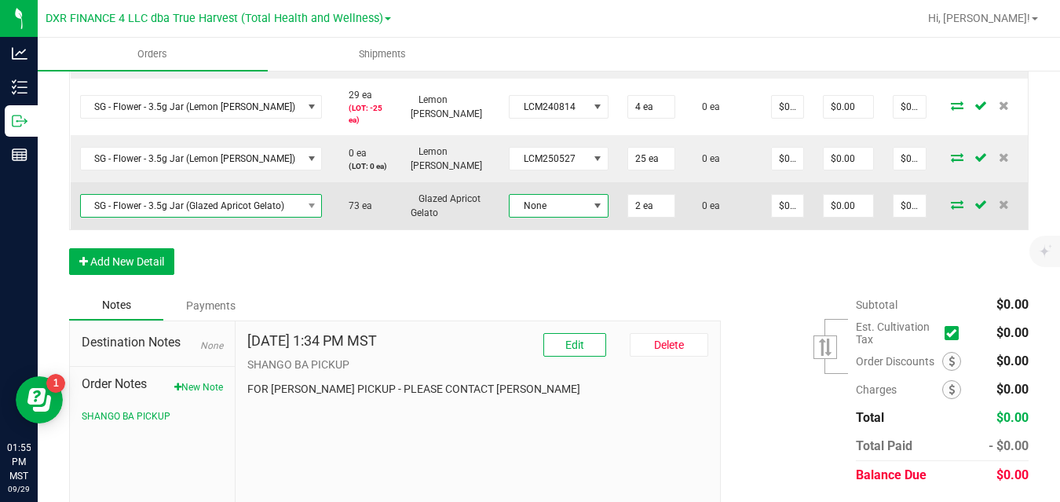
click at [275, 209] on span "SG - Flower - 3.5g Jar (Glazed Apricot Gelato)" at bounding box center [191, 206] width 221 height 22
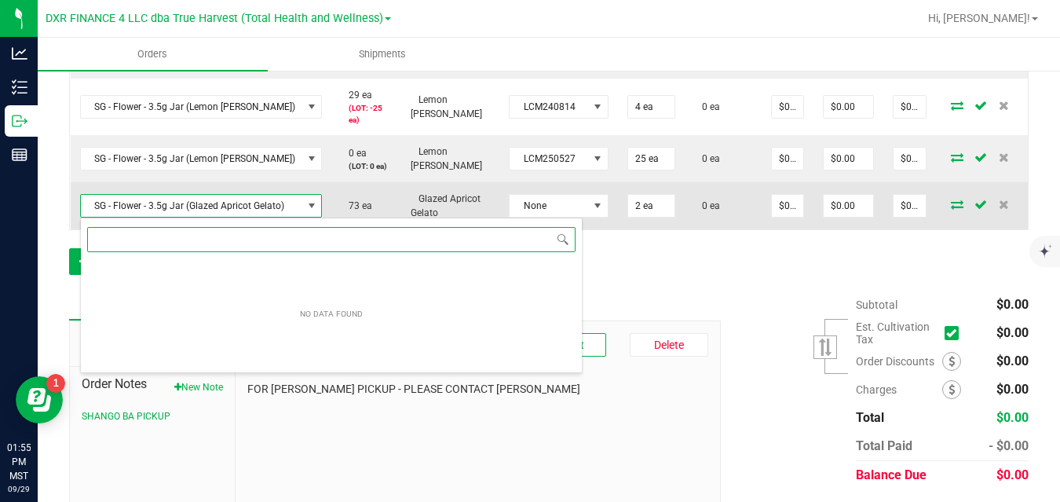
scroll to position [24, 239]
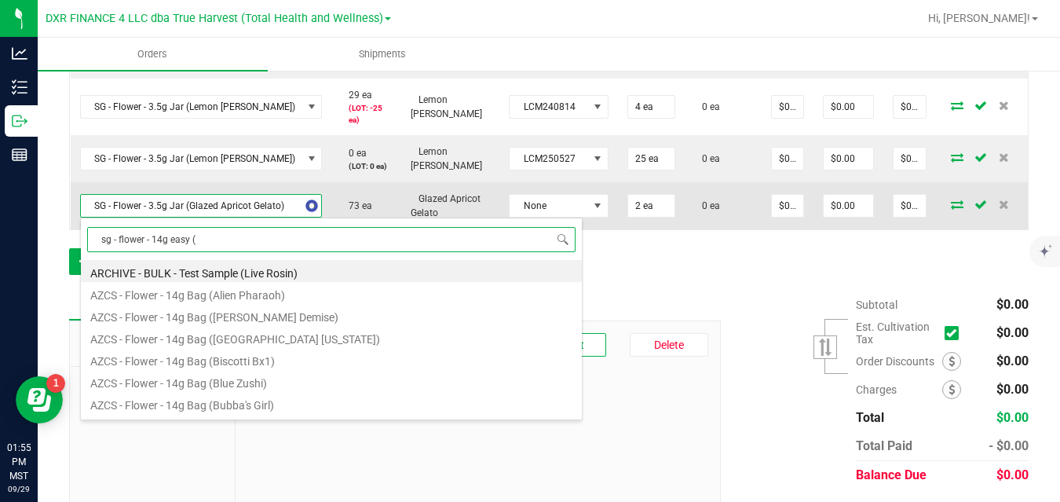
type input "sg - flower - 14g easy (c"
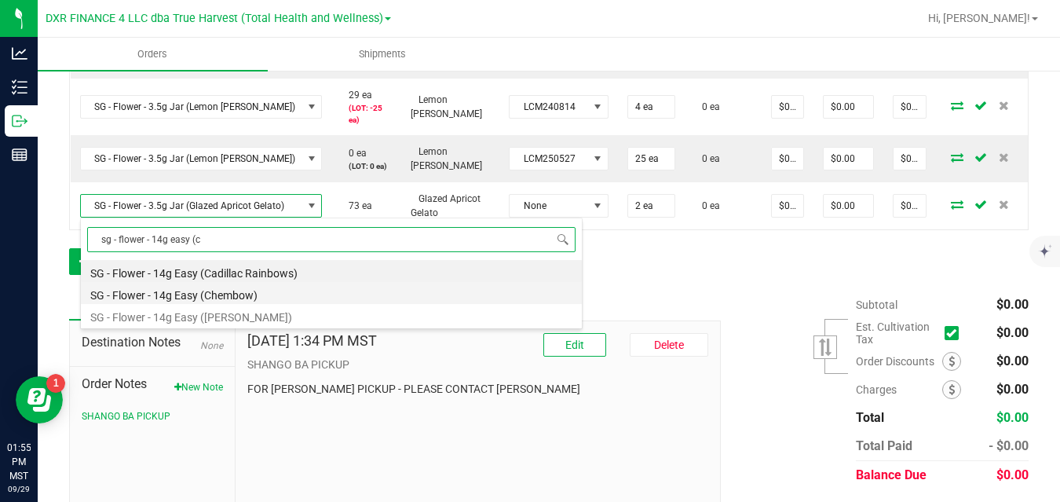
click at [239, 293] on li "SG - Flower - 14g Easy (Chembow)" at bounding box center [331, 293] width 501 height 22
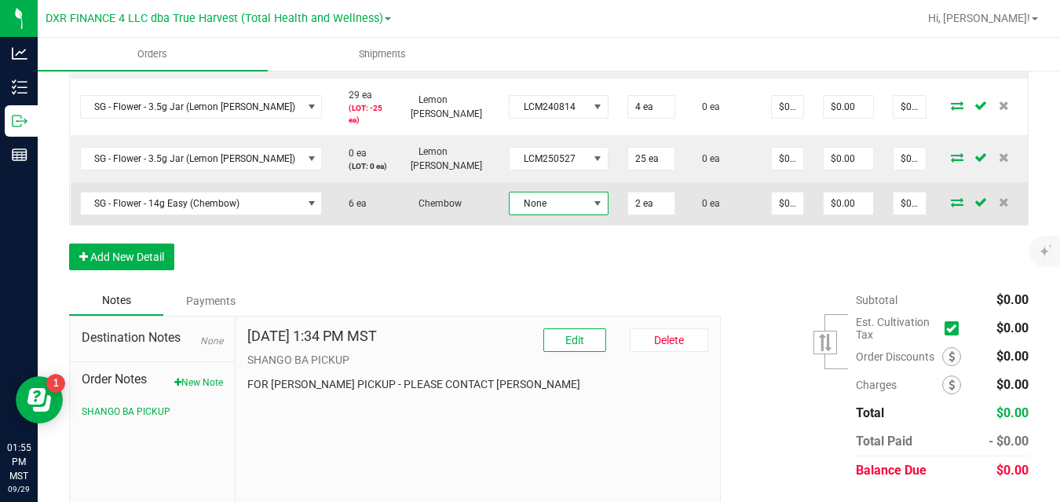
click at [591, 198] on span at bounding box center [597, 203] width 13 height 13
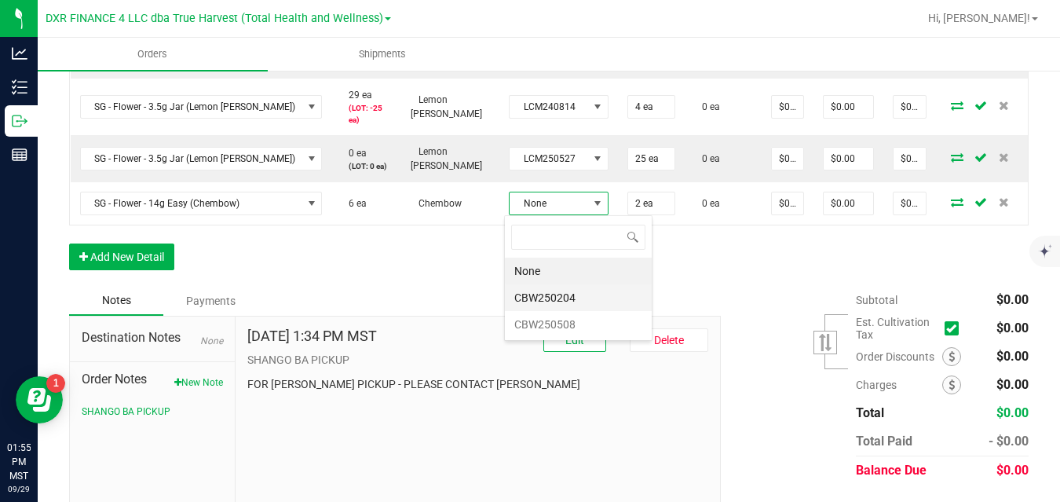
click at [573, 297] on li "CBW250204" at bounding box center [578, 297] width 147 height 27
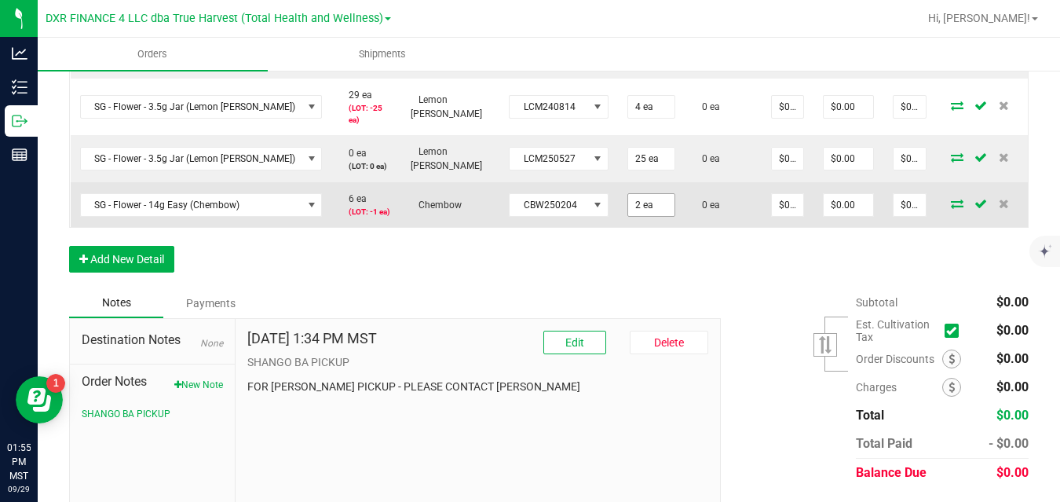
click at [640, 202] on input "2 ea" at bounding box center [651, 205] width 46 height 22
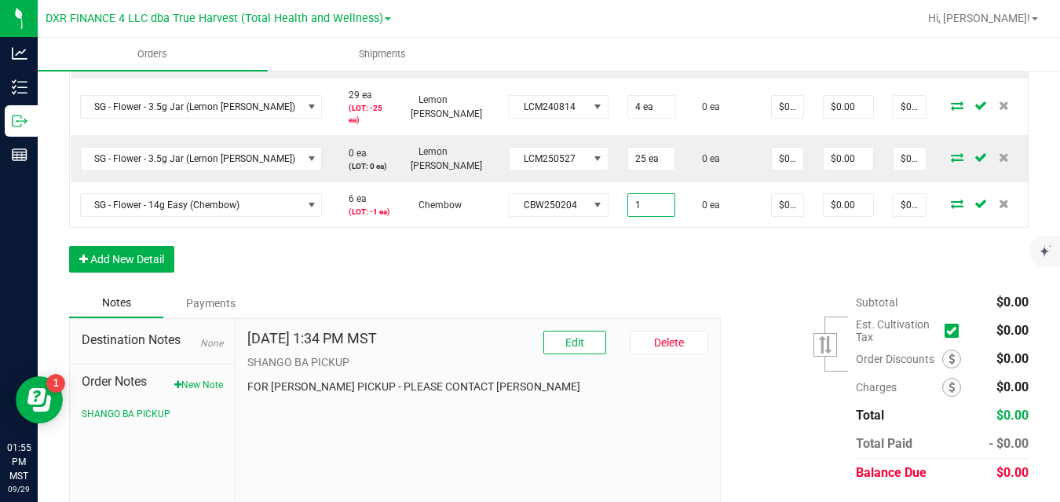
type input "1 ea"
click at [166, 271] on button "Add New Detail" at bounding box center [121, 259] width 105 height 27
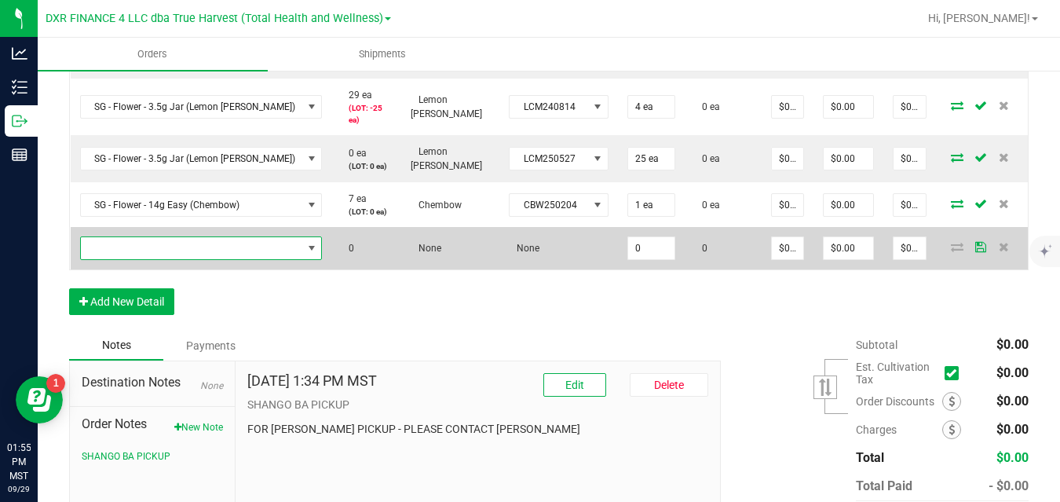
click at [199, 246] on span "NO DATA FOUND" at bounding box center [191, 248] width 221 height 22
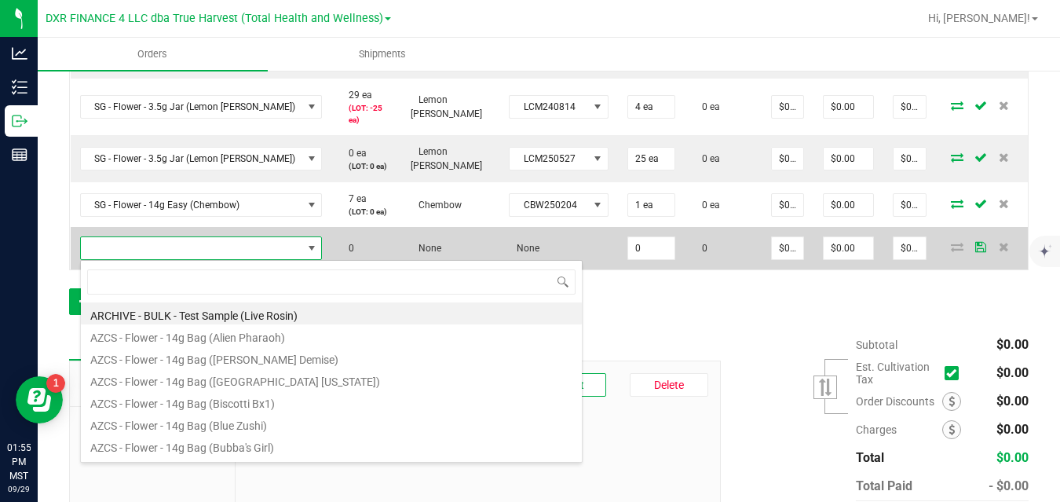
scroll to position [24, 239]
type input "sg - shake - 14g social (m"
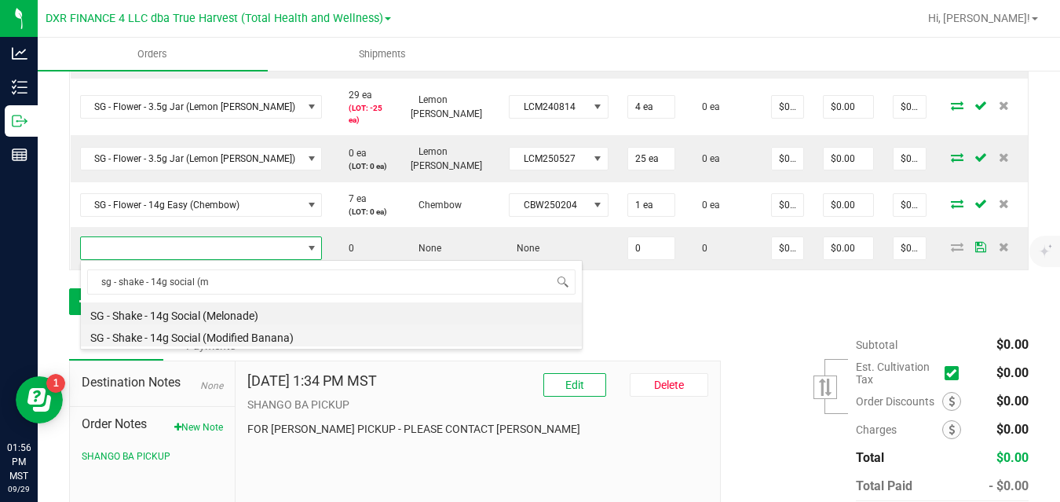
click at [226, 337] on li "SG - Shake - 14g Social (Modified Banana)" at bounding box center [331, 335] width 501 height 22
type input "0 ea"
type input "$10.00000"
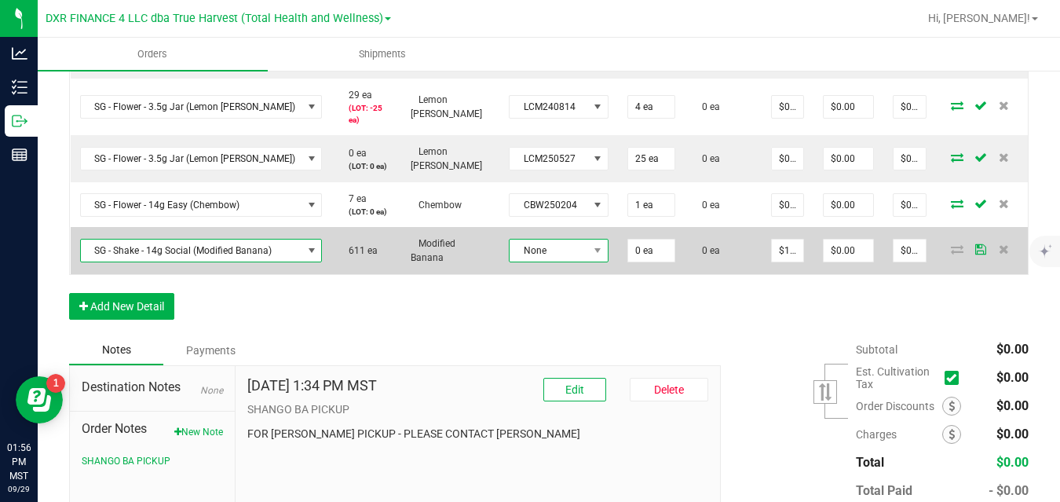
click at [574, 245] on span "None" at bounding box center [548, 250] width 78 height 22
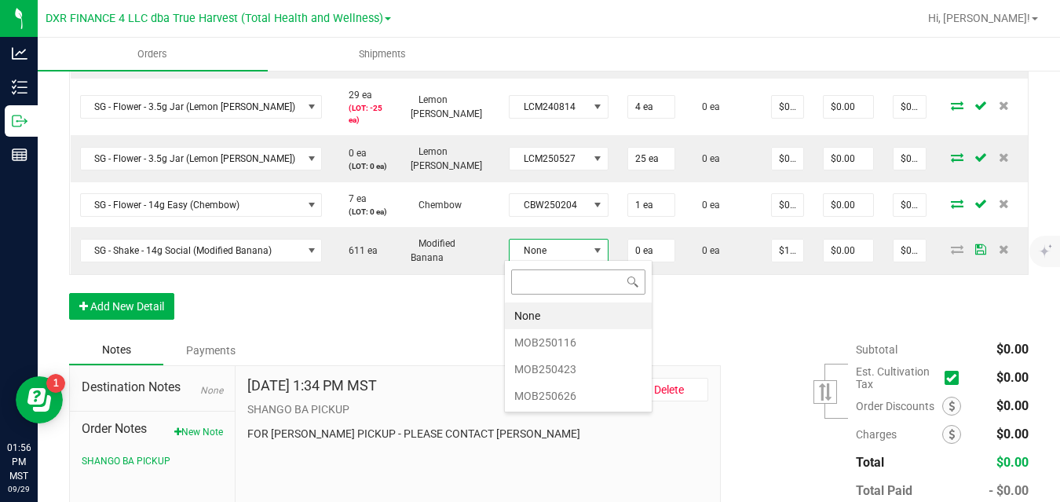
scroll to position [24, 98]
click at [572, 370] on li "MOB250423" at bounding box center [578, 369] width 147 height 27
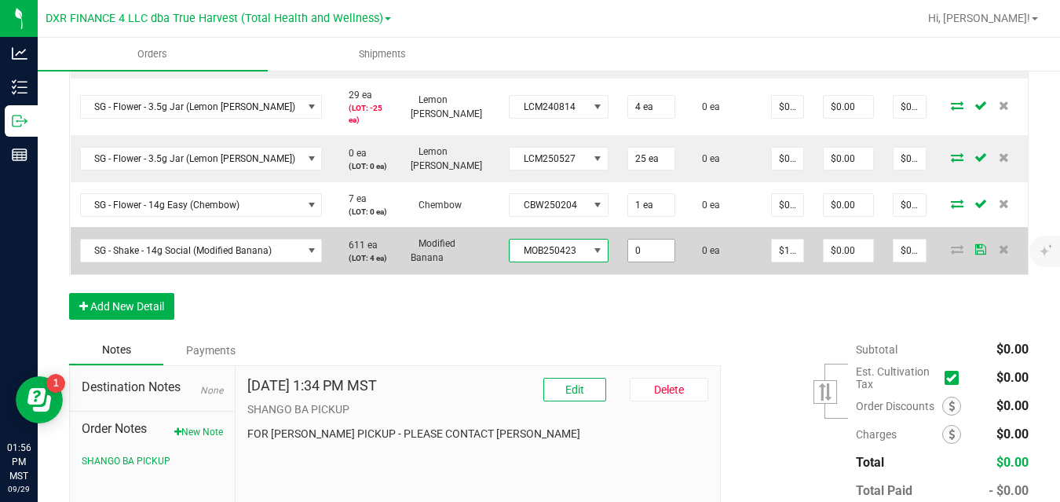
click at [644, 253] on input "0" at bounding box center [651, 250] width 46 height 22
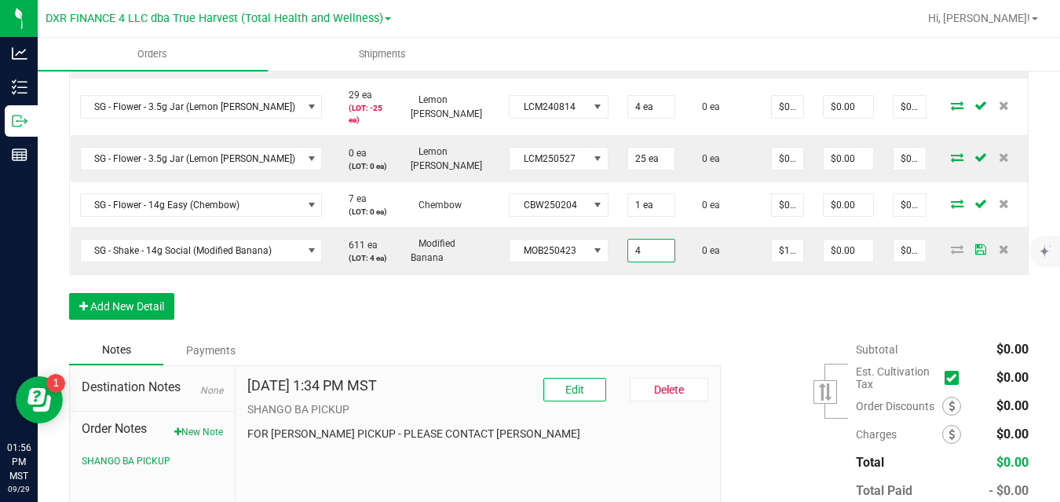
type input "4 ea"
type input "$40.00"
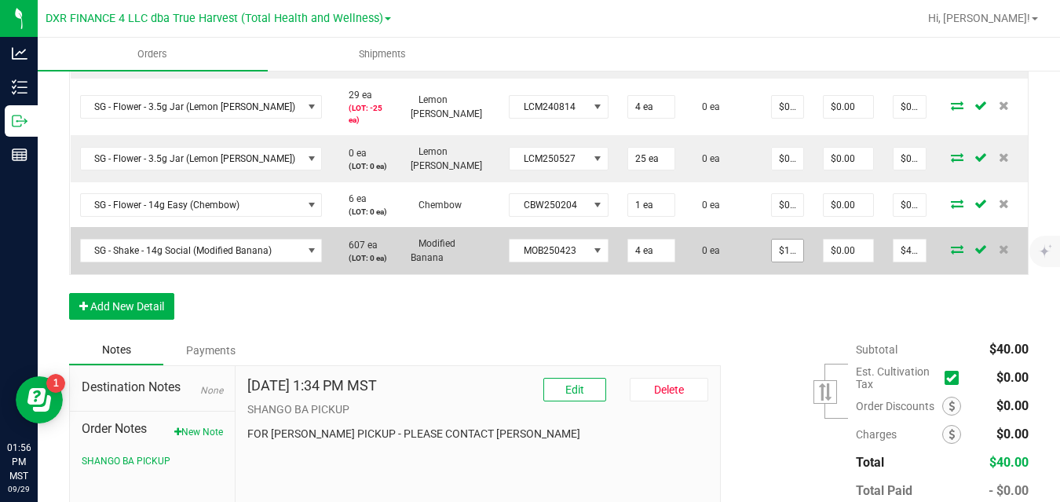
click at [777, 246] on input "$10.00000" at bounding box center [786, 250] width 31 height 22
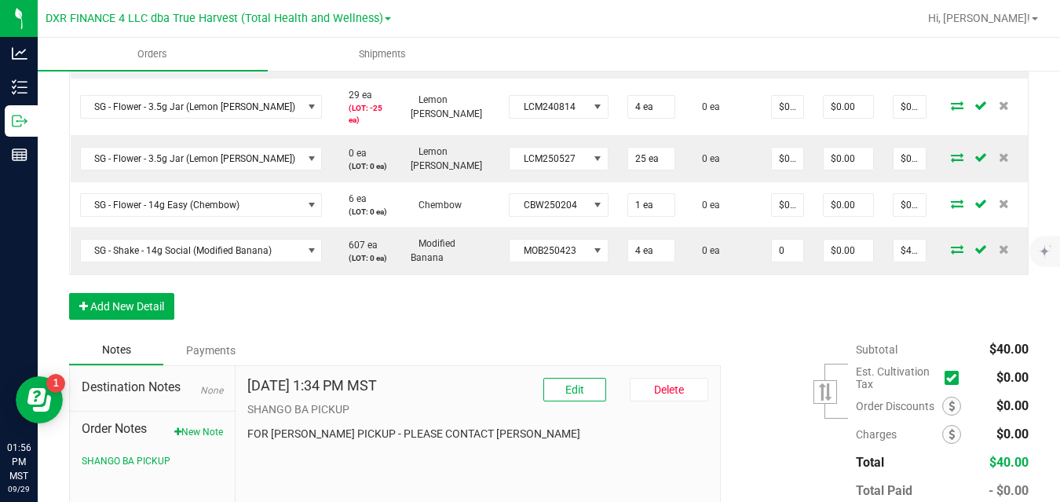
type input "$0.00000"
type input "$0.00"
click at [140, 307] on button "Add New Detail" at bounding box center [121, 306] width 105 height 27
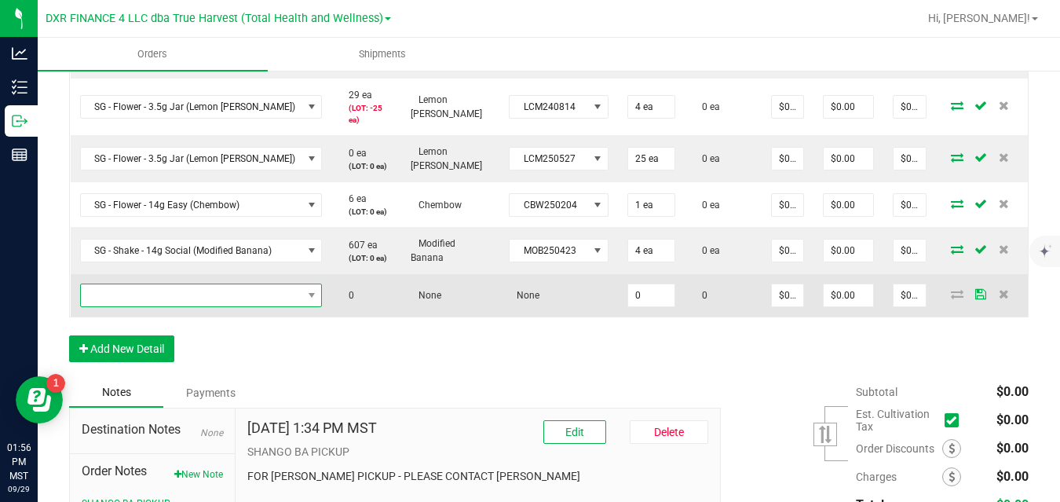
click at [157, 295] on span "NO DATA FOUND" at bounding box center [191, 295] width 221 height 22
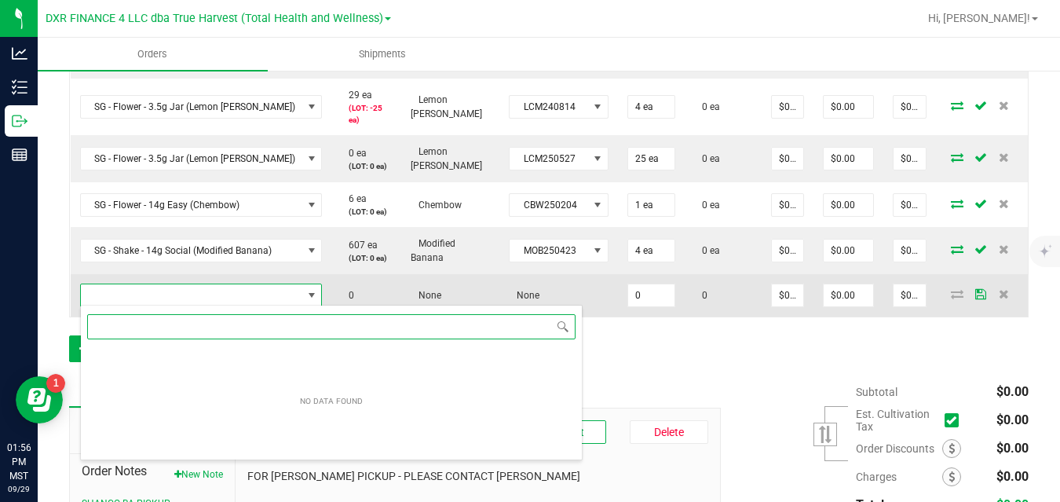
scroll to position [24, 239]
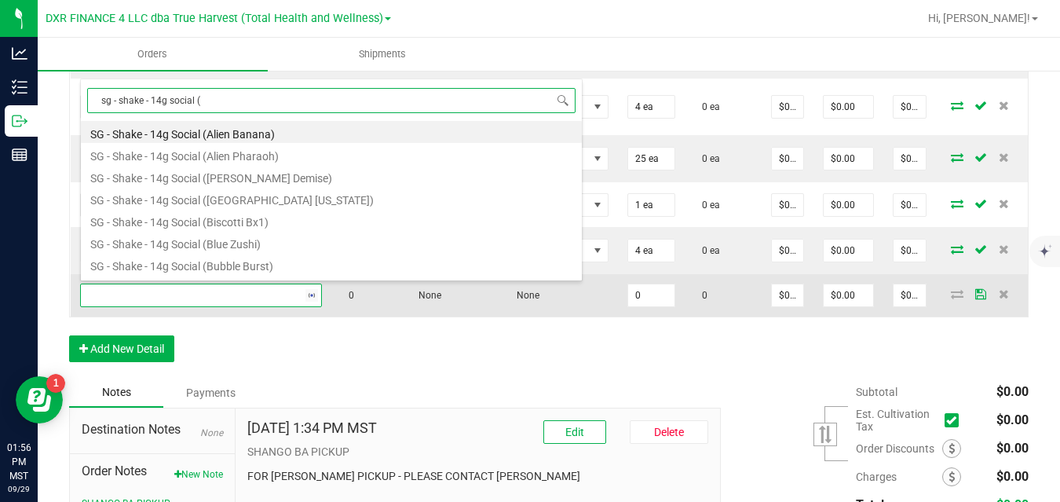
type input "sg - shake - 14g social (d"
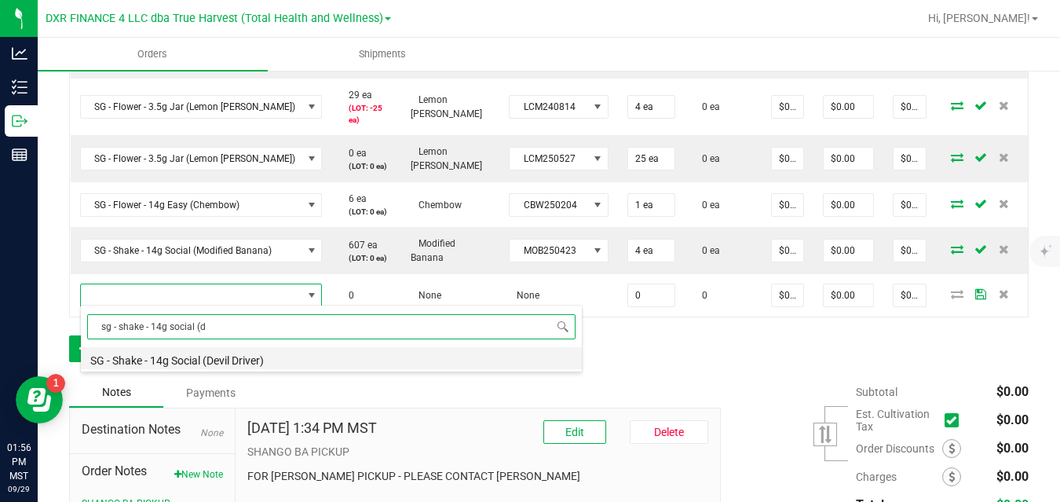
click at [186, 360] on li "SG - Shake - 14g Social (Devil Driver)" at bounding box center [331, 358] width 501 height 22
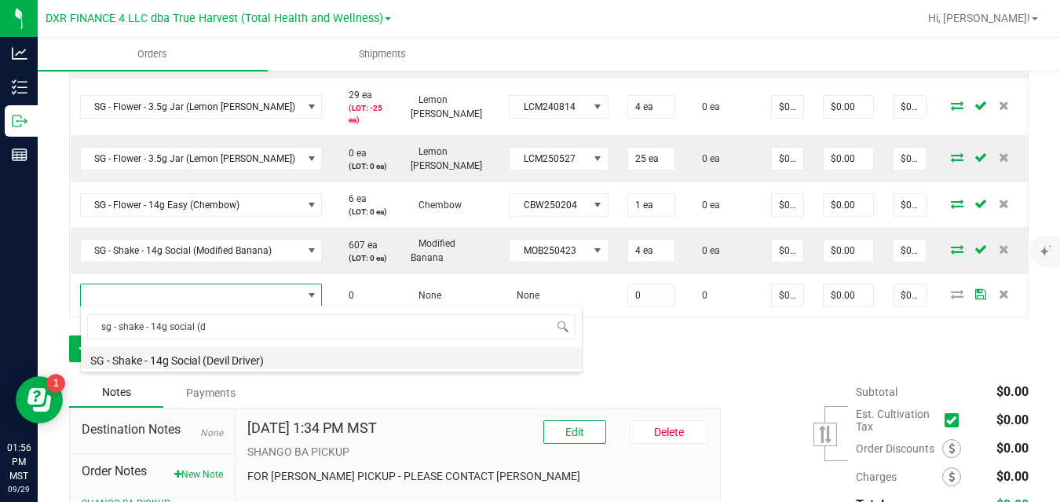
type input "0 ea"
type input "$10.00000"
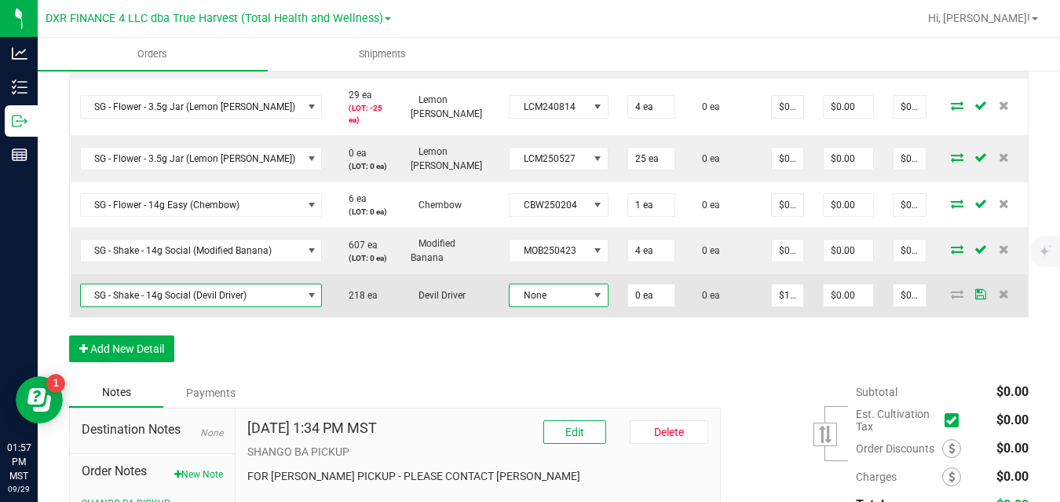
click at [588, 292] on span at bounding box center [598, 295] width 20 height 22
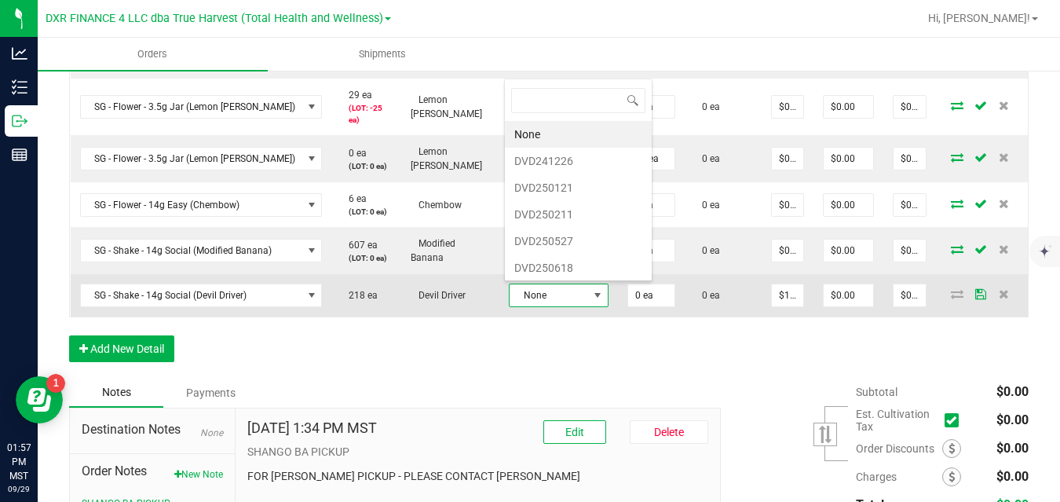
scroll to position [24, 98]
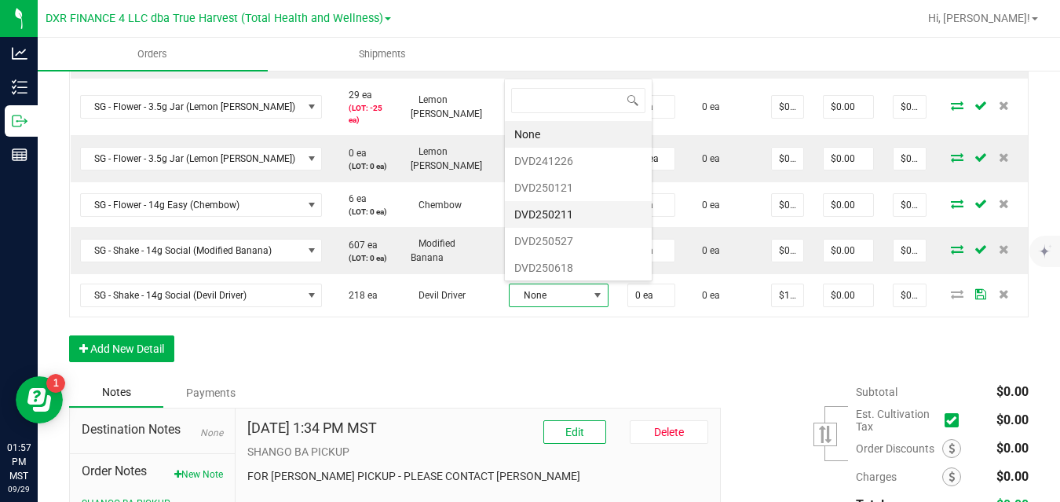
click at [556, 213] on li "DVD250211" at bounding box center [578, 214] width 147 height 27
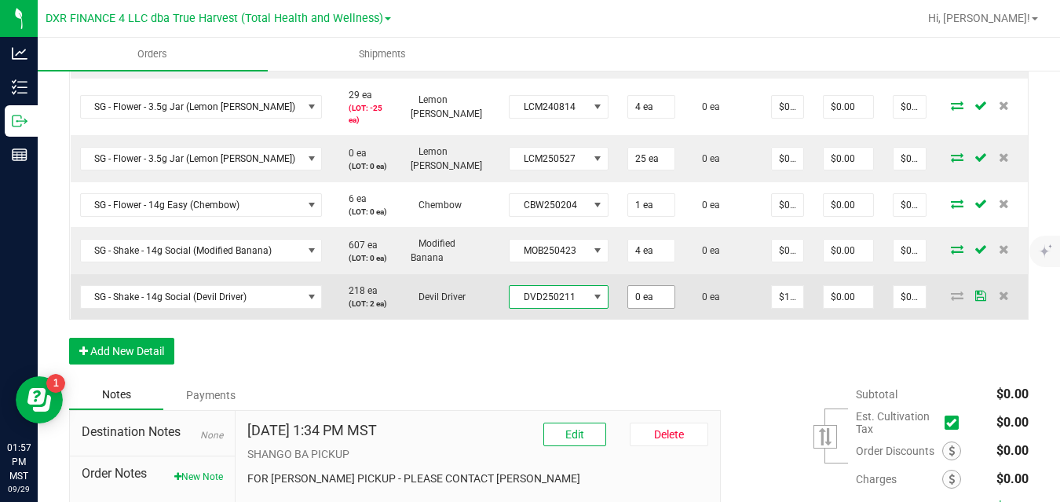
click at [644, 297] on input "0 ea" at bounding box center [651, 297] width 46 height 22
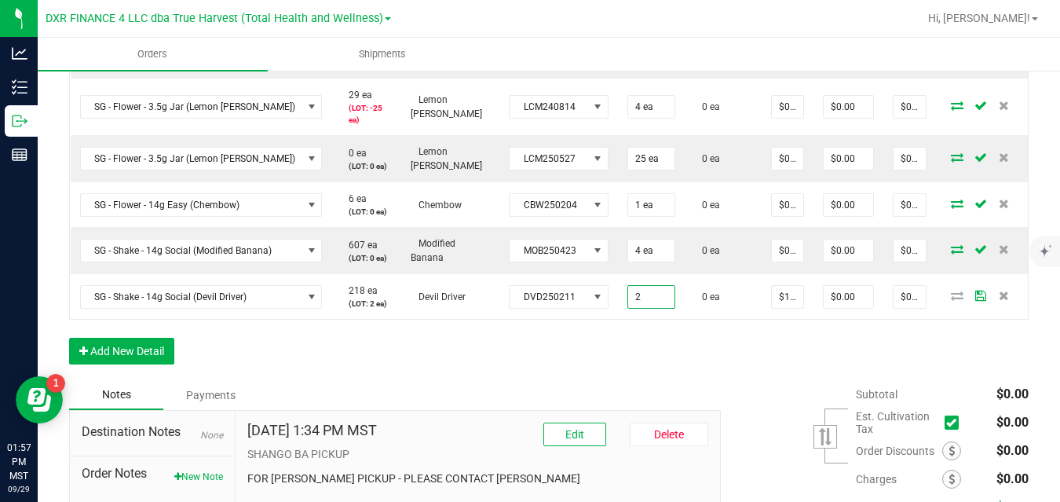
type input "2 ea"
type input "$20.00"
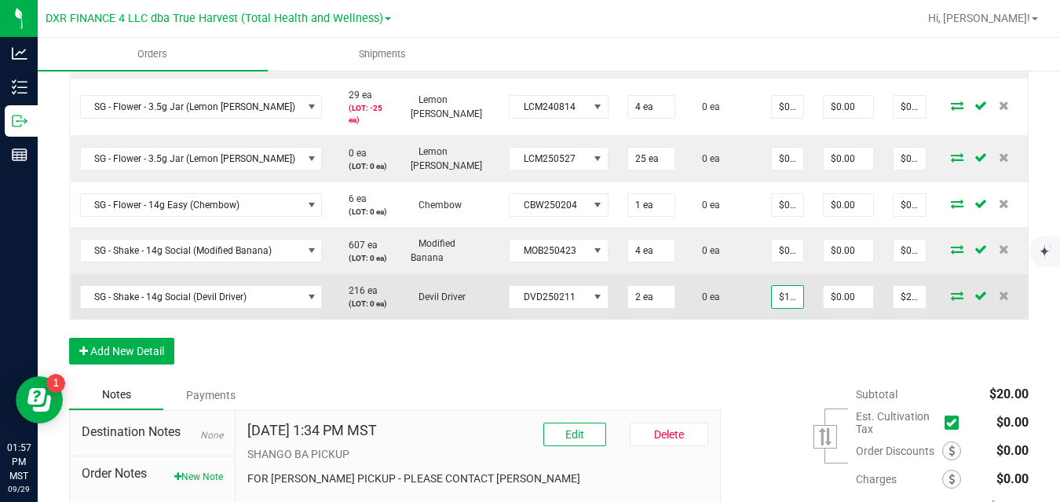
click at [779, 293] on input "$10.00000" at bounding box center [786, 297] width 31 height 22
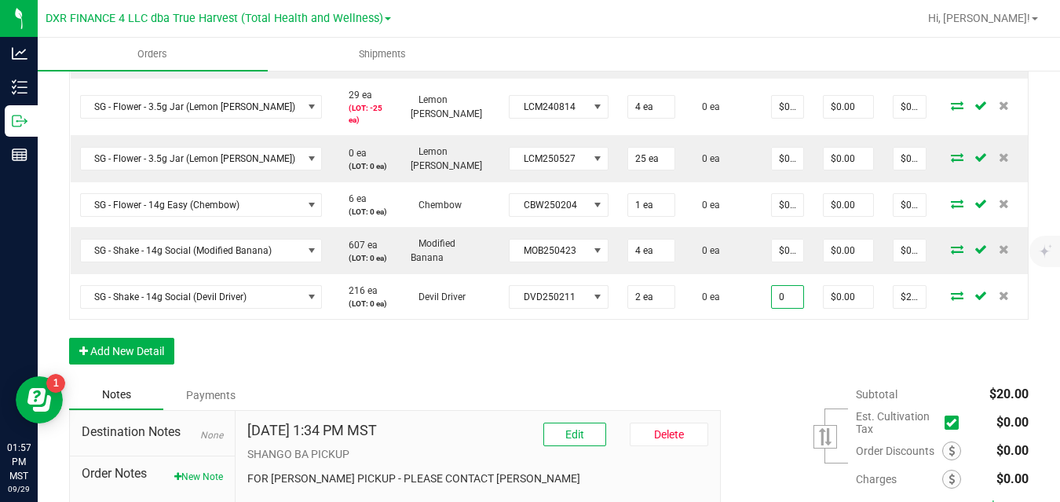
type input "$0.00000"
type input "$0.00"
click at [144, 363] on button "Add New Detail" at bounding box center [121, 350] width 105 height 27
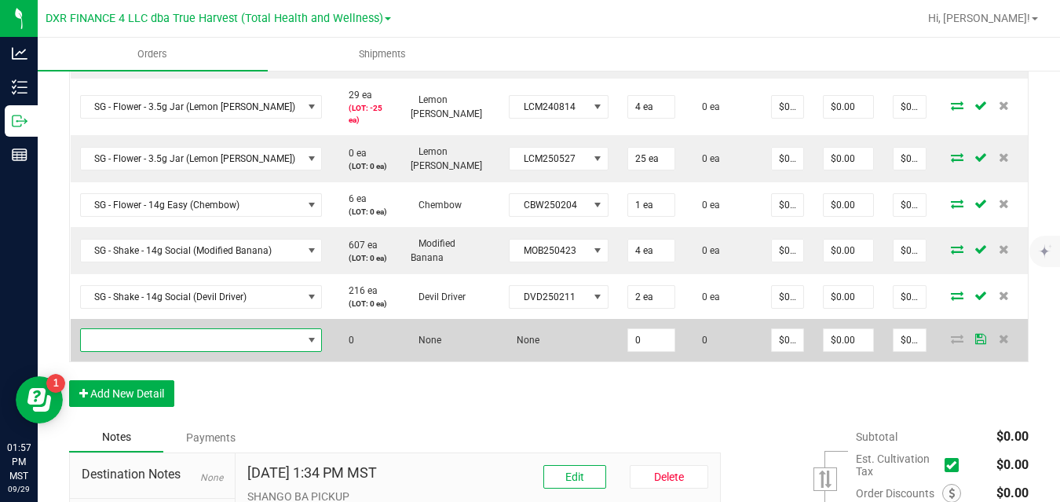
click at [173, 339] on span "NO DATA FOUND" at bounding box center [191, 340] width 221 height 22
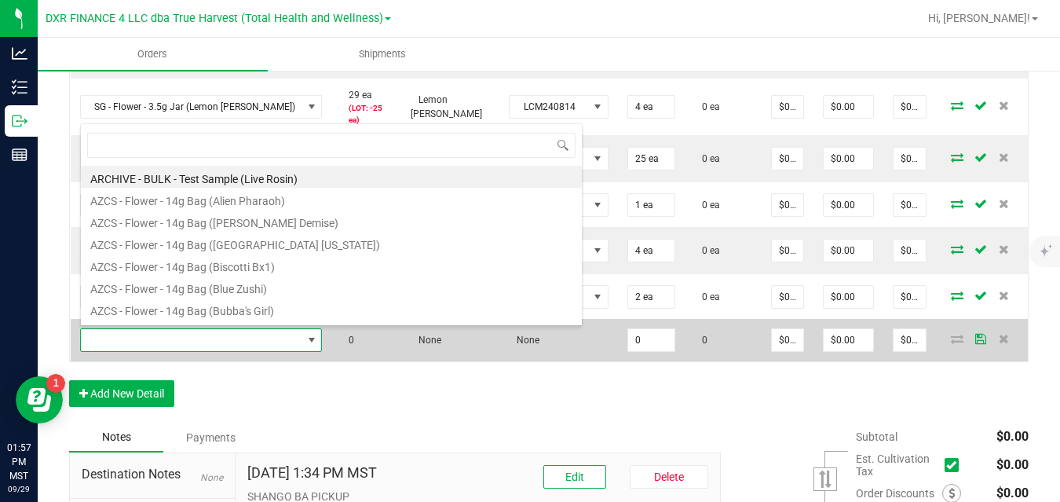
scroll to position [24, 239]
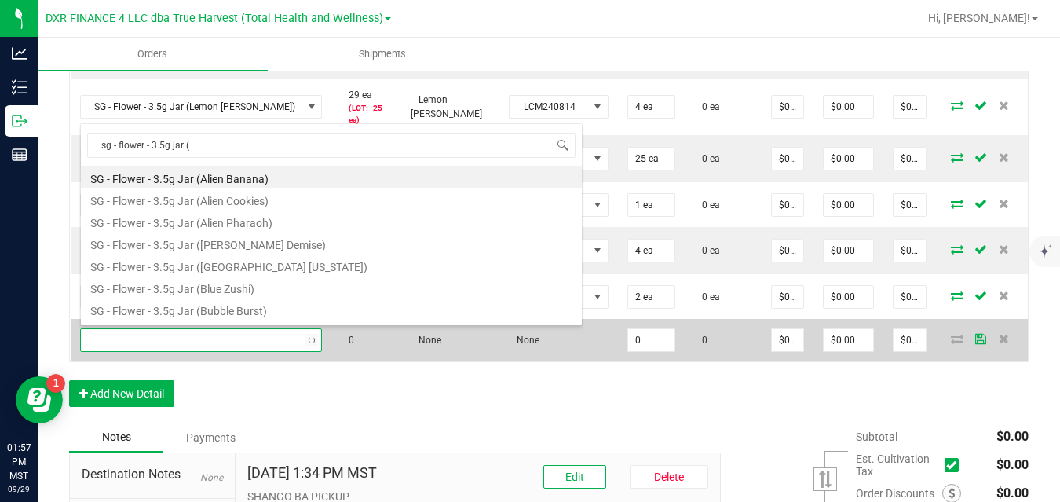
type input "sg - flower - 3.5g jar (s"
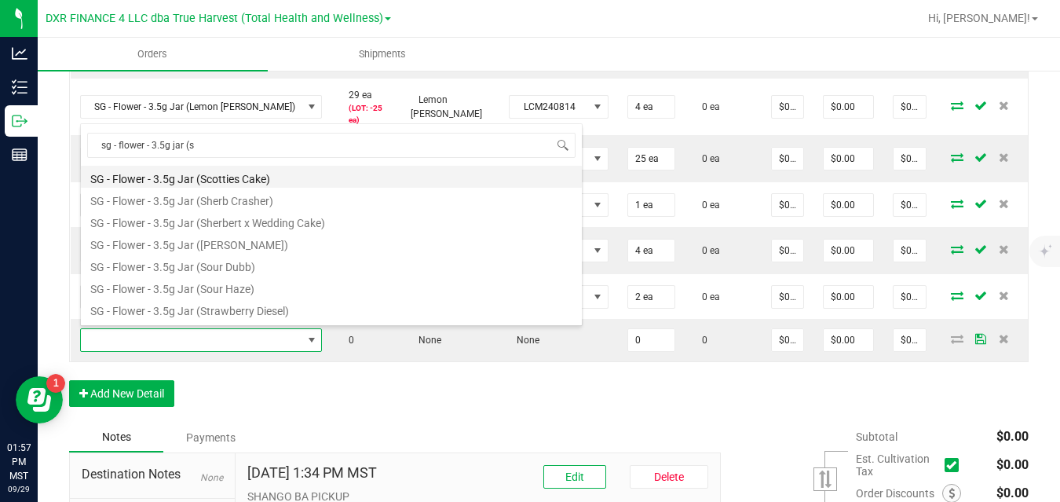
click at [248, 177] on li "SG - Flower - 3.5g Jar (Scotties Cake)" at bounding box center [331, 177] width 501 height 22
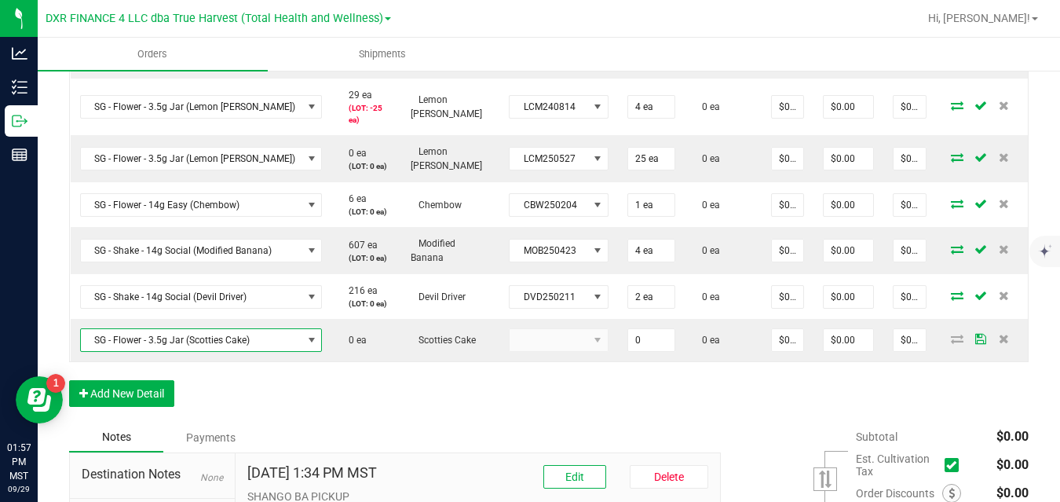
type input "0 ea"
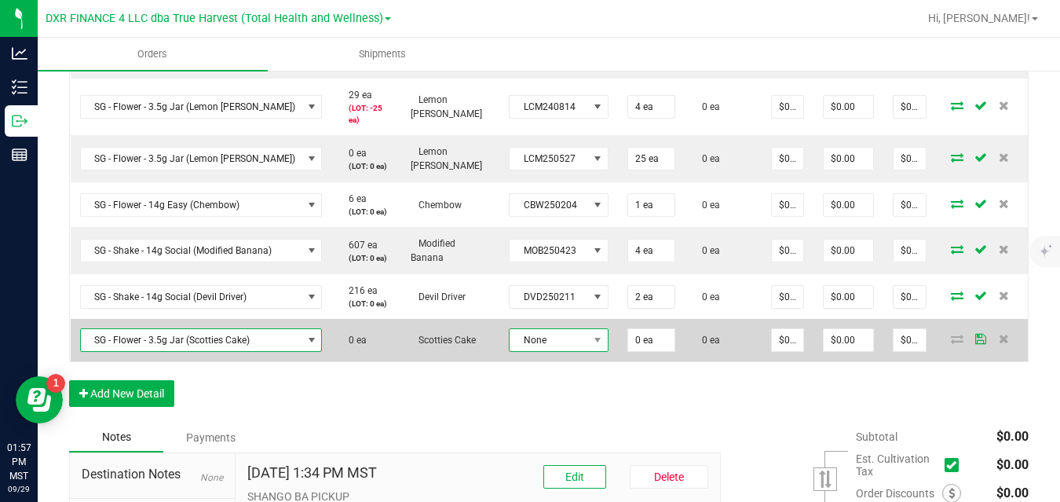
click at [574, 338] on span "None" at bounding box center [548, 340] width 78 height 22
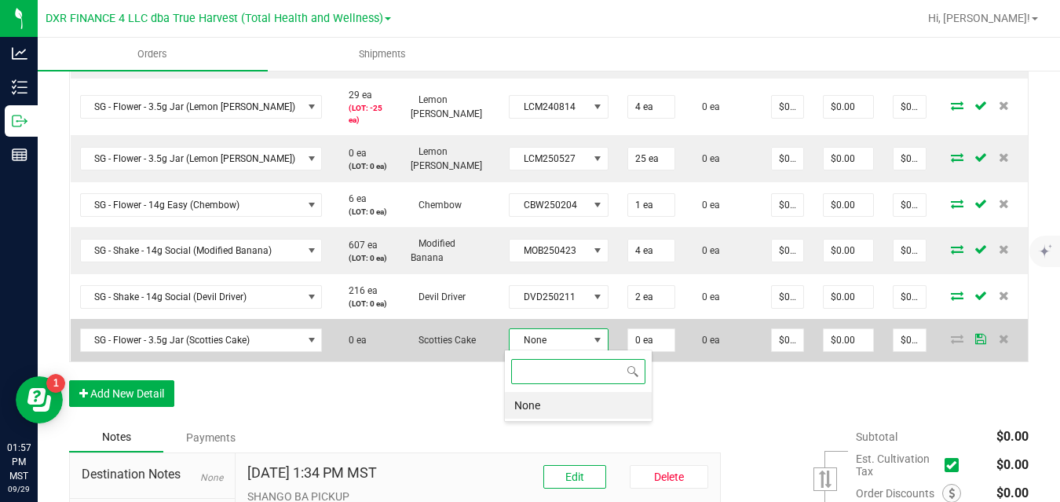
scroll to position [24, 98]
click at [574, 338] on span "None" at bounding box center [548, 340] width 78 height 22
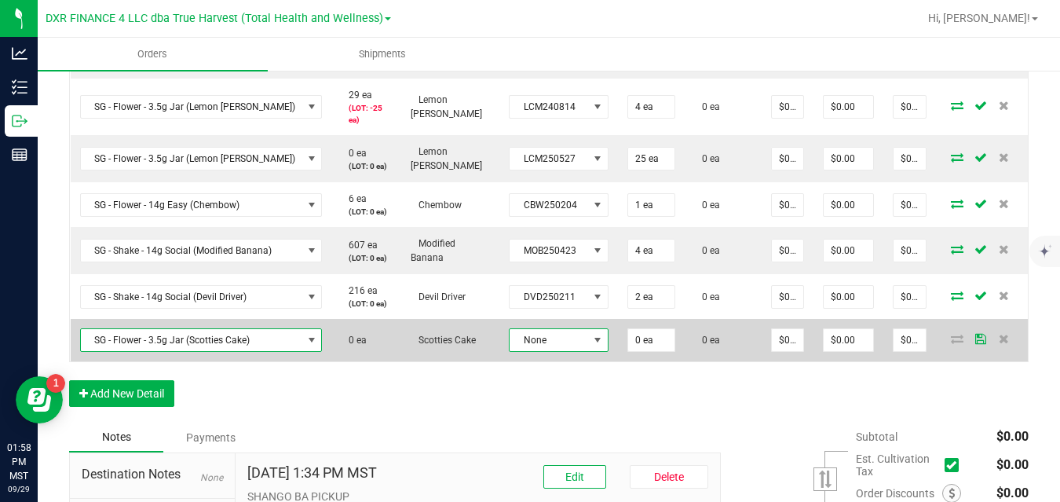
click at [265, 340] on span "SG - Flower - 3.5g Jar (Scotties Cake)" at bounding box center [191, 340] width 221 height 22
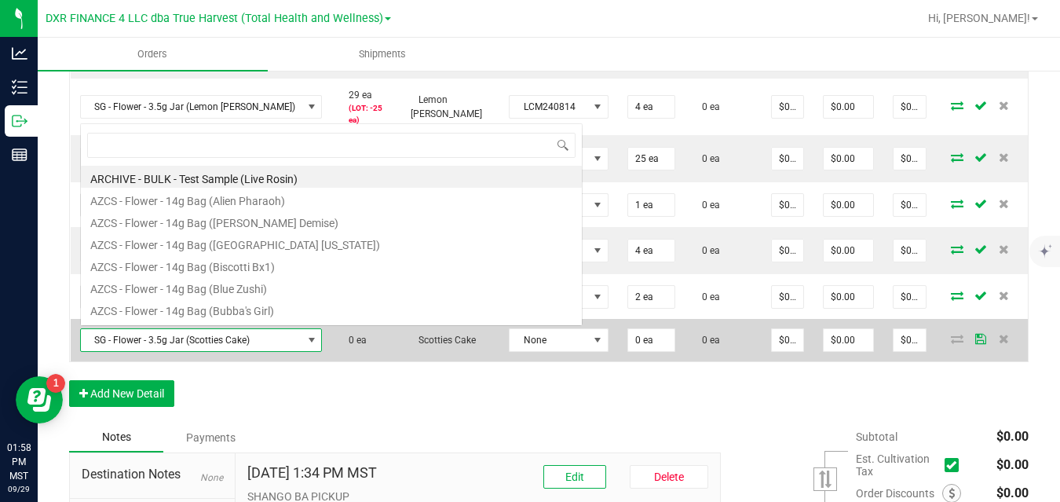
scroll to position [24, 239]
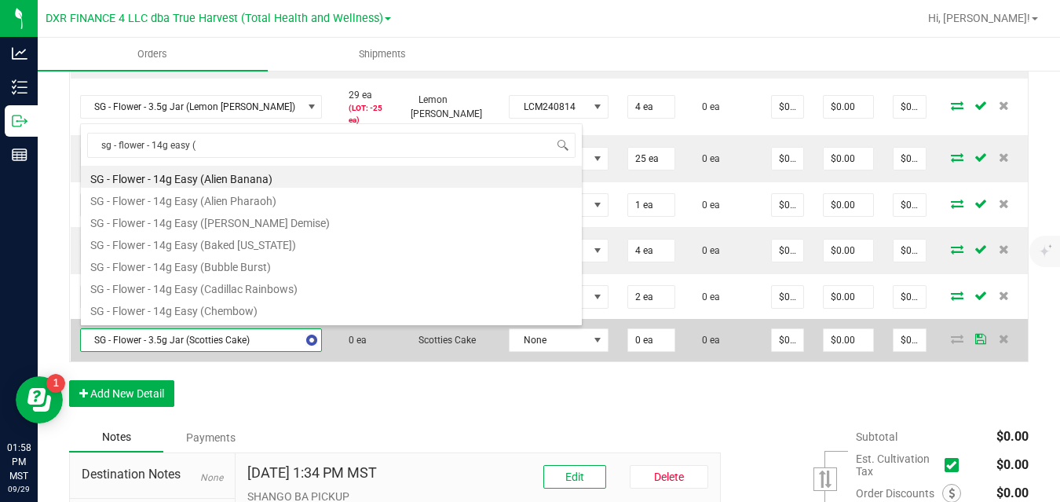
type input "sg - flower - 14g easy (b"
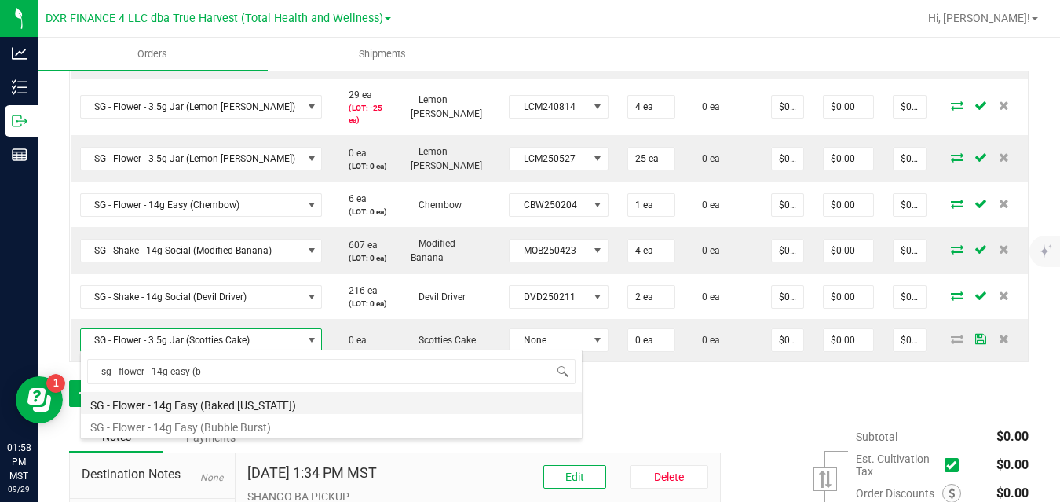
click at [263, 407] on li "SG - Flower - 14g Easy (Baked [US_STATE])" at bounding box center [331, 403] width 501 height 22
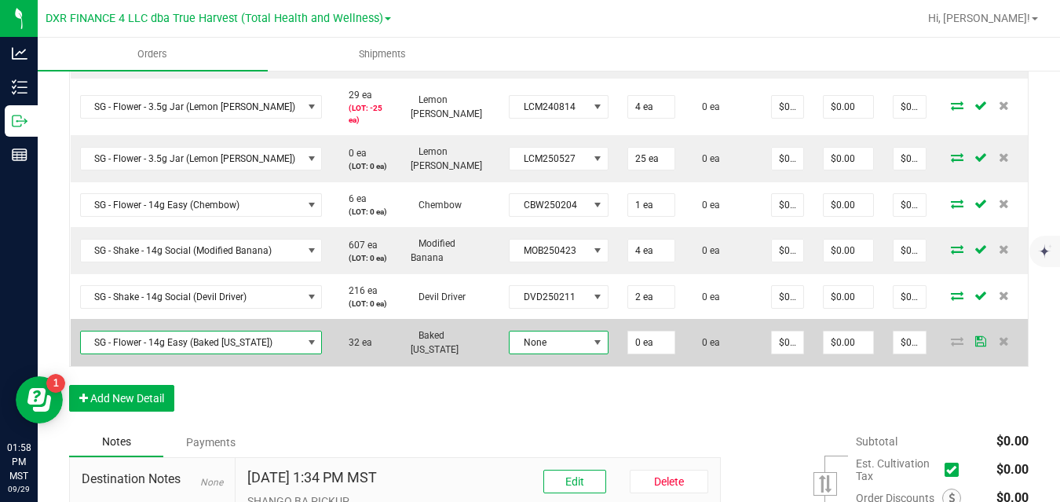
click at [576, 332] on span "None" at bounding box center [548, 342] width 78 height 22
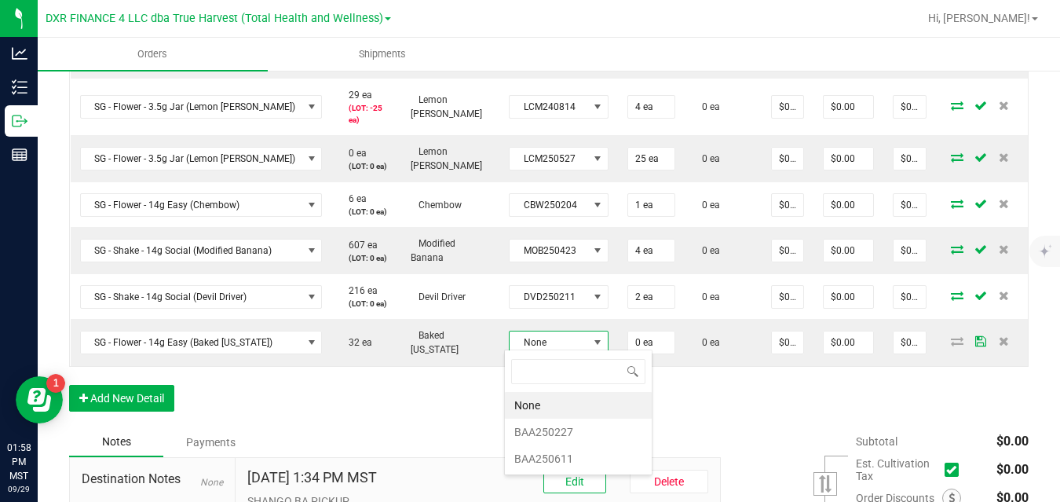
scroll to position [24, 98]
click at [564, 430] on li "BAA250227" at bounding box center [578, 431] width 147 height 27
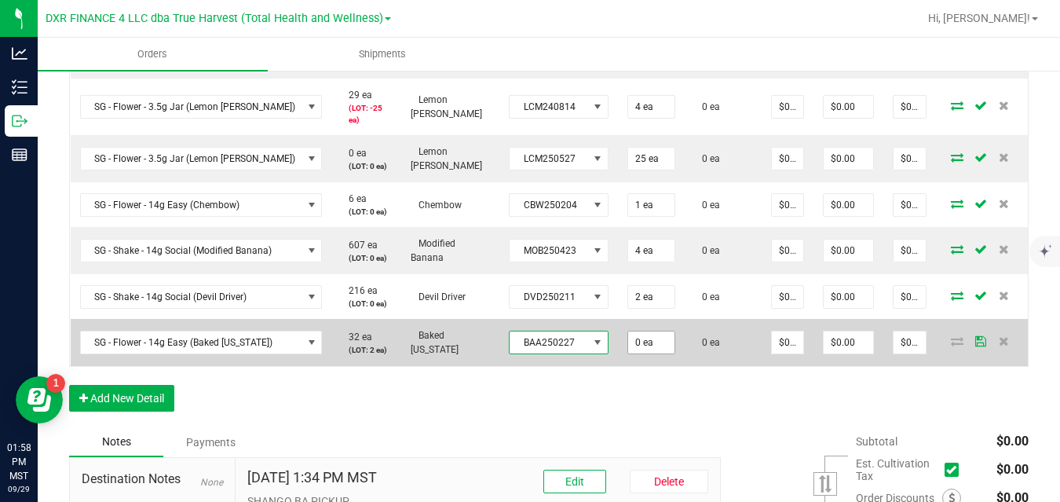
click at [642, 337] on input "0 ea" at bounding box center [651, 342] width 46 height 22
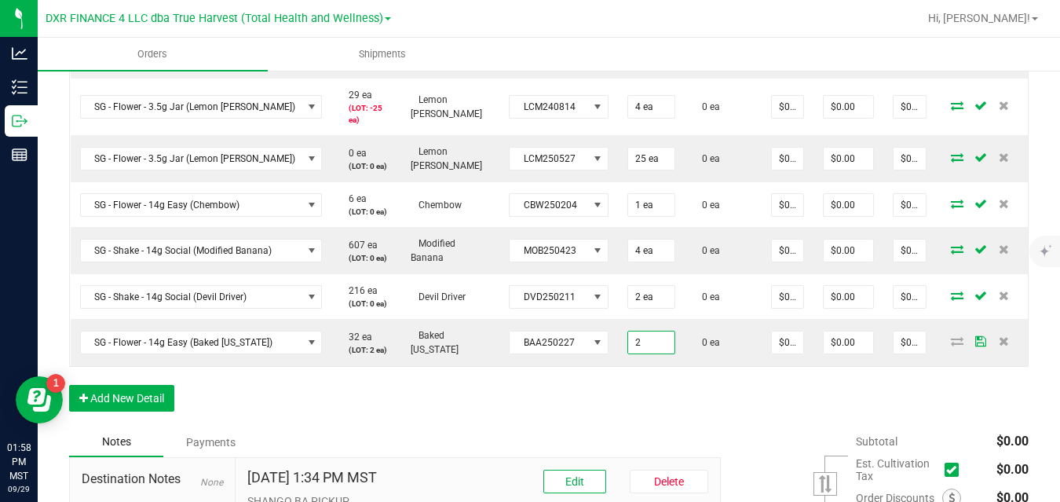
type input "2 ea"
click at [132, 398] on button "Add New Detail" at bounding box center [121, 398] width 105 height 27
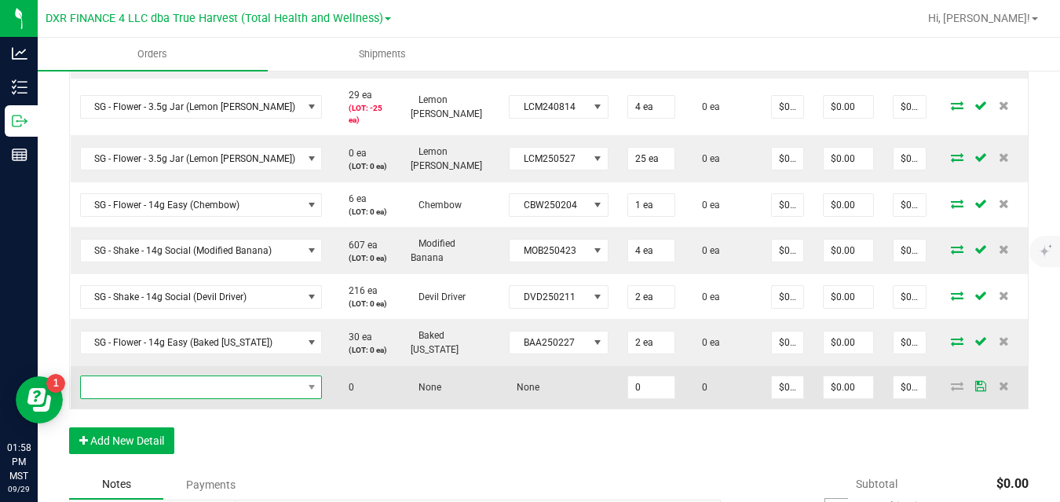
click at [141, 386] on span "NO DATA FOUND" at bounding box center [191, 387] width 221 height 22
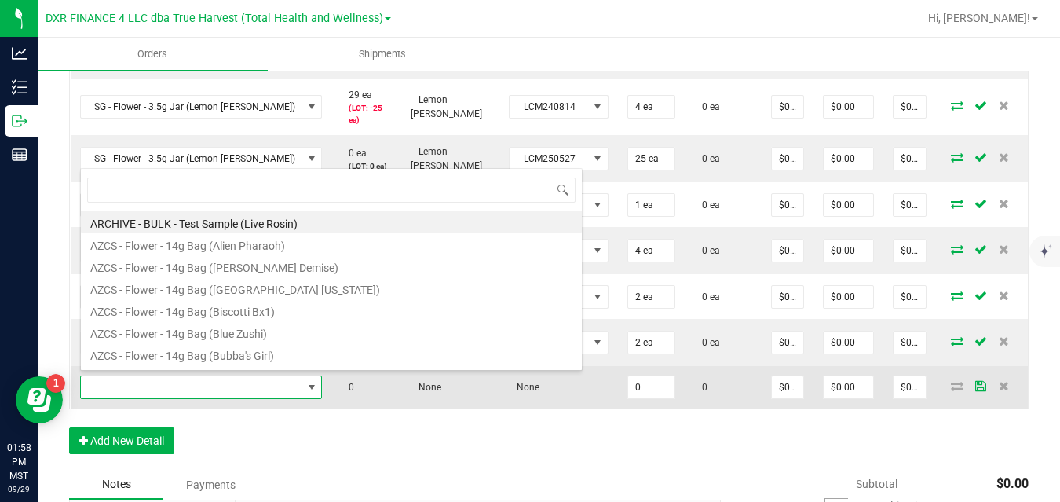
scroll to position [24, 239]
type input "sg - shake - 14g social (w"
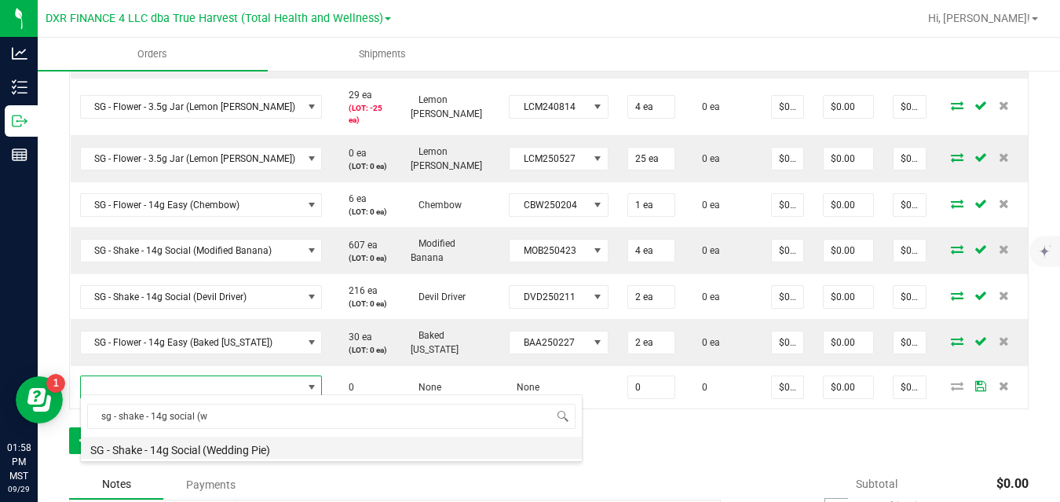
click at [175, 447] on li "SG - Shake - 14g Social (Wedding Pie)" at bounding box center [331, 447] width 501 height 22
type input "0 ea"
type input "$10.00000"
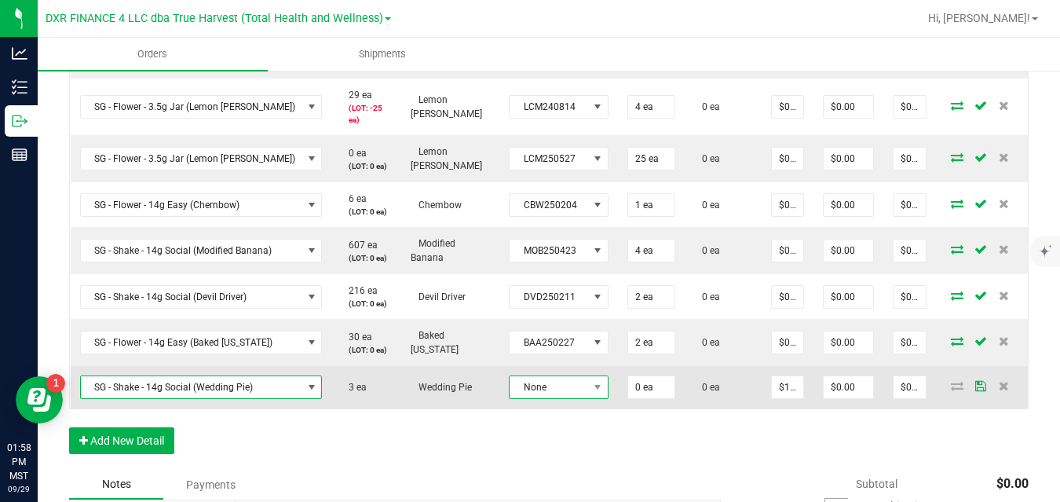
click at [531, 381] on span "None" at bounding box center [548, 387] width 78 height 22
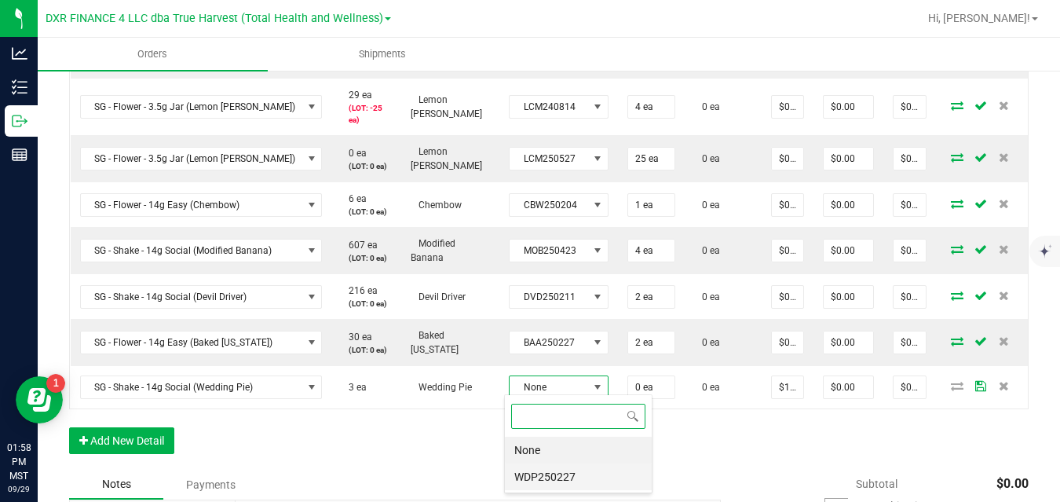
scroll to position [24, 98]
click at [538, 479] on li "WDP250227" at bounding box center [578, 476] width 147 height 27
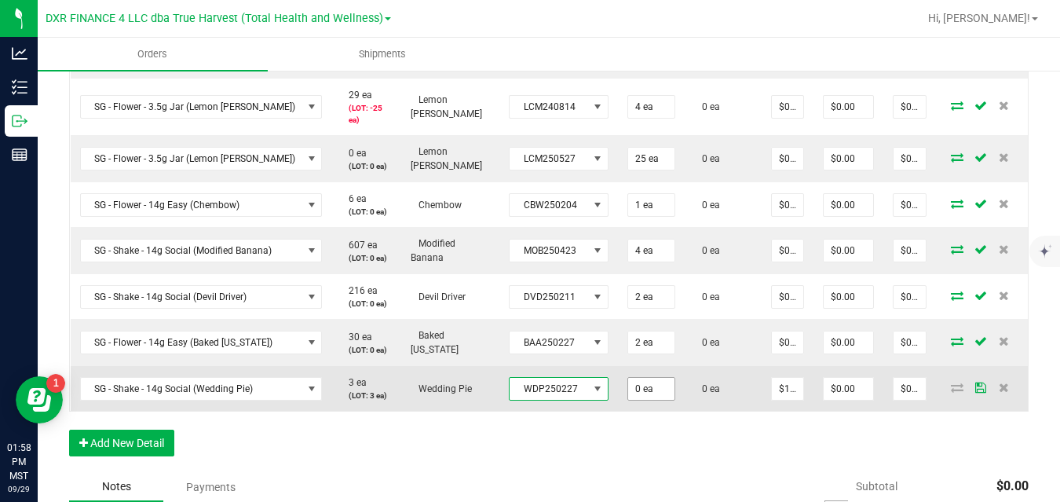
click at [643, 381] on input "0 ea" at bounding box center [651, 389] width 46 height 22
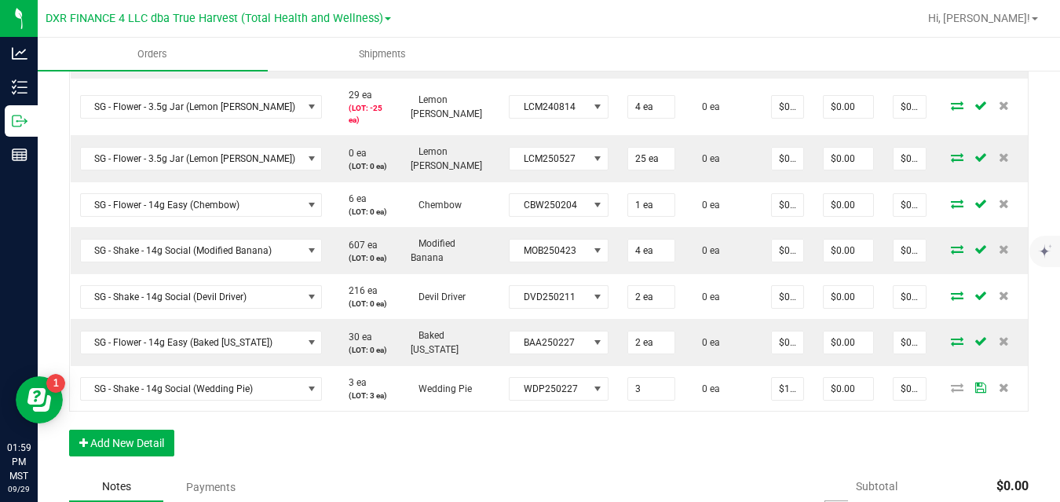
type input "3 ea"
type input "$30.00"
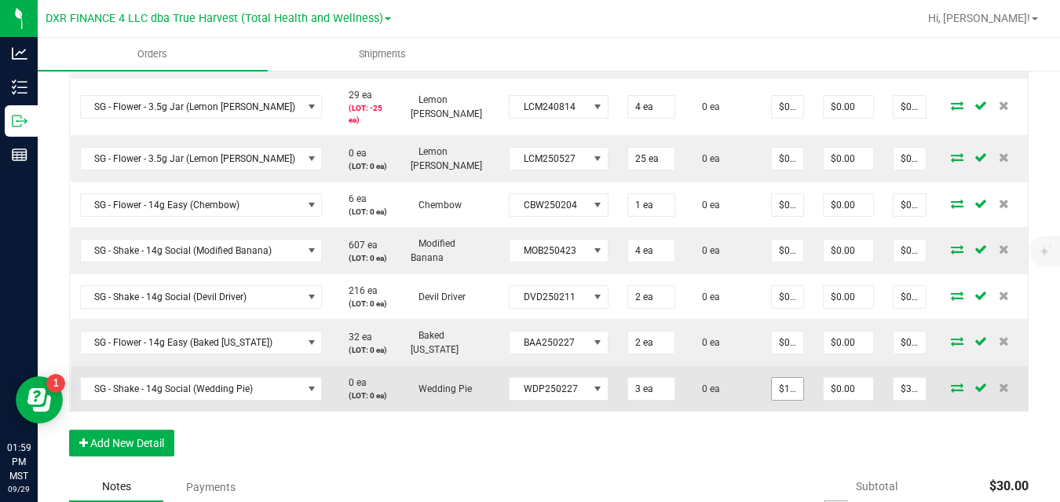
click at [779, 384] on input "$10.00000" at bounding box center [786, 389] width 31 height 22
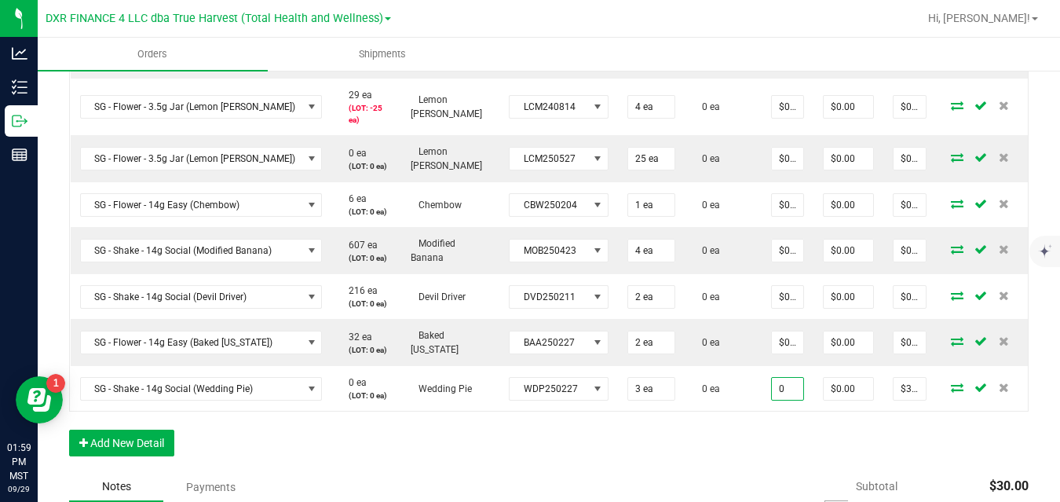
type input "$0.00000"
type input "$0.00"
click at [157, 447] on button "Add New Detail" at bounding box center [121, 442] width 105 height 27
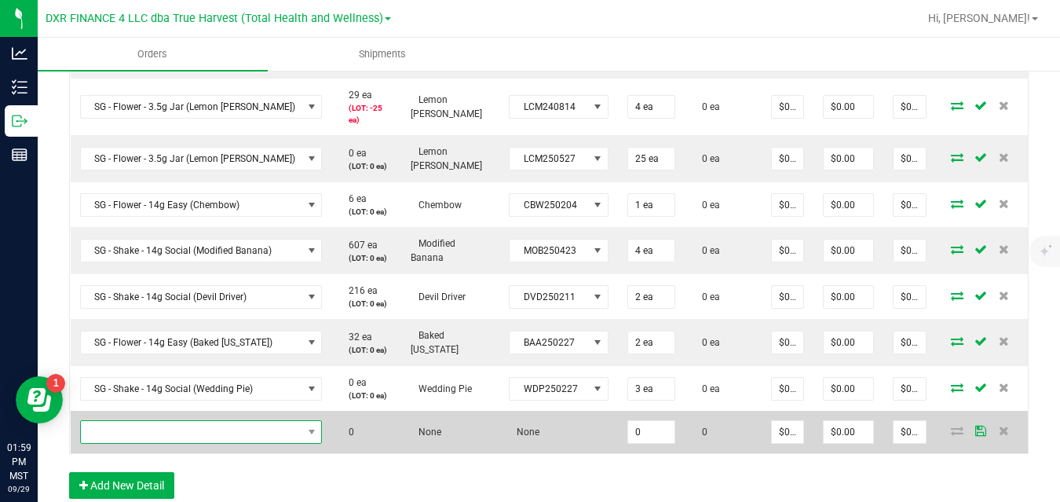
click at [189, 429] on span "NO DATA FOUND" at bounding box center [191, 432] width 221 height 22
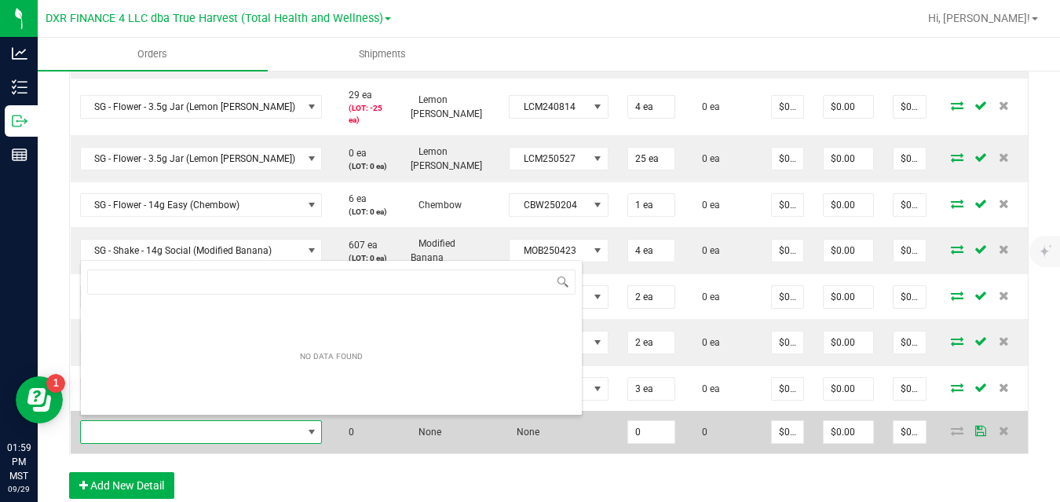
scroll to position [24, 239]
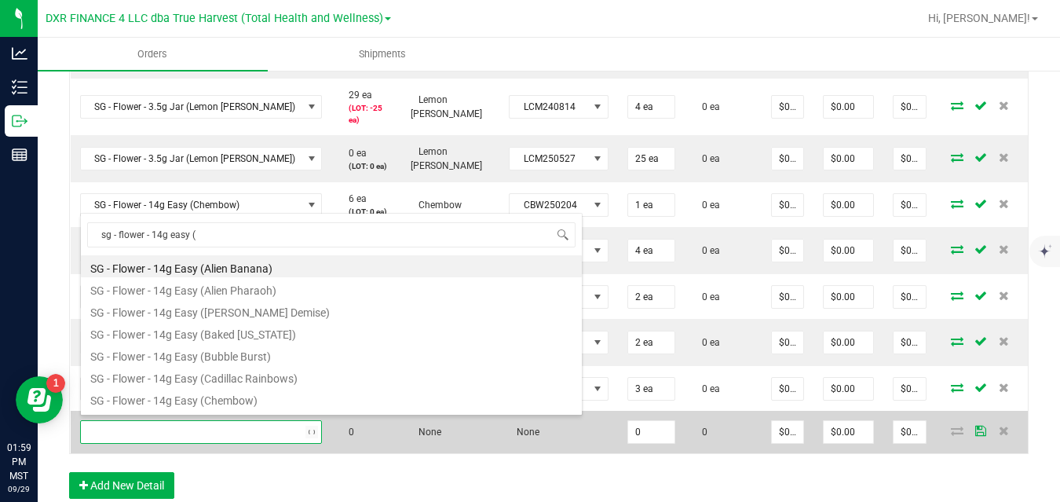
type input "sg - flower - 14g easy (j"
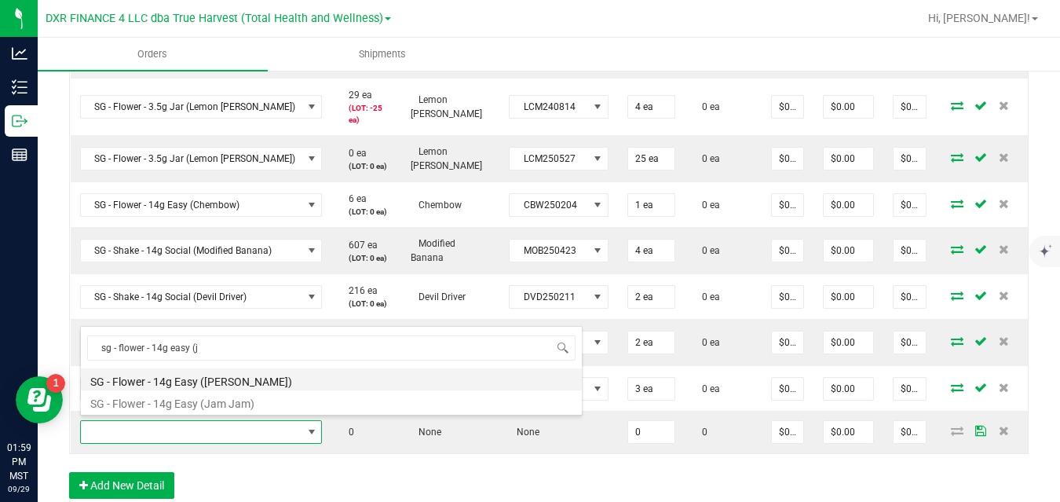
click at [217, 381] on li "SG - Flower - 14g Easy ([PERSON_NAME])" at bounding box center [331, 379] width 501 height 22
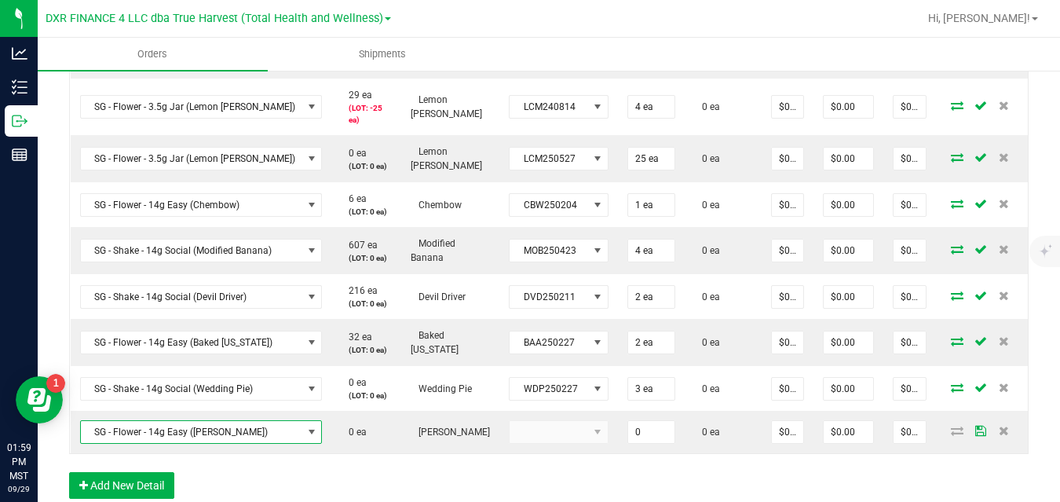
type input "0 ea"
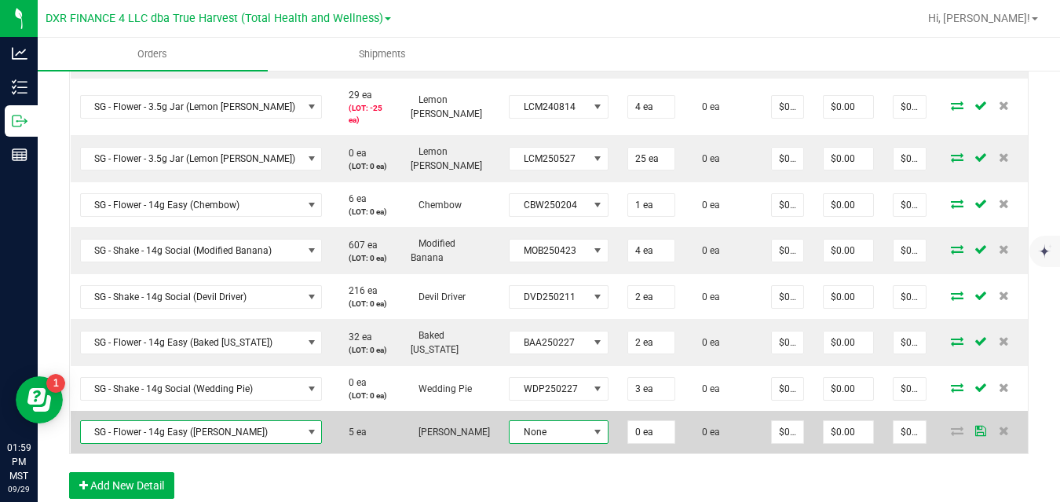
click at [591, 425] on span at bounding box center [597, 431] width 13 height 13
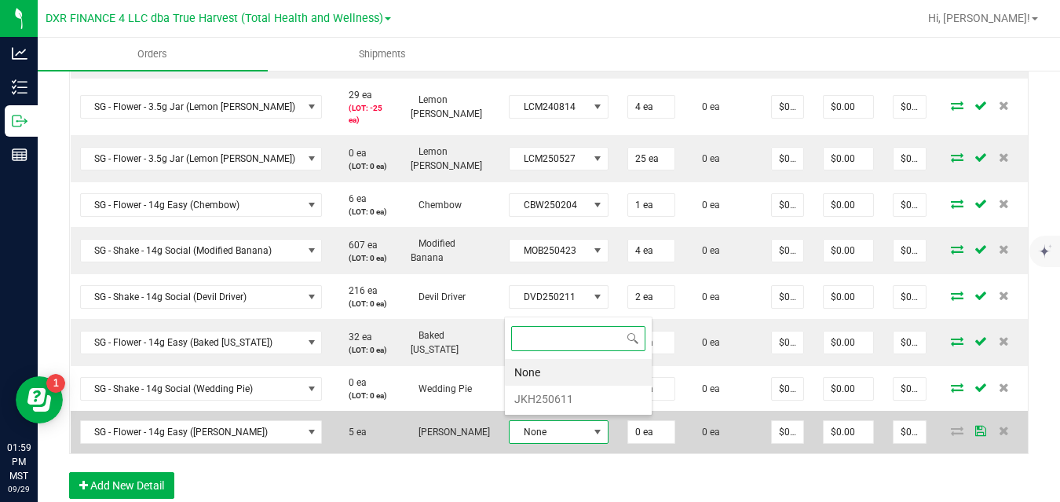
scroll to position [24, 98]
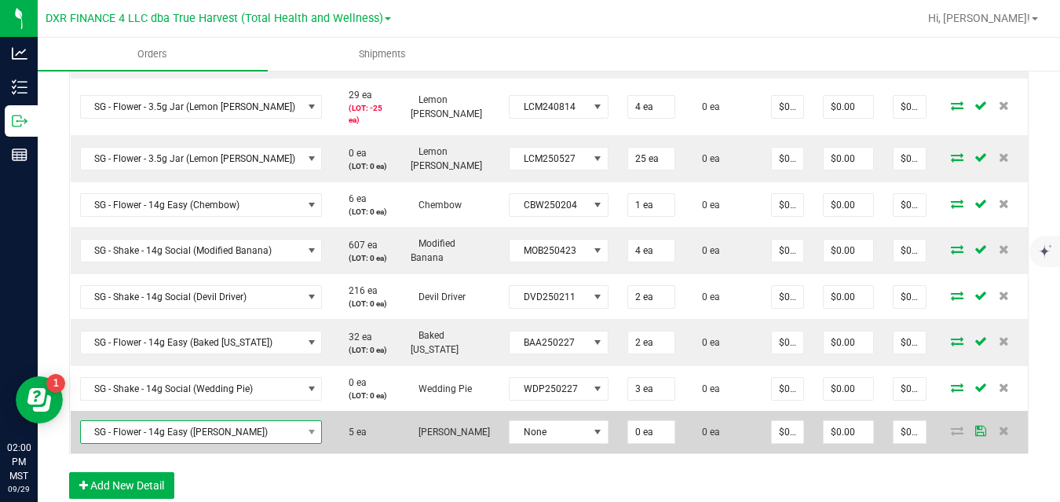
click at [278, 429] on span "SG - Flower - 14g Easy ([PERSON_NAME])" at bounding box center [191, 432] width 221 height 22
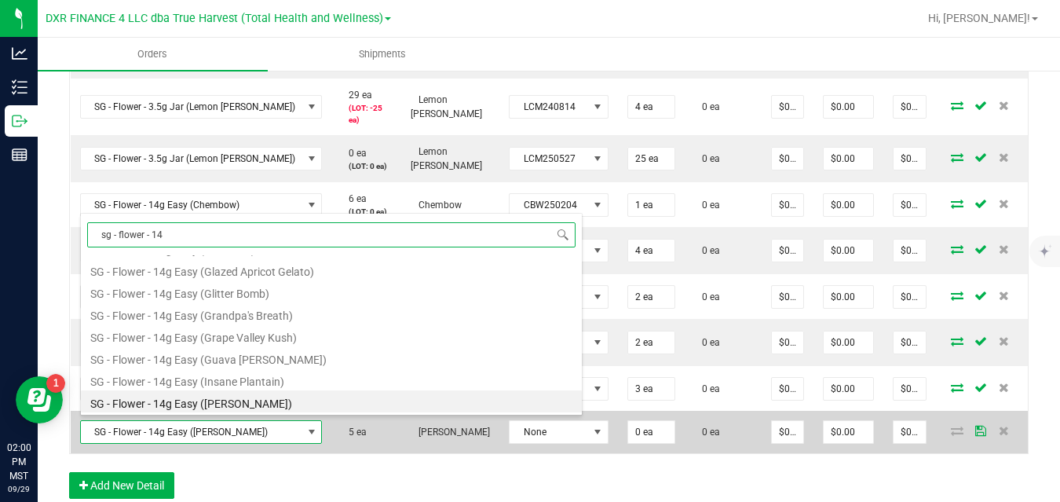
scroll to position [0, 0]
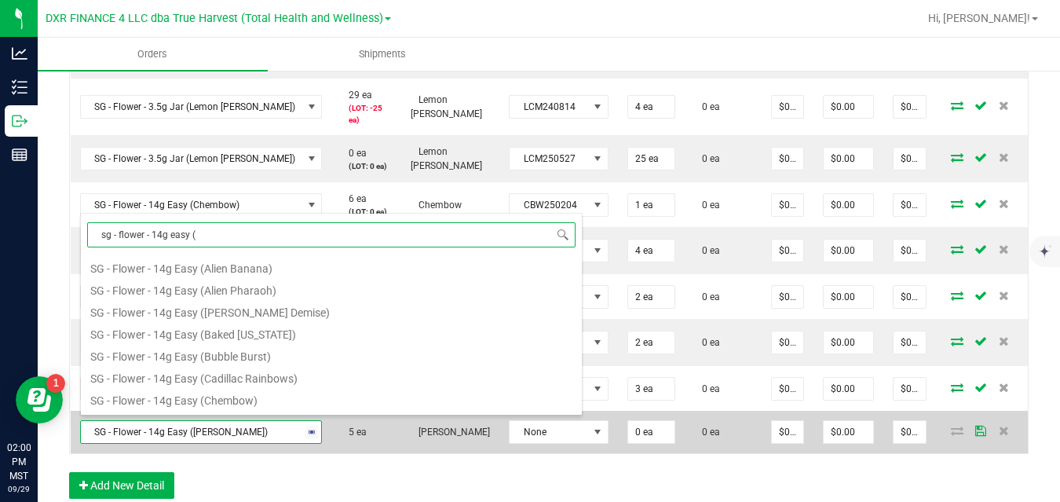
type input "sg - flower - 14g easy (o"
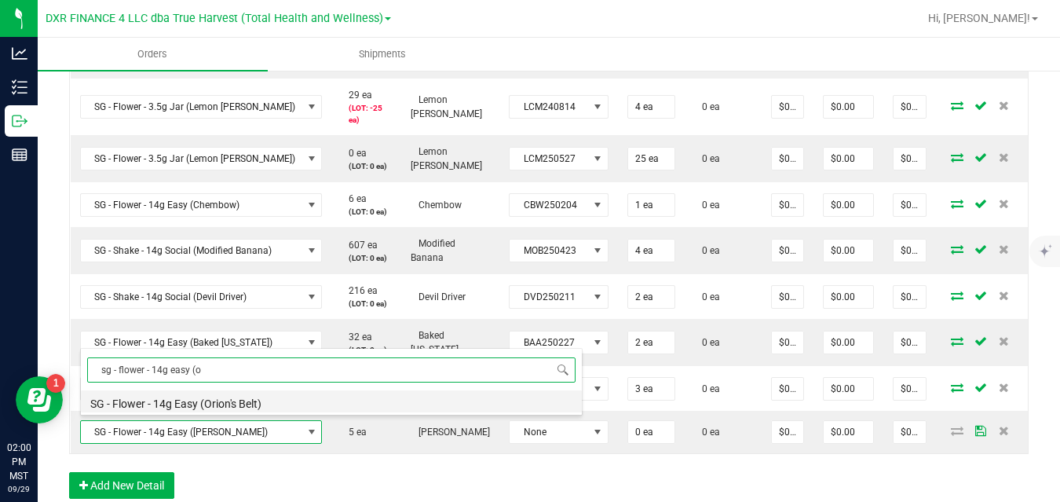
click at [276, 403] on li "SG - Flower - 14g Easy (Orion's Belt)" at bounding box center [331, 401] width 501 height 22
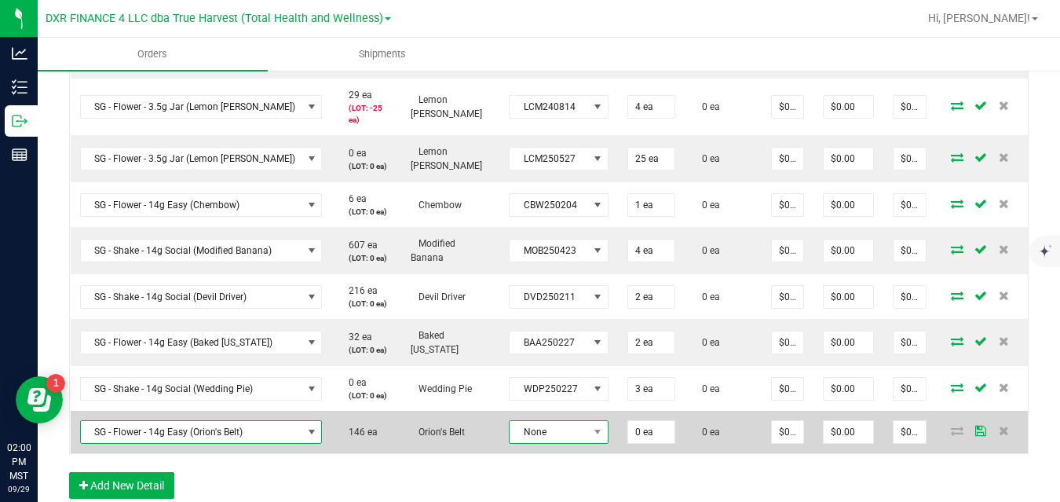
click at [588, 424] on span at bounding box center [598, 432] width 20 height 22
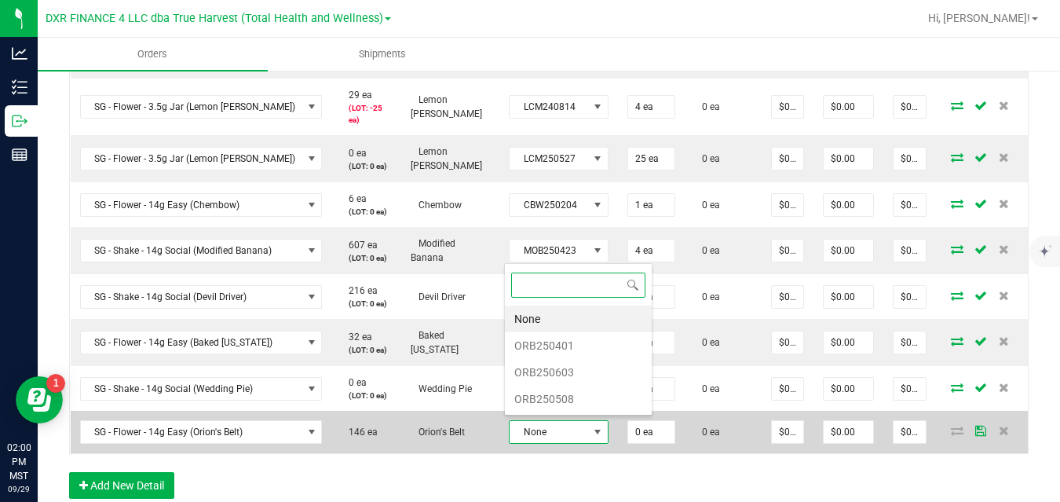
scroll to position [24, 98]
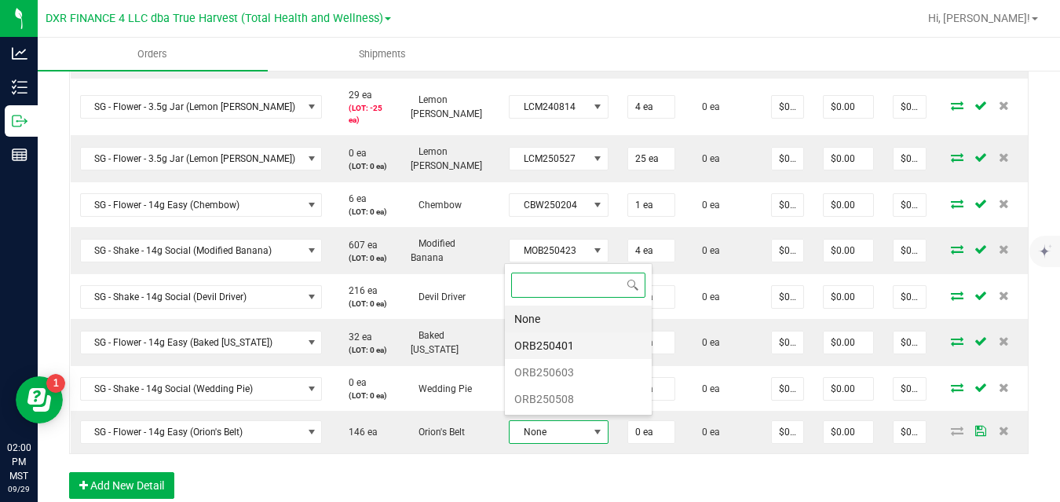
click at [570, 351] on li "ORB250401" at bounding box center [578, 345] width 147 height 27
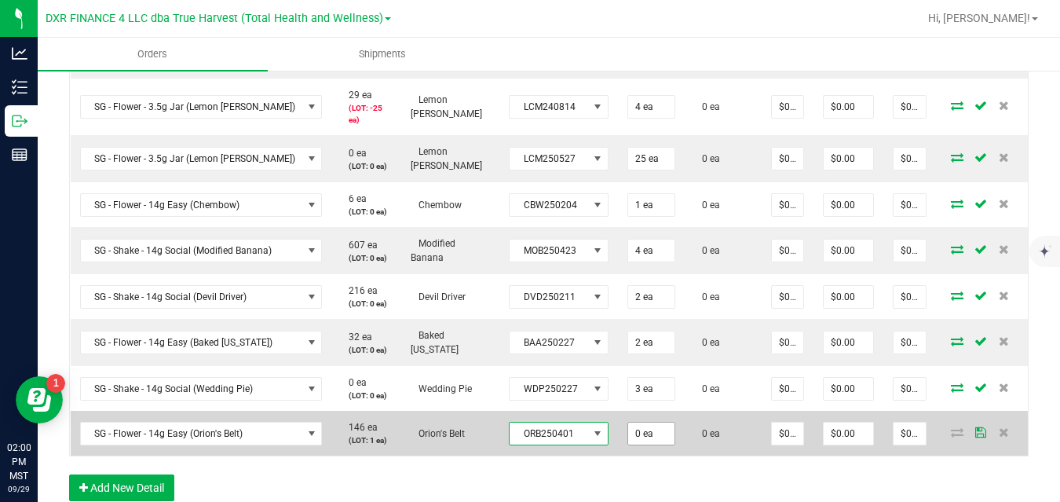
click at [637, 435] on input "0 ea" at bounding box center [651, 433] width 46 height 22
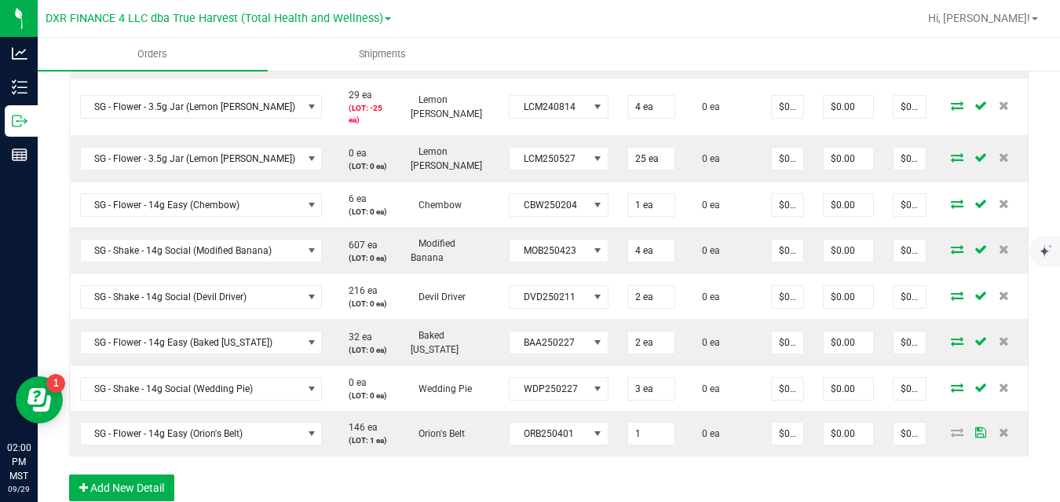
type input "1 ea"
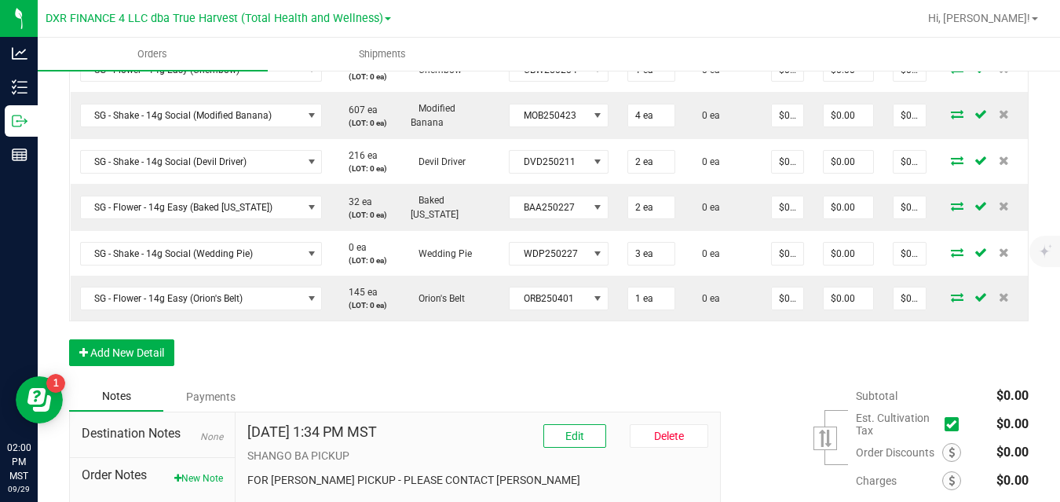
scroll to position [1699, 0]
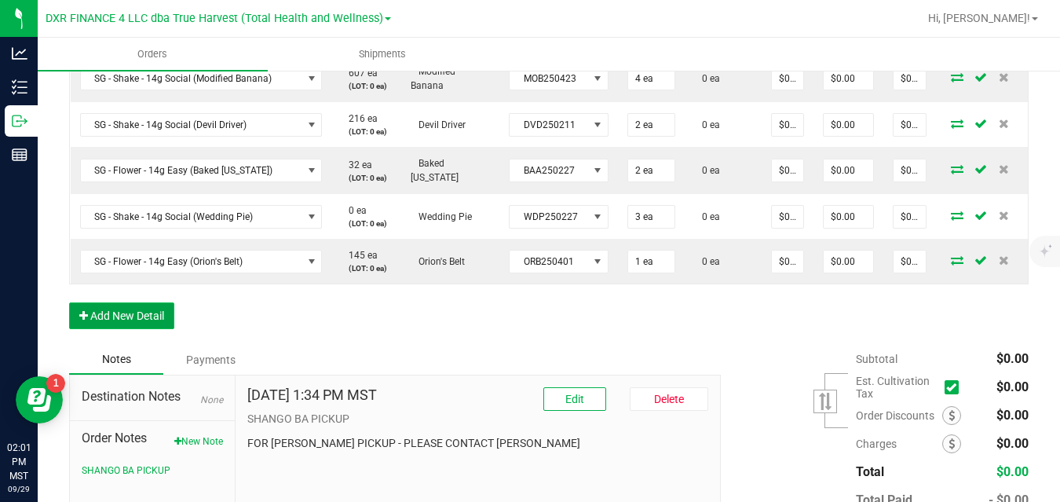
click at [135, 324] on button "Add New Detail" at bounding box center [121, 315] width 105 height 27
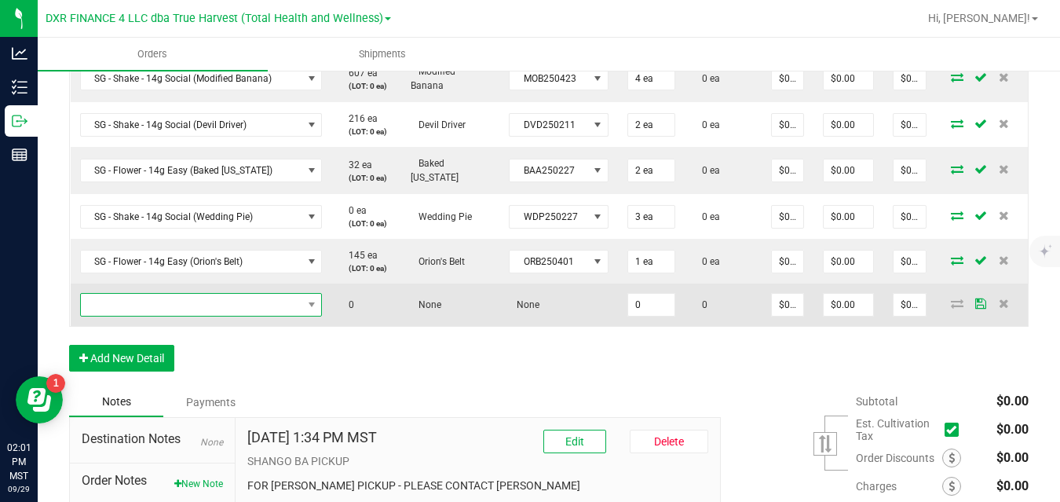
click at [164, 303] on span "NO DATA FOUND" at bounding box center [191, 305] width 221 height 22
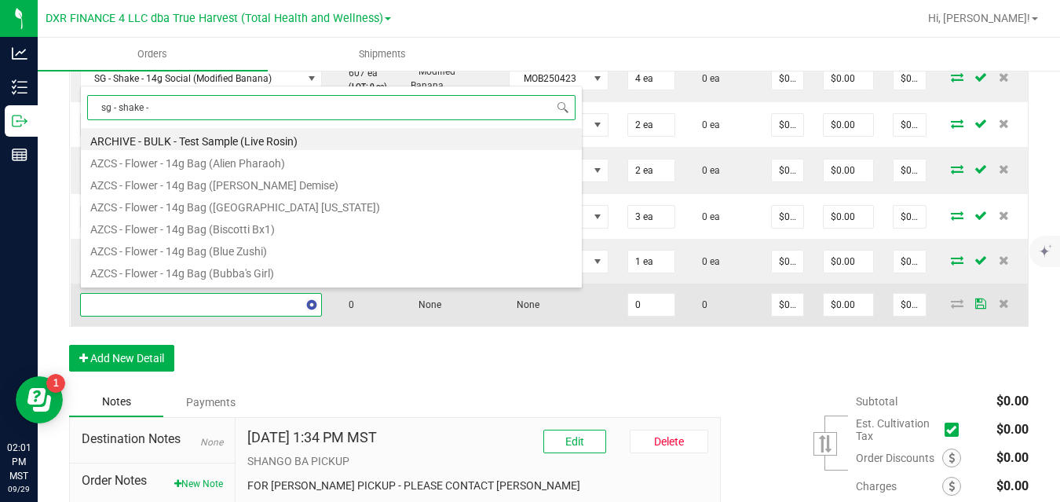
scroll to position [0, 0]
type input "sg - shake - 14g social (a"
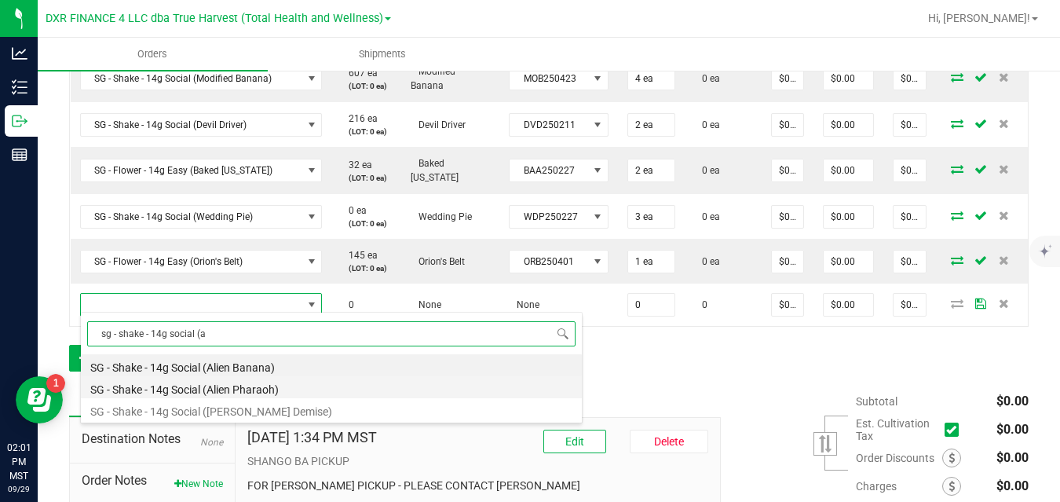
click at [216, 391] on li "SG - Shake - 14g Social (Alien Pharaoh)" at bounding box center [331, 387] width 501 height 22
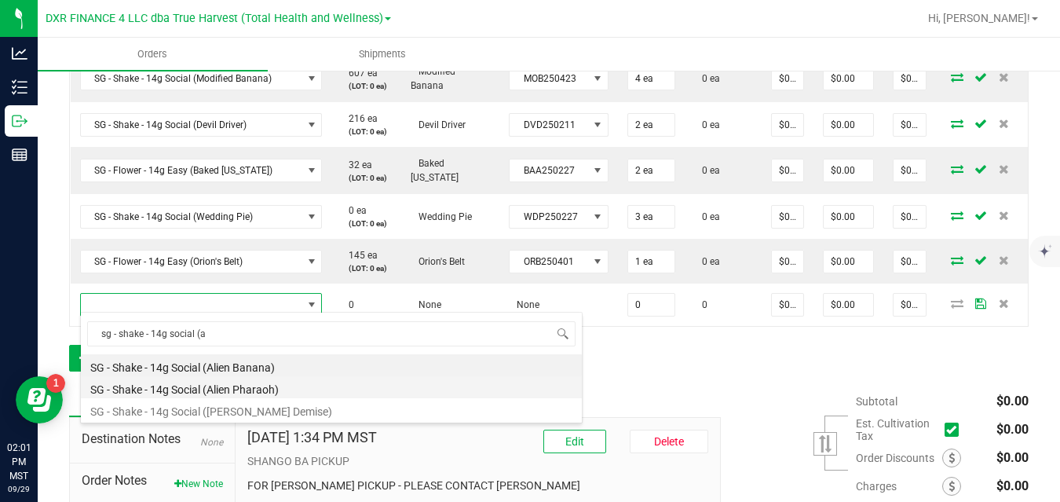
type input "0 ea"
type input "$10.00000"
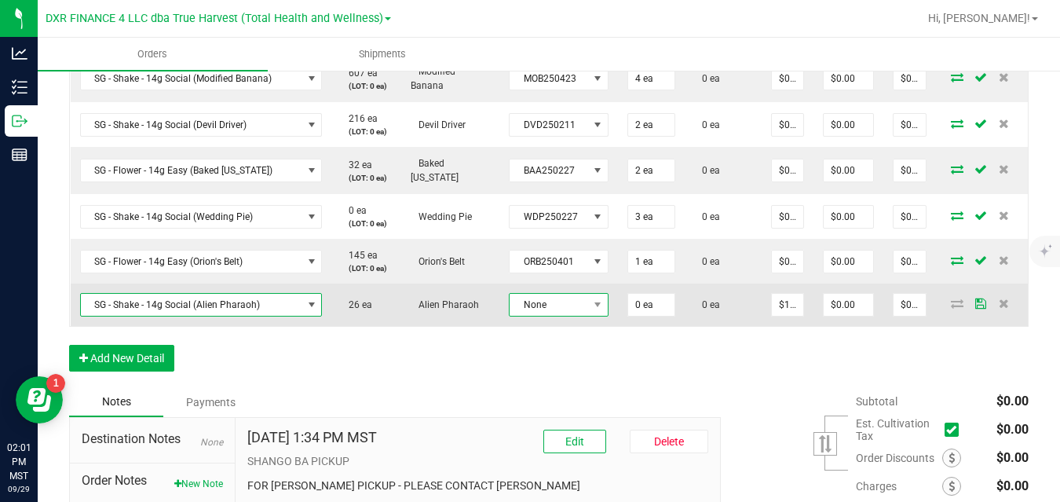
click at [558, 299] on span "None" at bounding box center [548, 305] width 78 height 22
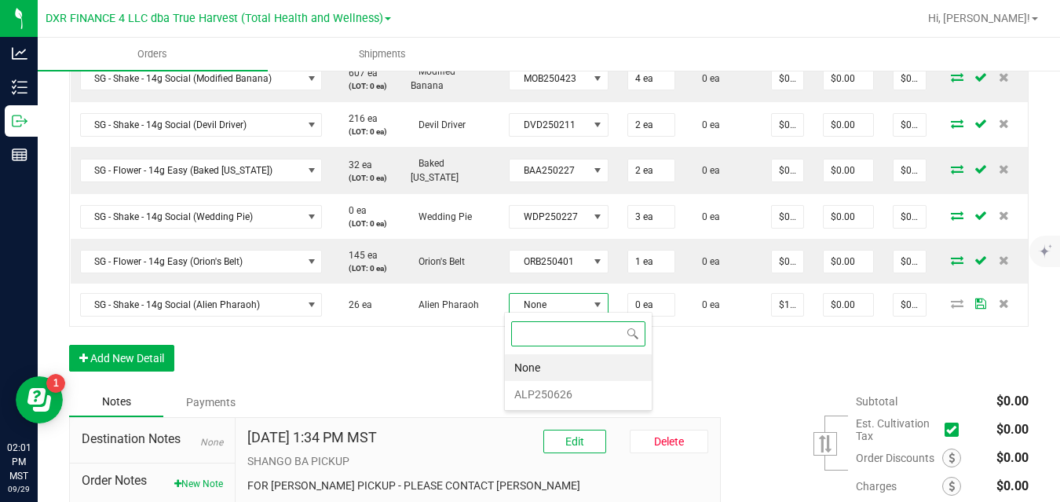
scroll to position [24, 98]
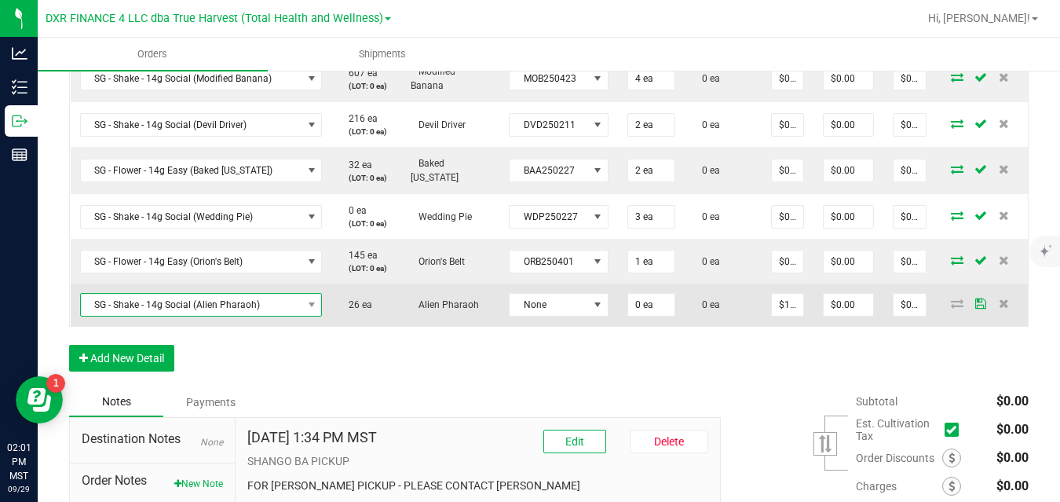
click at [268, 301] on span "SG - Shake - 14g Social (Alien Pharaoh)" at bounding box center [191, 305] width 221 height 22
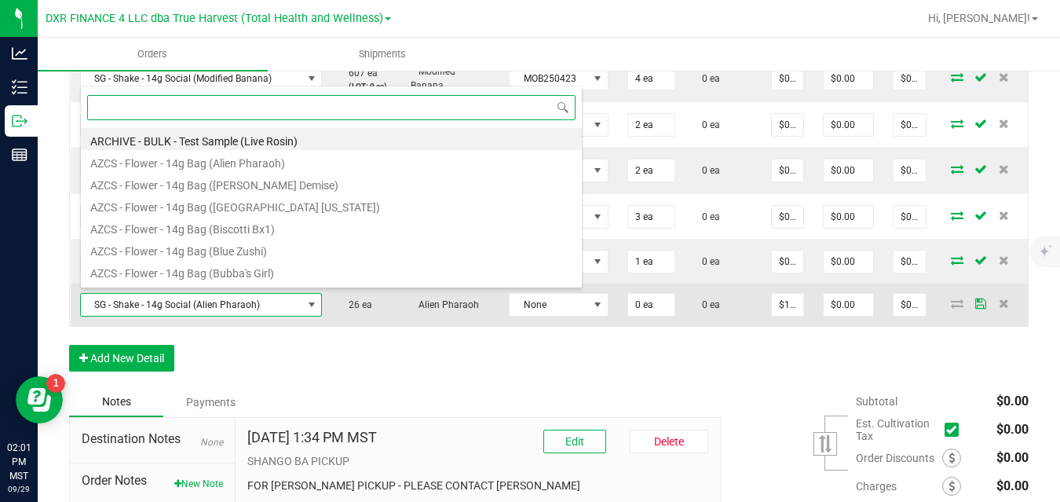
scroll to position [24, 239]
type input "sg - flower - 3.5g jar (c"
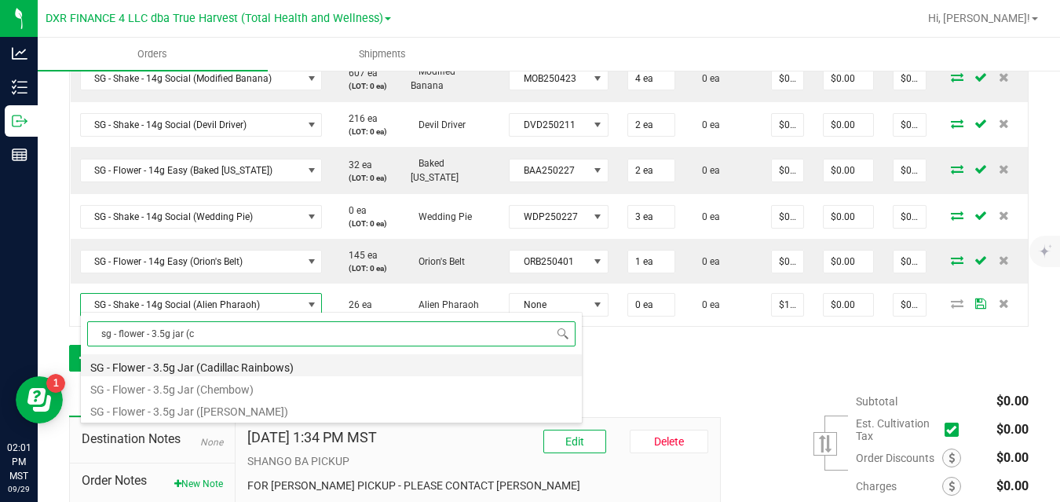
click at [264, 363] on li "SG - Flower - 3.5g Jar (Cadillac Rainbows)" at bounding box center [331, 365] width 501 height 22
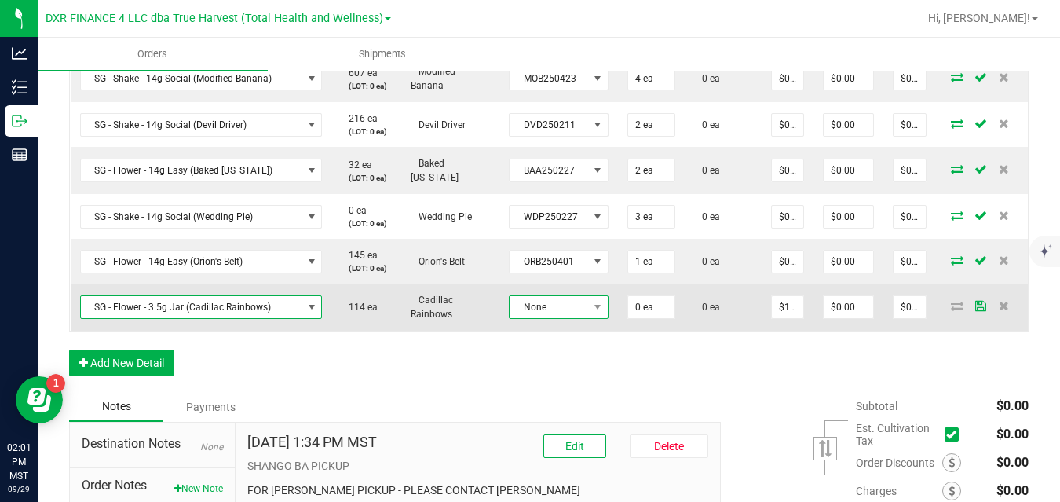
click at [570, 302] on span "None" at bounding box center [548, 307] width 78 height 22
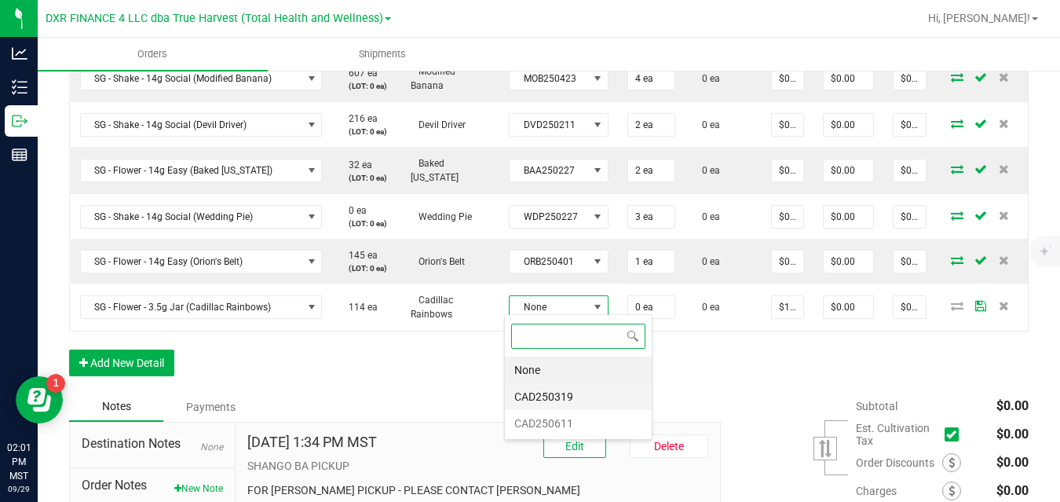
scroll to position [24, 98]
click at [579, 400] on li "CAD250319" at bounding box center [578, 396] width 147 height 27
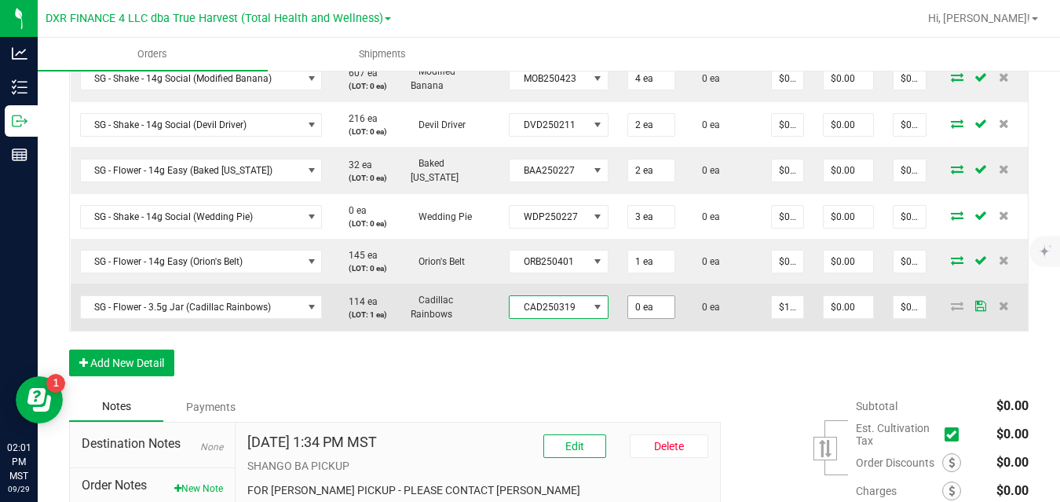
click at [639, 306] on input "0 ea" at bounding box center [651, 307] width 46 height 22
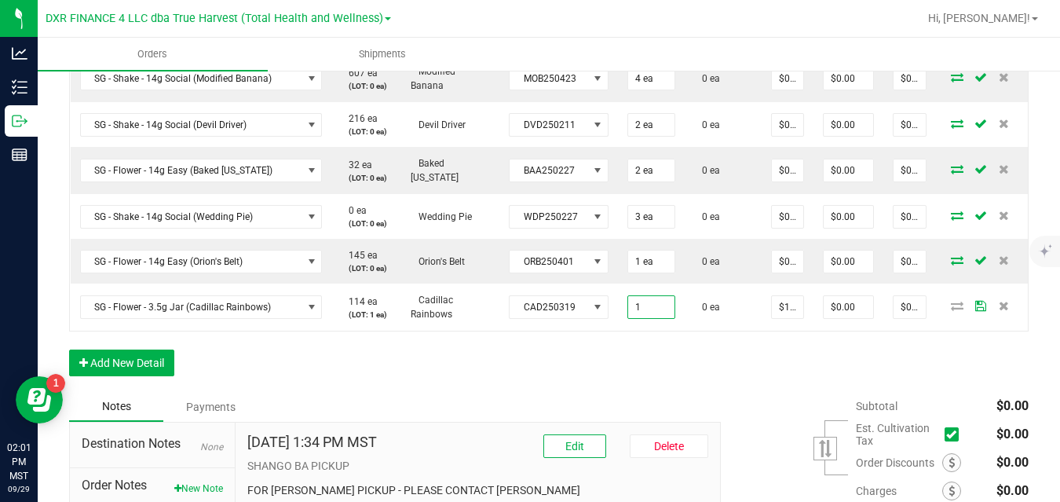
type input "1 ea"
type input "$10.00"
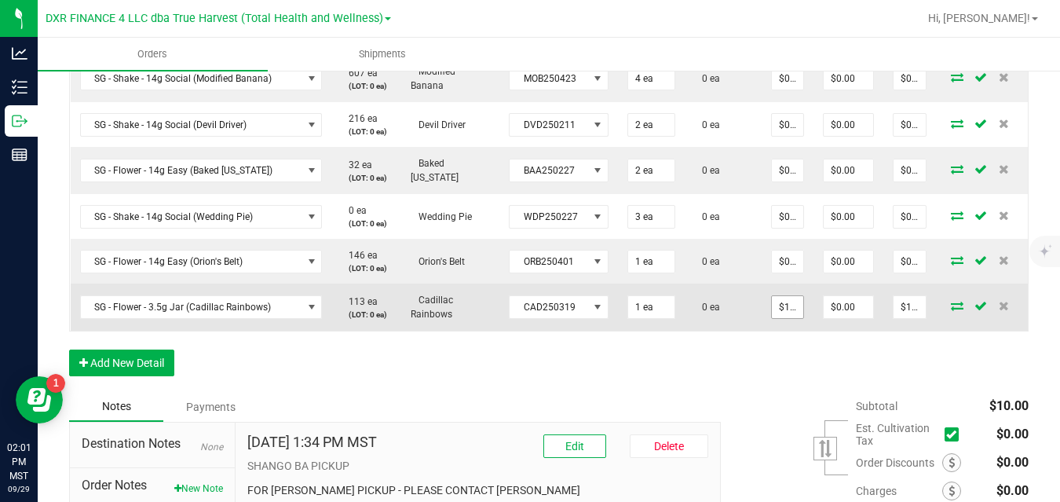
click at [782, 300] on input "$10.00000" at bounding box center [786, 307] width 31 height 22
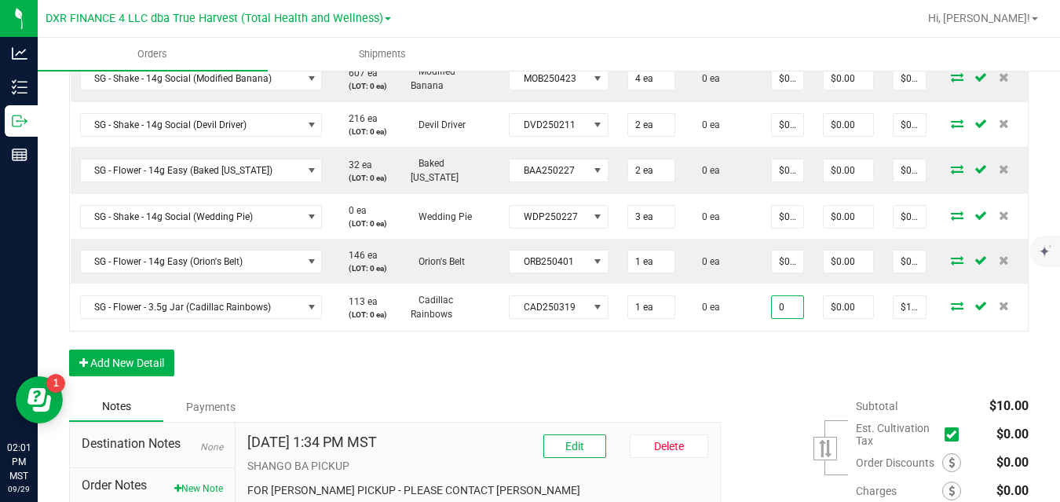
type input "$0.00000"
type input "$0.00"
click at [157, 363] on button "Add New Detail" at bounding box center [121, 362] width 105 height 27
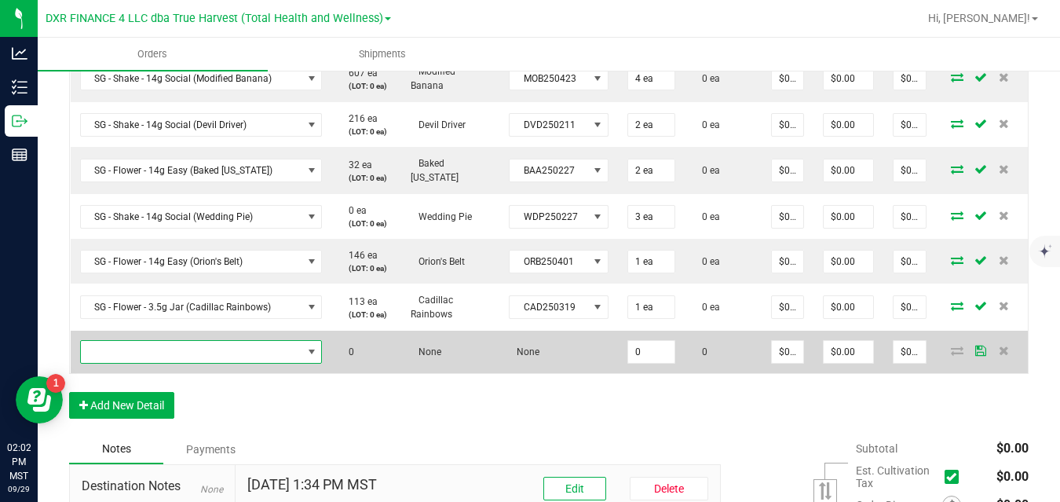
click at [189, 345] on span "NO DATA FOUND" at bounding box center [191, 352] width 221 height 22
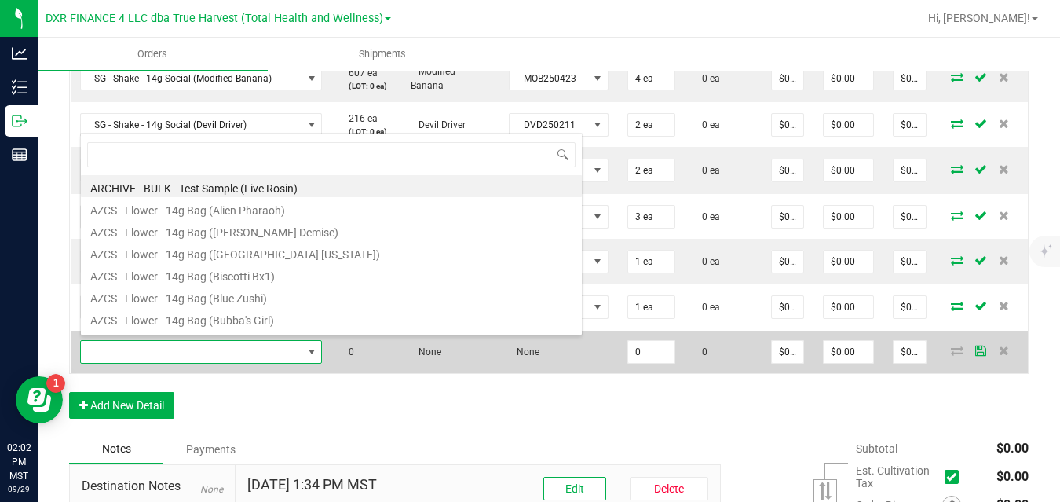
scroll to position [24, 239]
type input "sg - shake - 14g social (c"
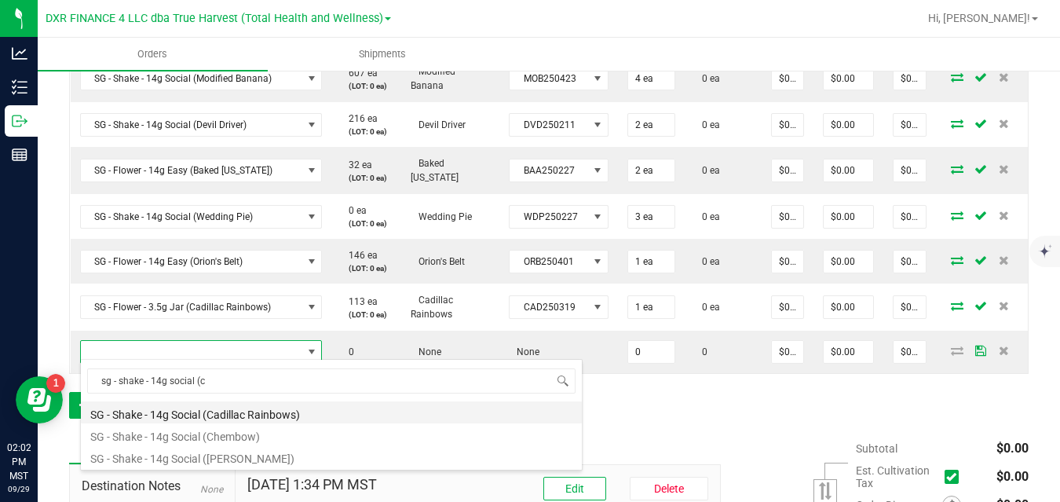
click at [216, 414] on li "SG - Shake - 14g Social (Cadillac Rainbows)" at bounding box center [331, 412] width 501 height 22
type input "0 ea"
type input "$10.00000"
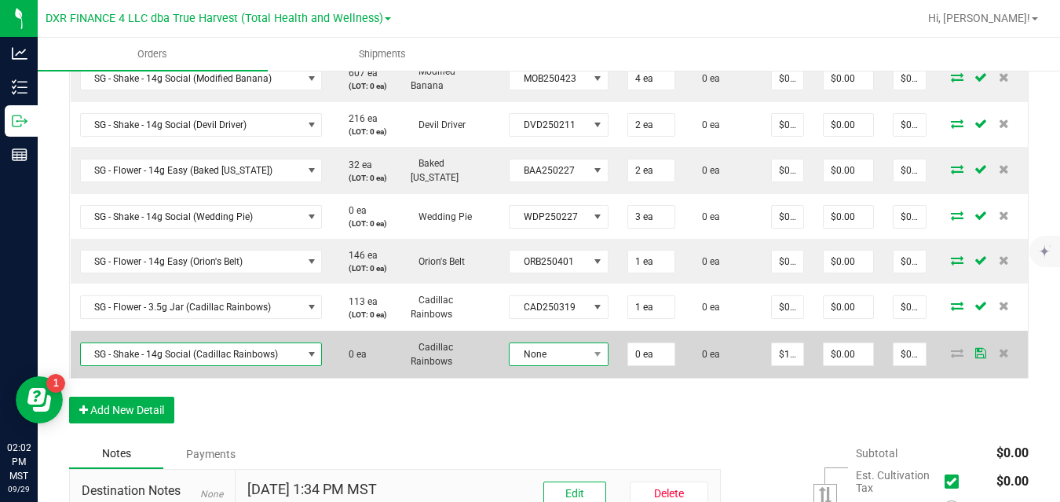
click at [596, 357] on span at bounding box center [598, 354] width 20 height 22
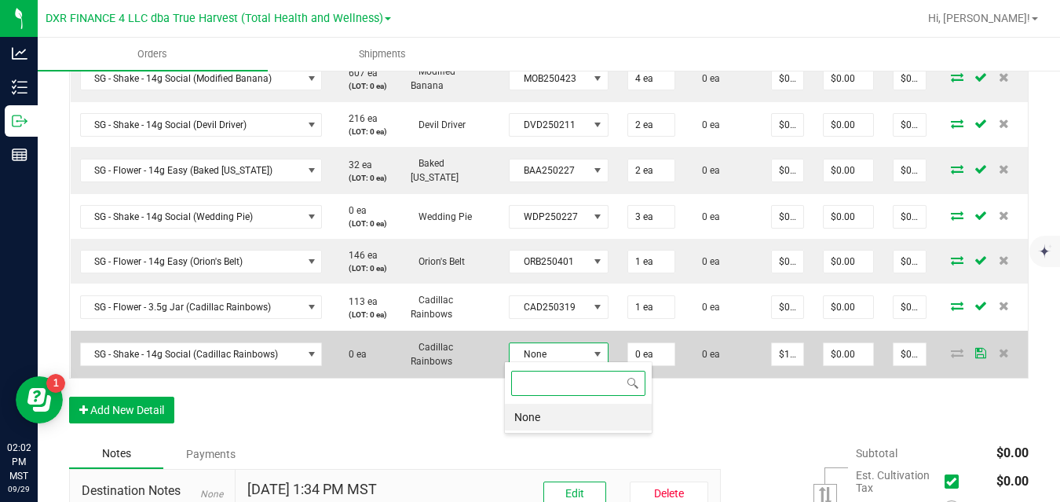
scroll to position [24, 98]
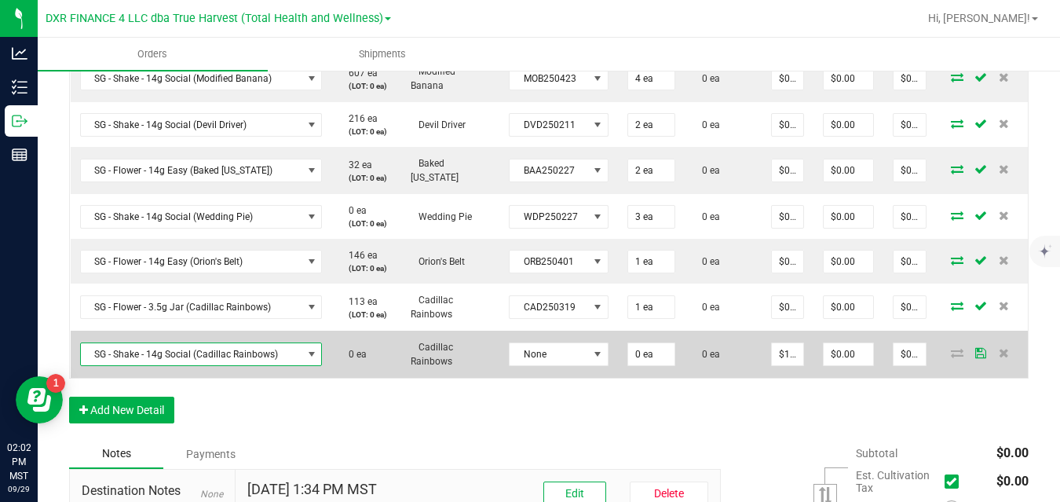
click at [264, 346] on span "SG - Shake - 14g Social (Cadillac Rainbows)" at bounding box center [191, 354] width 221 height 22
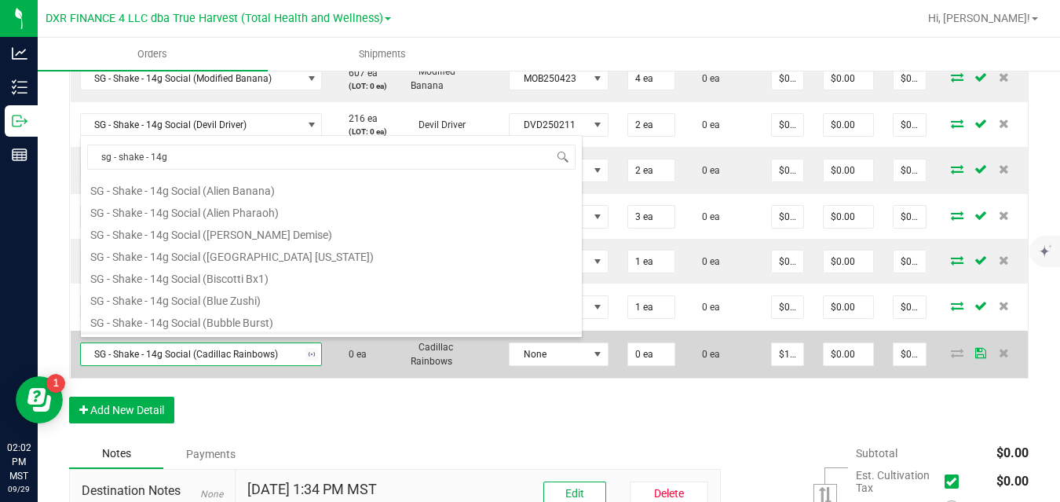
scroll to position [19, 0]
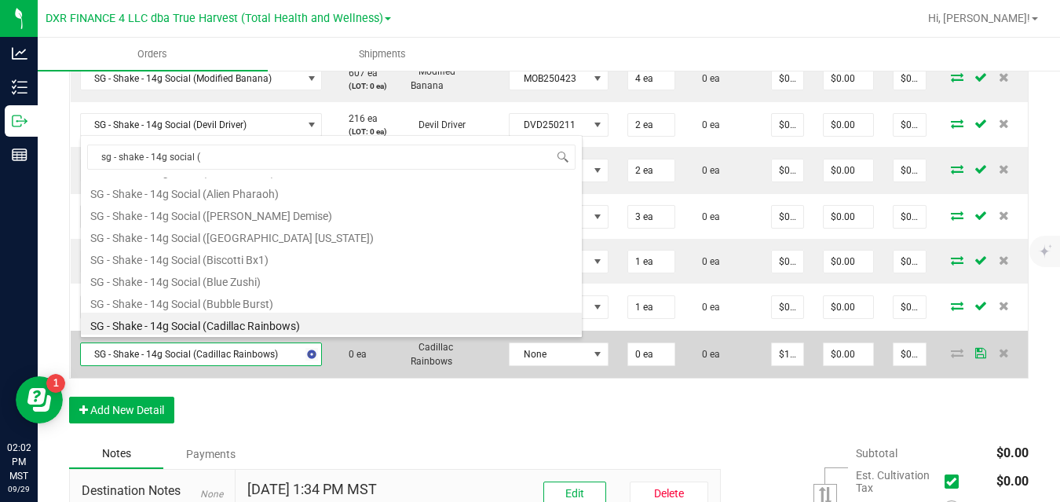
type input "sg - shake - 14g social (m"
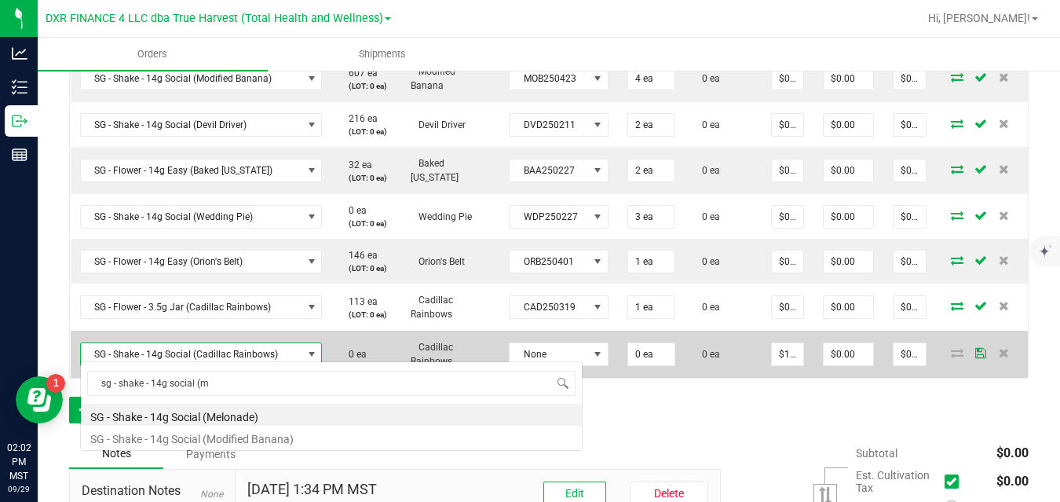
scroll to position [0, 0]
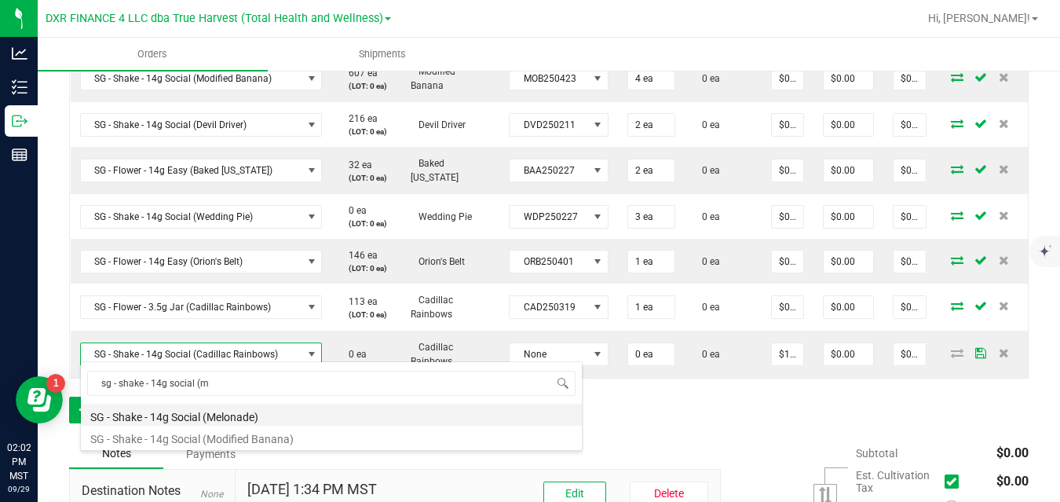
click at [254, 410] on li "SG - Shake - 14g Social (Melonade)" at bounding box center [331, 414] width 501 height 22
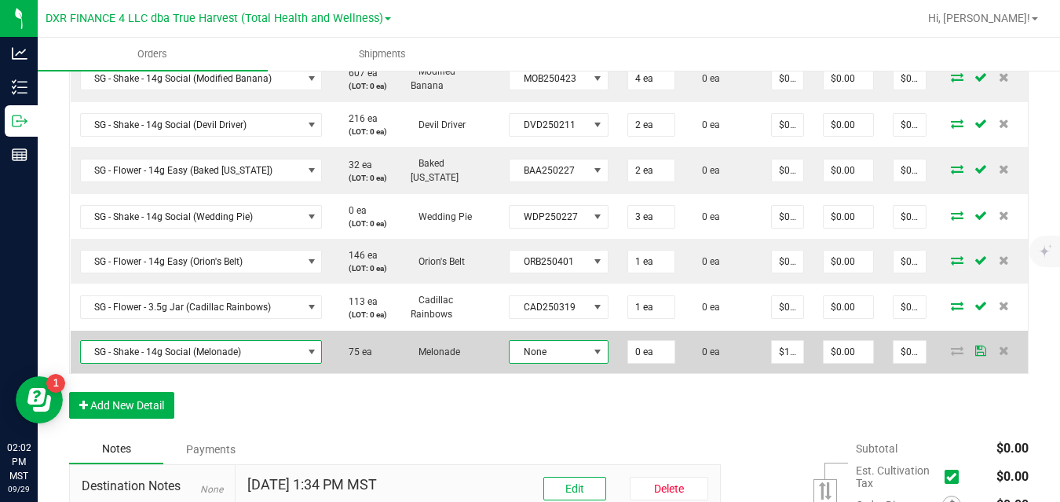
click at [521, 347] on span "None" at bounding box center [548, 352] width 78 height 22
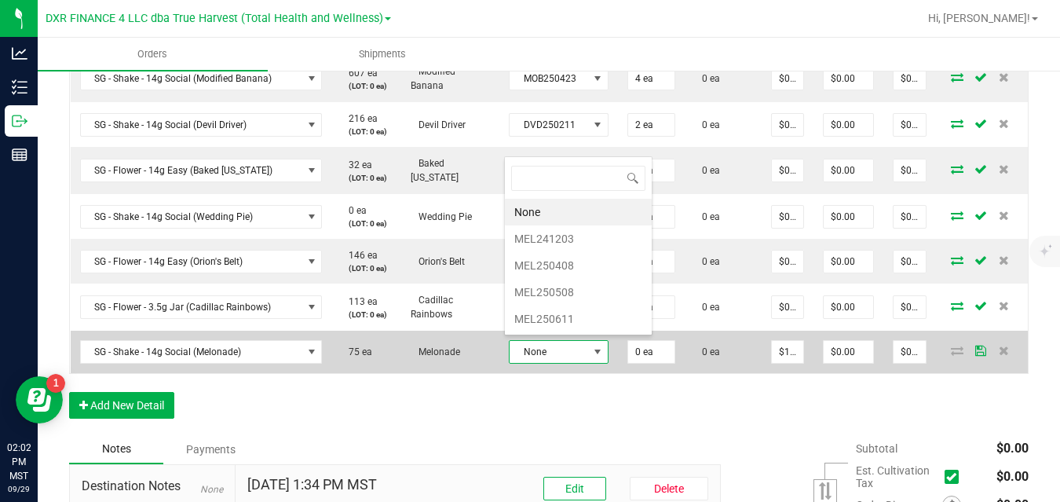
scroll to position [24, 98]
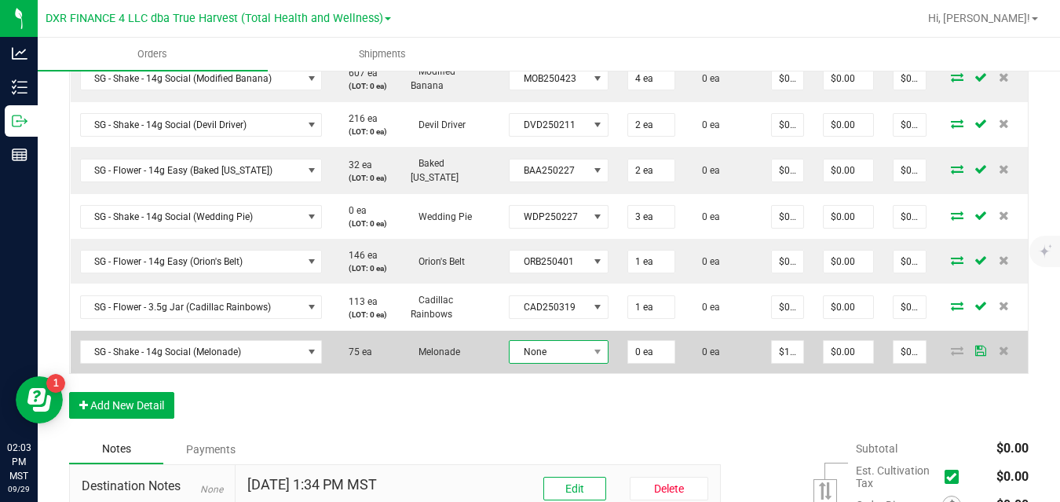
click at [577, 348] on span "None" at bounding box center [548, 352] width 78 height 22
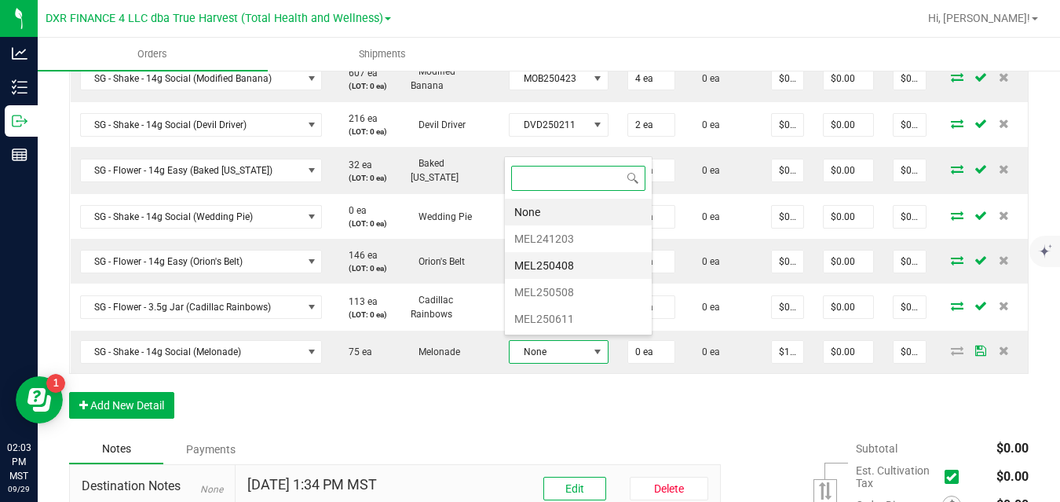
click at [565, 268] on li "MEL250408" at bounding box center [578, 265] width 147 height 27
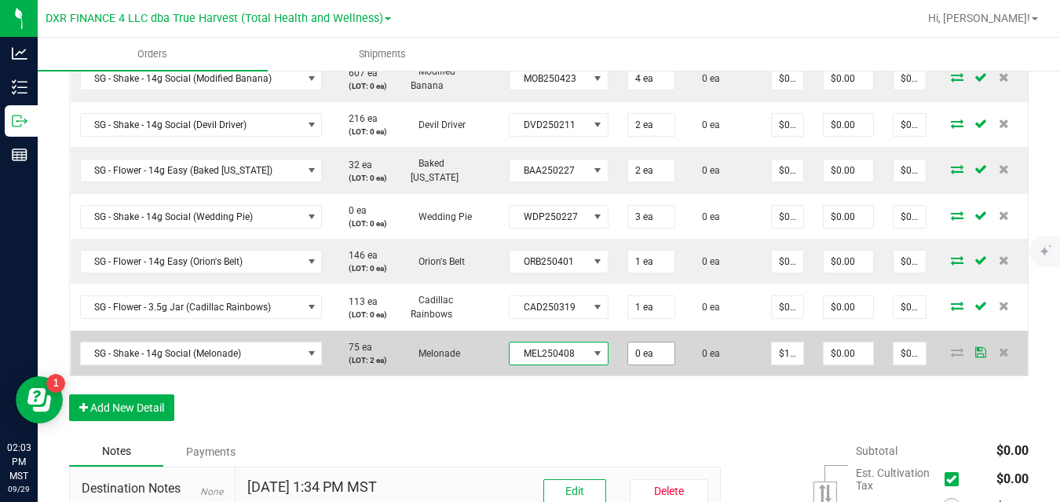
click at [636, 345] on input "0 ea" at bounding box center [651, 353] width 46 height 22
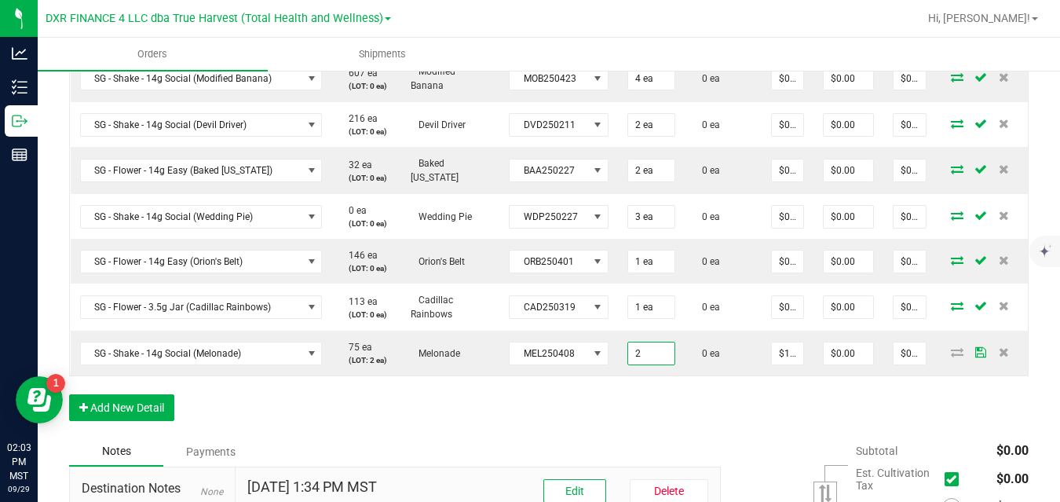
type input "2 ea"
type input "$20.00"
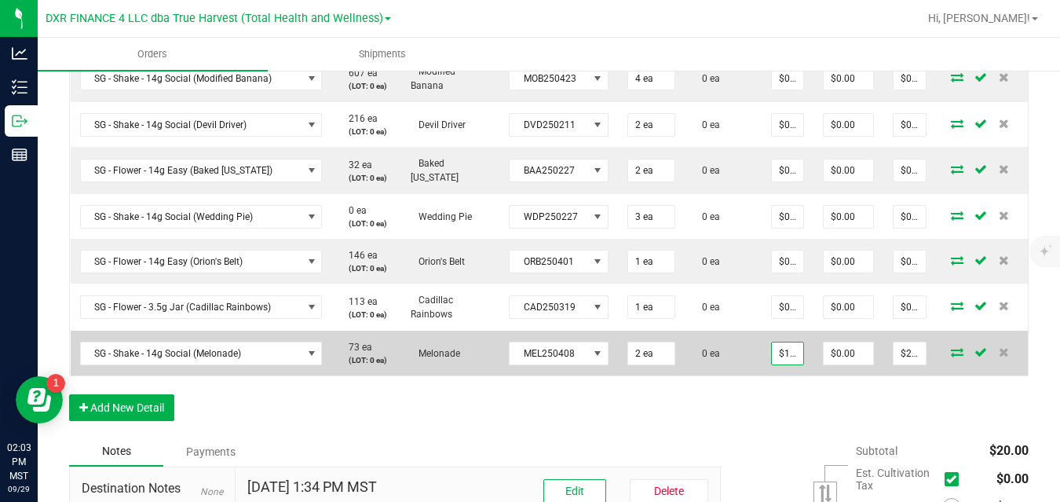
click at [785, 348] on input "$10.00000" at bounding box center [786, 353] width 31 height 22
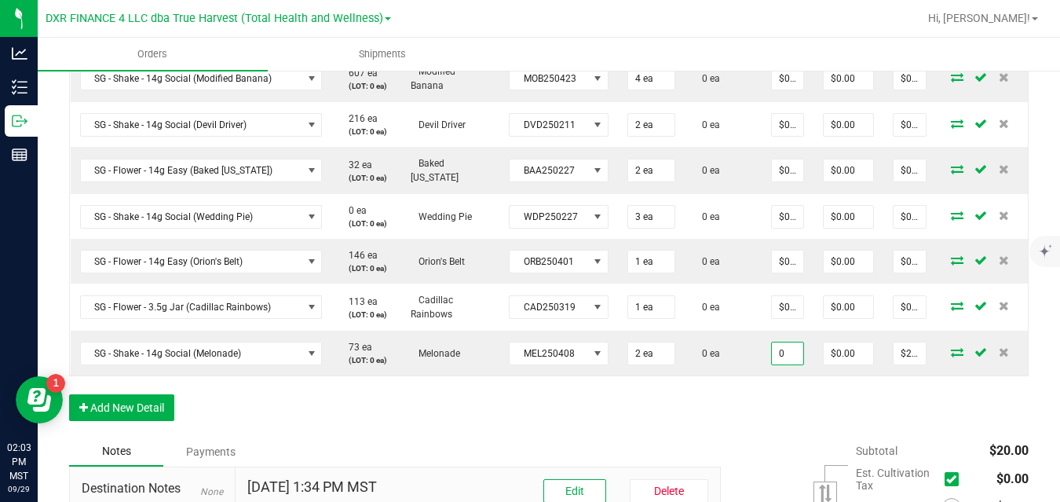
type input "$0.00000"
type input "$0.00"
click at [129, 410] on button "Add New Detail" at bounding box center [121, 407] width 105 height 27
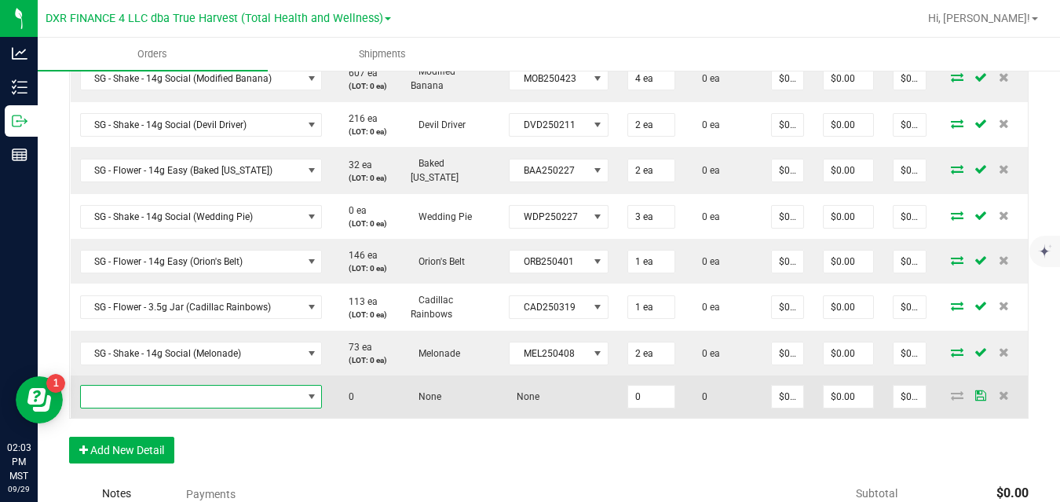
click at [159, 389] on span "NO DATA FOUND" at bounding box center [191, 396] width 221 height 22
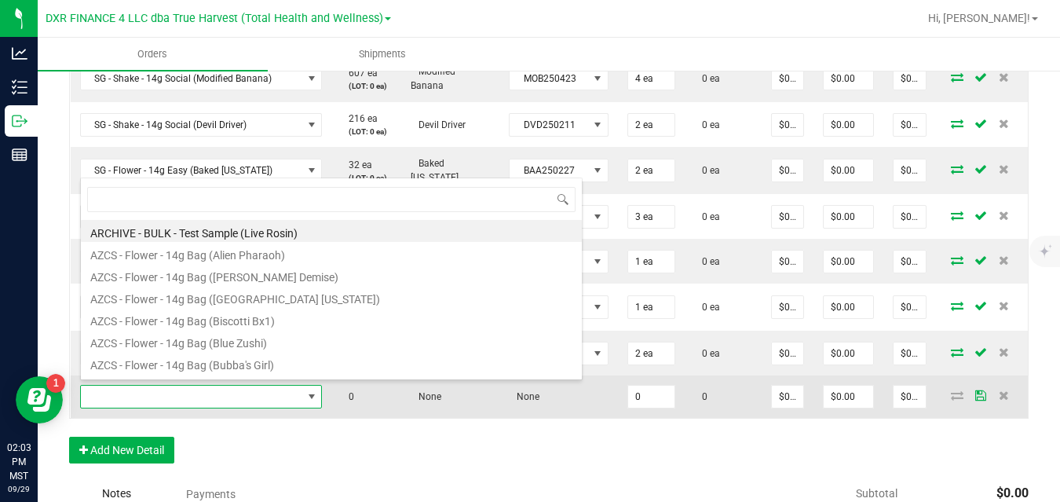
scroll to position [24, 239]
type input "sg - shake - 14g social (f"
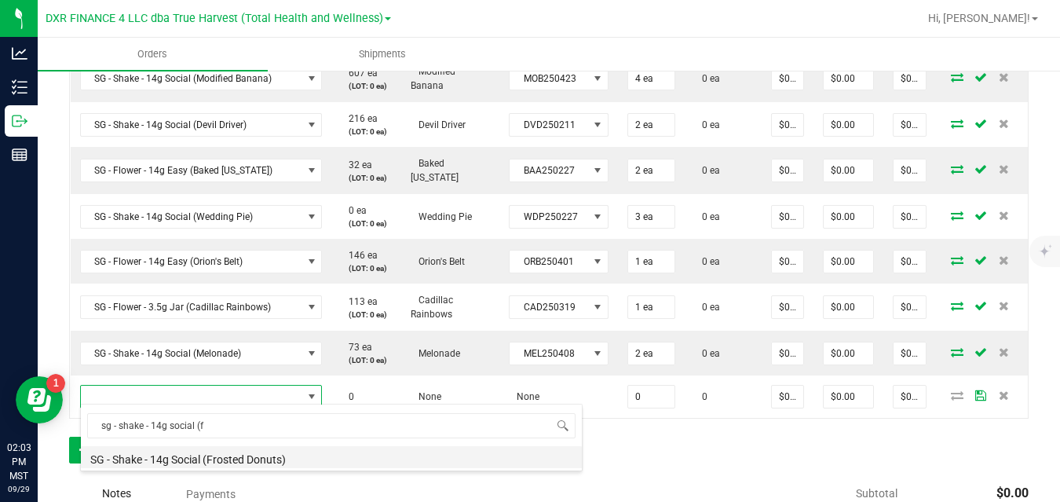
click at [182, 454] on li "SG - Shake - 14g Social (Frosted Donuts)" at bounding box center [331, 457] width 501 height 22
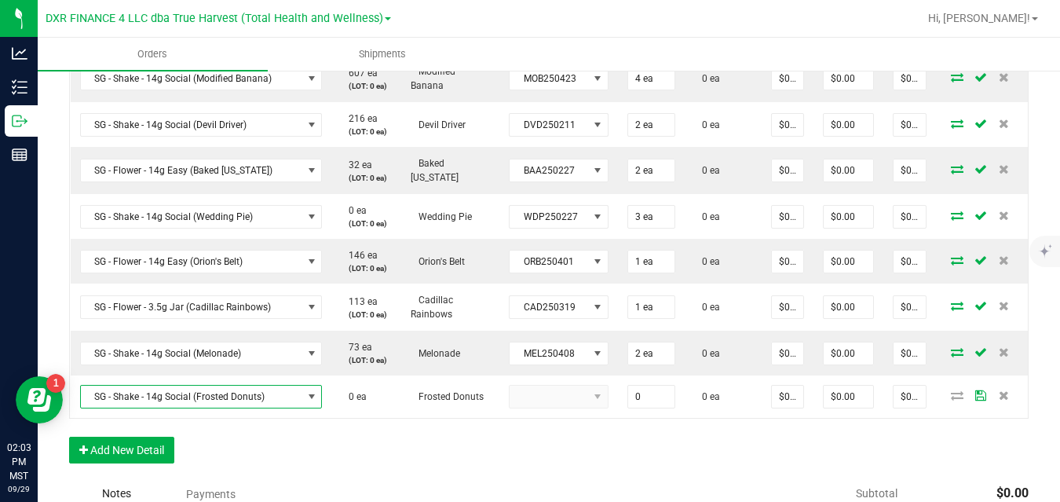
type input "0 ea"
type input "$10.00000"
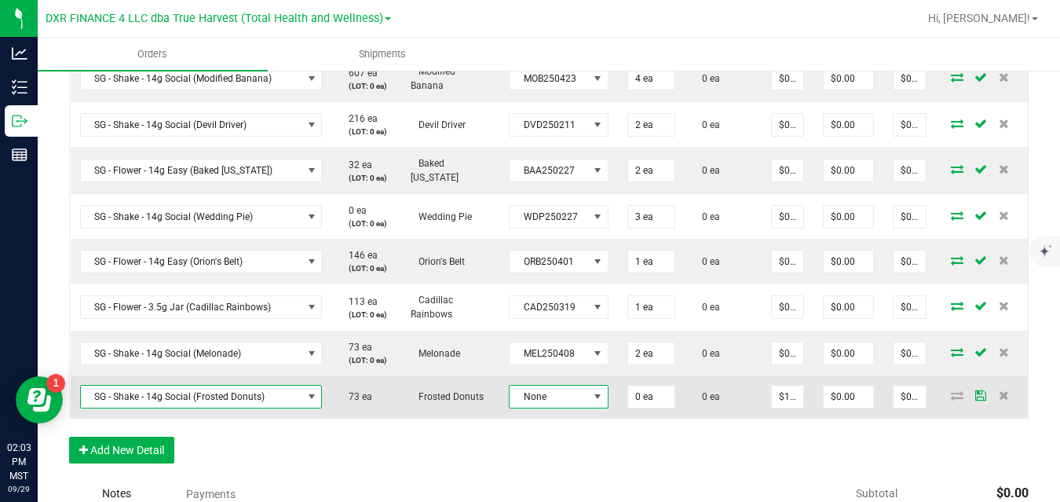
click at [591, 390] on span at bounding box center [597, 396] width 13 height 13
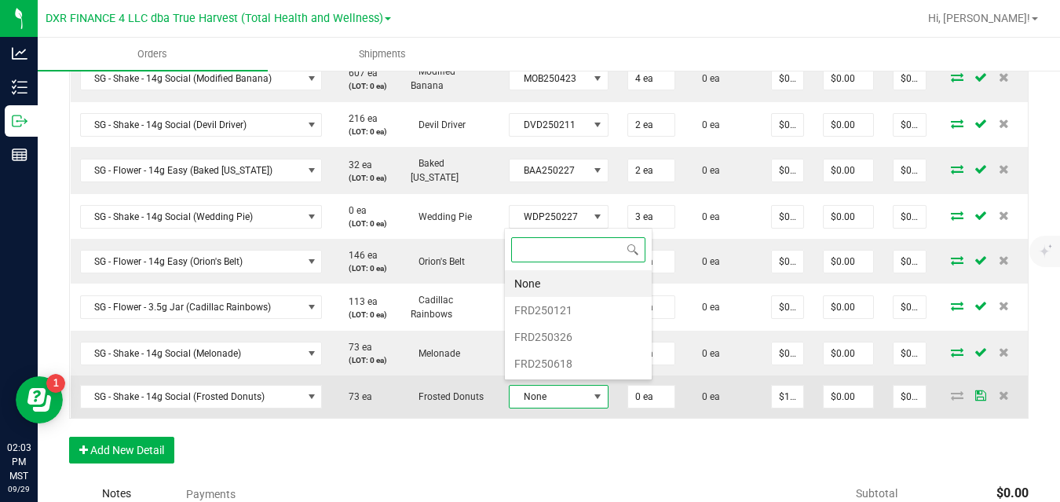
scroll to position [24, 98]
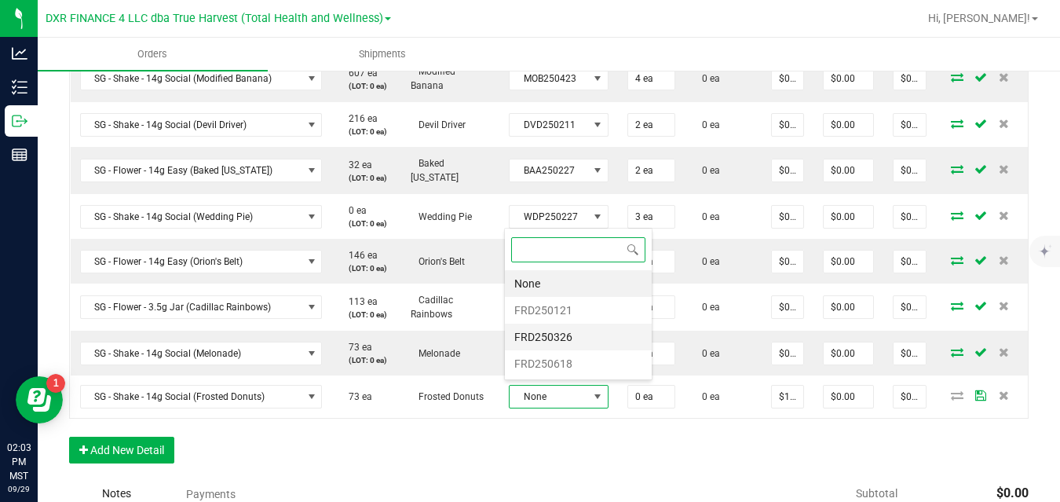
click at [579, 338] on li "FRD250326" at bounding box center [578, 336] width 147 height 27
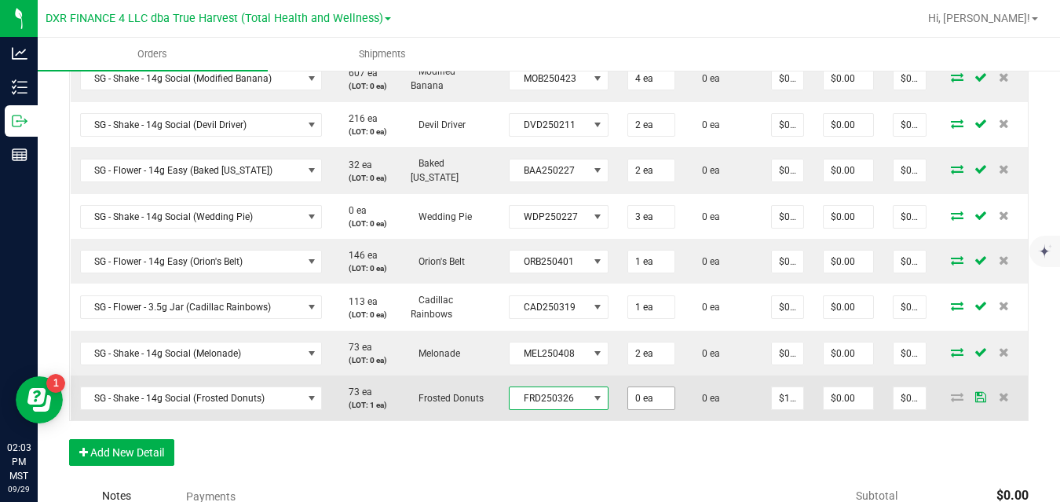
click at [642, 392] on input "0 ea" at bounding box center [651, 398] width 46 height 22
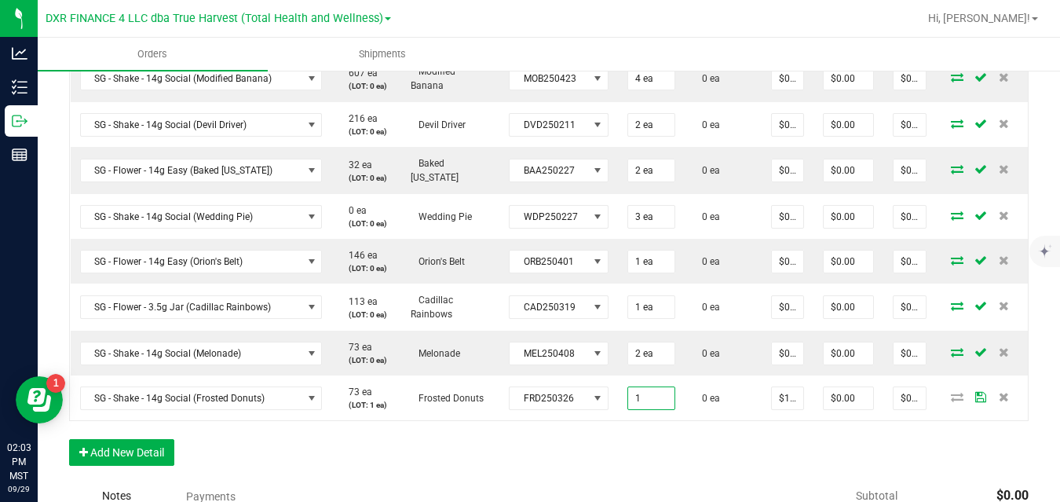
type input "1 ea"
type input "$10.00"
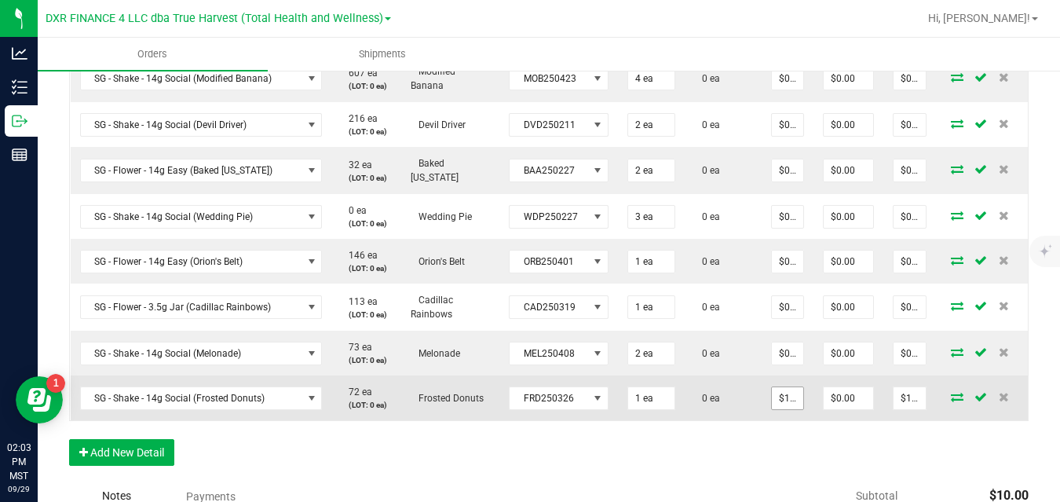
click at [785, 389] on input "$10.00000" at bounding box center [786, 398] width 31 height 22
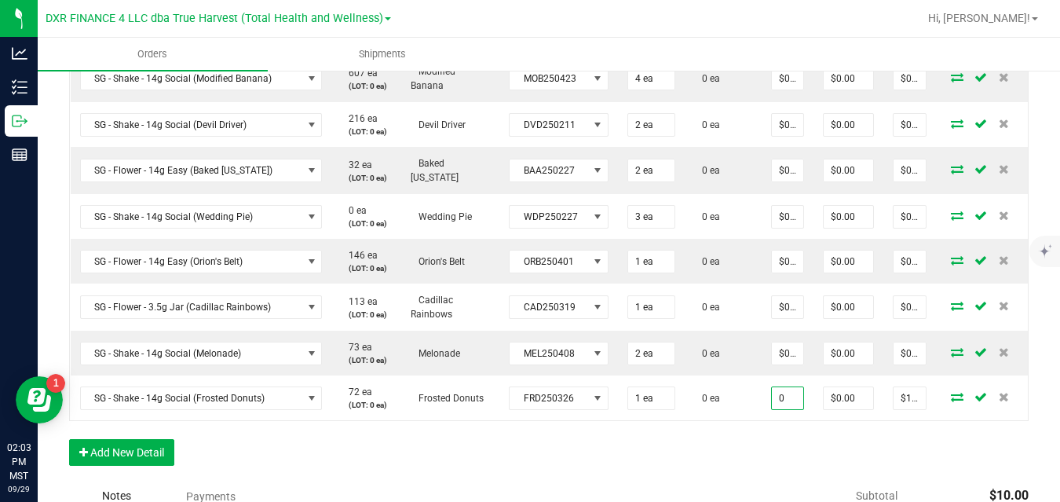
type input "$0.00000"
type input "$0.00"
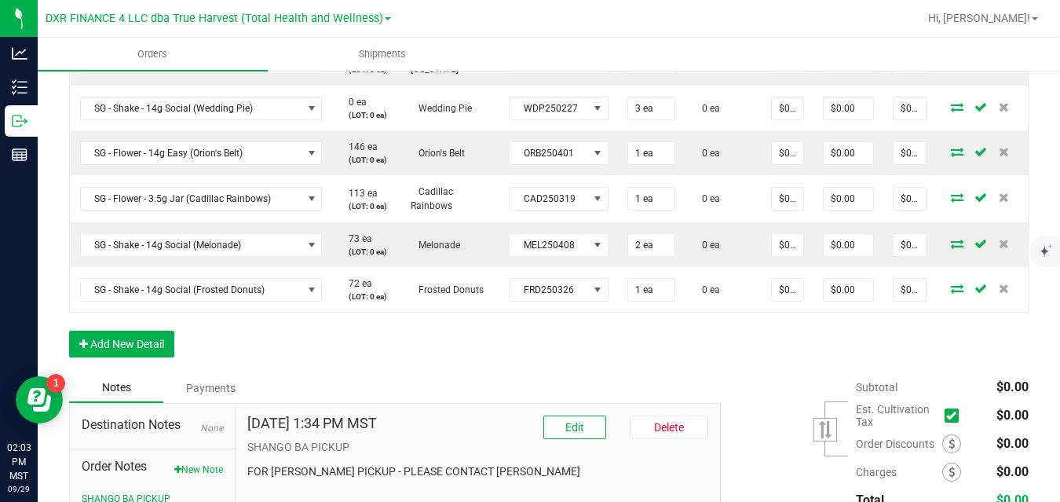
scroll to position [1816, 0]
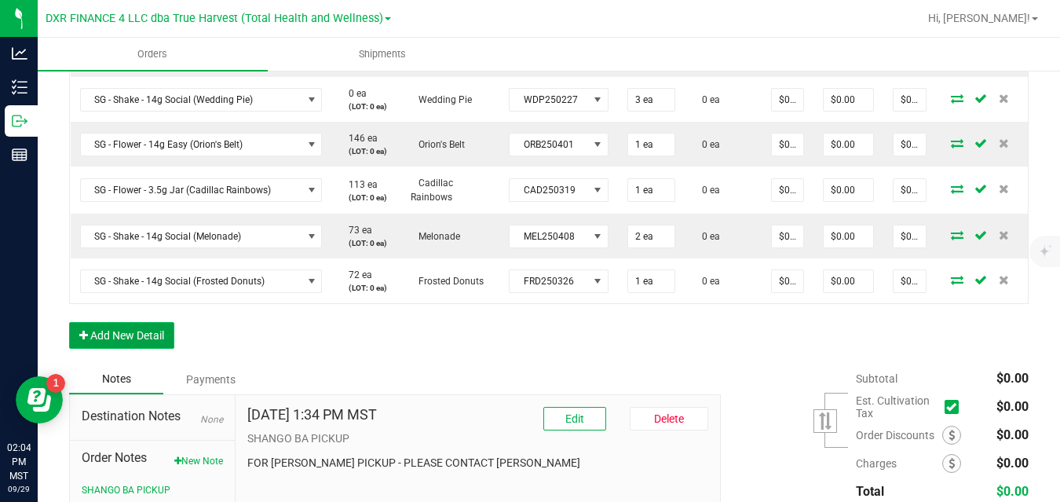
click at [150, 345] on button "Add New Detail" at bounding box center [121, 335] width 105 height 27
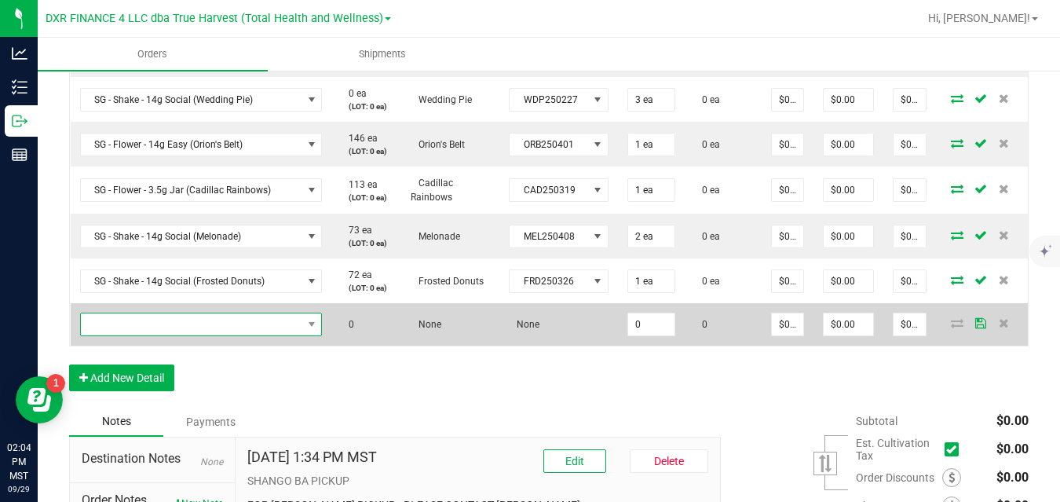
click at [177, 316] on span "NO DATA FOUND" at bounding box center [191, 324] width 221 height 22
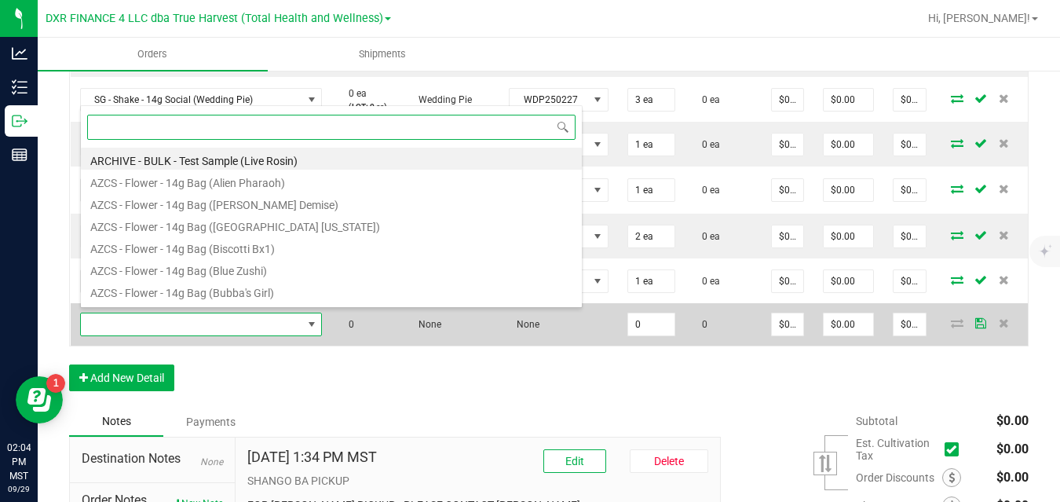
scroll to position [24, 239]
type input "sg - shake - 14g social (a"
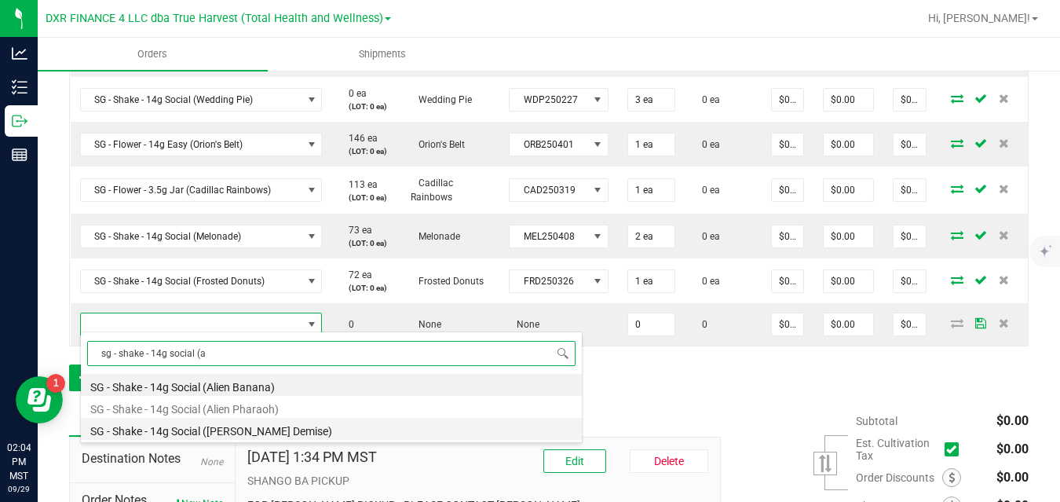
click at [230, 425] on li "SG - Shake - 14g Social ([PERSON_NAME] Demise)" at bounding box center [331, 429] width 501 height 22
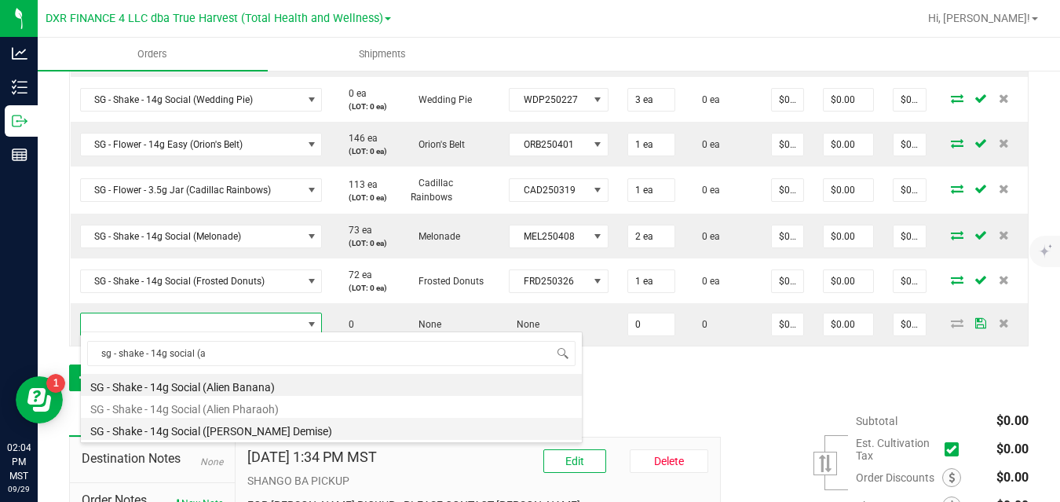
type input "0 ea"
type input "$10.00000"
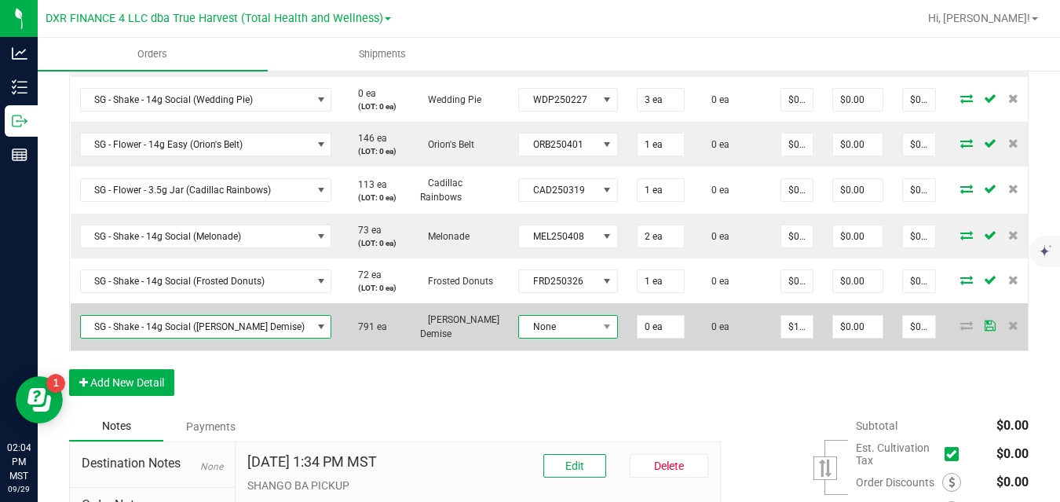
click at [578, 324] on span "None" at bounding box center [558, 327] width 78 height 22
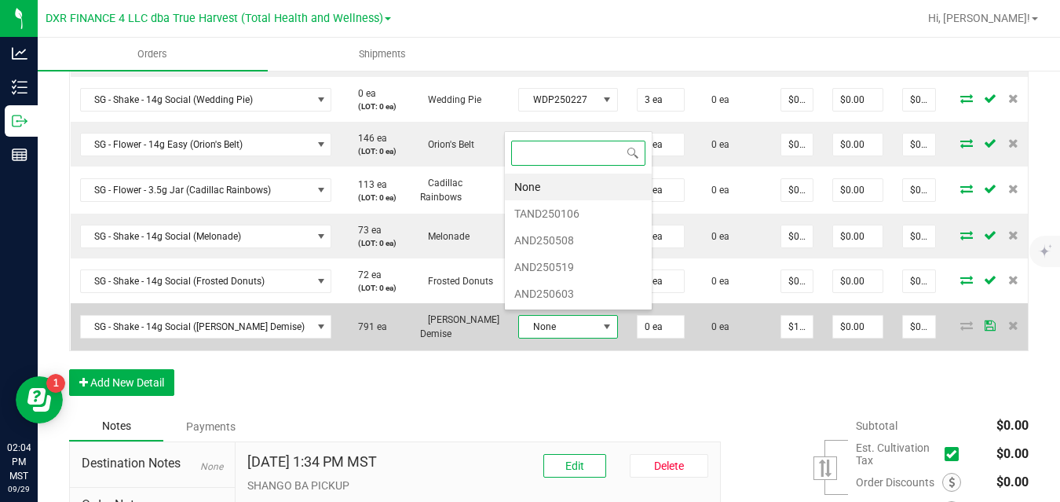
scroll to position [24, 98]
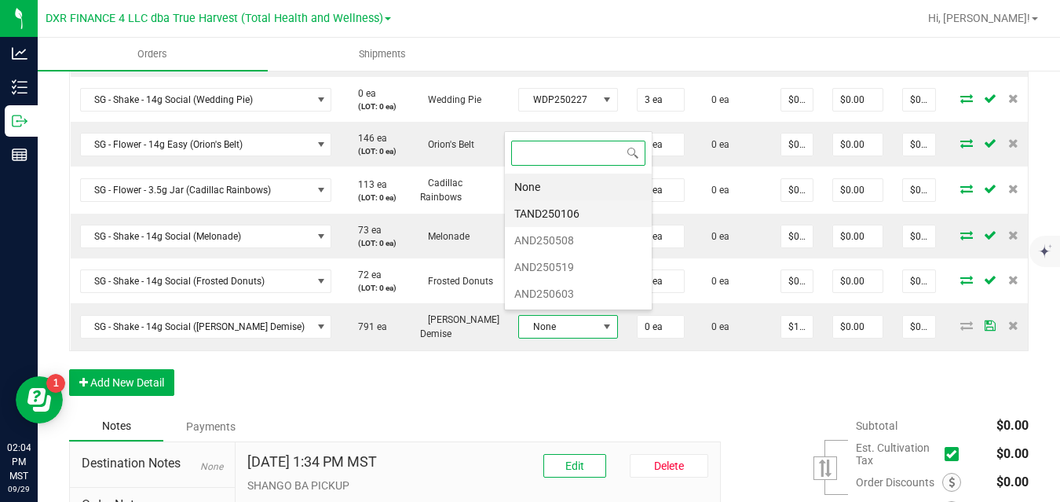
click at [564, 213] on li "TAND250106" at bounding box center [578, 213] width 147 height 27
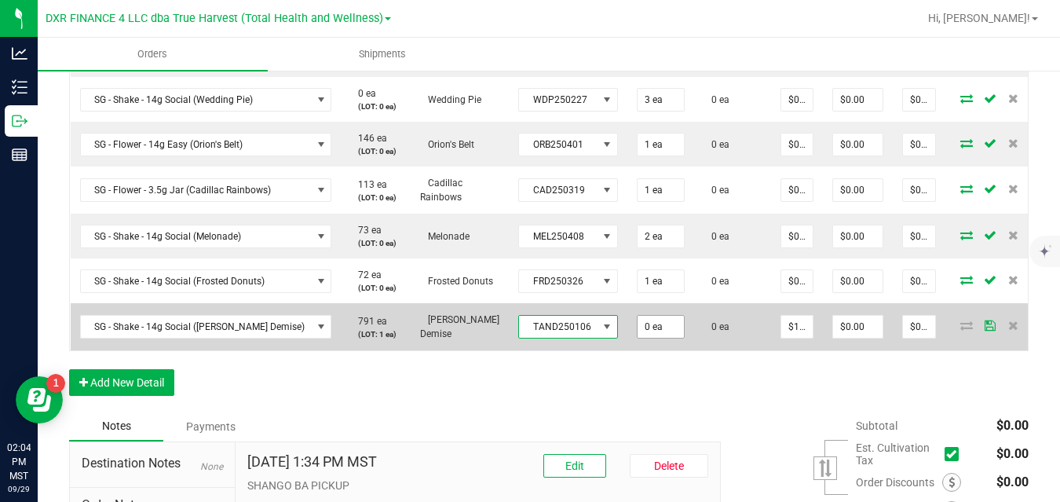
click at [639, 320] on input "0 ea" at bounding box center [660, 327] width 46 height 22
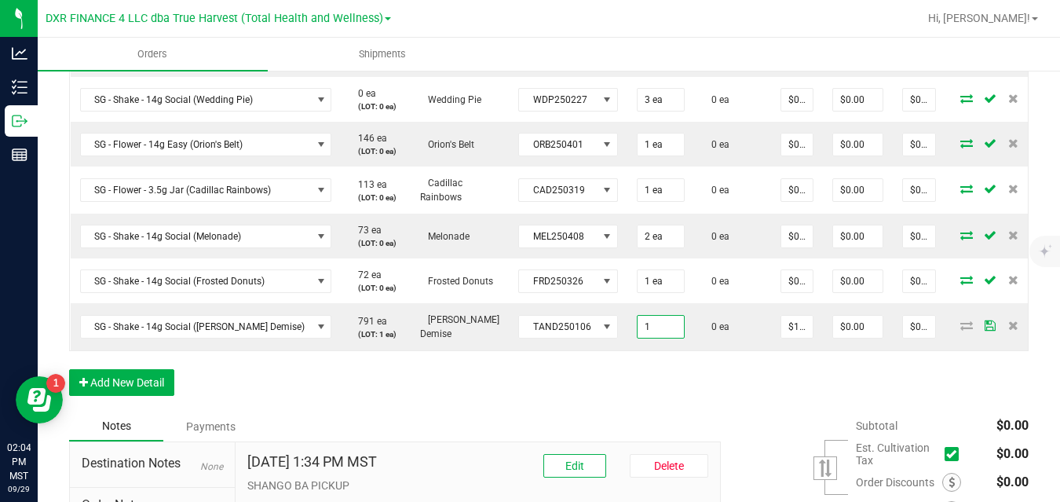
type input "1 ea"
type input "$10.00"
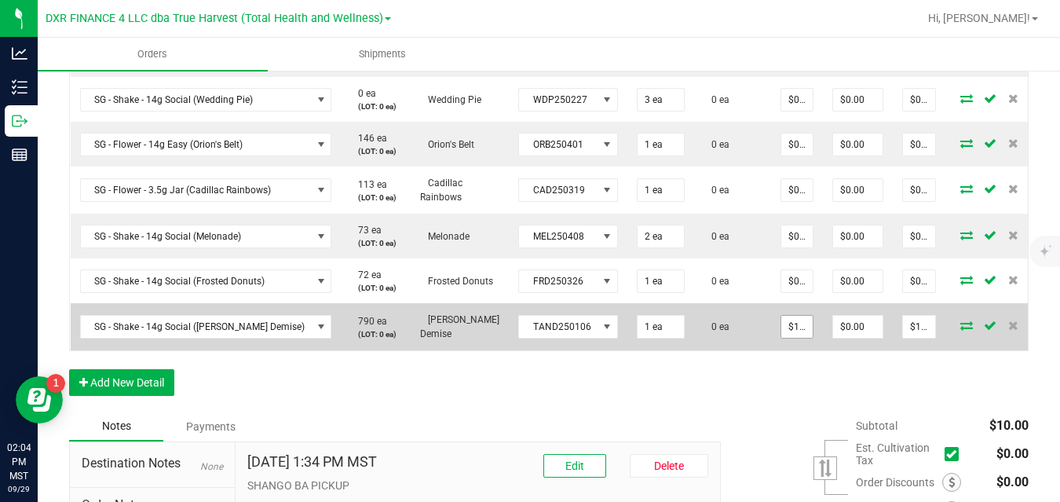
click at [782, 319] on input "$10.00000" at bounding box center [796, 327] width 31 height 22
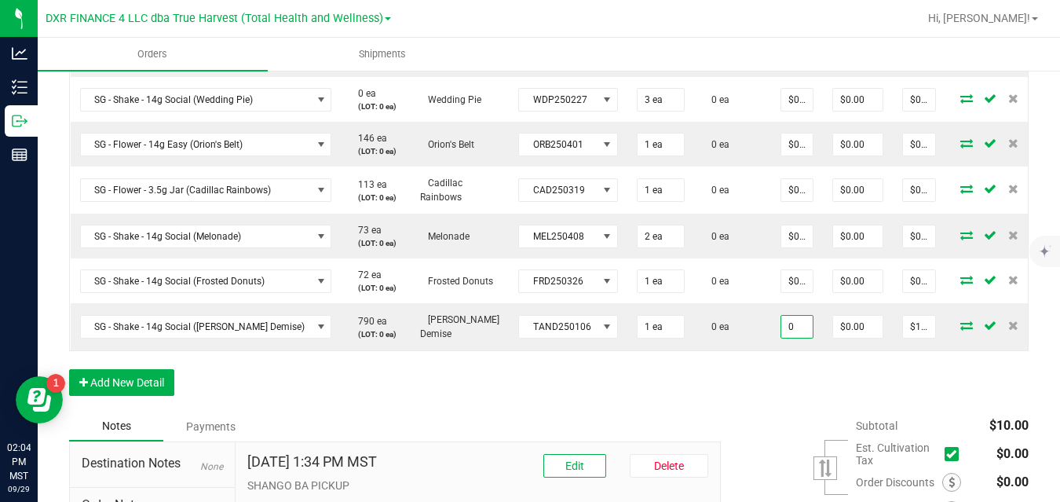
type input "$0.00000"
type input "$0.00"
click at [145, 386] on button "Add New Detail" at bounding box center [121, 382] width 105 height 27
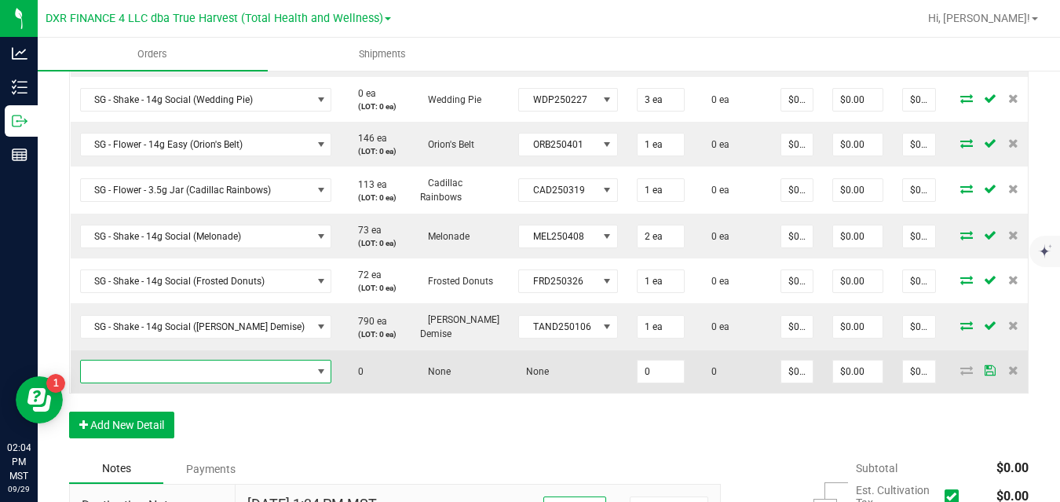
click at [175, 370] on span "NO DATA FOUND" at bounding box center [196, 371] width 231 height 22
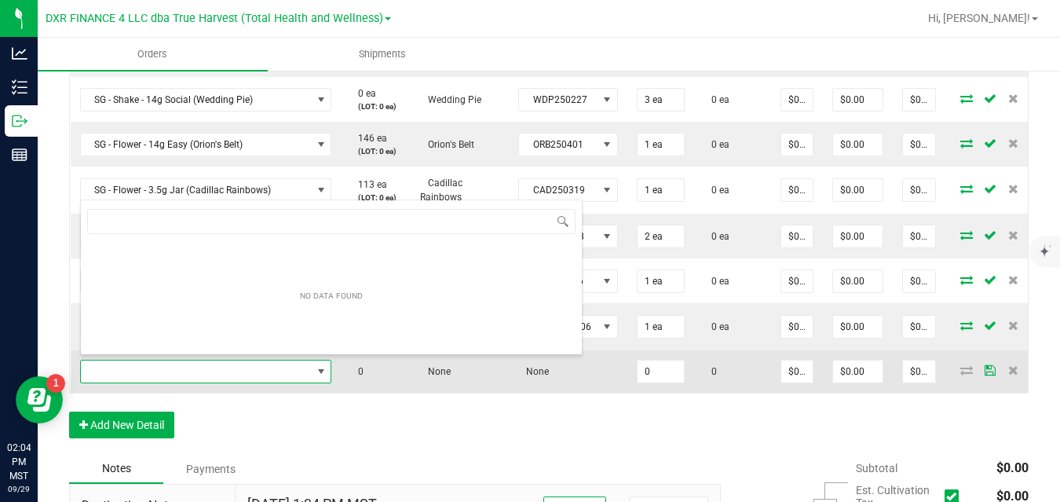
scroll to position [24, 239]
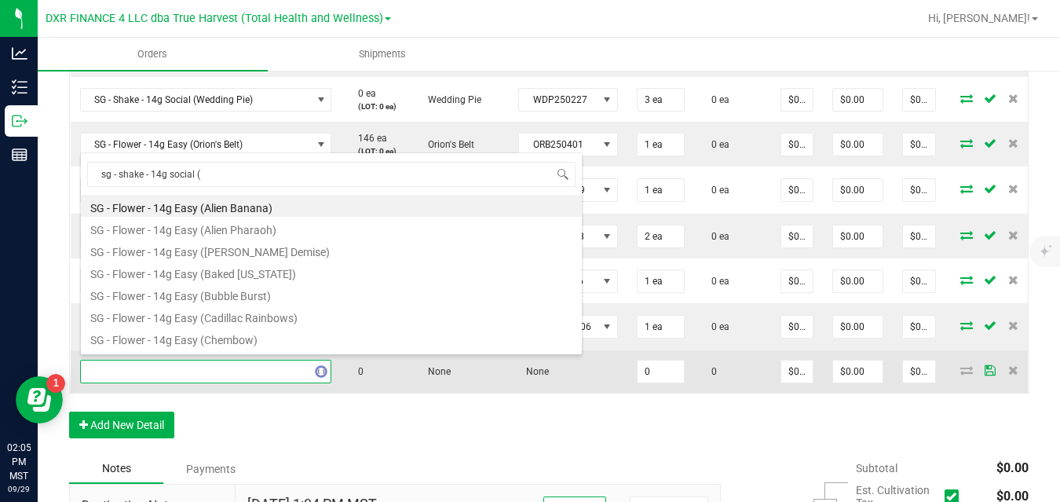
type input "sg - shake - 14g social (l"
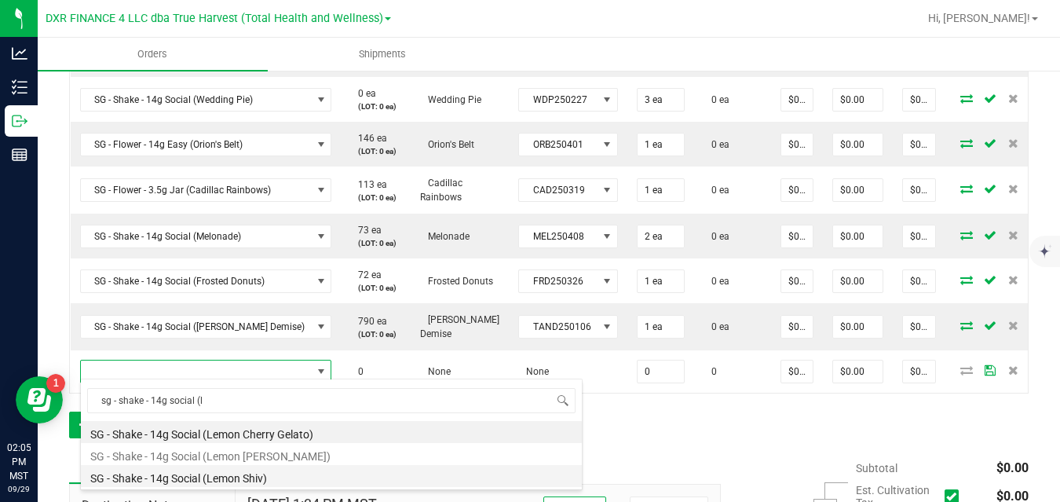
click at [210, 476] on li "SG - Shake - 14g Social (Lemon Shiv)" at bounding box center [331, 476] width 501 height 22
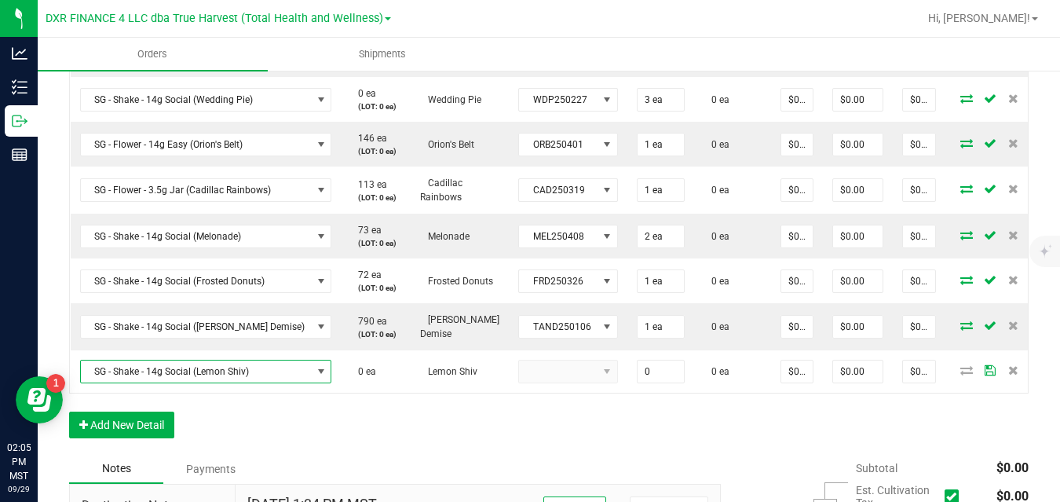
type input "0 ea"
type input "$10.00000"
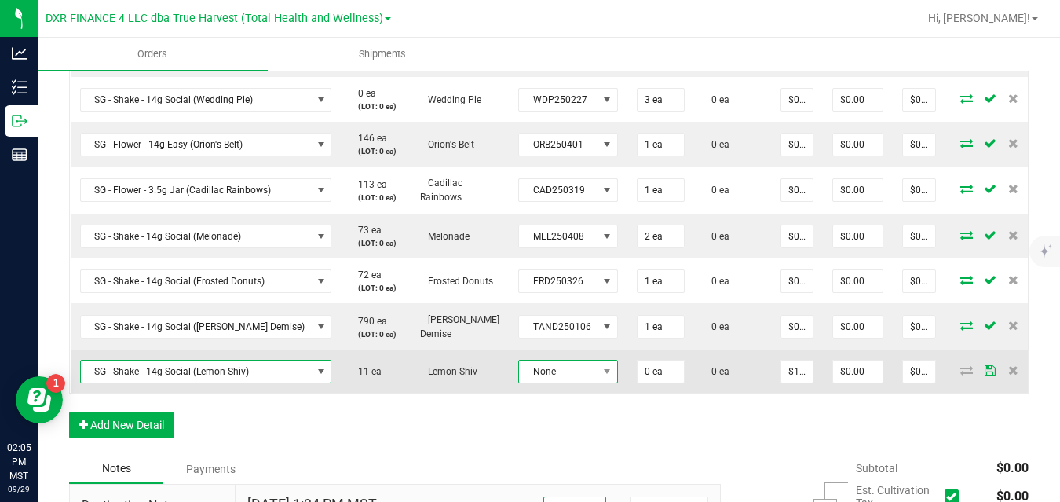
click at [597, 370] on span at bounding box center [607, 371] width 20 height 22
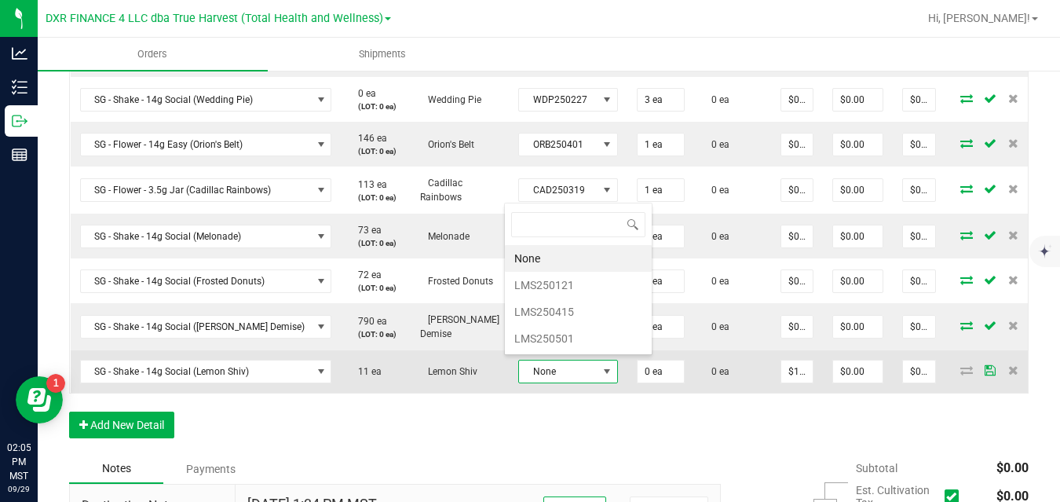
scroll to position [24, 98]
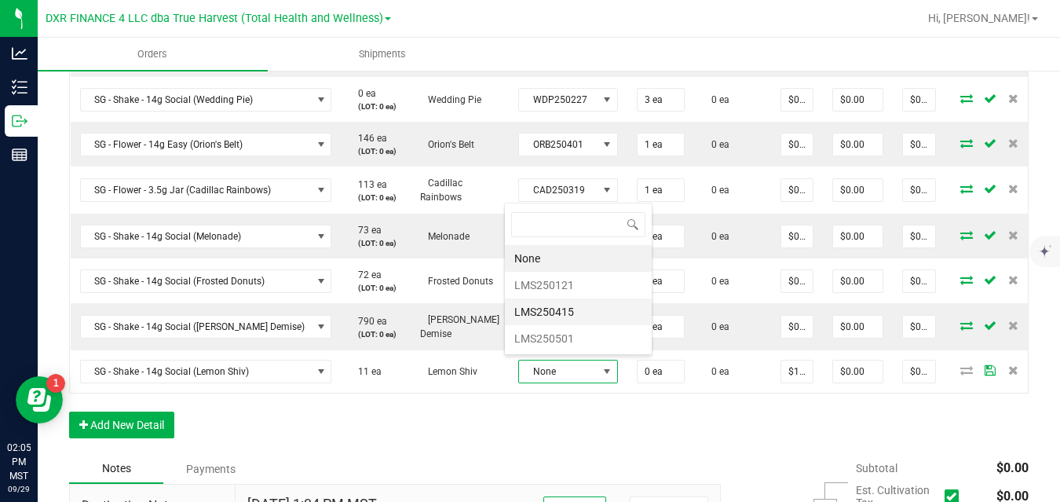
click at [577, 312] on li "LMS250415" at bounding box center [578, 311] width 147 height 27
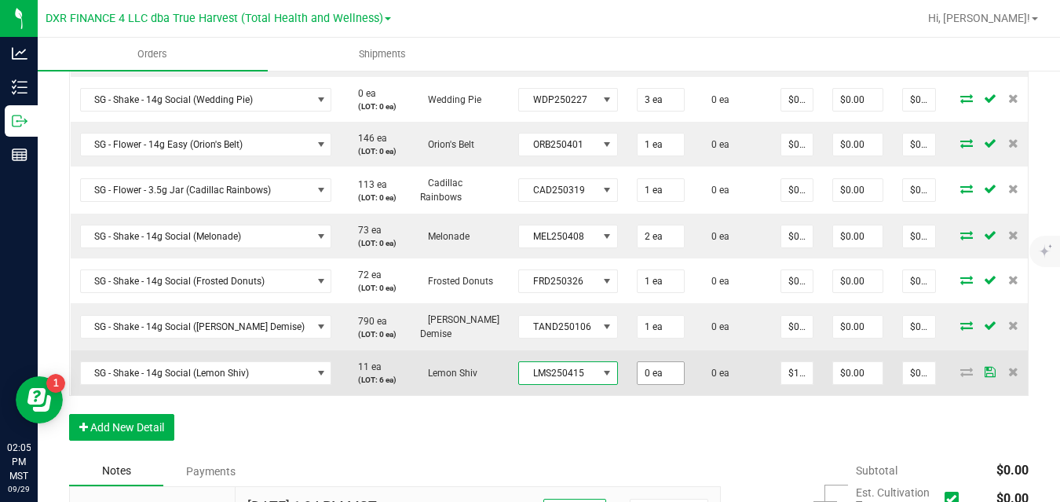
click at [637, 368] on input "0 ea" at bounding box center [660, 373] width 46 height 22
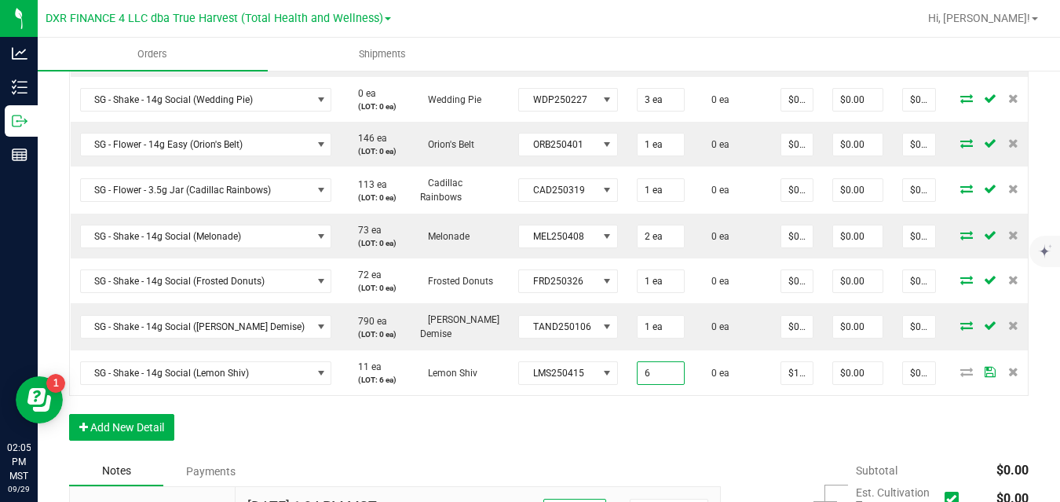
type input "6 ea"
type input "$60.00"
click at [783, 367] on input "$10.00000" at bounding box center [796, 373] width 31 height 22
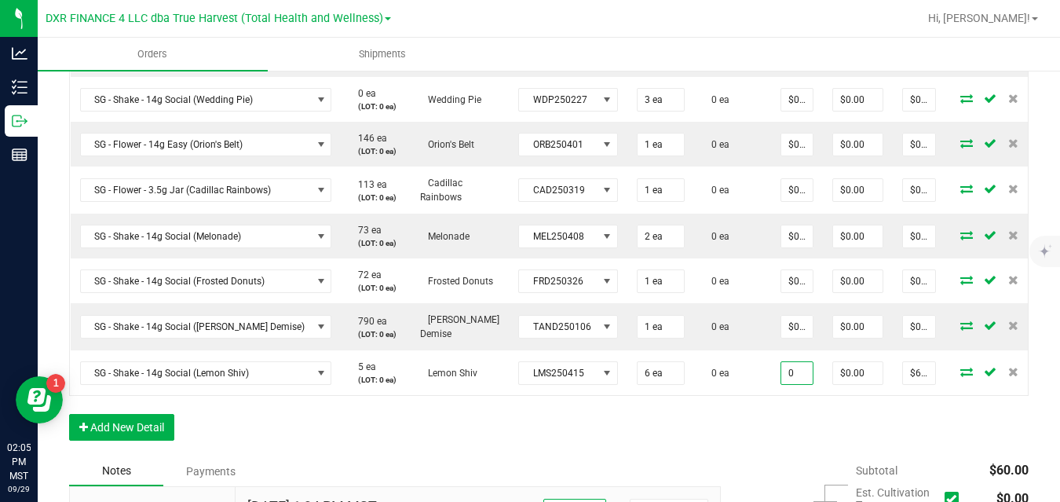
type input "$0.00000"
type input "$0.00"
click at [155, 429] on button "Add New Detail" at bounding box center [121, 427] width 105 height 27
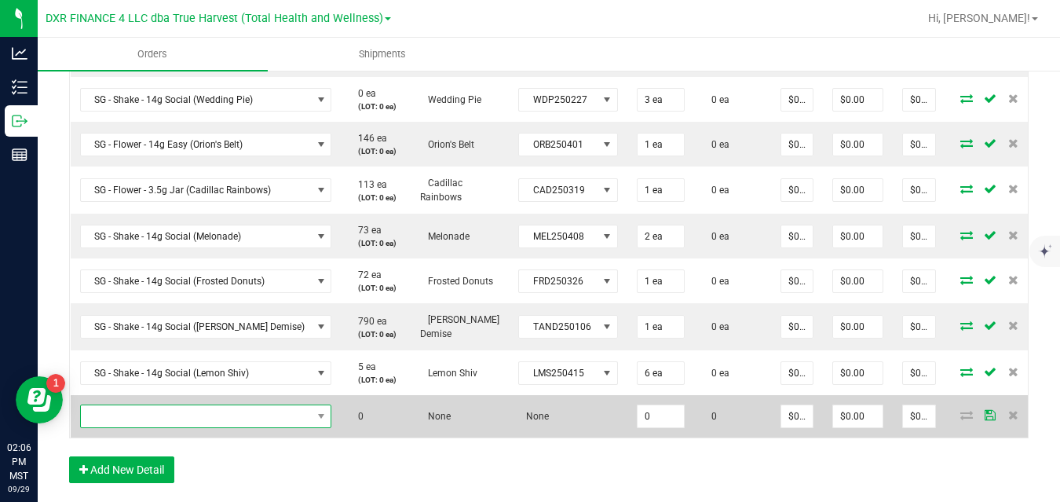
click at [186, 408] on span "NO DATA FOUND" at bounding box center [196, 416] width 231 height 22
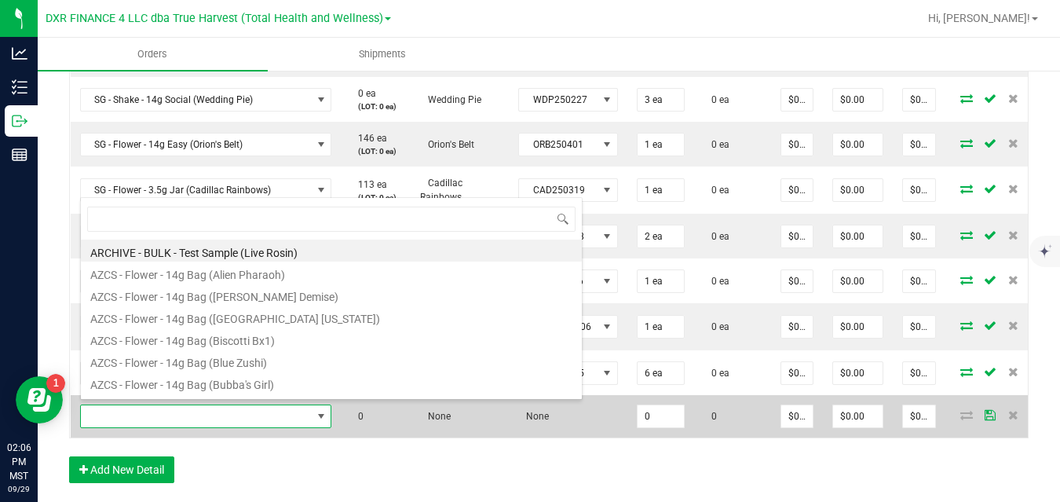
scroll to position [24, 239]
type input "sg - flower - 14g easy (c"
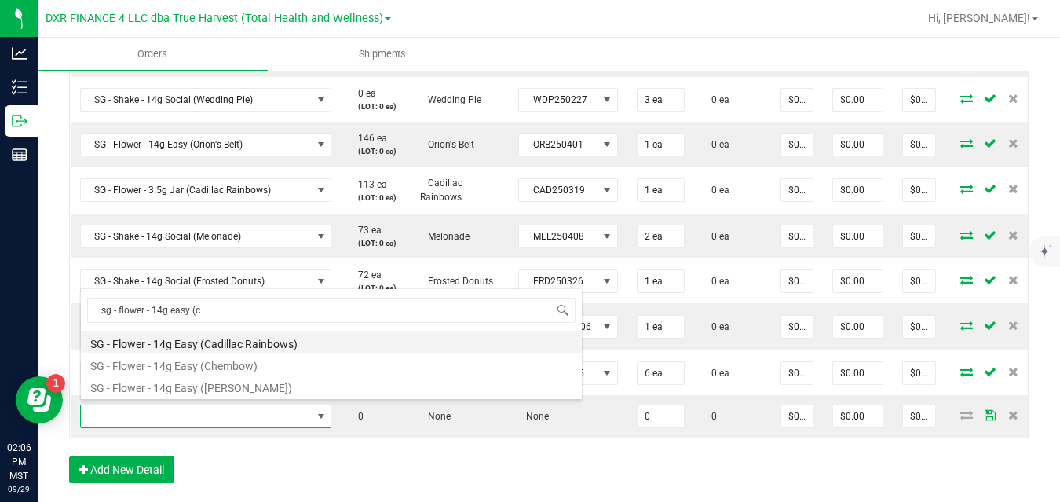
click at [222, 337] on li "SG - Flower - 14g Easy (Cadillac Rainbows)" at bounding box center [331, 341] width 501 height 22
type input "0 ea"
type input "$50.00000"
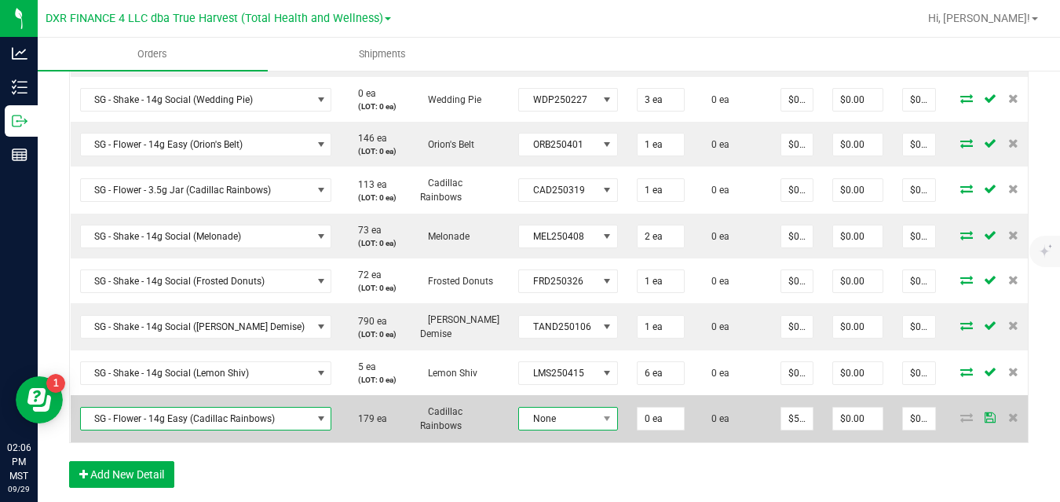
click at [527, 411] on span "None" at bounding box center [558, 418] width 78 height 22
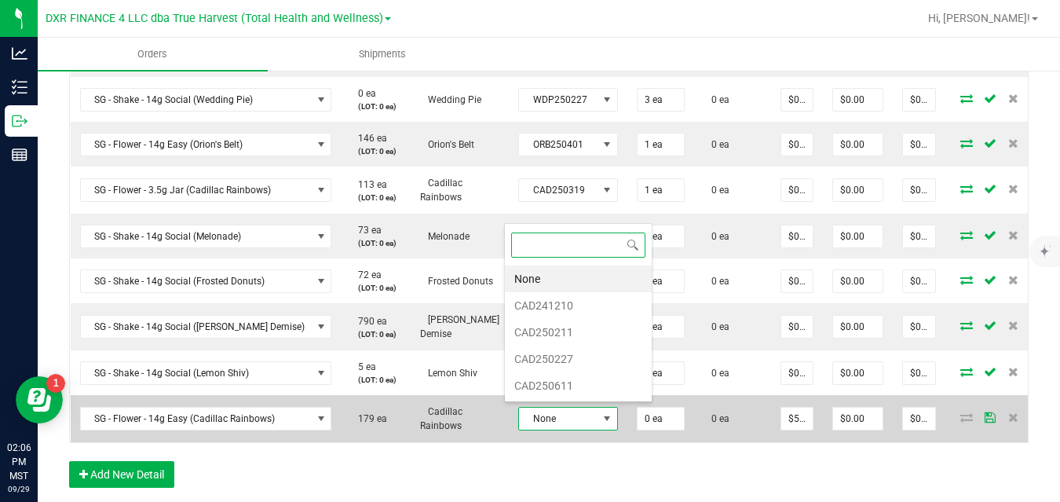
scroll to position [24, 98]
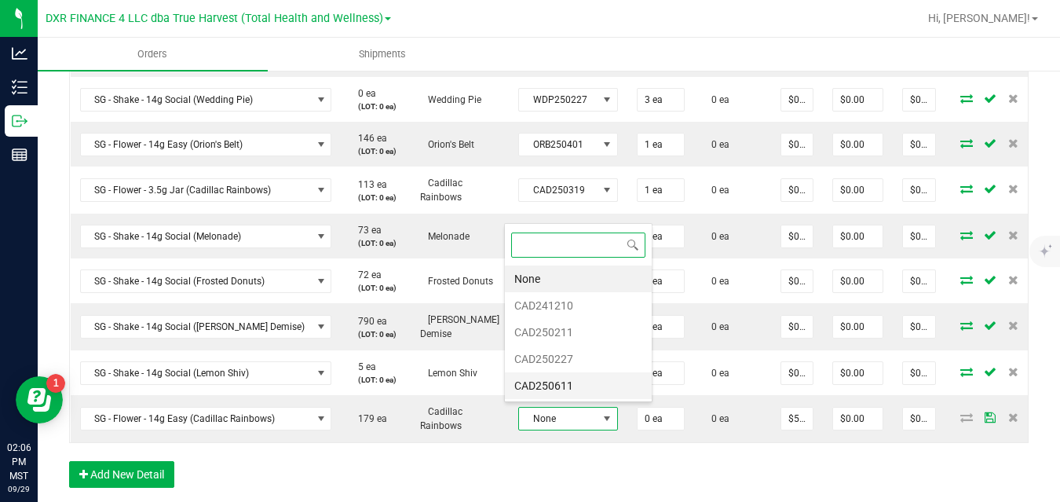
click at [544, 384] on li "CAD250611" at bounding box center [578, 385] width 147 height 27
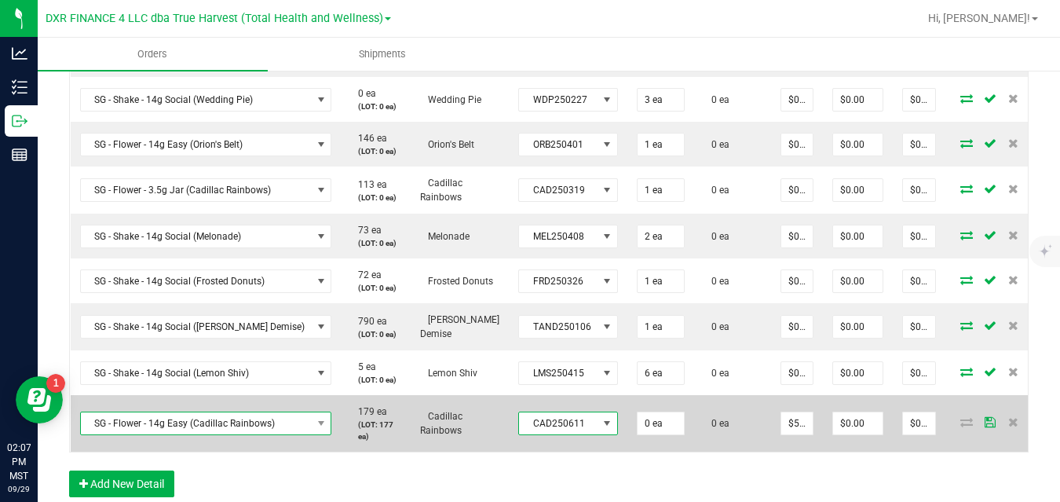
click at [256, 413] on span "SG - Flower - 14g Easy (Cadillac Rainbows)" at bounding box center [196, 423] width 231 height 22
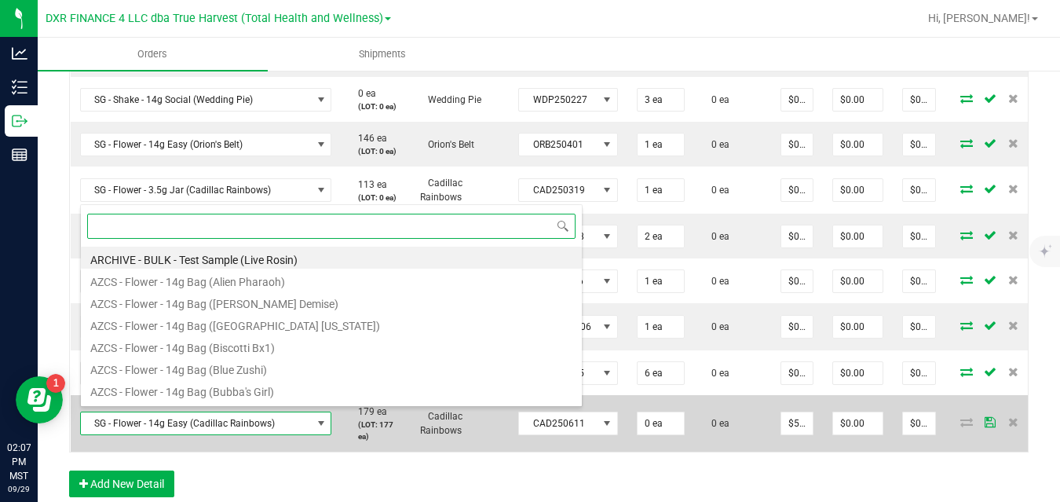
scroll to position [24, 239]
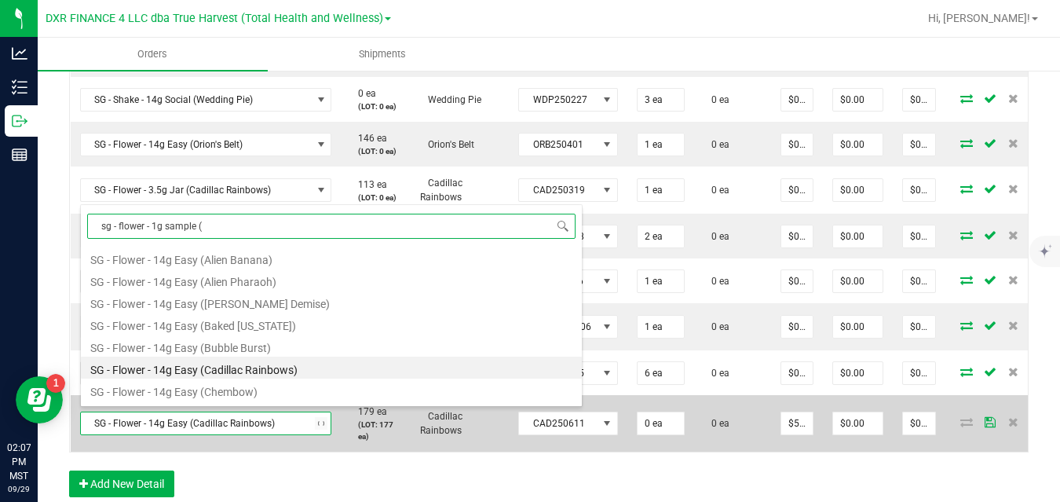
type input "sg - flower - 1g sample (k"
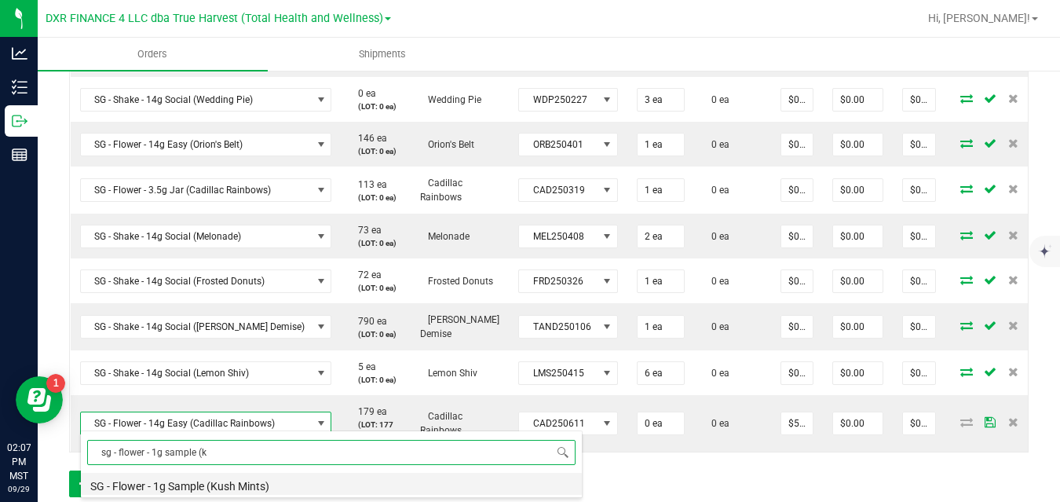
click at [250, 483] on li "SG - Flower - 1g Sample (Kush Mints)" at bounding box center [331, 483] width 501 height 22
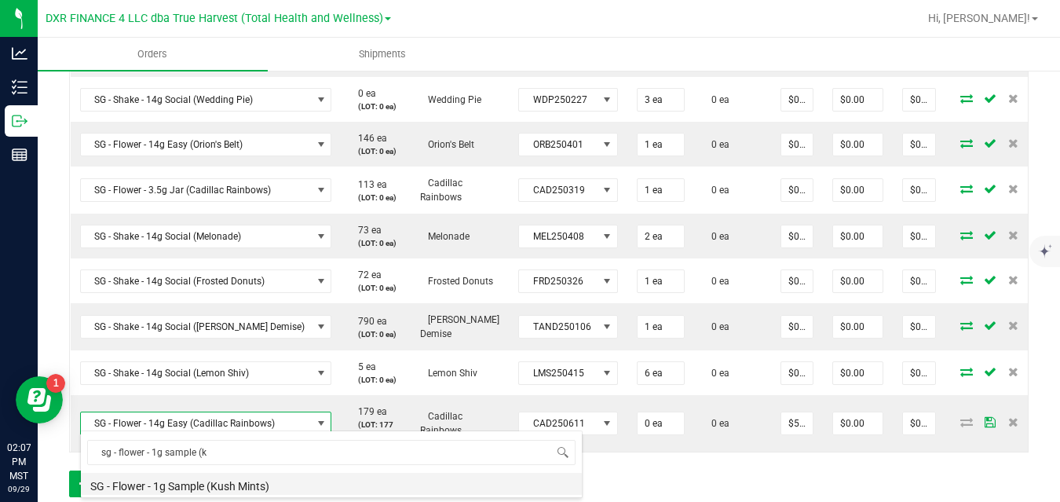
type input "$0.00430"
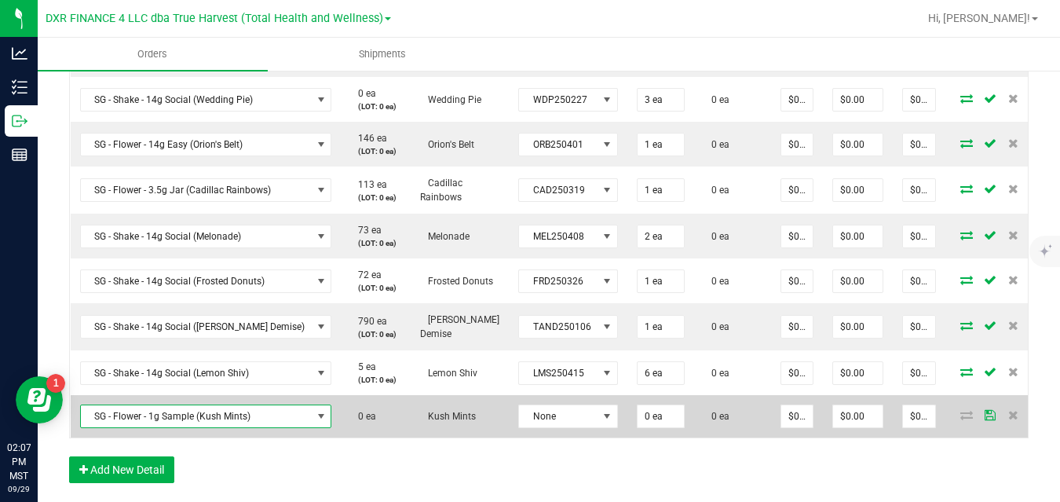
click at [269, 405] on span "SG - Flower - 1g Sample (Kush Mints)" at bounding box center [196, 416] width 231 height 22
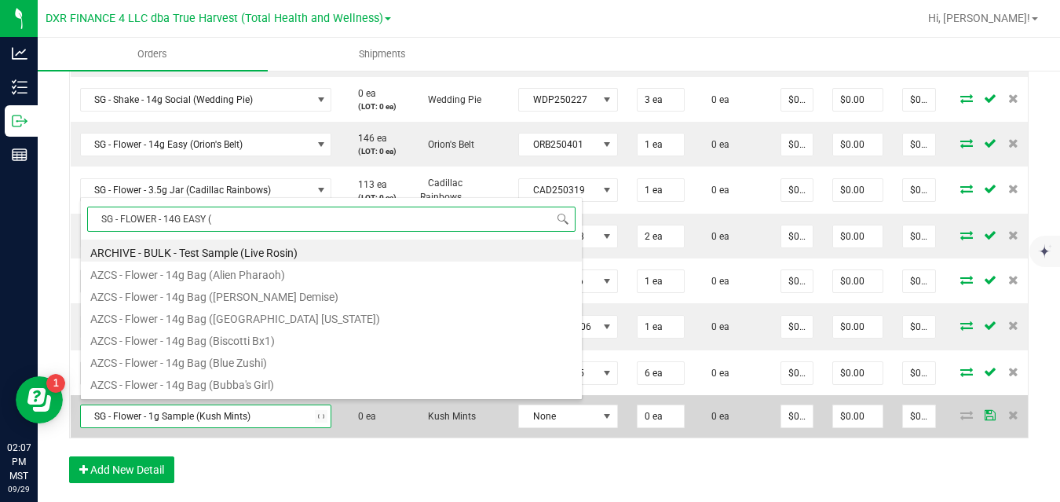
type input "SG - FLOWER - 14G EASY (F"
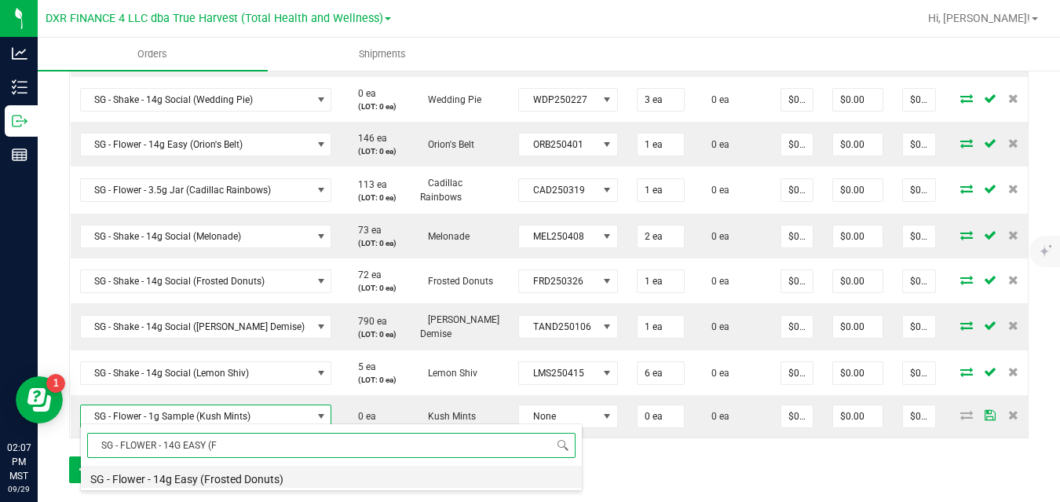
click at [250, 479] on li "SG - Flower - 14g Easy (Frosted Donuts)" at bounding box center [331, 476] width 501 height 22
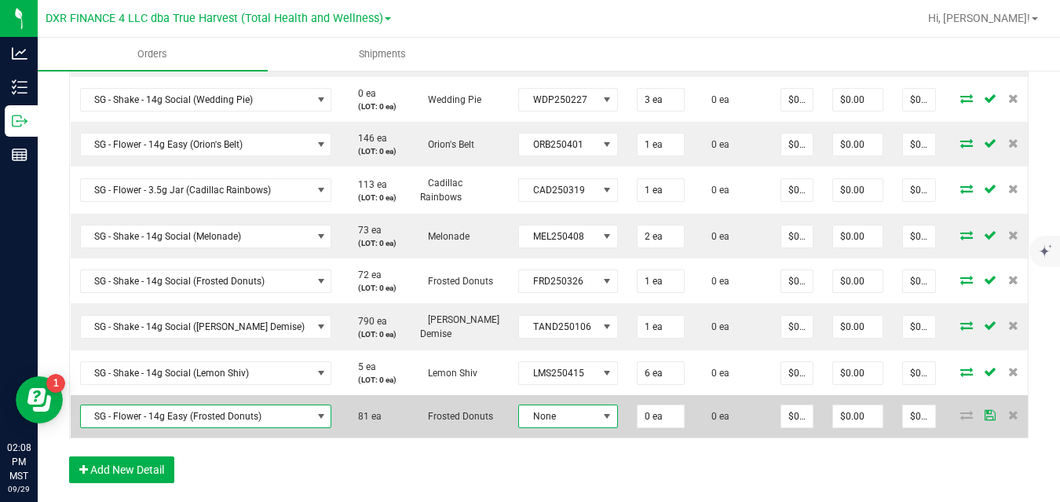
click at [600, 410] on span at bounding box center [606, 416] width 13 height 13
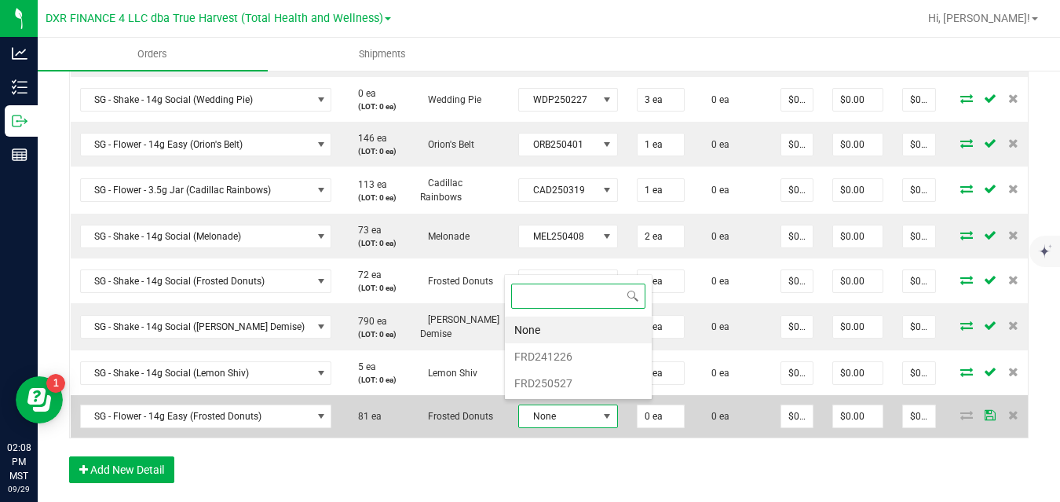
scroll to position [24, 98]
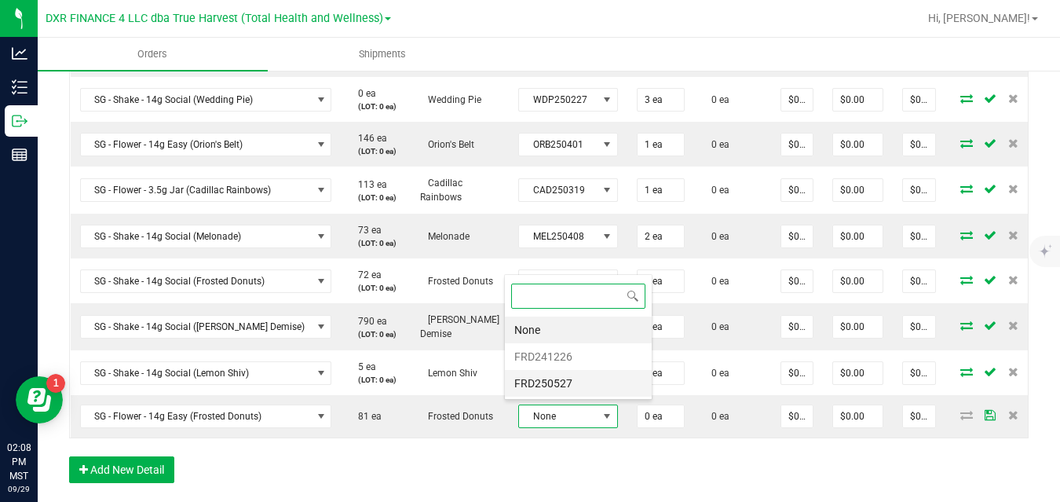
click at [572, 377] on li "FRD250527" at bounding box center [578, 383] width 147 height 27
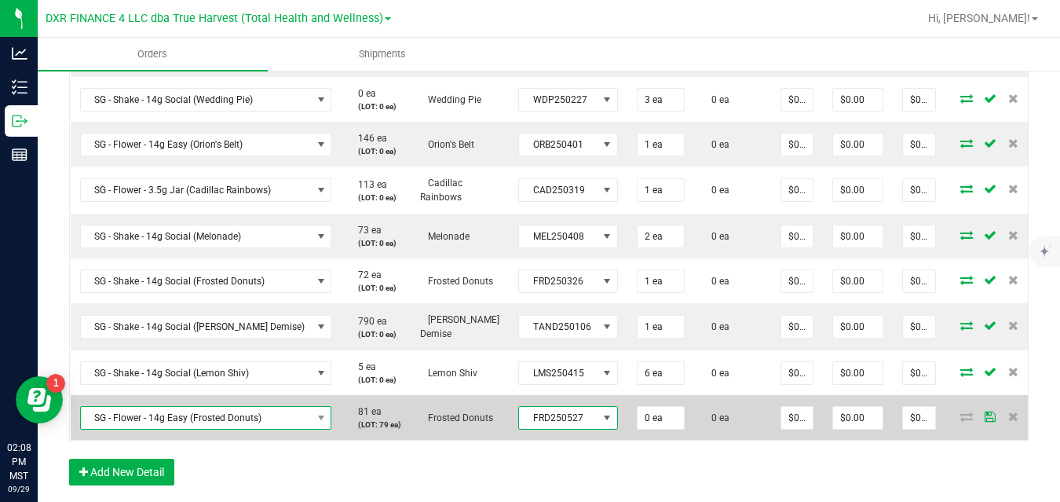
click at [258, 419] on span "SG - Flower - 14g Easy (Frosted Donuts)" at bounding box center [196, 418] width 231 height 22
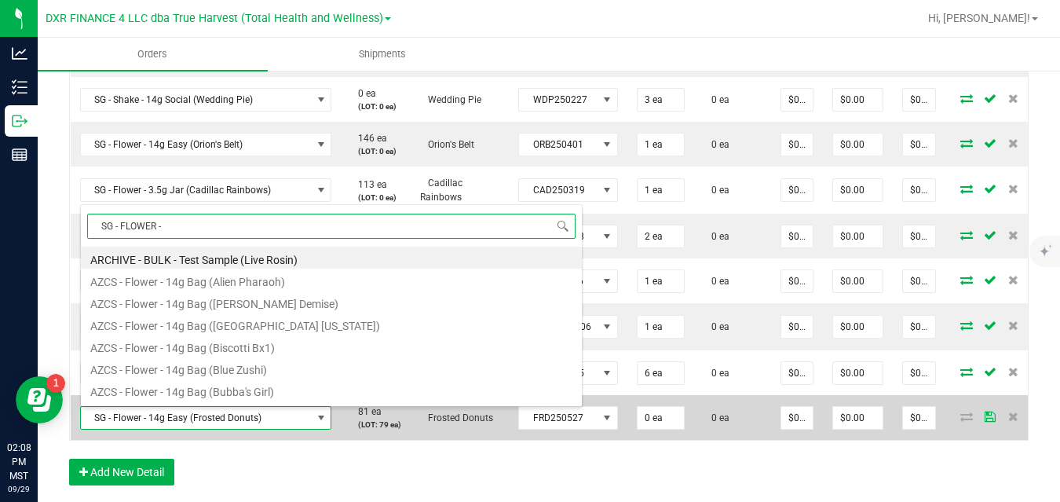
scroll to position [85, 0]
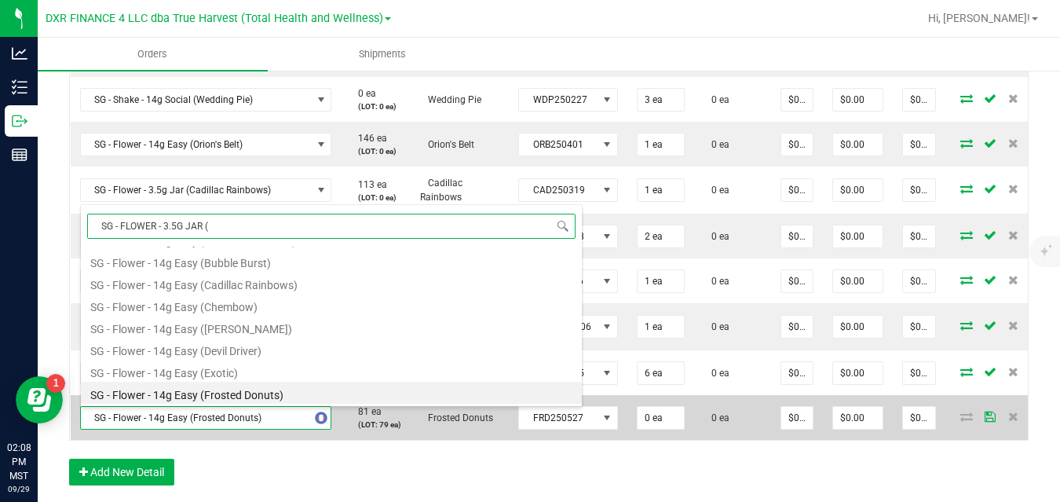
type input "SG - FLOWER - 3.5G JAR (S"
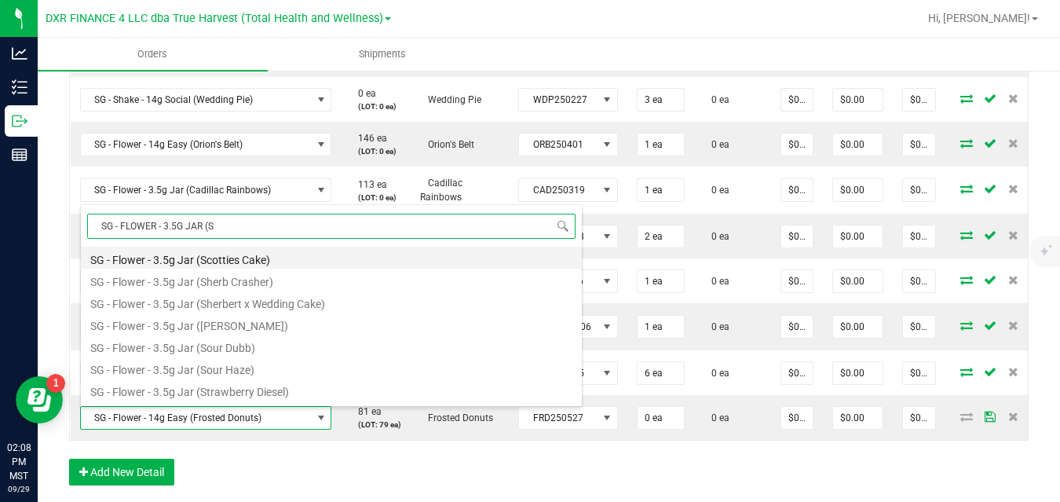
click at [253, 260] on li "SG - Flower - 3.5g Jar (Scotties Cake)" at bounding box center [331, 257] width 501 height 22
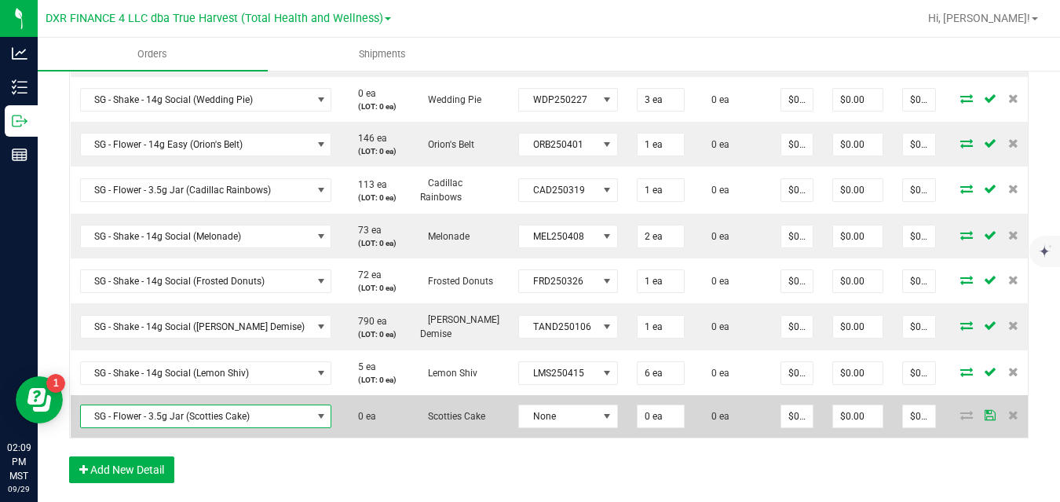
click at [263, 405] on span "SG - Flower - 3.5g Jar (Scotties Cake)" at bounding box center [196, 416] width 231 height 22
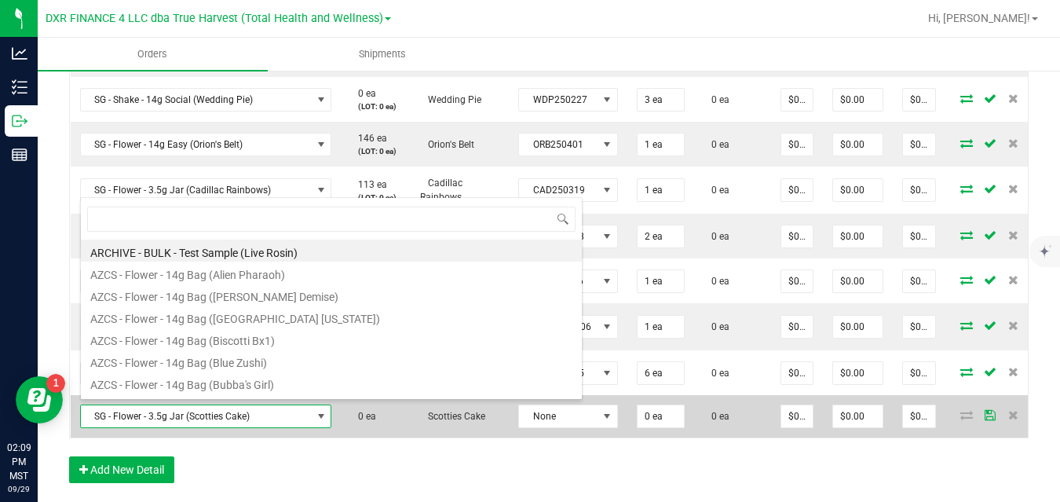
scroll to position [24, 239]
type input "SG - FLOWER - 14G EASY (J"
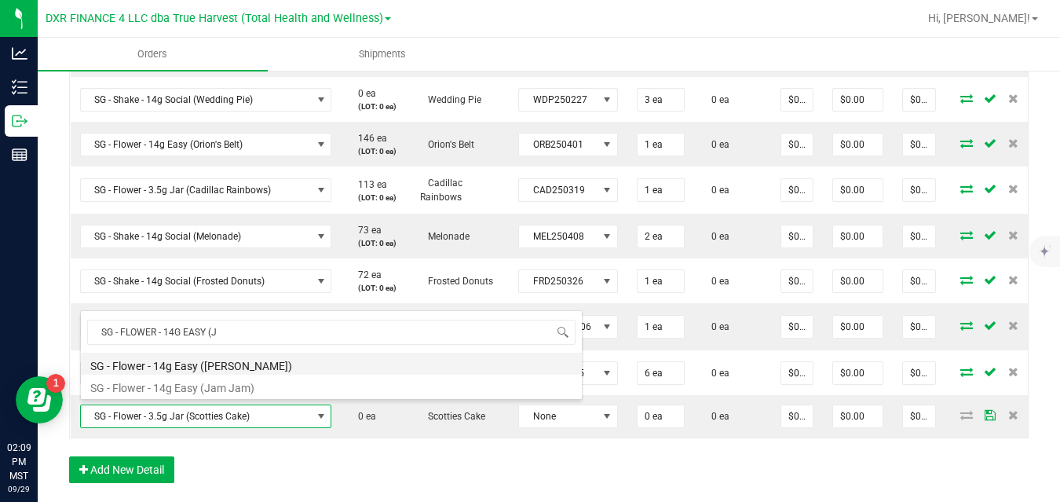
click at [262, 362] on li "SG - Flower - 14g Easy ([PERSON_NAME])" at bounding box center [331, 363] width 501 height 22
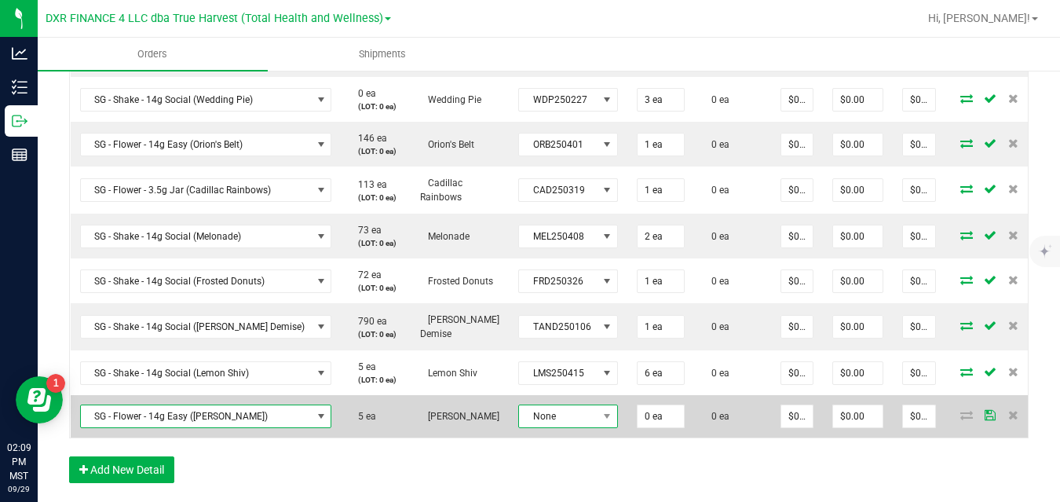
click at [526, 412] on span "None" at bounding box center [558, 416] width 78 height 22
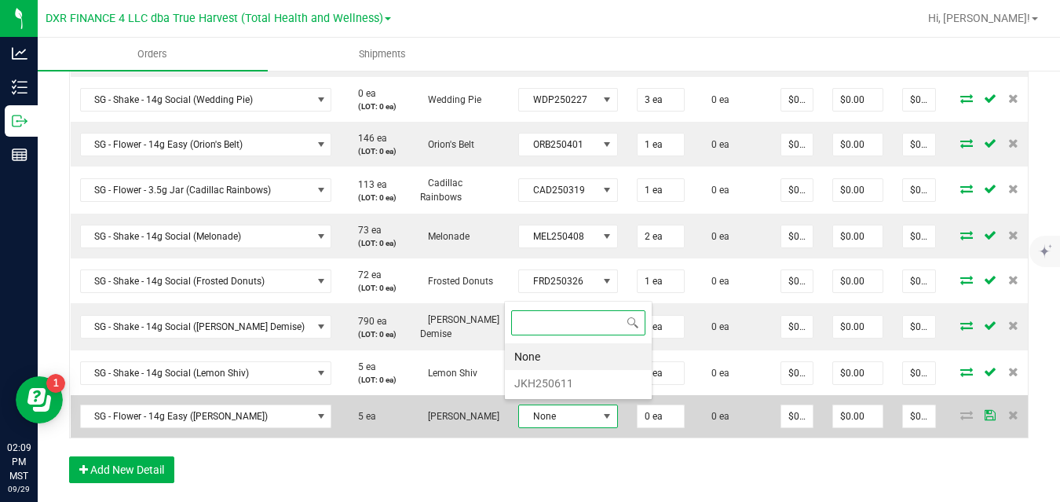
scroll to position [24, 98]
